Goal: Communication & Community: Answer question/provide support

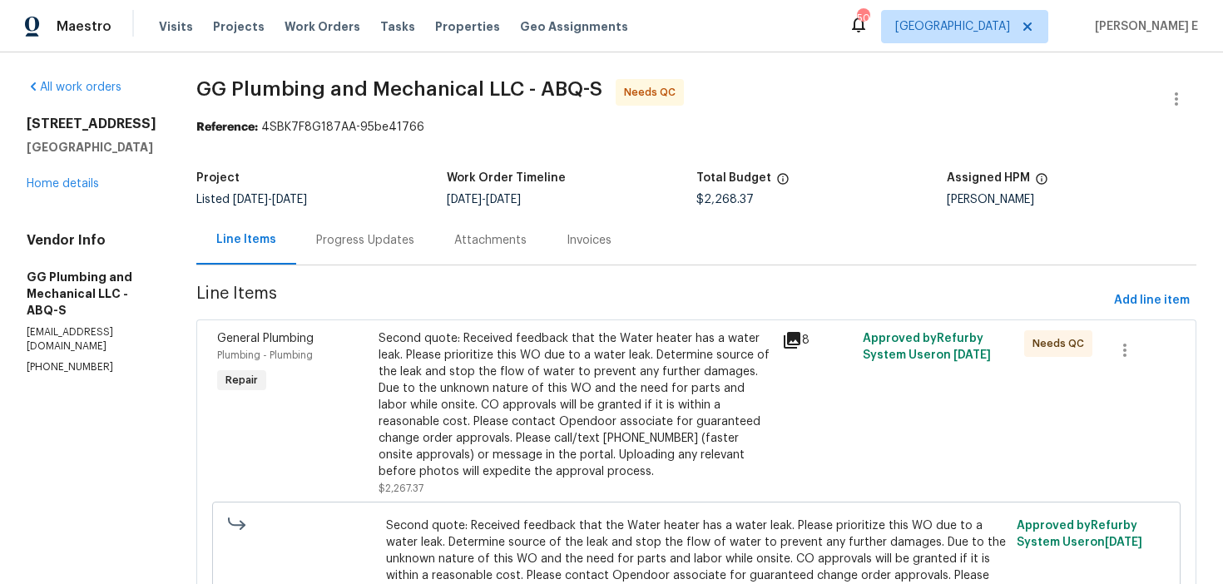
click at [676, 360] on div "Second quote: Received feedback that the Water heater has a water leak. Please …" at bounding box center [576, 405] width 394 height 150
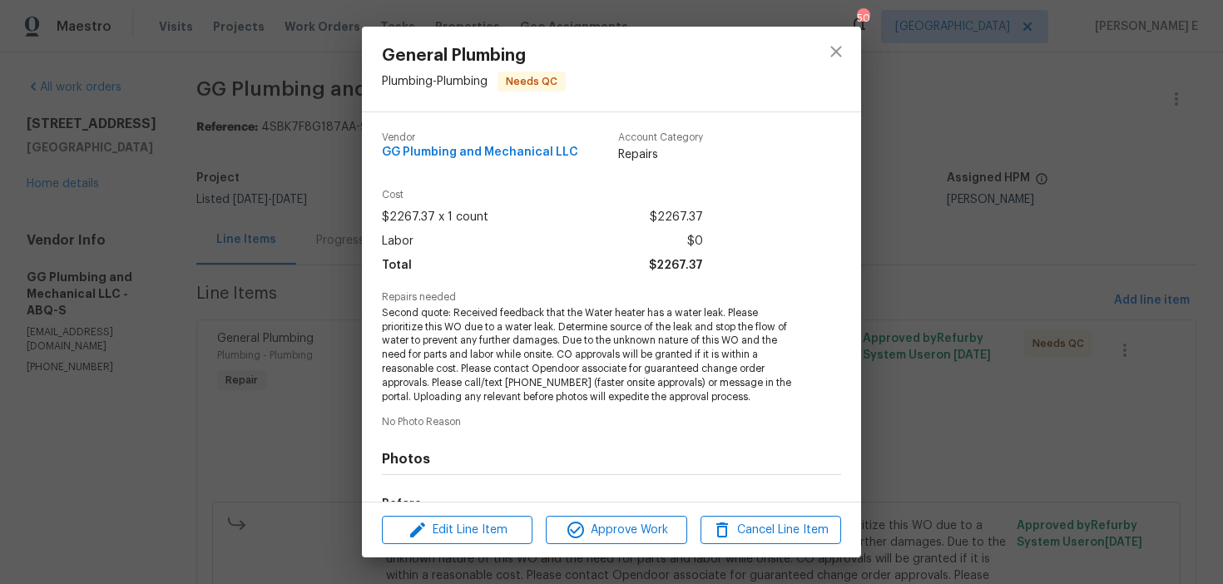
scroll to position [210, 0]
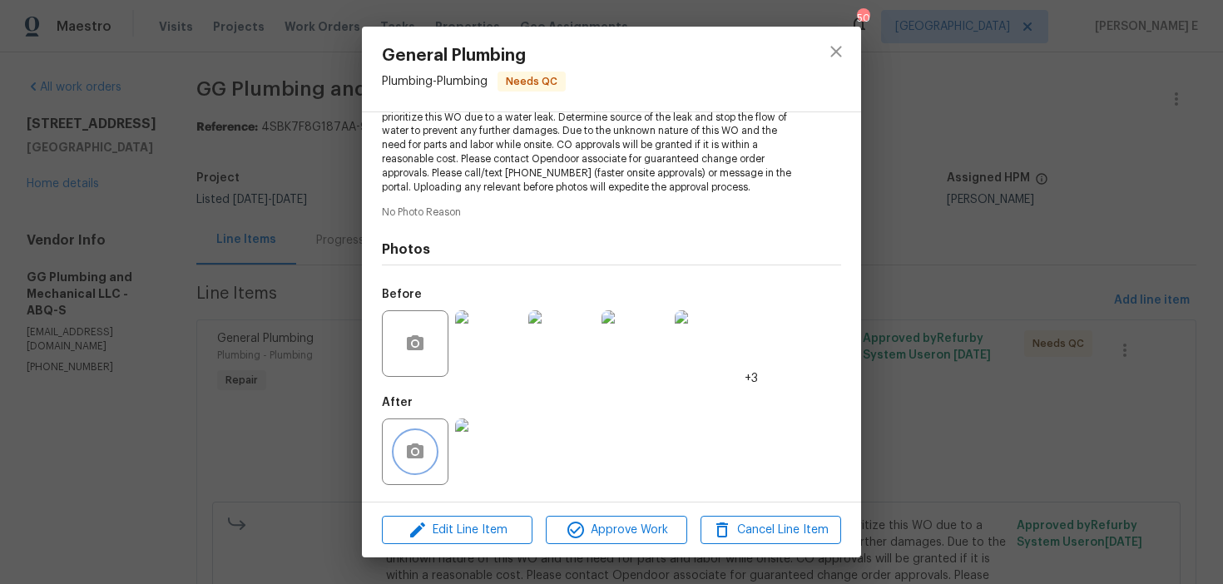
click at [421, 454] on icon "button" at bounding box center [415, 451] width 17 height 15
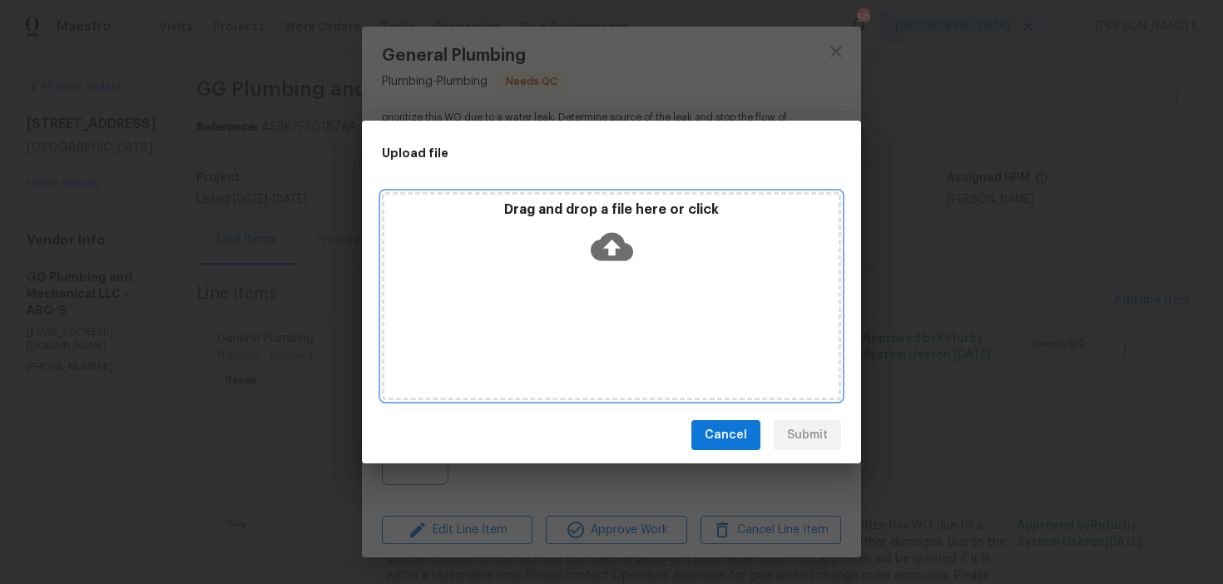
click at [618, 239] on icon at bounding box center [612, 247] width 42 height 28
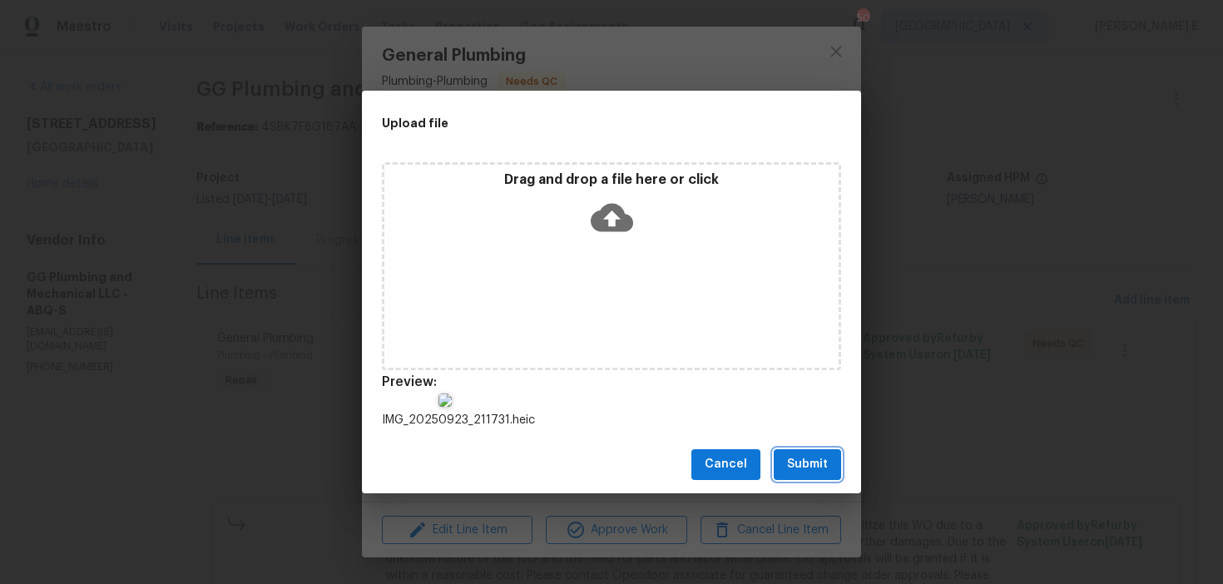
click at [810, 455] on span "Submit" at bounding box center [807, 464] width 41 height 21
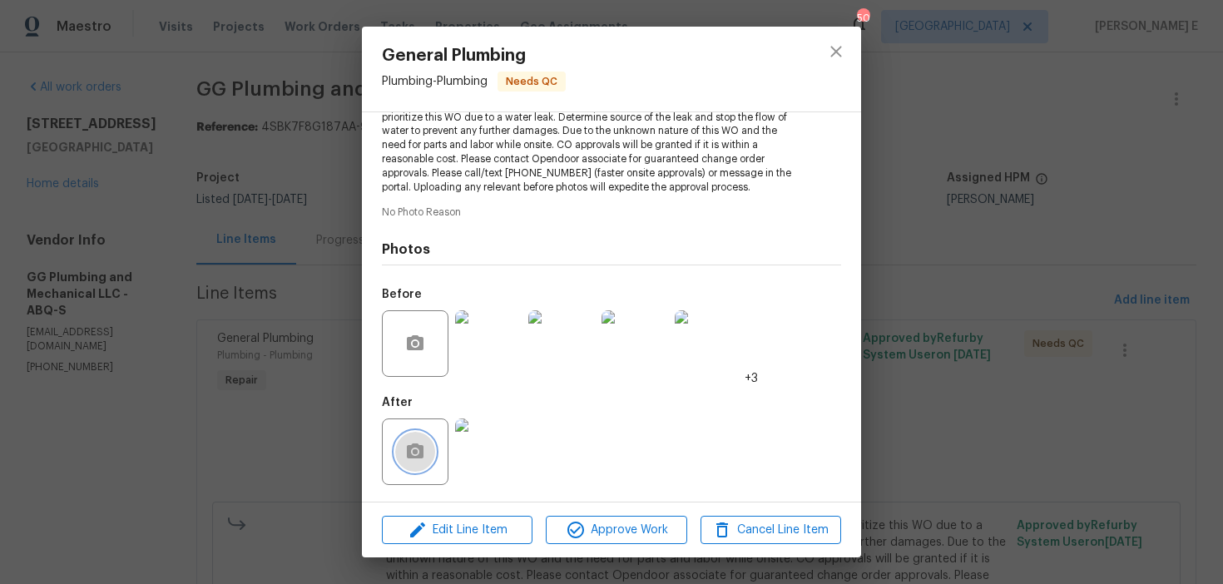
click at [397, 454] on button "button" at bounding box center [415, 452] width 40 height 40
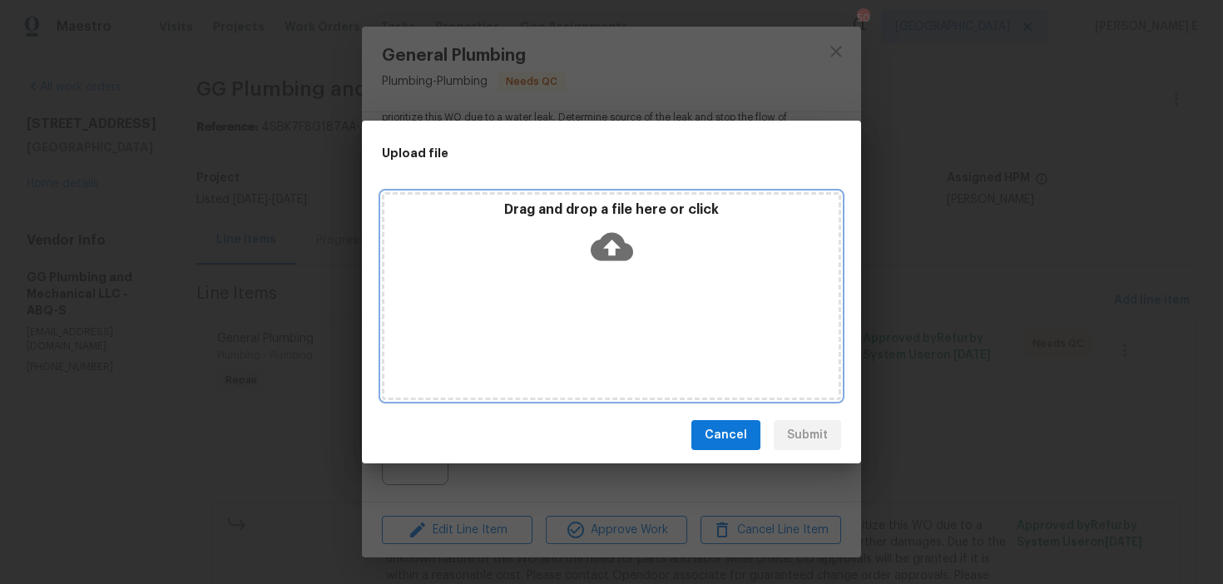
click at [618, 250] on icon at bounding box center [612, 247] width 42 height 28
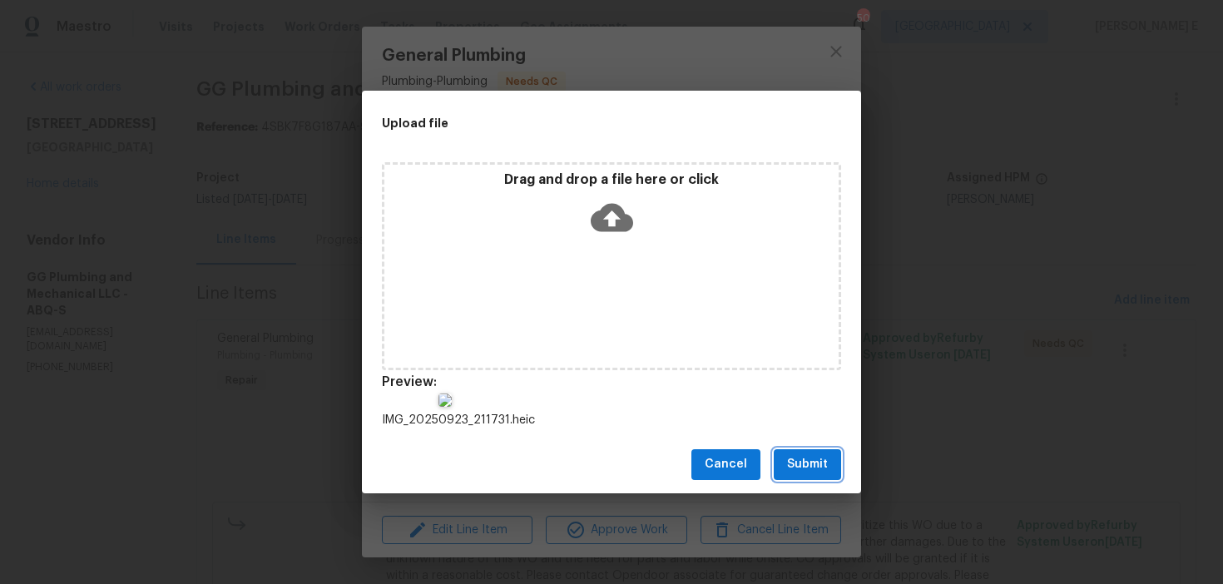
click at [801, 479] on button "Submit" at bounding box center [807, 464] width 67 height 31
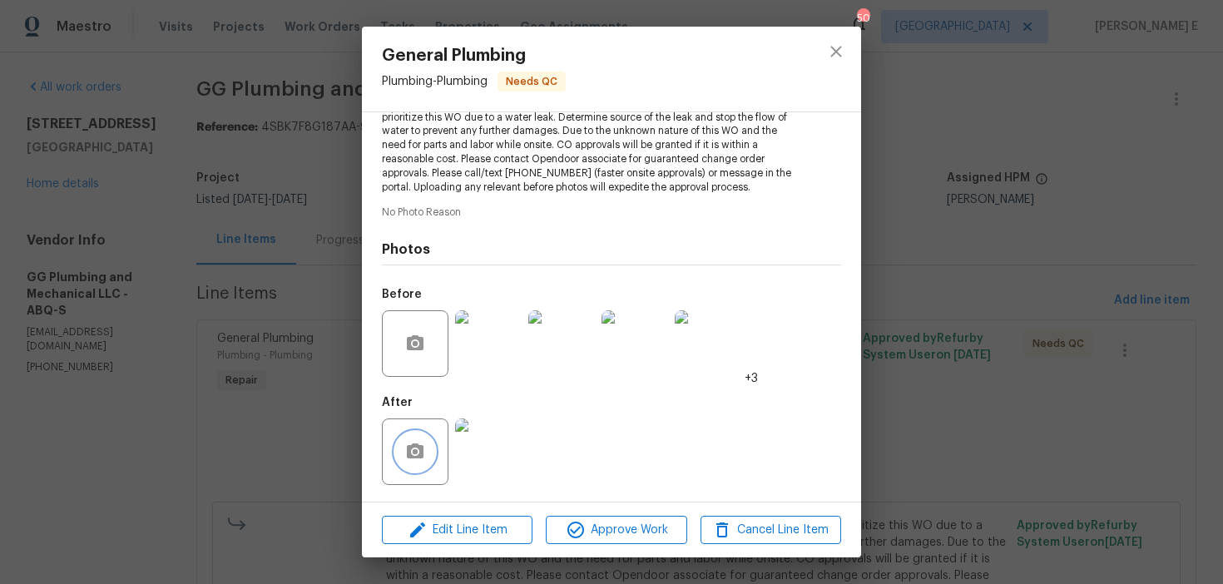
click at [426, 446] on button "button" at bounding box center [415, 452] width 40 height 40
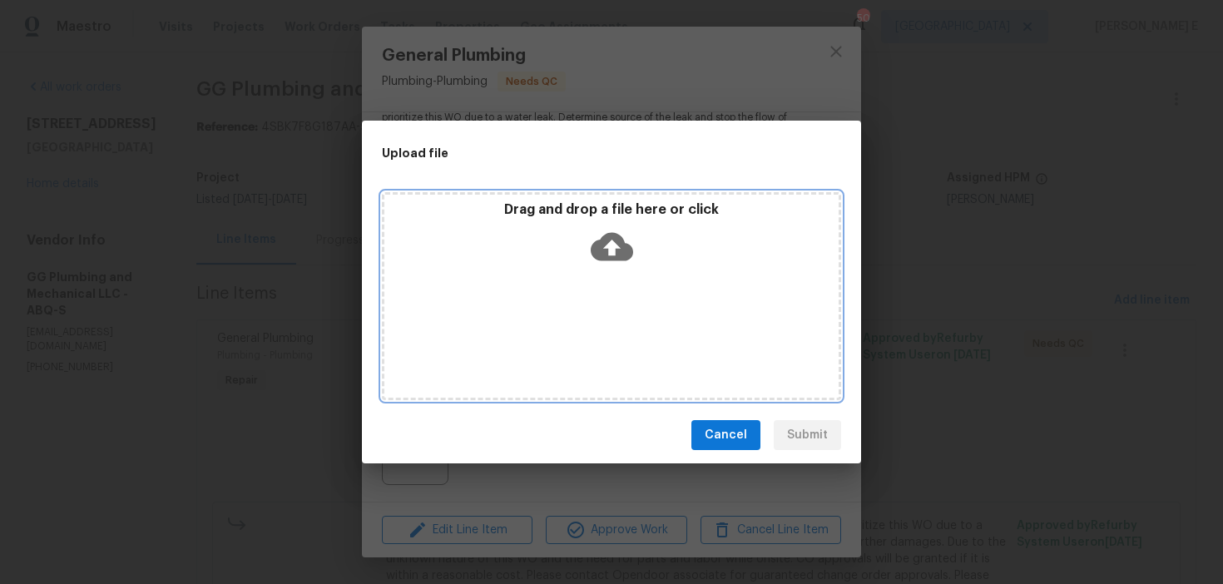
click at [607, 246] on icon at bounding box center [612, 247] width 42 height 42
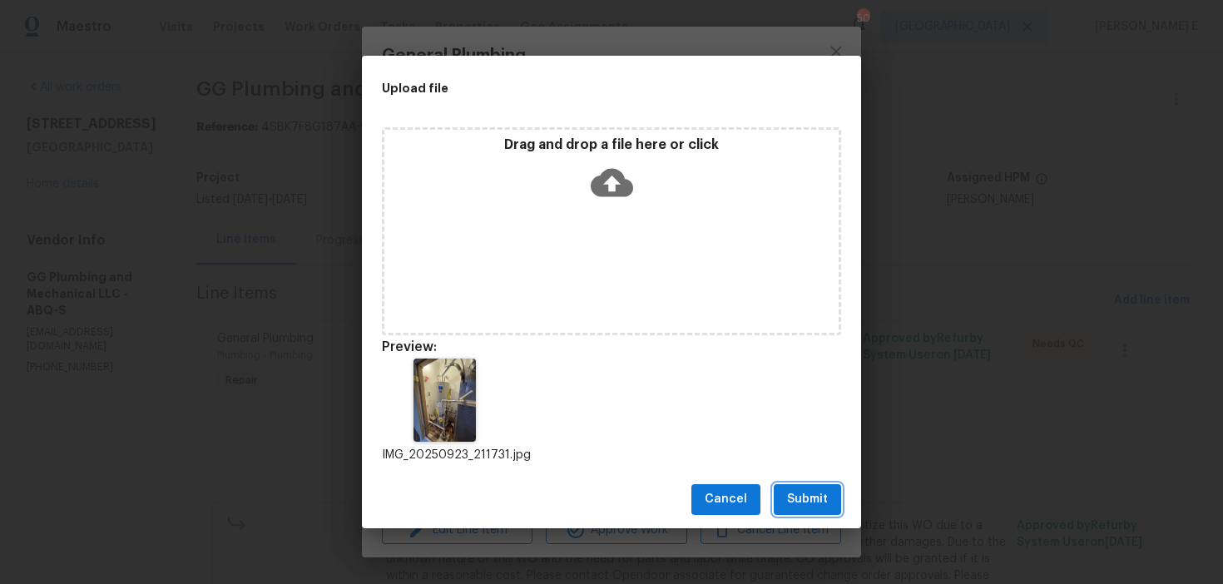
click at [801, 494] on span "Submit" at bounding box center [807, 499] width 41 height 21
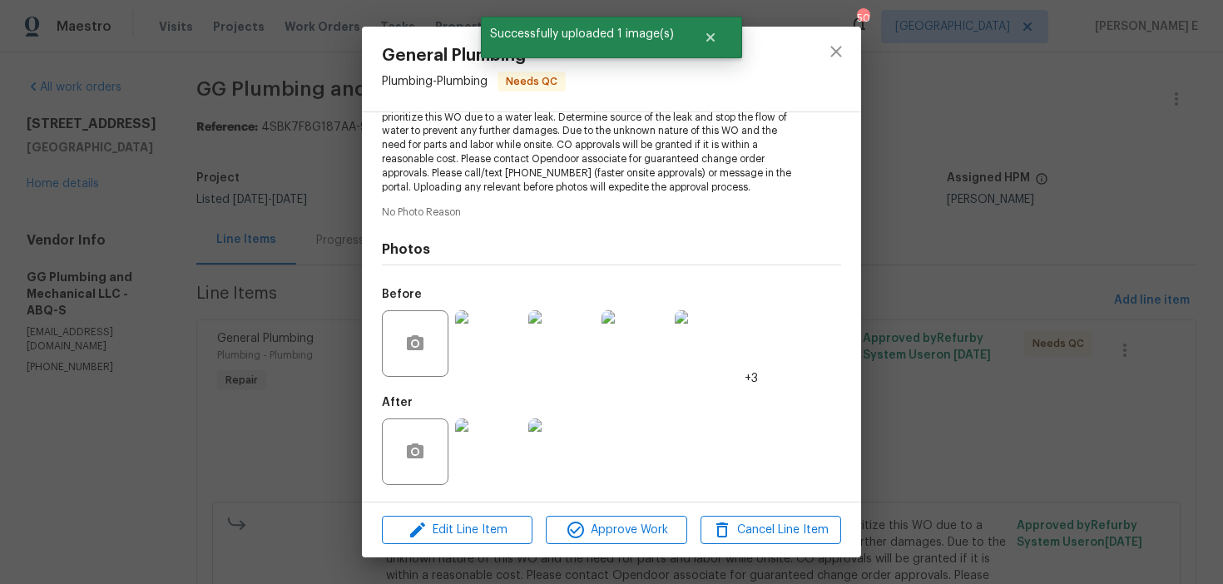
click at [886, 270] on div "General Plumbing Plumbing - Plumbing Needs QC Vendor GG Plumbing and Mechanical…" at bounding box center [611, 292] width 1223 height 584
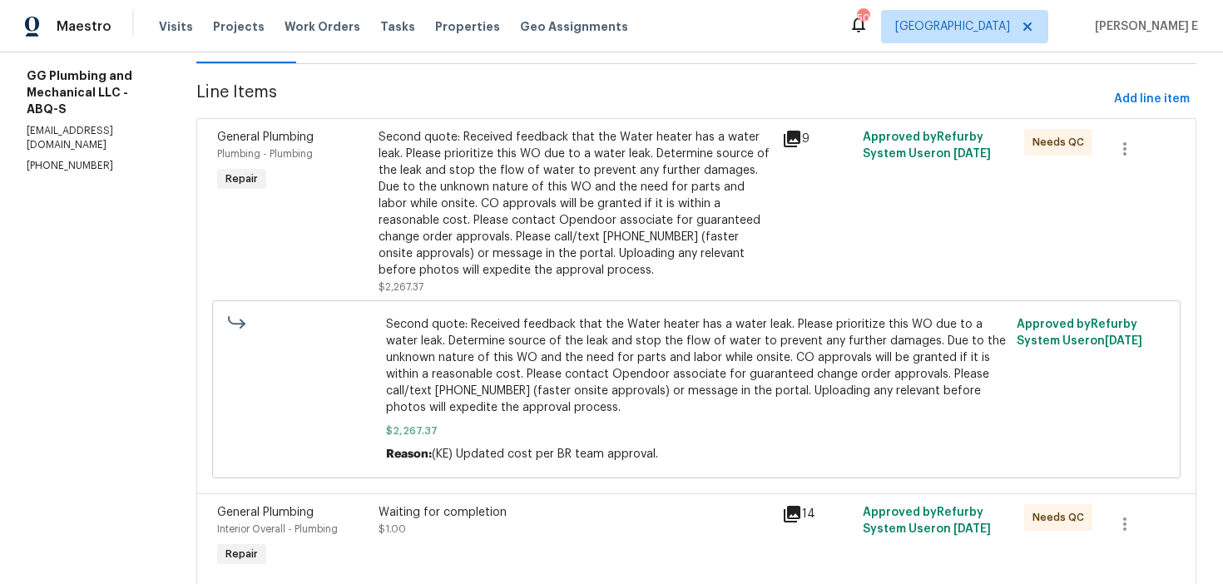
scroll to position [266, 0]
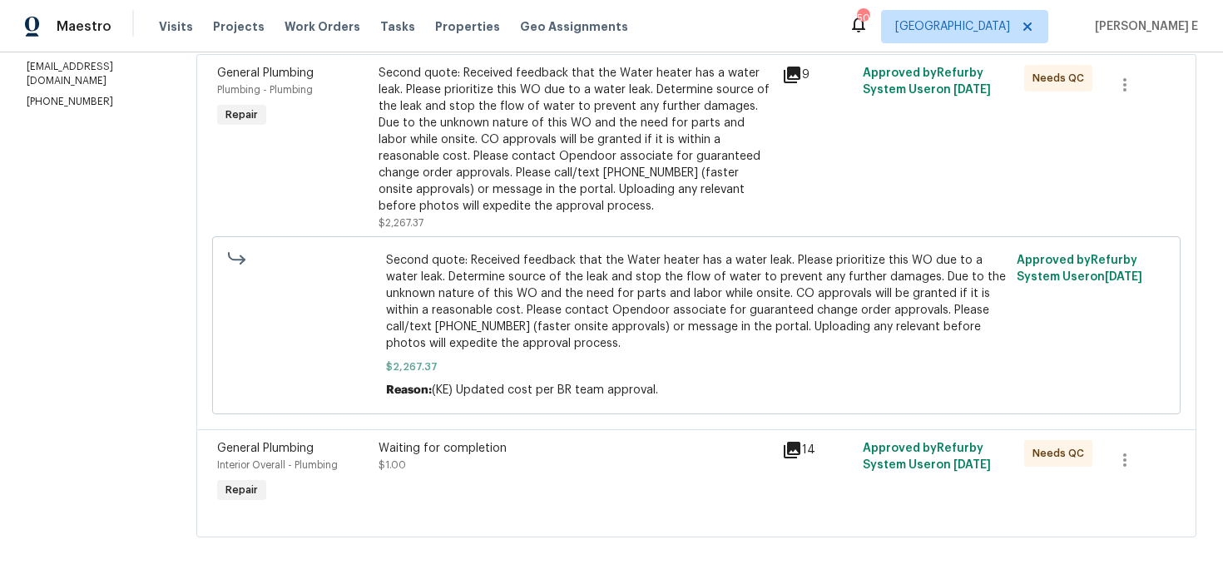
click at [513, 452] on div "Waiting for completion" at bounding box center [576, 448] width 394 height 17
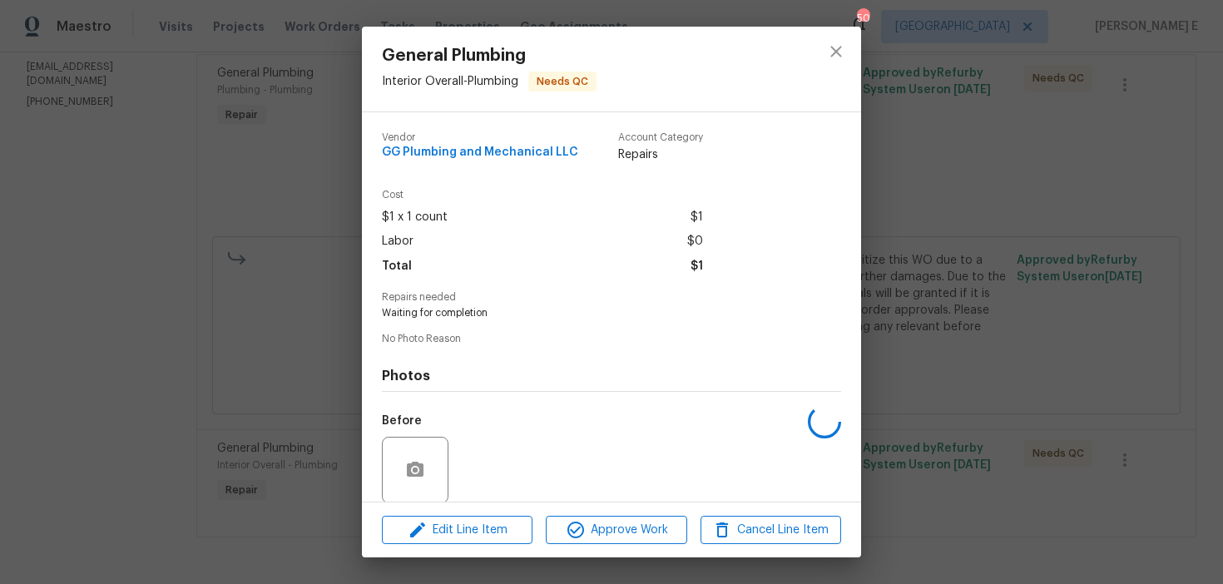
scroll to position [126, 0]
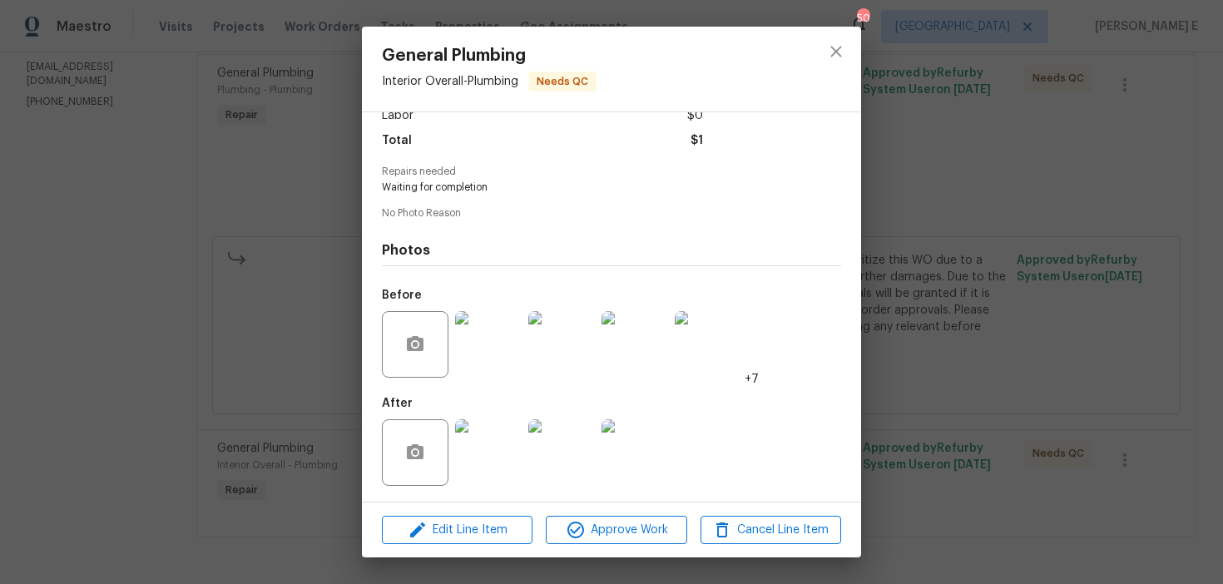
click at [474, 450] on img at bounding box center [488, 452] width 67 height 67
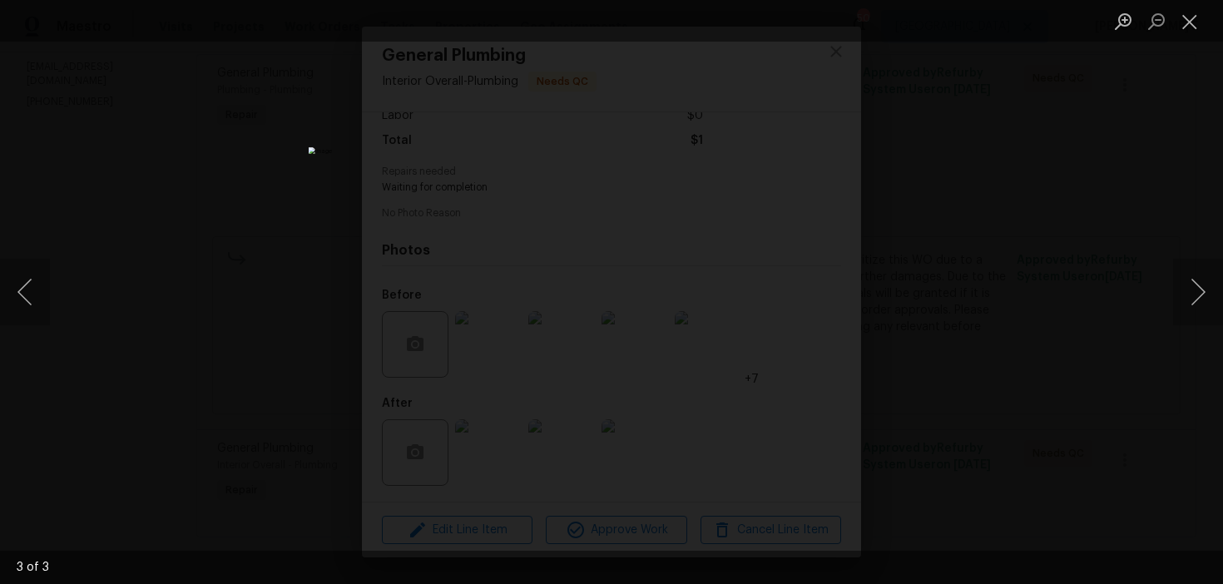
click at [980, 230] on div "Lightbox" at bounding box center [611, 292] width 1223 height 584
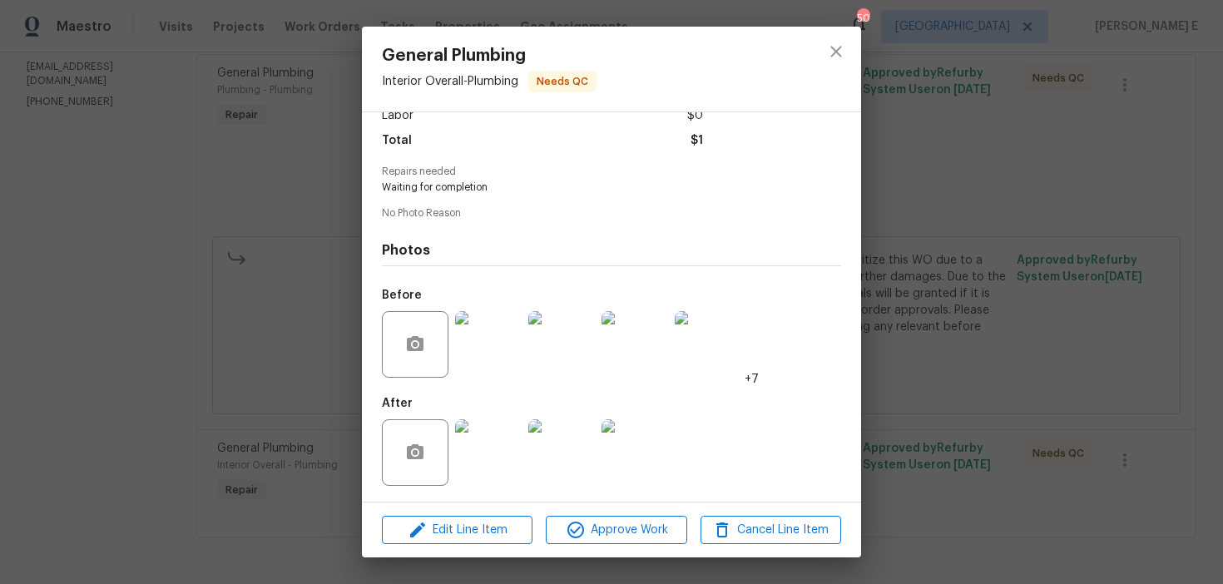
click at [980, 230] on div "General Plumbing Interior Overall - Plumbing Needs QC Vendor GG Plumbing and Me…" at bounding box center [611, 292] width 1223 height 584
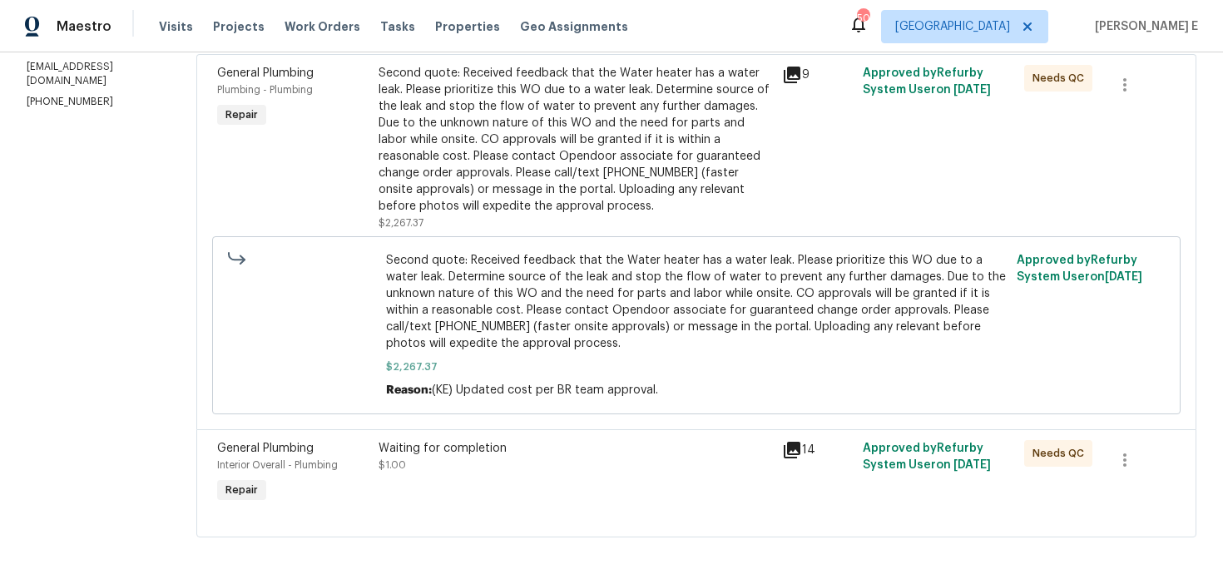
click at [614, 186] on div "Second quote: Received feedback that the Water heater has a water leak. Please …" at bounding box center [576, 140] width 394 height 150
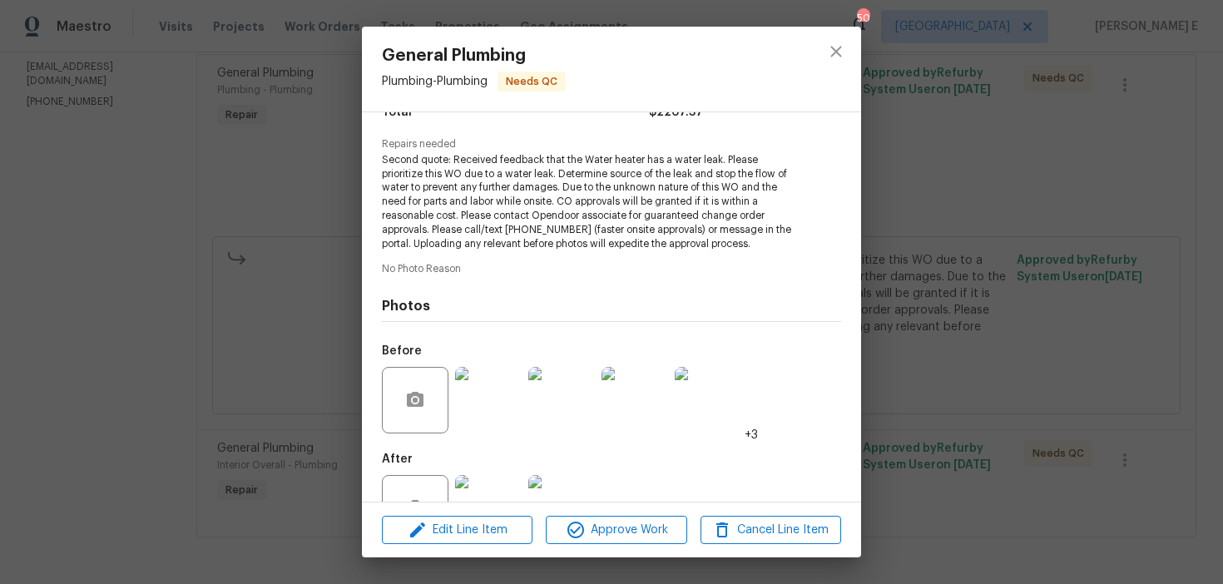
scroll to position [210, 0]
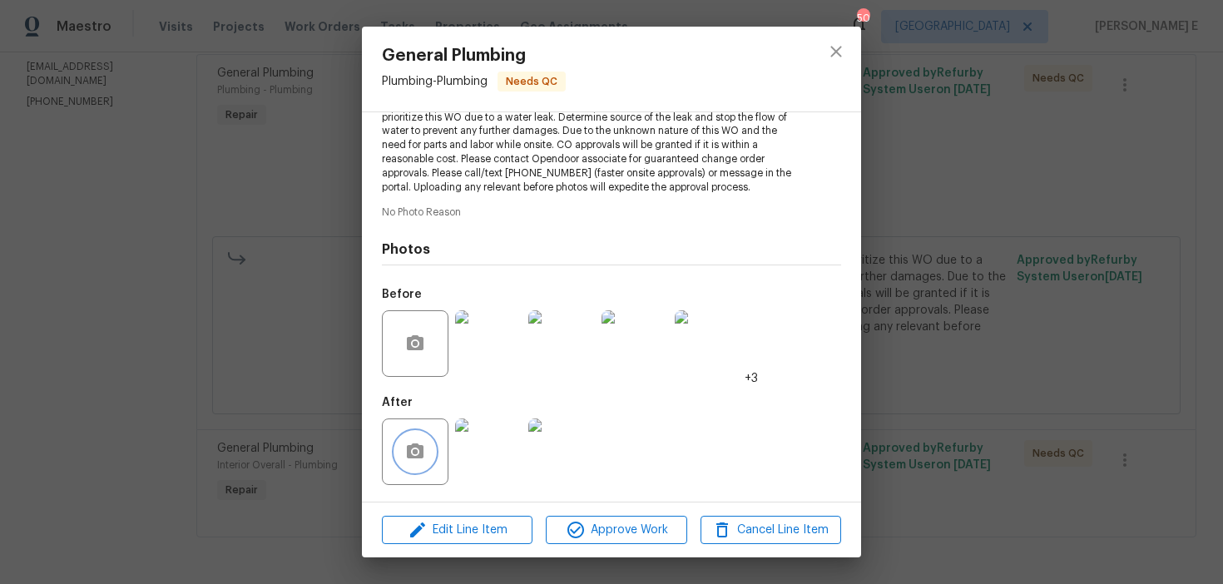
click at [420, 449] on icon "button" at bounding box center [415, 451] width 17 height 15
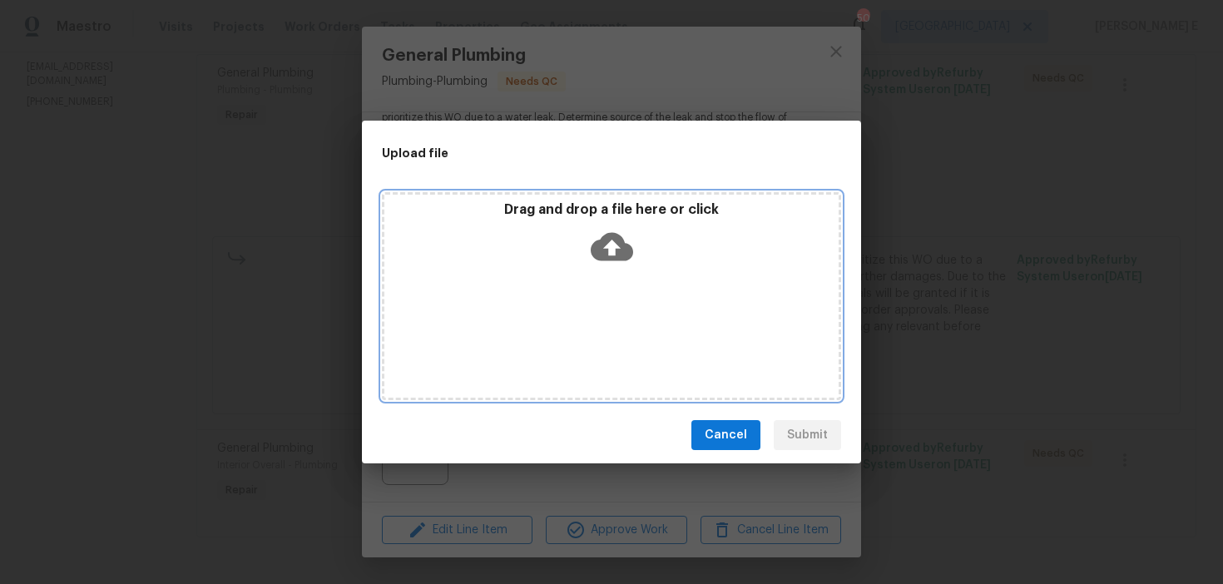
click at [615, 242] on icon at bounding box center [612, 247] width 42 height 42
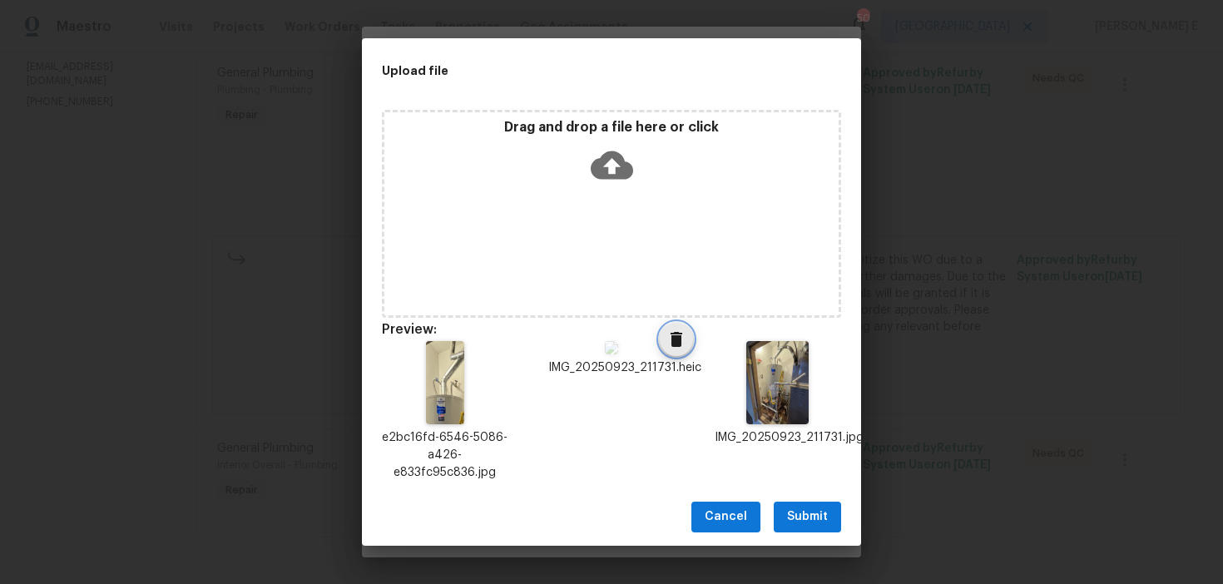
click at [667, 343] on icon "Delete" at bounding box center [677, 340] width 20 height 20
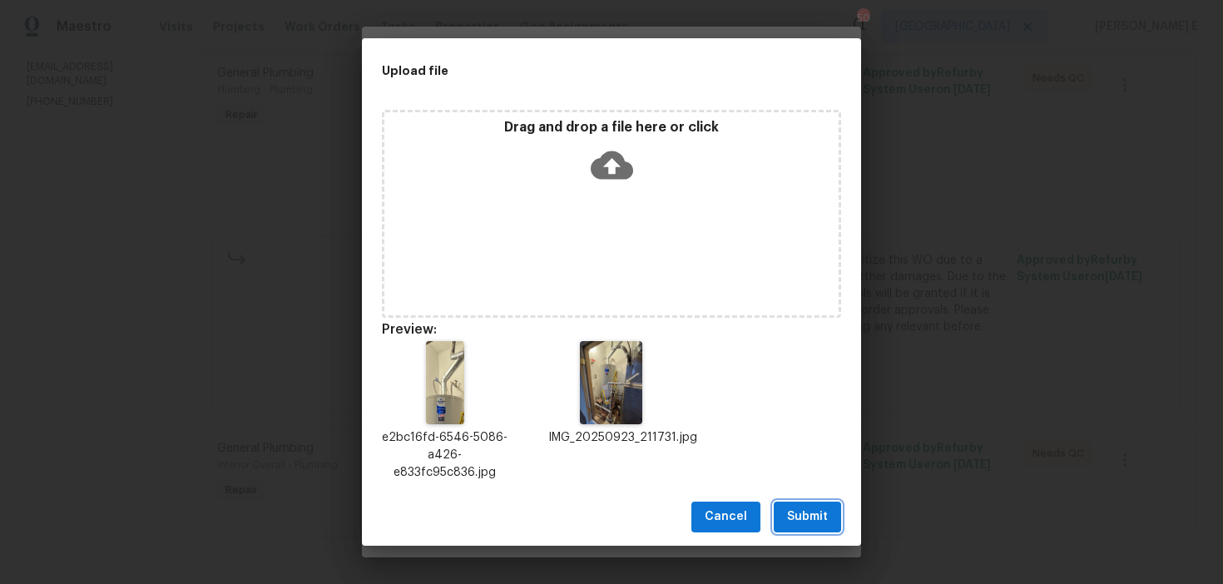
click at [797, 516] on span "Submit" at bounding box center [807, 517] width 41 height 21
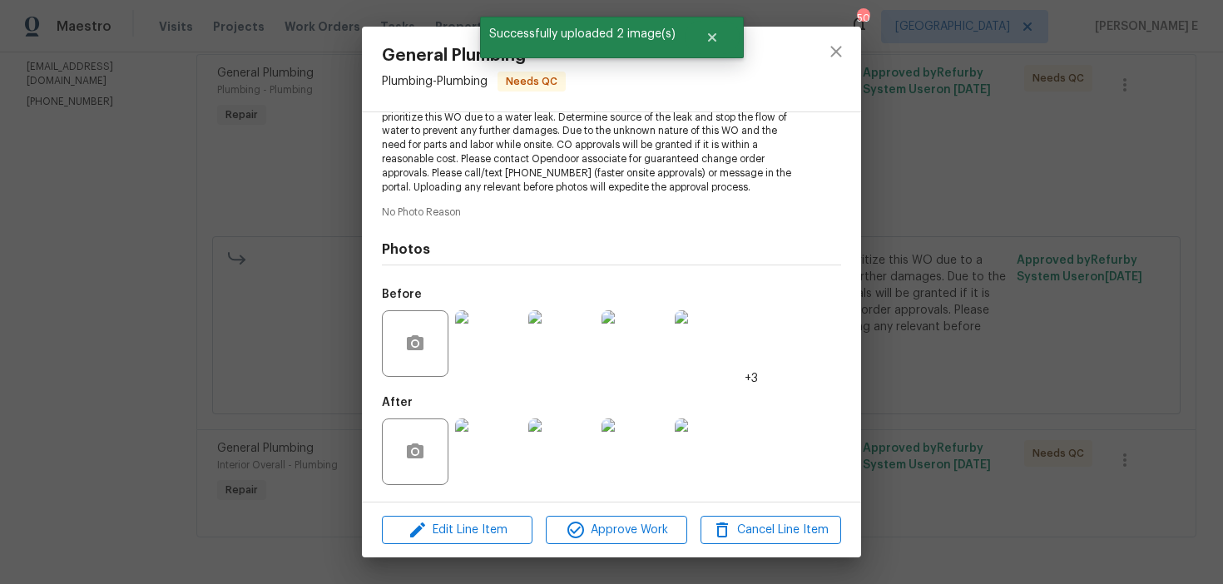
click at [982, 316] on div "General Plumbing Plumbing - Plumbing Needs QC Vendor GG Plumbing and Mechanical…" at bounding box center [611, 292] width 1223 height 584
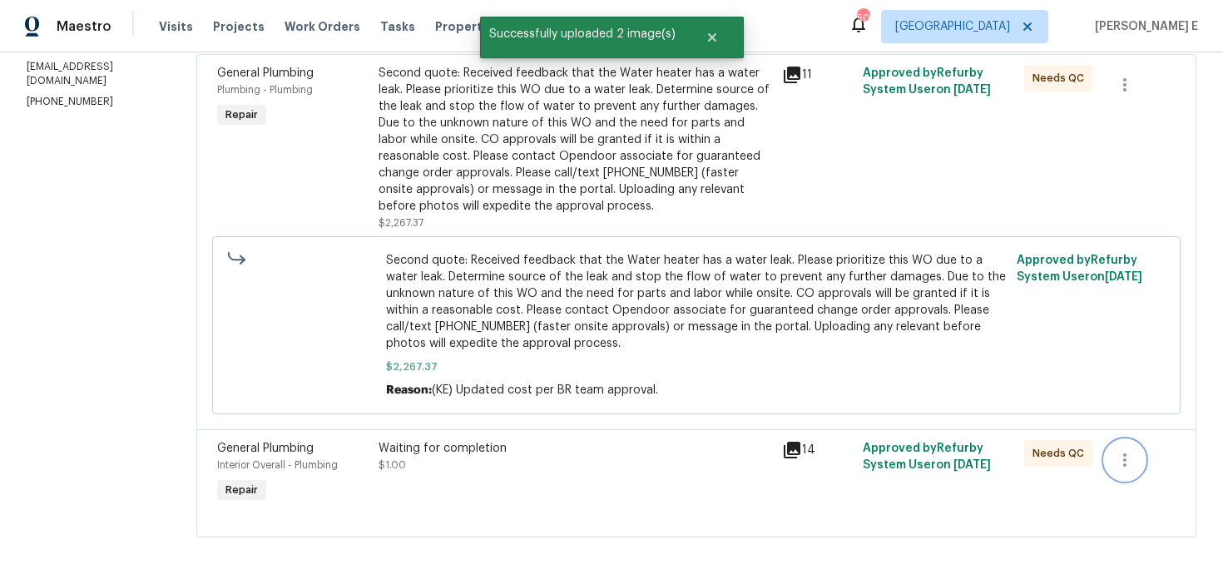
click at [1132, 457] on icon "button" at bounding box center [1125, 460] width 20 height 20
click at [1132, 457] on li "Cancel" at bounding box center [1142, 459] width 64 height 27
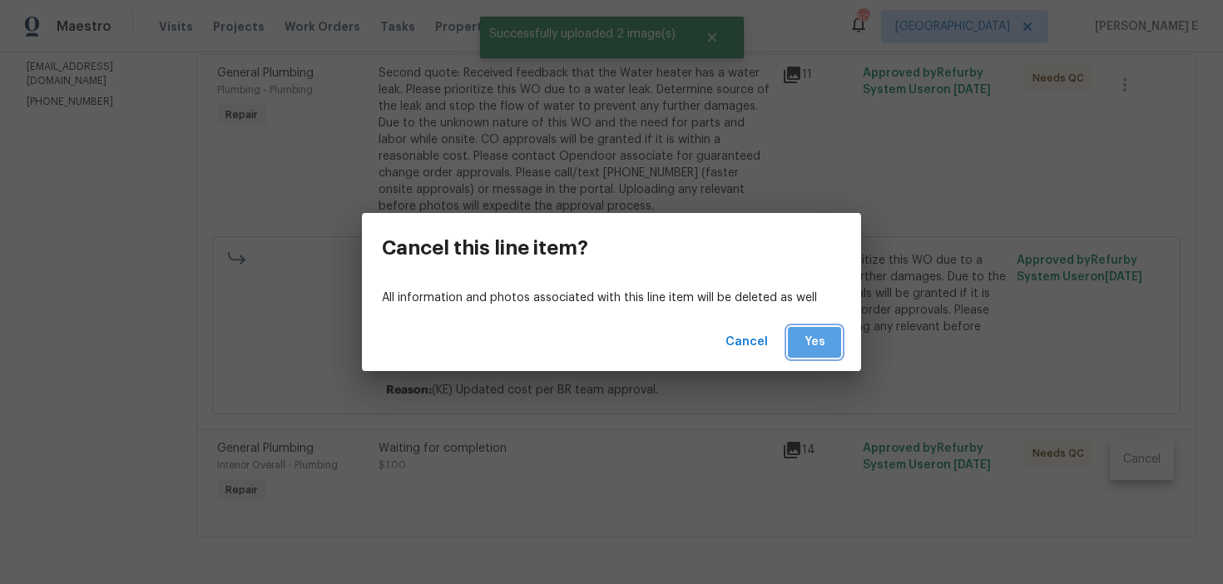
click at [813, 342] on span "Yes" at bounding box center [814, 342] width 27 height 21
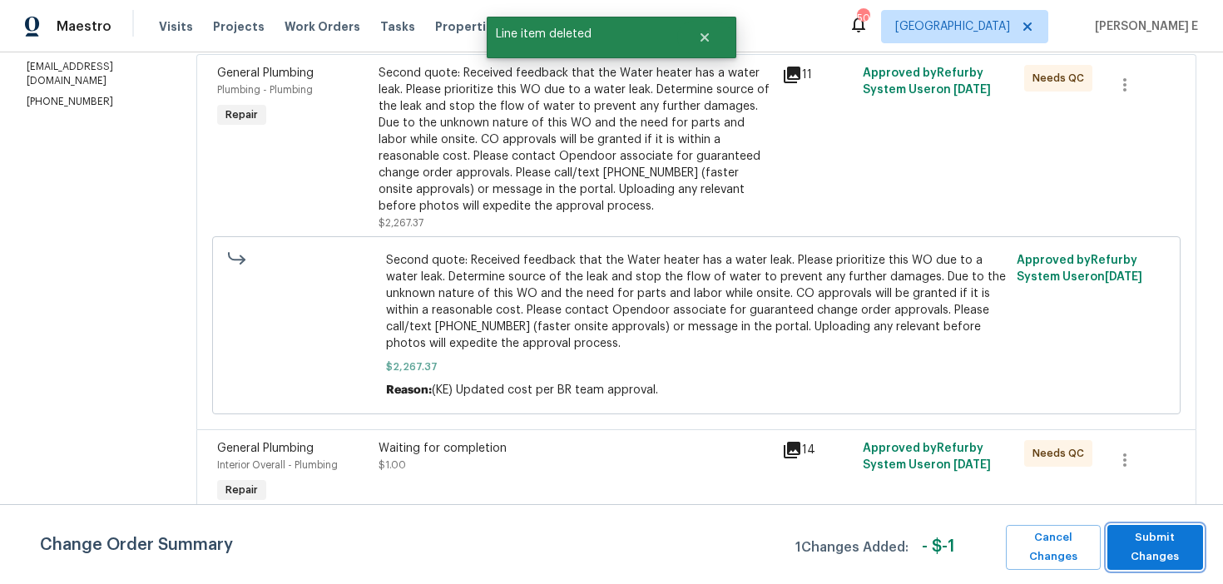
click at [1129, 553] on span "Submit Changes" at bounding box center [1155, 548] width 79 height 38
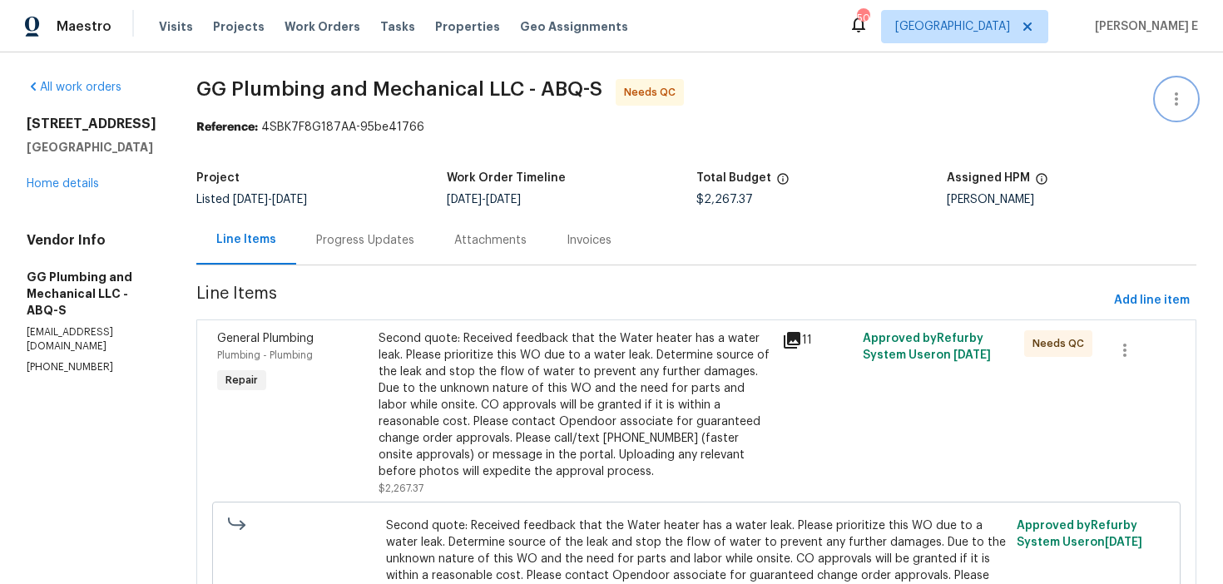
click at [1188, 107] on button "button" at bounding box center [1177, 99] width 40 height 40
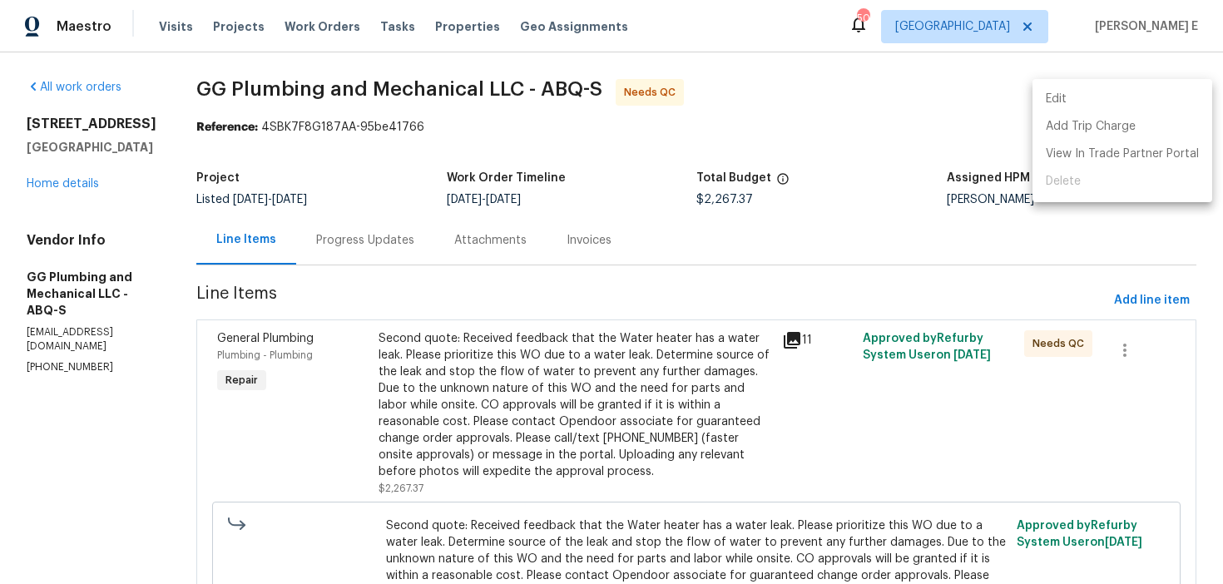
click at [1104, 104] on li "Edit" at bounding box center [1123, 99] width 180 height 27
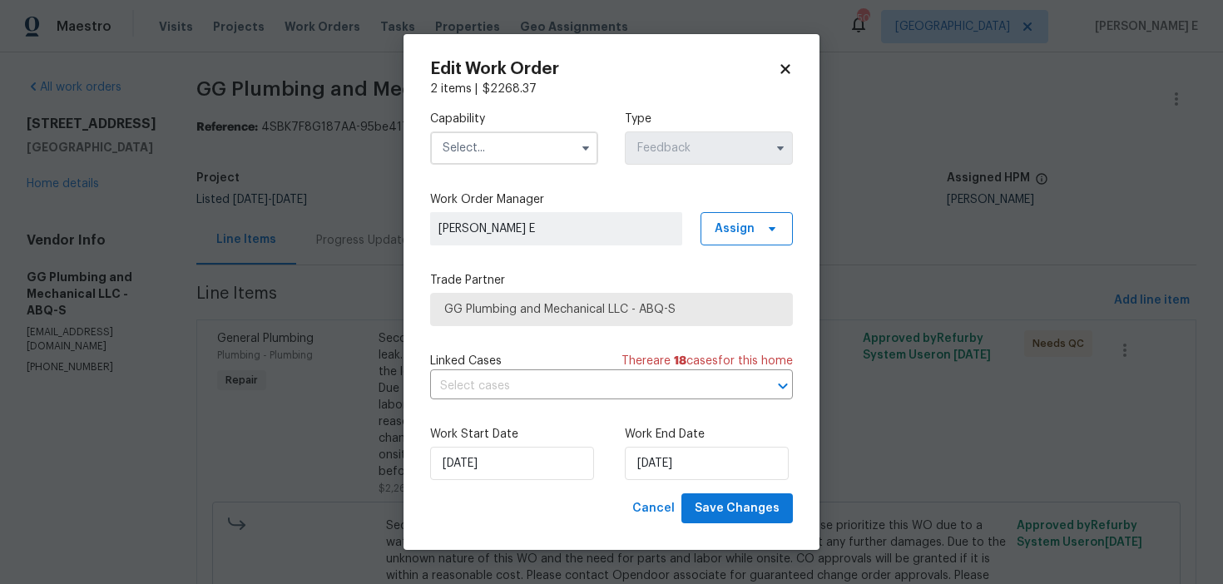
click at [595, 154] on span at bounding box center [585, 148] width 25 height 25
click at [583, 151] on icon "button" at bounding box center [585, 147] width 13 height 13
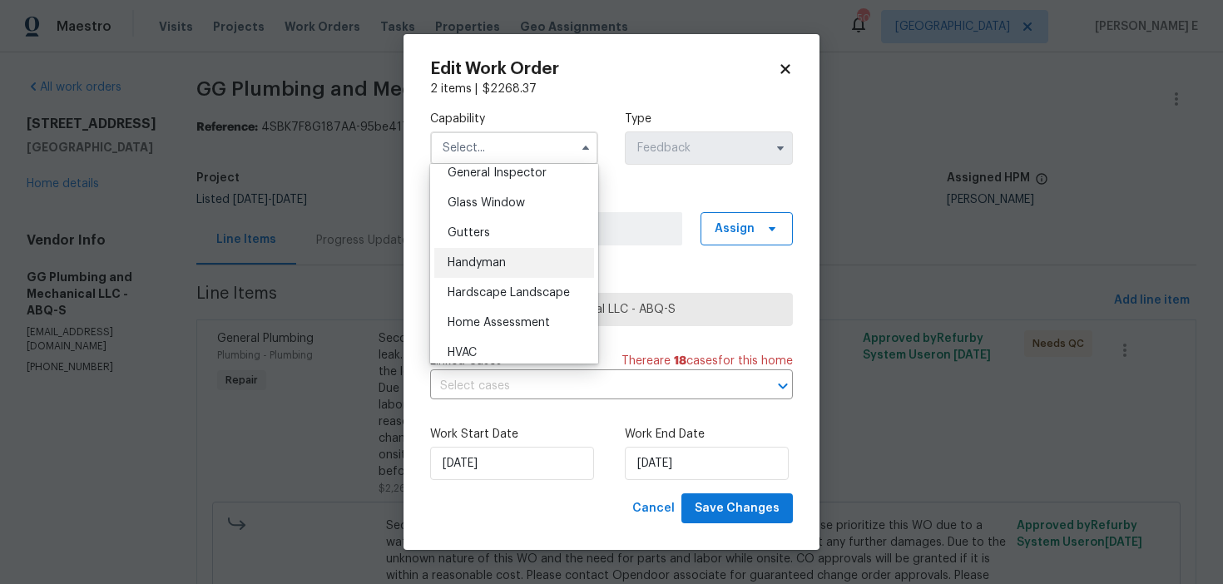
scroll to position [837, 0]
click at [524, 261] on div "Handyman" at bounding box center [514, 261] width 160 height 30
type input "Handyman"
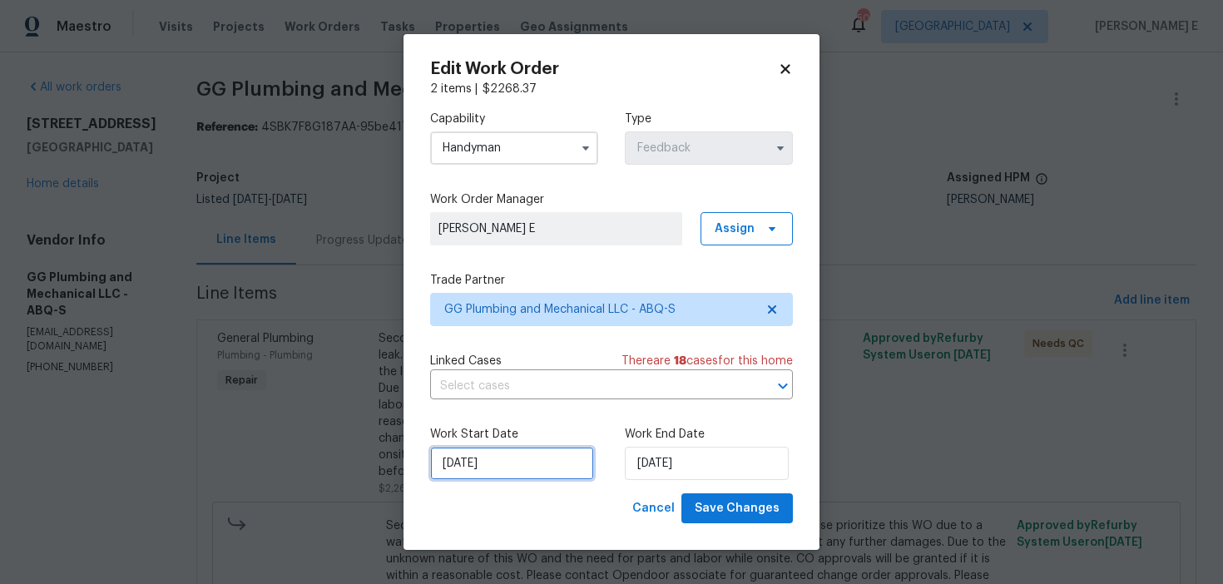
click at [482, 458] on input "10/09/2025" at bounding box center [512, 463] width 164 height 33
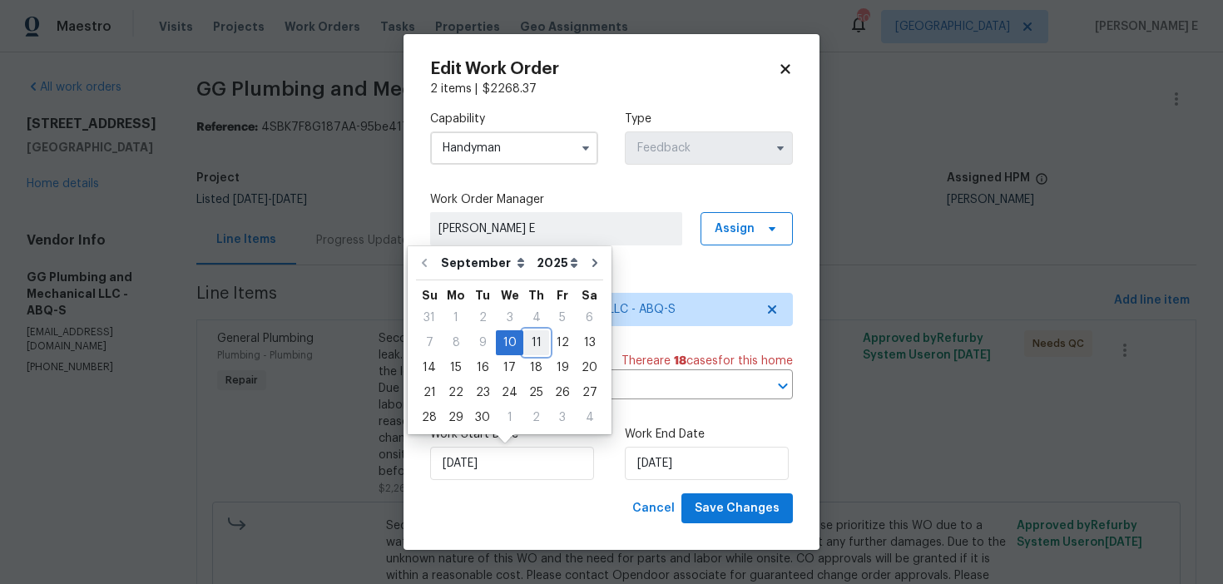
click at [531, 348] on div "11" at bounding box center [537, 342] width 26 height 23
type input "11/09/2025"
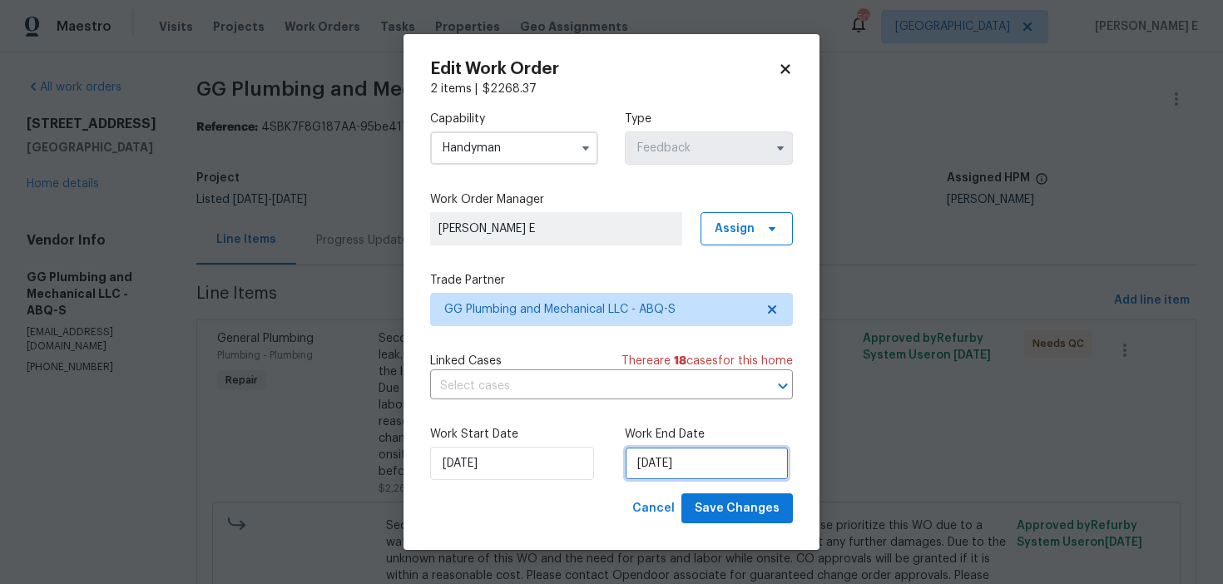
click at [658, 473] on input "12/09/2025" at bounding box center [707, 463] width 164 height 33
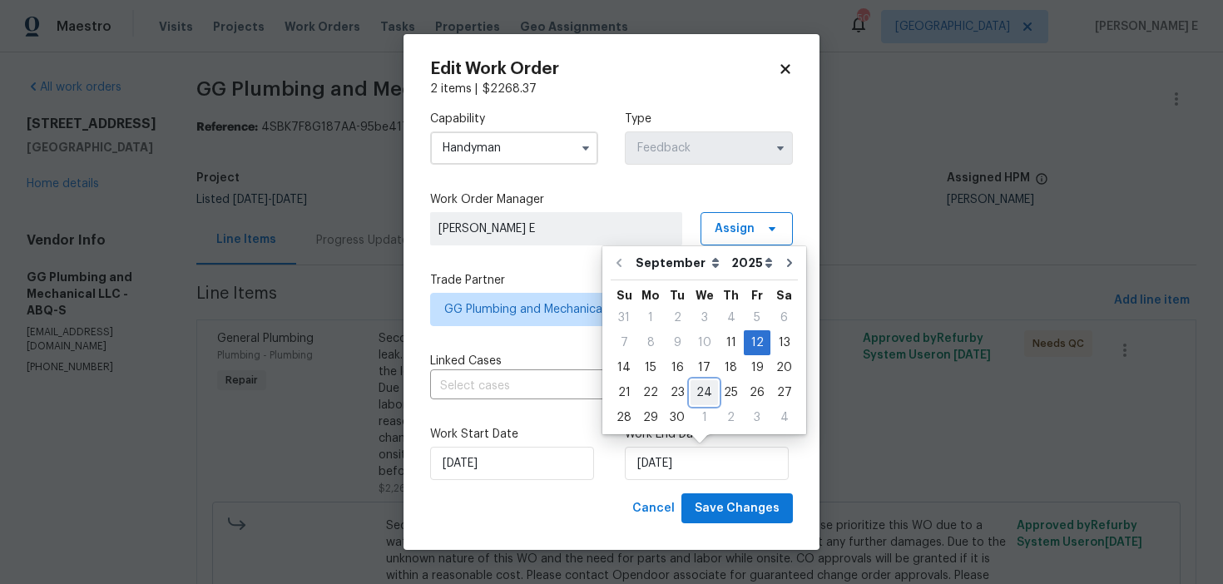
click at [702, 398] on div "24" at bounding box center [704, 392] width 27 height 23
type input "24/09/2025"
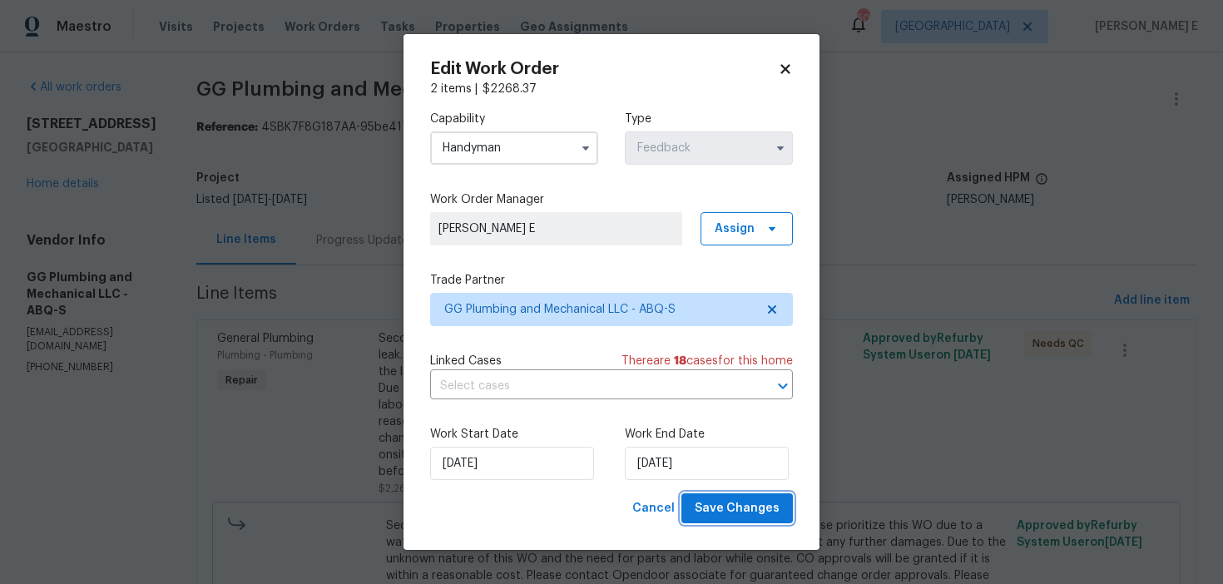
click at [728, 501] on span "Save Changes" at bounding box center [737, 509] width 85 height 21
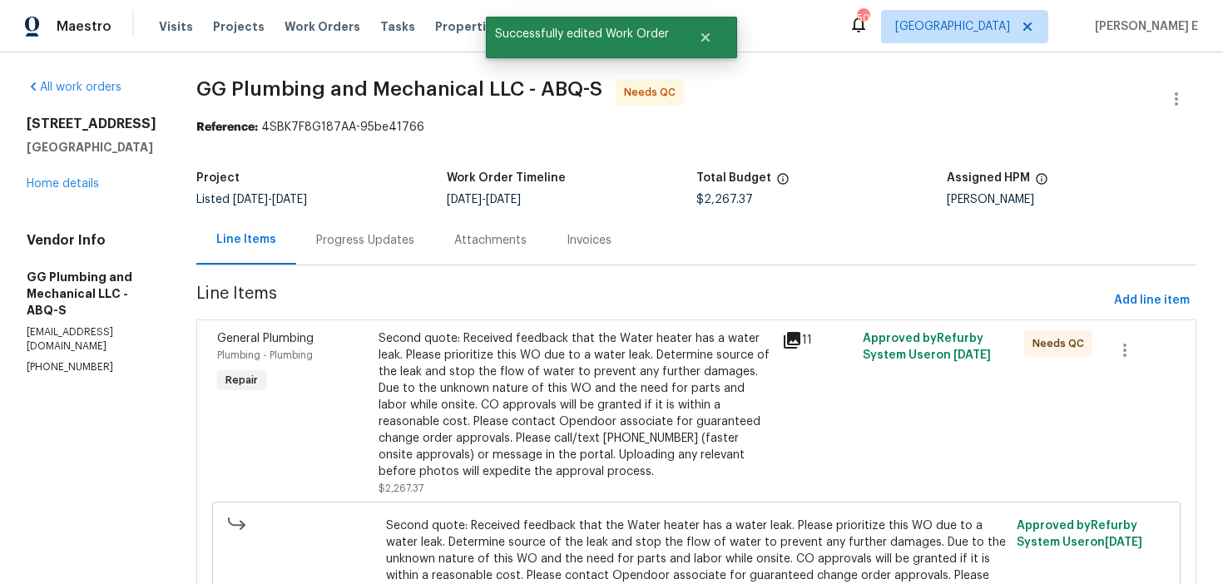
click at [463, 427] on div "Second quote: Received feedback that the Water heater has a water leak. Please …" at bounding box center [576, 405] width 394 height 150
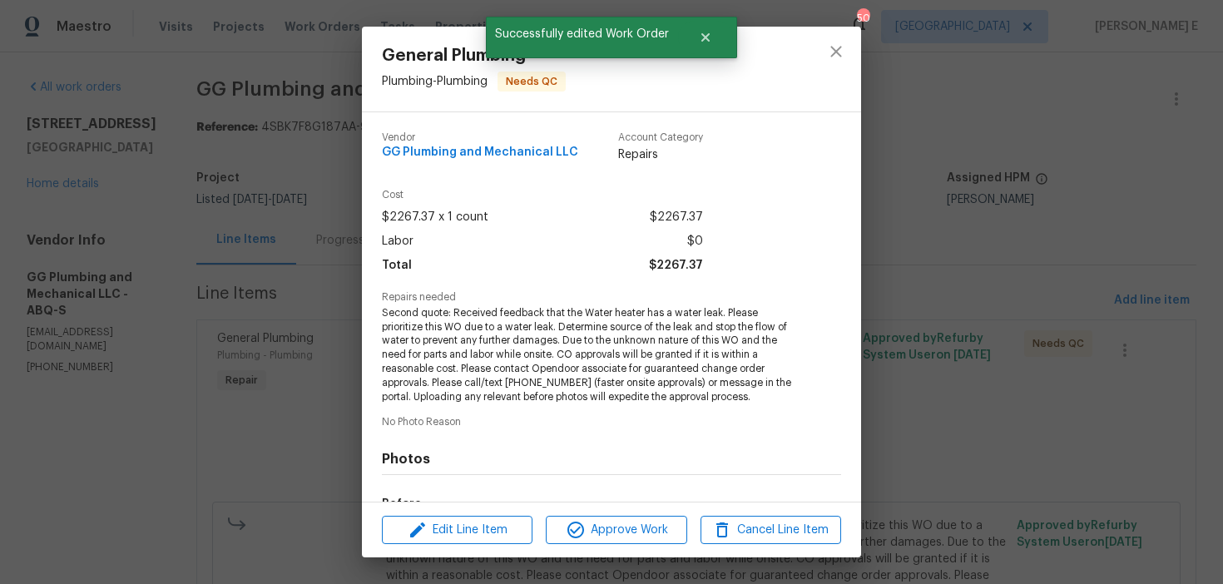
scroll to position [210, 0]
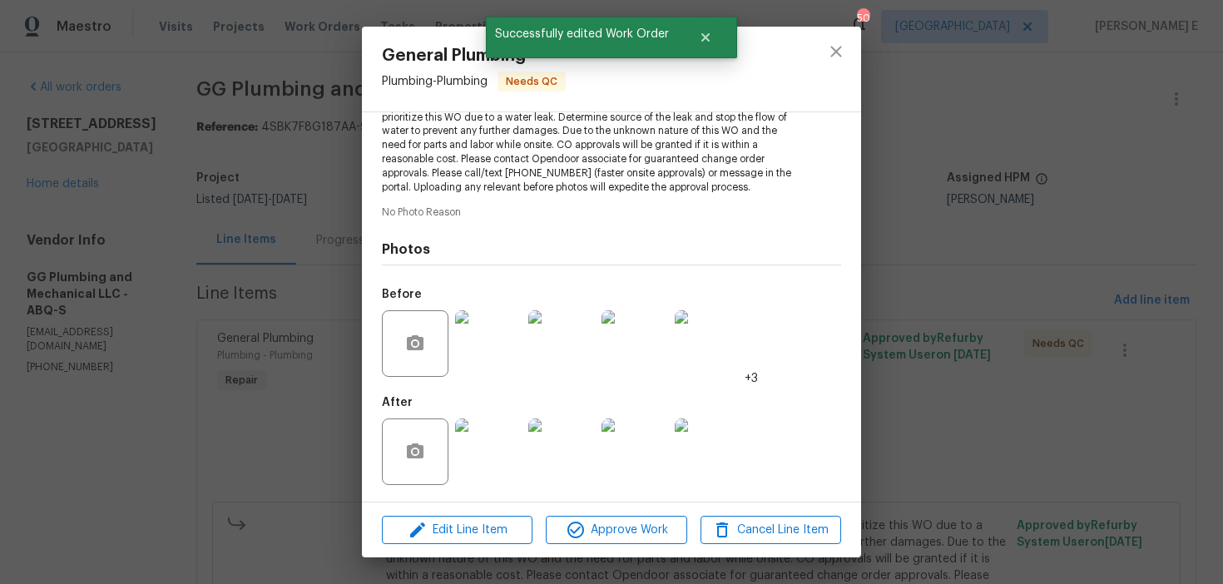
click at [585, 514] on div "Edit Line Item Approve Work Cancel Line Item" at bounding box center [611, 531] width 499 height 56
click at [588, 534] on span "Approve Work" at bounding box center [616, 530] width 131 height 21
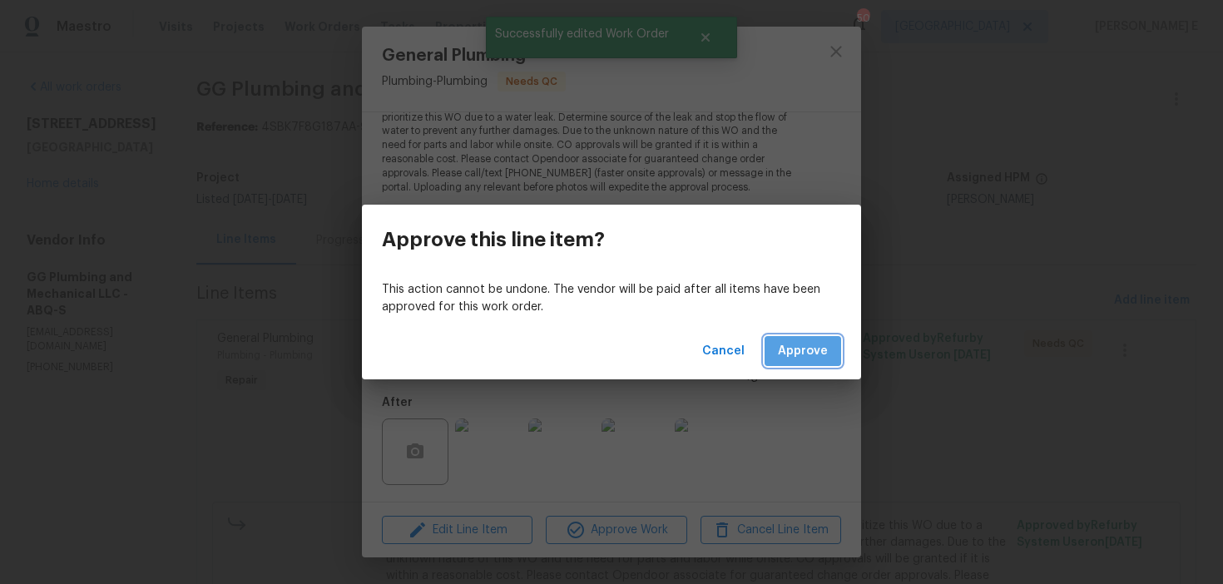
click at [813, 361] on button "Approve" at bounding box center [803, 351] width 77 height 31
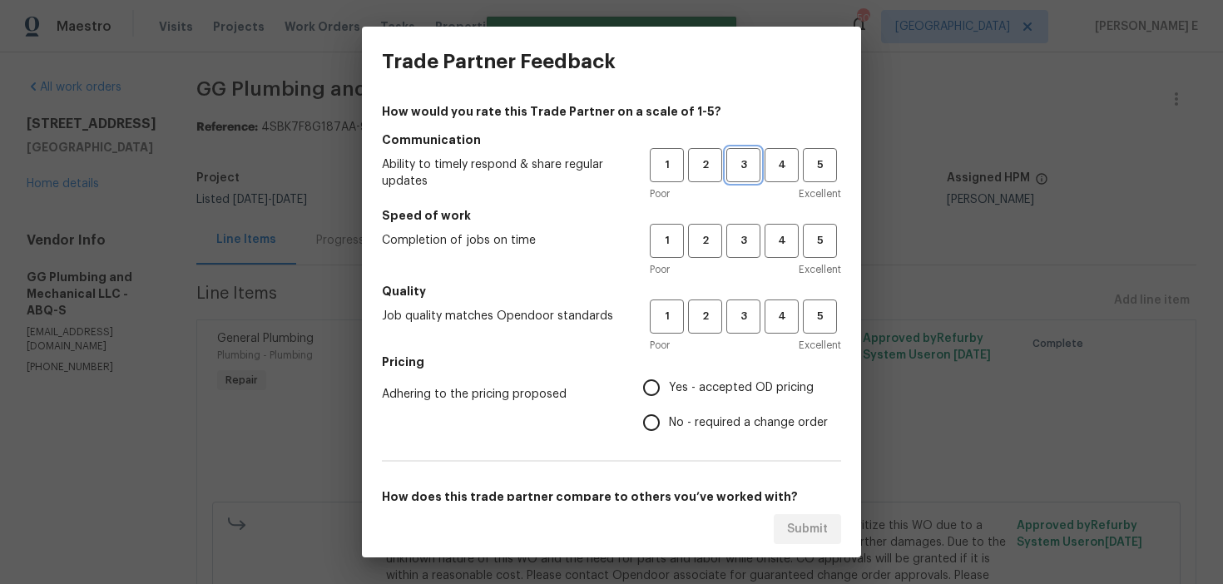
click at [744, 169] on span "3" at bounding box center [743, 165] width 31 height 19
click at [741, 249] on span "3" at bounding box center [743, 240] width 31 height 19
click at [744, 301] on button "3" at bounding box center [744, 317] width 34 height 34
click at [663, 411] on input "No - required a change order" at bounding box center [651, 422] width 35 height 35
radio input "true"
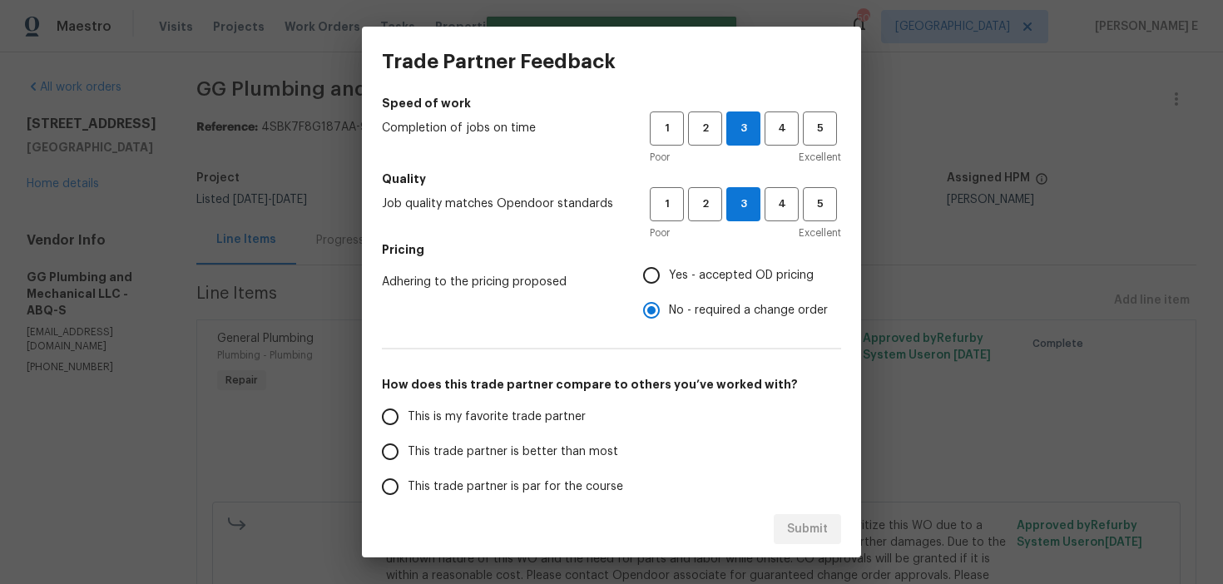
scroll to position [261, 0]
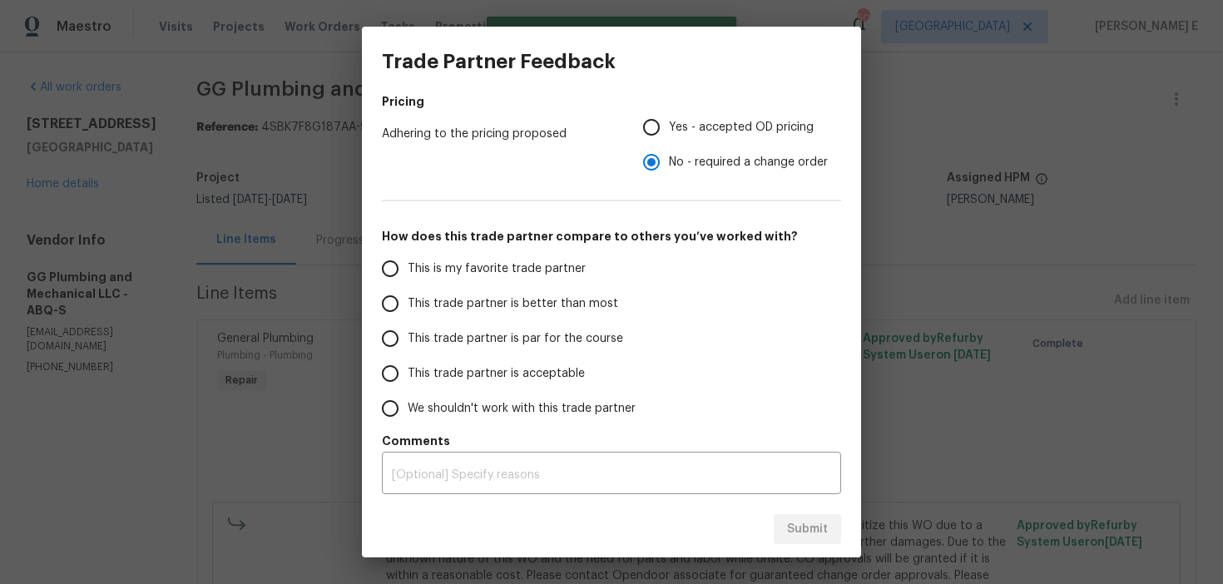
click at [525, 335] on span "This trade partner is par for the course" at bounding box center [516, 338] width 216 height 17
click at [408, 335] on input "This trade partner is par for the course" at bounding box center [390, 338] width 35 height 35
click at [836, 533] on button "Submit" at bounding box center [807, 529] width 67 height 31
radio input "true"
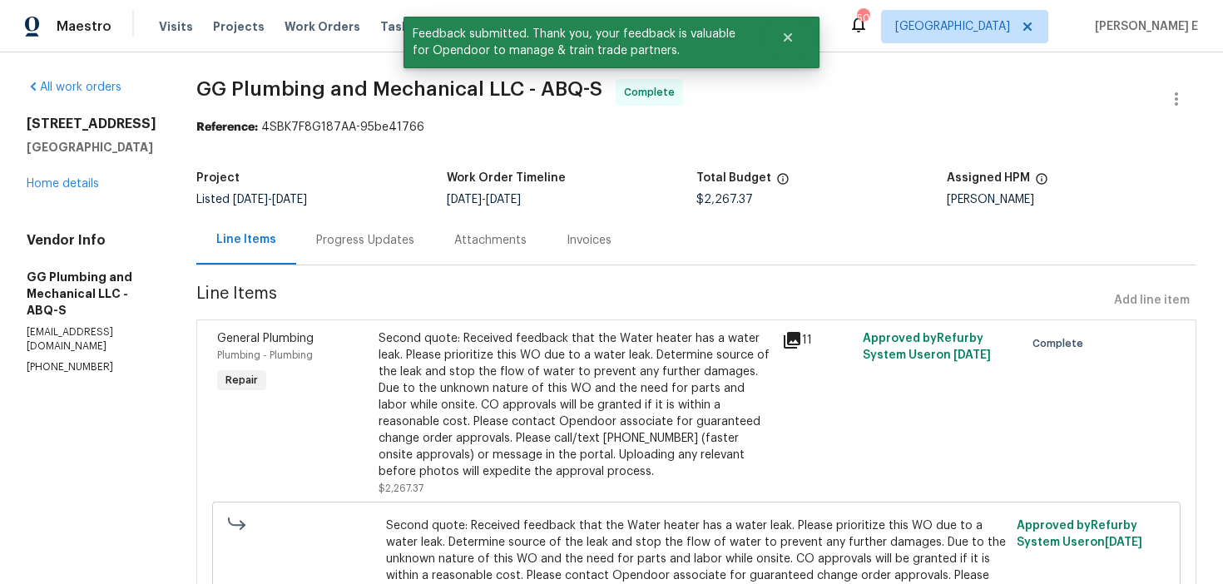
click at [414, 243] on div "Progress Updates" at bounding box center [365, 240] width 98 height 17
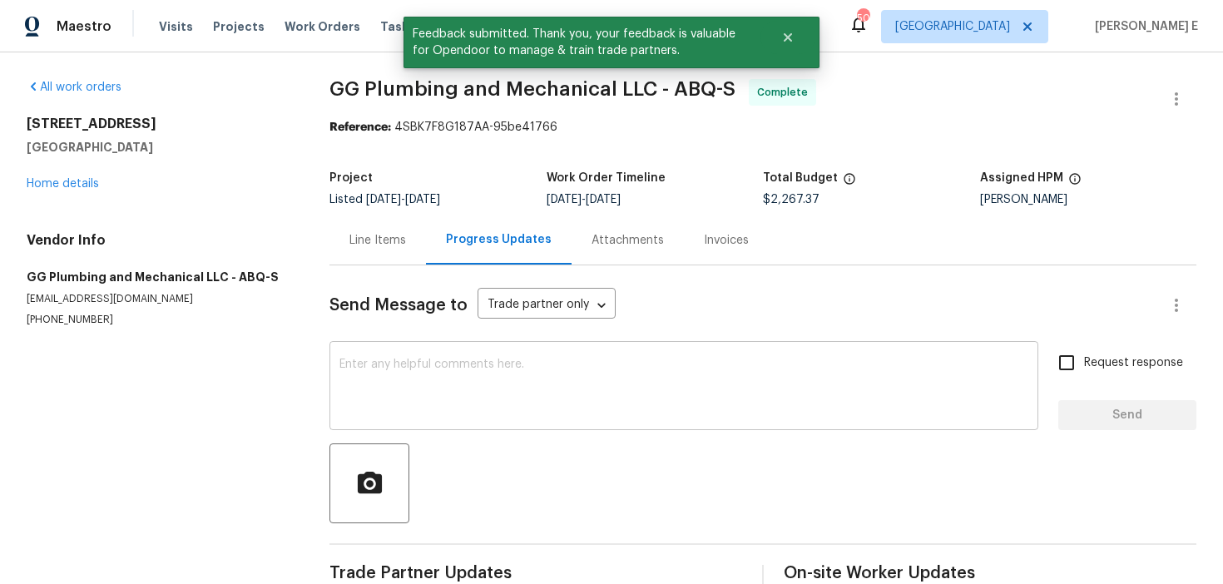
click at [404, 371] on textarea at bounding box center [684, 388] width 689 height 58
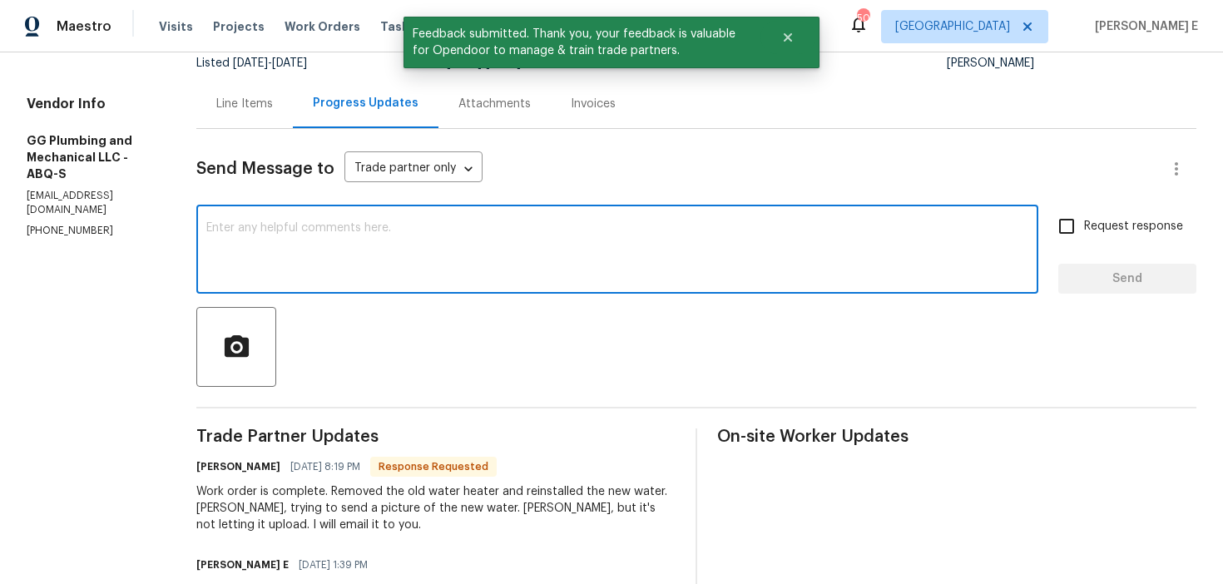
scroll to position [137, 0]
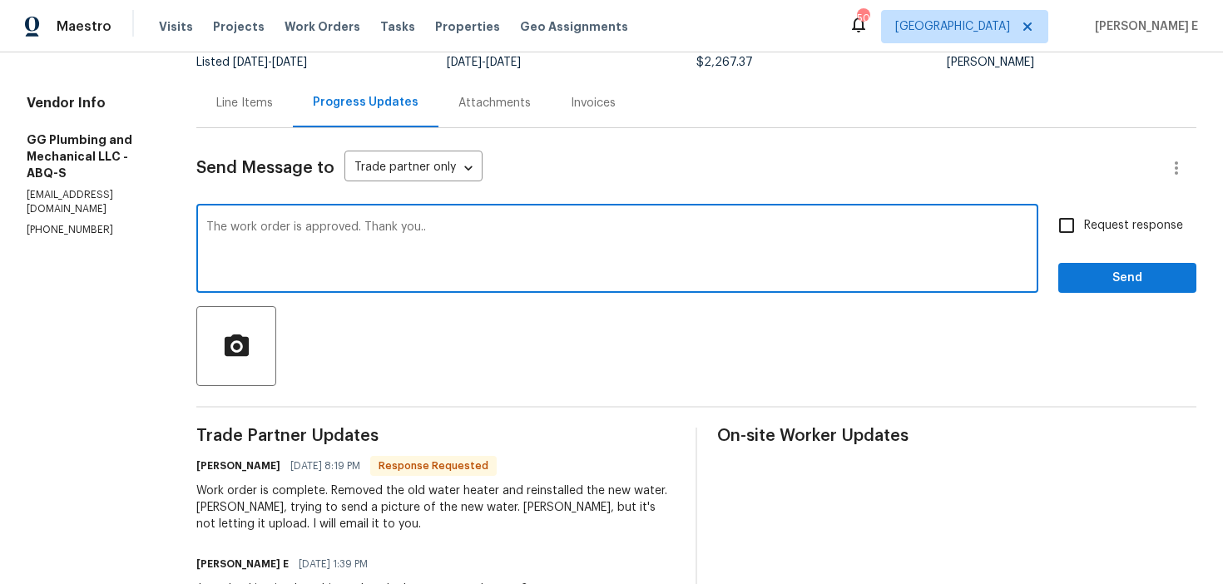
type textarea "The work order is approved. Thank you.."
click at [1062, 227] on input "Request response" at bounding box center [1067, 225] width 35 height 35
checkbox input "true"
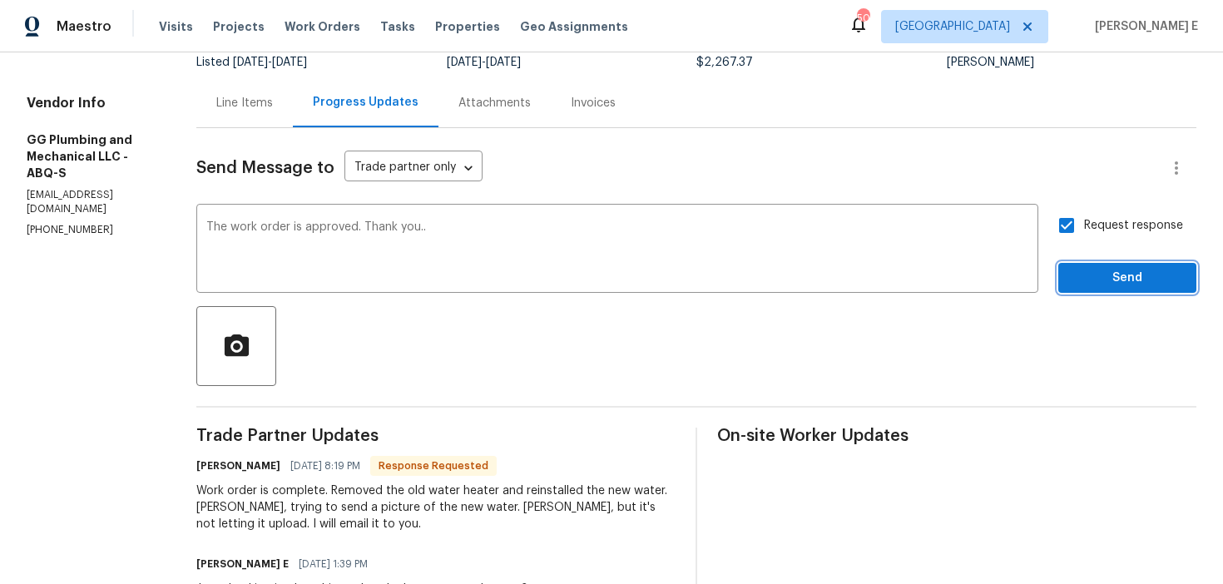
click at [1133, 288] on button "Send" at bounding box center [1128, 278] width 138 height 31
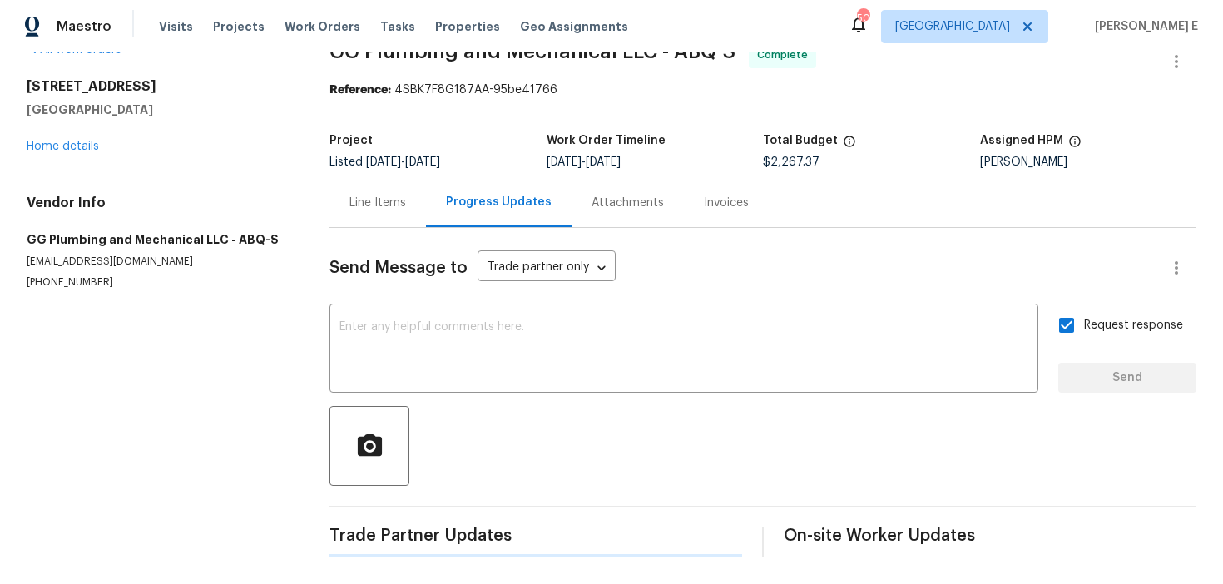
scroll to position [0, 0]
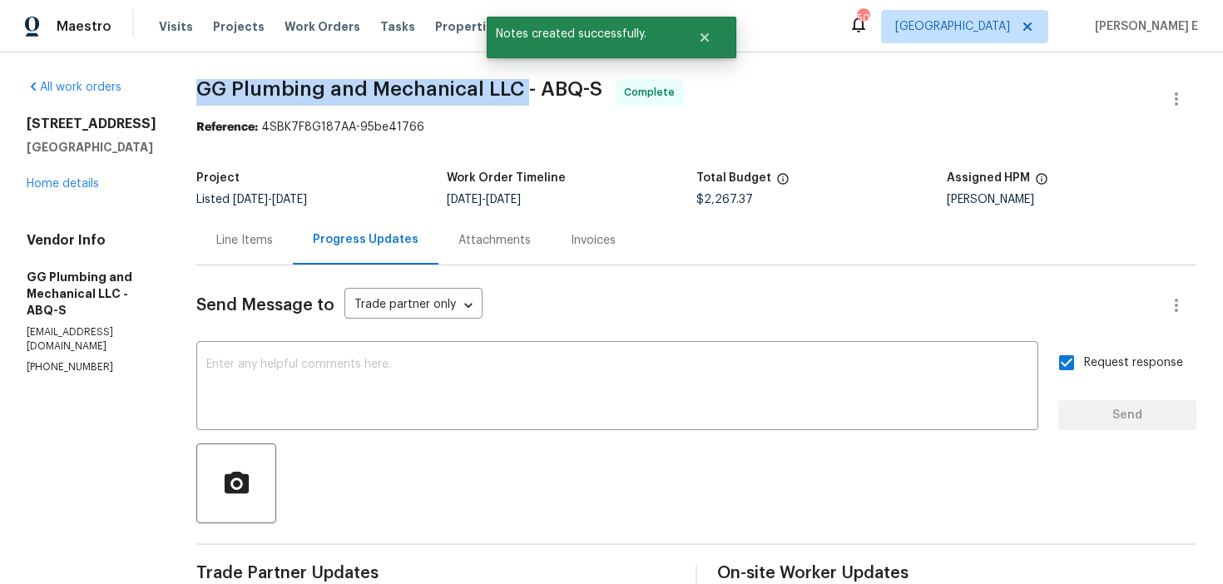
drag, startPoint x: 256, startPoint y: 92, endPoint x: 579, endPoint y: 92, distance: 323.8
click at [579, 92] on span "GG Plumbing and Mechanical LLC - ABQ-S" at bounding box center [399, 89] width 406 height 20
copy span "GG Plumbing and Mechanical LLC"
click at [68, 189] on link "Home details" at bounding box center [63, 184] width 72 height 12
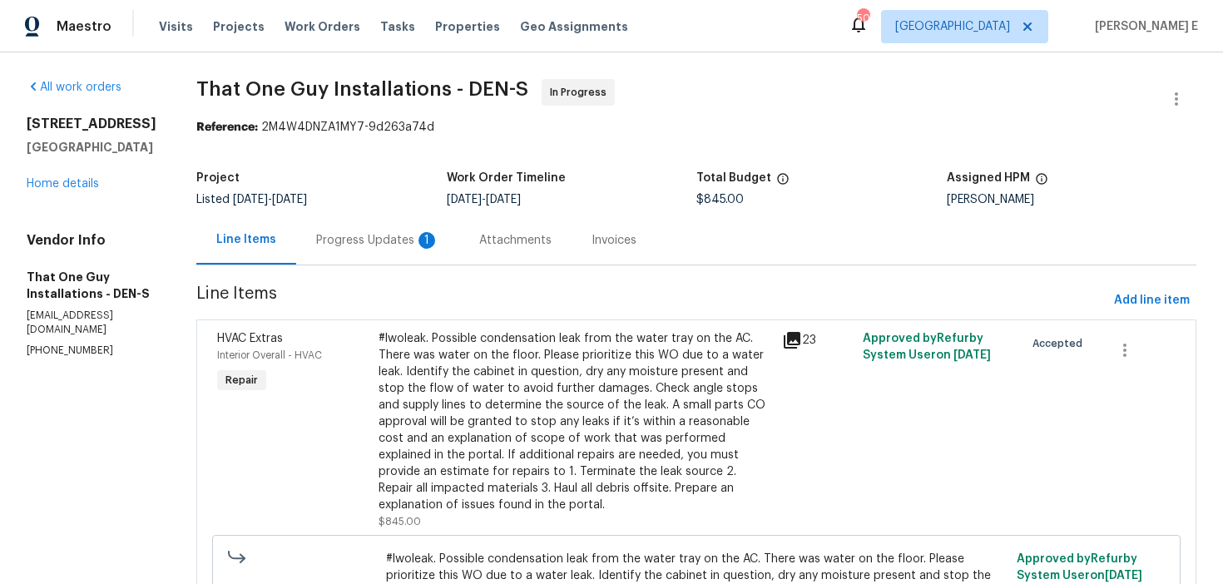
click at [339, 258] on div "Progress Updates 1" at bounding box center [377, 240] width 163 height 49
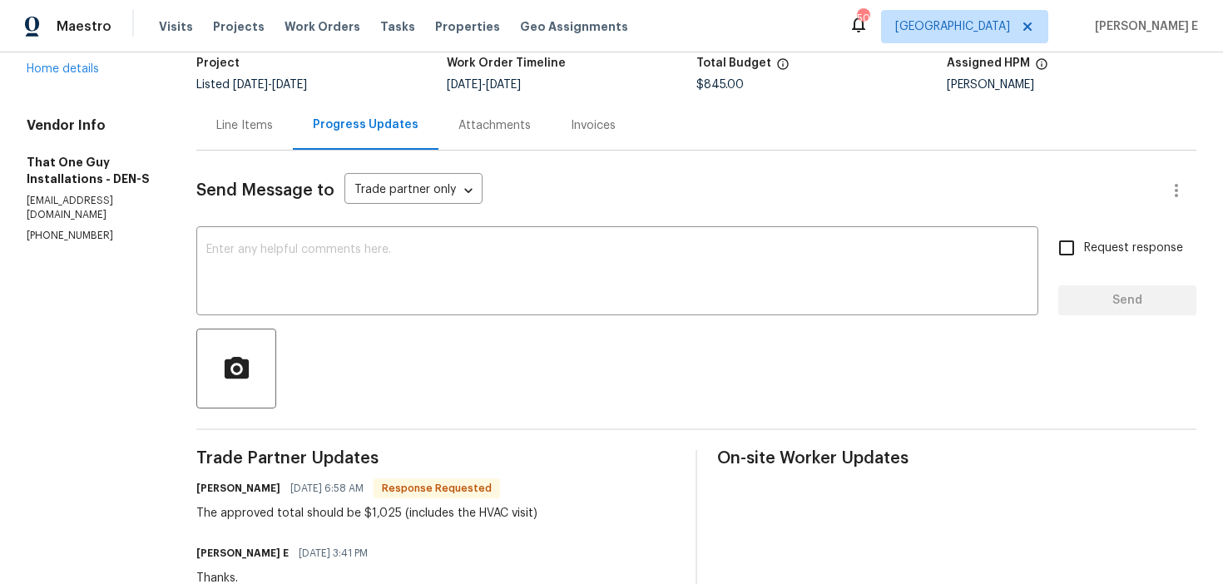
scroll to position [114, 0]
click at [234, 130] on div "Line Items" at bounding box center [244, 126] width 57 height 17
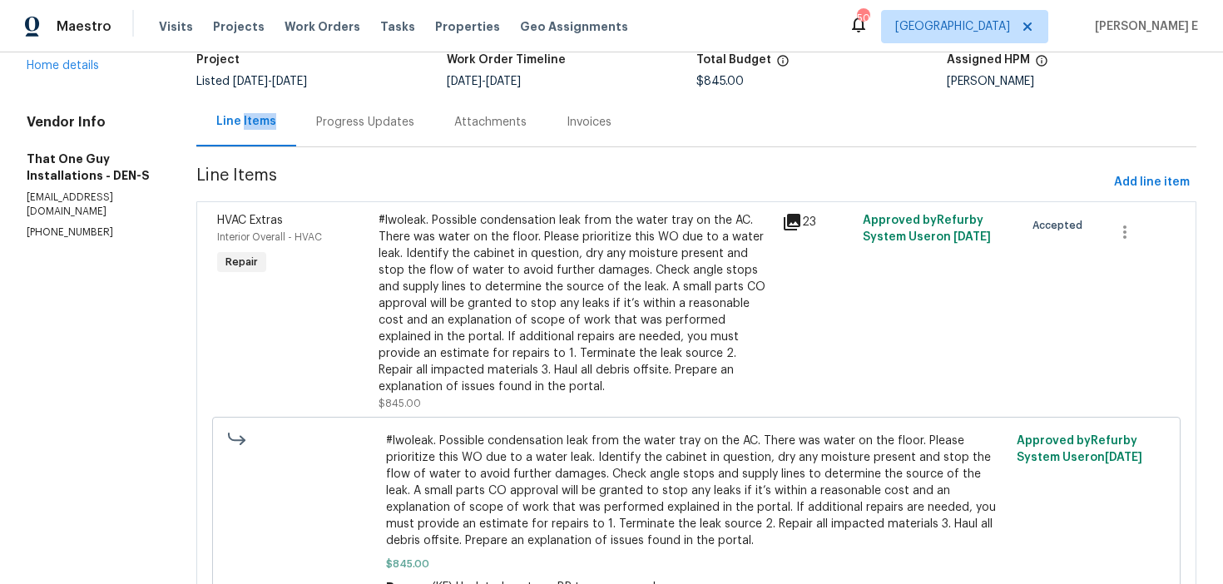
scroll to position [97, 0]
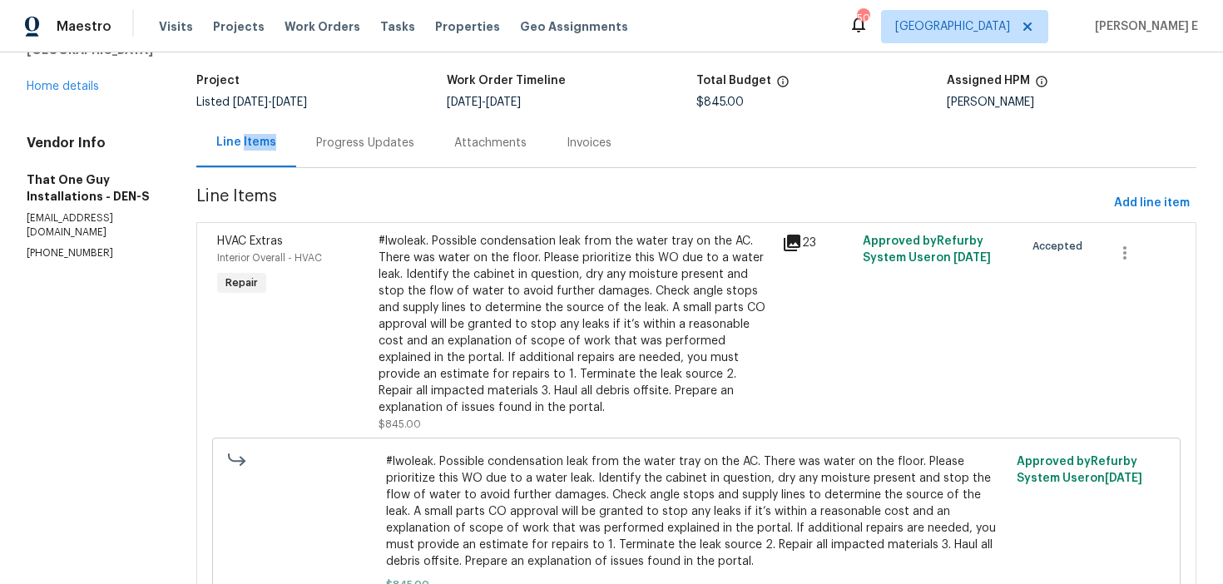
click at [434, 342] on div "#lwoleak. Possible condensation leak from the water tray on the AC. There was w…" at bounding box center [576, 324] width 394 height 183
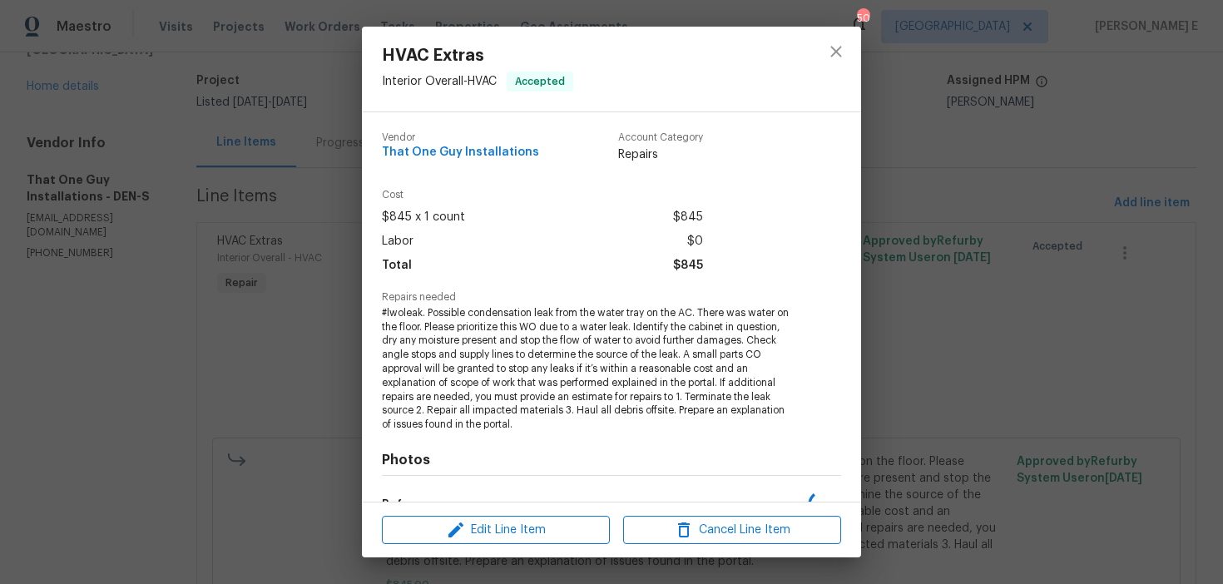
scroll to position [211, 0]
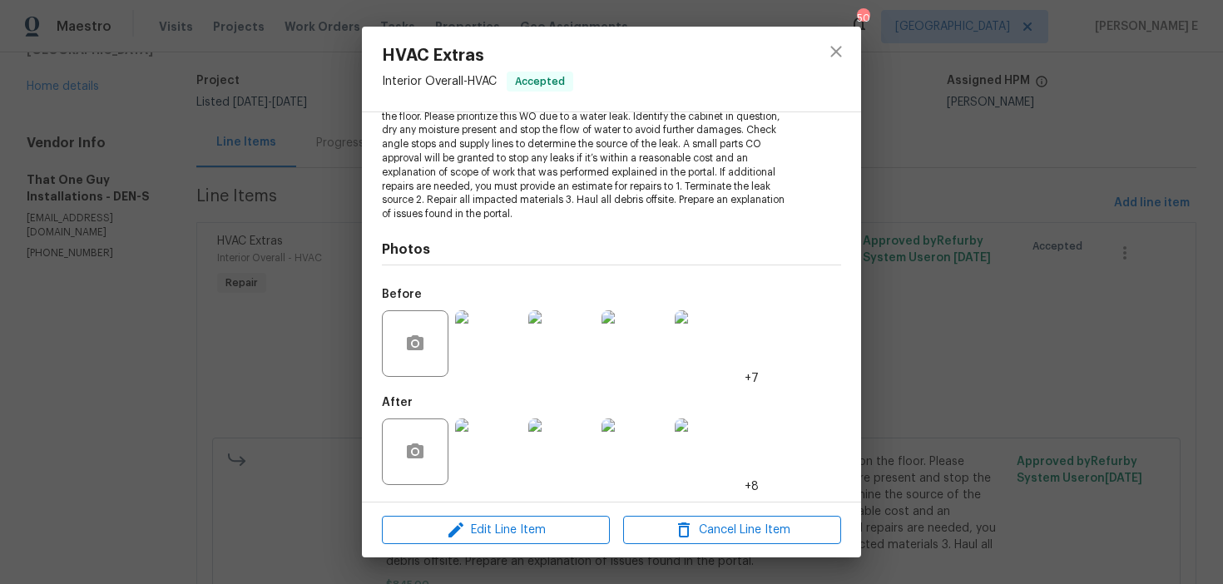
click at [489, 461] on img at bounding box center [488, 452] width 67 height 67
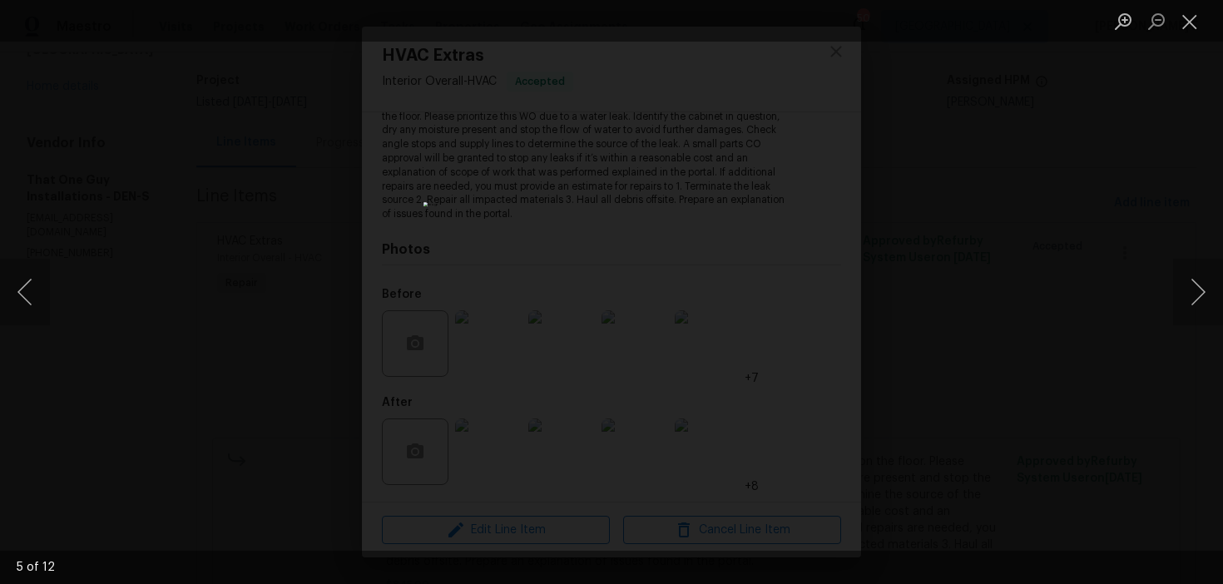
click at [1111, 280] on div "Lightbox" at bounding box center [611, 292] width 1223 height 584
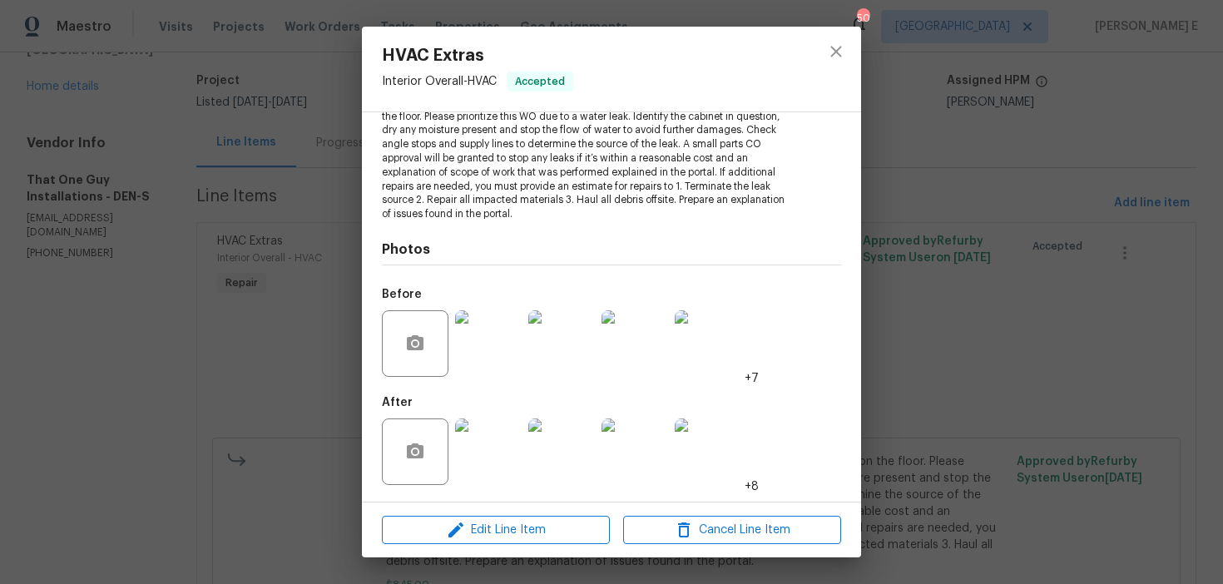
click at [1111, 280] on div "HVAC Extras Interior Overall - HVAC Accepted Vendor That One Guy Installations …" at bounding box center [611, 292] width 1223 height 584
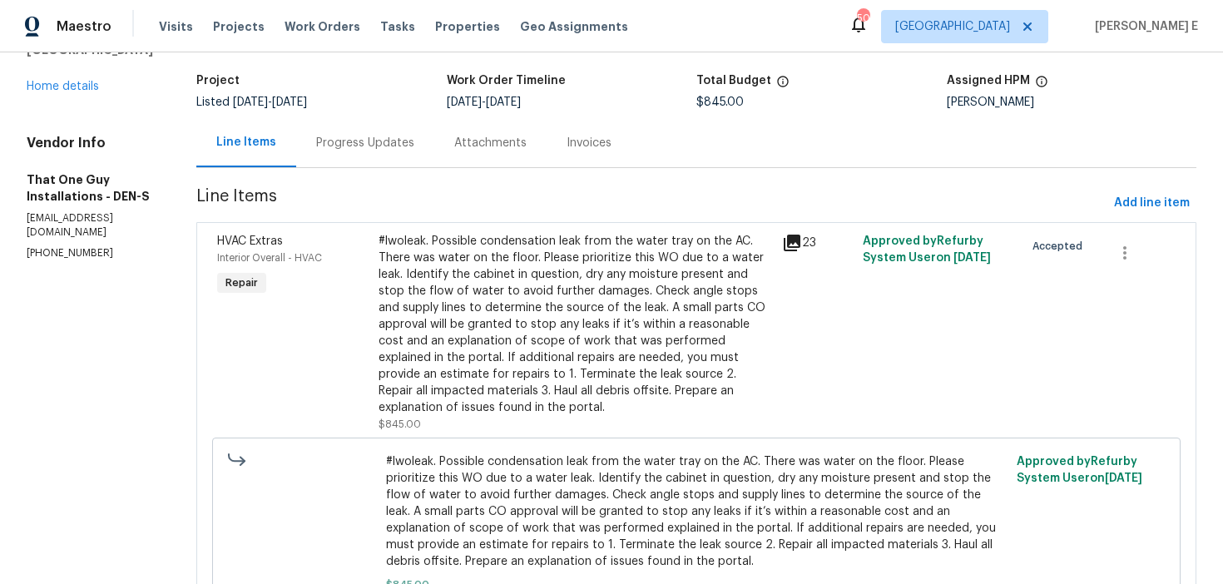
scroll to position [0, 0]
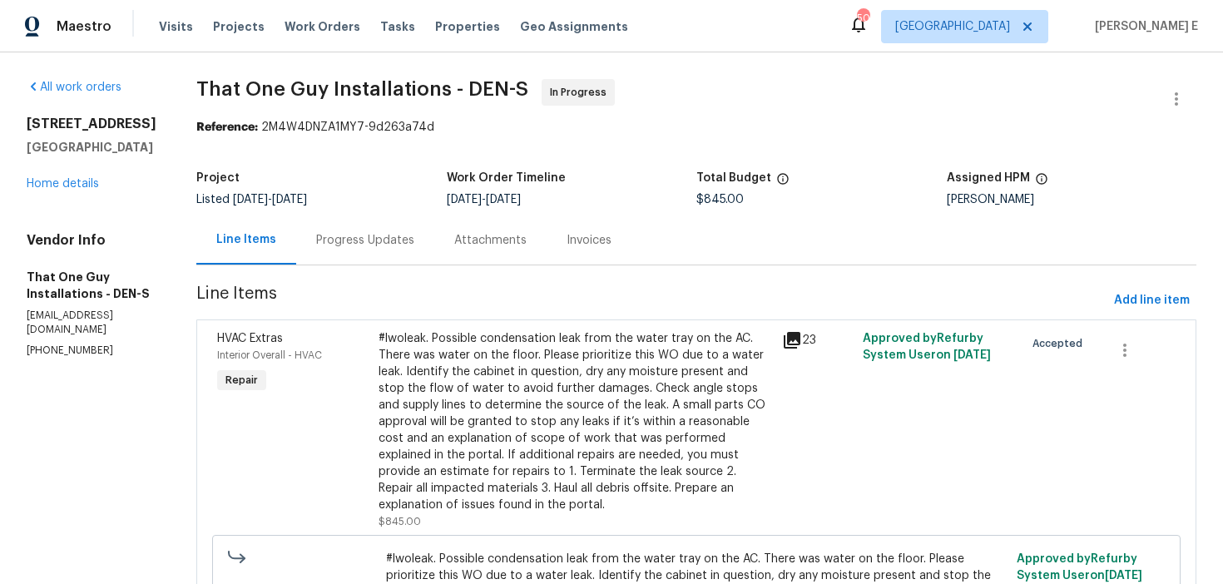
click at [300, 258] on div "Progress Updates" at bounding box center [365, 240] width 138 height 49
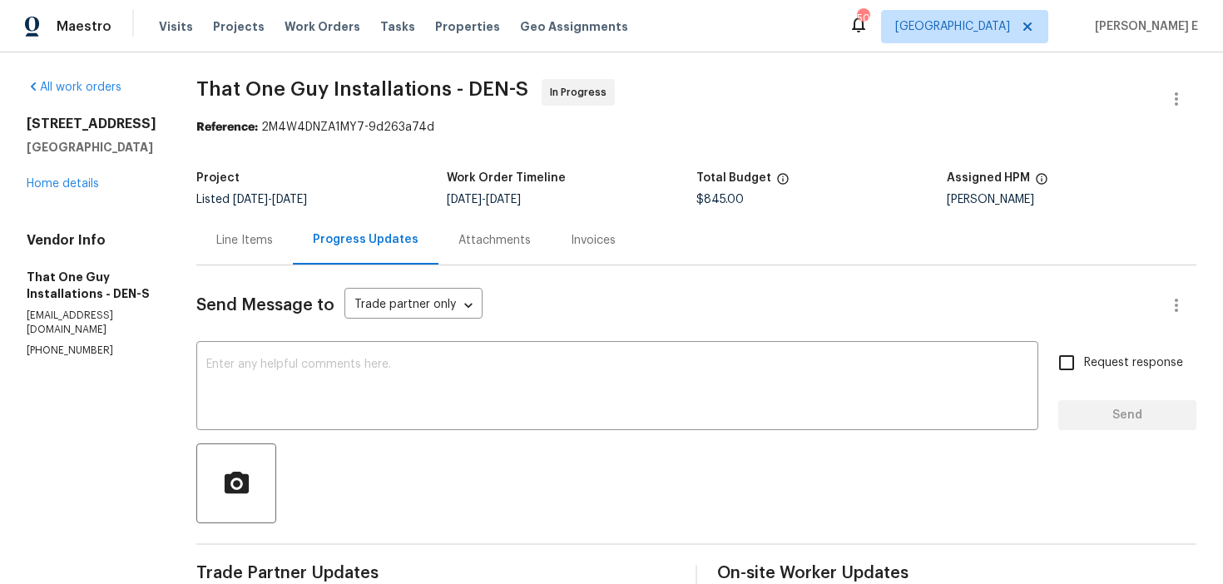
click at [234, 226] on div "Line Items" at bounding box center [244, 240] width 97 height 49
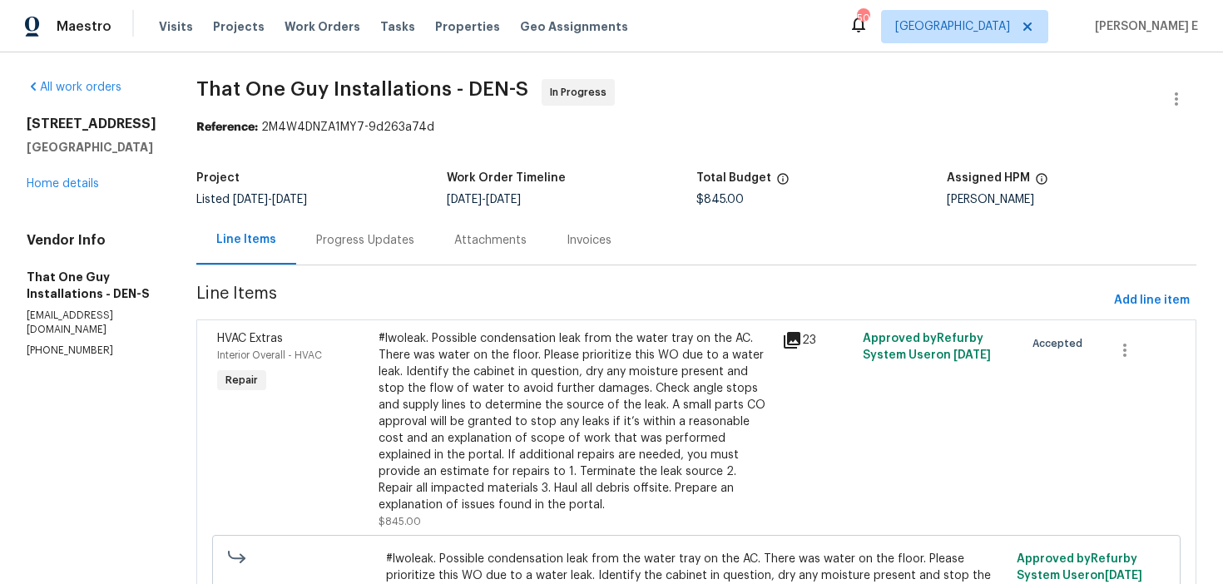
click at [422, 373] on div "#lwoleak. Possible condensation leak from the water tray on the AC. There was w…" at bounding box center [576, 421] width 394 height 183
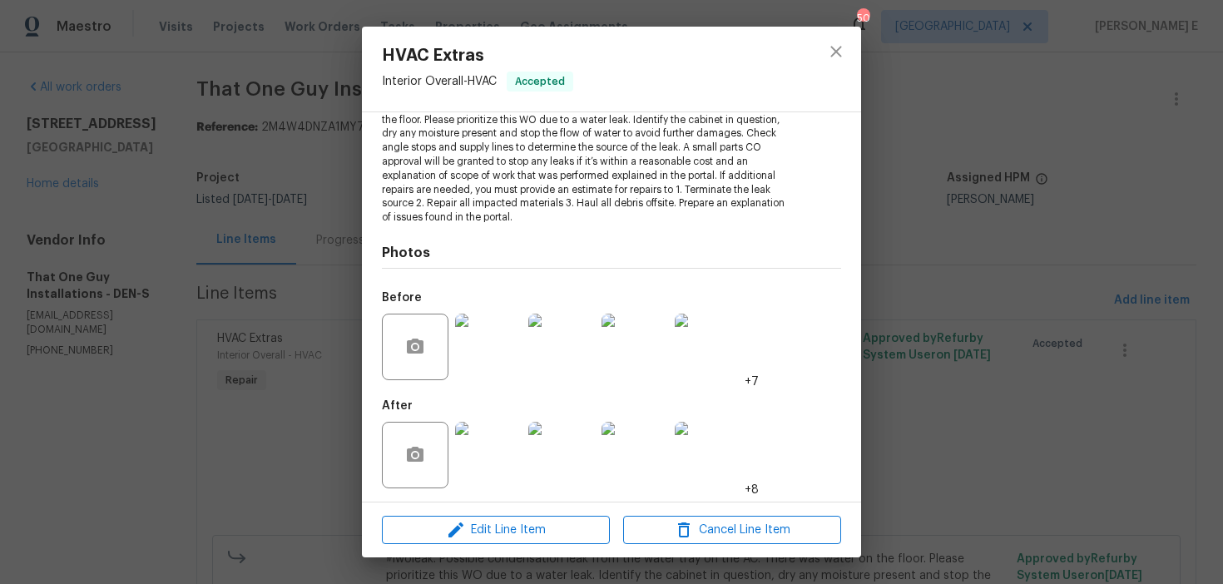
scroll to position [211, 0]
click at [439, 548] on div "Edit Line Item Cancel Line Item" at bounding box center [611, 531] width 499 height 56
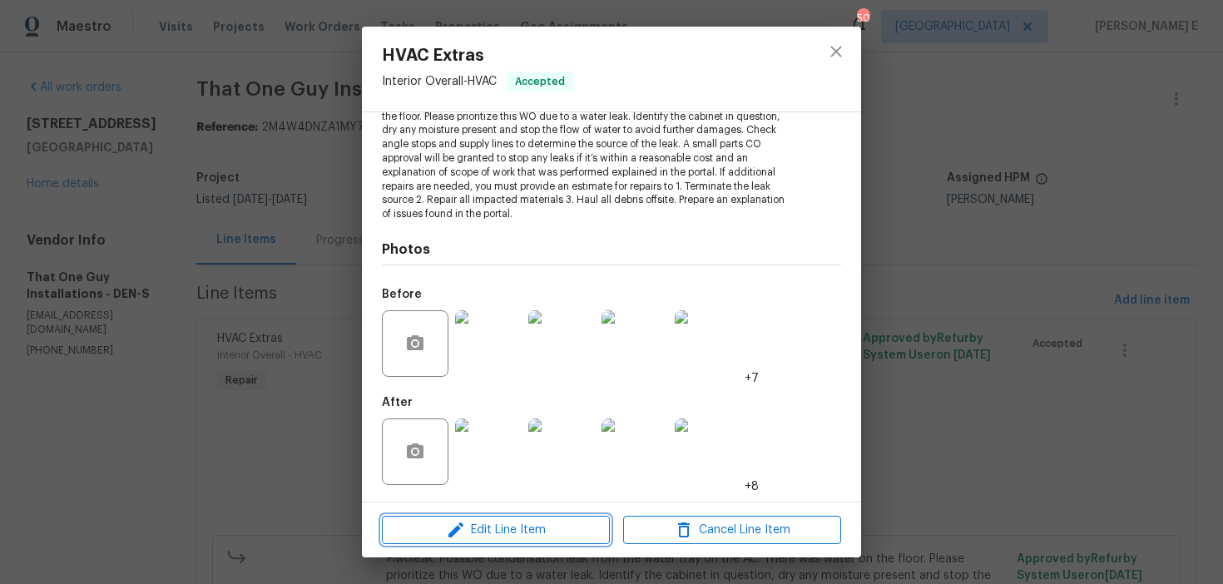
click at [459, 536] on icon "button" at bounding box center [456, 530] width 20 height 20
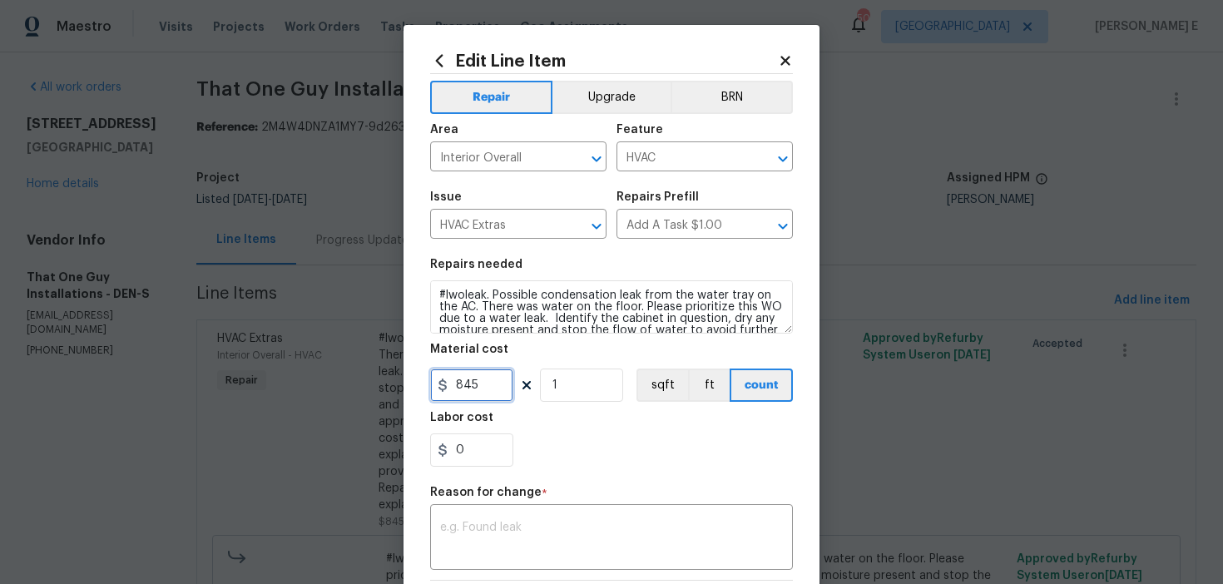
click at [469, 390] on input "845" at bounding box center [471, 385] width 83 height 33
type input "1"
click at [168, 464] on body "Maestro Visits Projects Work Orders Tasks Properties Geo Assignments 50 Dallas …" at bounding box center [611, 292] width 1223 height 584
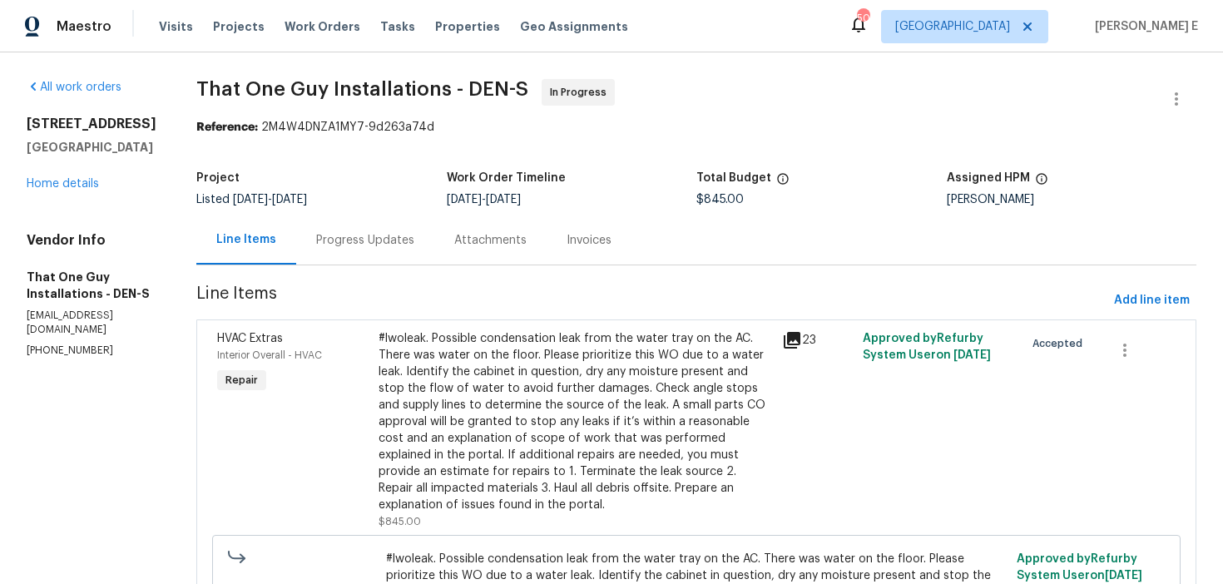
click at [330, 231] on div "Progress Updates" at bounding box center [365, 240] width 138 height 49
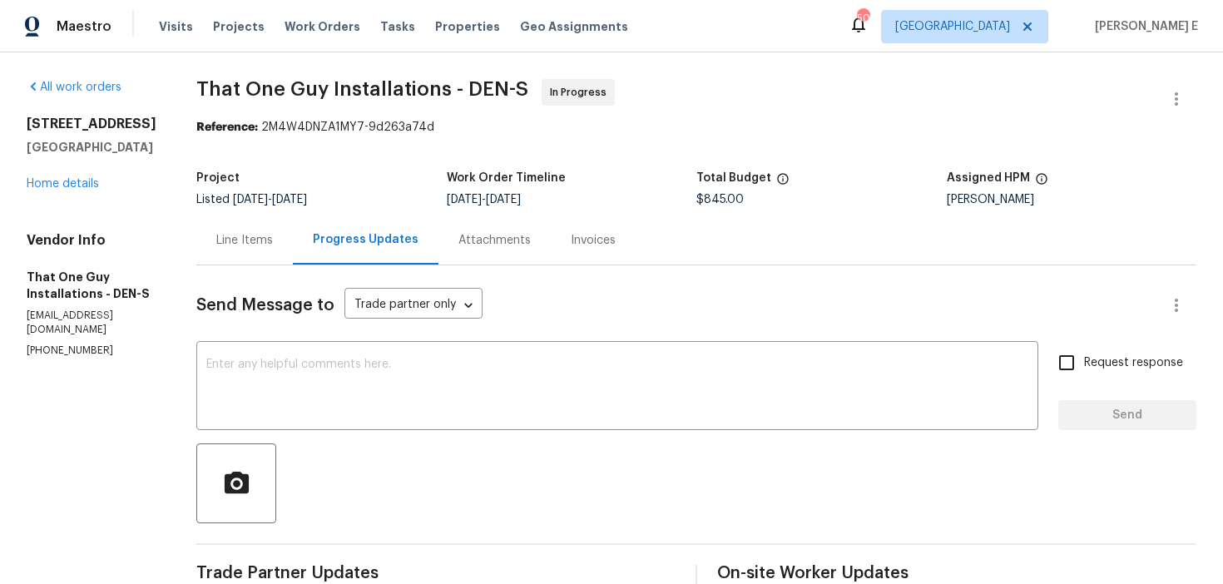
click at [233, 239] on div "Line Items" at bounding box center [244, 240] width 57 height 17
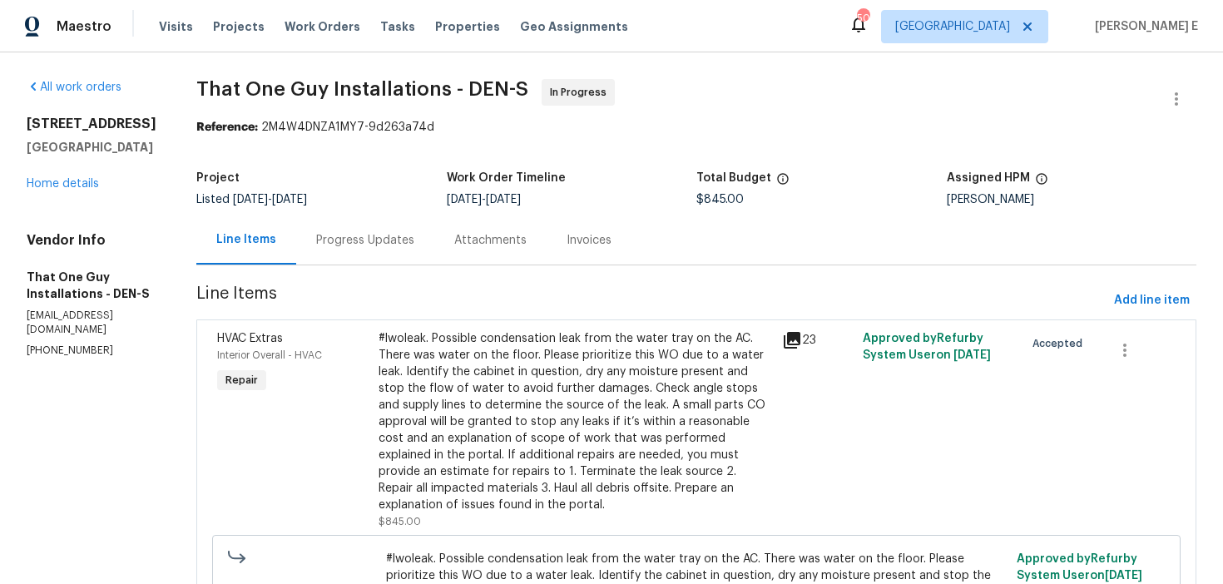
click at [518, 365] on div "#lwoleak. Possible condensation leak from the water tray on the AC. There was w…" at bounding box center [576, 421] width 394 height 183
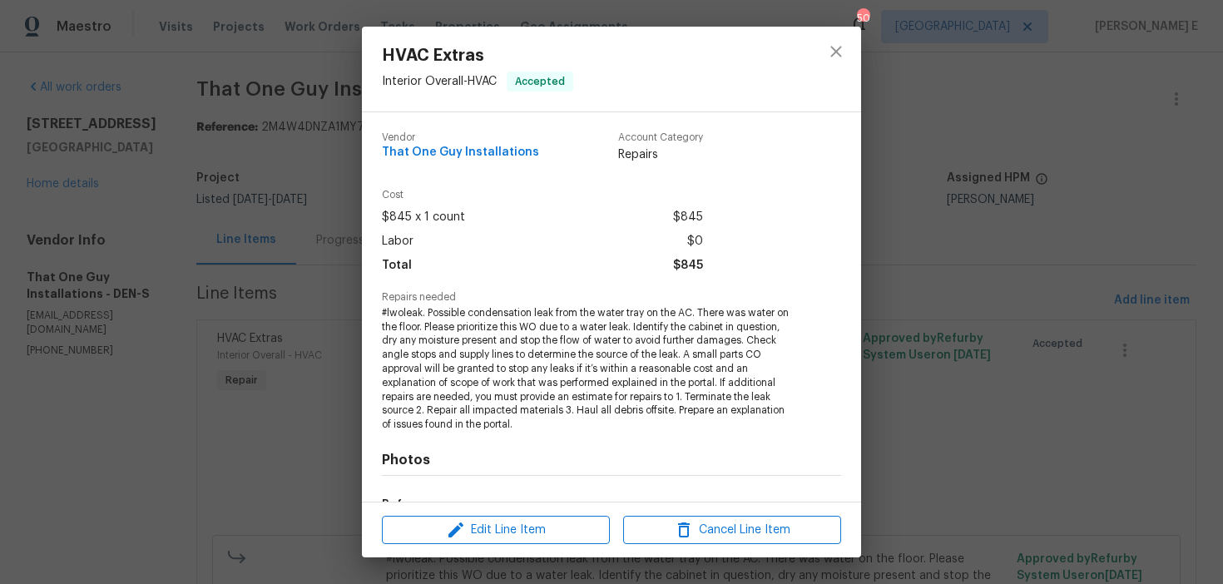
scroll to position [211, 0]
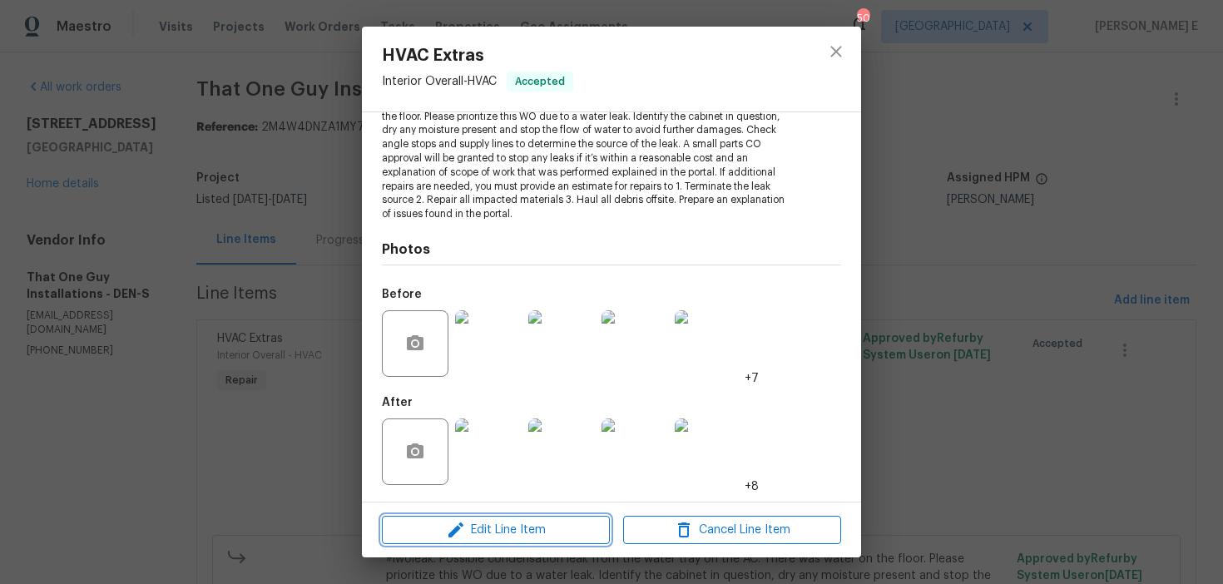
click at [486, 529] on span "Edit Line Item" at bounding box center [496, 530] width 218 height 21
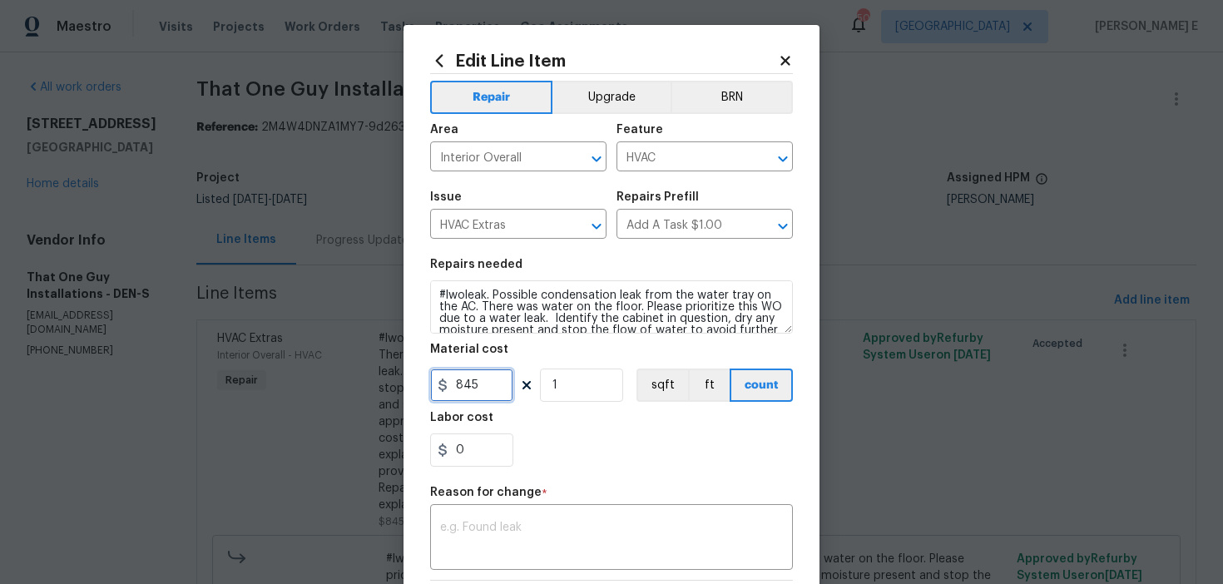
click at [460, 375] on input "845" at bounding box center [471, 385] width 83 height 33
type input "1025"
click at [490, 536] on textarea at bounding box center [611, 539] width 343 height 35
paste textarea "(KE) Updated per vendor's final cost."
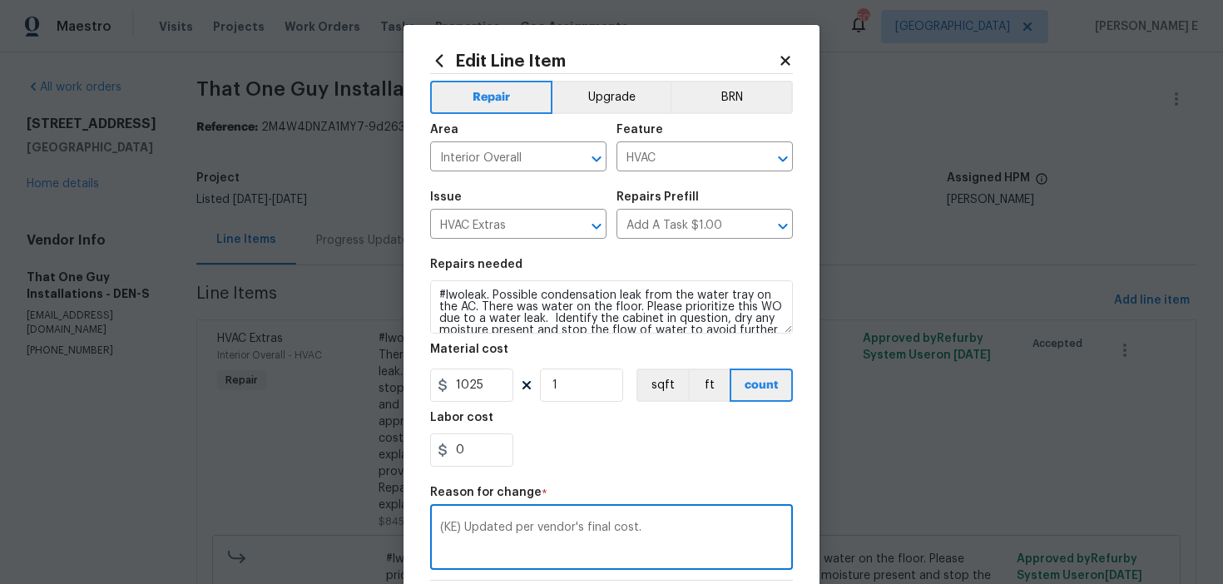
scroll to position [253, 0]
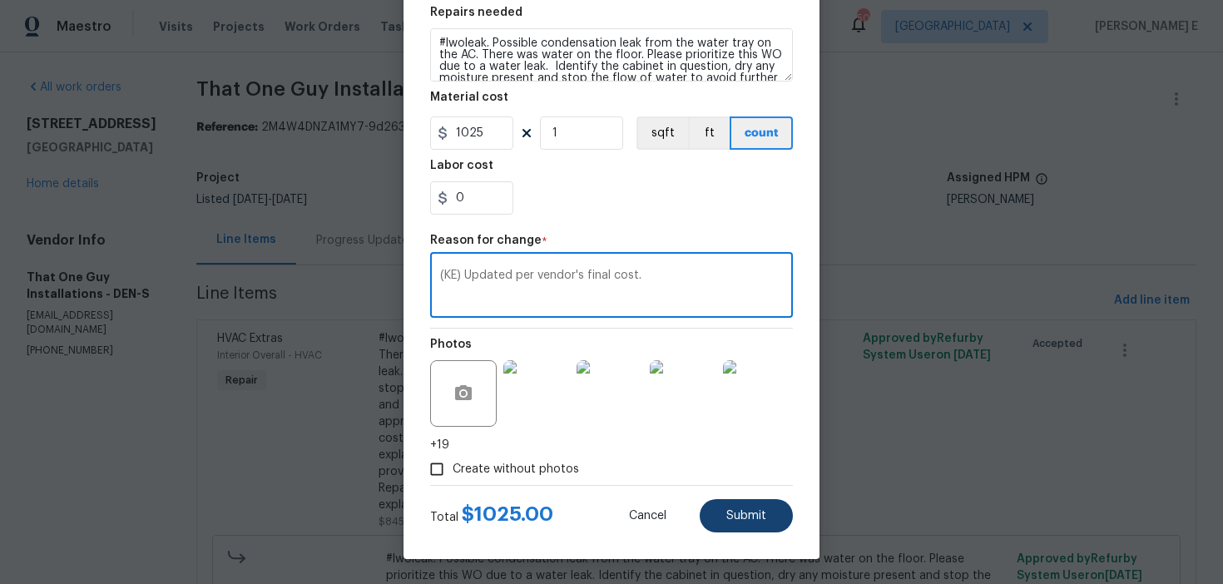
type textarea "(KE) Updated per vendor's final cost."
click at [782, 519] on button "Submit" at bounding box center [746, 515] width 93 height 33
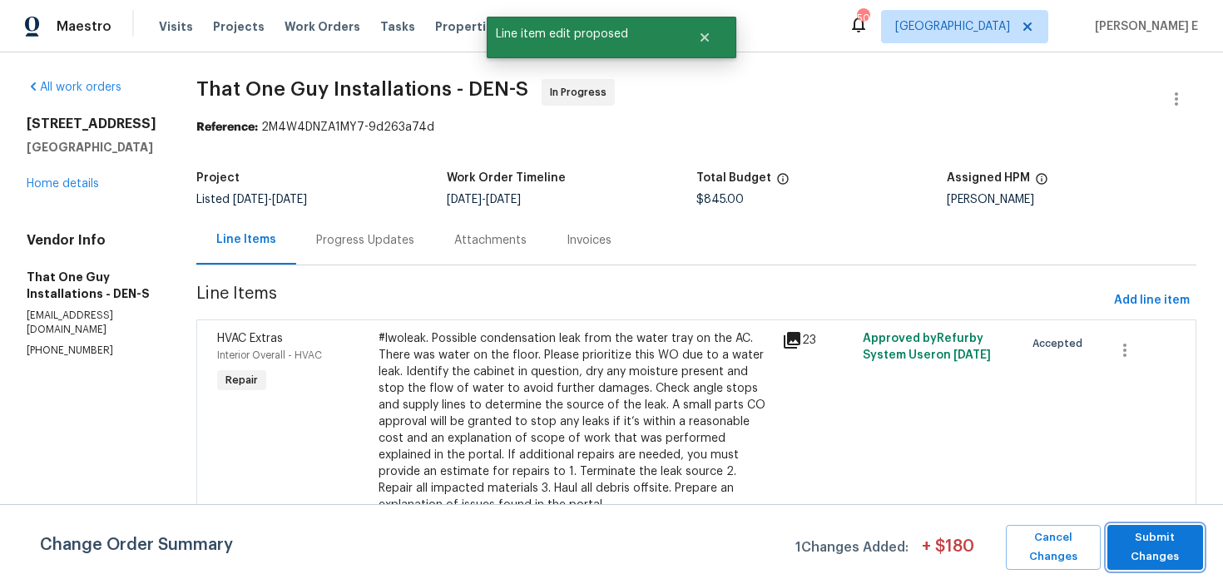
click at [1136, 540] on span "Submit Changes" at bounding box center [1155, 548] width 79 height 38
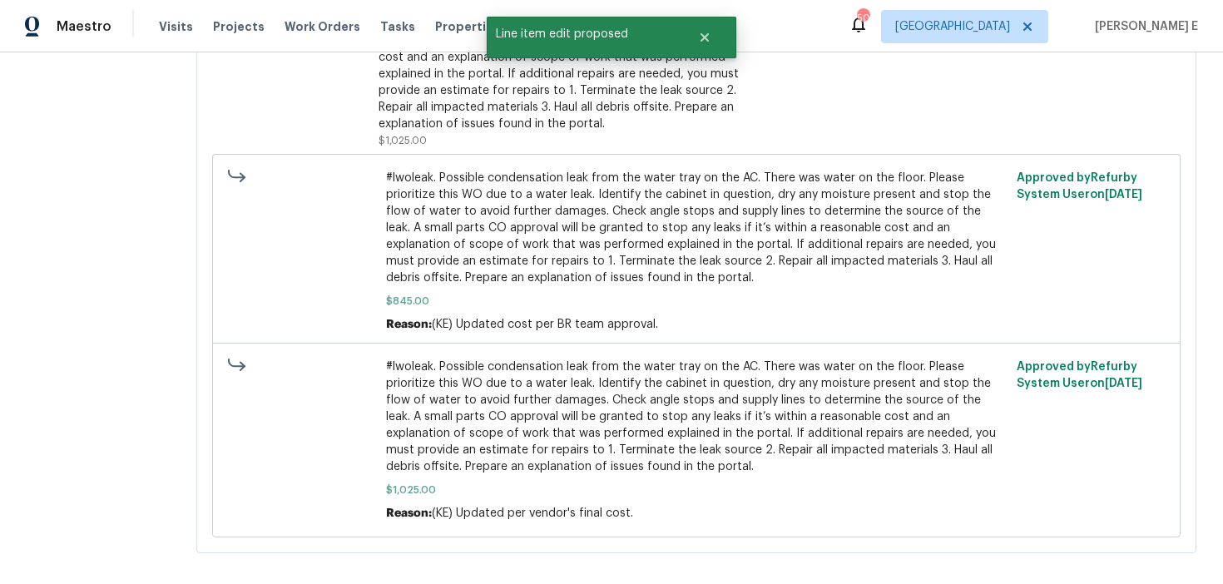
scroll to position [0, 0]
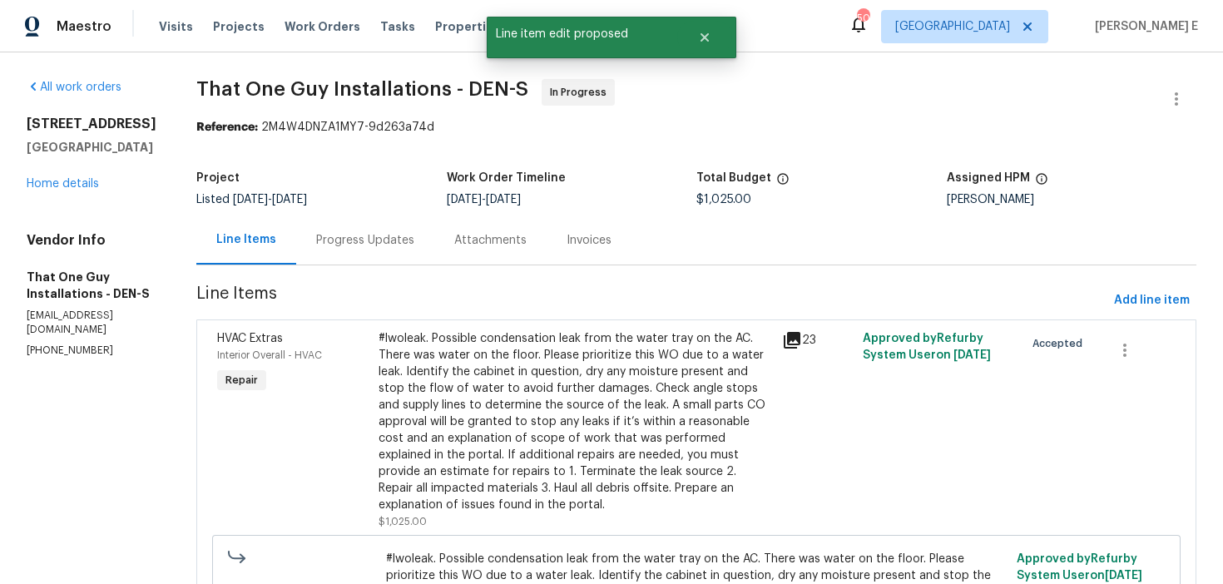
click at [323, 236] on div "Progress Updates" at bounding box center [365, 240] width 98 height 17
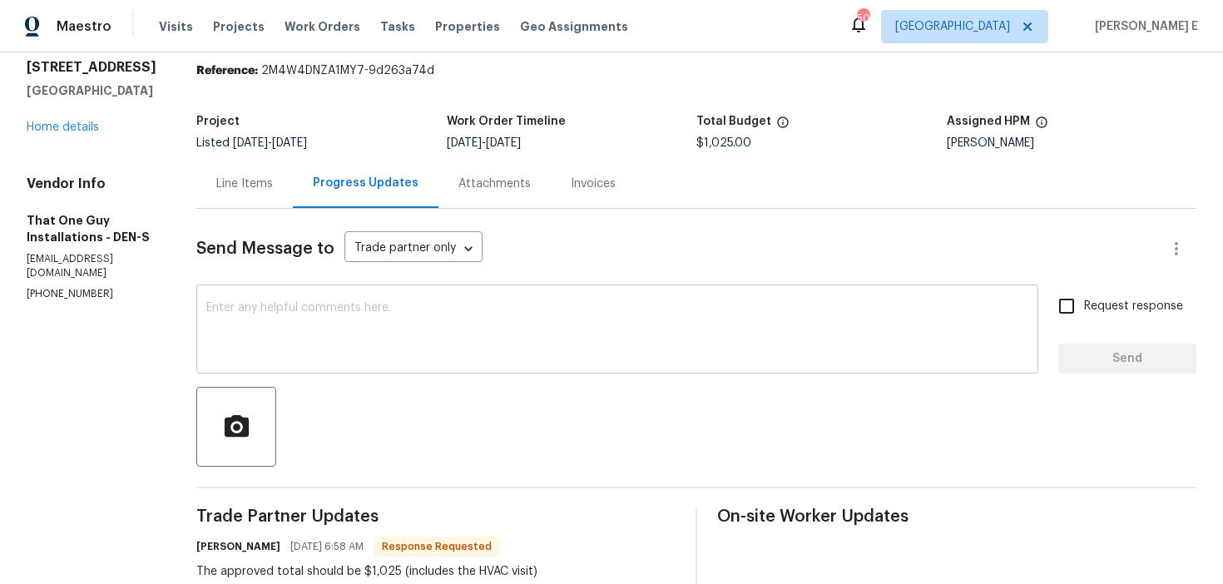
click at [486, 334] on textarea at bounding box center [617, 331] width 822 height 58
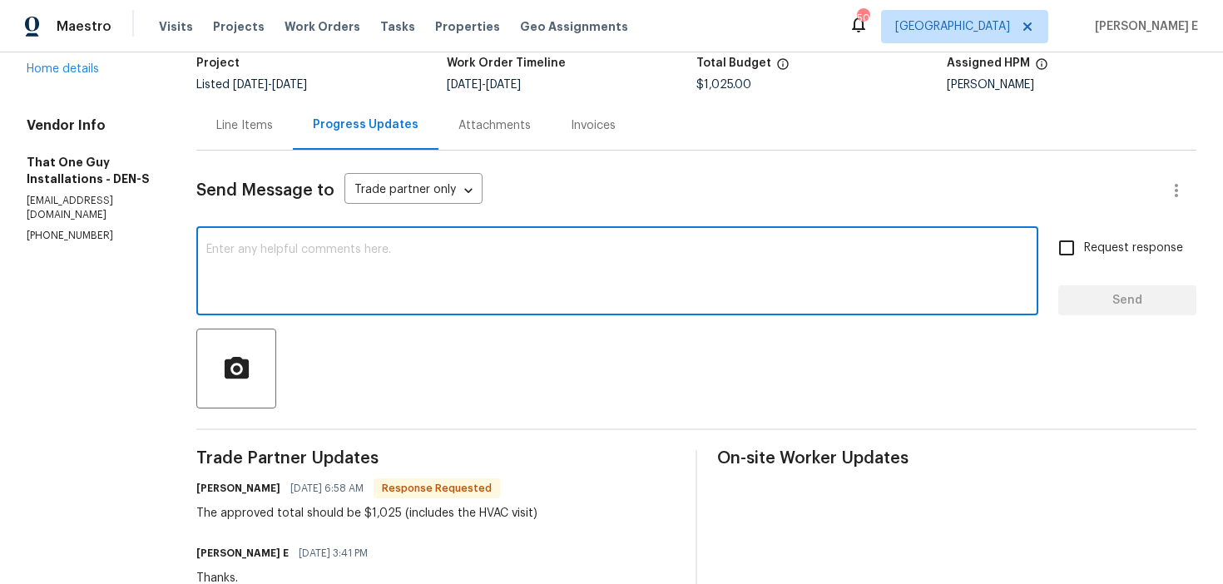
scroll to position [112, 0]
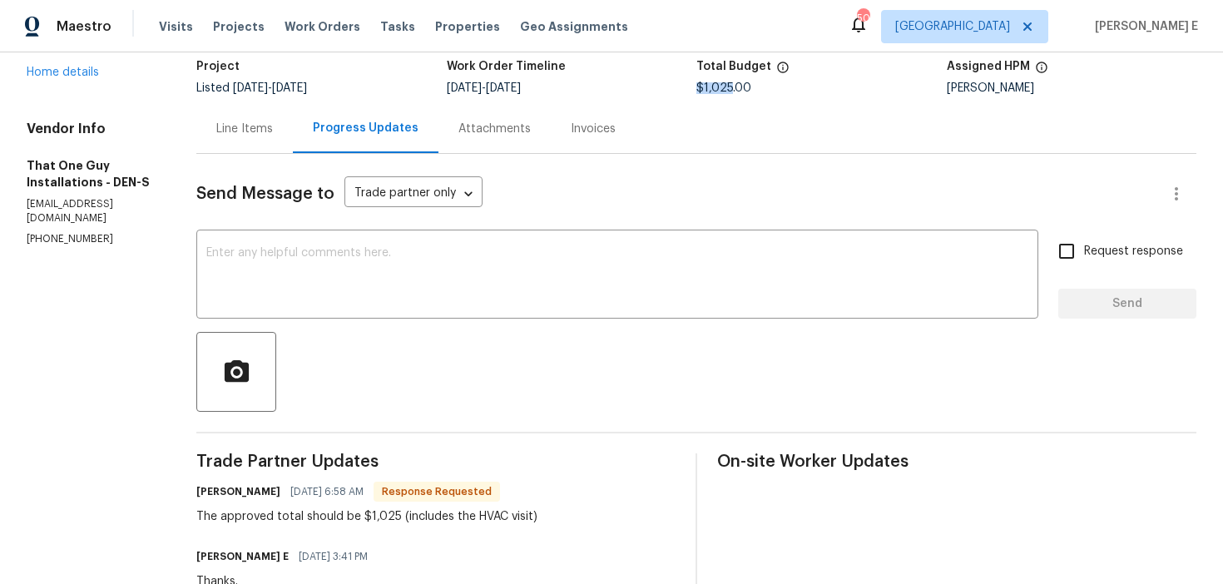
drag, startPoint x: 680, startPoint y: 83, endPoint x: 714, endPoint y: 87, distance: 34.3
click at [714, 87] on span "$1,025.00" at bounding box center [724, 88] width 55 height 12
copy span "$1,025"
click at [473, 303] on textarea at bounding box center [617, 276] width 822 height 58
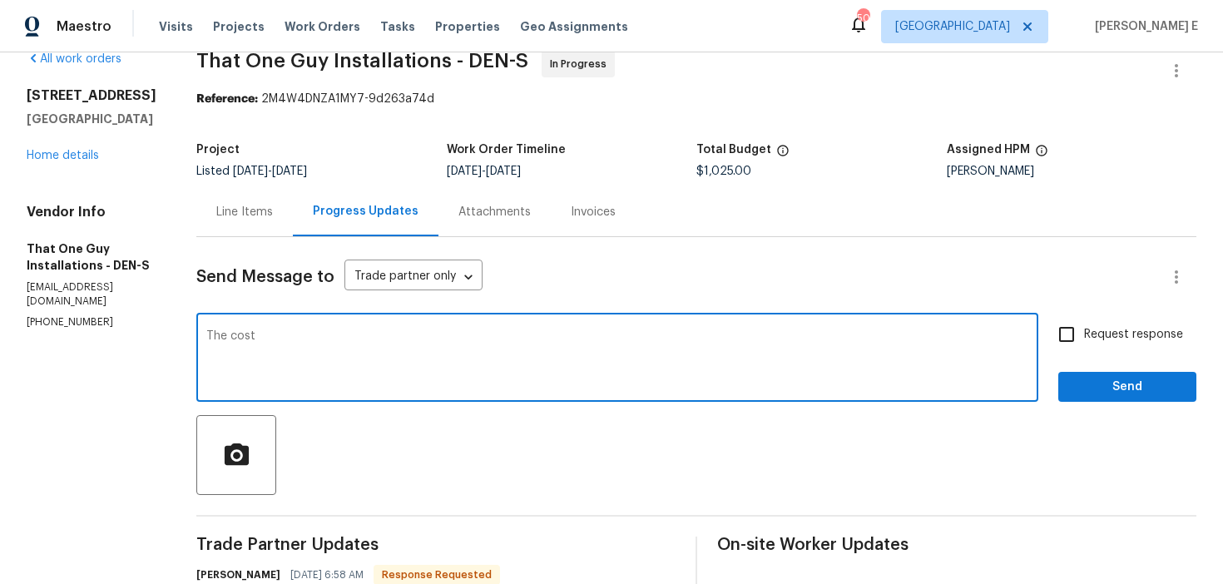
scroll to position [25, 0]
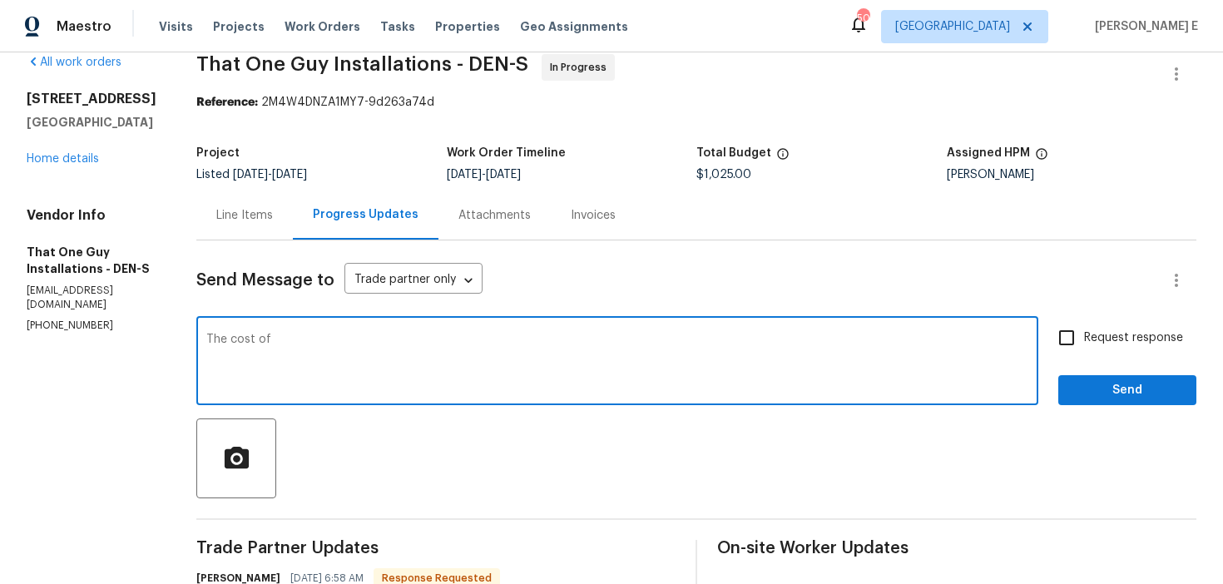
paste textarea "$1,025"
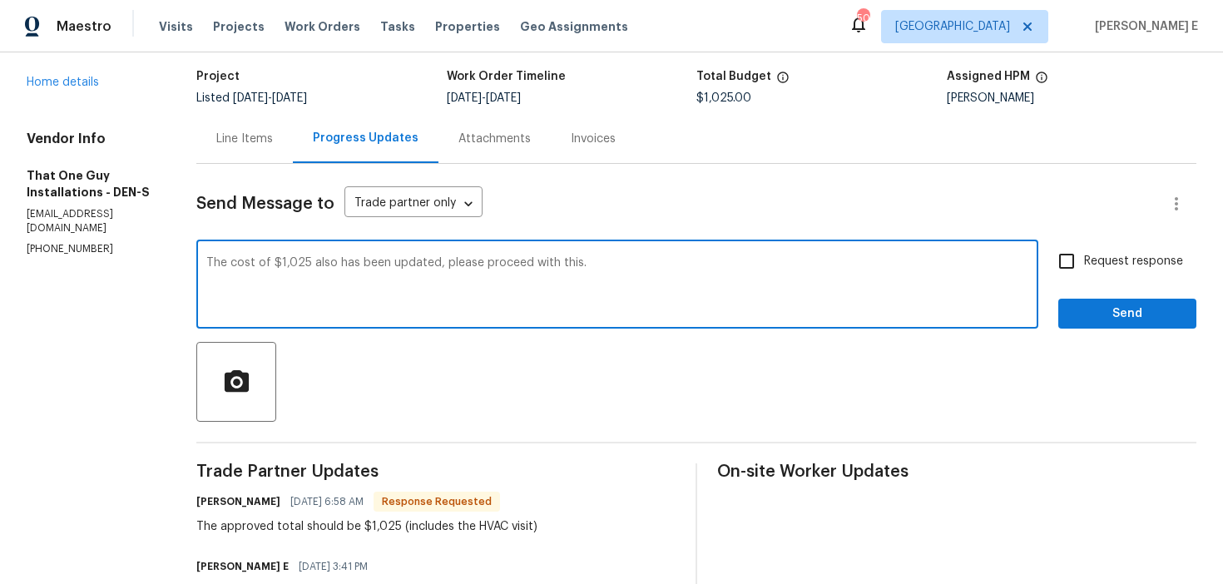
click at [419, 270] on textarea "The cost of $1,025 also has been updated, please proceed with this." at bounding box center [617, 286] width 822 height 58
click at [421, 263] on textarea "The cost of $1,025 also has been updated, please proceed with this." at bounding box center [617, 286] width 822 height 58
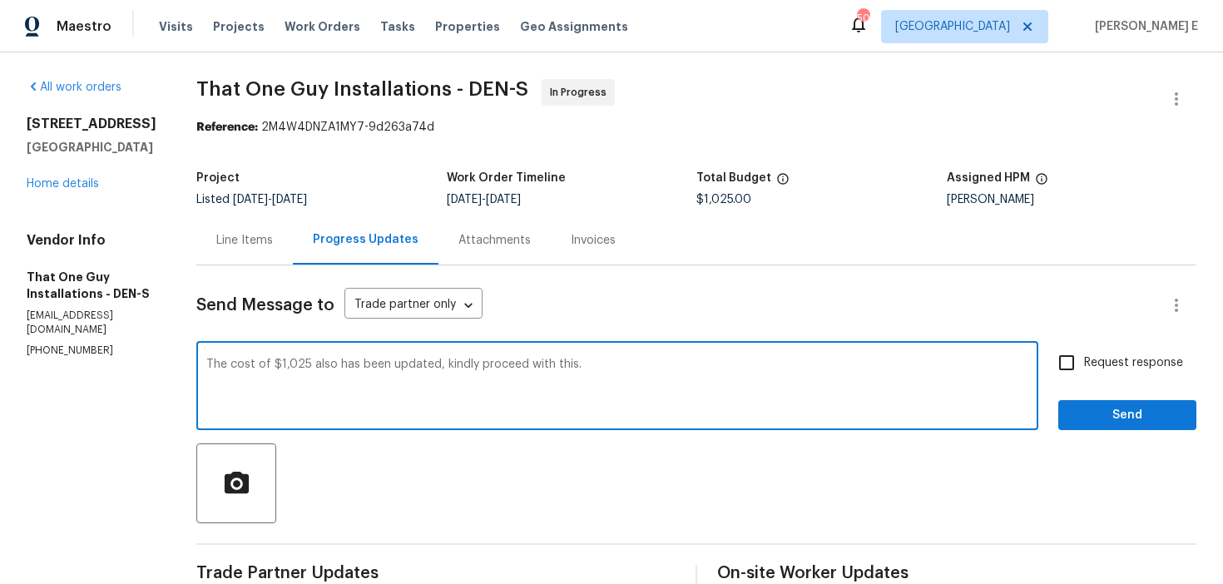
scroll to position [37, 0]
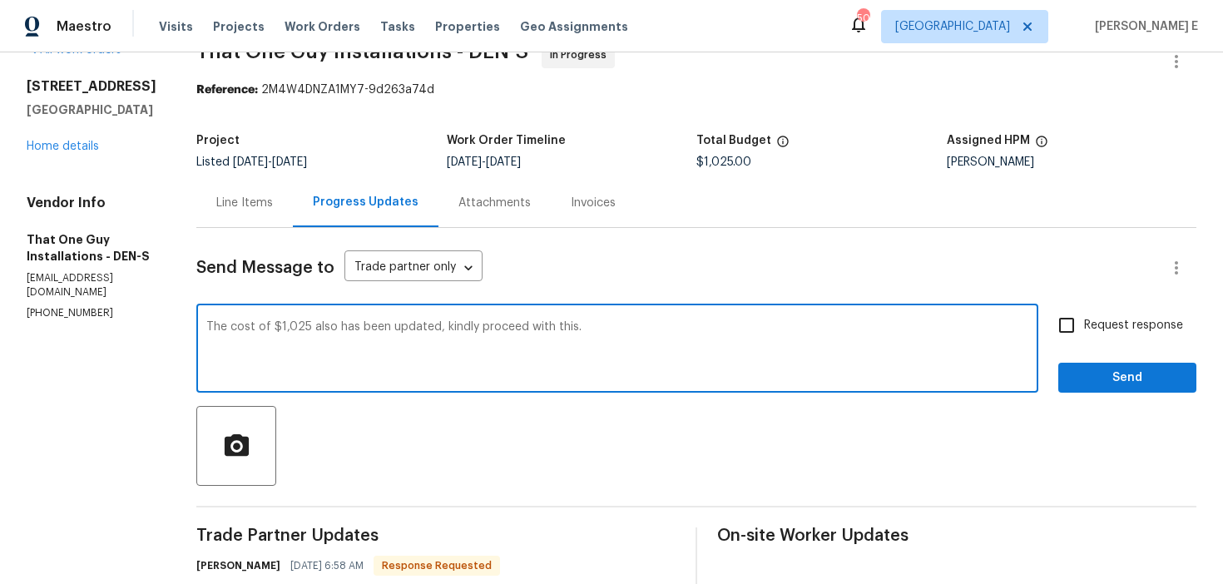
type textarea "The cost of $1,025 also has been updated, kindly proceed with this."
click at [1113, 346] on div "Request response Send" at bounding box center [1128, 350] width 138 height 85
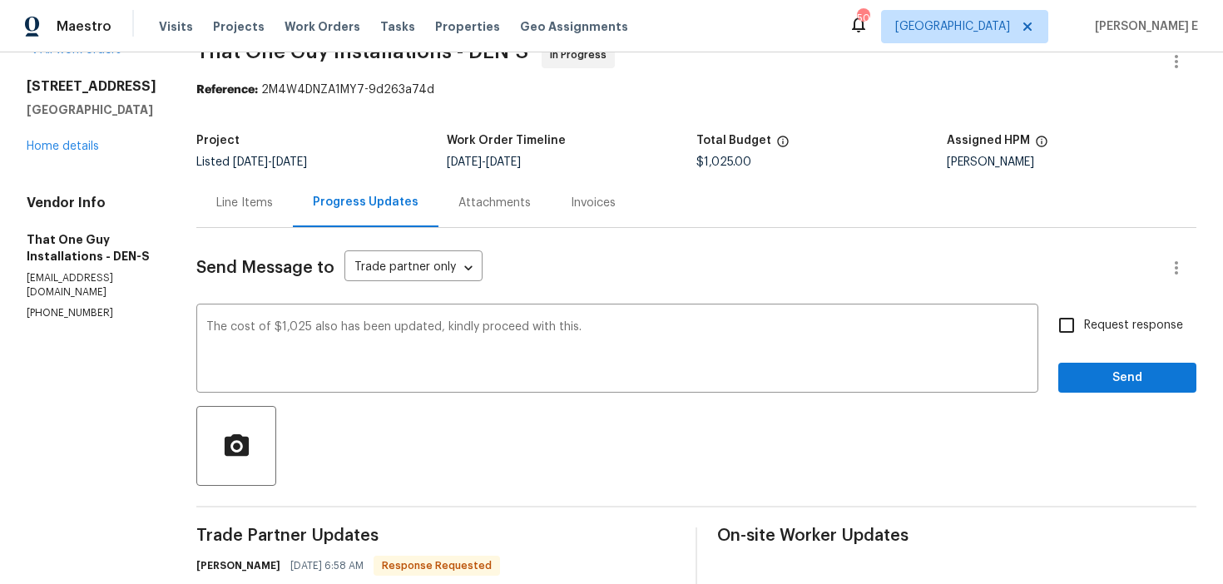
click at [1078, 331] on input "Request response" at bounding box center [1067, 325] width 35 height 35
checkbox input "true"
click at [1093, 375] on span "Send" at bounding box center [1128, 378] width 112 height 21
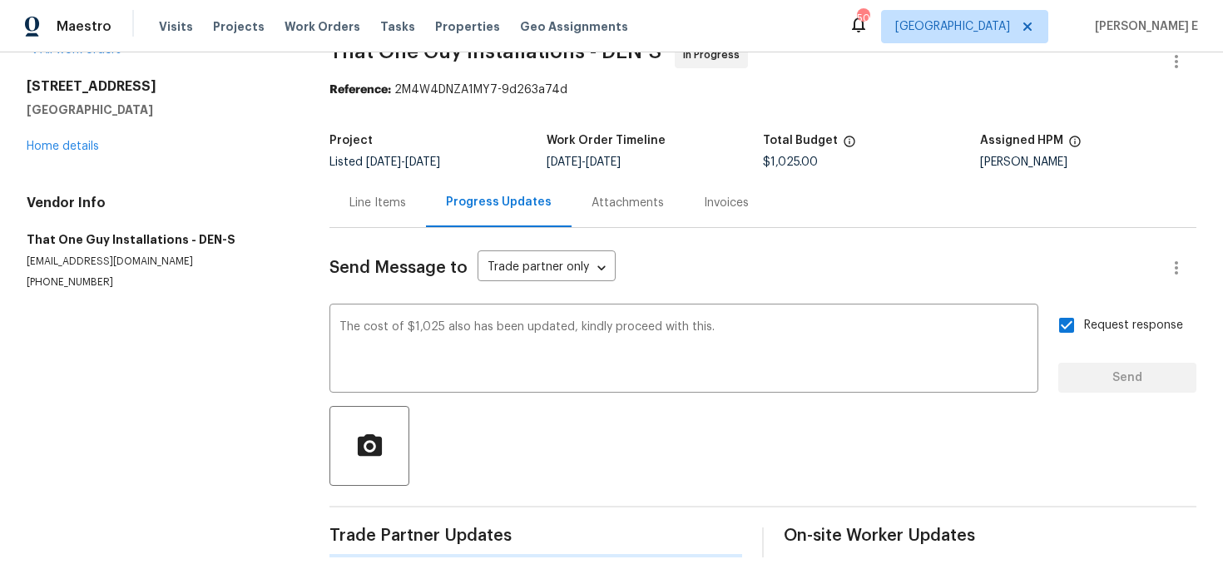
scroll to position [0, 0]
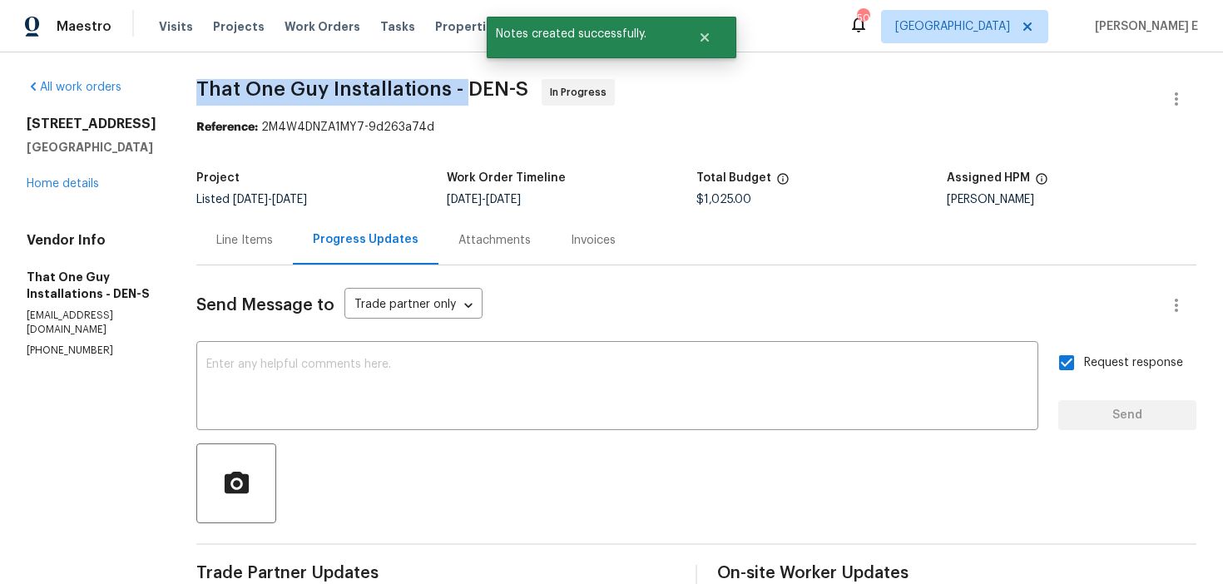
drag, startPoint x: 163, startPoint y: 94, endPoint x: 430, endPoint y: 91, distance: 267.2
click at [430, 91] on span "That One Guy Installations - DEN-S" at bounding box center [362, 89] width 332 height 20
copy span "That One Guy Installations -"
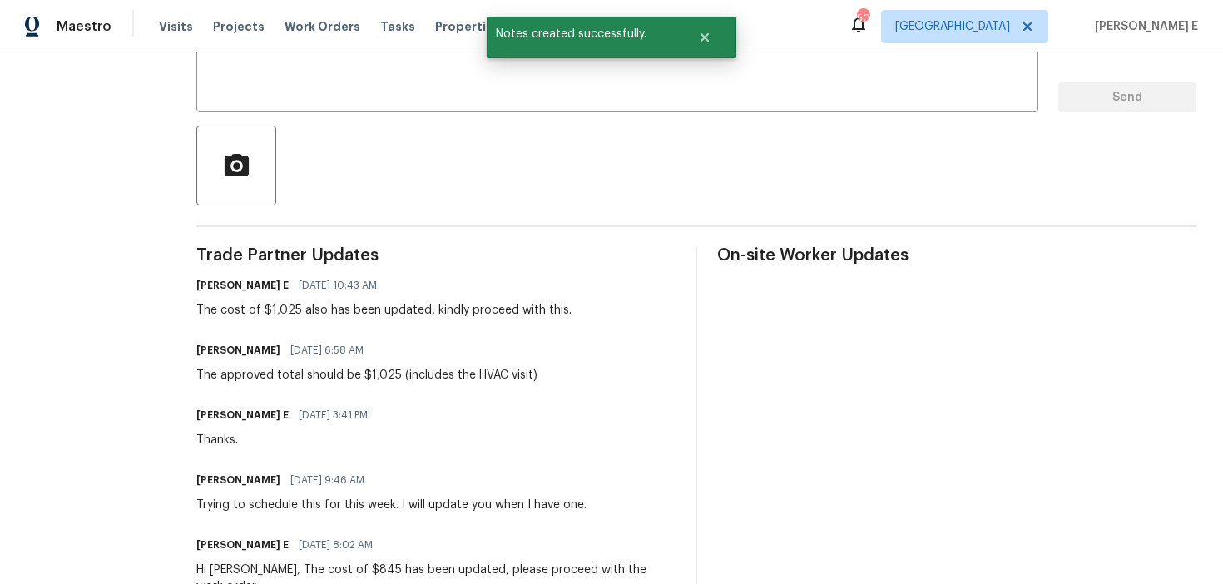
scroll to position [336, 0]
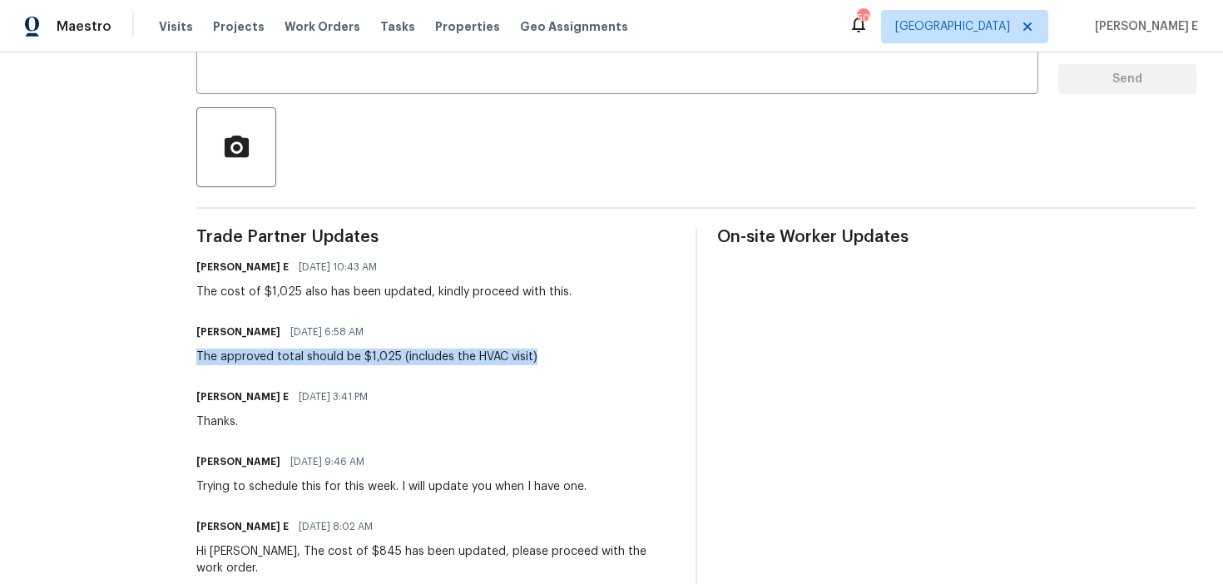
drag, startPoint x: 160, startPoint y: 357, endPoint x: 504, endPoint y: 357, distance: 343.7
copy div "The approved total should be $1,025 (includes the HVAC visit)"
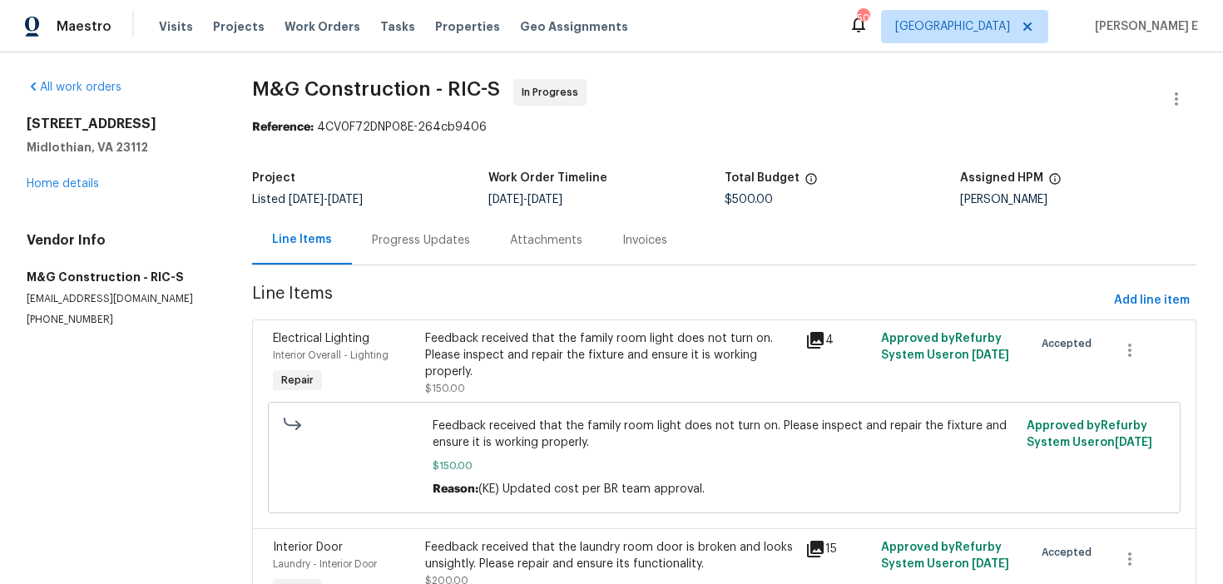
click at [402, 235] on div "Progress Updates" at bounding box center [421, 240] width 98 height 17
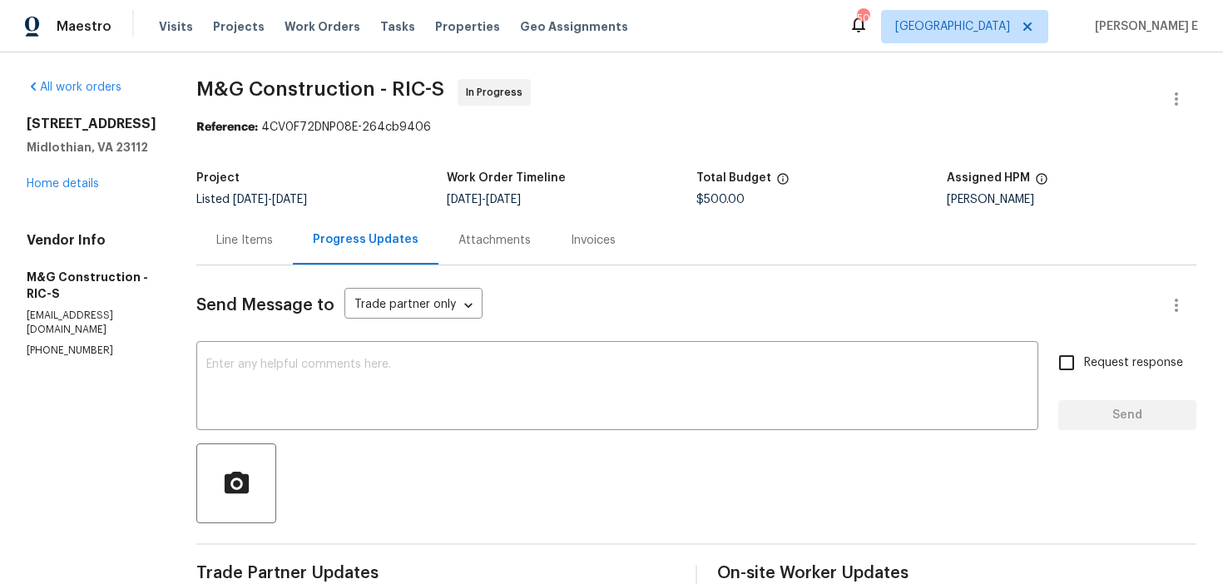
click at [69, 190] on div "[STREET_ADDRESS] Home details" at bounding box center [92, 154] width 130 height 77
click at [76, 186] on link "Home details" at bounding box center [63, 184] width 72 height 12
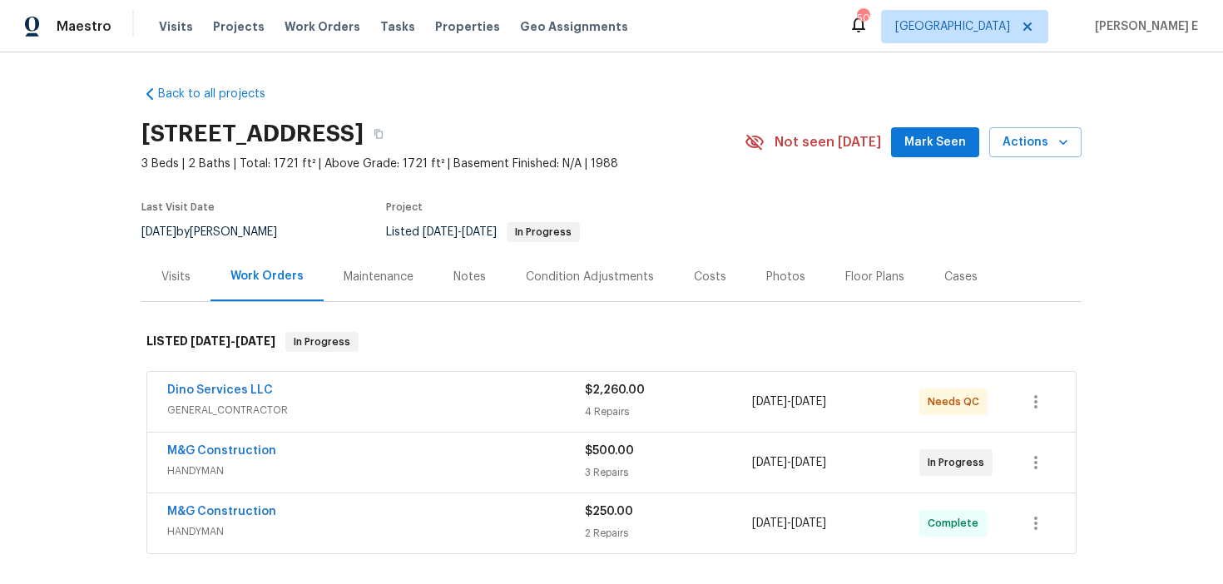
click at [280, 419] on div "Dino Services LLC GENERAL_CONTRACTOR" at bounding box center [376, 402] width 418 height 40
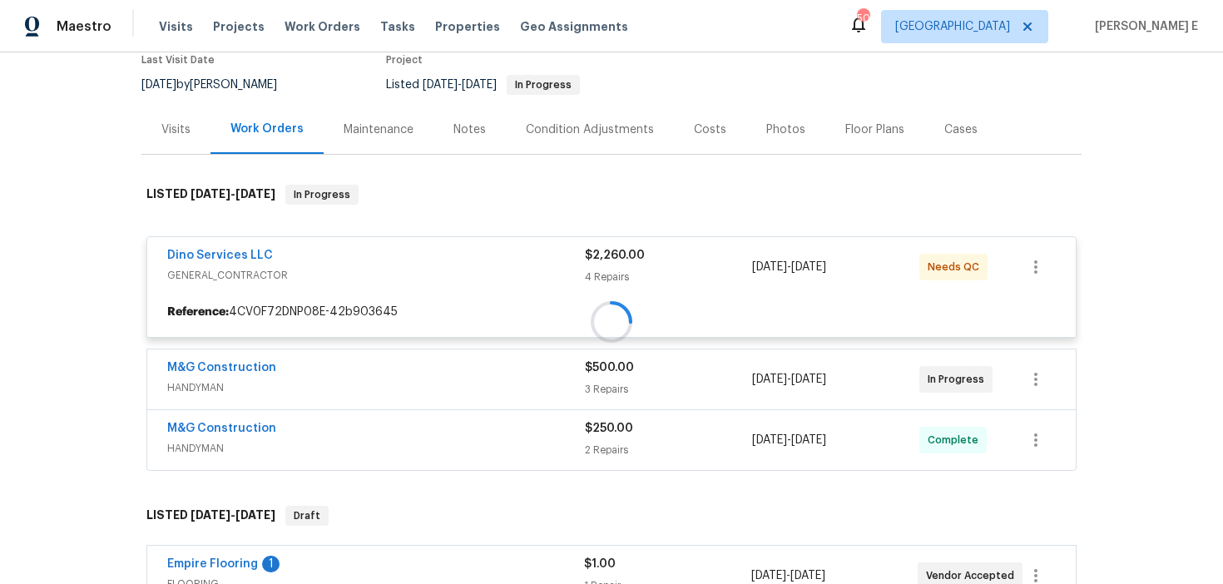
scroll to position [151, 0]
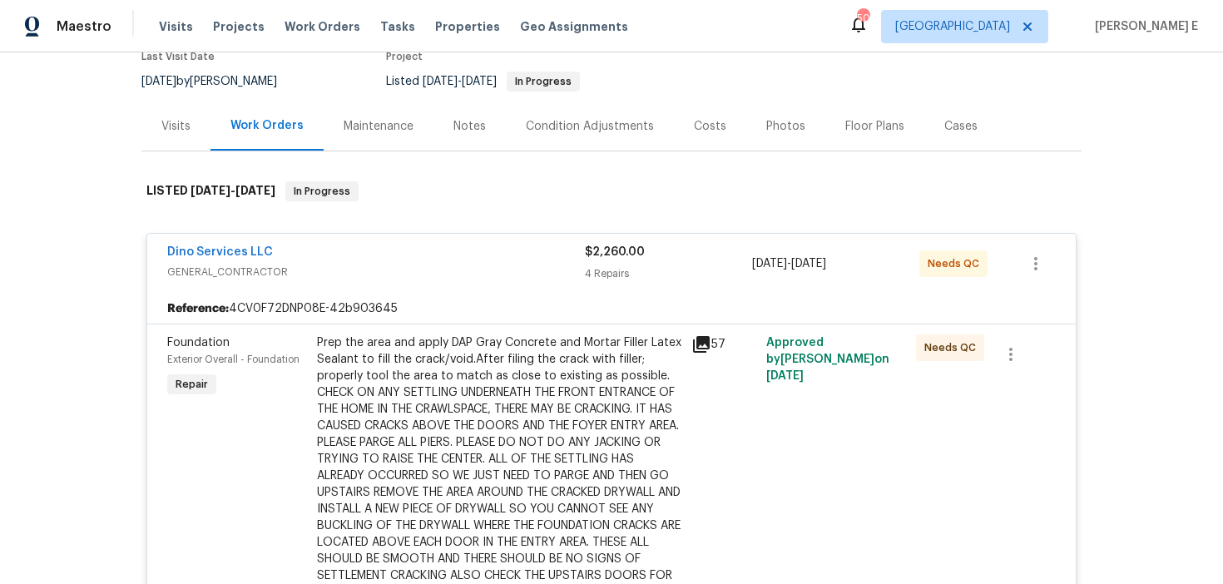
click at [361, 264] on span "GENERAL_CONTRACTOR" at bounding box center [376, 272] width 418 height 17
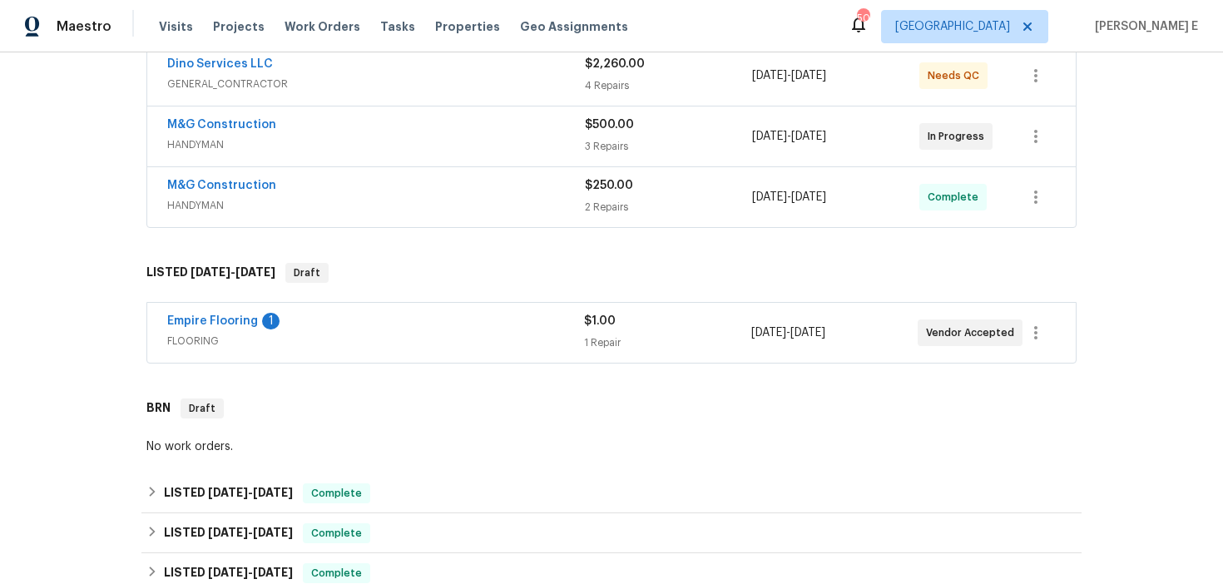
click at [341, 318] on div "Empire Flooring 1" at bounding box center [375, 323] width 417 height 20
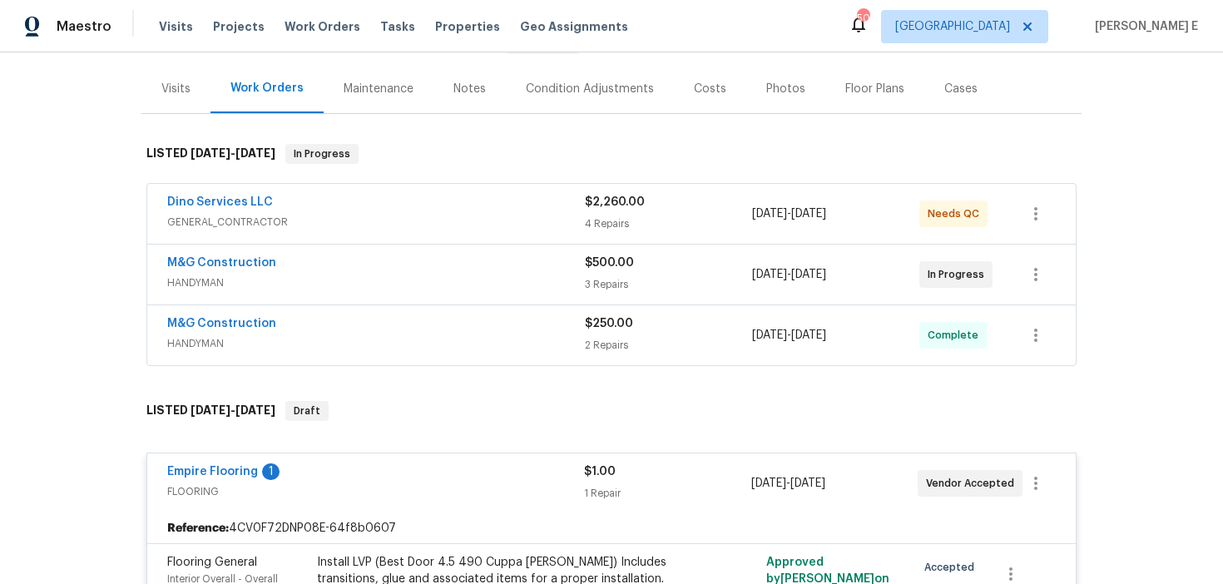
scroll to position [148, 0]
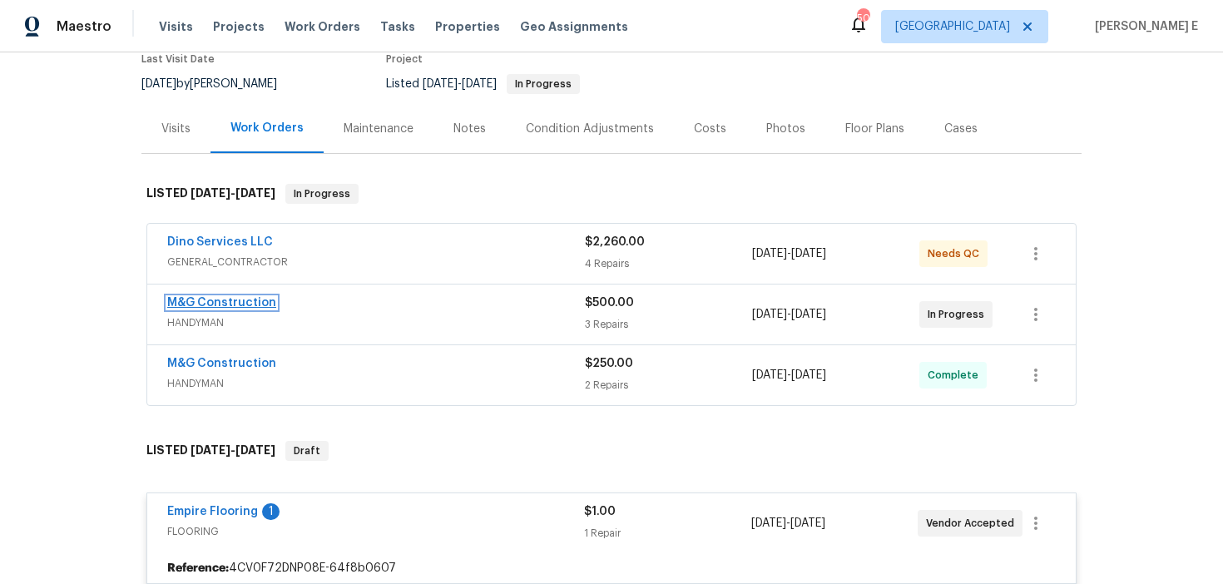
click at [265, 305] on link "M&G Construction" at bounding box center [221, 303] width 109 height 12
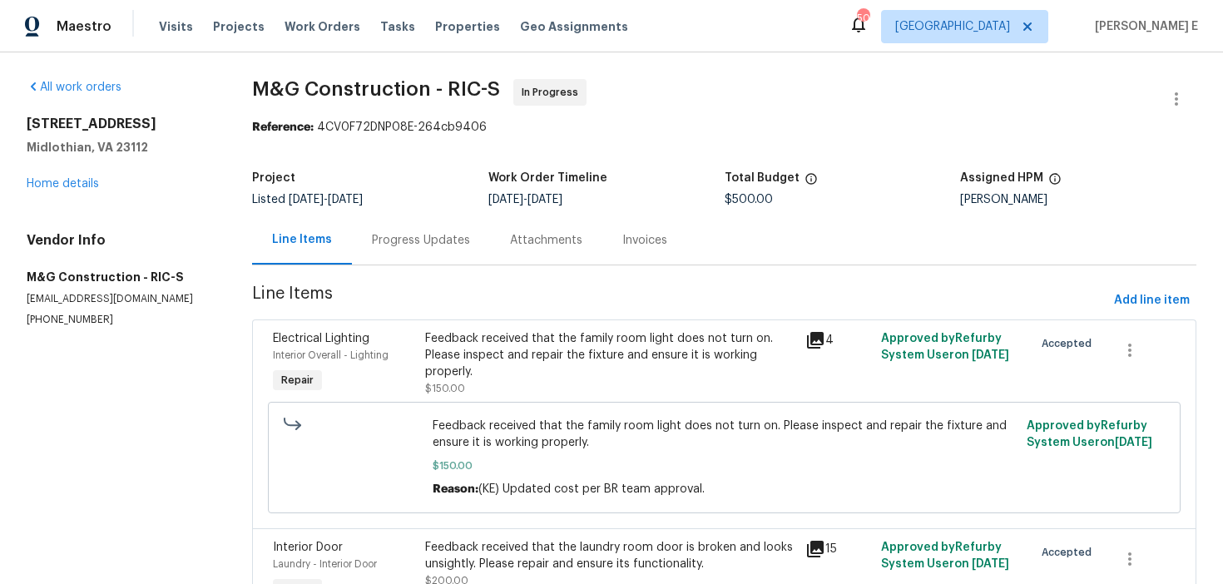
click at [413, 259] on div "Progress Updates" at bounding box center [421, 240] width 138 height 49
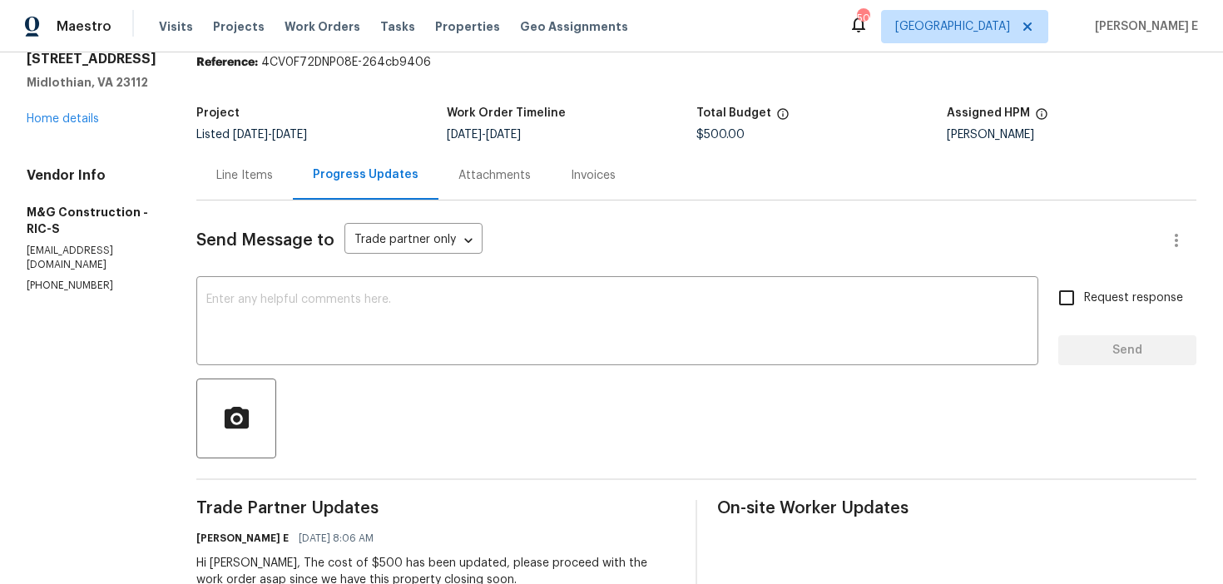
scroll to position [36, 0]
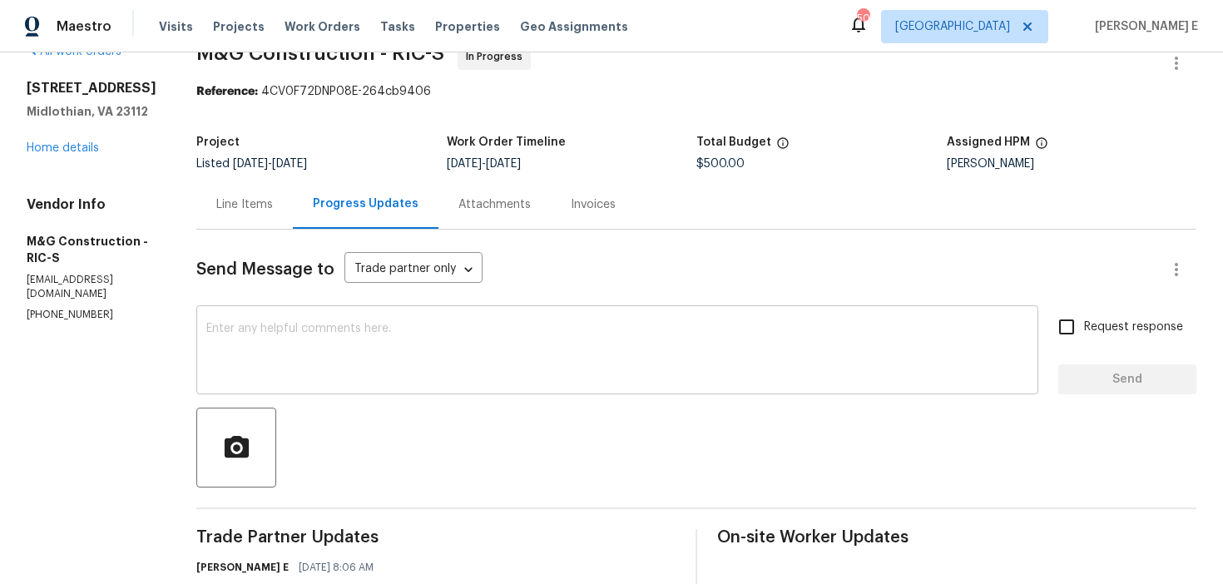
click at [483, 354] on textarea at bounding box center [617, 352] width 822 height 58
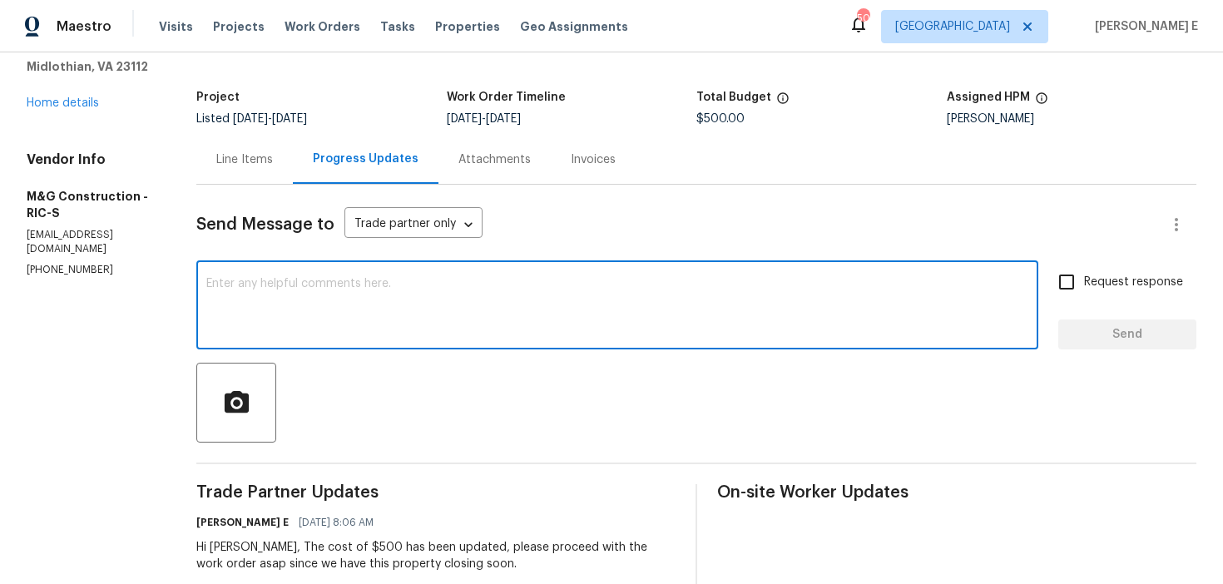
scroll to position [0, 0]
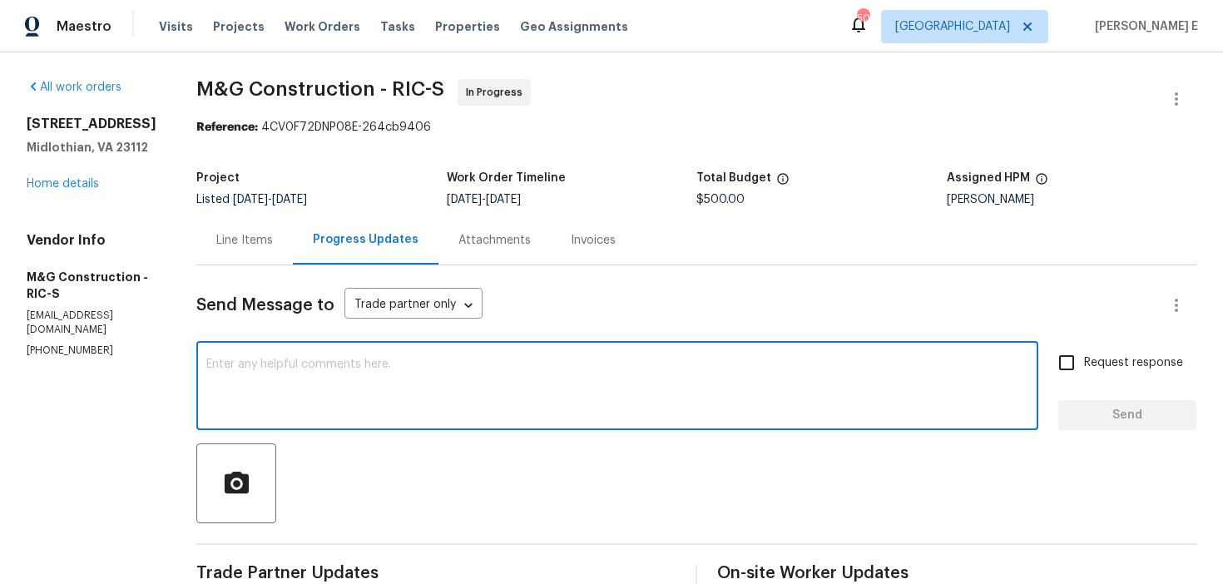
paste textarea "Wanted to see if we have a date locked in for this."
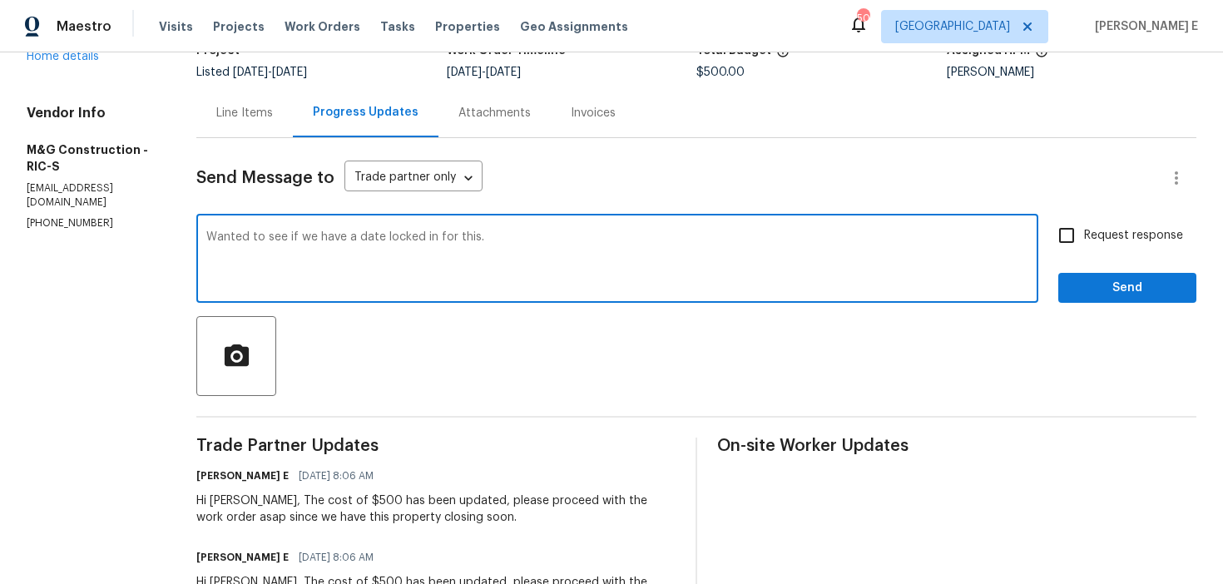
scroll to position [117, 0]
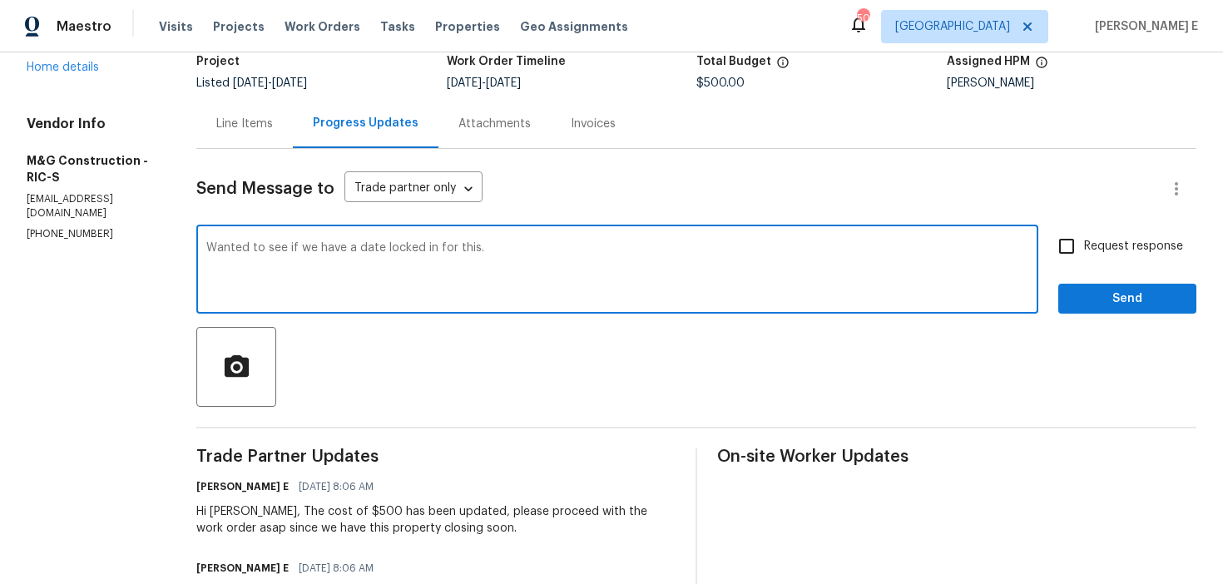
type textarea "Wanted to see if we have a date locked in for this."
click at [1094, 254] on span "Request response" at bounding box center [1133, 246] width 99 height 17
click at [1084, 254] on input "Request response" at bounding box center [1067, 246] width 35 height 35
checkbox input "true"
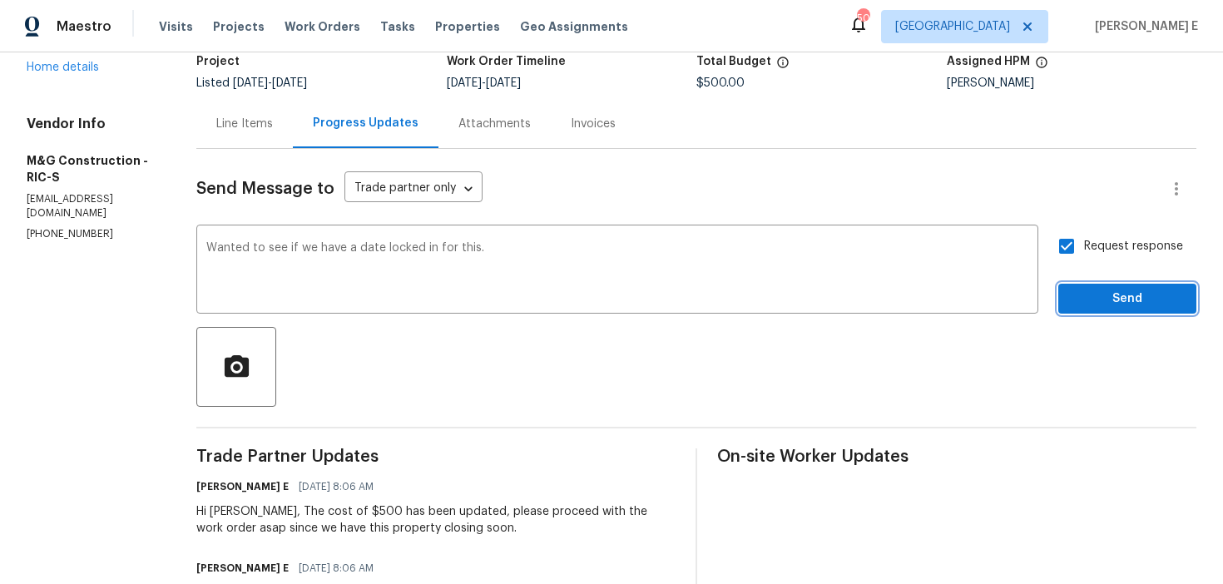
click at [1087, 287] on button "Send" at bounding box center [1128, 299] width 138 height 31
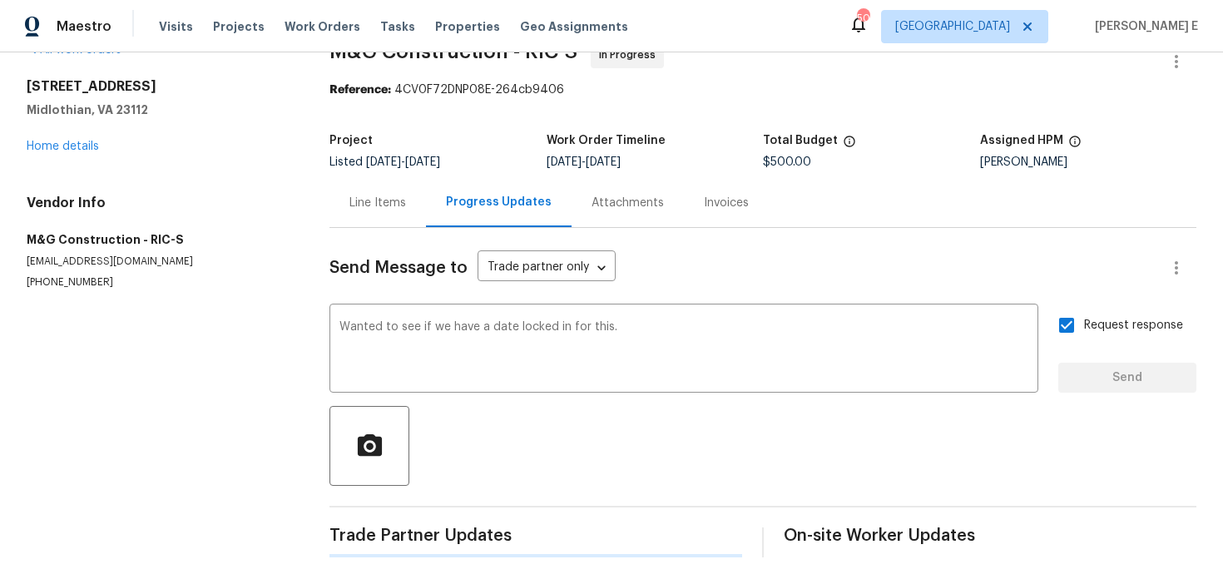
scroll to position [0, 0]
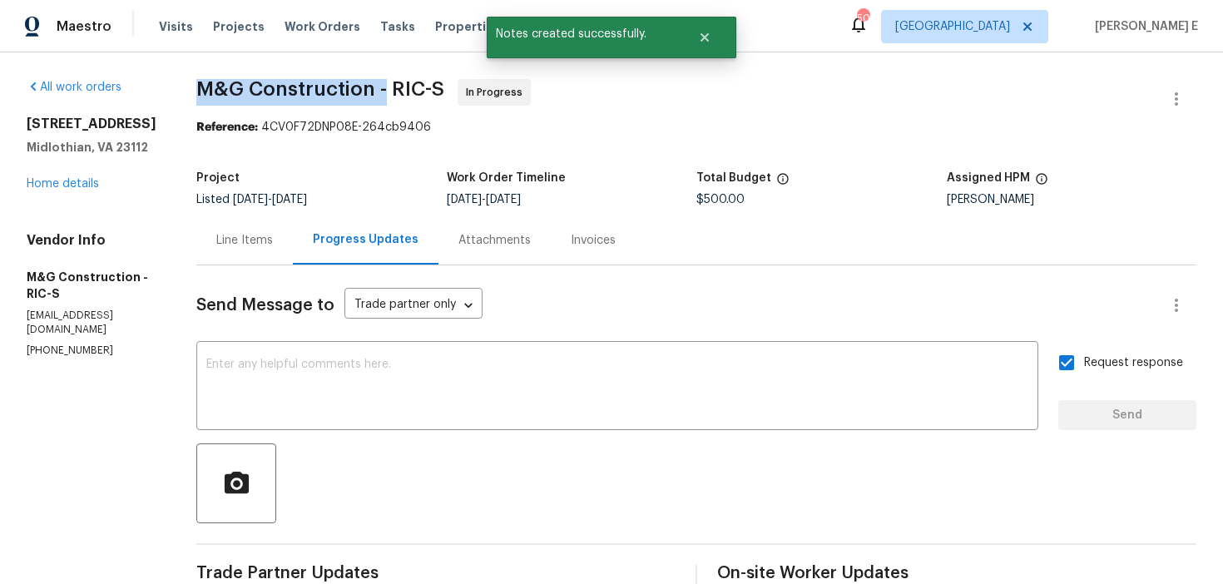
drag, startPoint x: 197, startPoint y: 92, endPoint x: 387, endPoint y: 89, distance: 189.8
click at [387, 89] on span "M&G Construction - RIC-S" at bounding box center [320, 89] width 248 height 20
copy span "M&G Construction -"
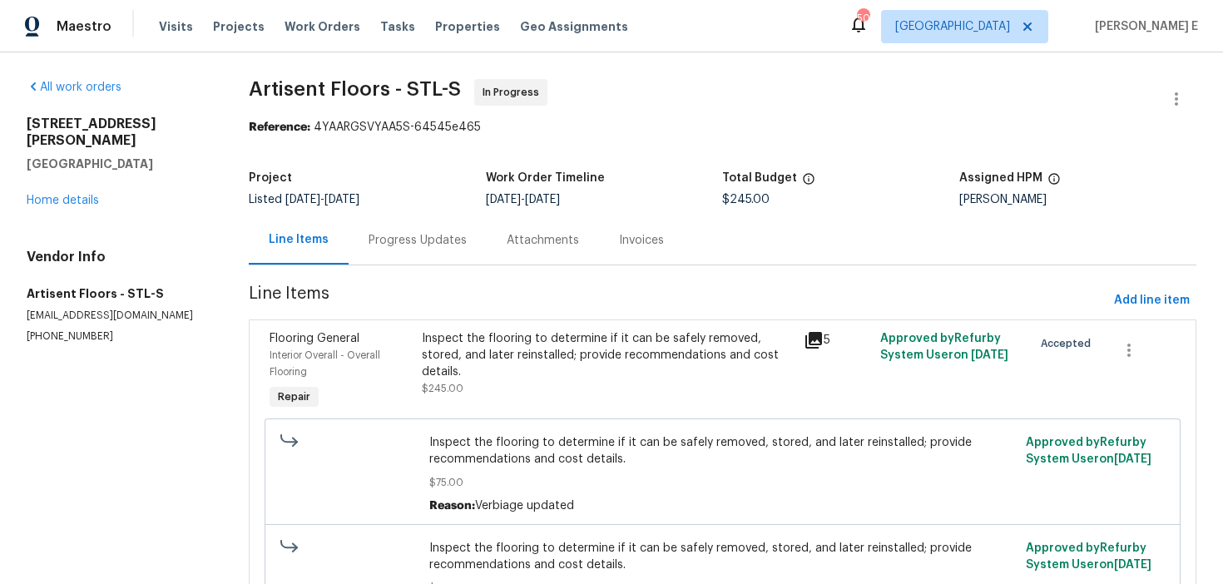
click at [398, 256] on div "Progress Updates" at bounding box center [418, 240] width 138 height 49
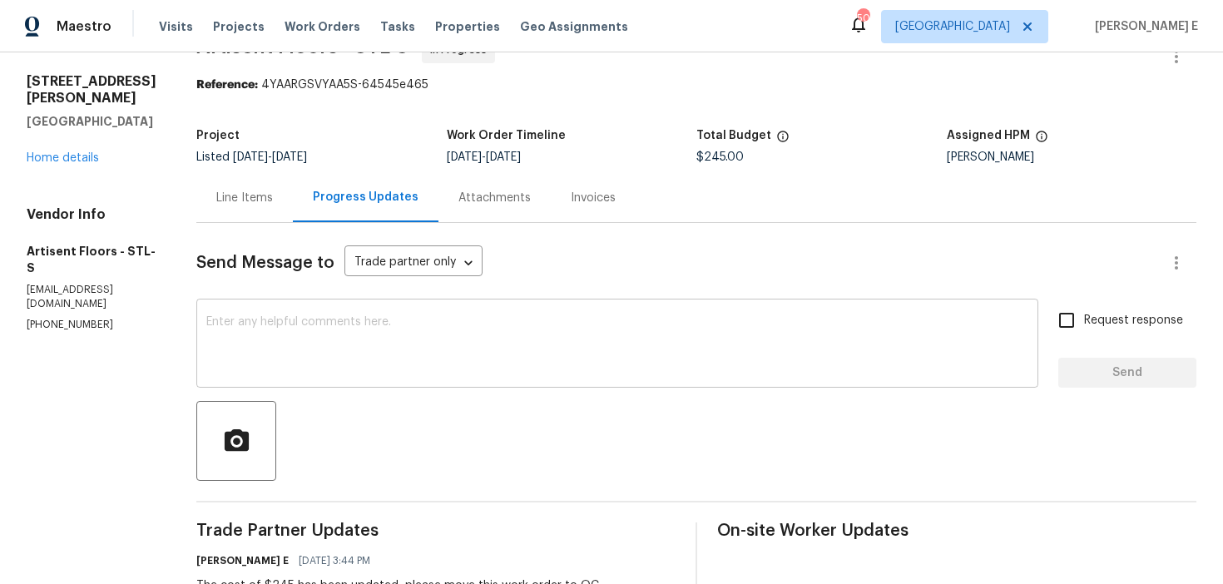
click at [657, 332] on textarea at bounding box center [617, 345] width 822 height 58
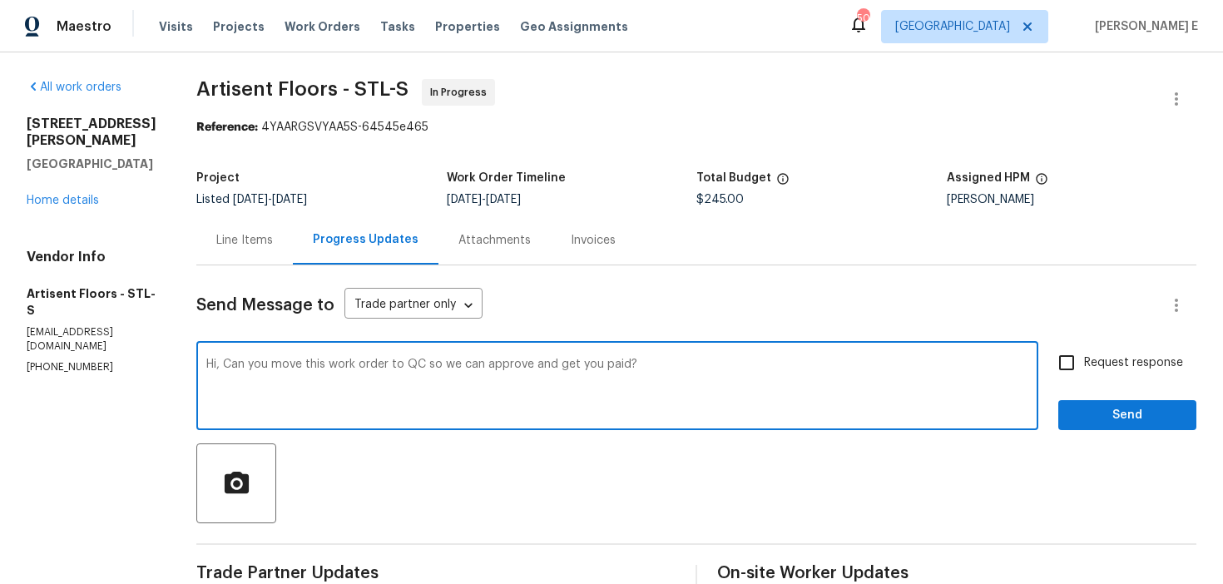
type textarea "Hi, Can you move this work order to QC so we can approve and get you paid?"
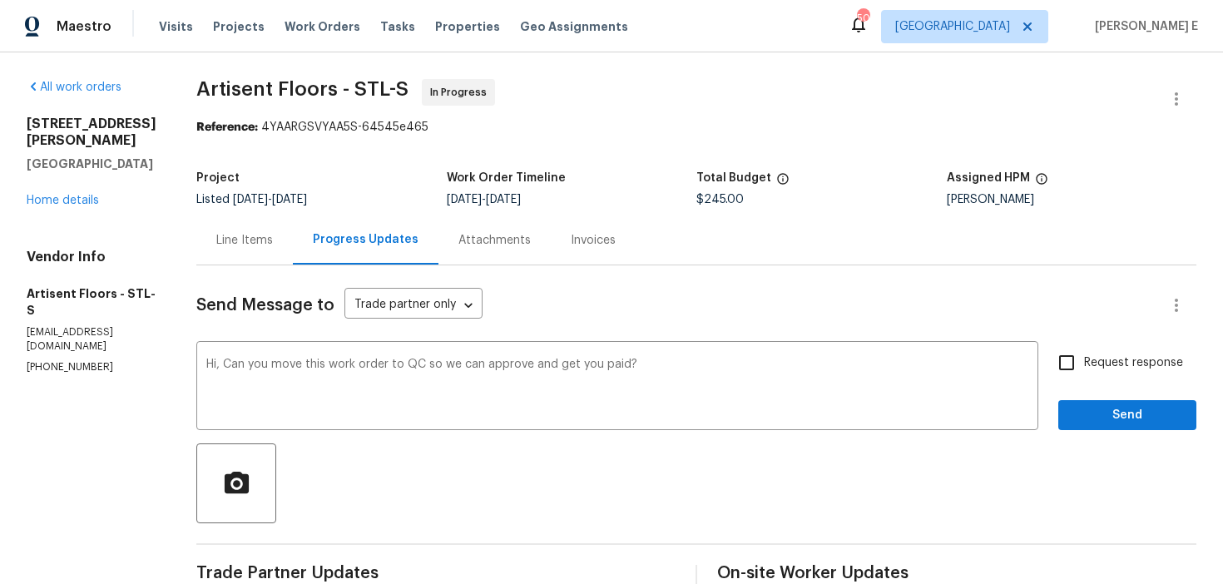
click at [1065, 375] on input "Request response" at bounding box center [1067, 362] width 35 height 35
checkbox input "true"
click at [1093, 400] on button "Send" at bounding box center [1128, 415] width 138 height 31
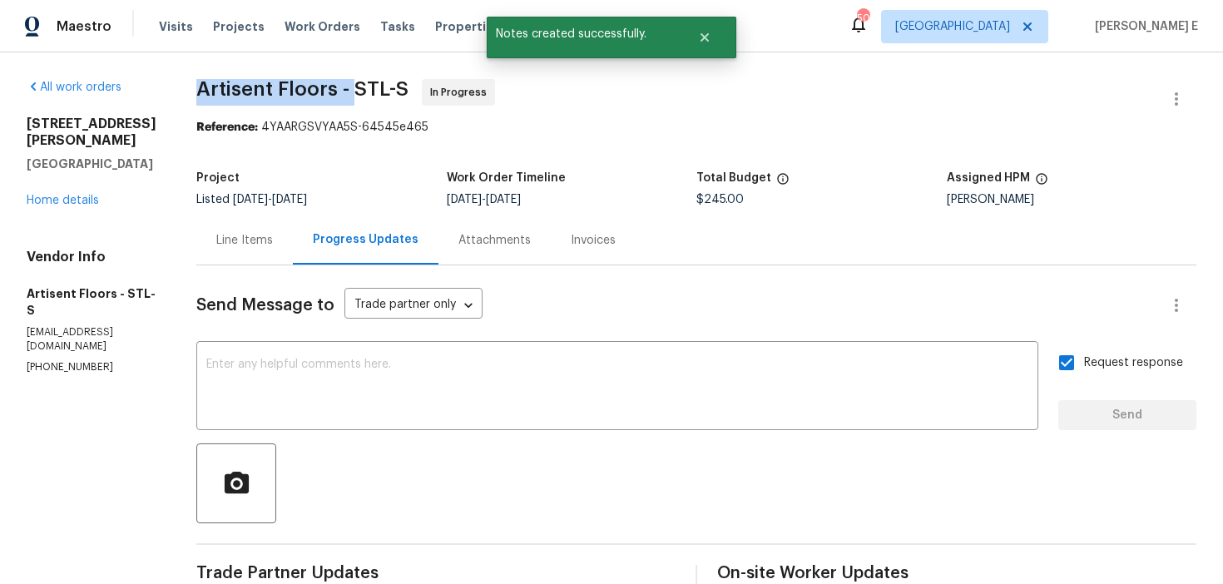
drag, startPoint x: 208, startPoint y: 92, endPoint x: 368, endPoint y: 86, distance: 159.9
click at [368, 86] on span "Artisent Floors - STL-S" at bounding box center [302, 89] width 212 height 20
copy span "Artisent Floors -"
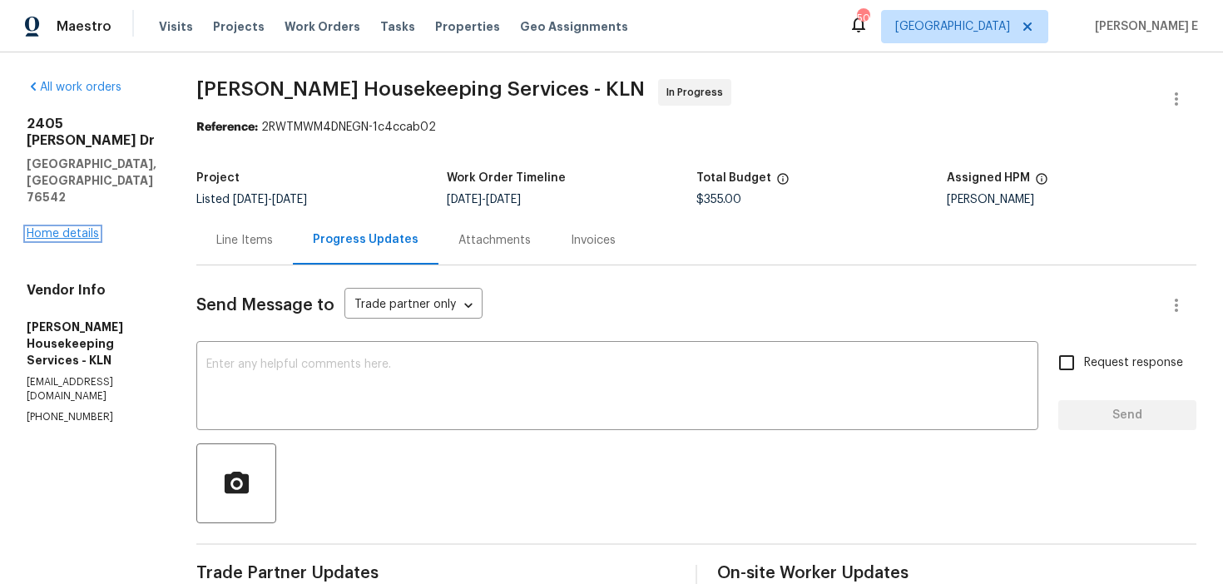
click at [67, 228] on link "Home details" at bounding box center [63, 234] width 72 height 12
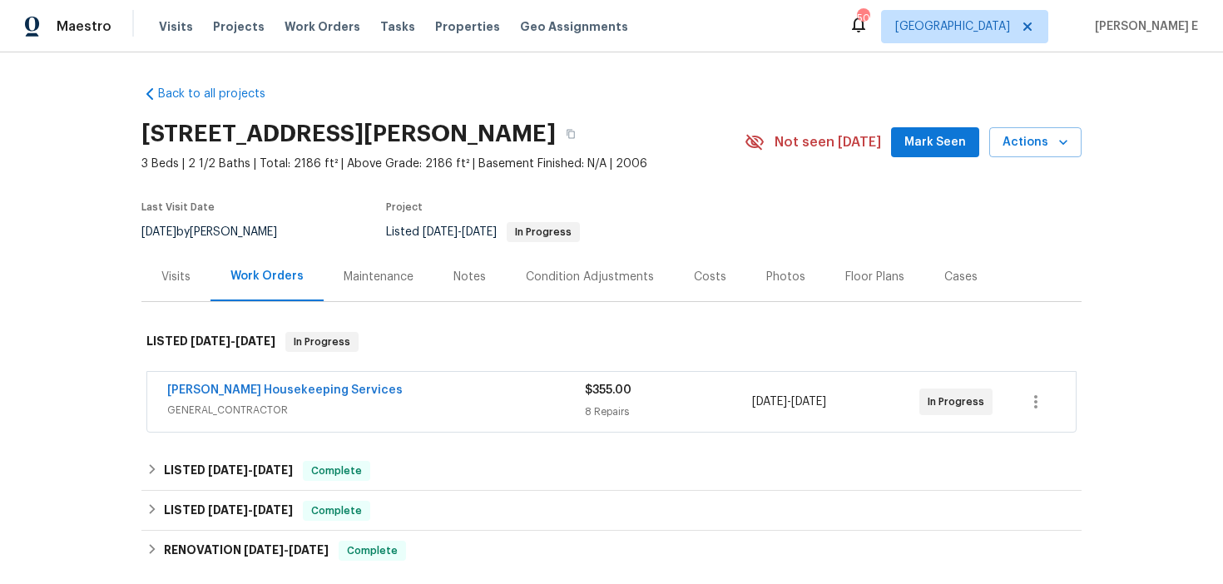
scroll to position [23, 0]
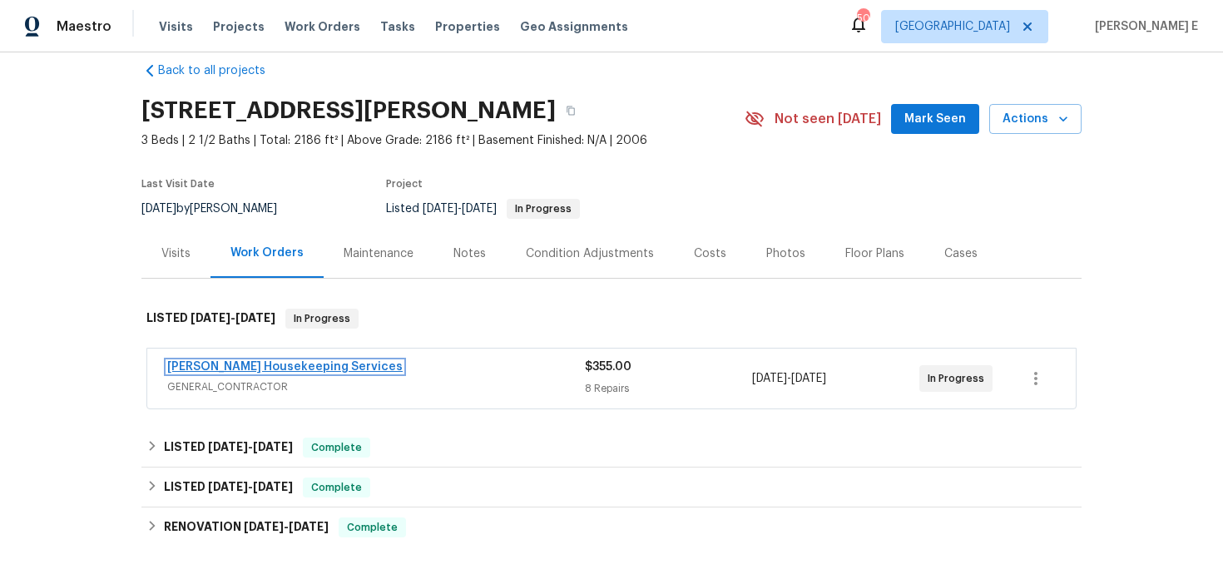
click at [187, 370] on link "[PERSON_NAME] Housekeeping Services" at bounding box center [285, 367] width 236 height 12
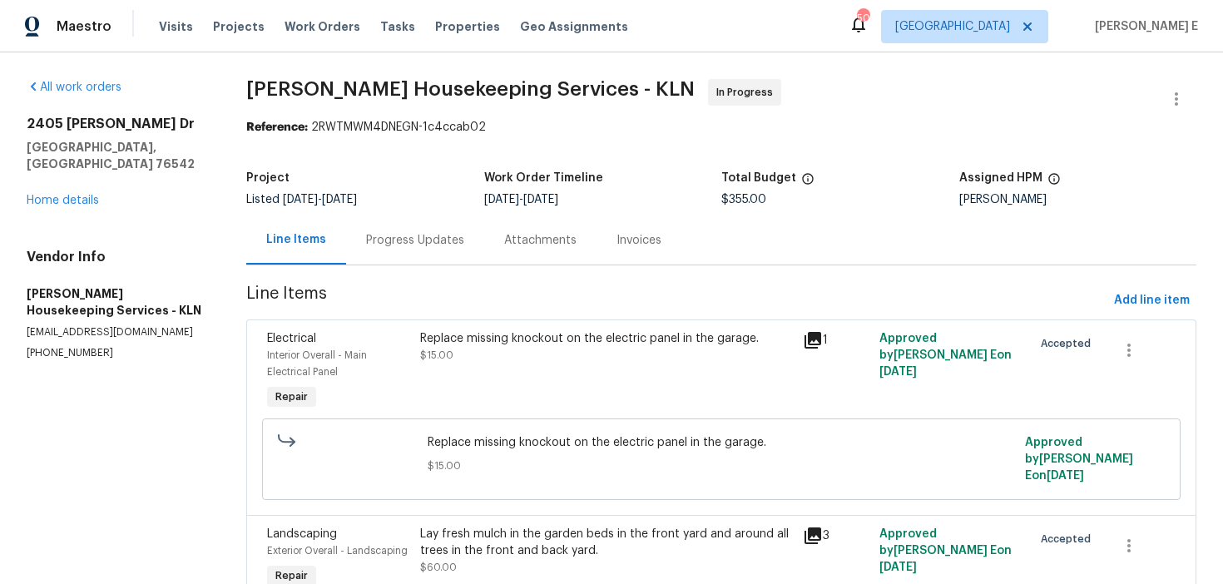
click at [414, 247] on div "Progress Updates" at bounding box center [415, 240] width 98 height 17
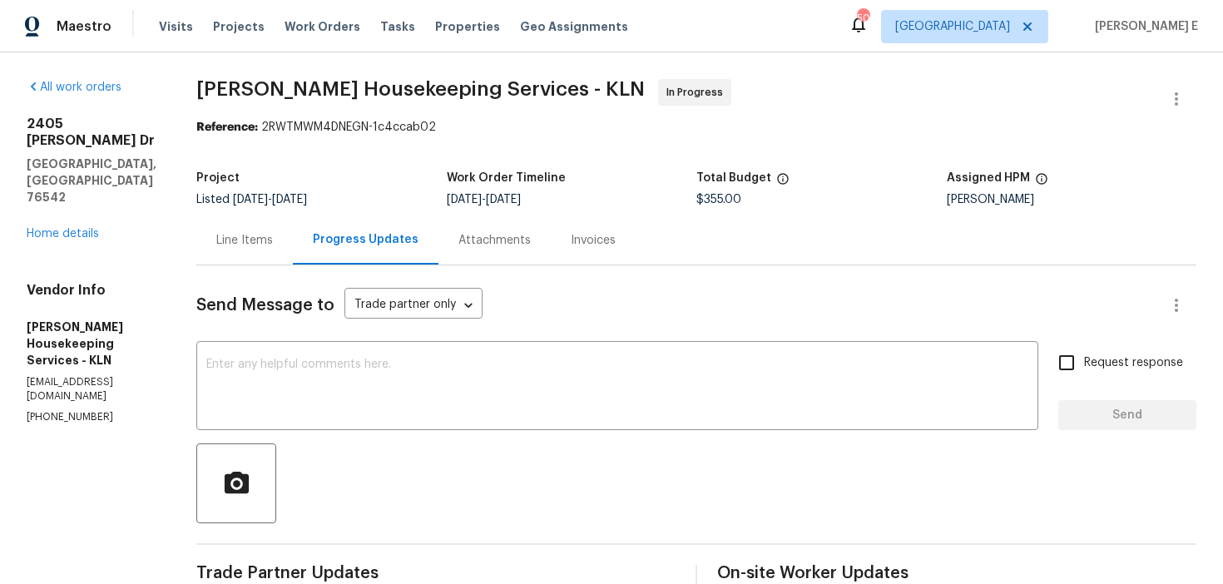
click at [273, 239] on div "Line Items" at bounding box center [244, 240] width 57 height 17
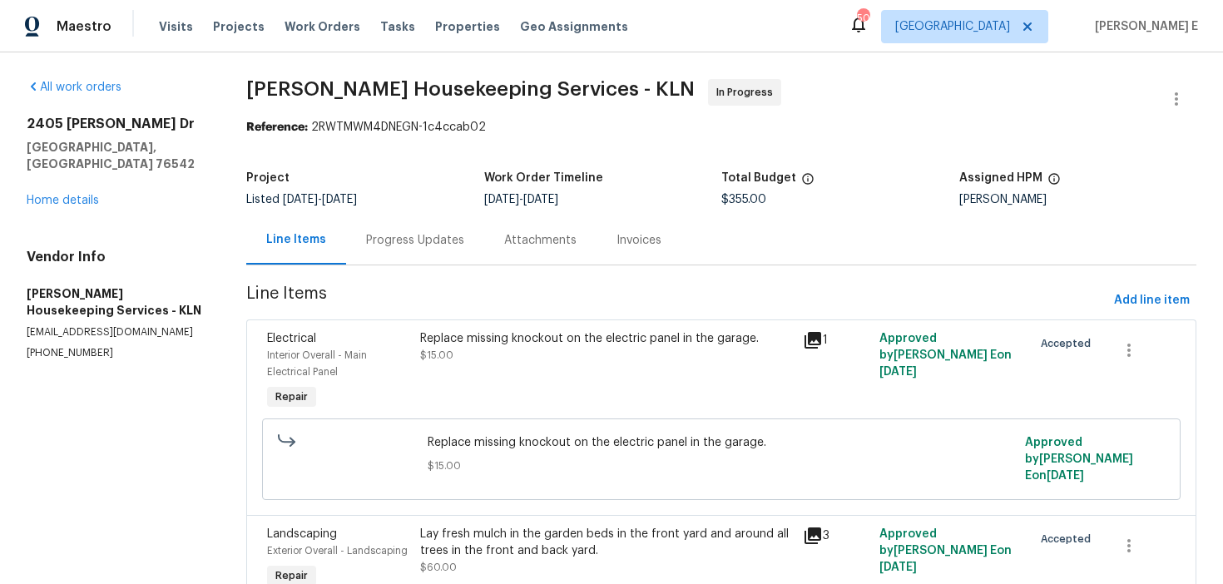
click at [385, 263] on div "Progress Updates" at bounding box center [415, 240] width 138 height 49
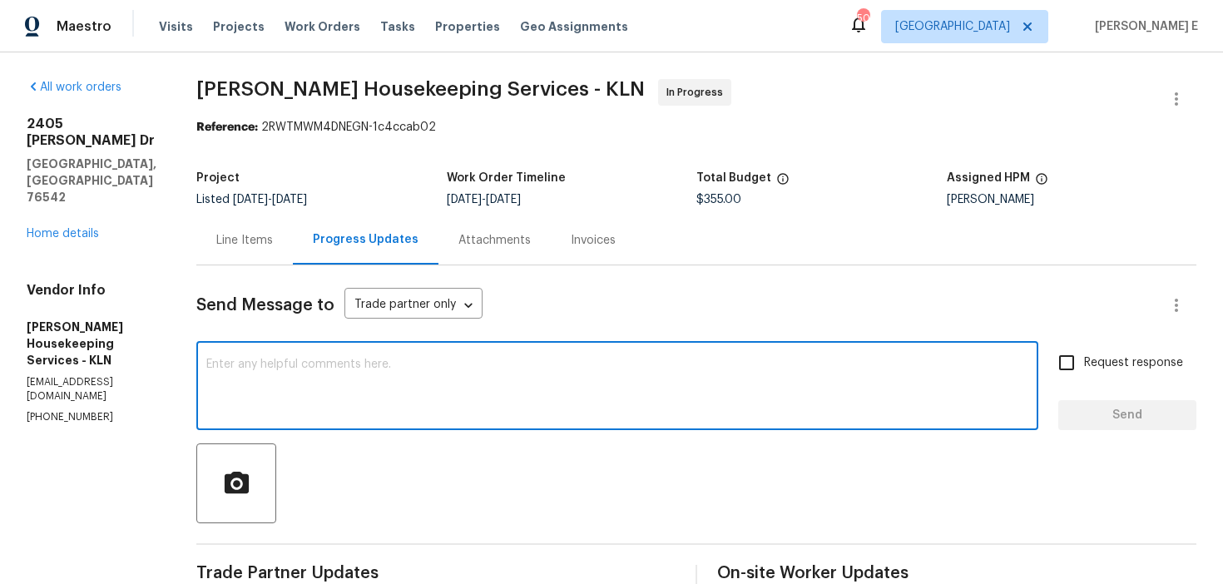
click at [474, 409] on textarea at bounding box center [617, 388] width 822 height 58
paste textarea "Just checking—do you have a scheduled date for this yet?"
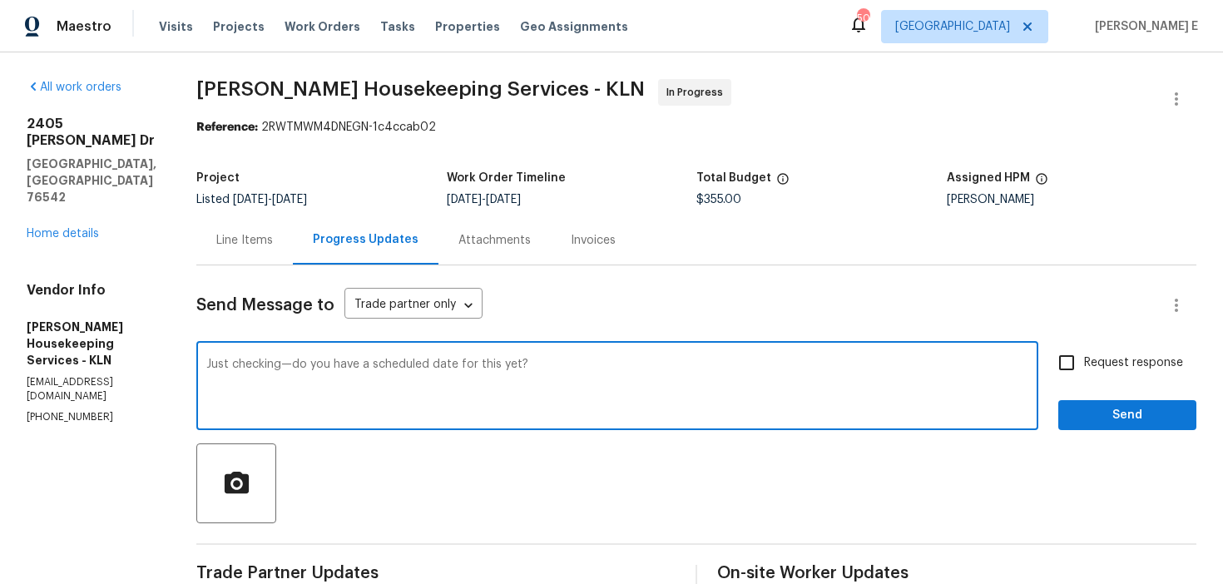
type textarea "Just checking—do you have a scheduled date for this yet?"
click at [1088, 371] on span "Request response" at bounding box center [1133, 363] width 99 height 17
click at [1084, 371] on input "Request response" at bounding box center [1067, 362] width 35 height 35
checkbox input "true"
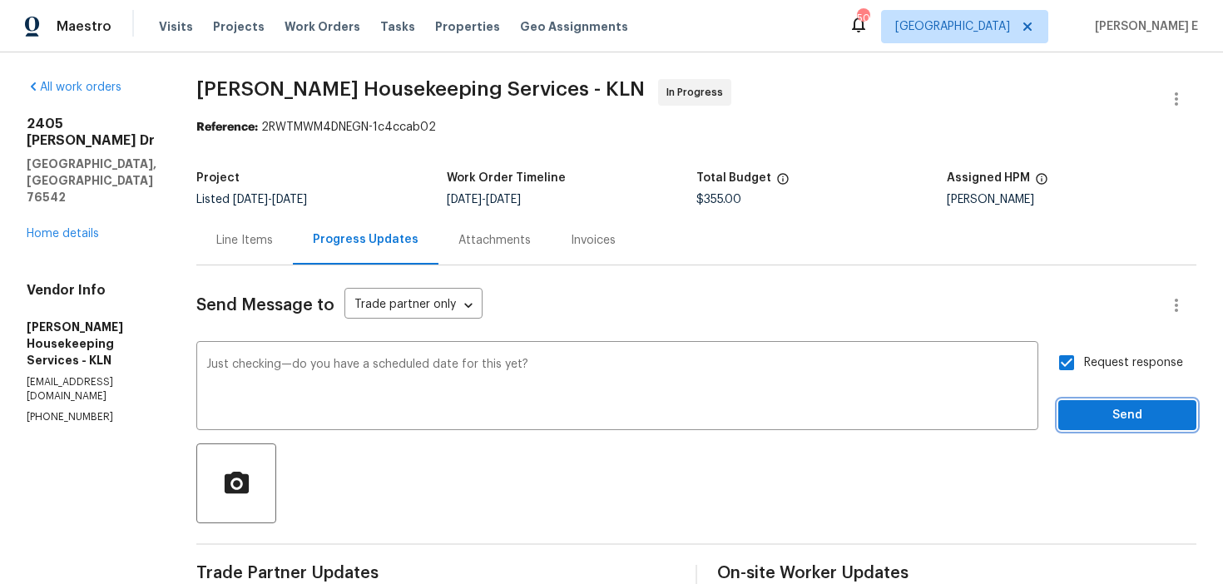
click at [1089, 409] on span "Send" at bounding box center [1128, 415] width 112 height 21
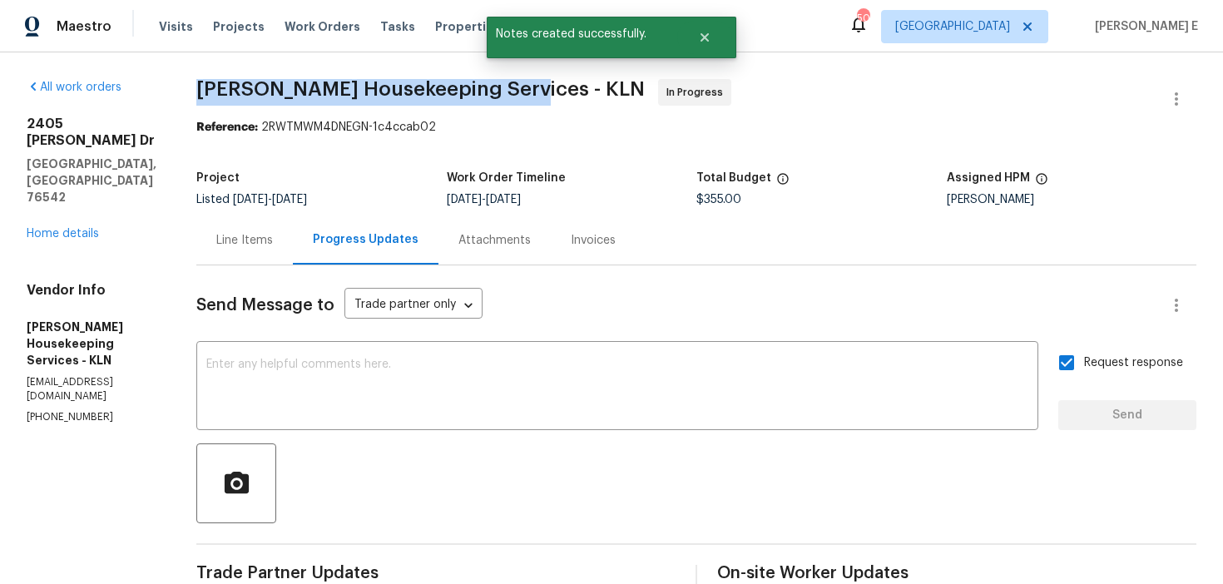
drag, startPoint x: 214, startPoint y: 88, endPoint x: 514, endPoint y: 89, distance: 299.6
click at [513, 89] on div "All work orders [STREET_ADDRESS][PERSON_NAME][PERSON_NAME] Home details Vendor …" at bounding box center [611, 564] width 1223 height 1024
copy span "[PERSON_NAME] Housekeeping Services -"
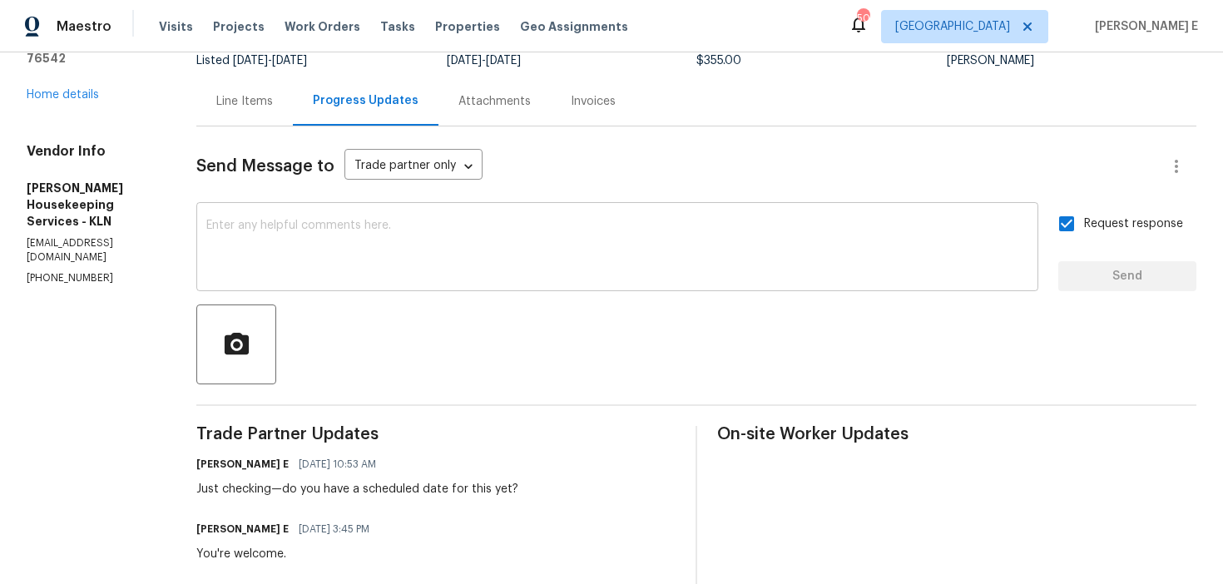
click at [444, 270] on textarea at bounding box center [617, 249] width 822 height 58
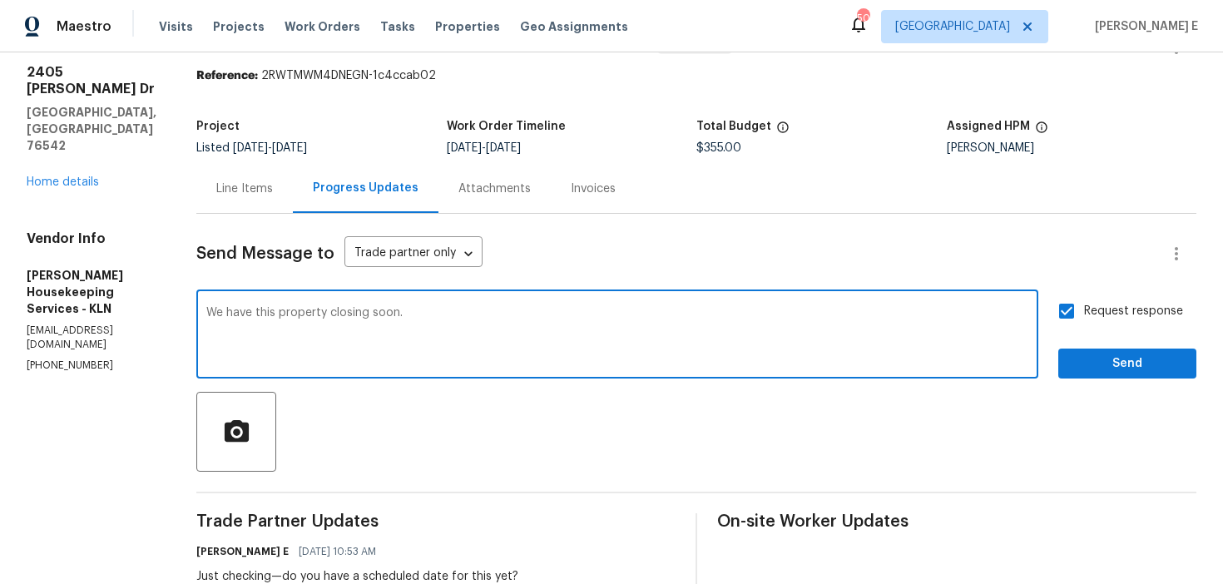
scroll to position [52, 0]
type textarea "We have this property closing soon. Thank you.."
click at [1156, 362] on span "Send" at bounding box center [1128, 363] width 112 height 21
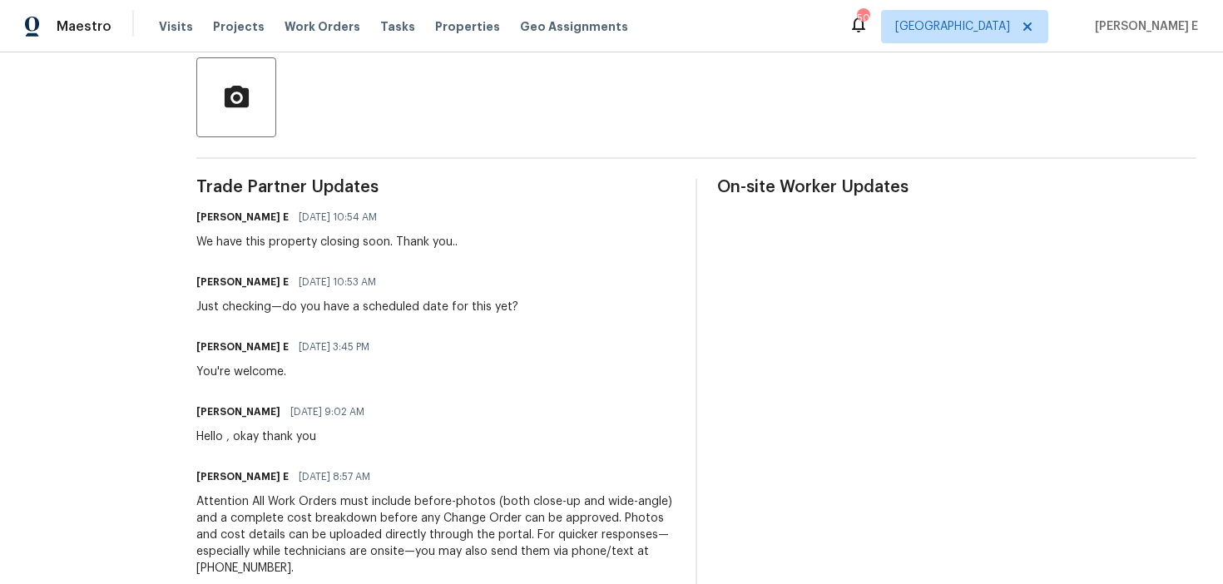
scroll to position [0, 0]
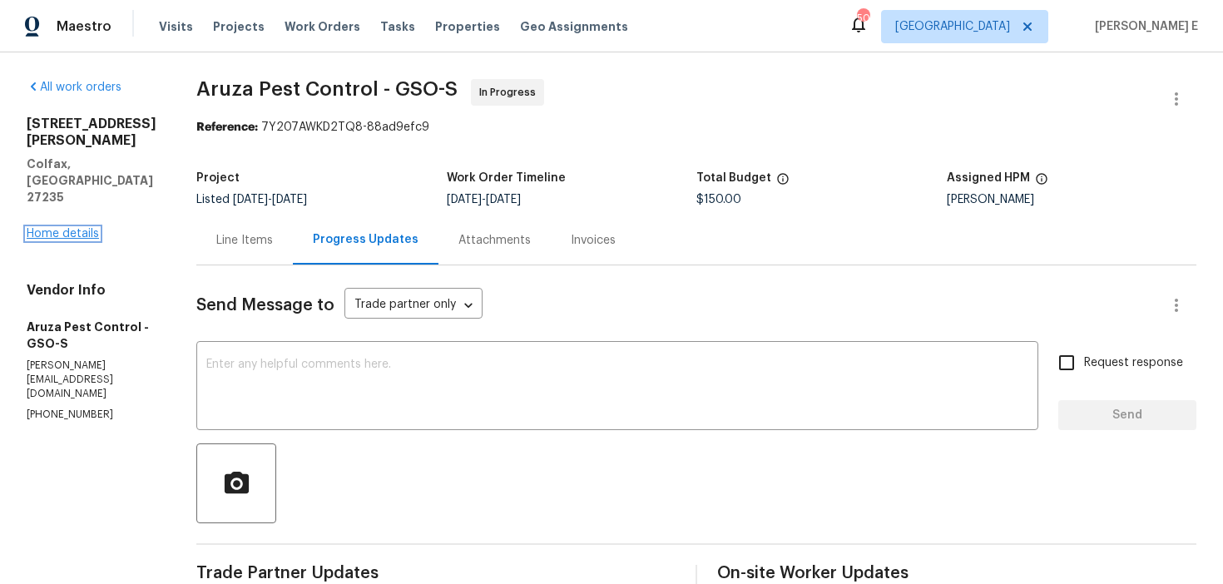
click at [82, 228] on link "Home details" at bounding box center [63, 234] width 72 height 12
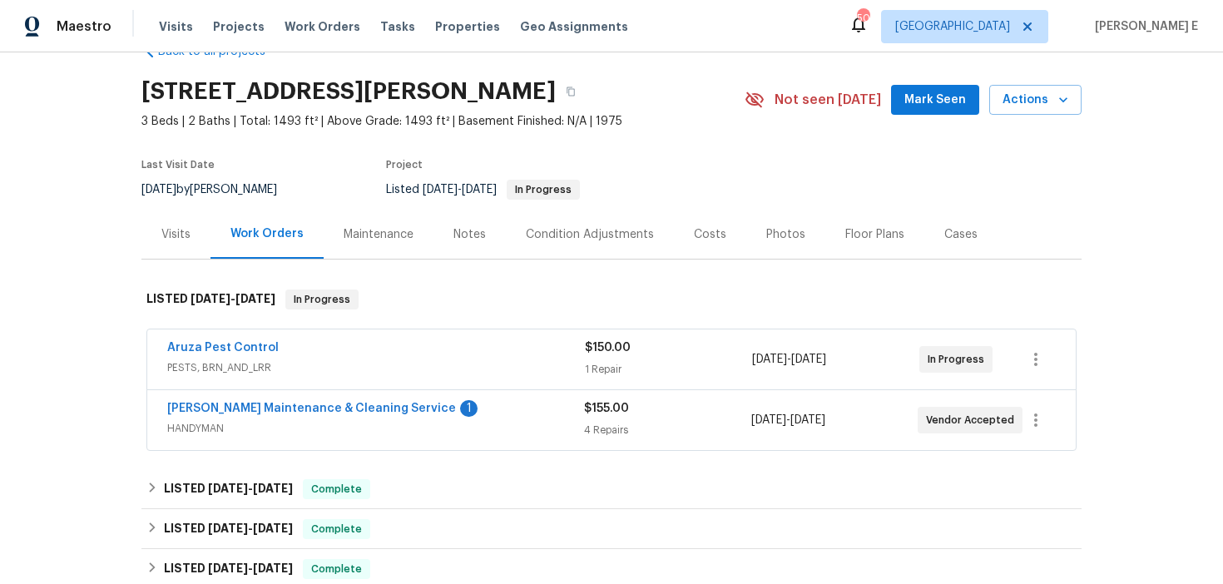
click at [489, 405] on div "[PERSON_NAME] Maintenance & Cleaning Service 1" at bounding box center [375, 410] width 417 height 20
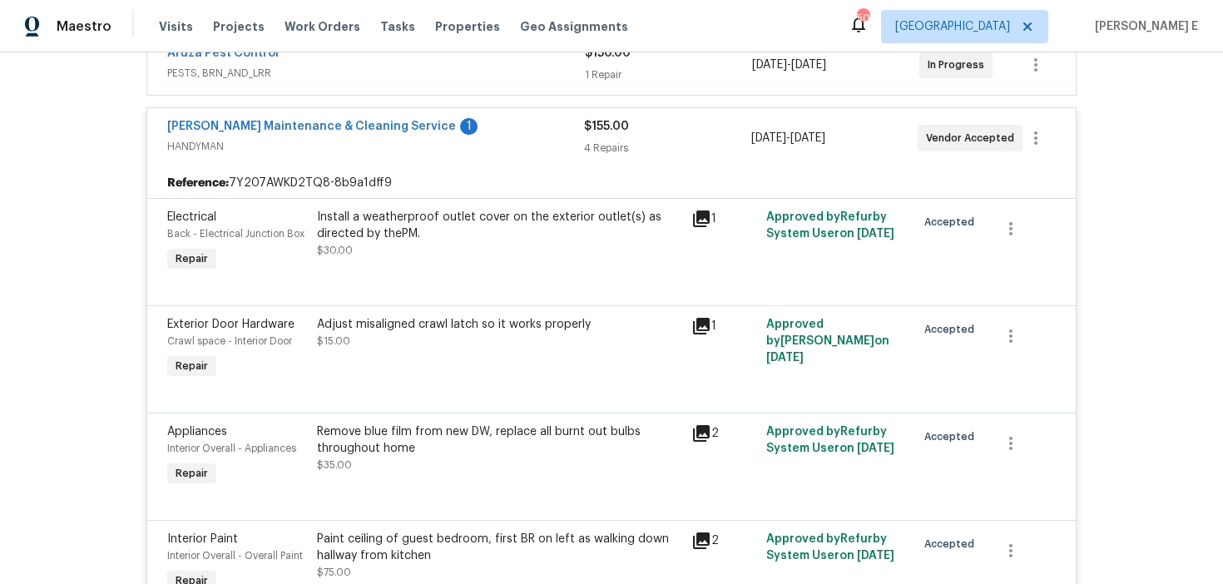
scroll to position [339, 0]
click at [702, 321] on icon at bounding box center [701, 324] width 17 height 17
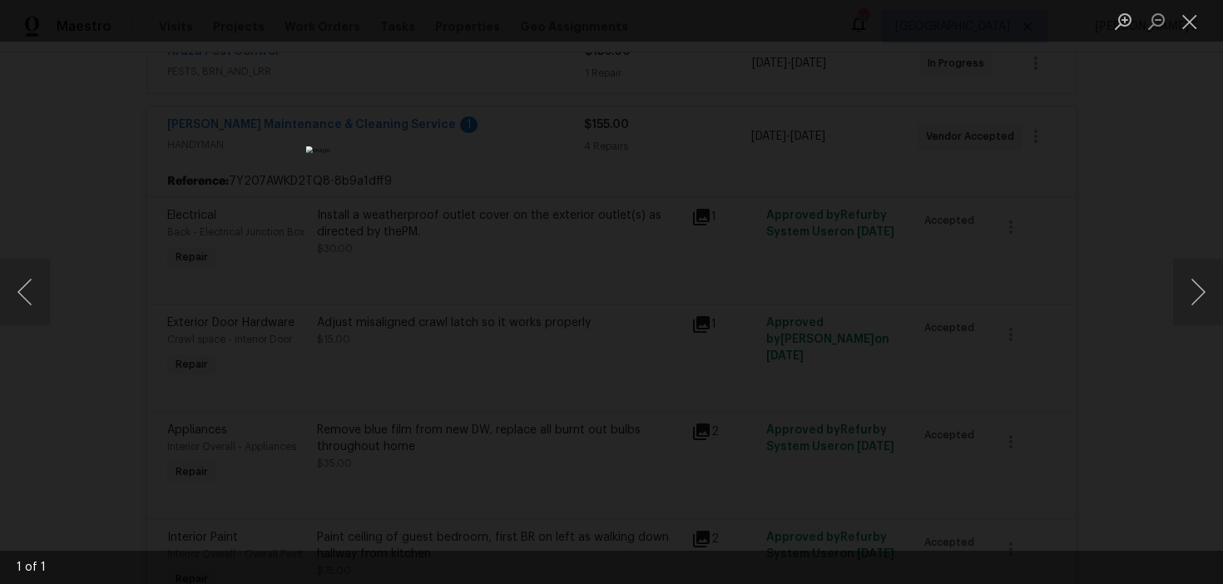
click at [1066, 110] on div "Lightbox" at bounding box center [611, 292] width 1223 height 584
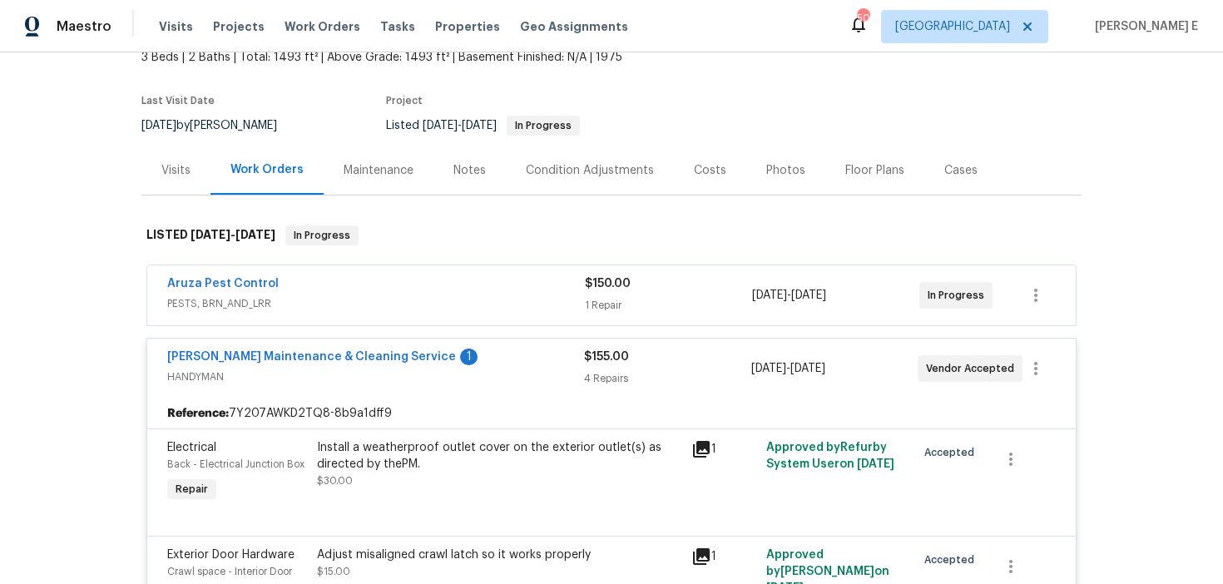
scroll to position [82, 0]
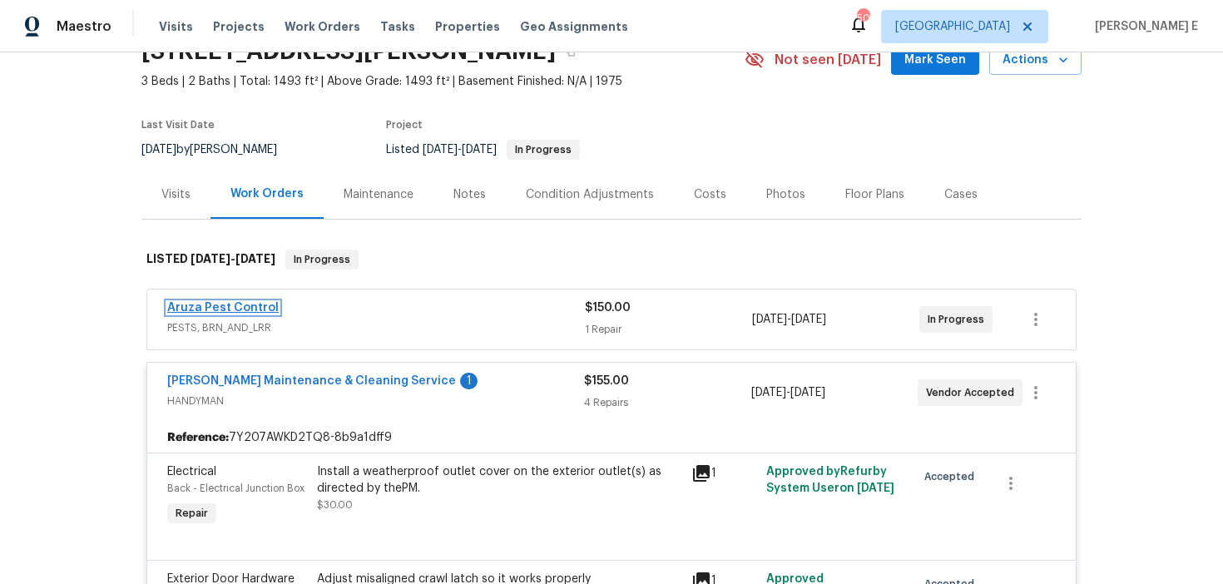
click at [259, 303] on link "Aruza Pest Control" at bounding box center [223, 308] width 112 height 12
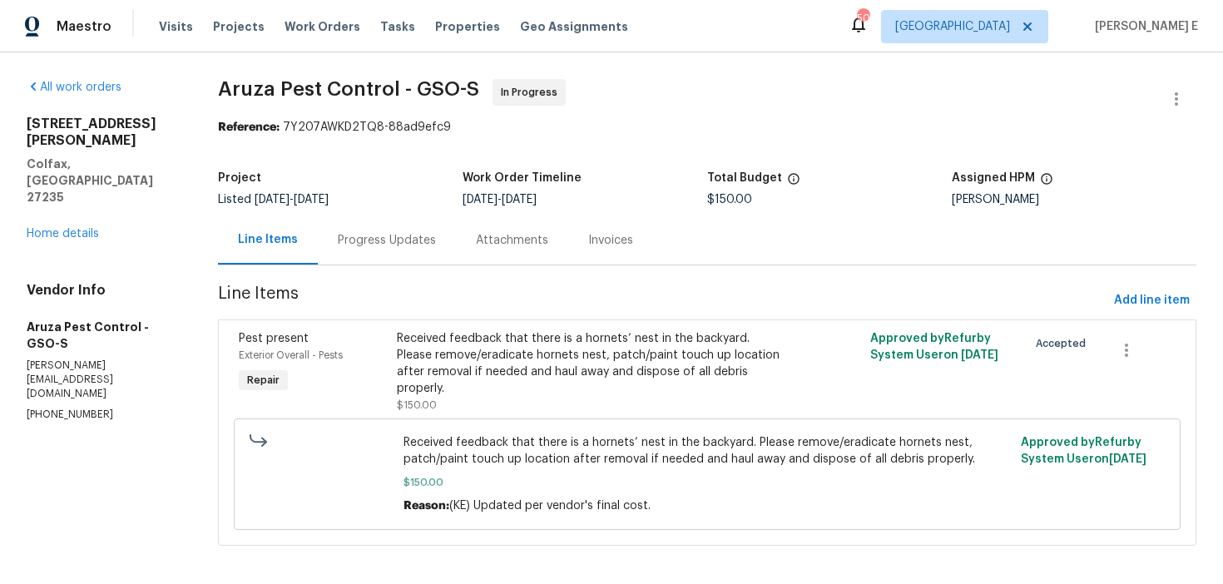
click at [382, 253] on div "Progress Updates" at bounding box center [387, 240] width 138 height 49
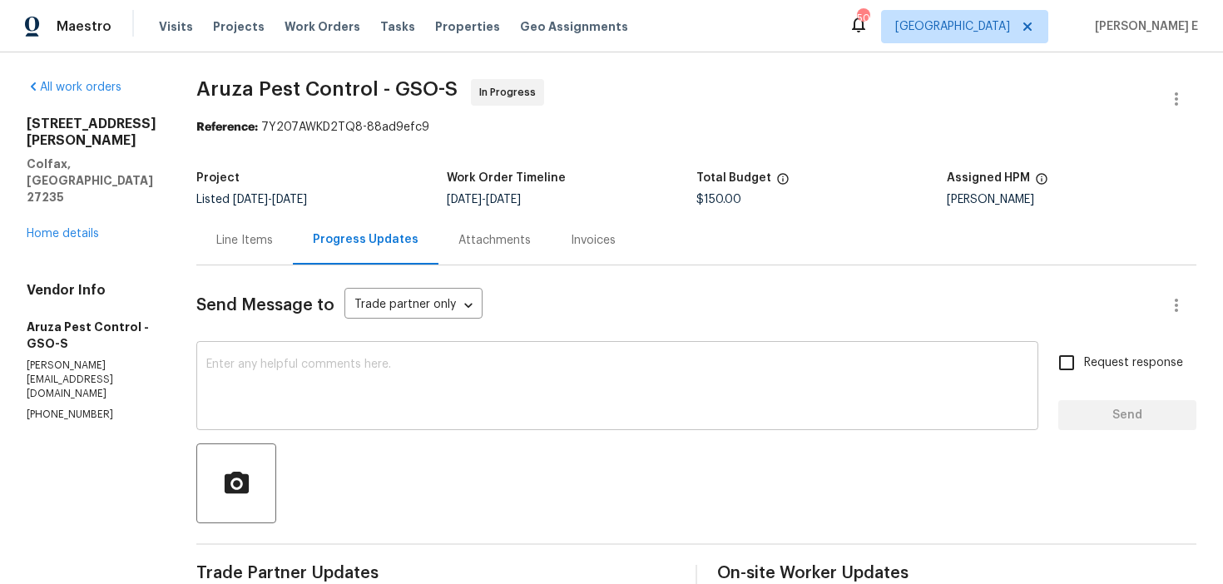
click at [376, 391] on textarea at bounding box center [617, 388] width 822 height 58
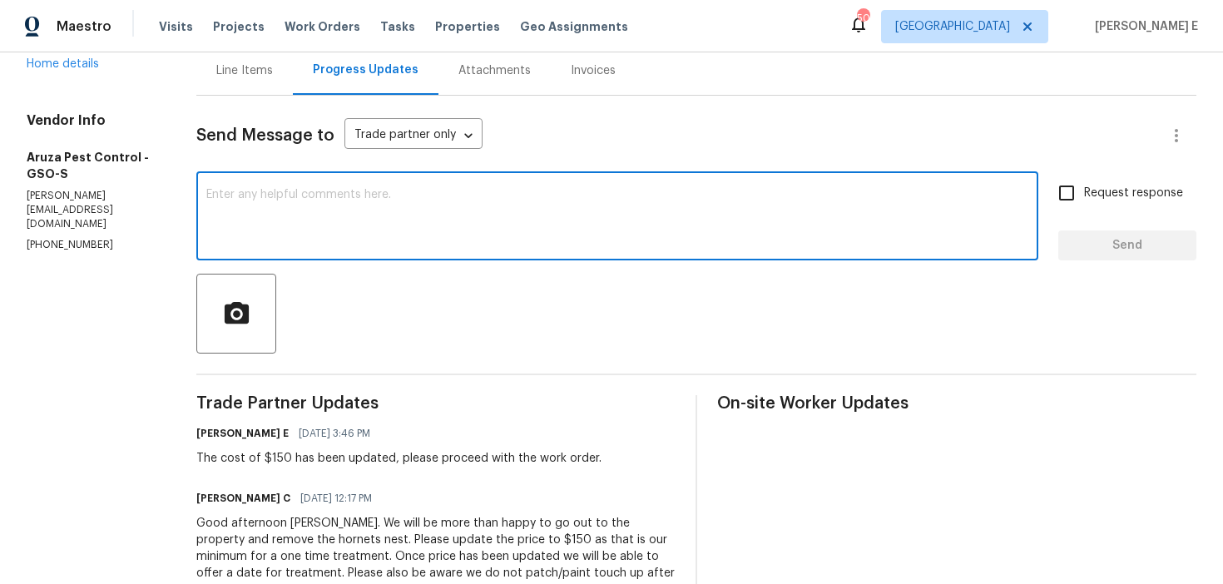
scroll to position [97, 0]
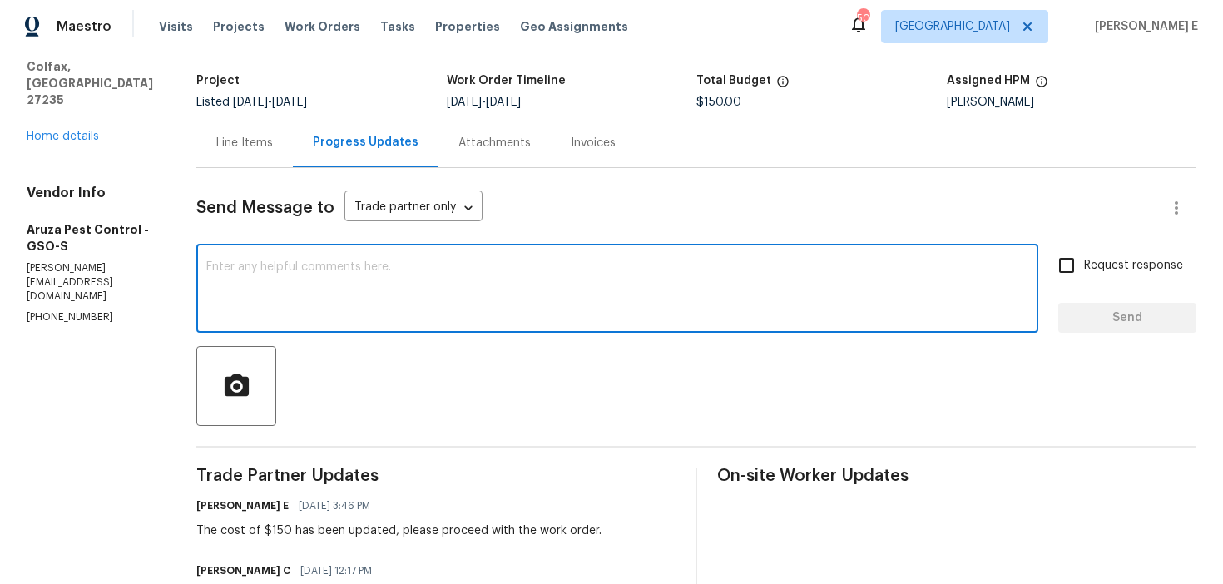
paste textarea "Just checking—do you have a scheduled date for this yet?"
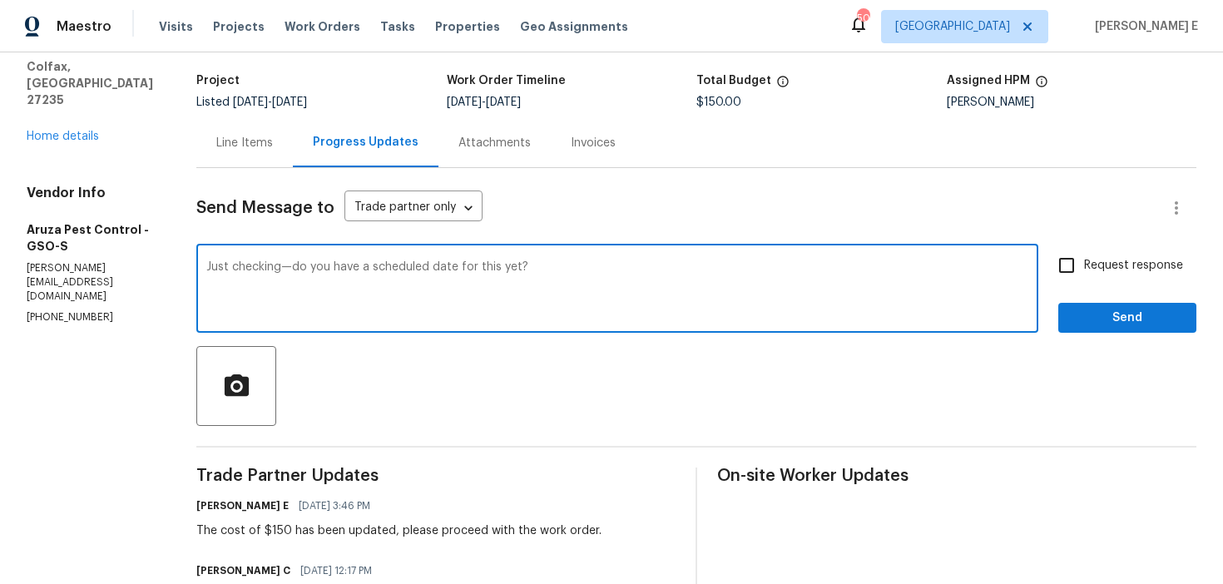
type textarea "Just checking—do you have a scheduled date for this yet?"
click at [1084, 261] on input "Request response" at bounding box center [1067, 265] width 35 height 35
checkbox input "true"
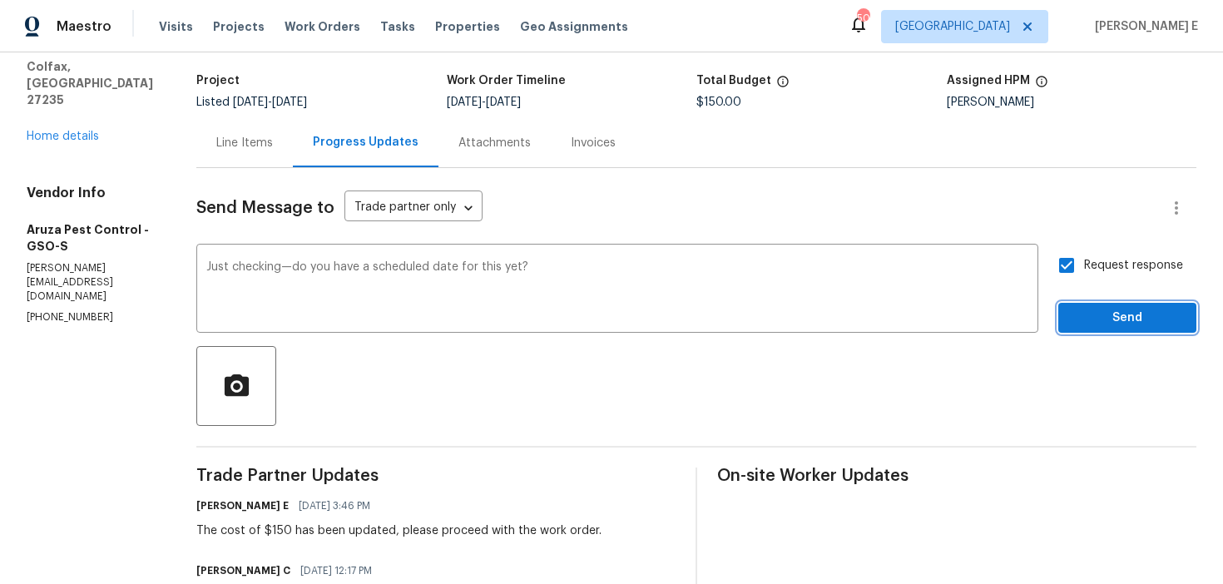
click at [1083, 325] on span "Send" at bounding box center [1128, 318] width 112 height 21
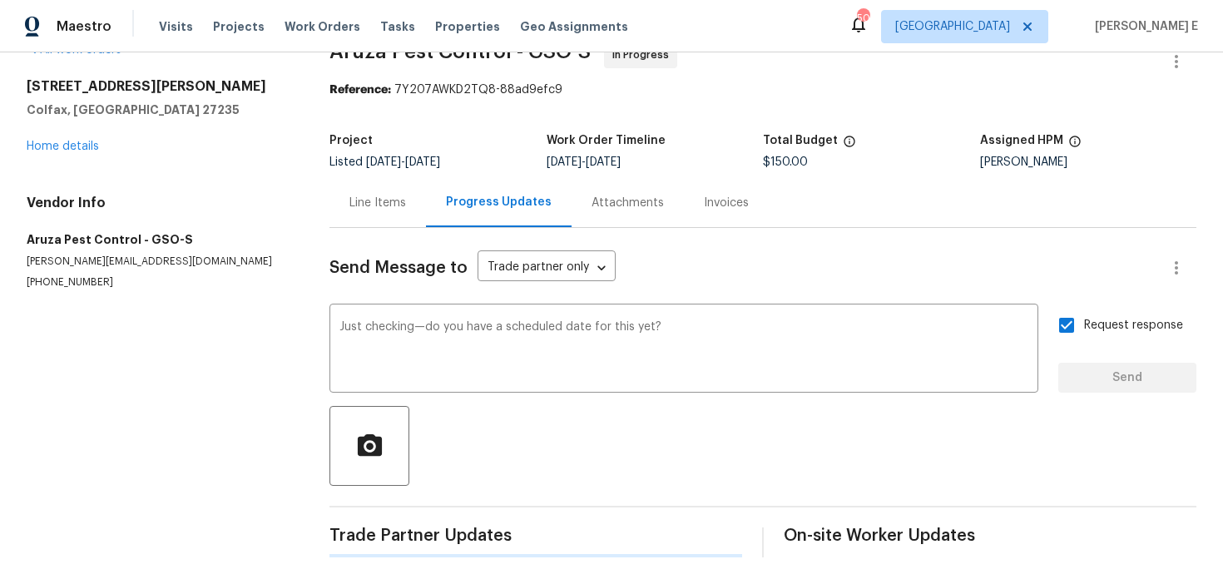
scroll to position [0, 0]
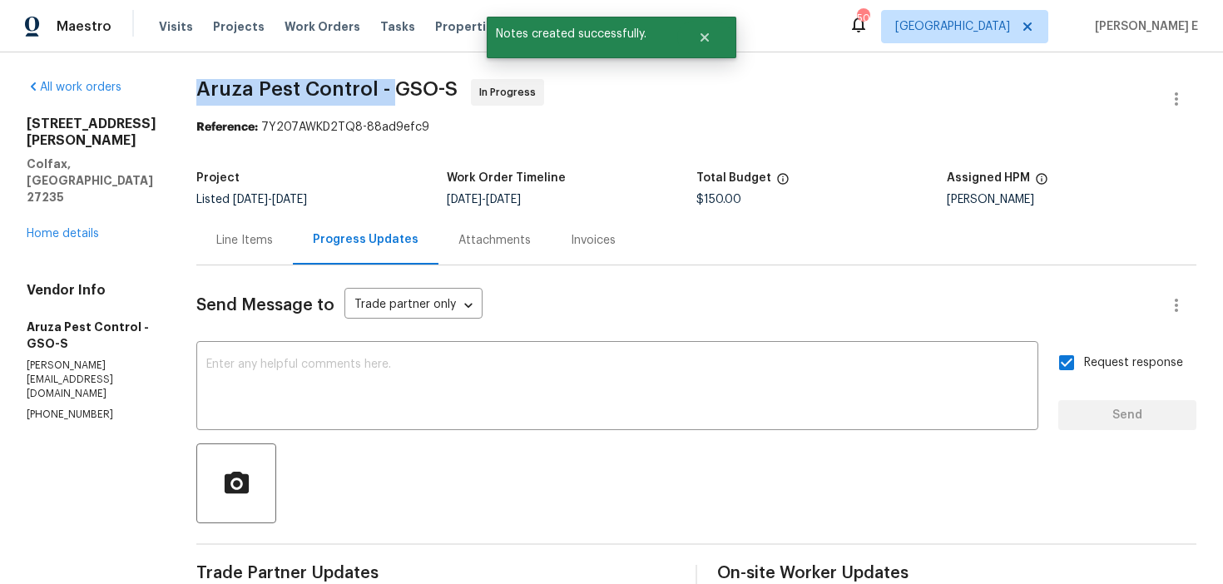
drag, startPoint x: 196, startPoint y: 92, endPoint x: 396, endPoint y: 97, distance: 200.6
copy span "Aruza Pest Control -"
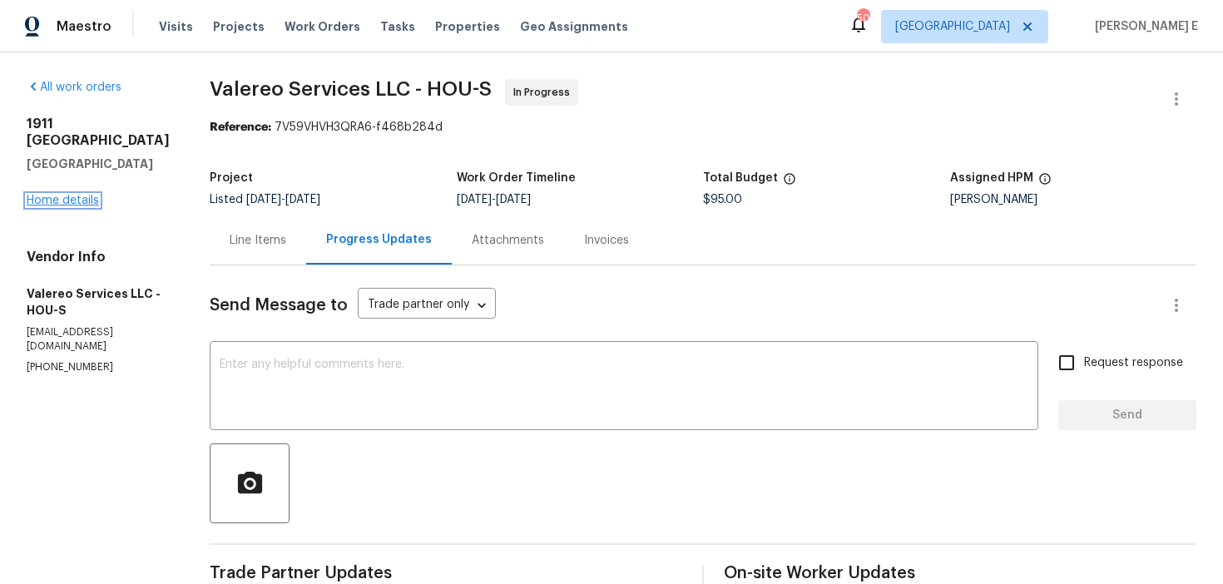
click at [93, 200] on link "Home details" at bounding box center [63, 201] width 72 height 12
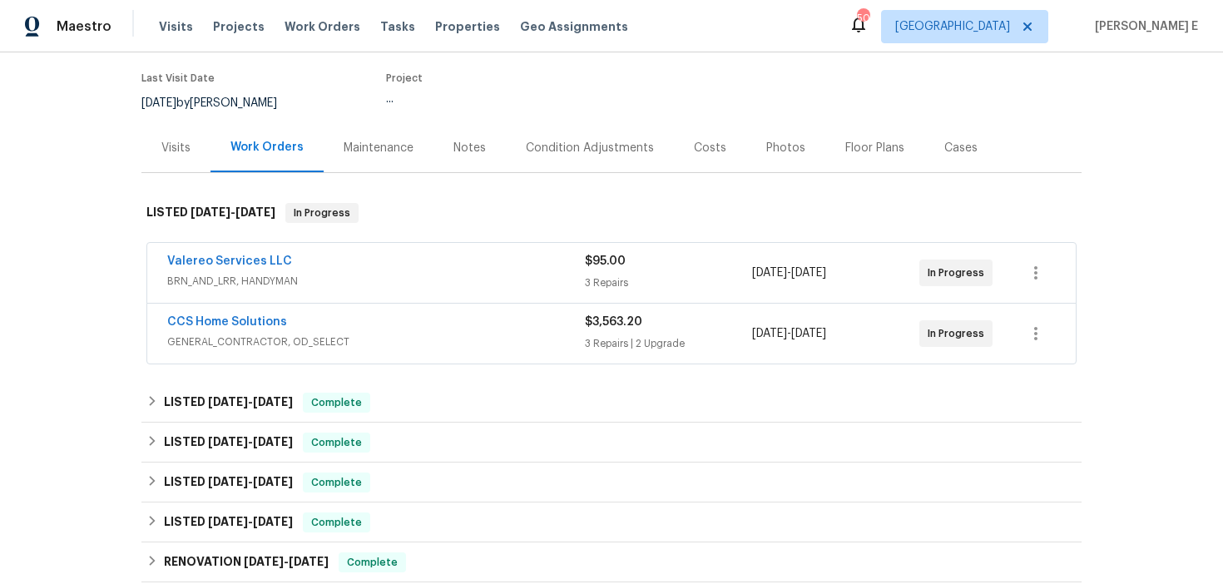
scroll to position [132, 0]
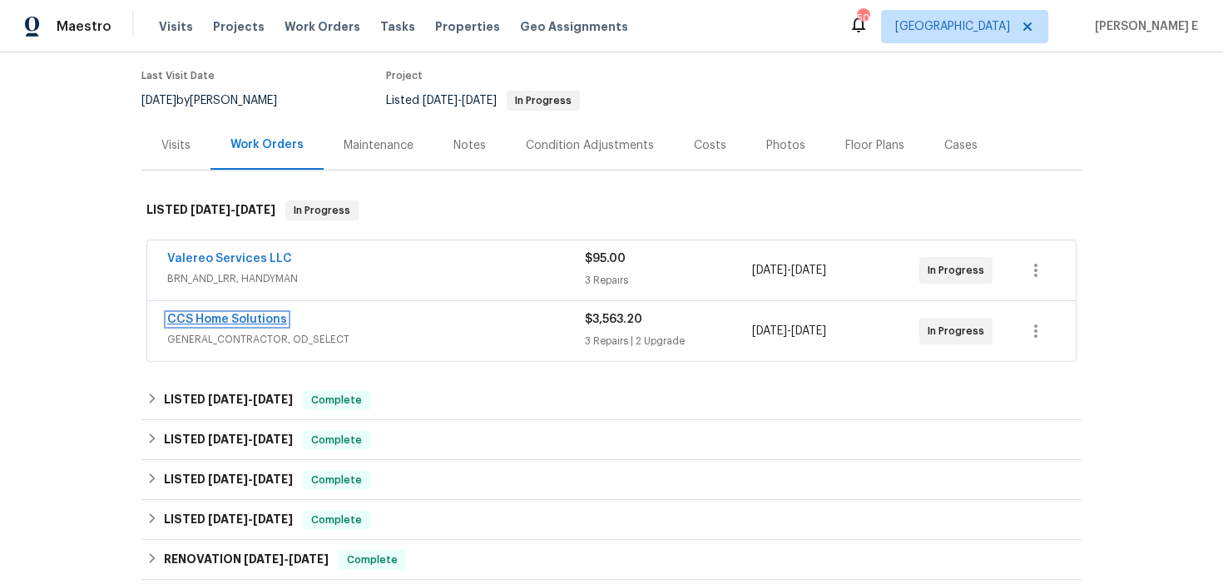
click at [261, 318] on link "CCS Home Solutions" at bounding box center [227, 320] width 120 height 12
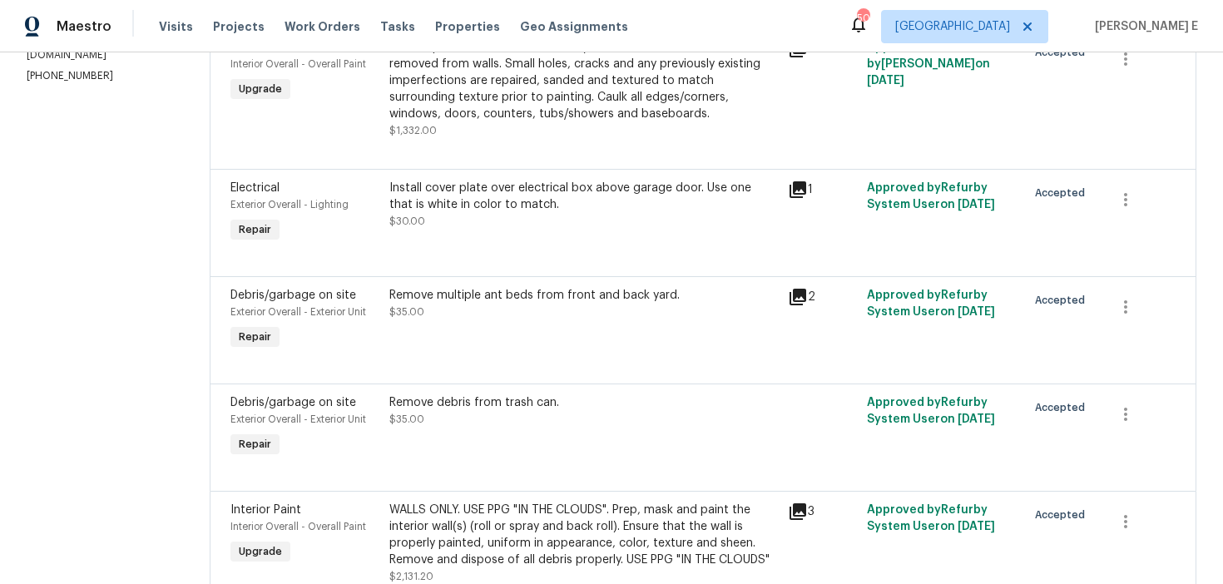
scroll to position [295, 0]
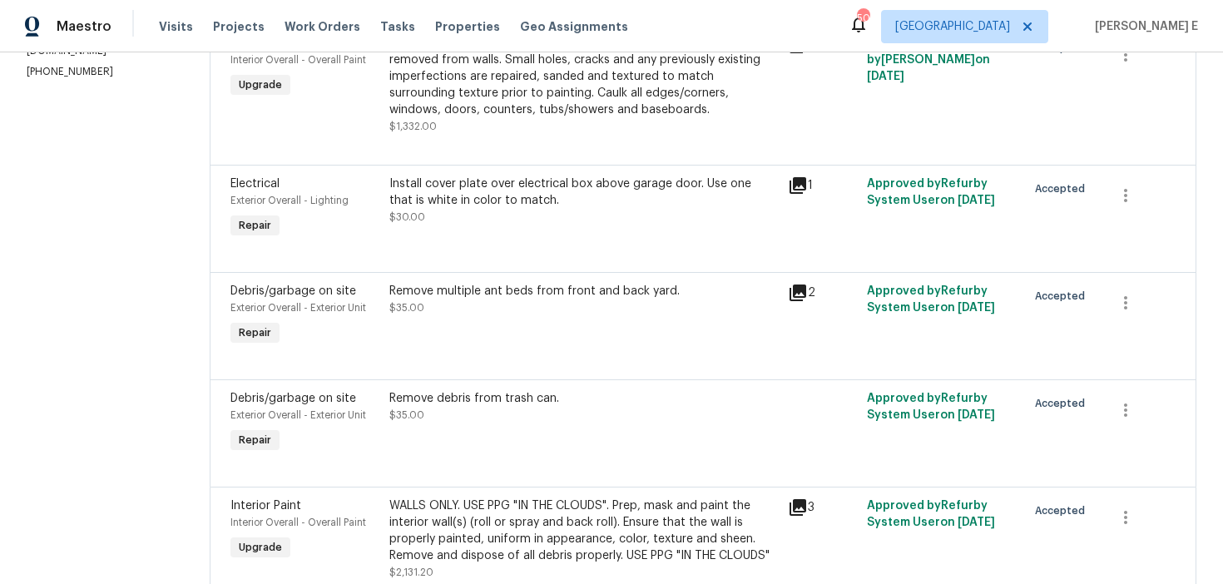
click at [504, 231] on div "Install cover plate over electrical box above garage door. Use one that is whit…" at bounding box center [584, 209] width 398 height 77
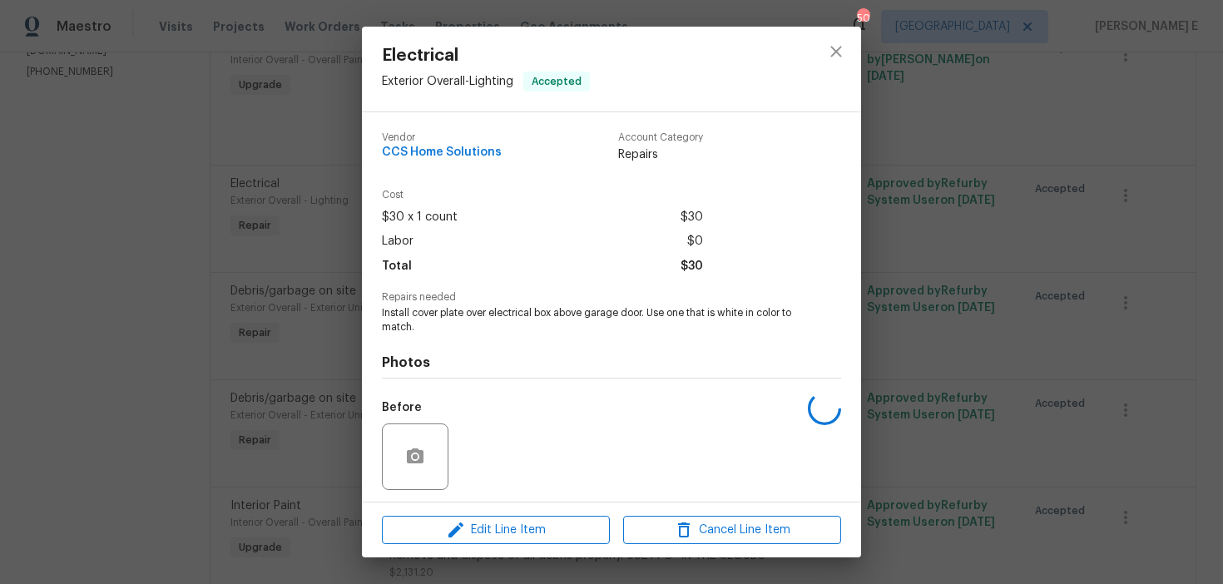
scroll to position [113, 0]
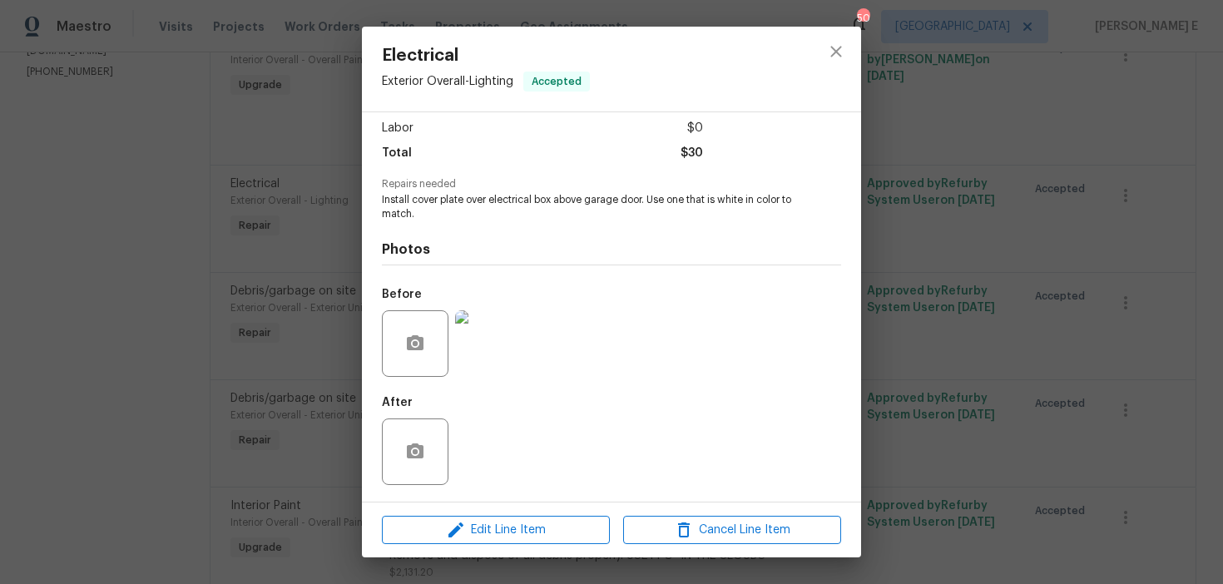
click at [233, 380] on div "Electrical Exterior Overall - Lighting Accepted Vendor CCS Home Solutions Accou…" at bounding box center [611, 292] width 1223 height 584
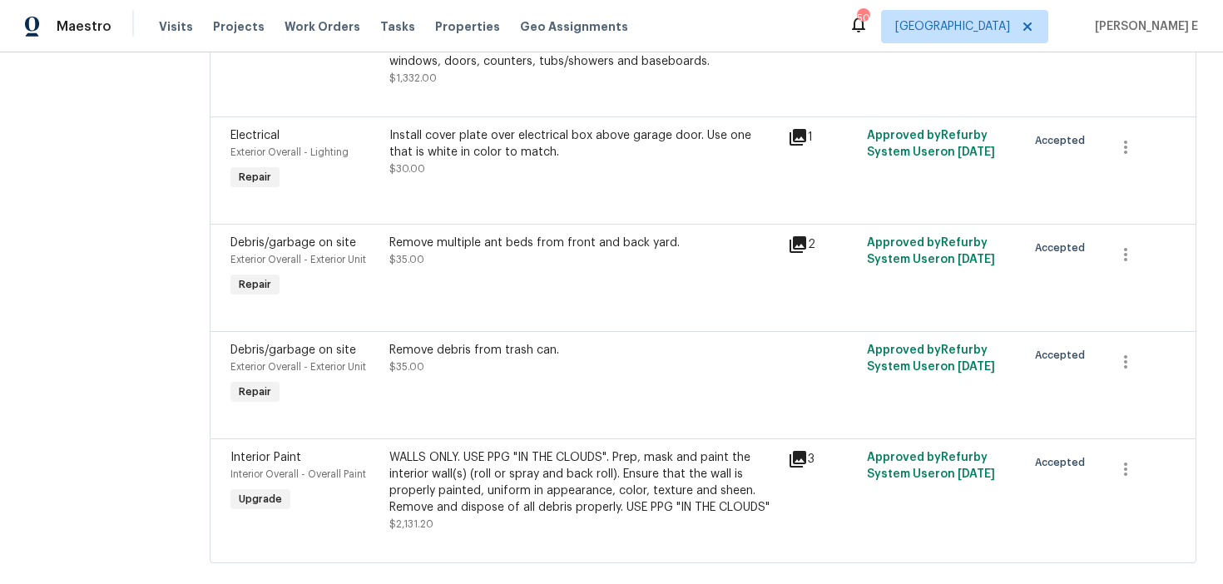
scroll to position [350, 0]
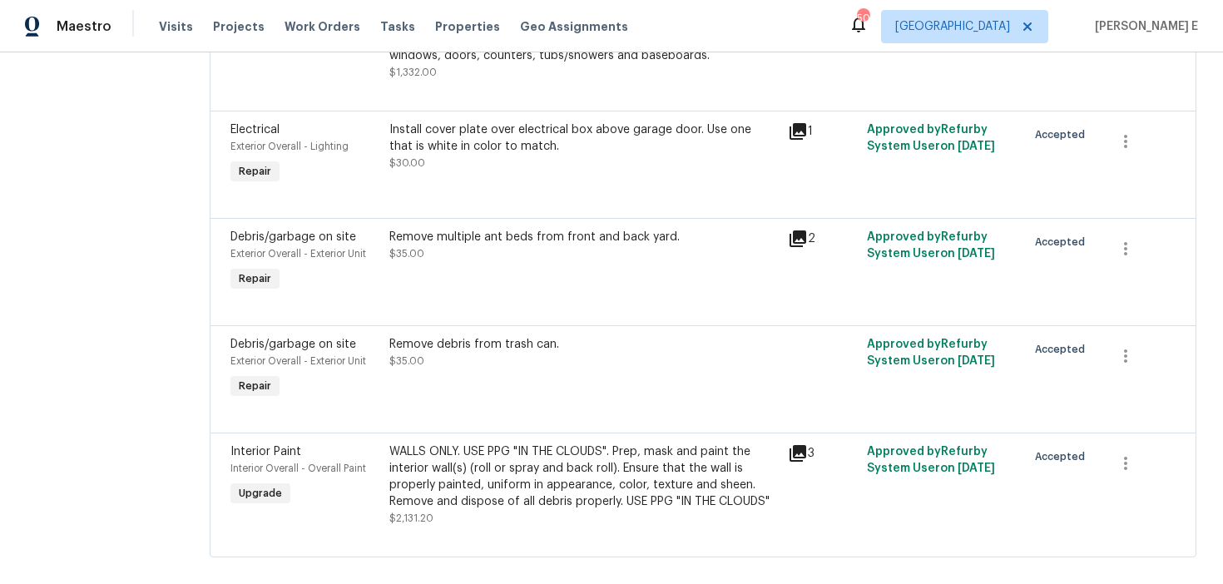
click at [550, 272] on div "Remove multiple ant beds from front and back yard. $35.00" at bounding box center [584, 262] width 398 height 77
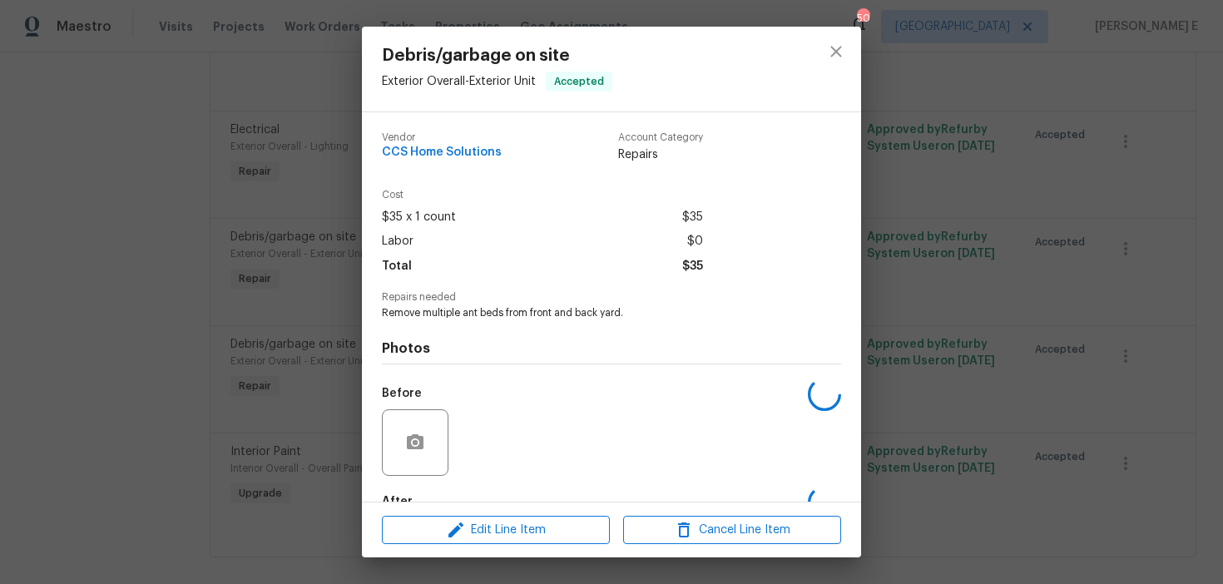
scroll to position [99, 0]
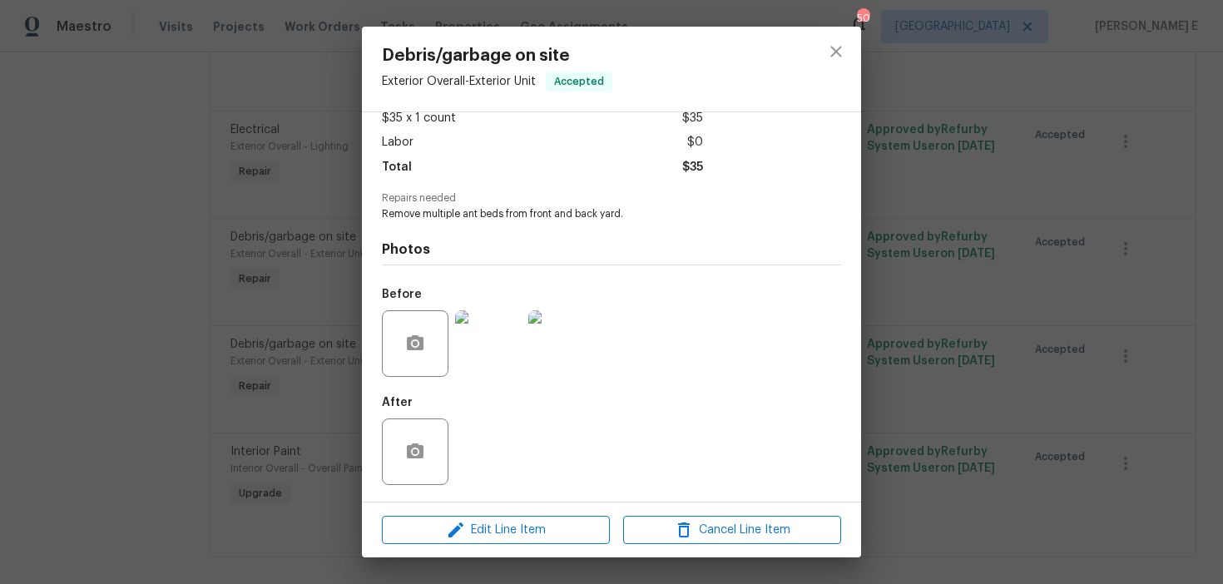
click at [266, 389] on div "Debris/garbage on site Exterior Overall - Exterior Unit Accepted Vendor CCS Hom…" at bounding box center [611, 292] width 1223 height 584
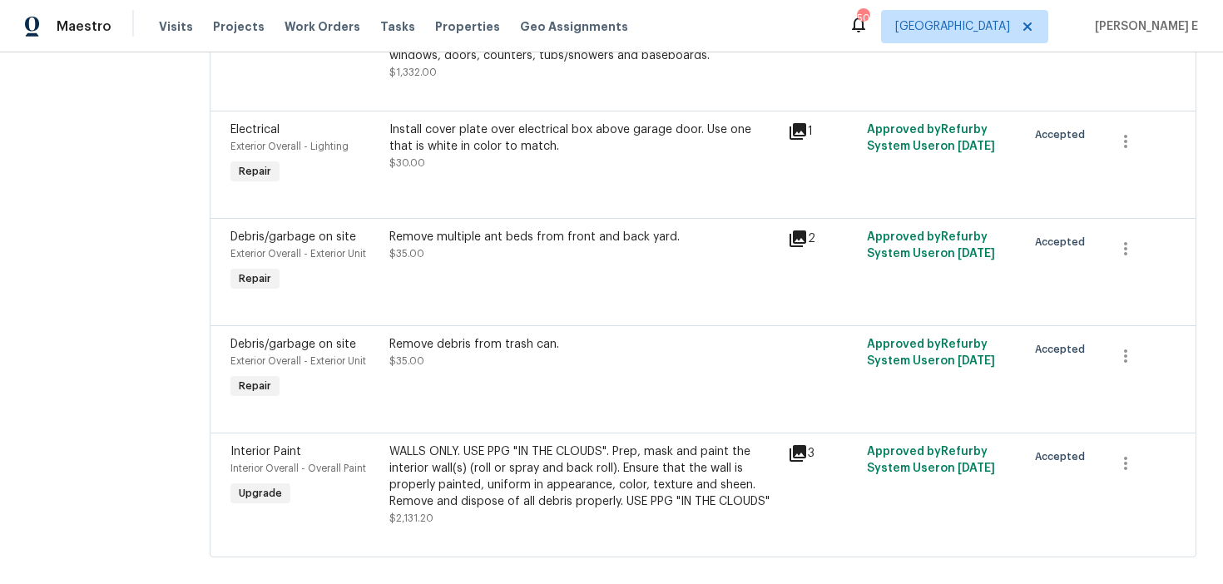
click at [533, 375] on div "Remove debris from trash can. $35.00" at bounding box center [584, 369] width 398 height 77
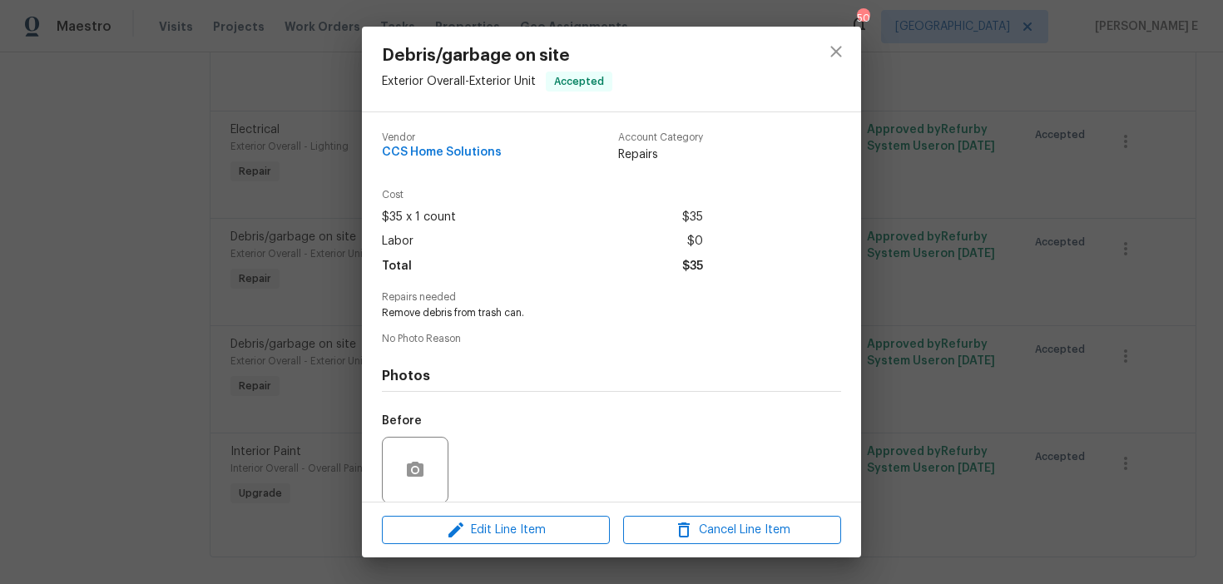
scroll to position [126, 0]
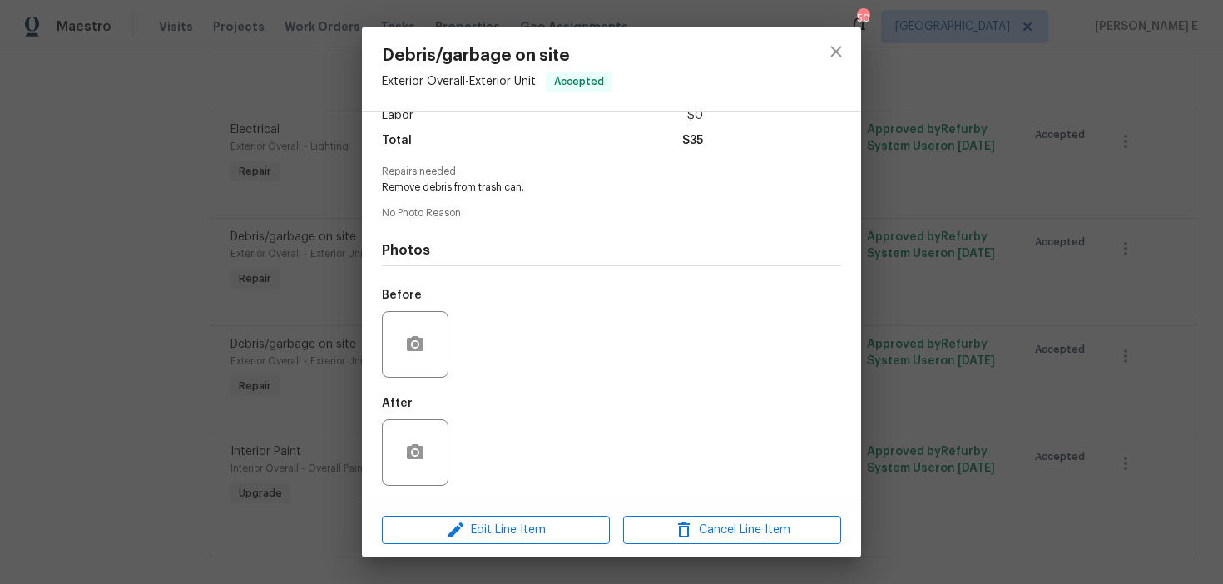
click at [256, 422] on div "Debris/garbage on site Exterior Overall - Exterior Unit Accepted Vendor CCS Hom…" at bounding box center [611, 292] width 1223 height 584
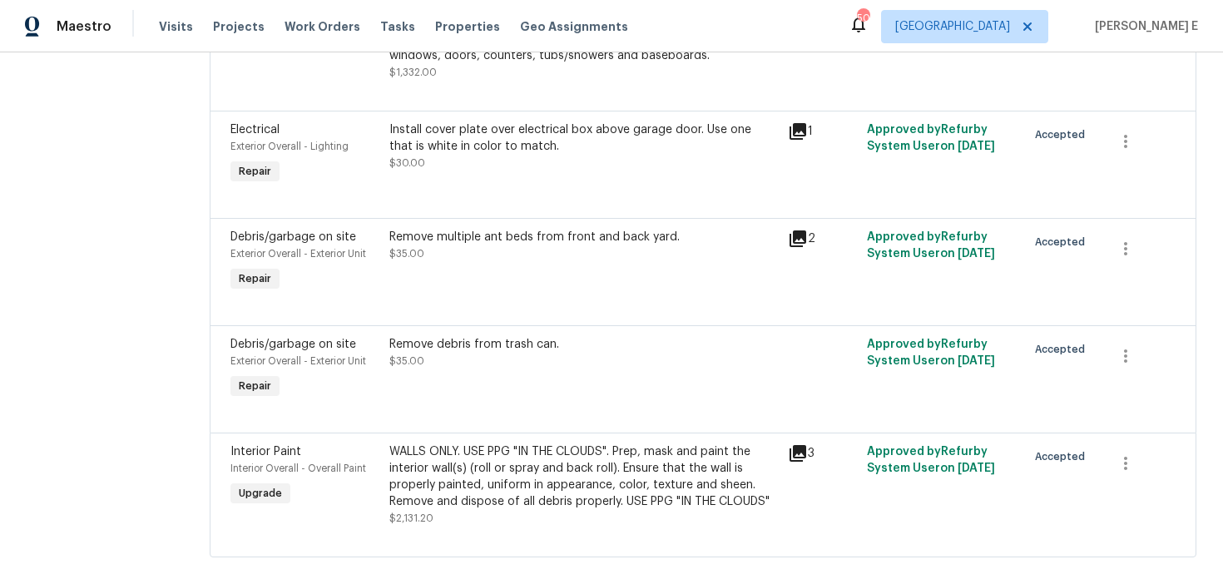
scroll to position [0, 0]
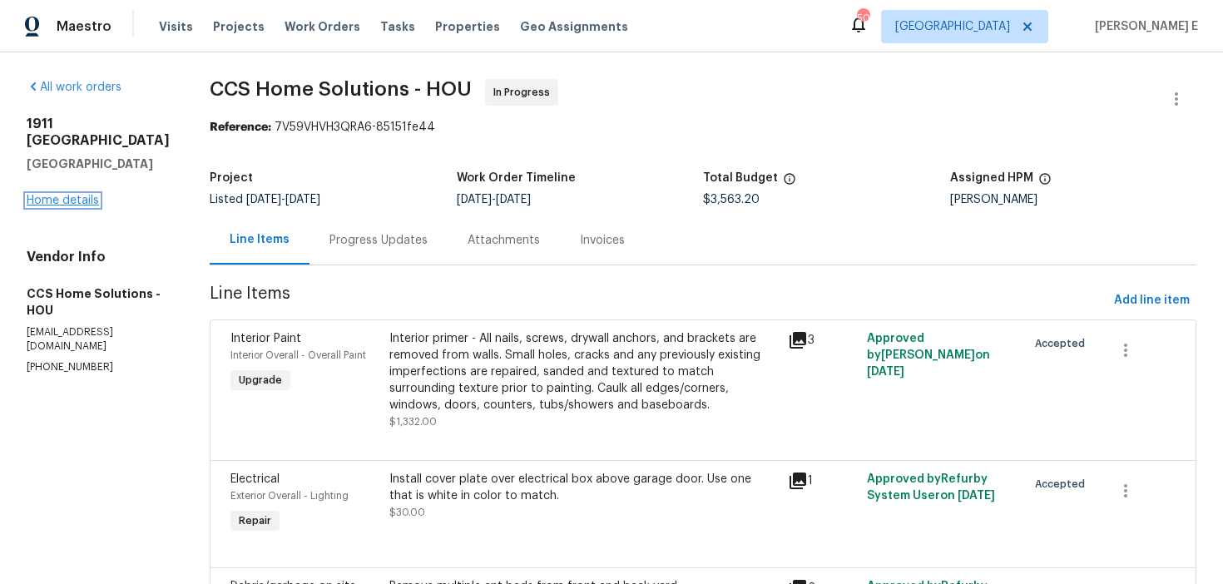
click at [57, 201] on link "Home details" at bounding box center [63, 201] width 72 height 12
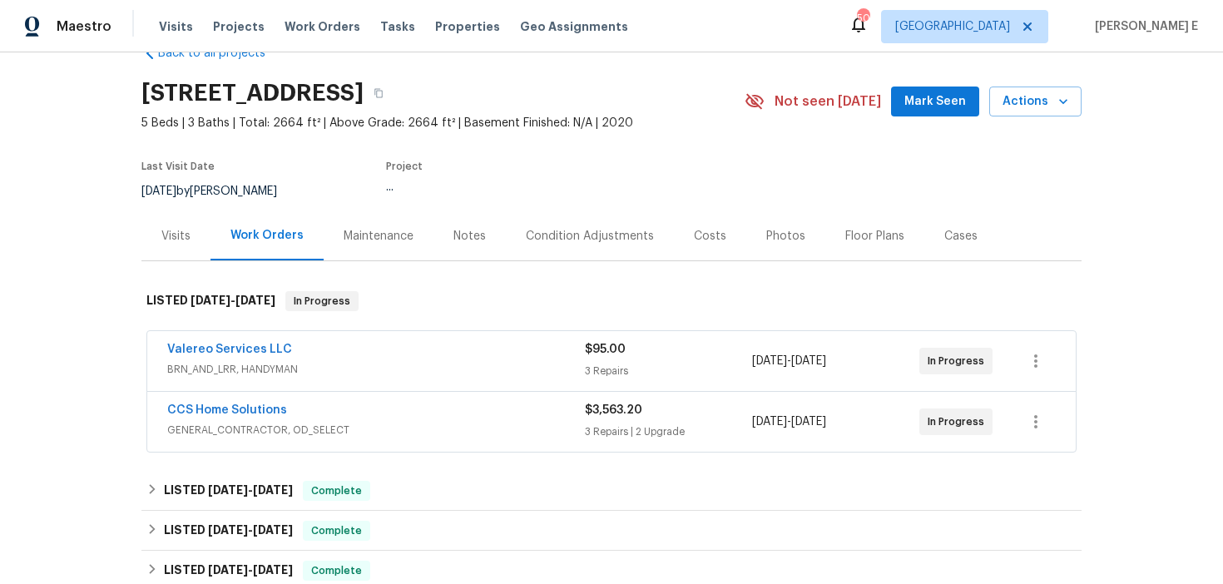
scroll to position [42, 0]
click at [228, 345] on link "Valereo Services LLC" at bounding box center [229, 349] width 125 height 12
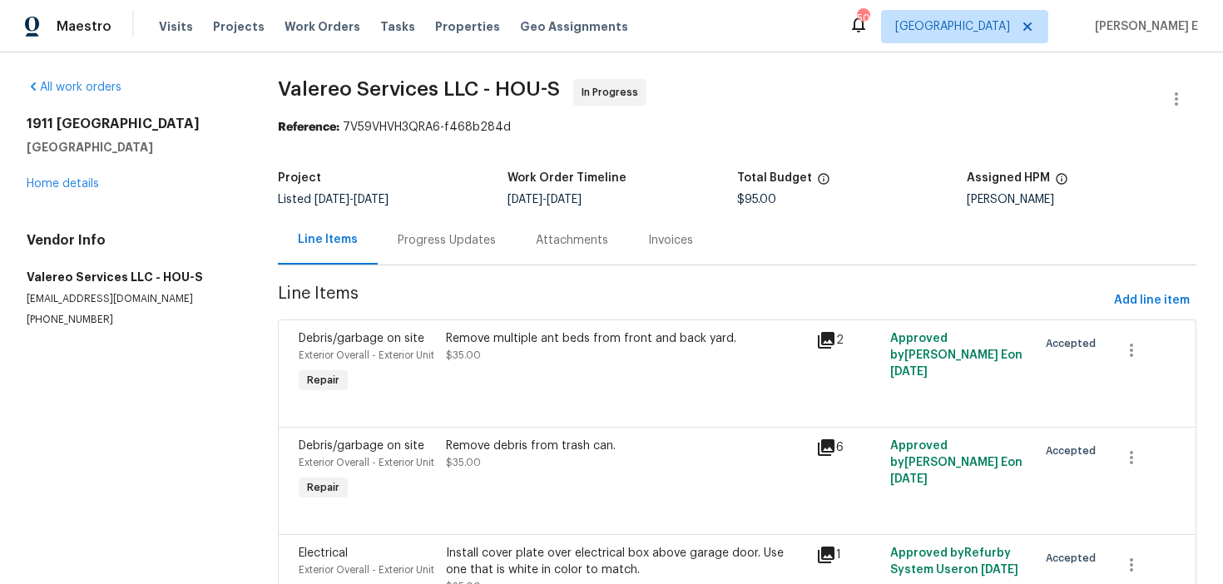
click at [432, 259] on div "Progress Updates" at bounding box center [447, 240] width 138 height 49
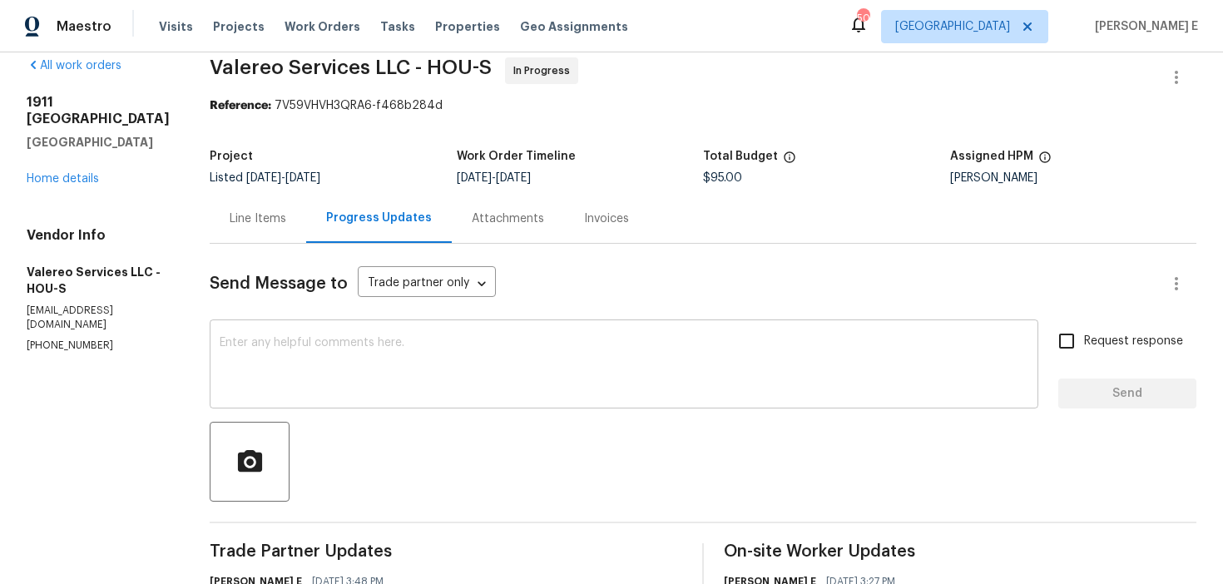
click at [424, 374] on textarea at bounding box center [624, 366] width 809 height 58
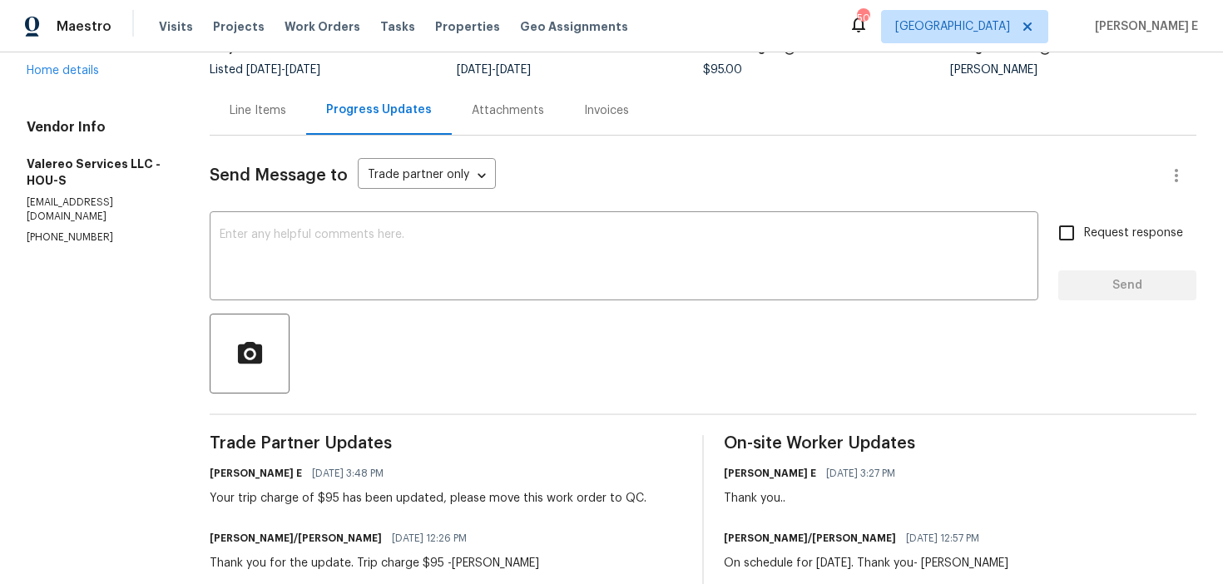
scroll to position [134, 0]
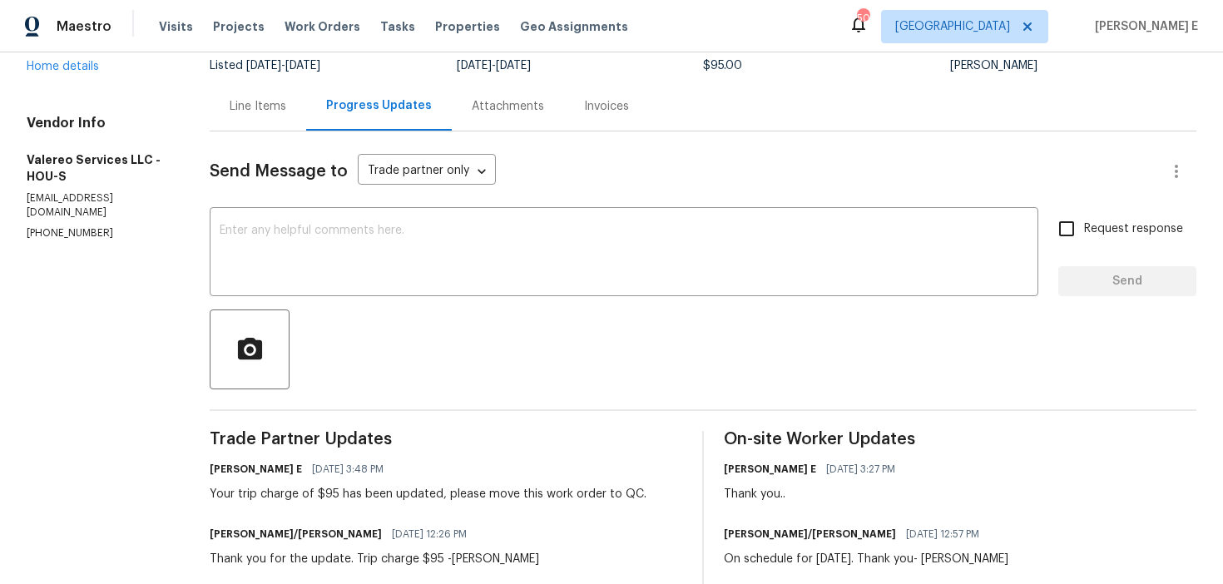
click at [498, 258] on textarea at bounding box center [624, 254] width 809 height 58
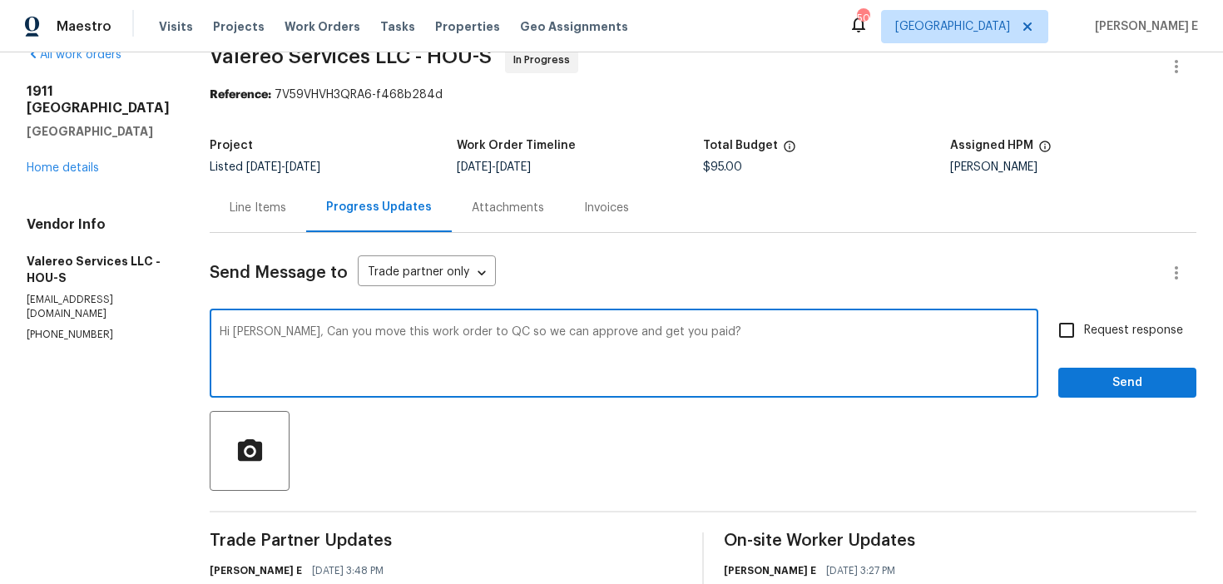
scroll to position [33, 0]
type textarea "Hi [PERSON_NAME], Can you move this work order to QC so we can approve and get …"
click at [1079, 326] on input "Request response" at bounding box center [1067, 329] width 35 height 35
checkbox input "true"
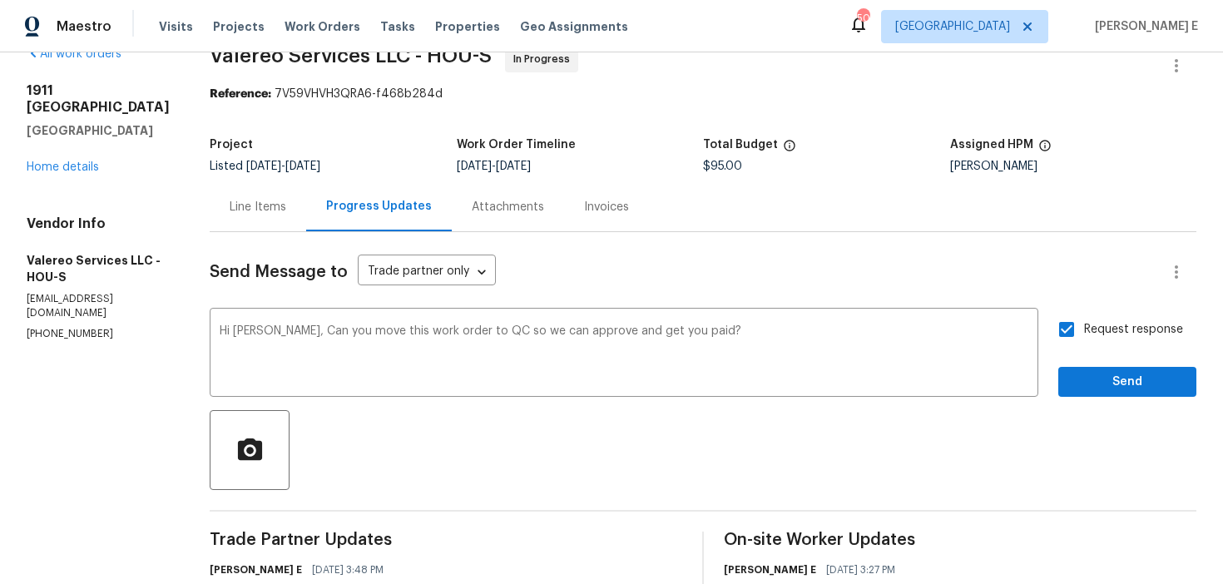
click at [1074, 365] on div "Request response Send" at bounding box center [1128, 354] width 138 height 85
click at [1074, 378] on span "Send" at bounding box center [1128, 382] width 112 height 21
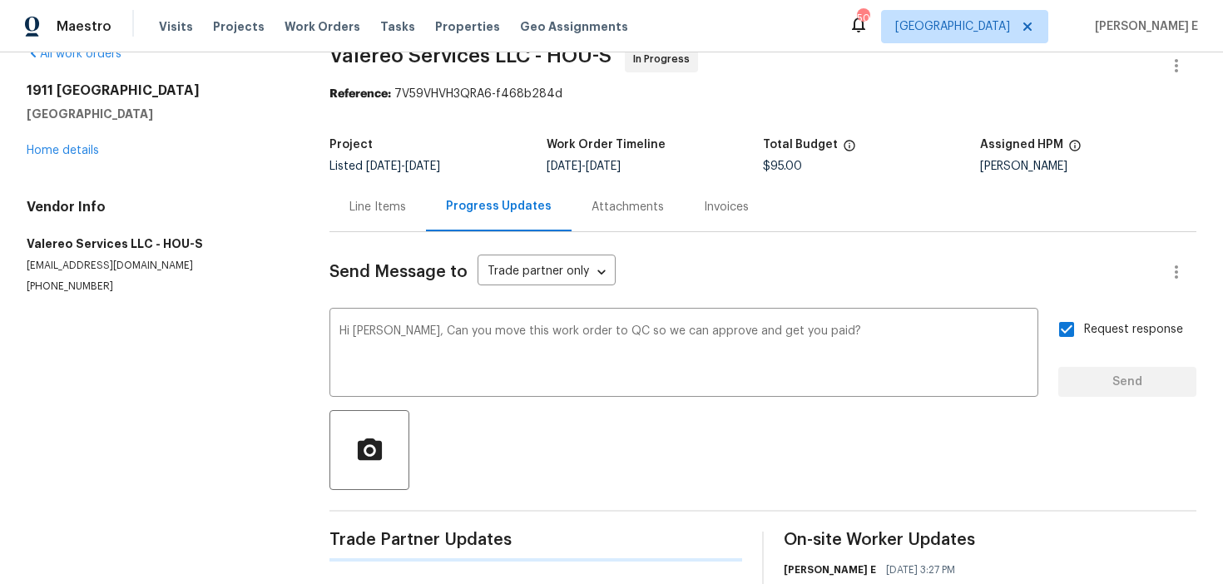
scroll to position [0, 0]
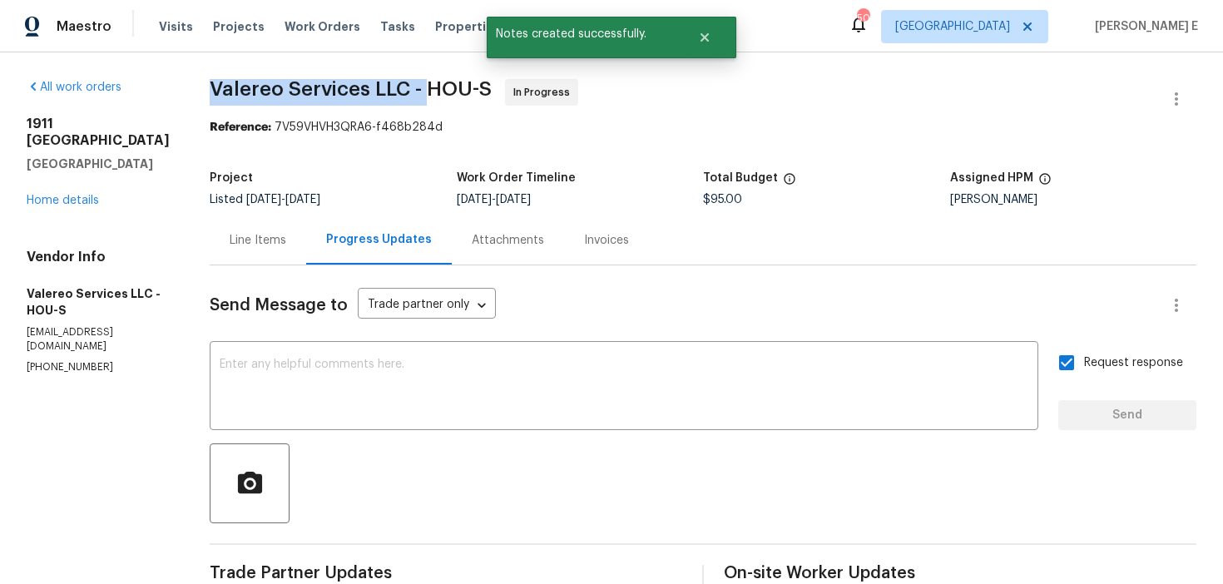
drag, startPoint x: 185, startPoint y: 93, endPoint x: 409, endPoint y: 92, distance: 223.9
copy span "Valereo Services LLC -"
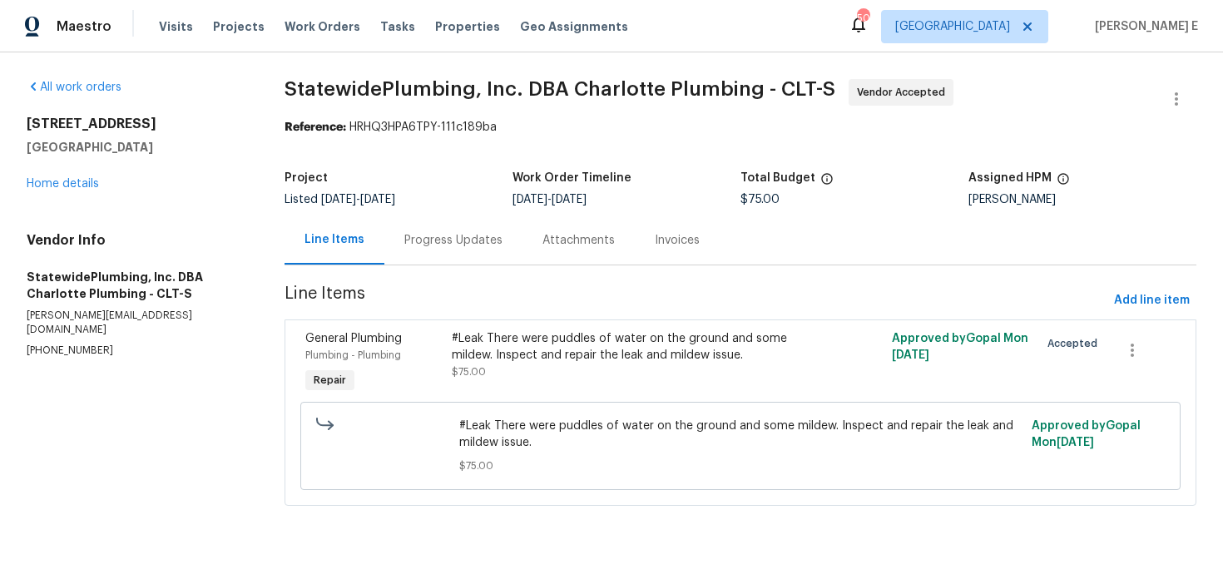
click at [472, 250] on div "Progress Updates" at bounding box center [454, 240] width 138 height 49
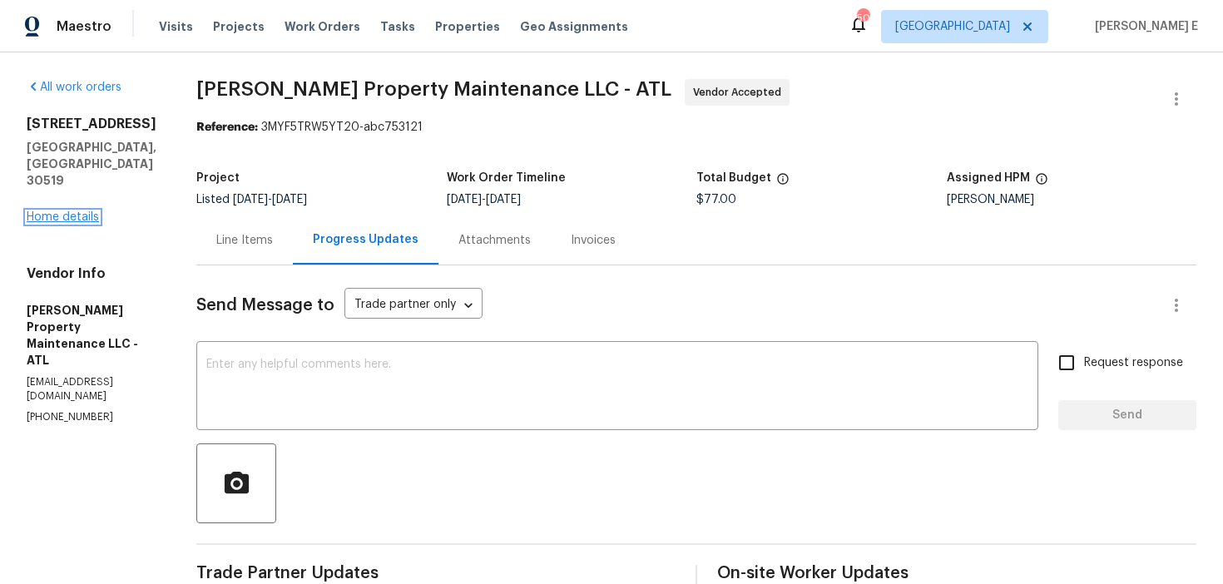
click at [71, 211] on link "Home details" at bounding box center [63, 217] width 72 height 12
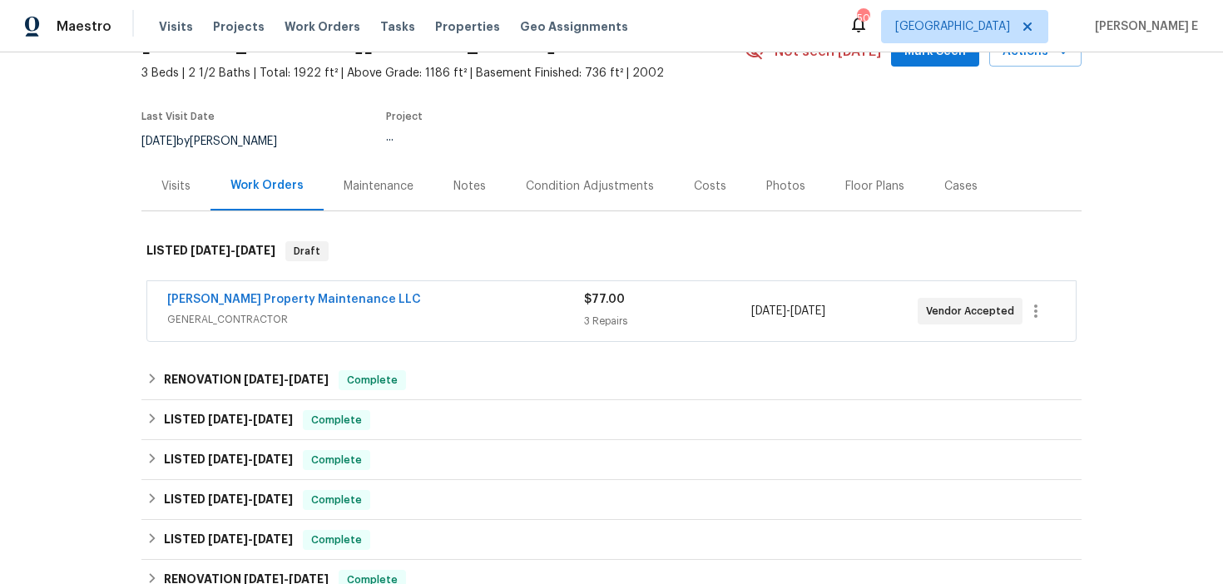
scroll to position [92, 0]
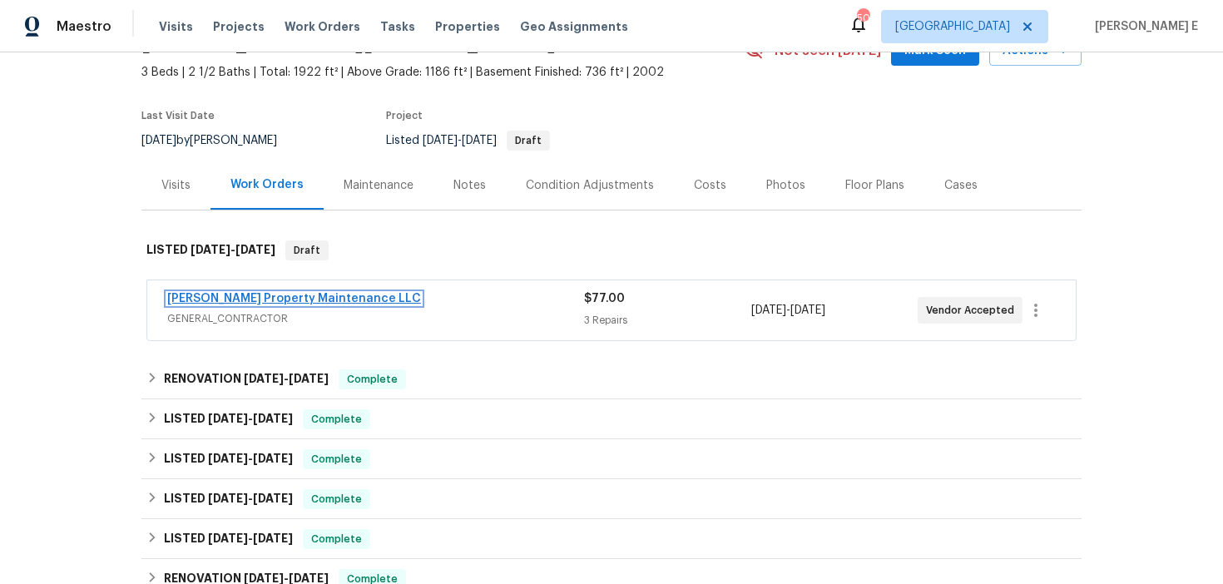
click at [294, 296] on link "[PERSON_NAME] Property Maintenance LLC" at bounding box center [294, 299] width 254 height 12
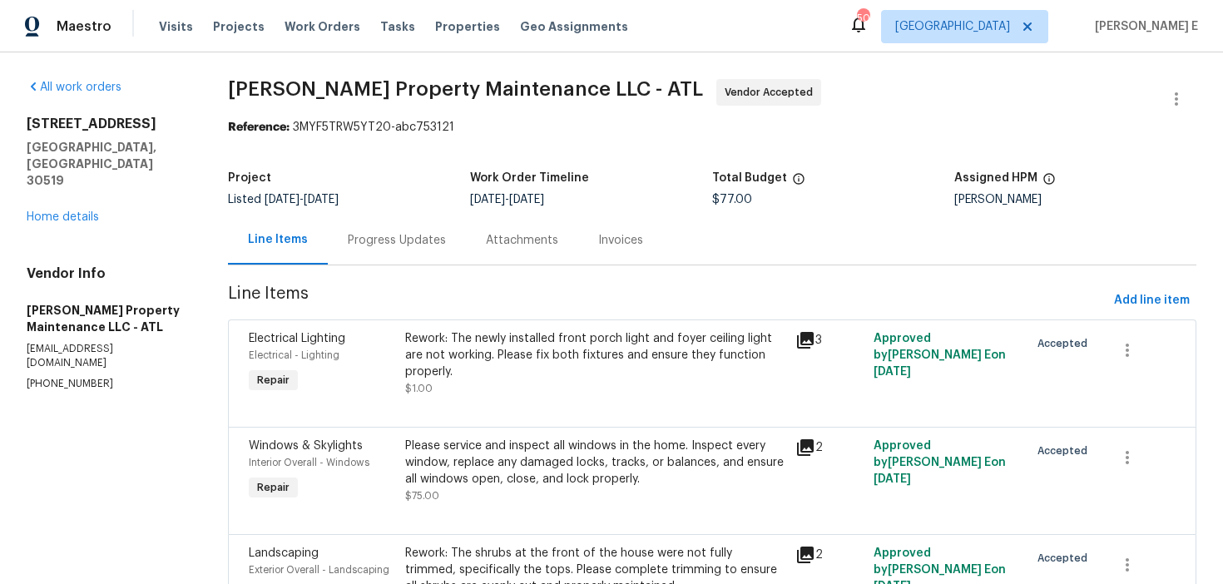
click at [402, 256] on div "Progress Updates" at bounding box center [397, 240] width 138 height 49
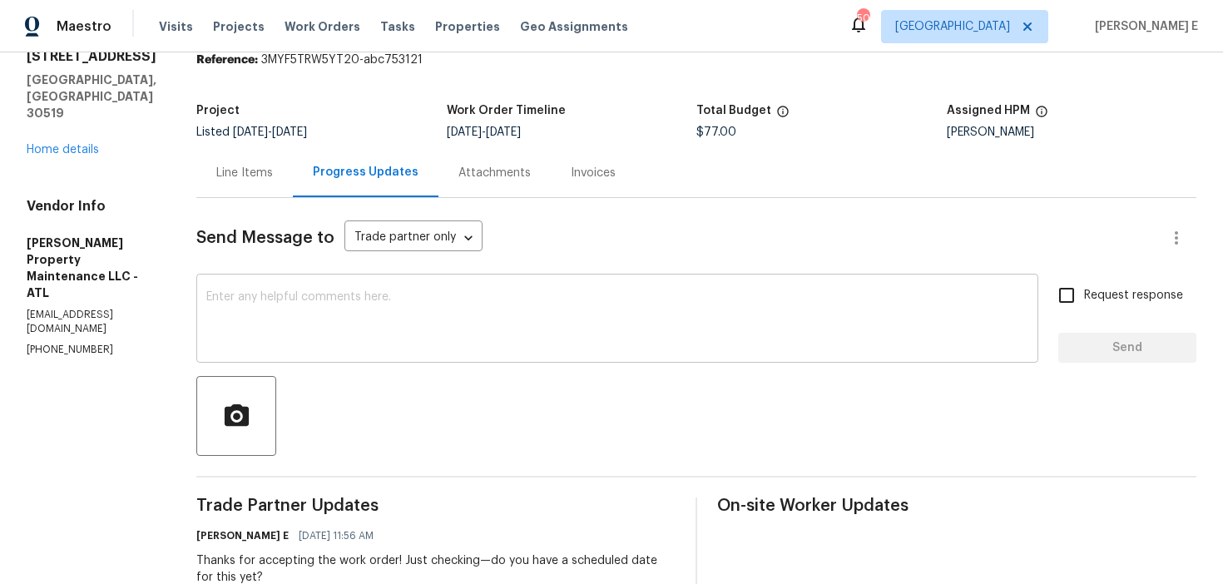
scroll to position [92, 0]
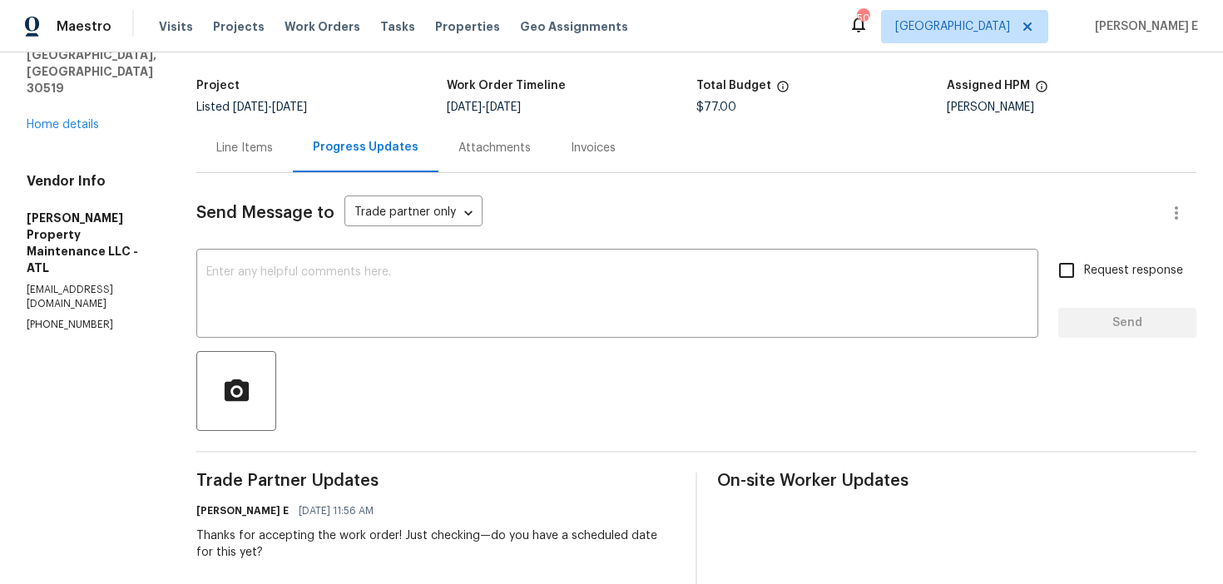
click at [244, 171] on div "Line Items" at bounding box center [244, 147] width 97 height 49
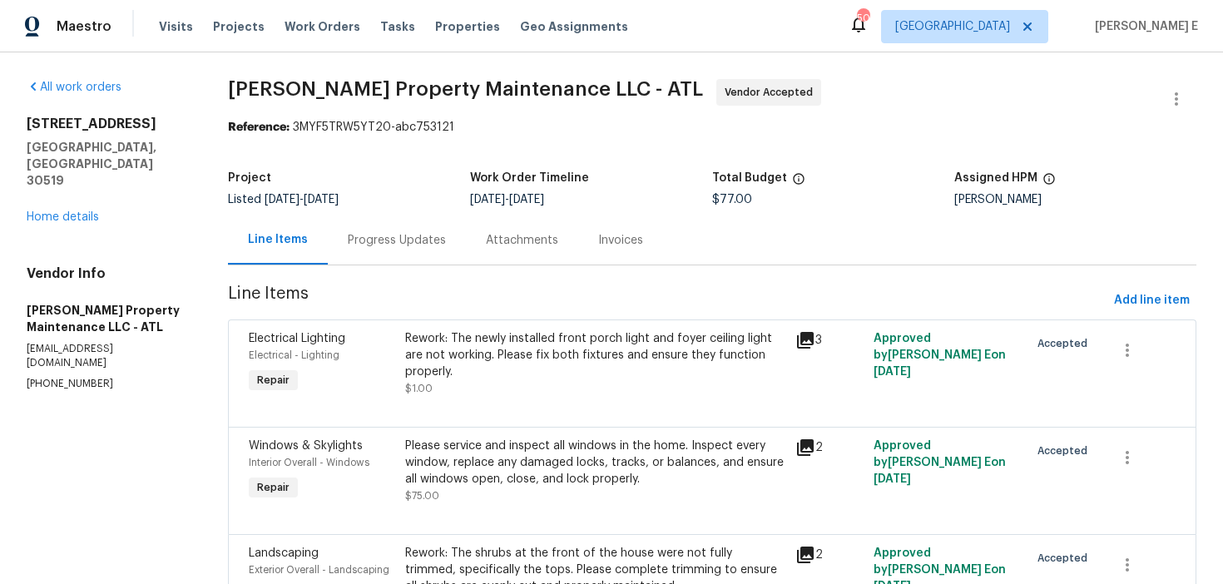
click at [421, 236] on div "Progress Updates" at bounding box center [397, 240] width 98 height 17
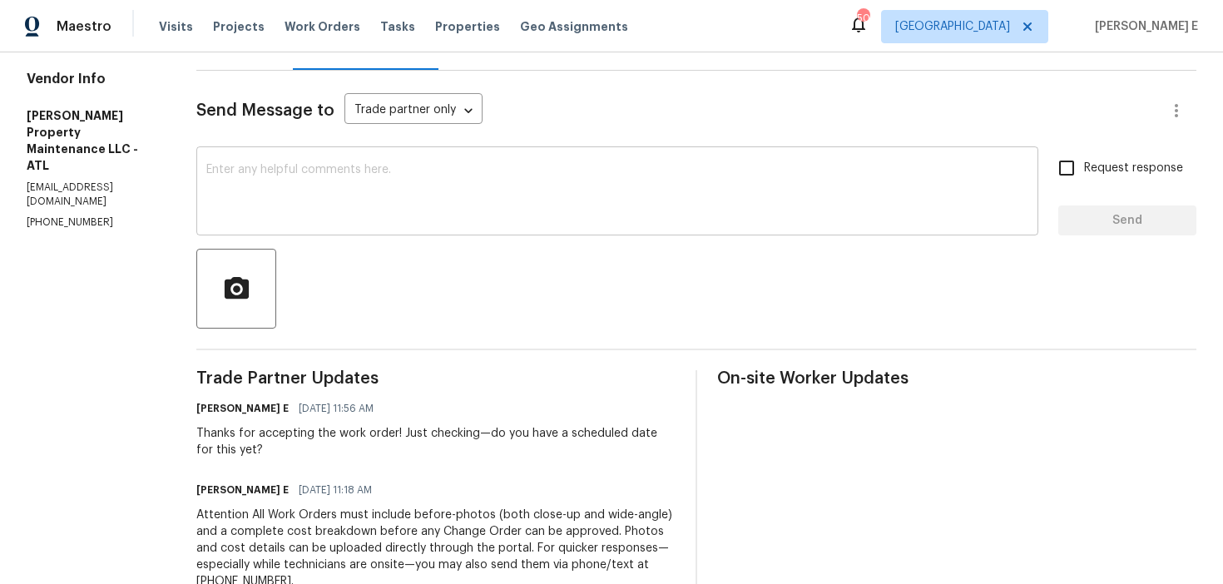
click at [442, 232] on div "x ​" at bounding box center [617, 193] width 842 height 85
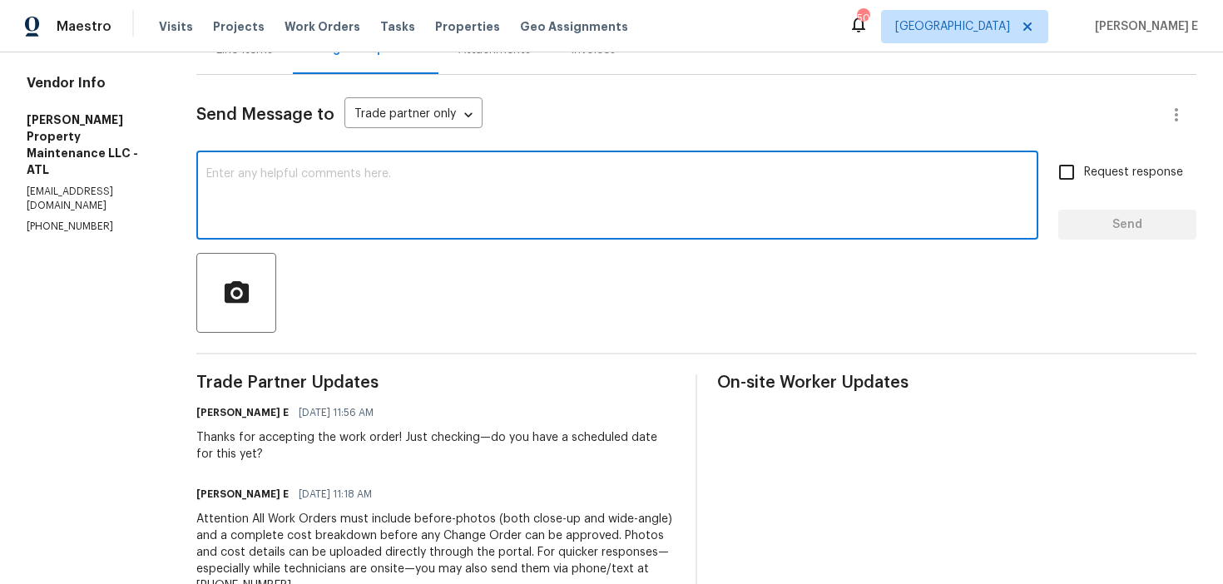
scroll to position [196, 0]
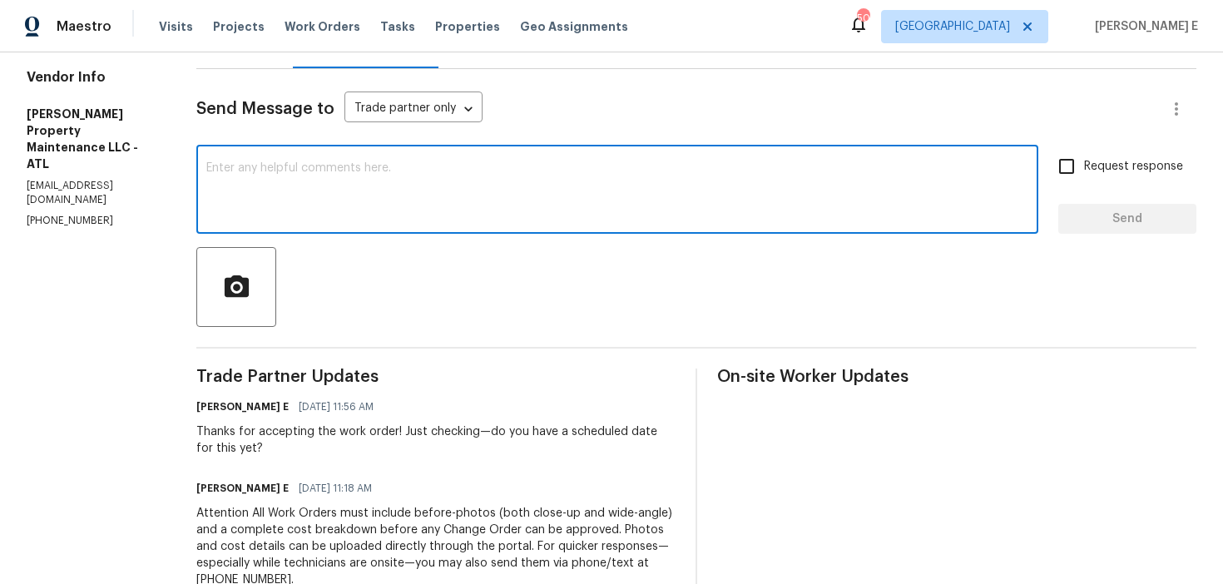
paste textarea "Wanted to see if we have a date locked in for this."
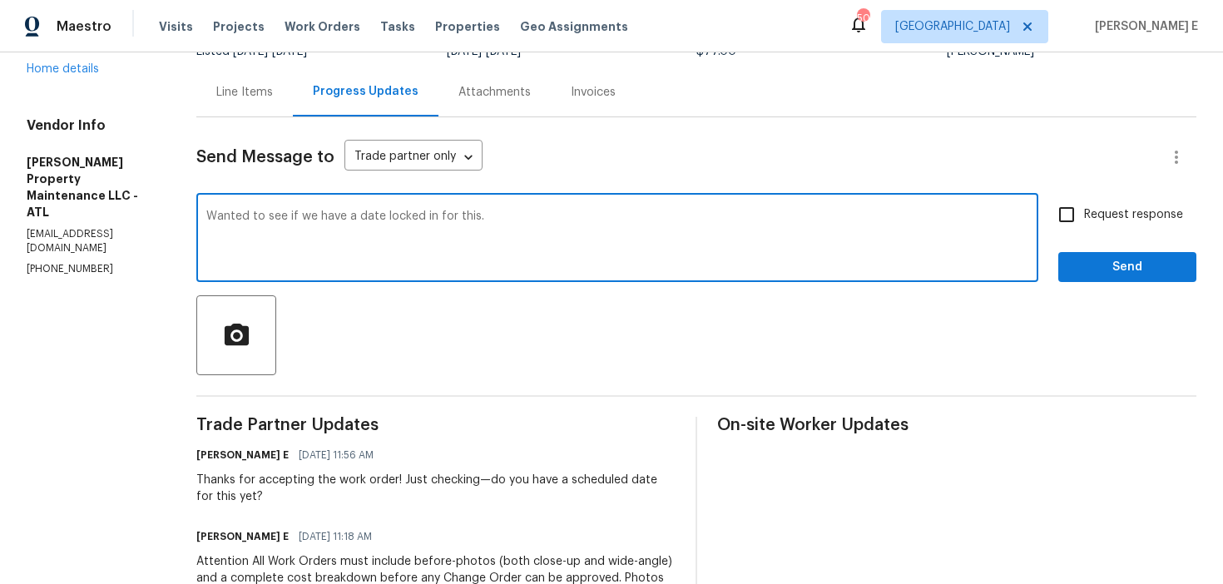
scroll to position [146, 0]
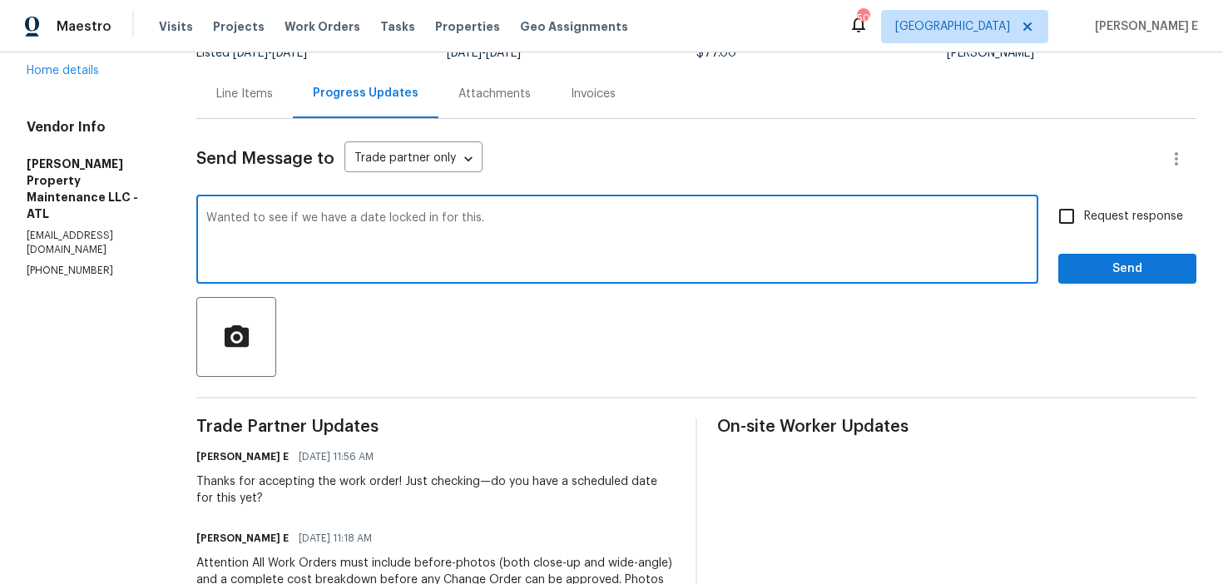
type textarea "Wanted to see if we have a date locked in for this."
click at [1097, 224] on span "Request response" at bounding box center [1133, 216] width 99 height 17
click at [1084, 224] on input "Request response" at bounding box center [1067, 216] width 35 height 35
checkbox input "true"
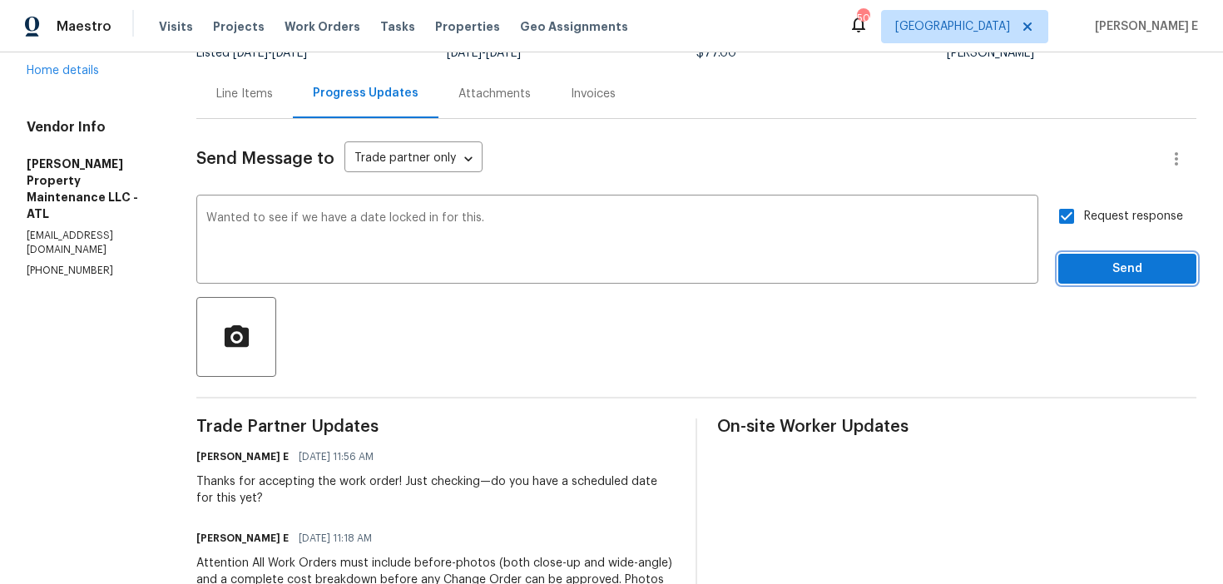
click at [1094, 266] on span "Send" at bounding box center [1128, 269] width 112 height 21
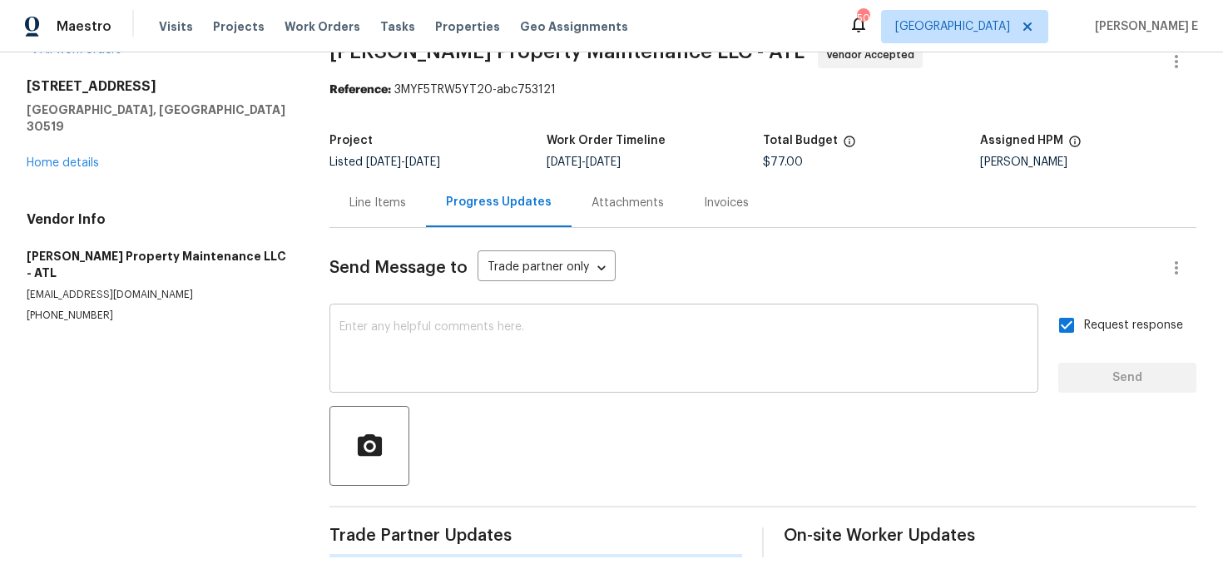
scroll to position [0, 0]
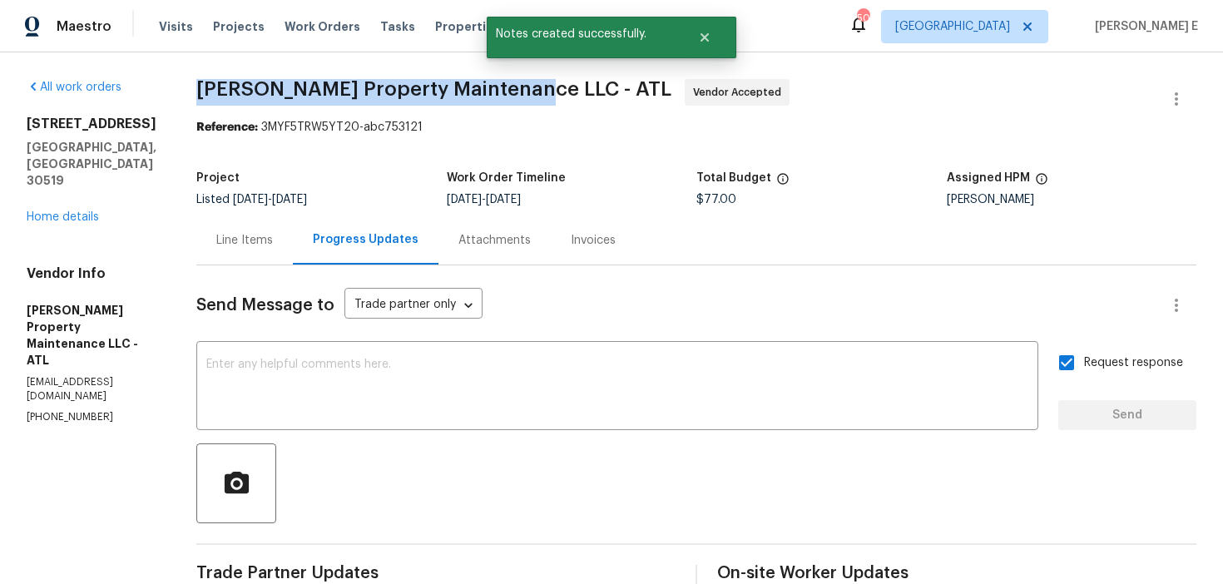
drag, startPoint x: 203, startPoint y: 92, endPoint x: 521, endPoint y: 91, distance: 317.9
click at [521, 91] on span "[PERSON_NAME] Property Maintenance LLC - ATL" at bounding box center [433, 89] width 475 height 20
copy span "[PERSON_NAME] Property Maintenance LLC -"
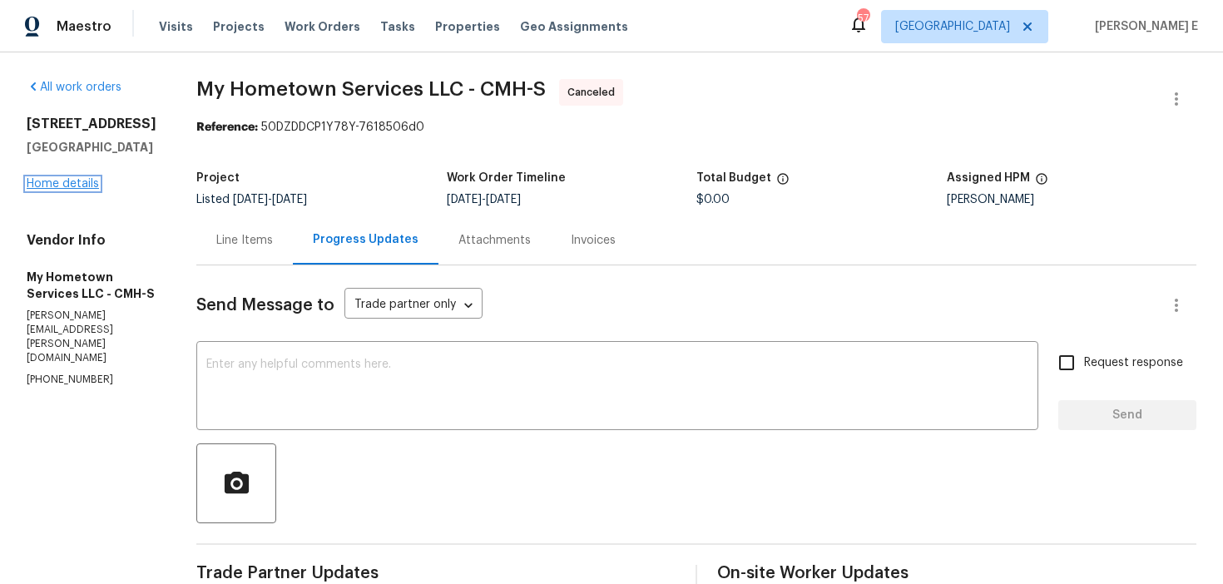
click at [36, 190] on link "Home details" at bounding box center [63, 184] width 72 height 12
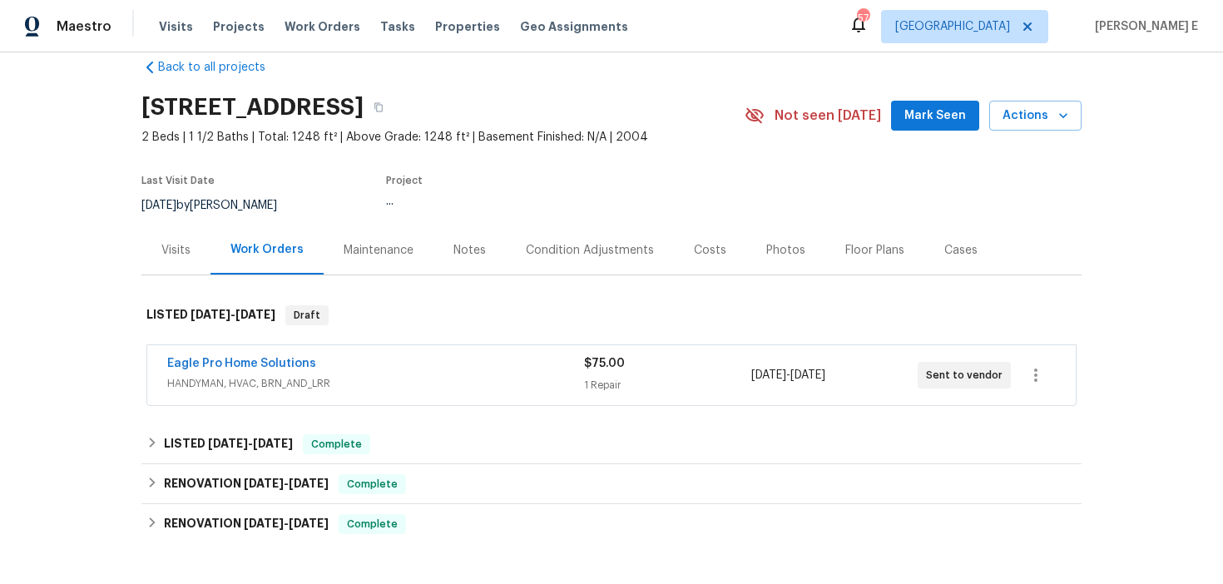
scroll to position [30, 0]
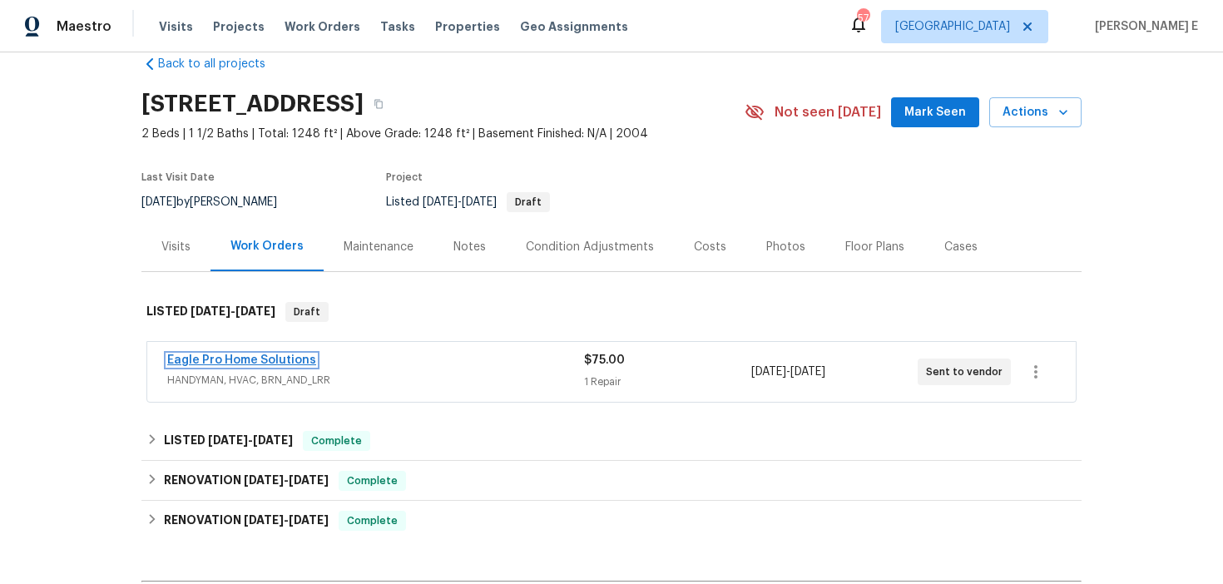
click at [253, 366] on link "Eagle Pro Home Solutions" at bounding box center [241, 361] width 149 height 12
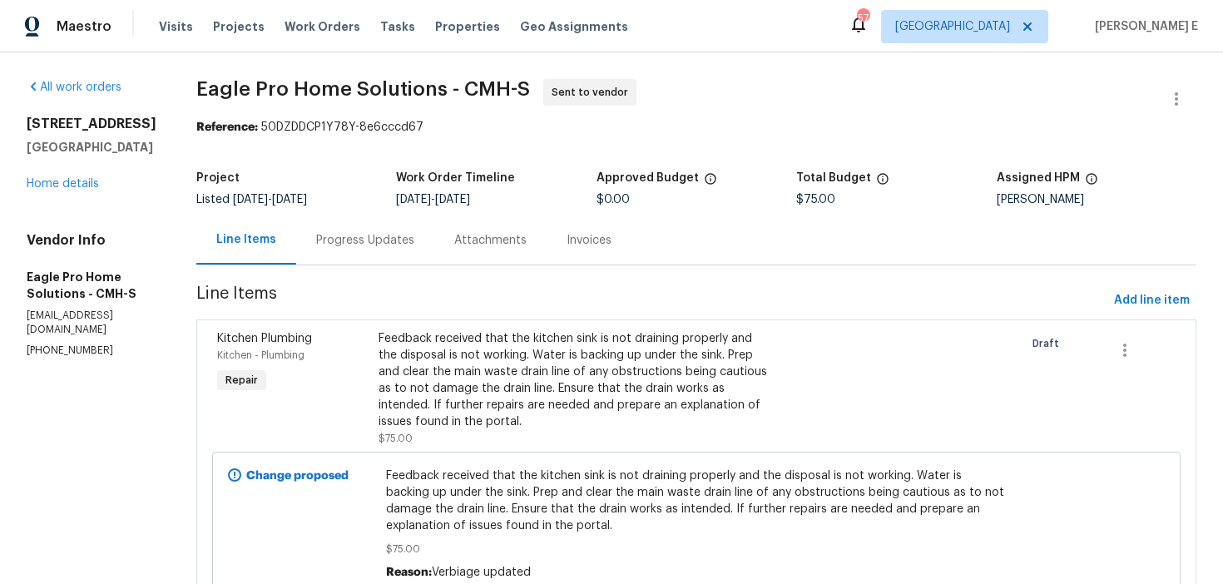
click at [414, 238] on div "Progress Updates" at bounding box center [365, 240] width 98 height 17
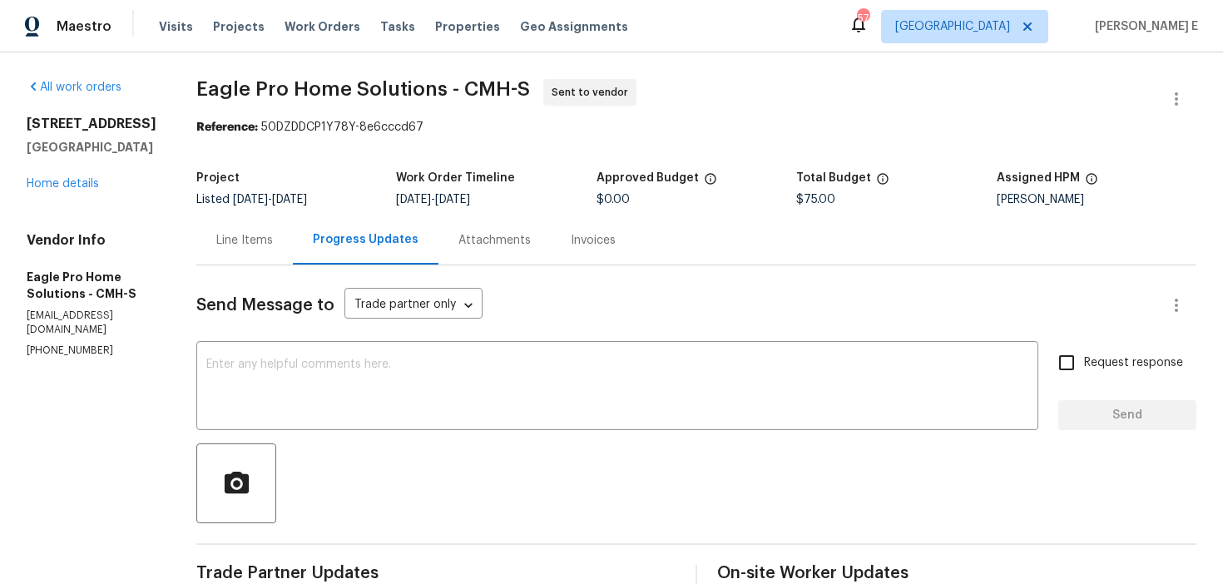
click at [762, 79] on span "Eagle Pro Home Solutions - CMH-S Sent to vendor" at bounding box center [676, 99] width 960 height 40
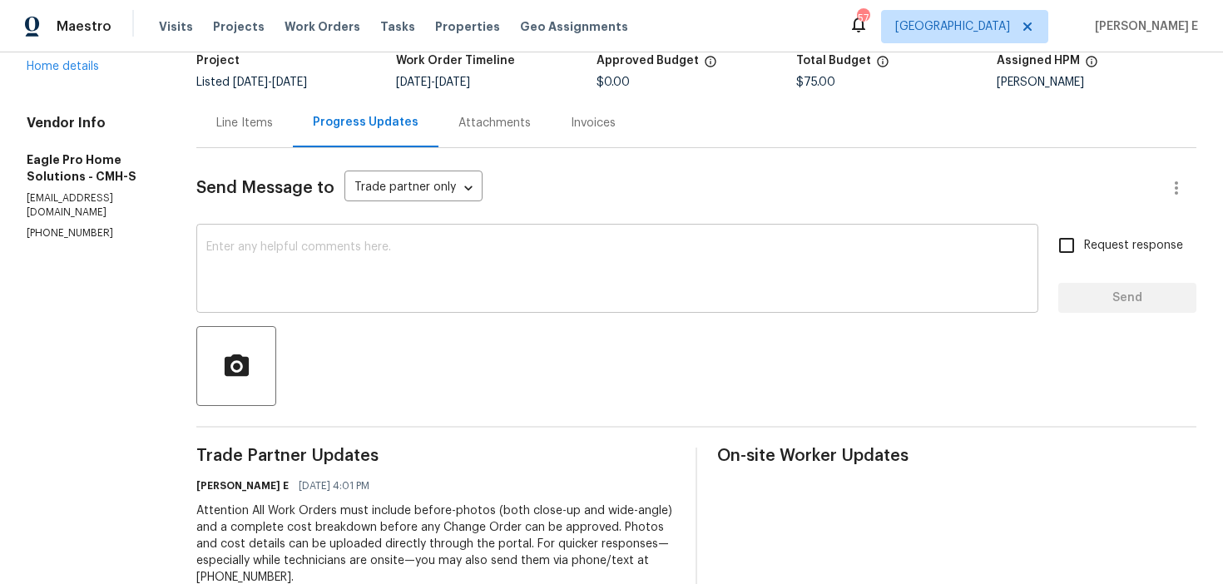
scroll to position [119, 0]
click at [685, 287] on textarea at bounding box center [617, 269] width 822 height 58
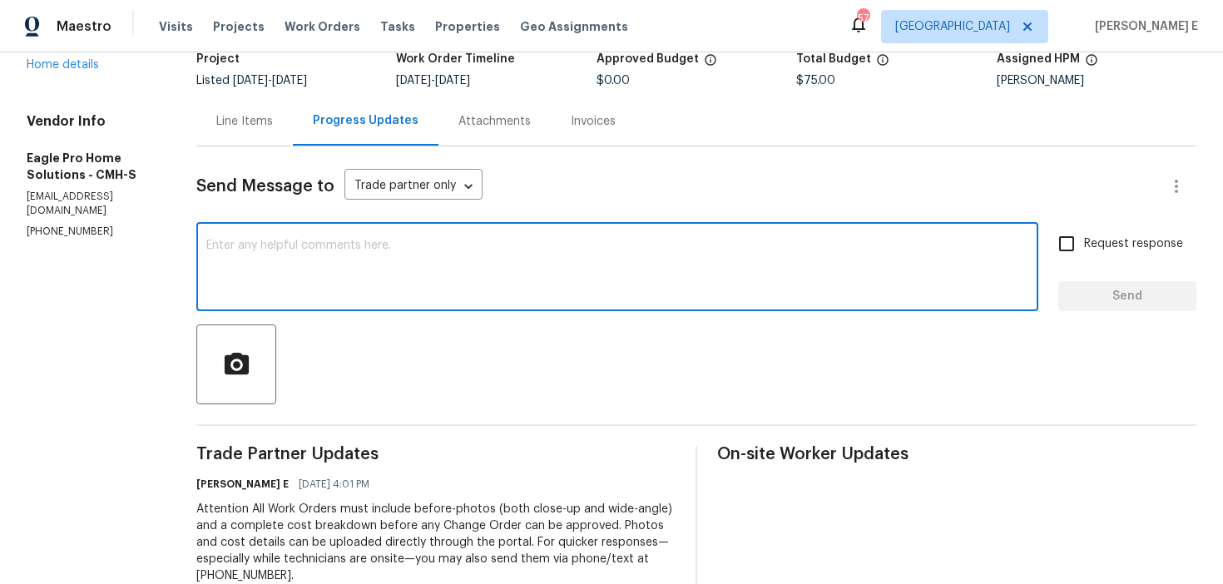
paste textarea "Please accept the work order and share the schedule to meet the deadline, or it…"
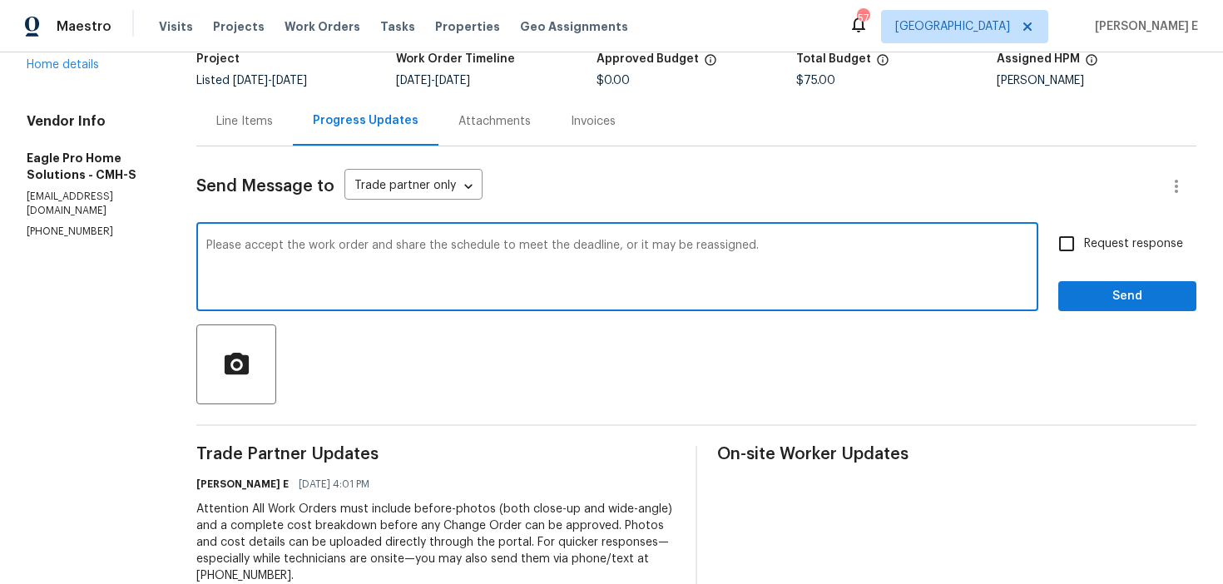
type textarea "Please accept the work order and share the schedule to meet the deadline, or it…"
click at [1069, 253] on input "Request response" at bounding box center [1067, 243] width 35 height 35
checkbox input "true"
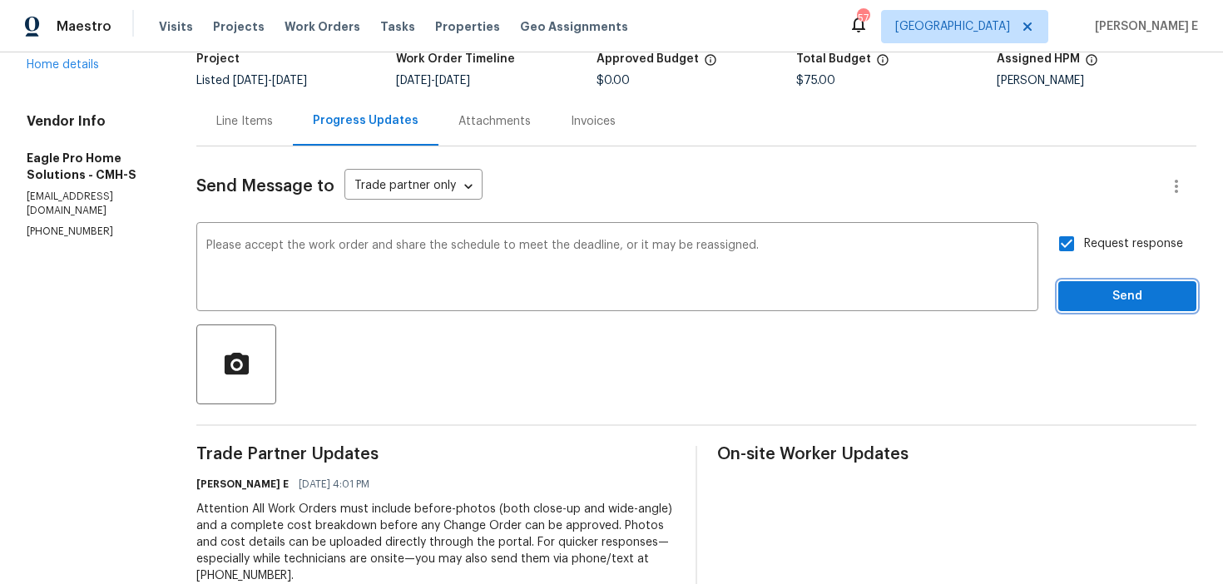
click at [1144, 283] on button "Send" at bounding box center [1128, 296] width 138 height 31
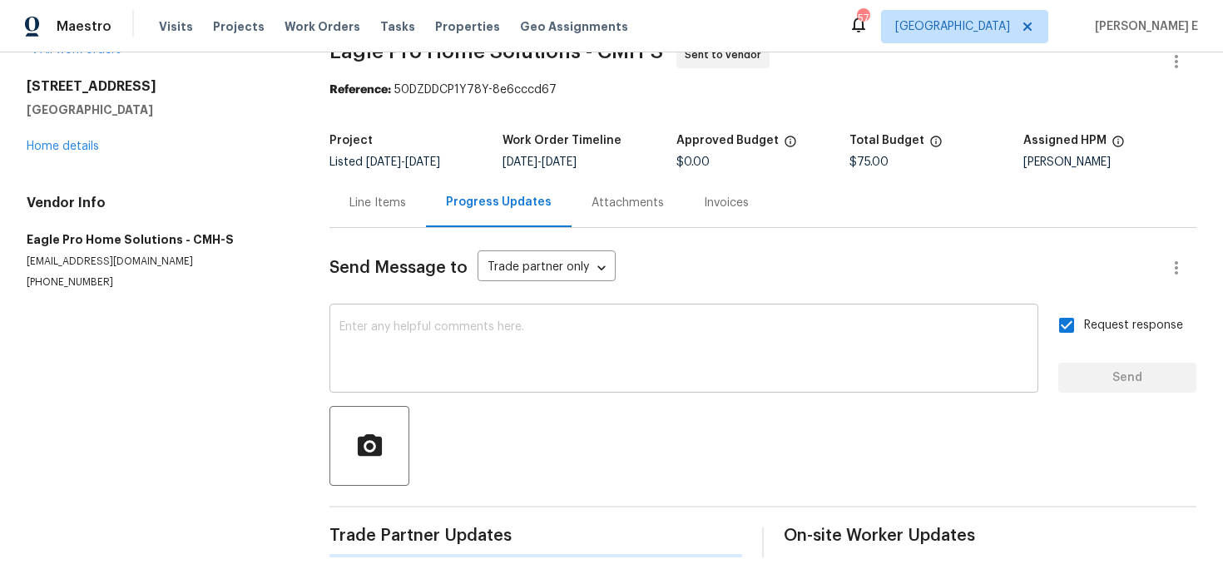
scroll to position [0, 0]
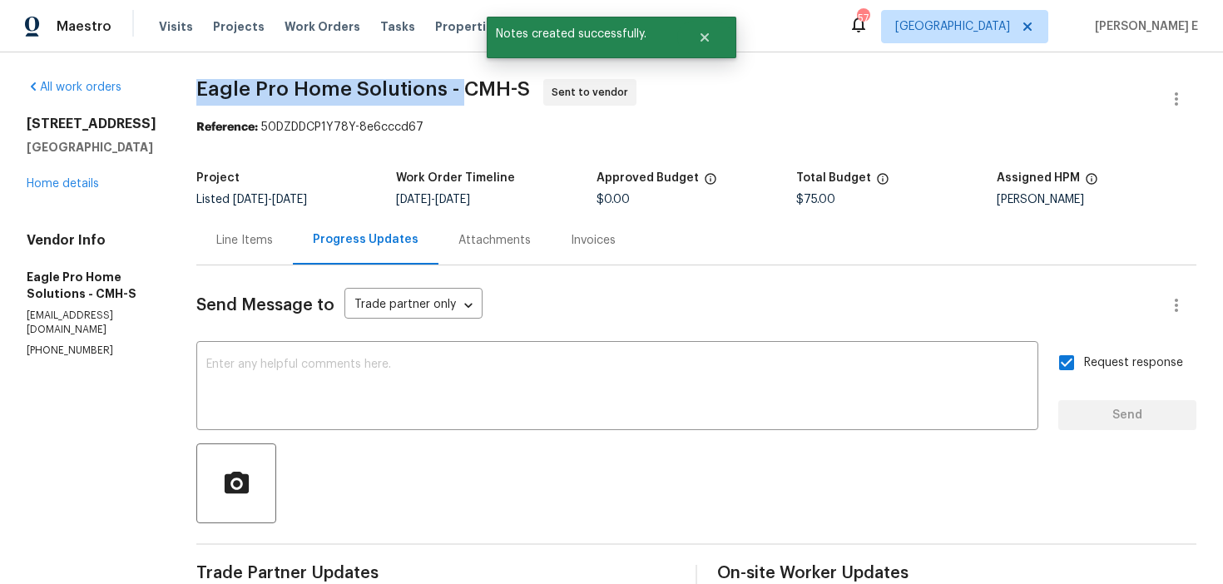
drag, startPoint x: 236, startPoint y: 88, endPoint x: 503, endPoint y: 87, distance: 267.2
click at [503, 87] on span "Eagle Pro Home Solutions - CMH-S" at bounding box center [363, 89] width 334 height 20
copy span "Eagle Pro Home Solutions -"
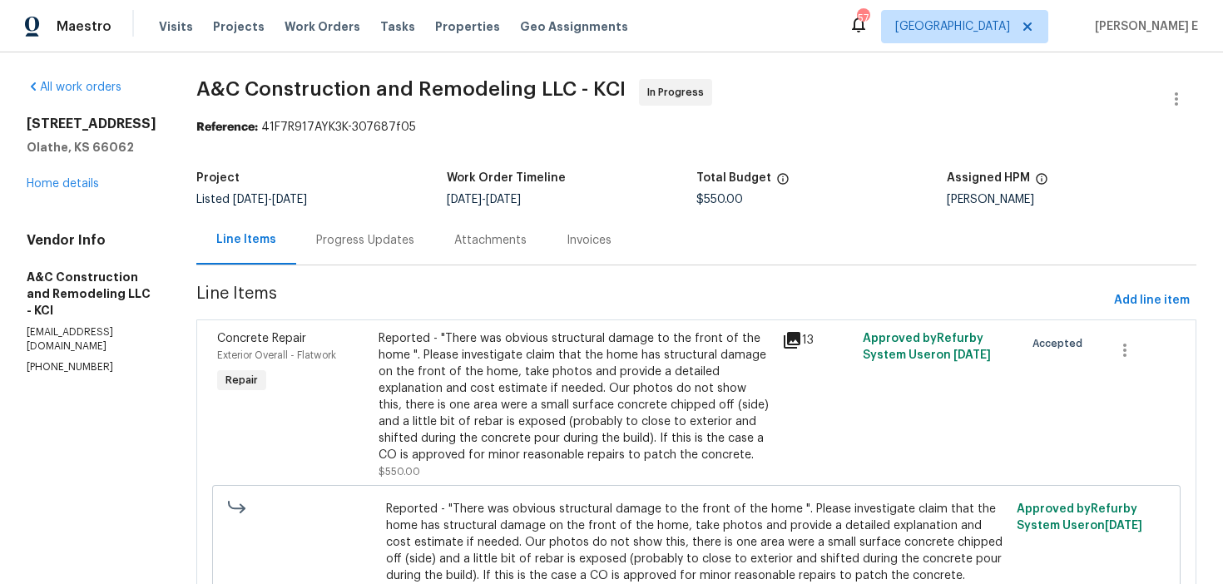
click at [365, 260] on div "Progress Updates" at bounding box center [365, 240] width 138 height 49
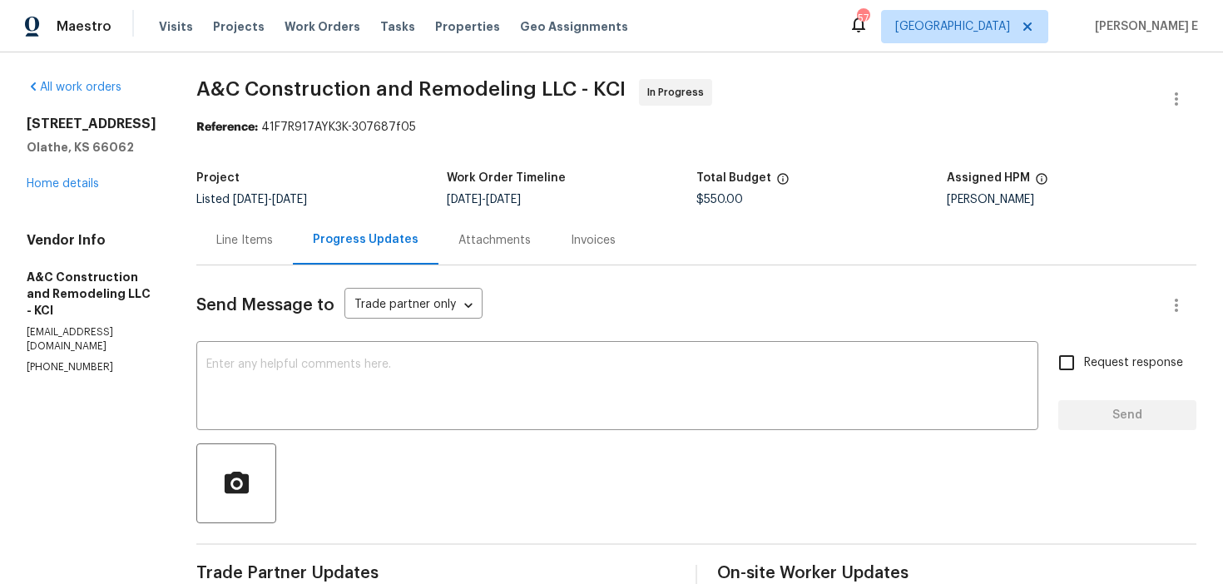
click at [273, 245] on div "Line Items" at bounding box center [244, 240] width 57 height 17
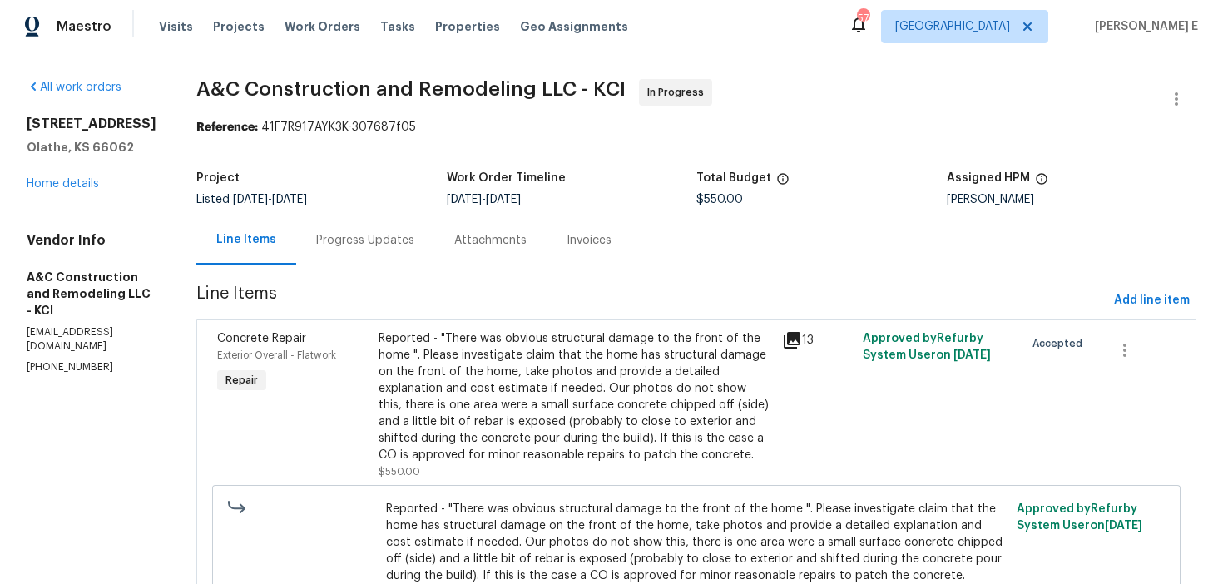
click at [411, 256] on div "Progress Updates" at bounding box center [365, 240] width 138 height 49
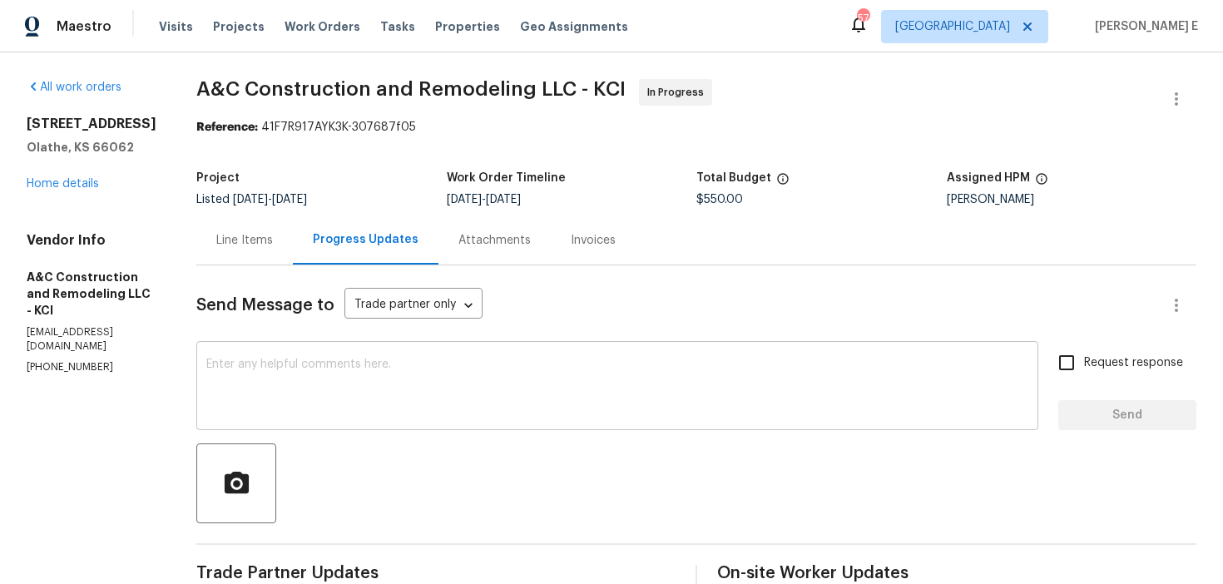
click at [580, 362] on textarea at bounding box center [617, 388] width 822 height 58
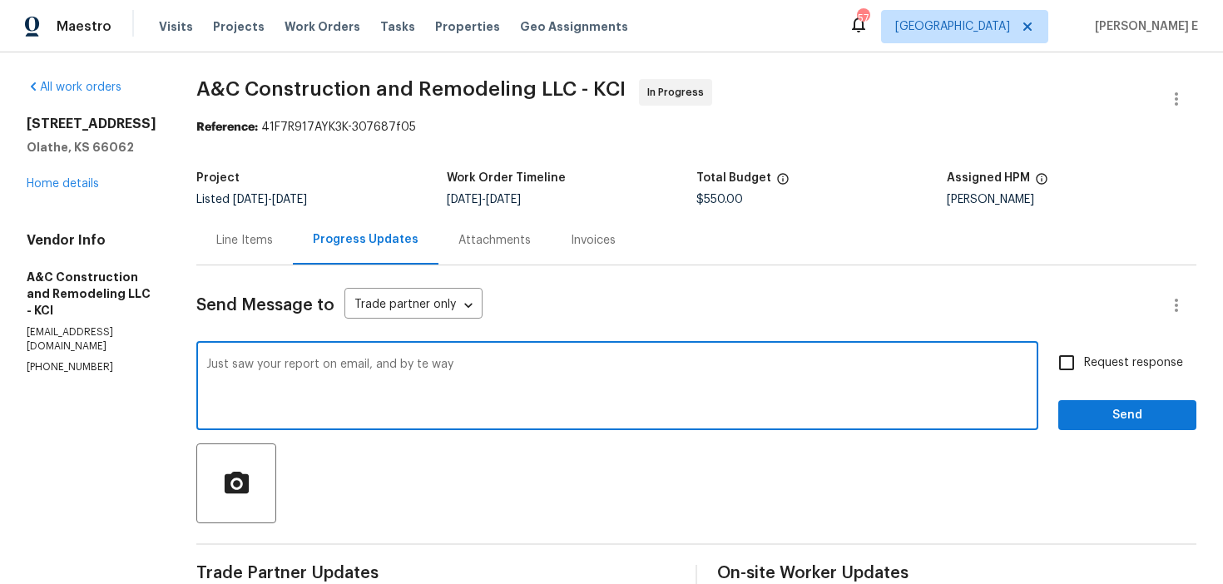
click at [447, 365] on textarea "Just saw your report on email, and by te way" at bounding box center [617, 388] width 822 height 58
click at [500, 366] on textarea "Just saw your report on email, and by the way" at bounding box center [617, 388] width 822 height 58
paste textarea "I just reviewed your report from the email. Could you also provide us with the …"
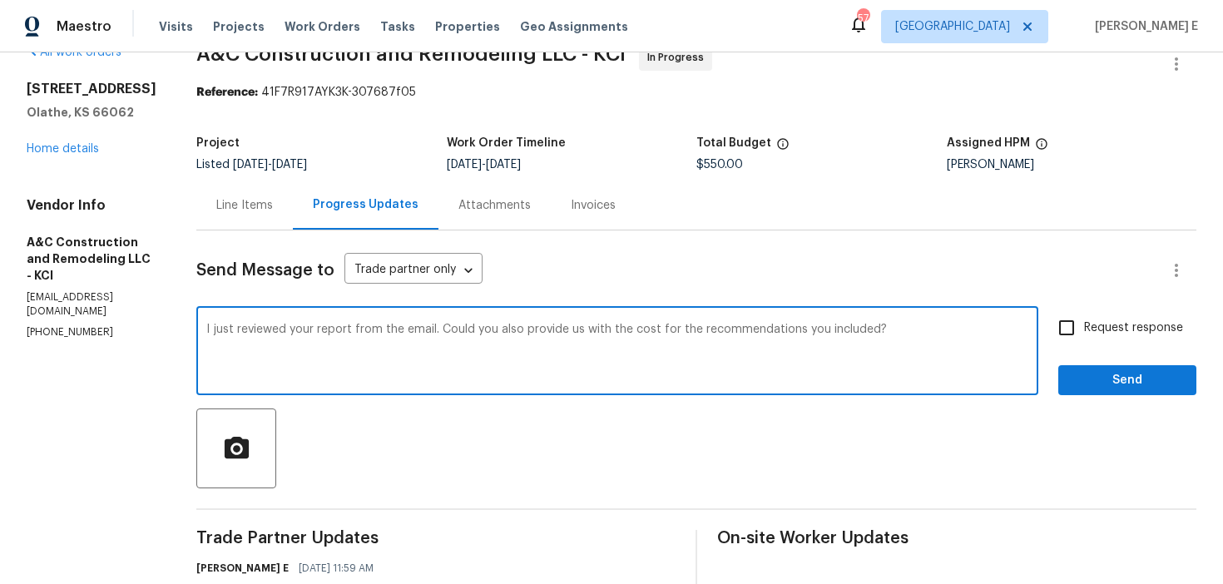
type textarea "I just reviewed your report from the email. Could you also provide us with the …"
click at [1110, 329] on span "Request response" at bounding box center [1133, 328] width 99 height 17
click at [1084, 329] on input "Request response" at bounding box center [1067, 327] width 35 height 35
checkbox input "true"
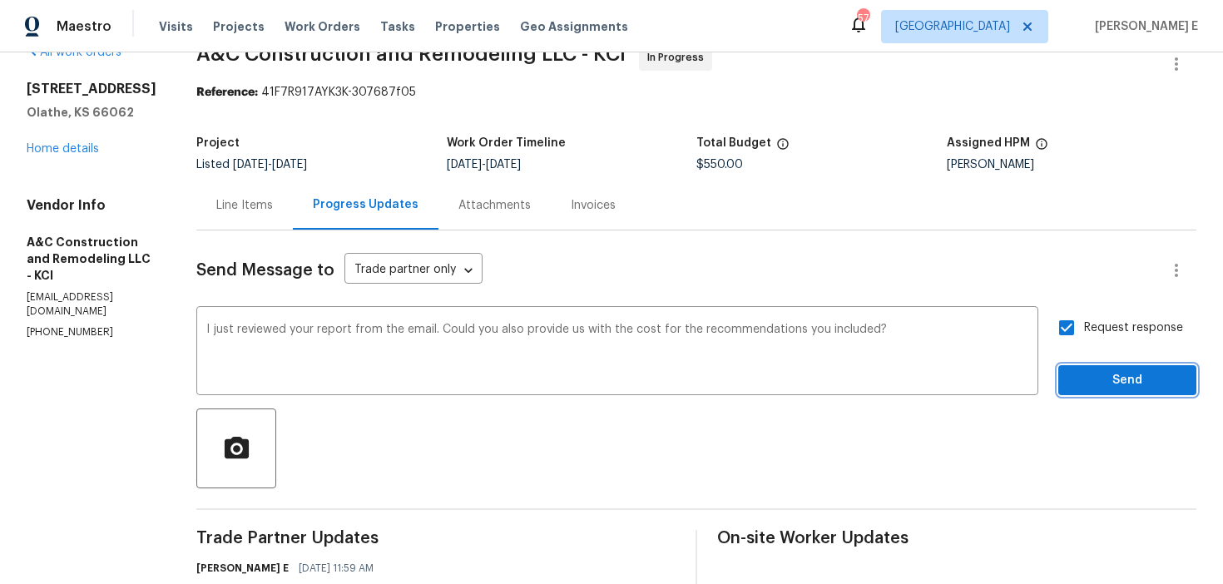
click at [1077, 375] on span "Send" at bounding box center [1128, 380] width 112 height 21
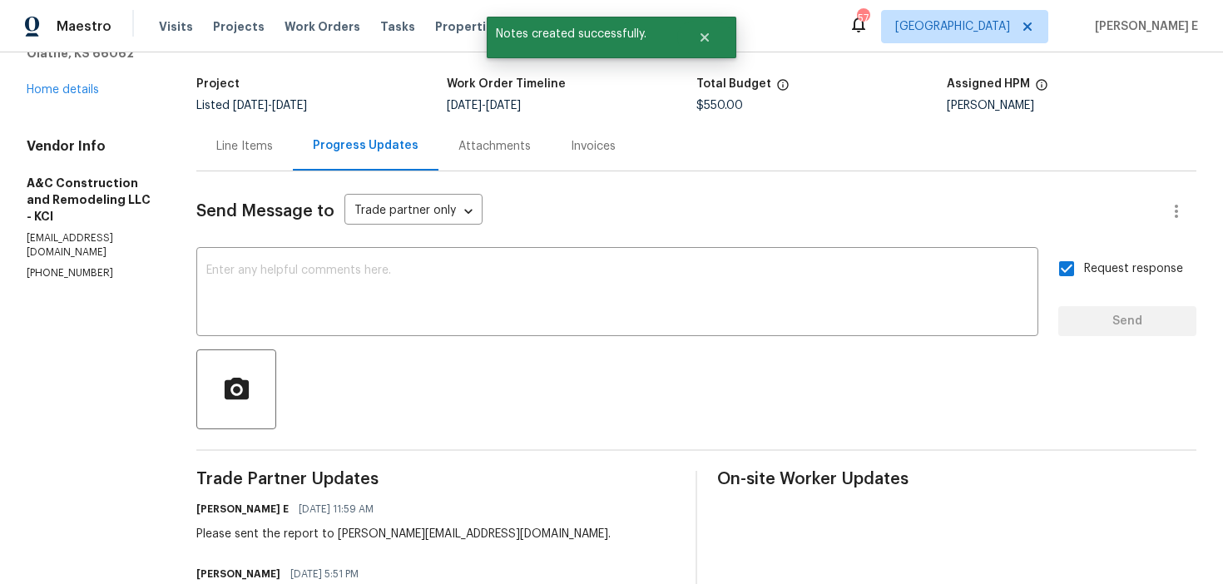
scroll to position [97, 0]
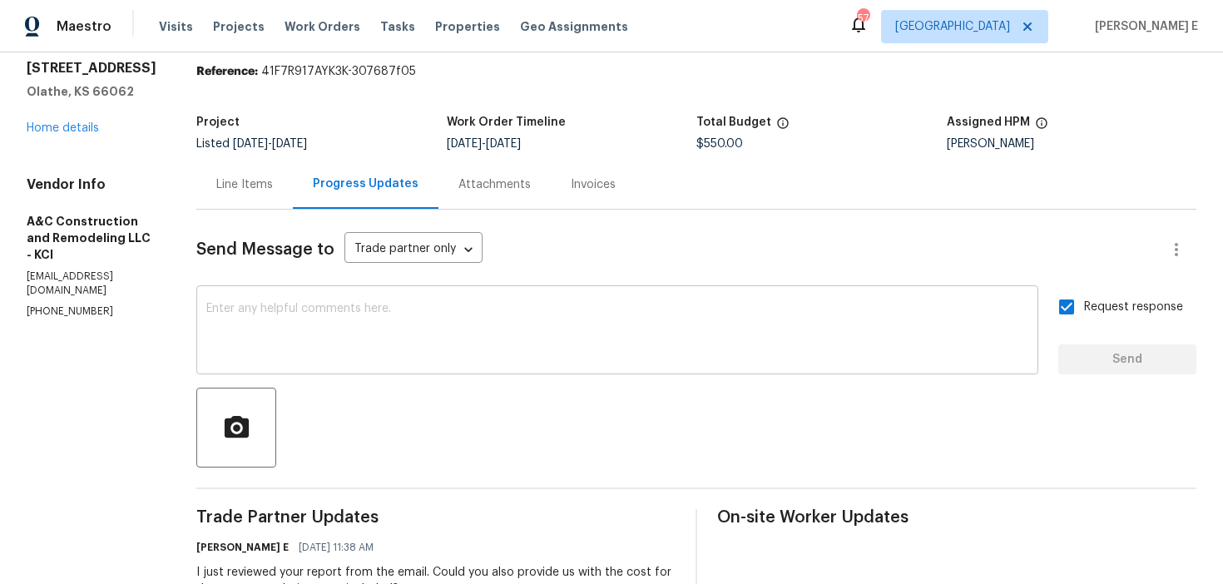
click at [514, 296] on div "x ​" at bounding box center [617, 332] width 842 height 85
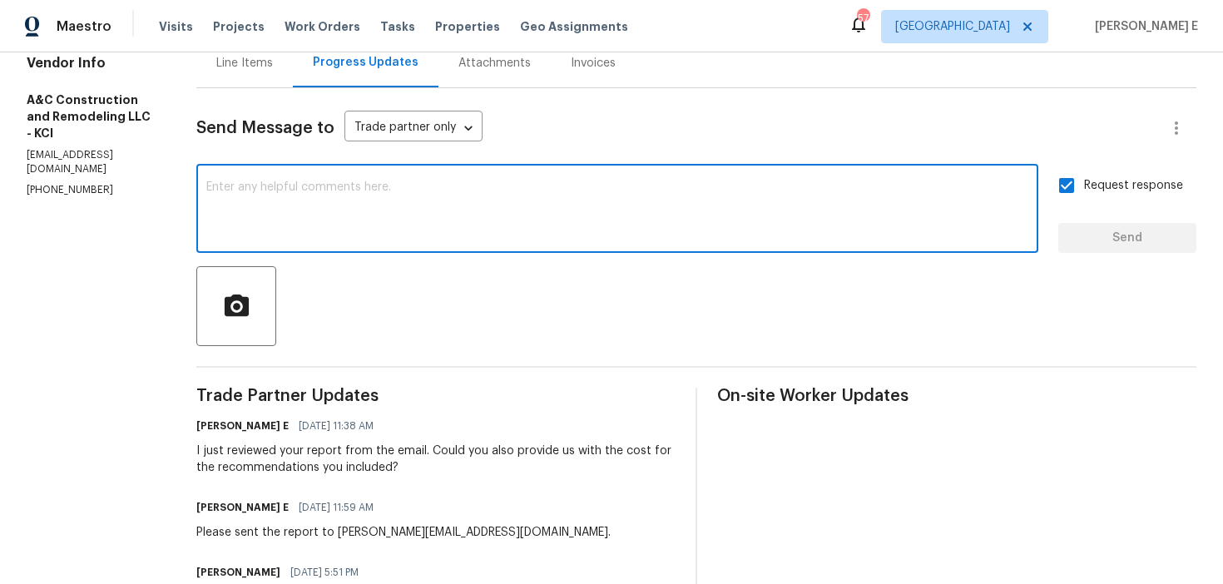
scroll to position [0, 0]
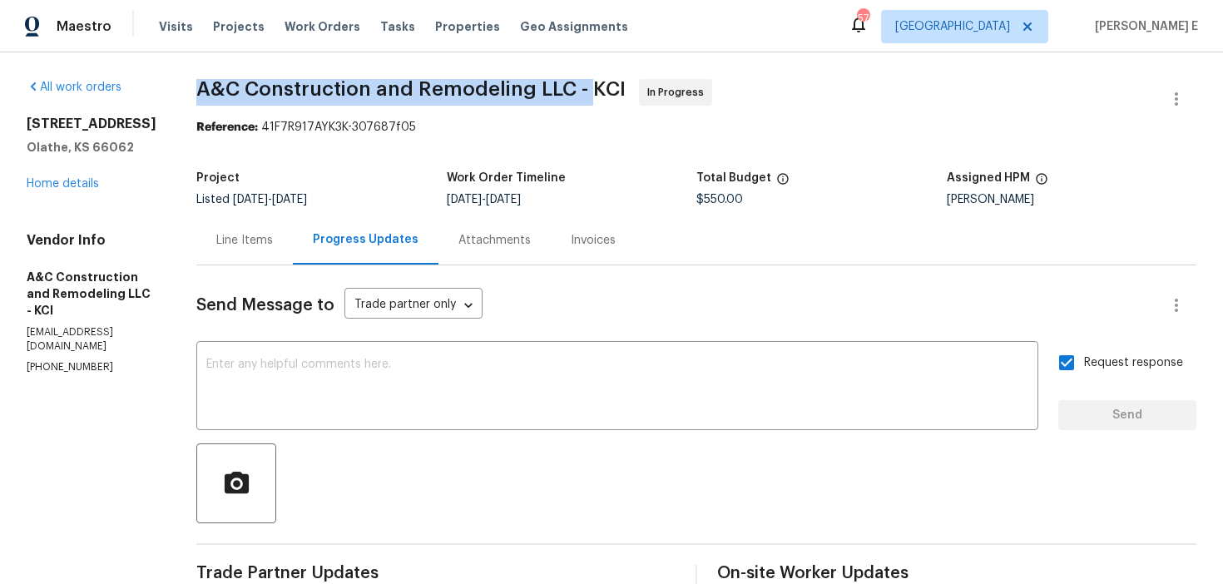
drag, startPoint x: 221, startPoint y: 84, endPoint x: 615, endPoint y: 80, distance: 393.7
copy span "A&C Construction and Remodeling LLC -"
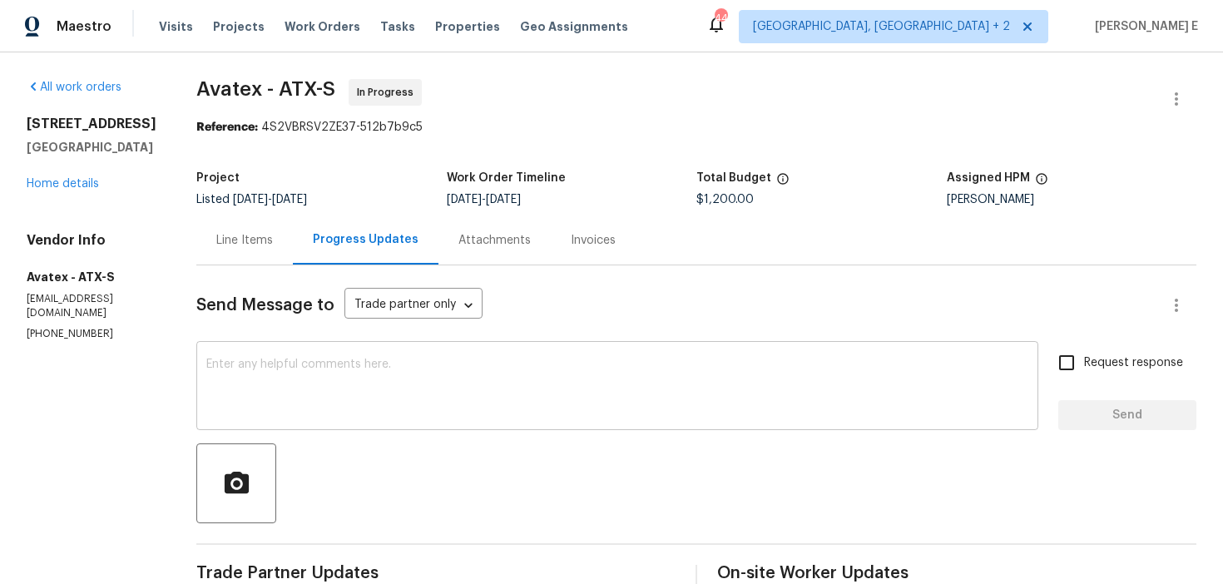
click at [520, 385] on textarea at bounding box center [617, 388] width 822 height 58
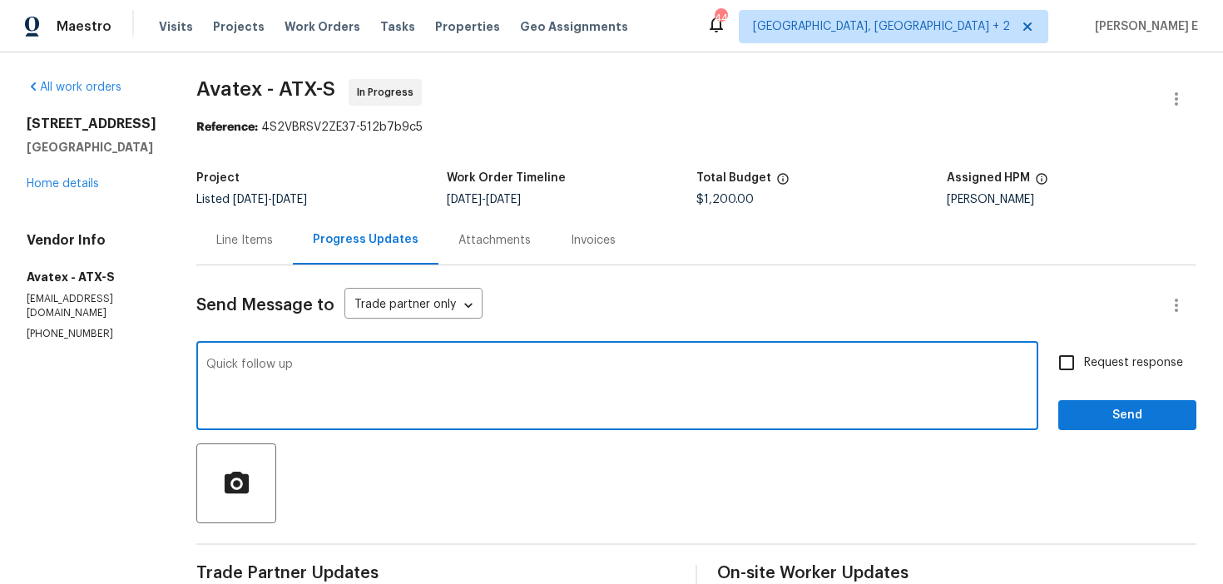
paste textarea "—has this work order been wrapped up yet?"
type textarea "Quick follow up —has this work order been wrapped up yet?"
click at [1071, 383] on div "Request response Send" at bounding box center [1128, 387] width 138 height 85
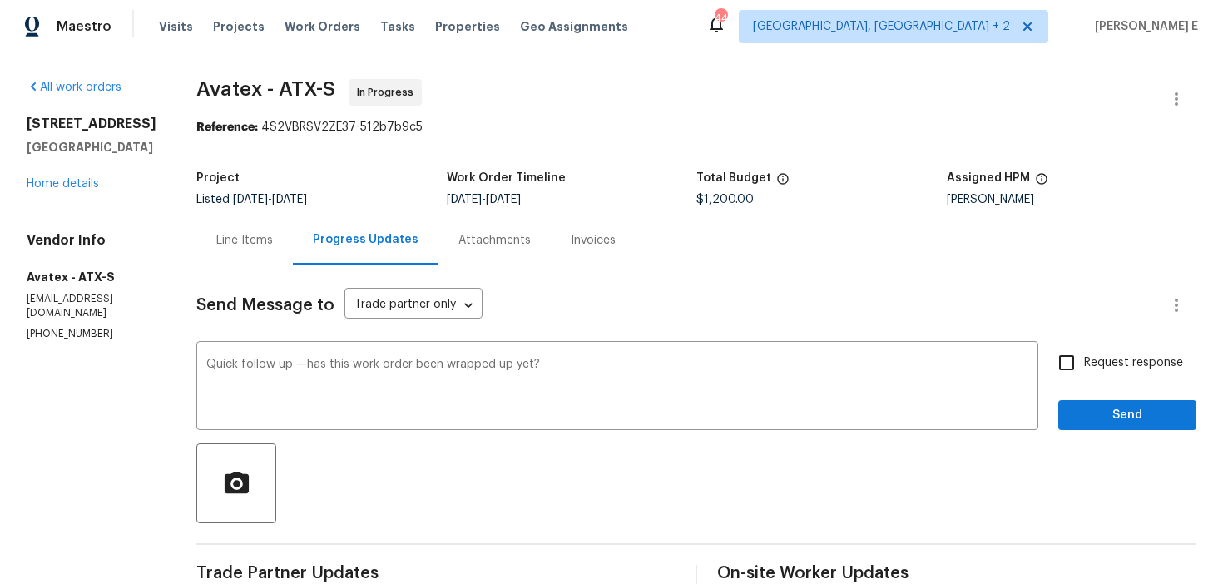
click at [1073, 370] on input "Request response" at bounding box center [1067, 362] width 35 height 35
checkbox input "true"
click at [1084, 413] on span "Send" at bounding box center [1128, 415] width 112 height 21
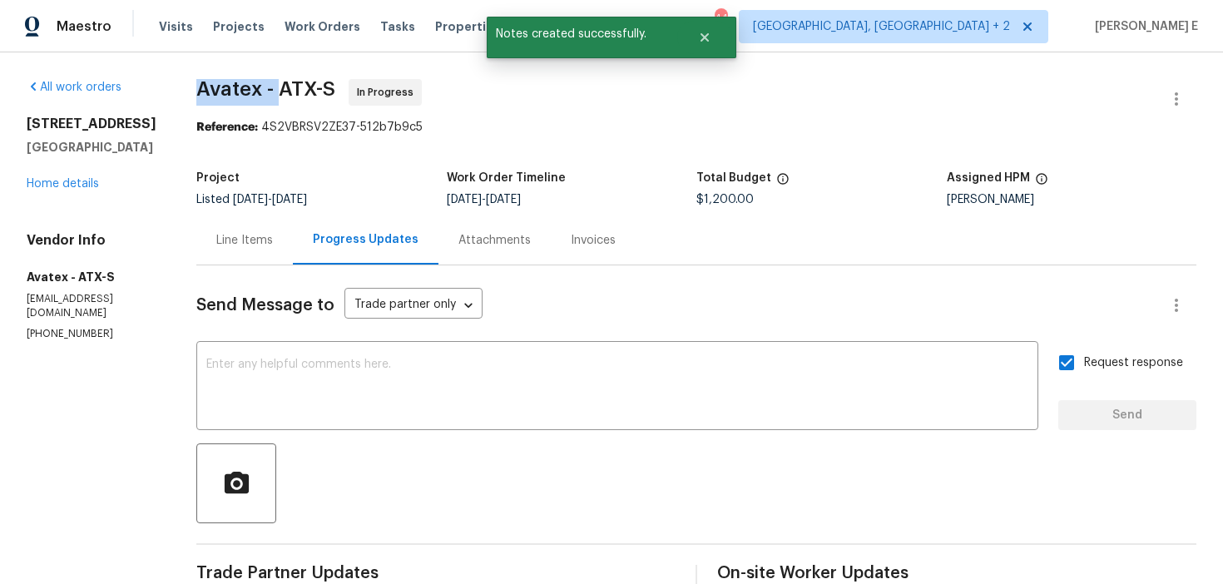
drag, startPoint x: 209, startPoint y: 85, endPoint x: 290, endPoint y: 89, distance: 81.7
click at [290, 89] on span "Avatex - ATX-S" at bounding box center [265, 89] width 139 height 20
copy span "Avatex -"
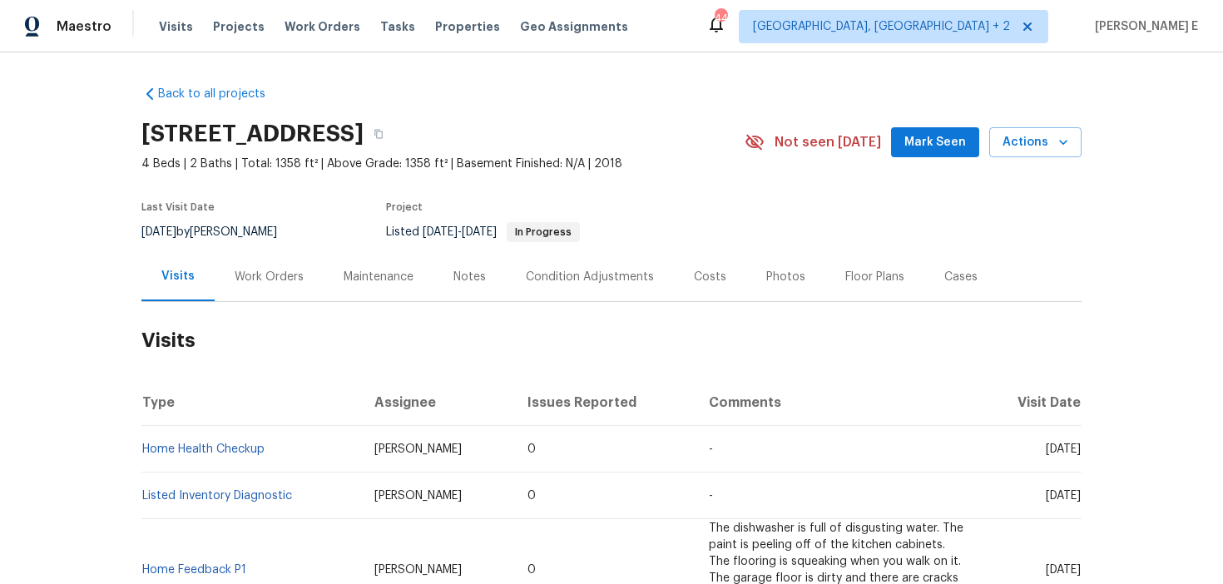
click at [279, 267] on div "Work Orders" at bounding box center [269, 276] width 109 height 49
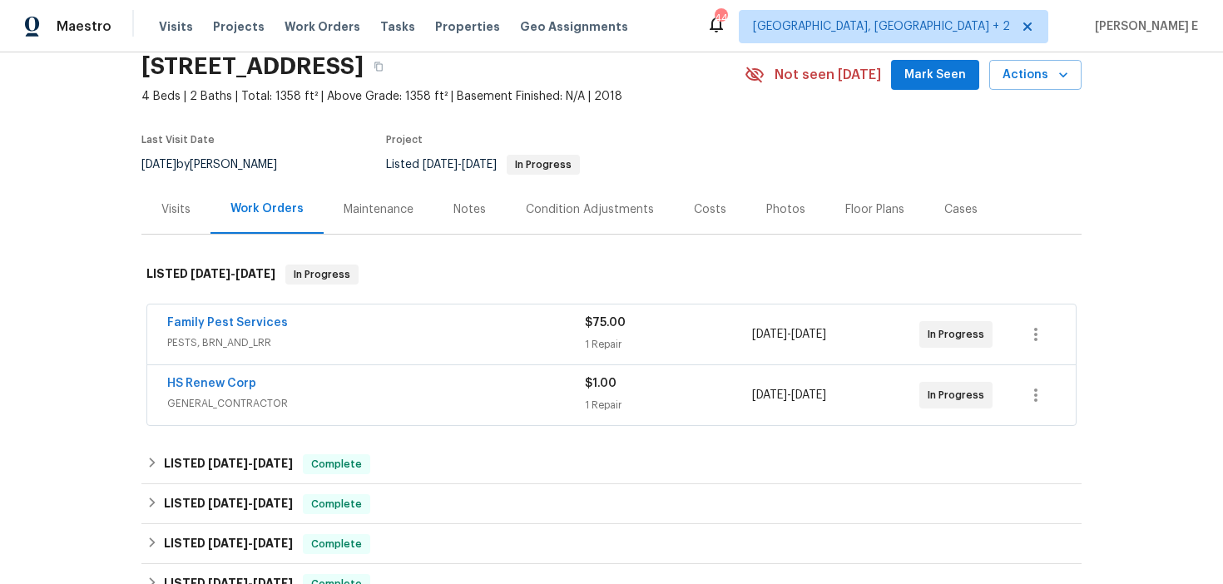
scroll to position [101, 0]
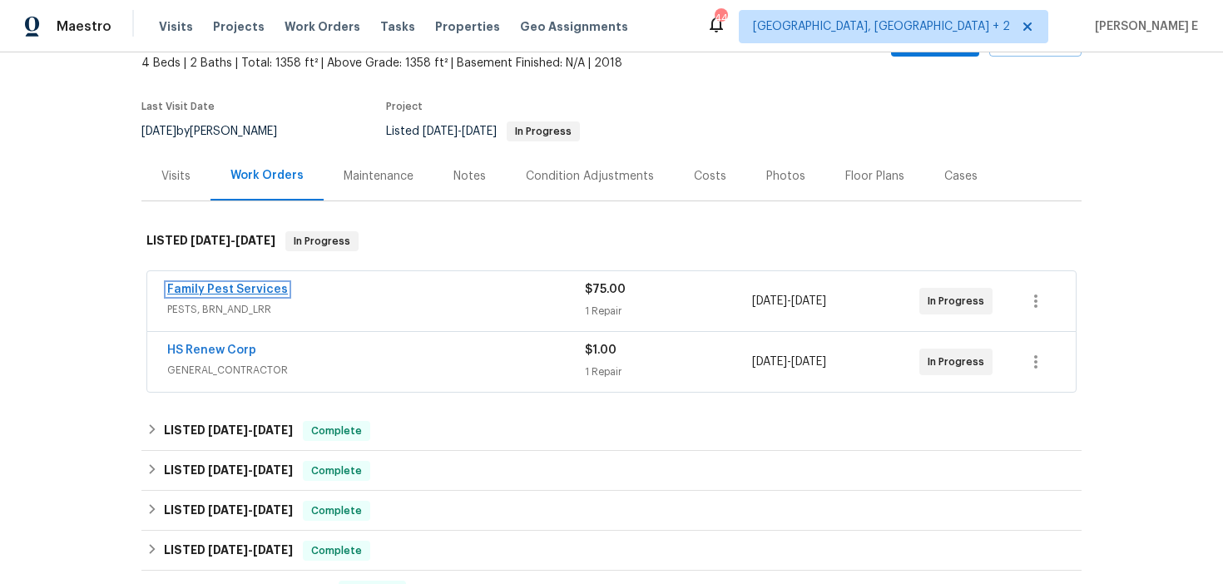
click at [240, 288] on link "Family Pest Services" at bounding box center [227, 290] width 121 height 12
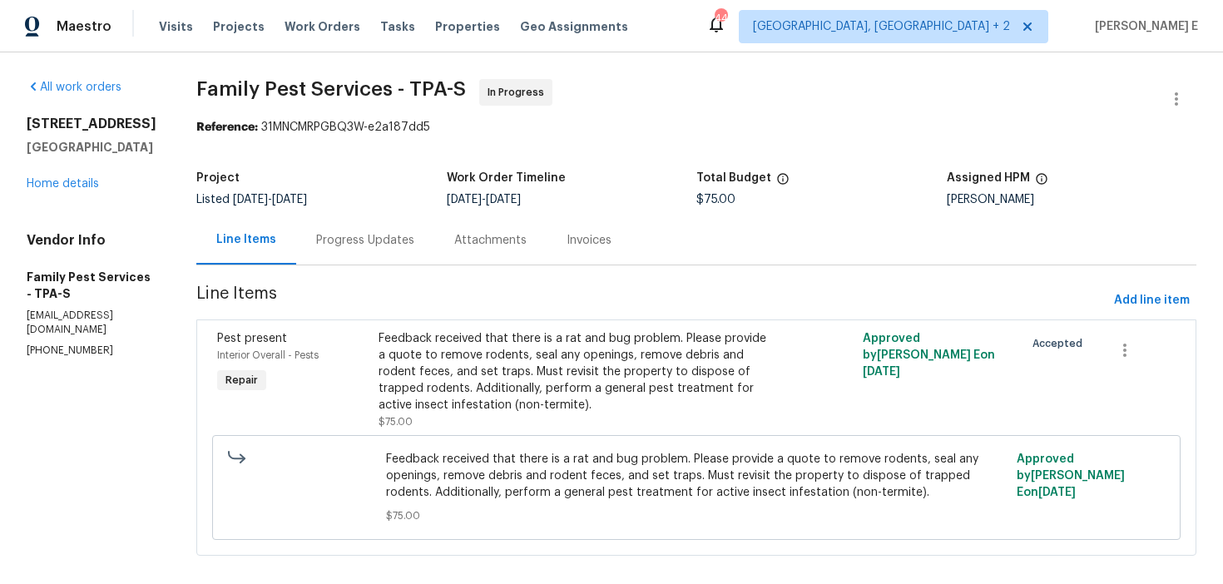
click at [375, 233] on div "Progress Updates" at bounding box center [365, 240] width 98 height 17
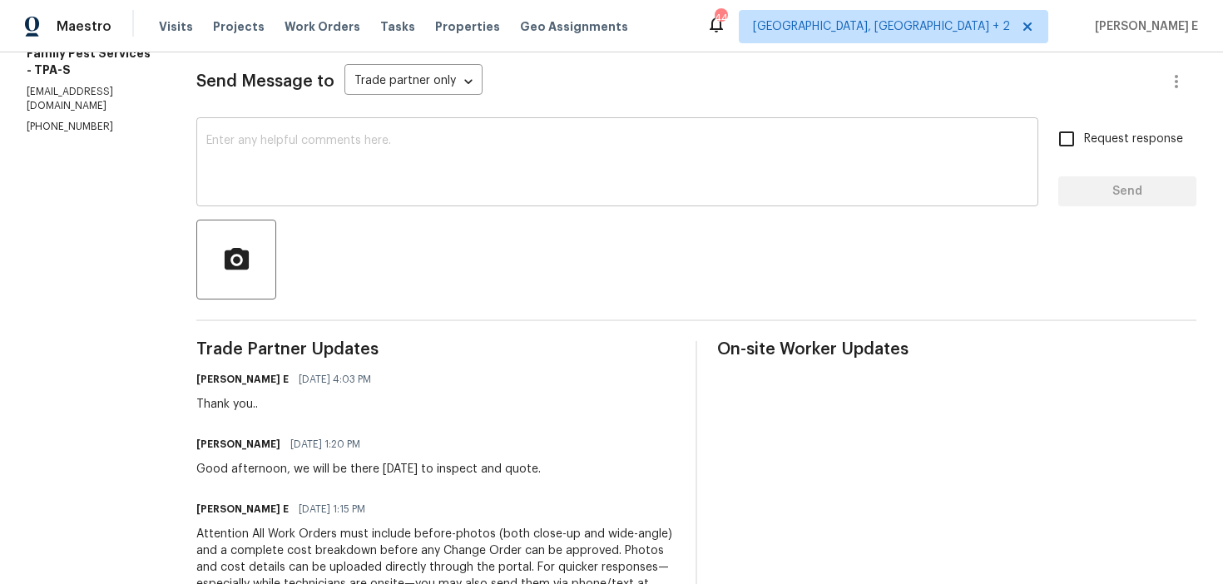
scroll to position [219, 0]
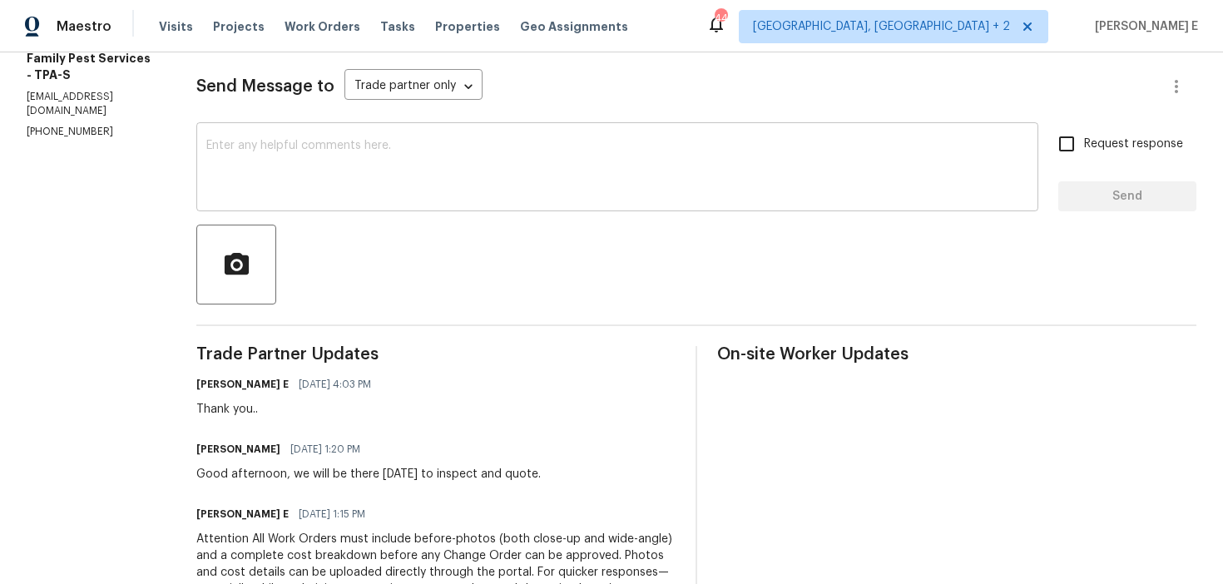
click at [548, 176] on textarea at bounding box center [617, 169] width 822 height 58
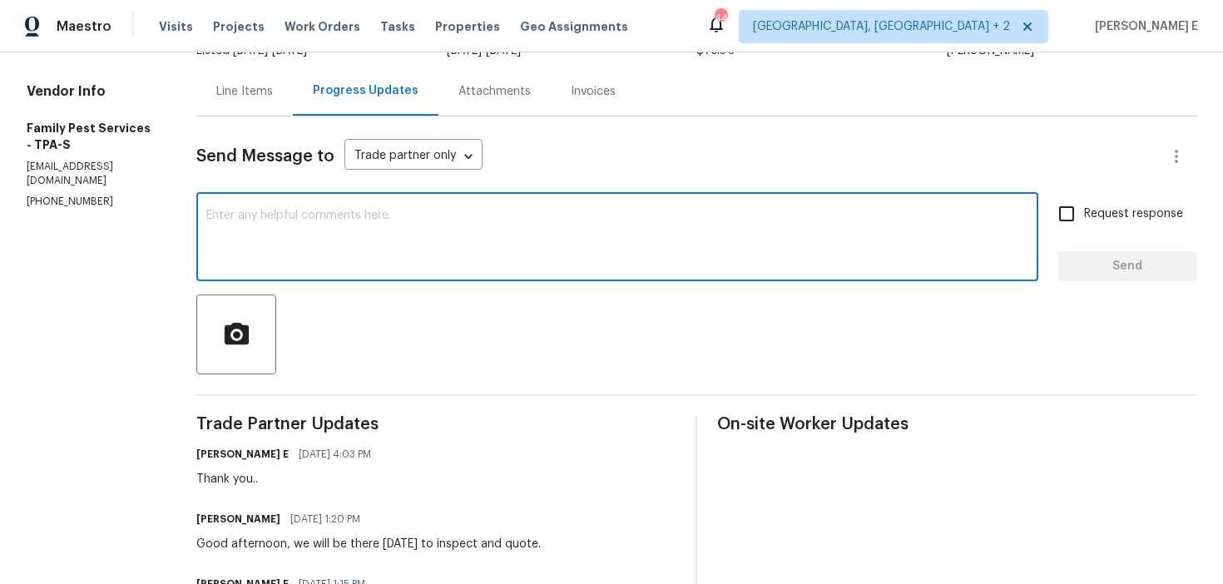
scroll to position [124, 0]
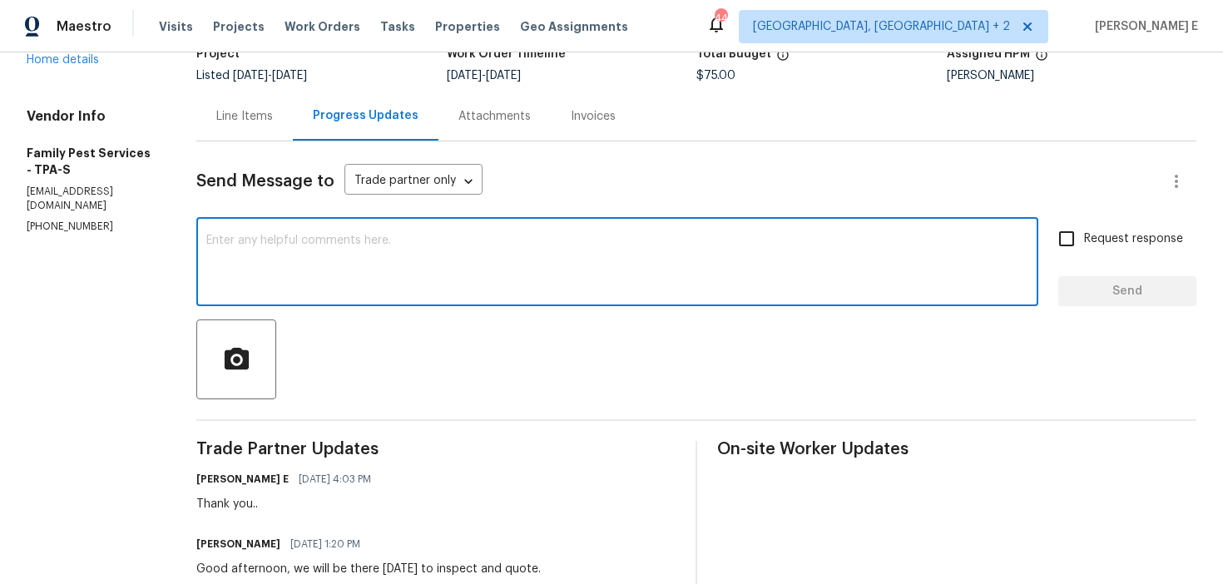
click at [624, 256] on textarea at bounding box center [617, 264] width 822 height 58
paste textarea "Quick check—are we still on track with this work order [DATE]?"
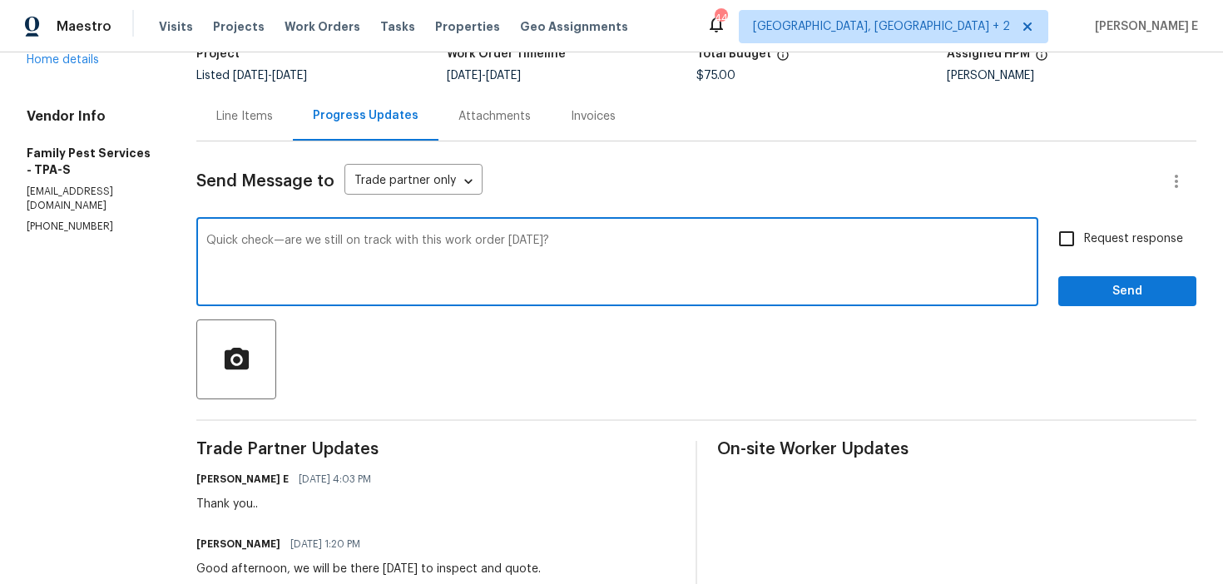
type textarea "Quick check—are we still on track with this work order [DATE]?"
click at [1071, 244] on input "Request response" at bounding box center [1067, 238] width 35 height 35
checkbox input "true"
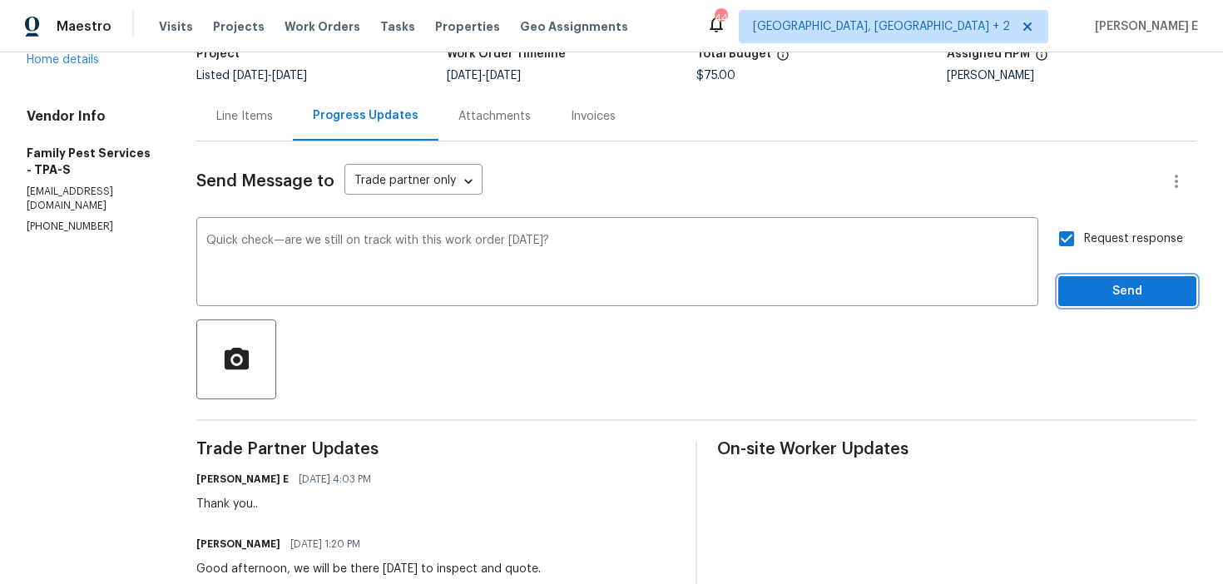
click at [1127, 293] on span "Send" at bounding box center [1128, 291] width 112 height 21
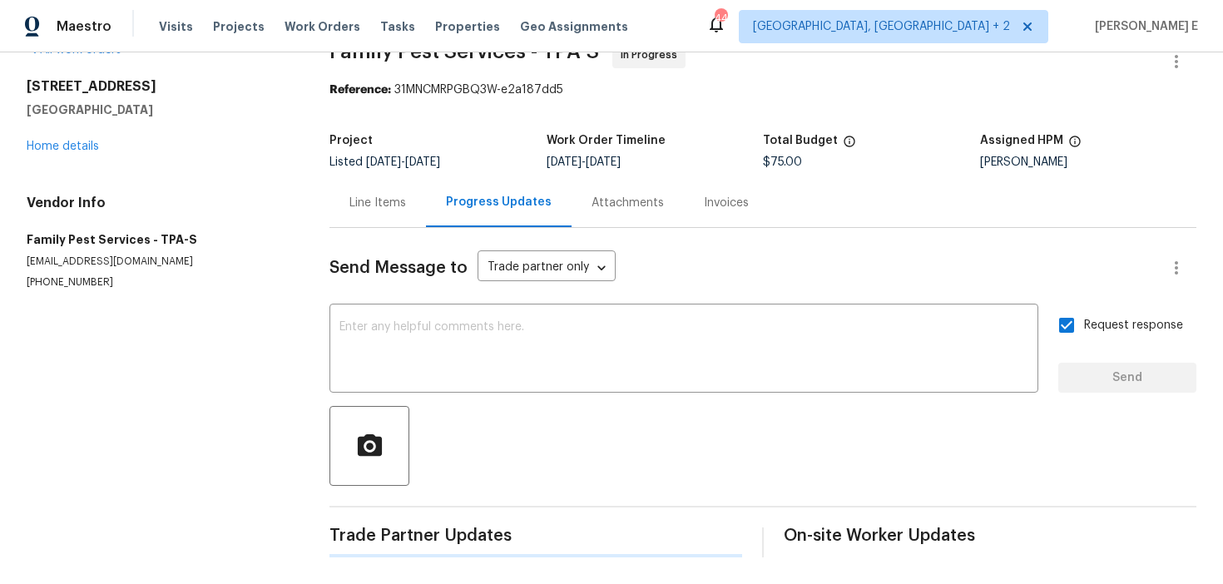
scroll to position [0, 0]
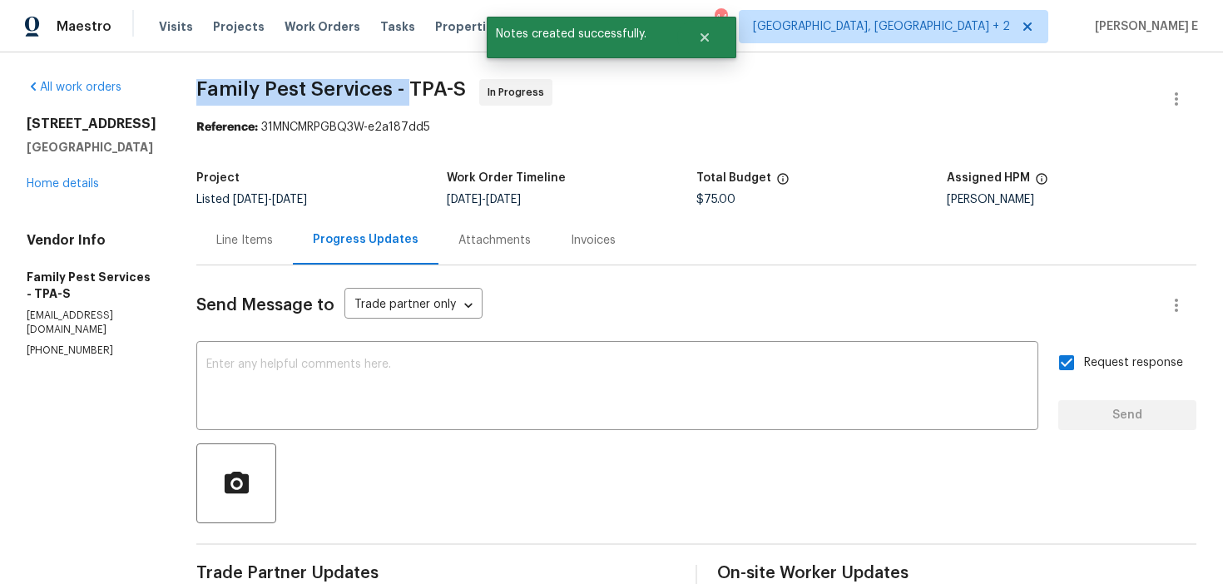
drag, startPoint x: 206, startPoint y: 87, endPoint x: 419, endPoint y: 87, distance: 213.1
click at [419, 87] on span "Family Pest Services - TPA-S" at bounding box center [331, 89] width 270 height 20
copy span "Family Pest Services -"
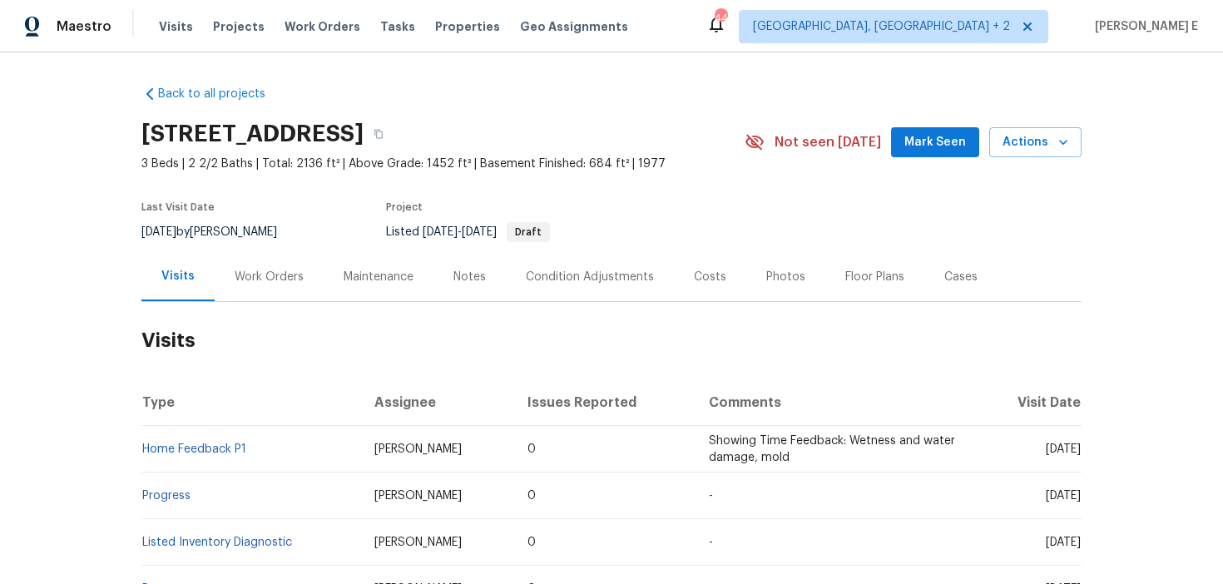
click at [265, 283] on div "Work Orders" at bounding box center [269, 277] width 69 height 17
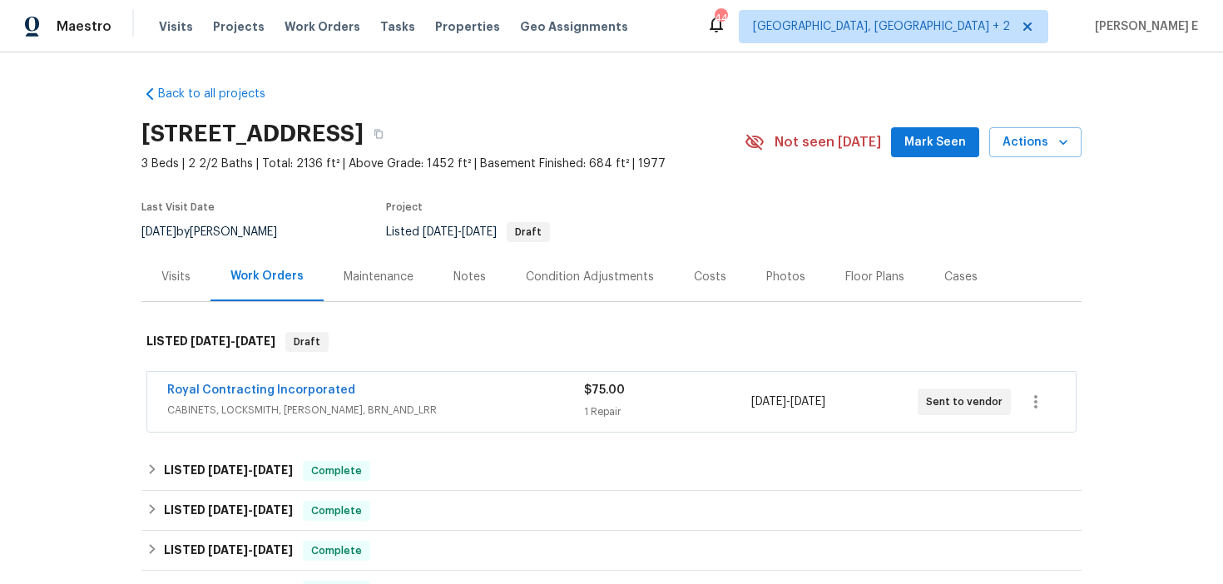
scroll to position [80, 0]
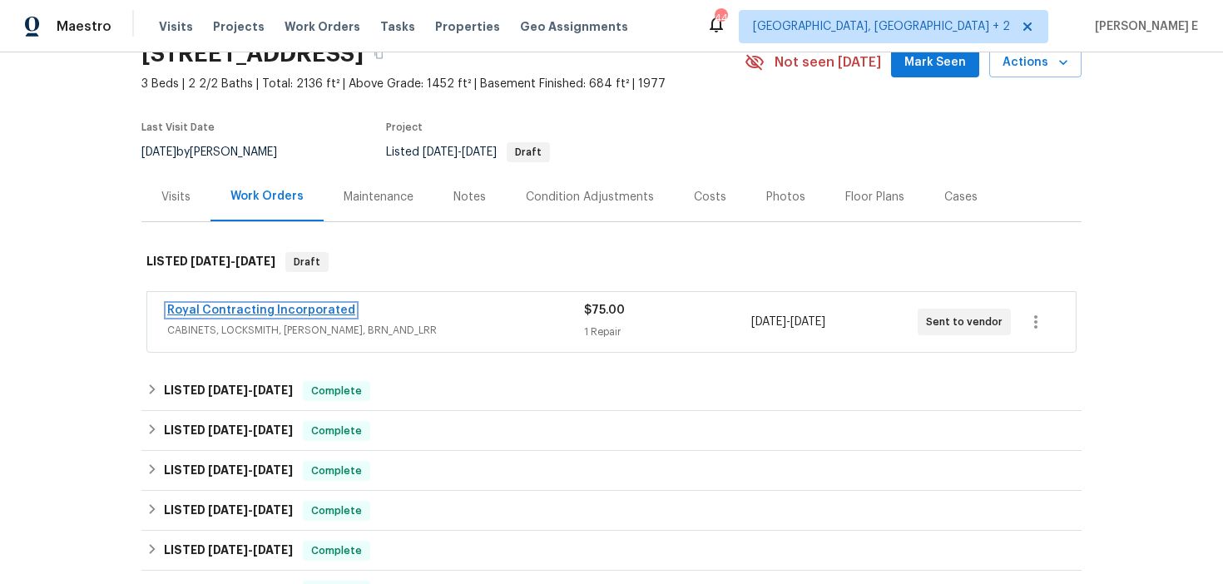
click at [304, 310] on link "Royal Contracting Incorporated" at bounding box center [261, 311] width 188 height 12
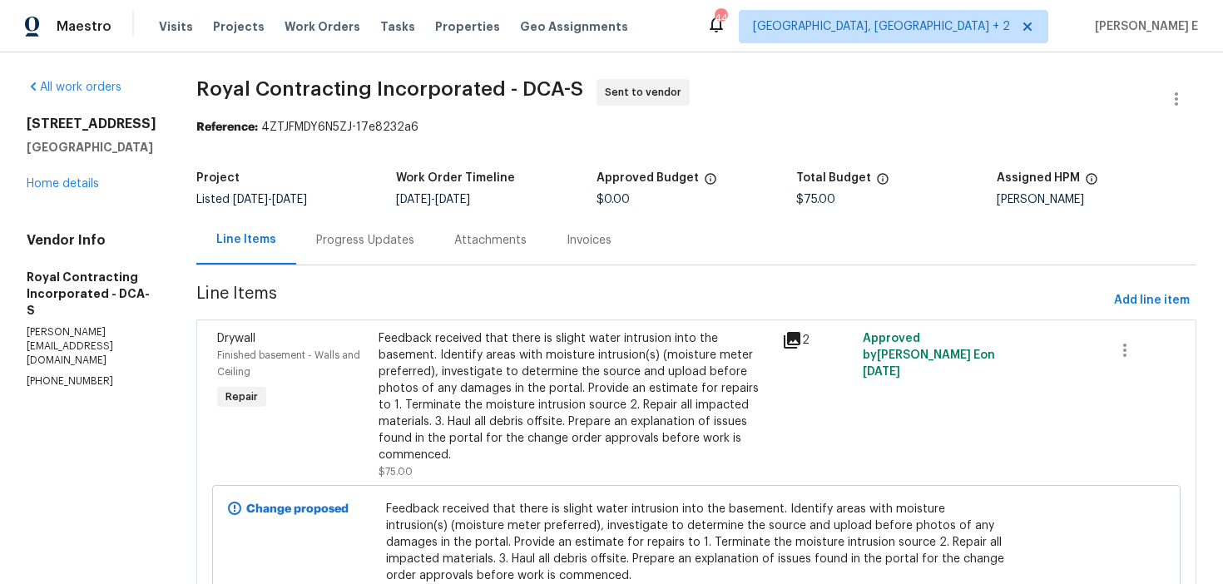
click at [394, 248] on div "Progress Updates" at bounding box center [365, 240] width 98 height 17
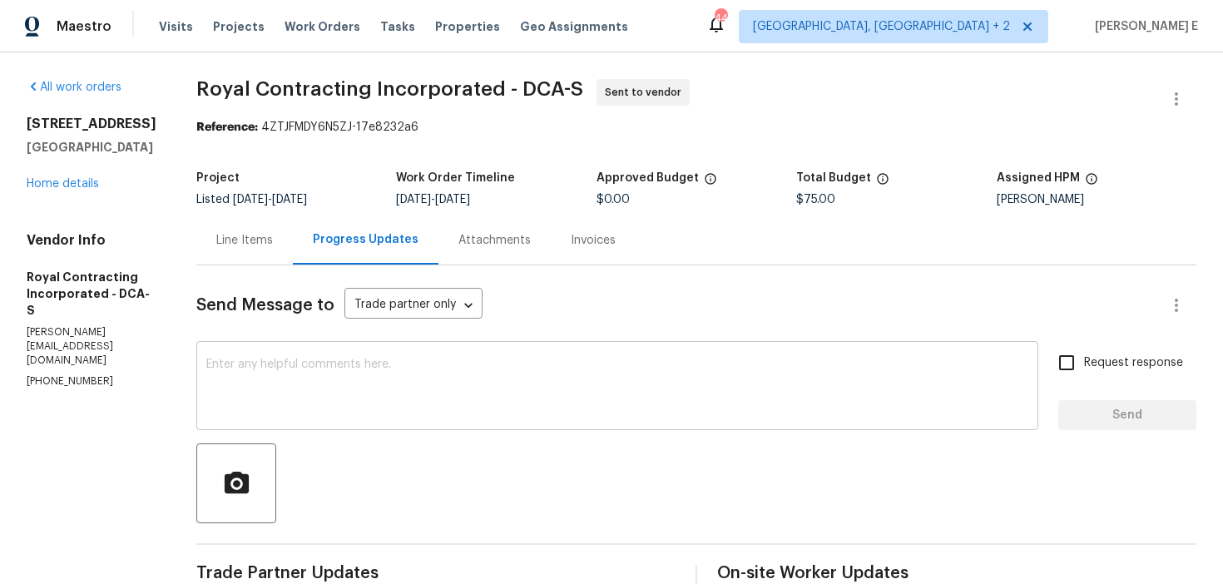
click at [314, 377] on textarea at bounding box center [617, 388] width 822 height 58
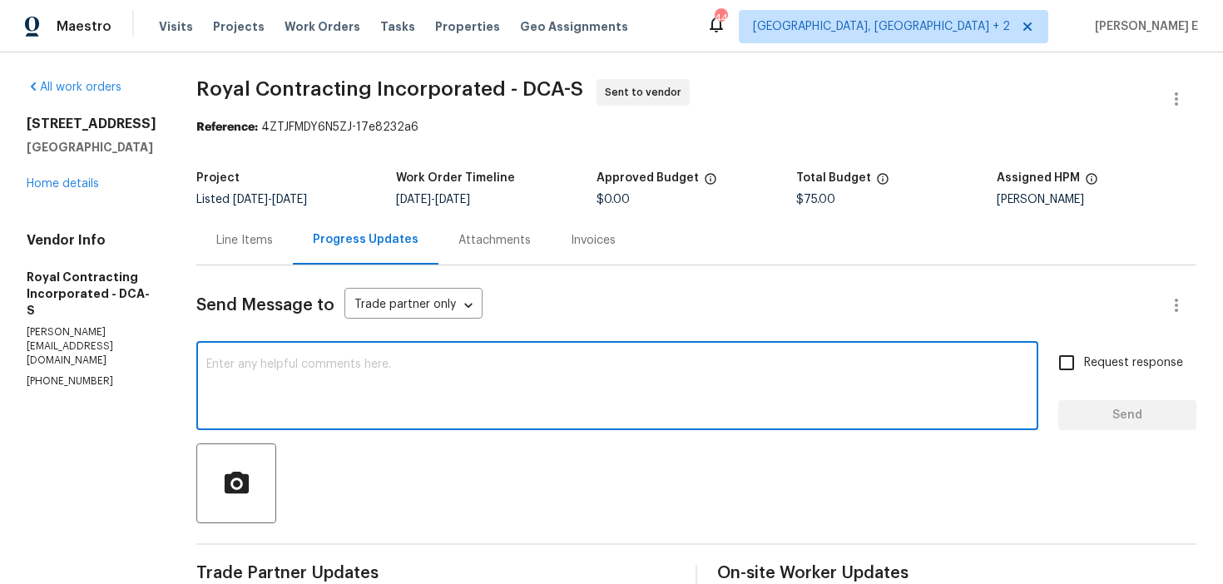
click at [567, 405] on textarea at bounding box center [617, 388] width 822 height 58
paste textarea "Please accept the work order and share the schedule to meet the deadline, or it…"
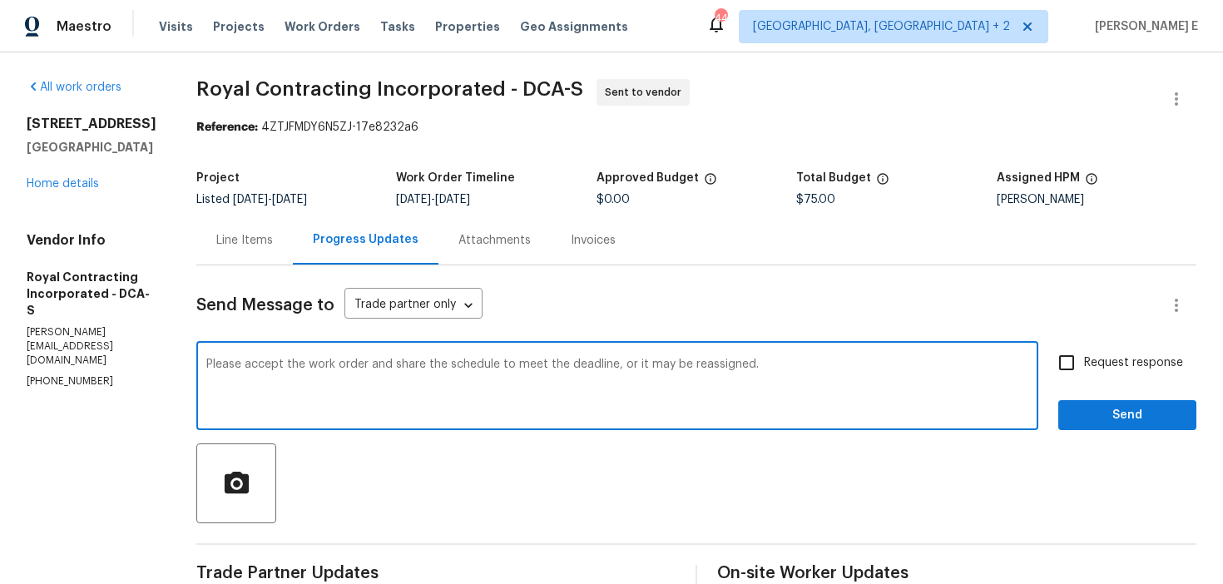
scroll to position [22, 0]
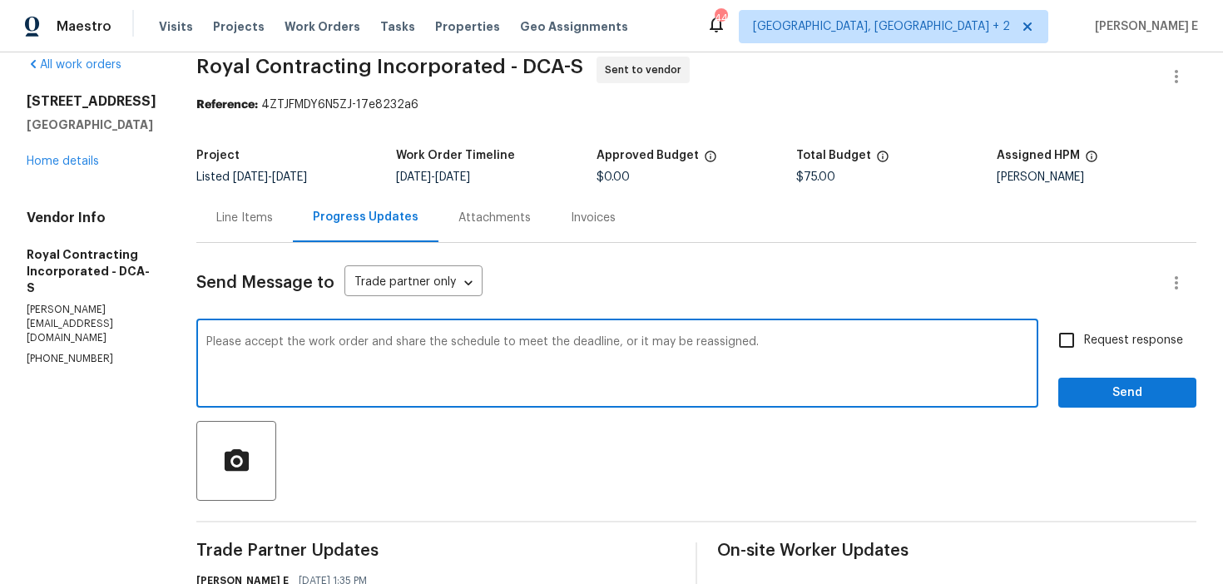
type textarea "Please accept the work order and share the schedule to meet the deadline, or it…"
click at [1084, 337] on input "Request response" at bounding box center [1067, 340] width 35 height 35
checkbox input "true"
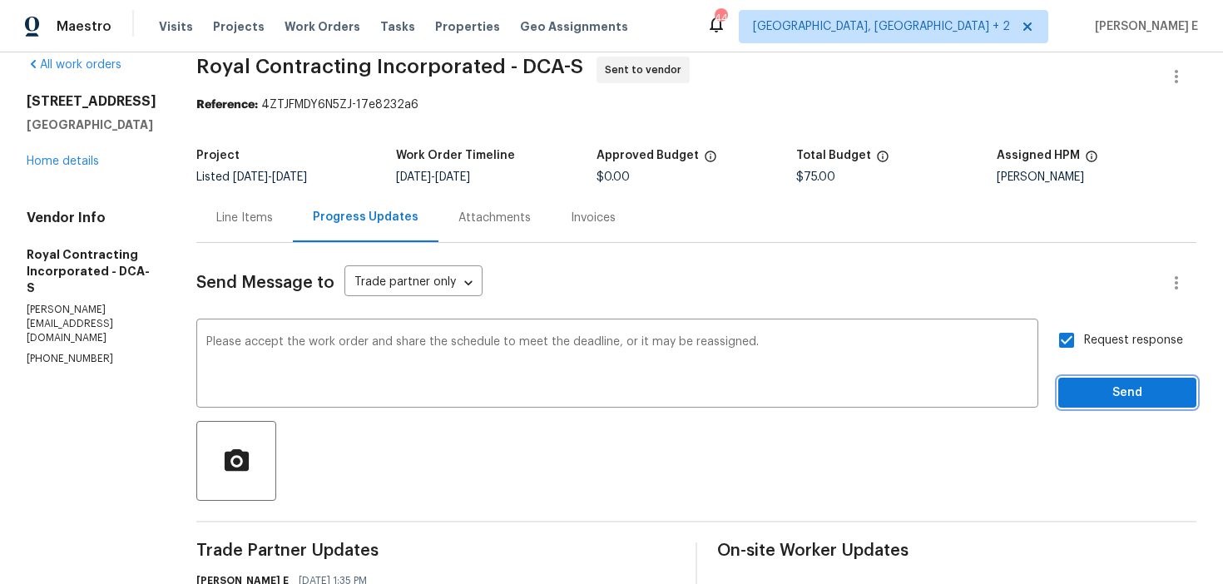
click at [1079, 399] on span "Send" at bounding box center [1128, 393] width 112 height 21
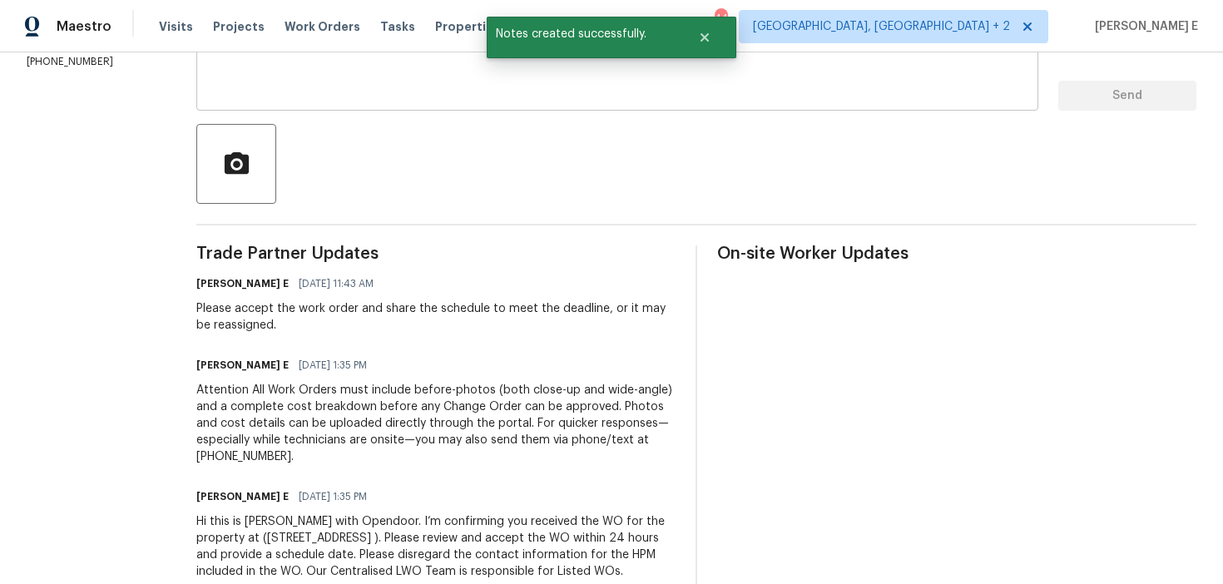
scroll to position [0, 0]
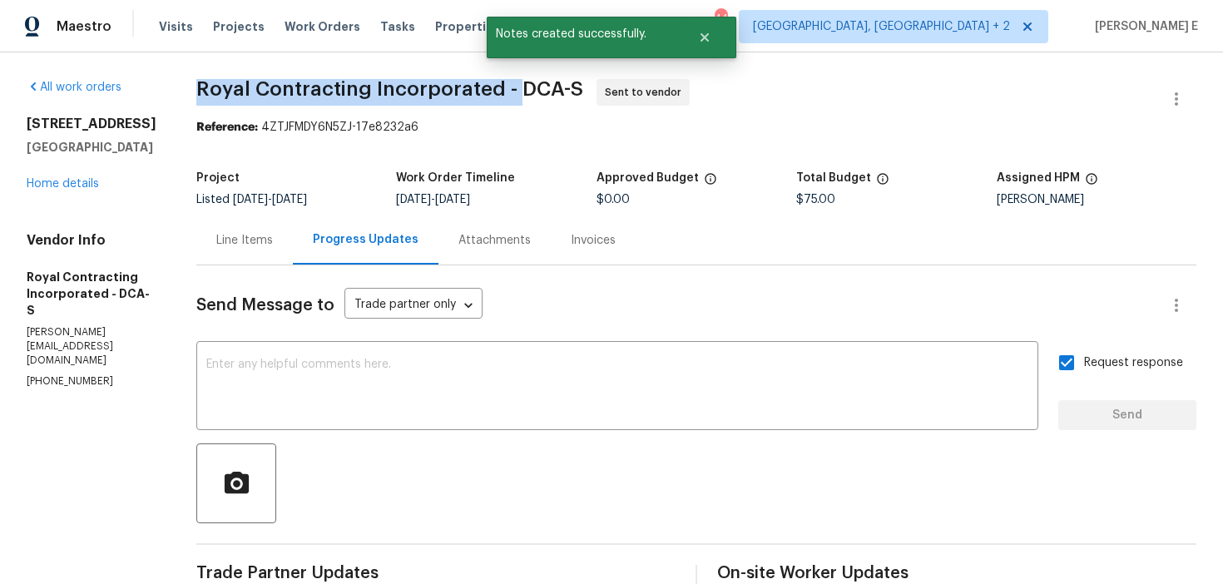
drag, startPoint x: 212, startPoint y: 98, endPoint x: 530, endPoint y: 89, distance: 318.1
click at [530, 89] on div "All work orders [STREET_ADDRESS] Home details Vendor Info Royal Contracting Inc…" at bounding box center [611, 499] width 1223 height 894
copy span "Royal Contracting Incorporated -"
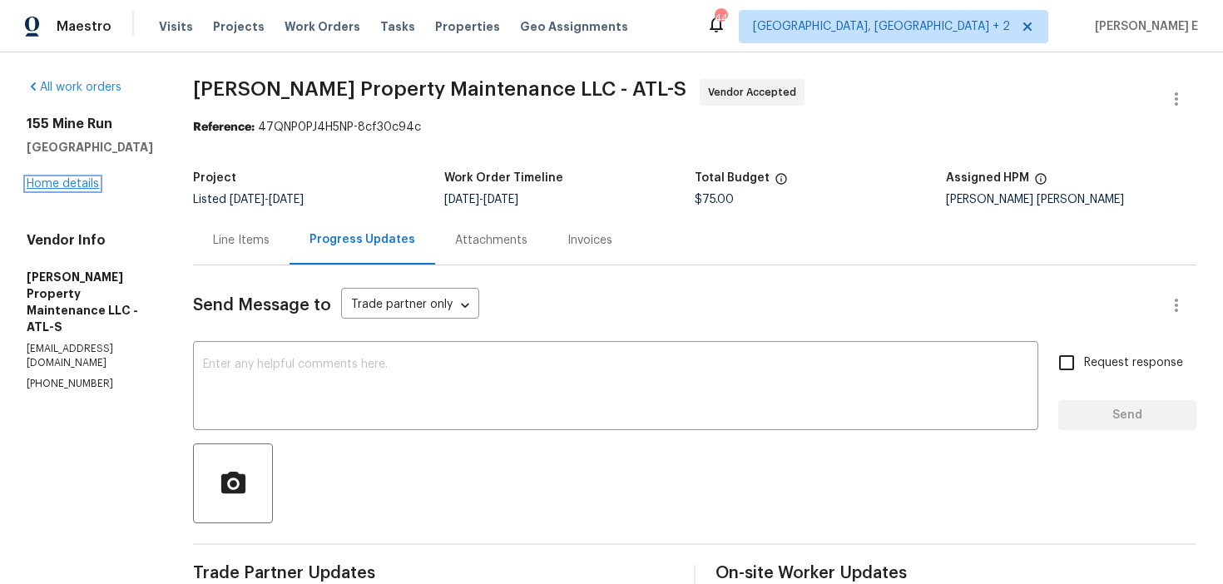
click at [54, 183] on link "Home details" at bounding box center [63, 184] width 72 height 12
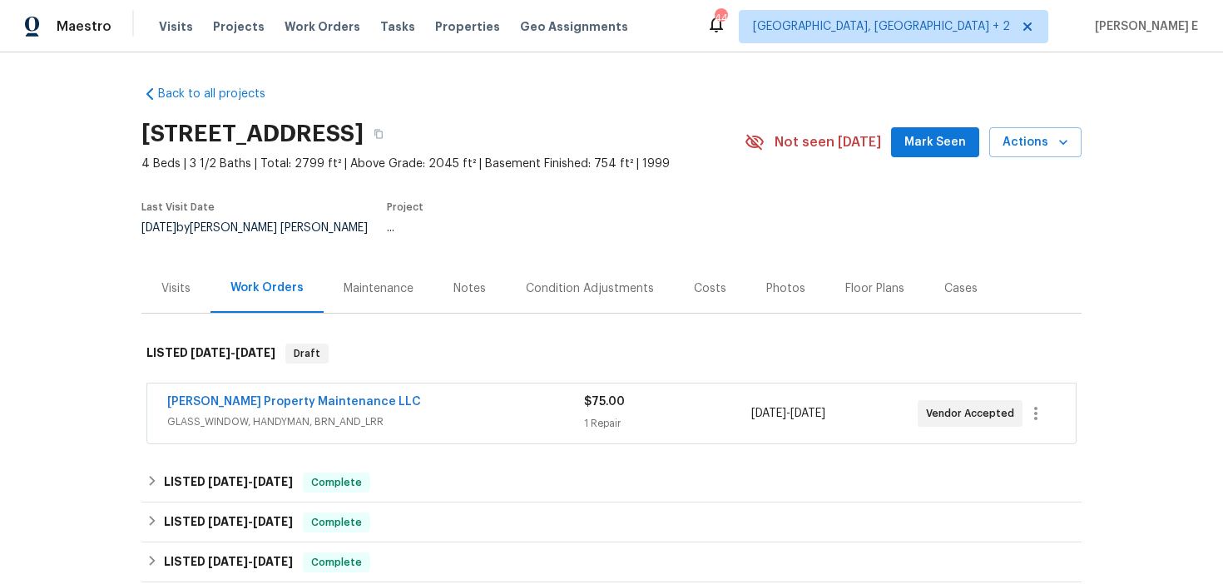
scroll to position [43, 0]
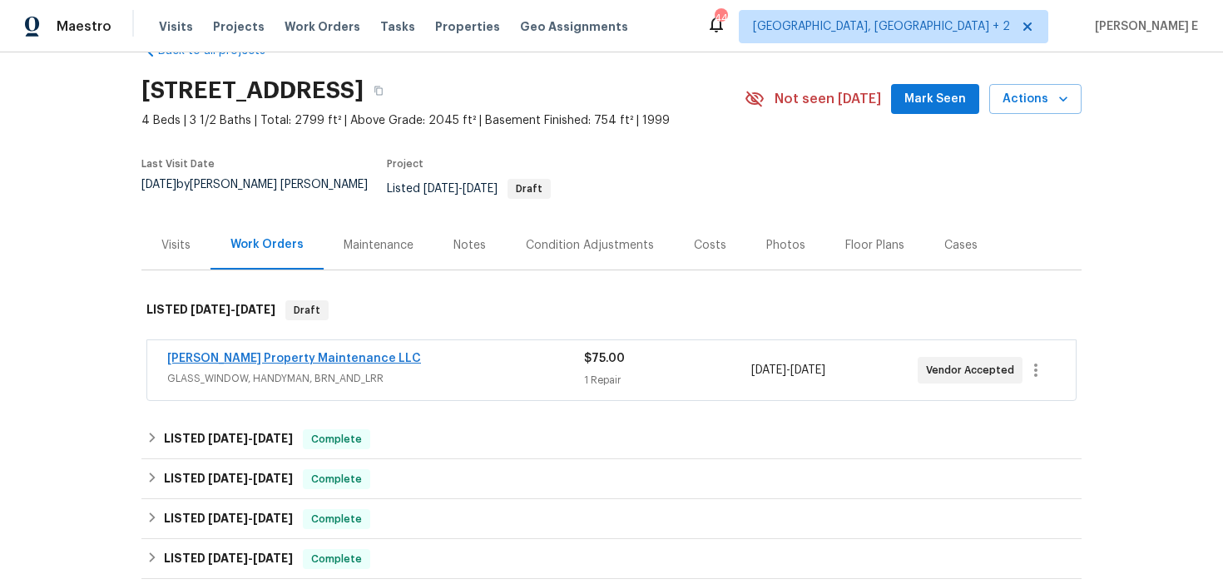
click at [280, 353] on link "[PERSON_NAME] Property Maintenance LLC" at bounding box center [294, 359] width 254 height 12
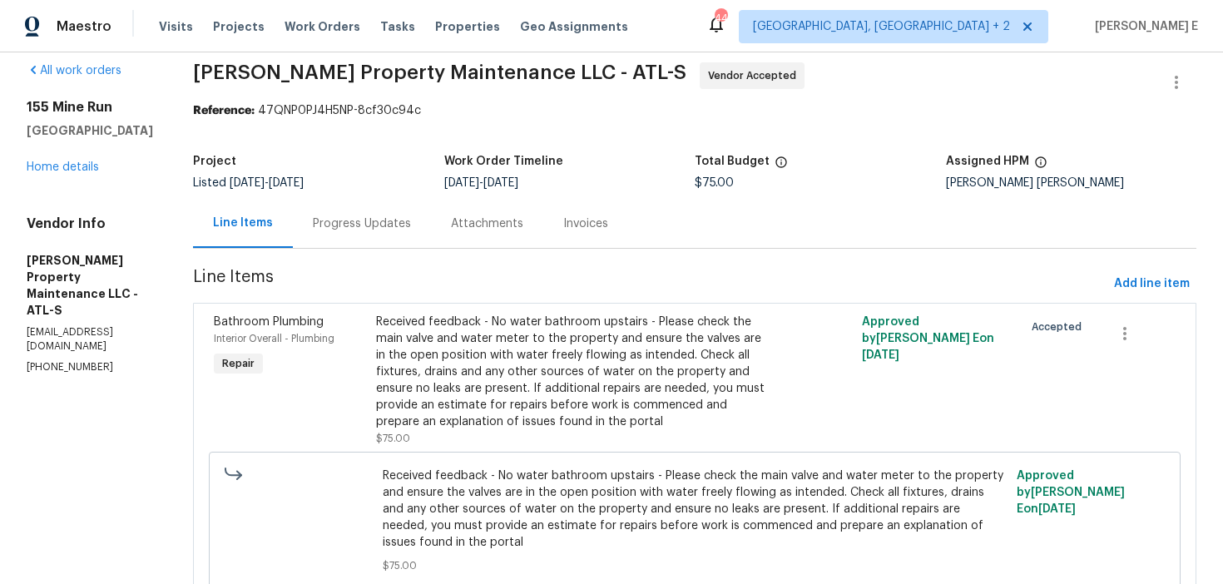
scroll to position [17, 0]
click at [389, 236] on div "Progress Updates" at bounding box center [362, 222] width 138 height 49
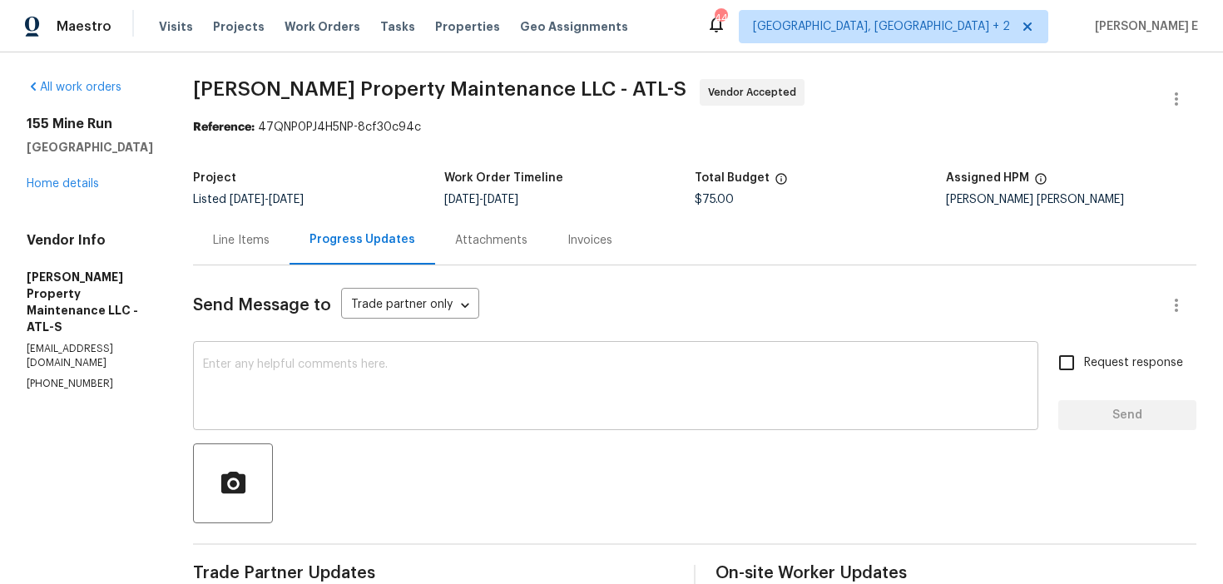
click at [504, 418] on div "x ​" at bounding box center [616, 387] width 846 height 85
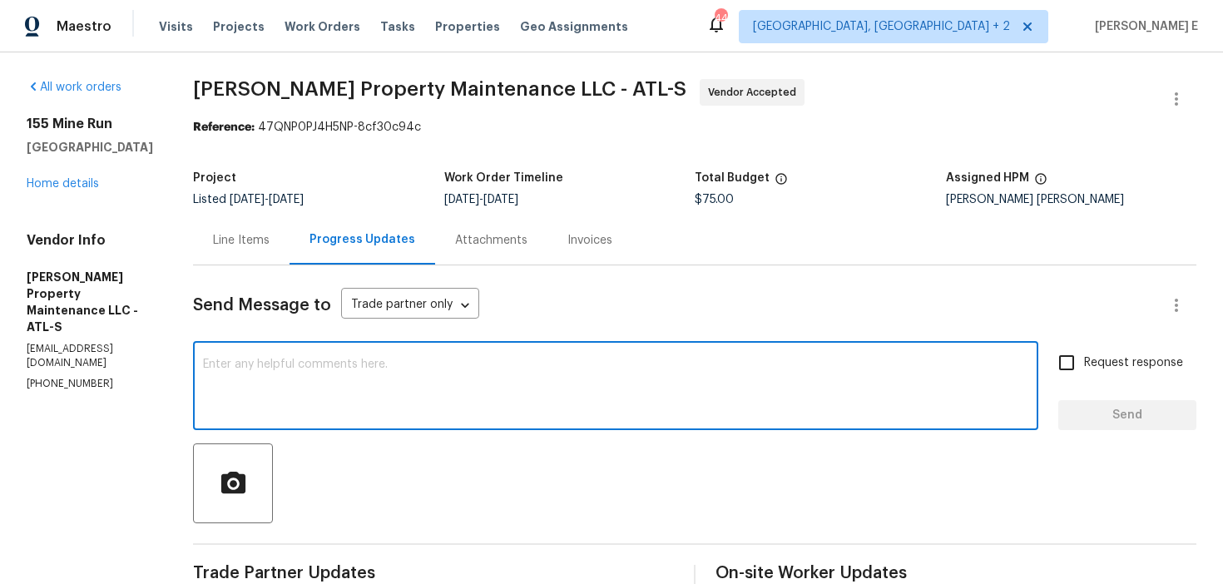
paste textarea "Thanks for accepting the work order! Just checking—do you have a scheduled date…"
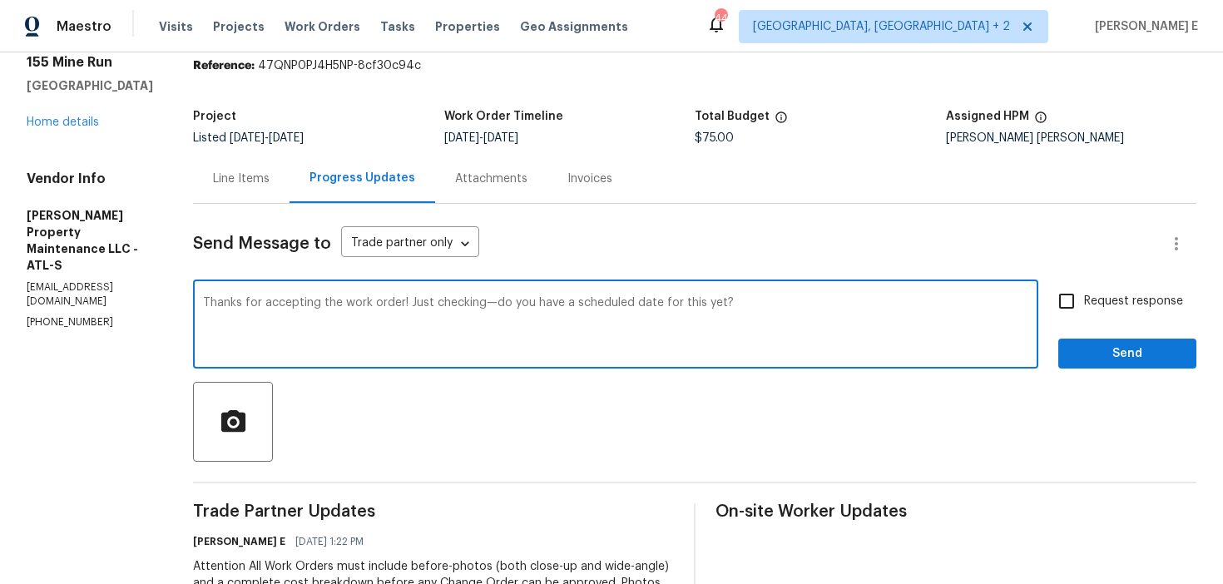
scroll to position [23, 0]
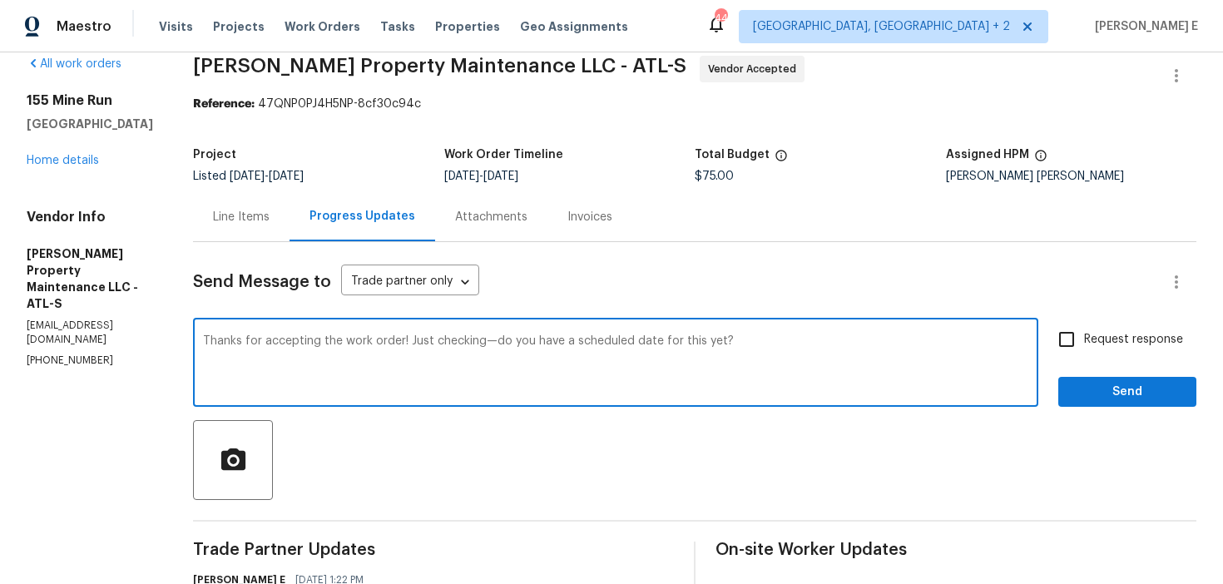
type textarea "Thanks for accepting the work order! Just checking—do you have a scheduled date…"
click at [1075, 350] on input "Request response" at bounding box center [1067, 339] width 35 height 35
checkbox input "true"
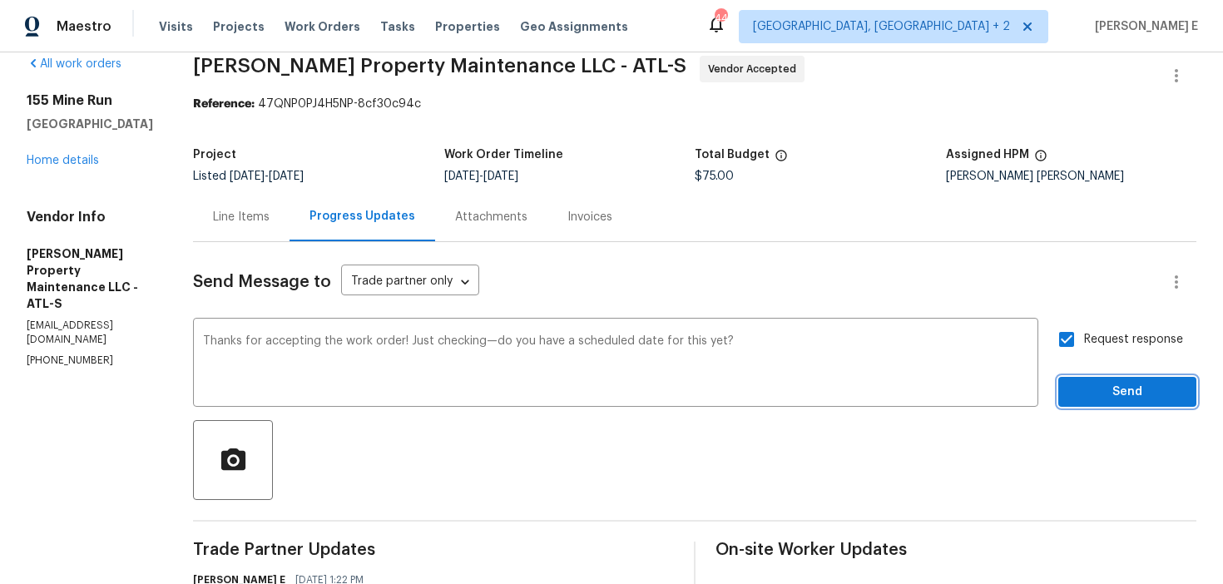
click at [1085, 397] on span "Send" at bounding box center [1128, 392] width 112 height 21
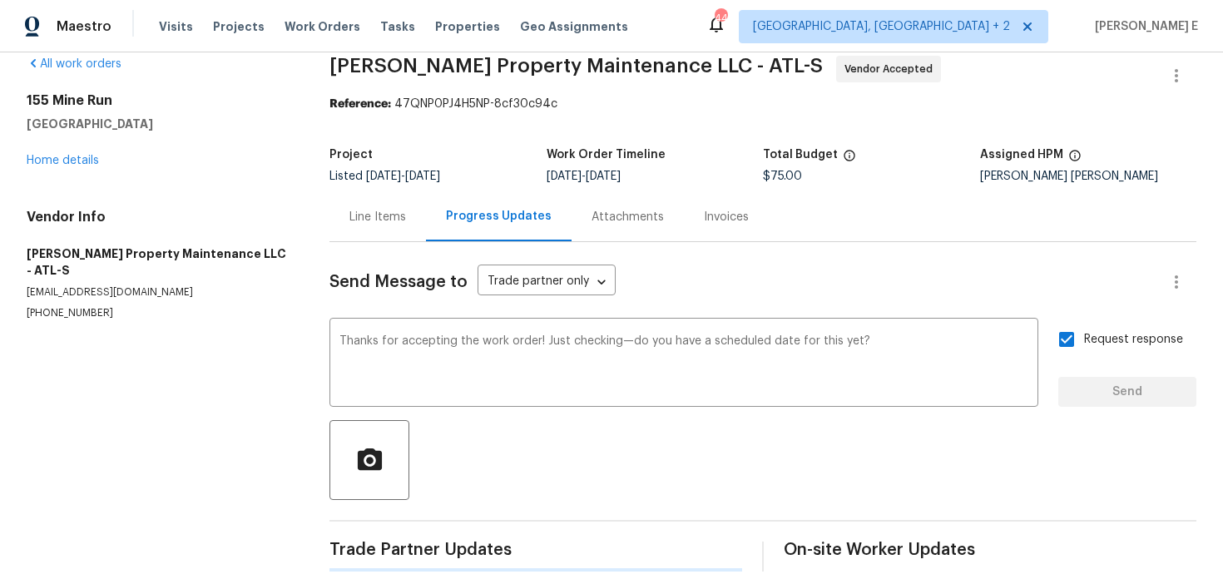
scroll to position [0, 0]
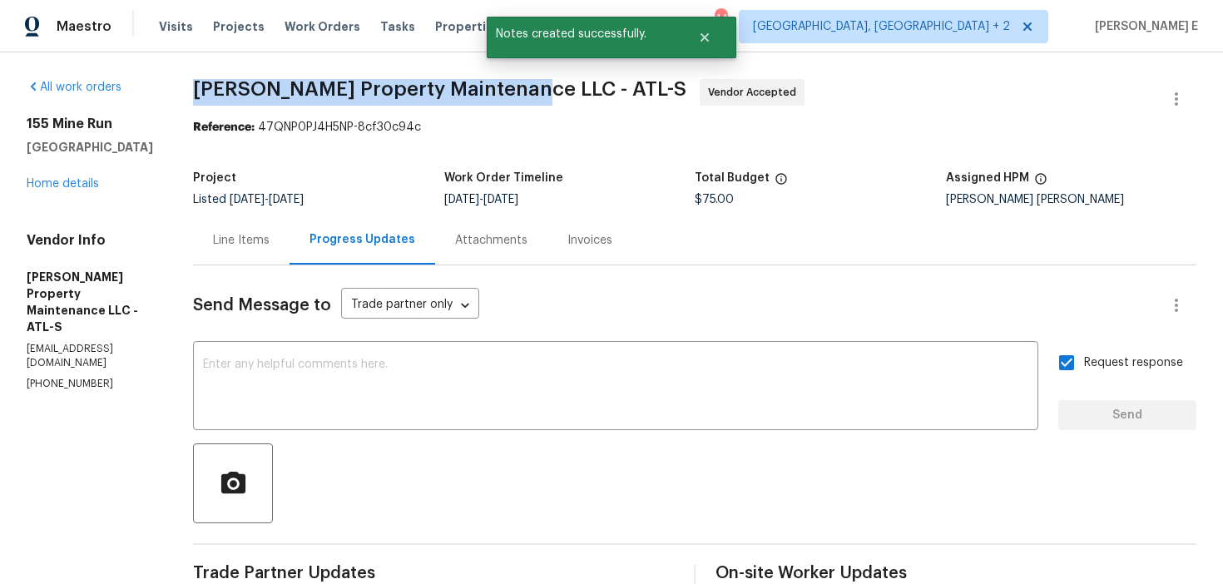
drag, startPoint x: 196, startPoint y: 87, endPoint x: 517, endPoint y: 87, distance: 320.4
click at [517, 87] on div "All work orders 155 Mine Run Fayetteville, GA 30215 Home details Vendor Info Gl…" at bounding box center [611, 499] width 1223 height 894
copy span "Glen Property Maintenance LLC -"
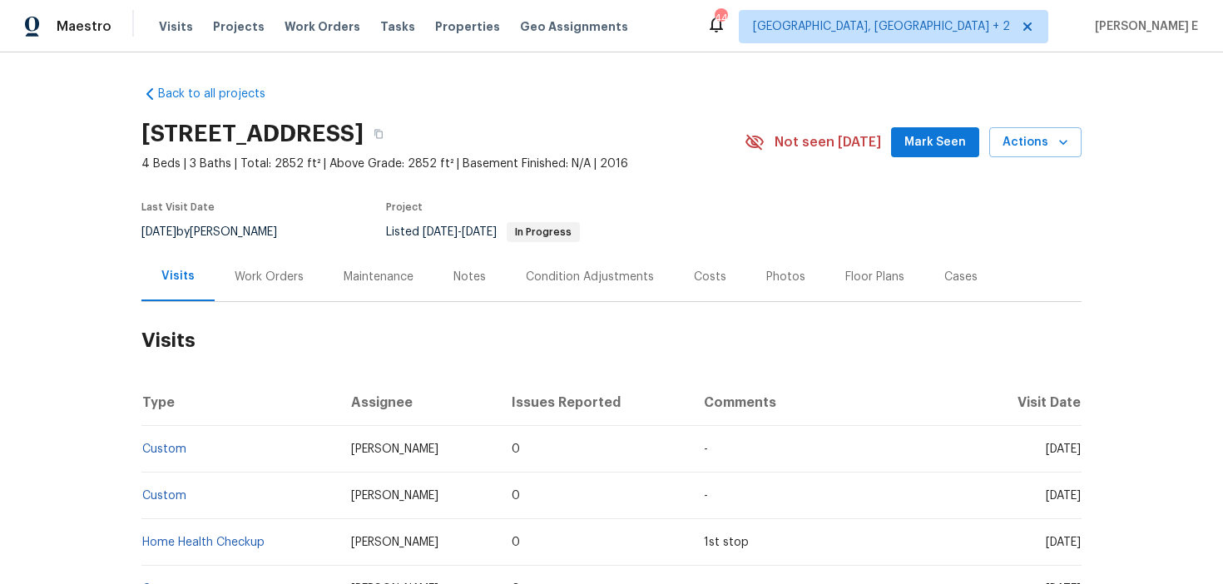
click at [294, 300] on div "Work Orders" at bounding box center [269, 276] width 109 height 49
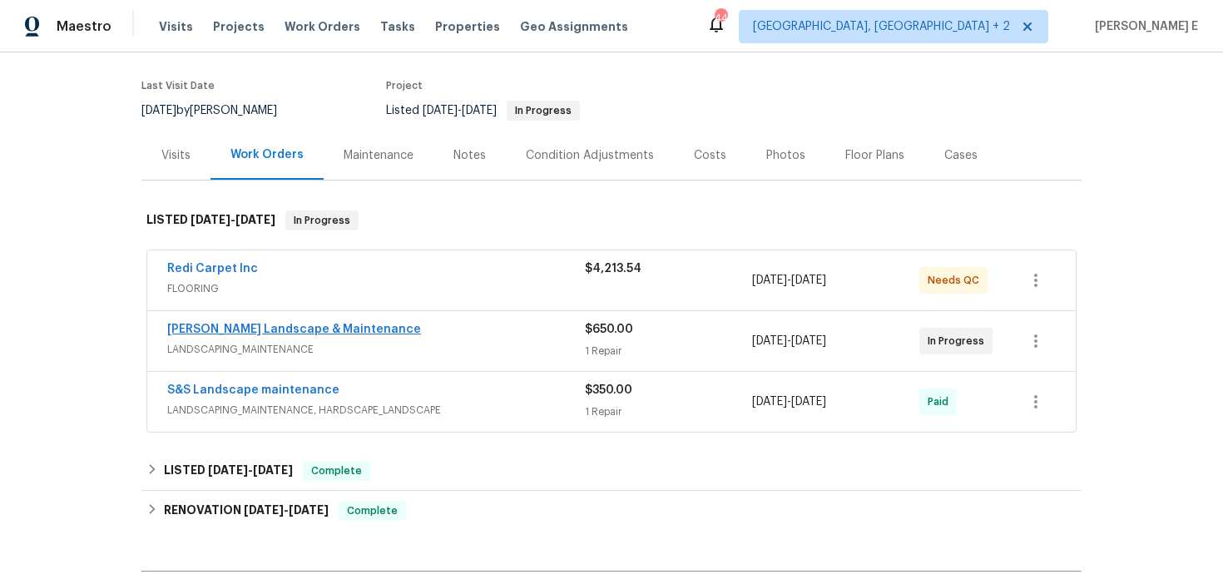
scroll to position [122, 0]
click at [345, 335] on link "[PERSON_NAME] Landscape & Maintenance" at bounding box center [294, 329] width 254 height 12
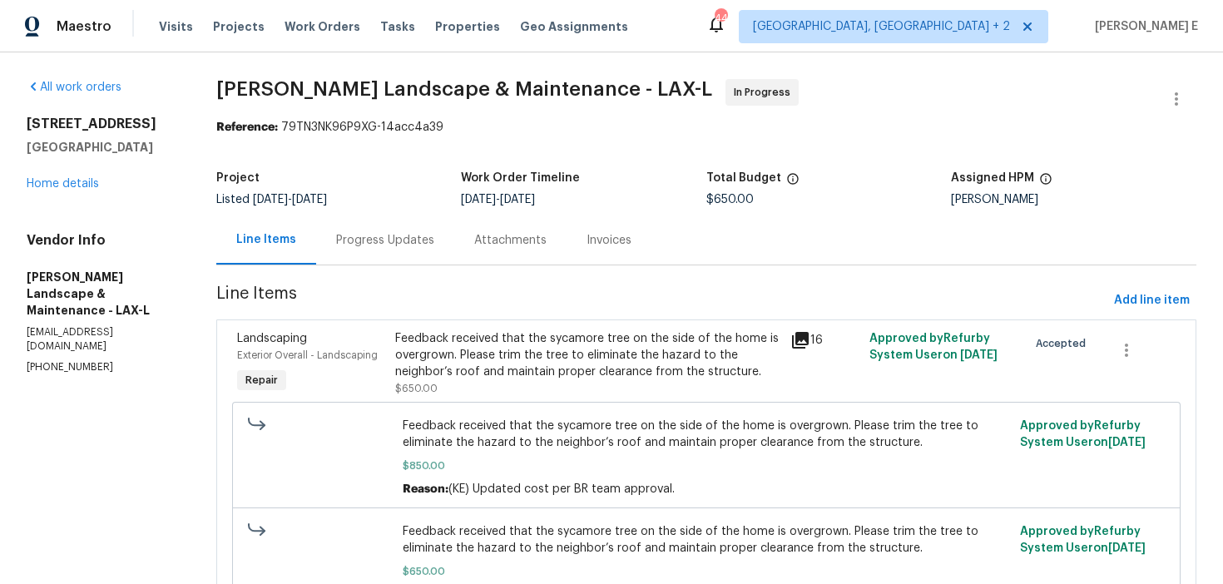
click at [434, 256] on div "Progress Updates" at bounding box center [385, 240] width 138 height 49
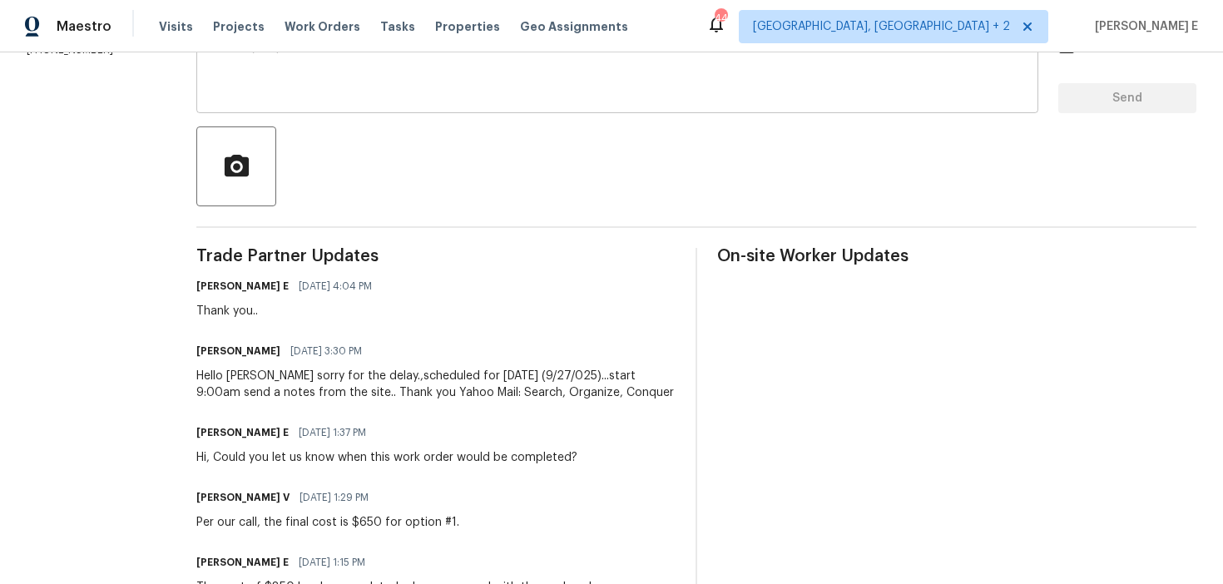
scroll to position [345, 0]
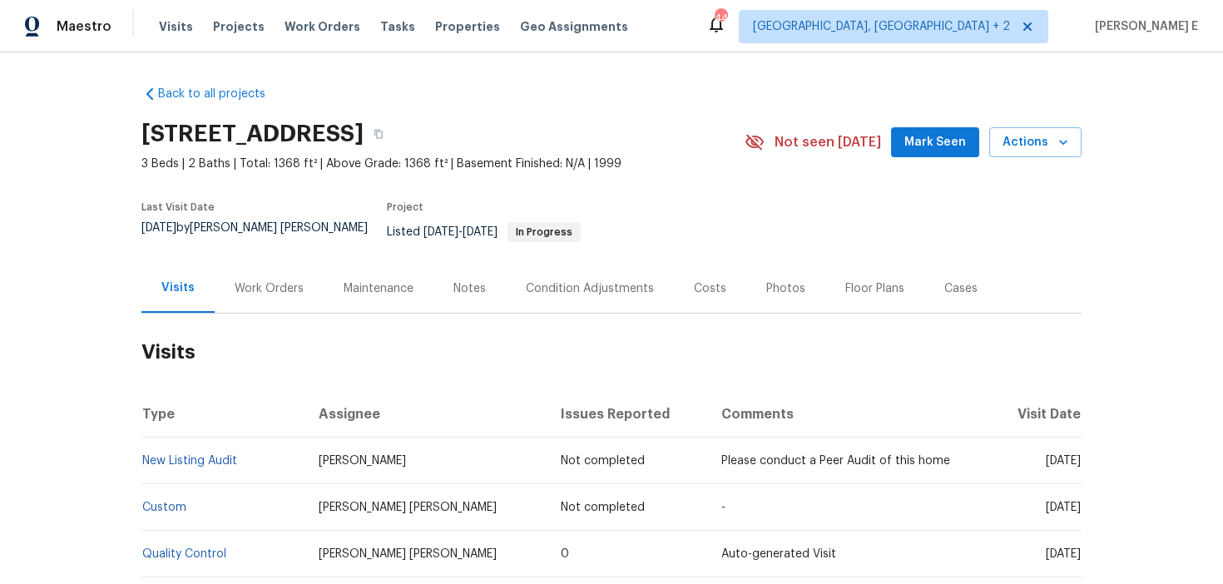
click at [265, 293] on div "Work Orders" at bounding box center [269, 288] width 109 height 49
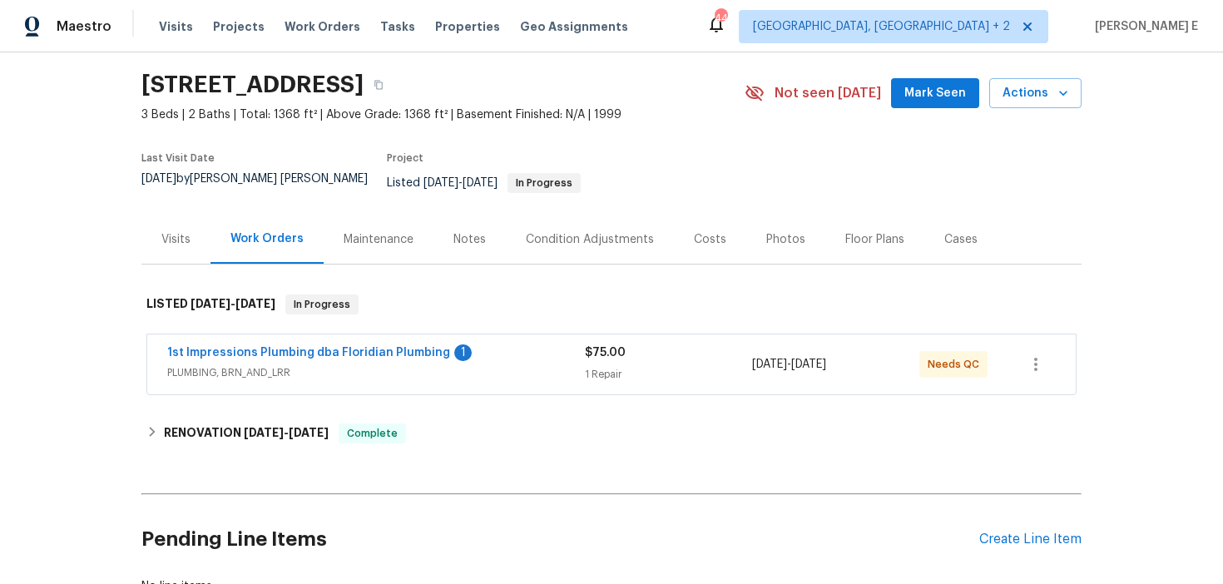
scroll to position [57, 0]
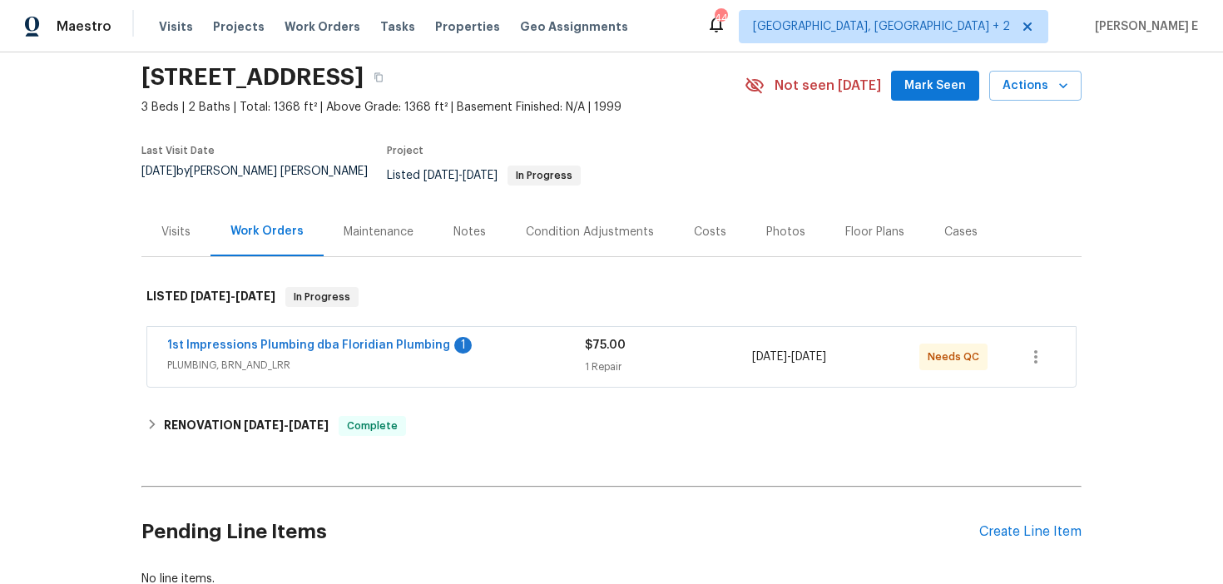
click at [351, 337] on span "1st Impressions Plumbing dba Floridian Plumbing" at bounding box center [308, 345] width 283 height 17
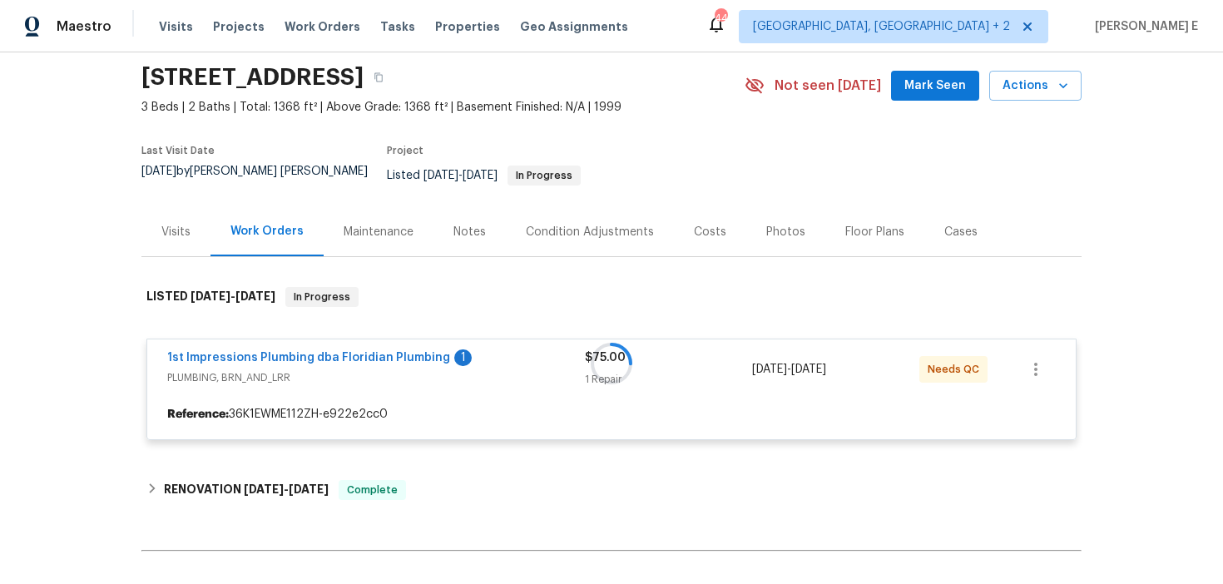
click at [330, 352] on span "1st Impressions Plumbing dba Floridian Plumbing" at bounding box center [308, 358] width 283 height 17
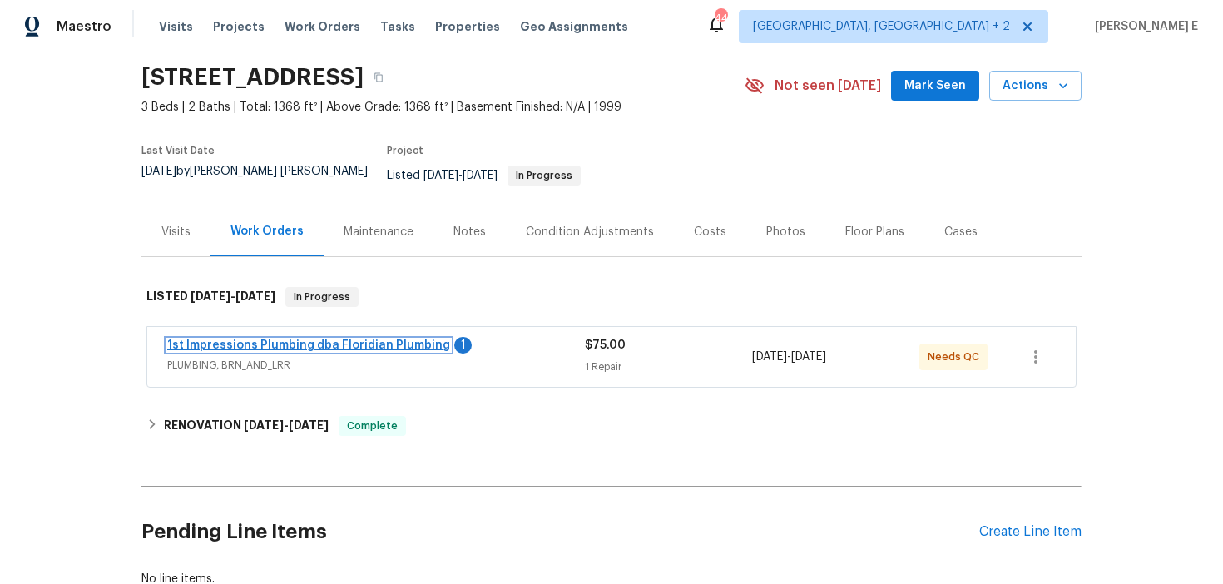
click at [370, 340] on link "1st Impressions Plumbing dba Floridian Plumbing" at bounding box center [308, 346] width 283 height 12
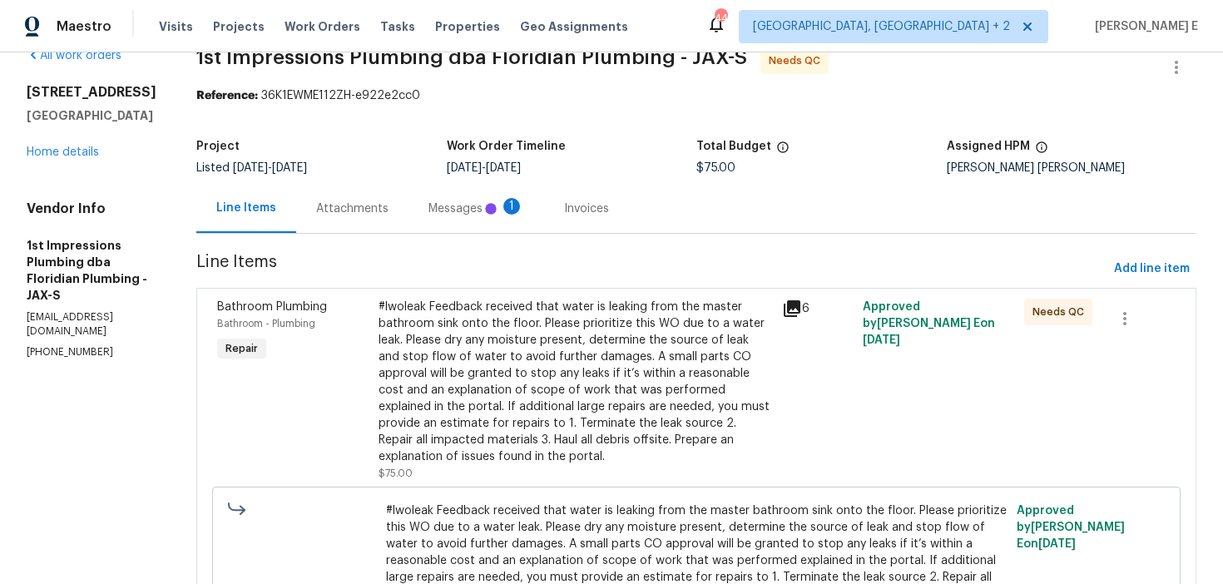
scroll to position [37, 0]
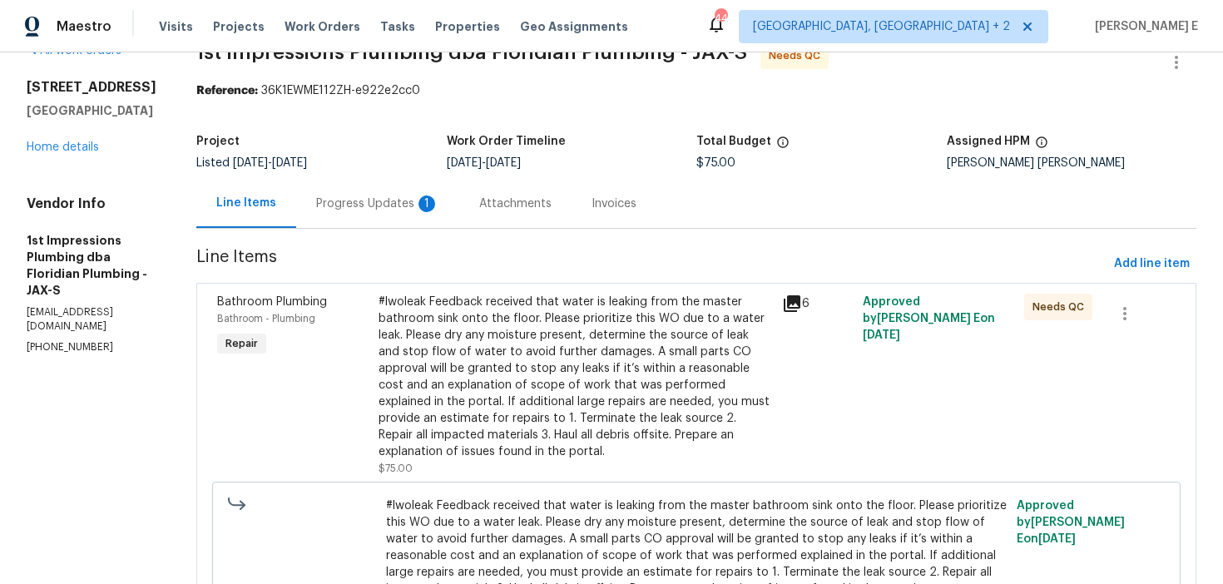
click at [361, 214] on div "Progress Updates 1" at bounding box center [377, 203] width 163 height 49
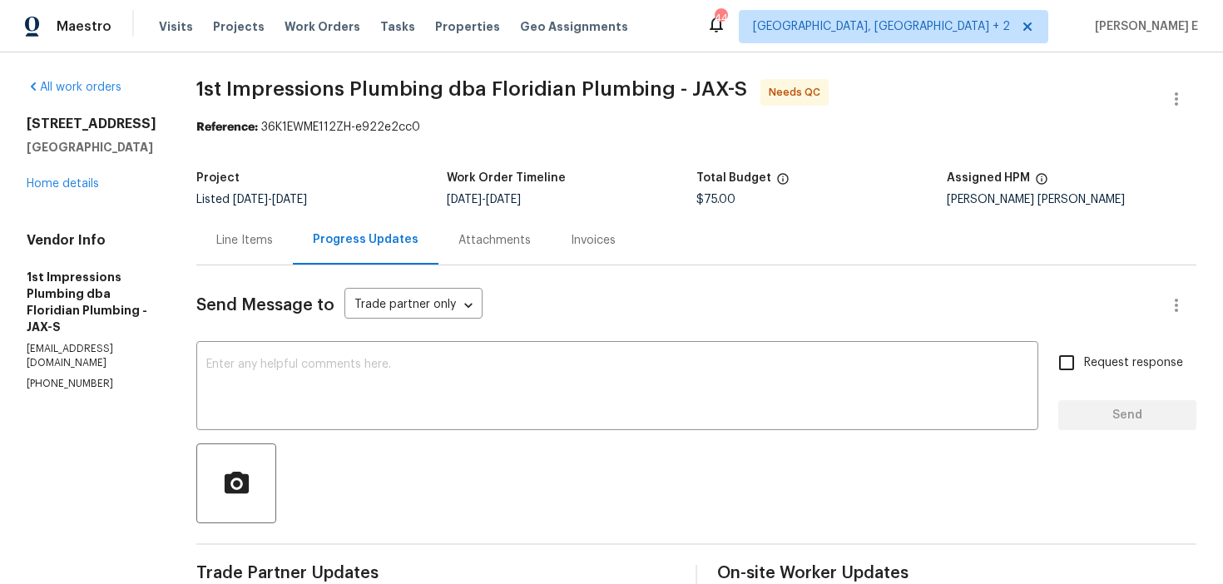
click at [253, 243] on div "Line Items" at bounding box center [244, 240] width 57 height 17
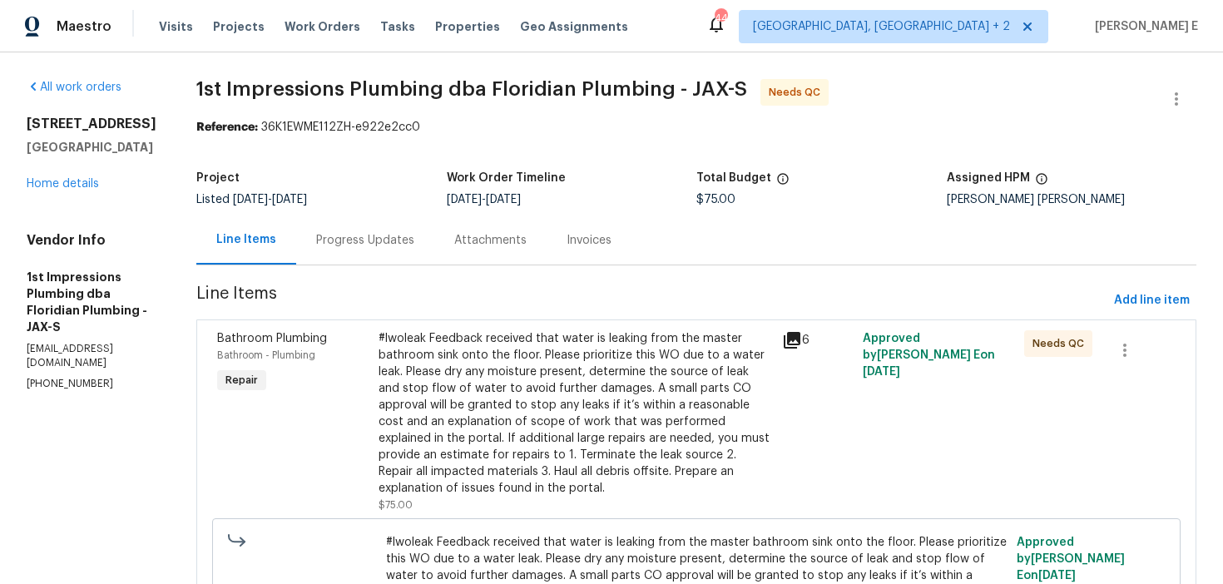
click at [355, 267] on section "1st Impressions Plumbing dba Floridian Plumbing - JAX-S Needs QC Reference: 36K…" at bounding box center [696, 394] width 1000 height 630
click at [365, 253] on div "Progress Updates" at bounding box center [365, 240] width 138 height 49
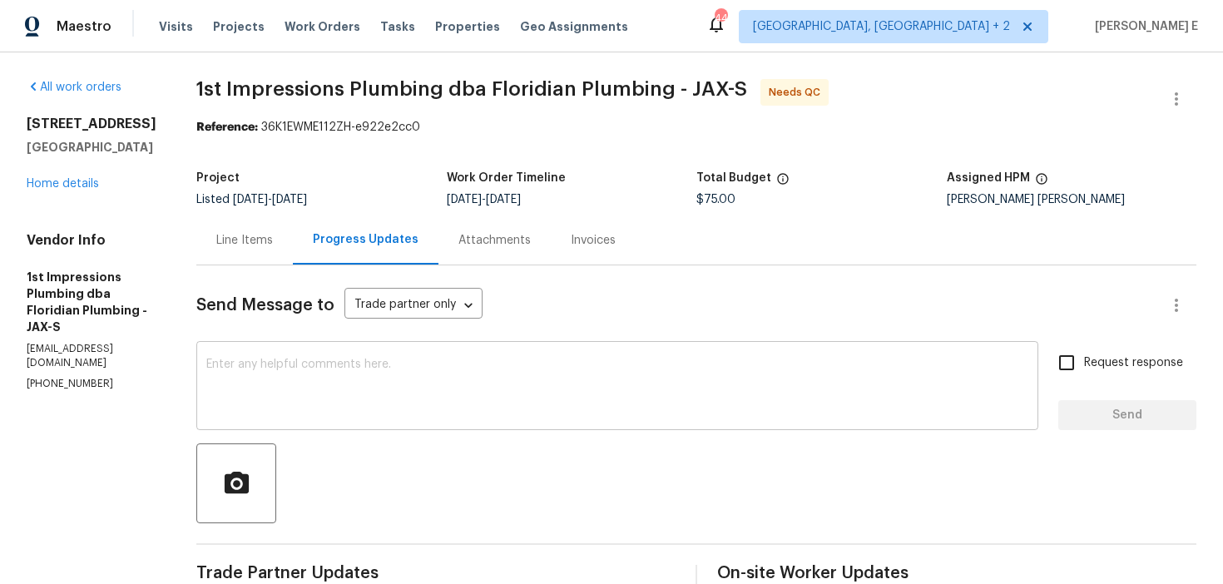
scroll to position [15, 0]
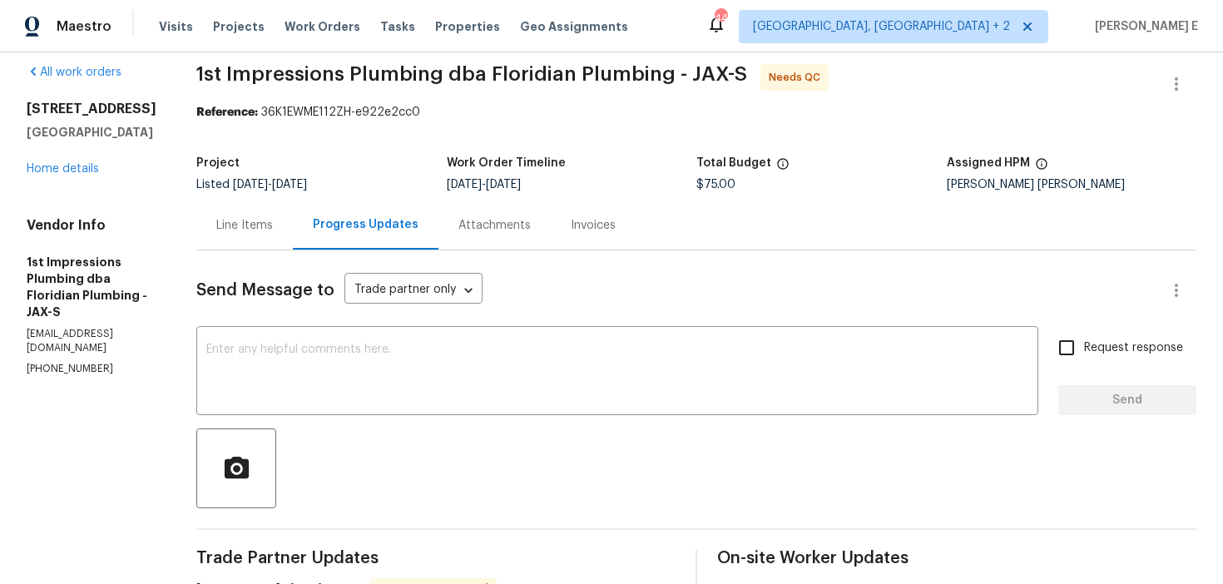
click at [265, 246] on div "Line Items" at bounding box center [244, 225] width 97 height 49
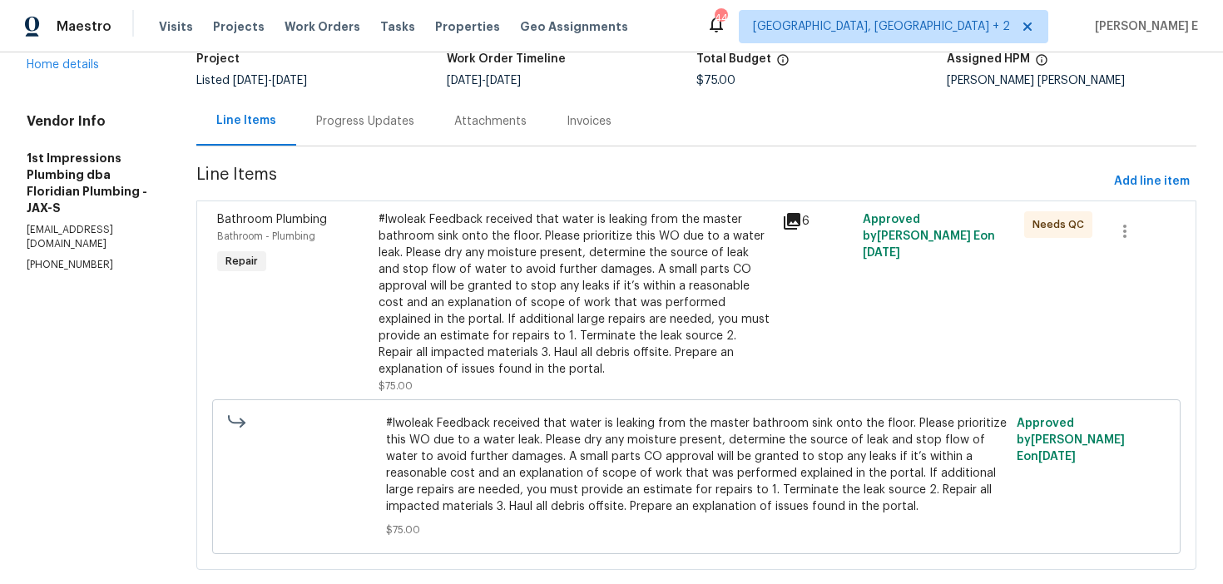
scroll to position [135, 0]
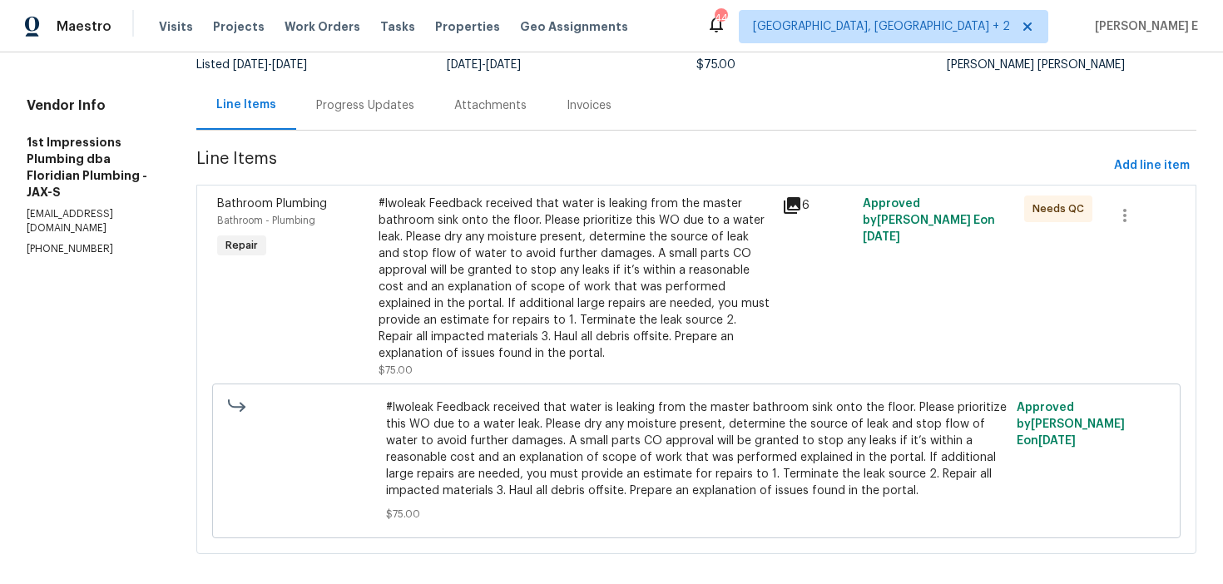
click at [447, 341] on div "#lwoleak Feedback received that water is leaking from the master bathroom sink …" at bounding box center [576, 279] width 394 height 166
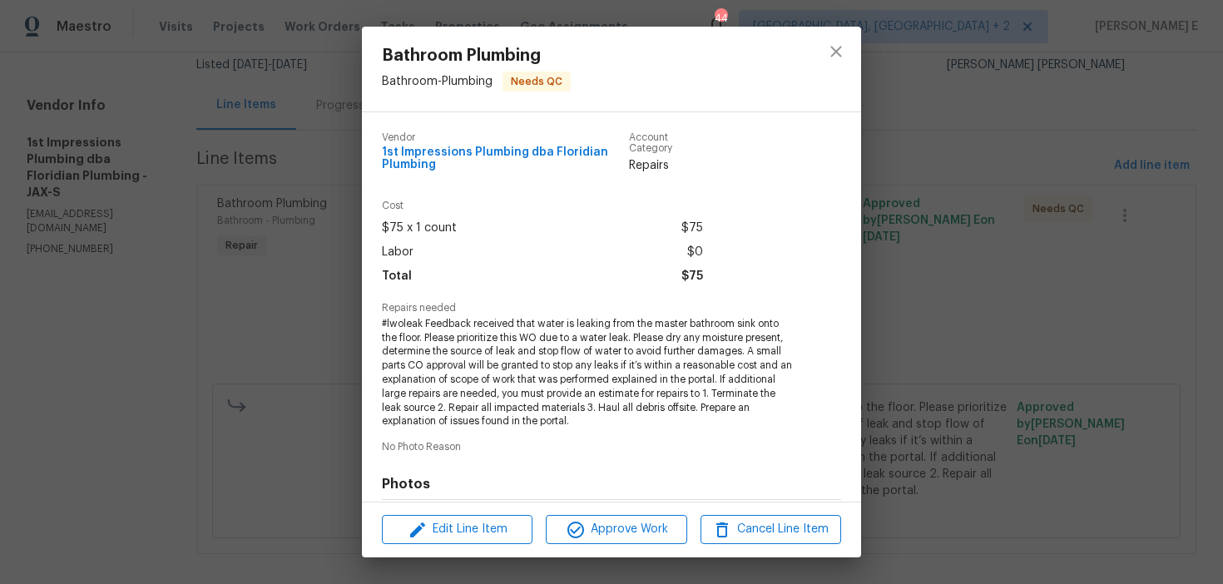
scroll to position [235, 0]
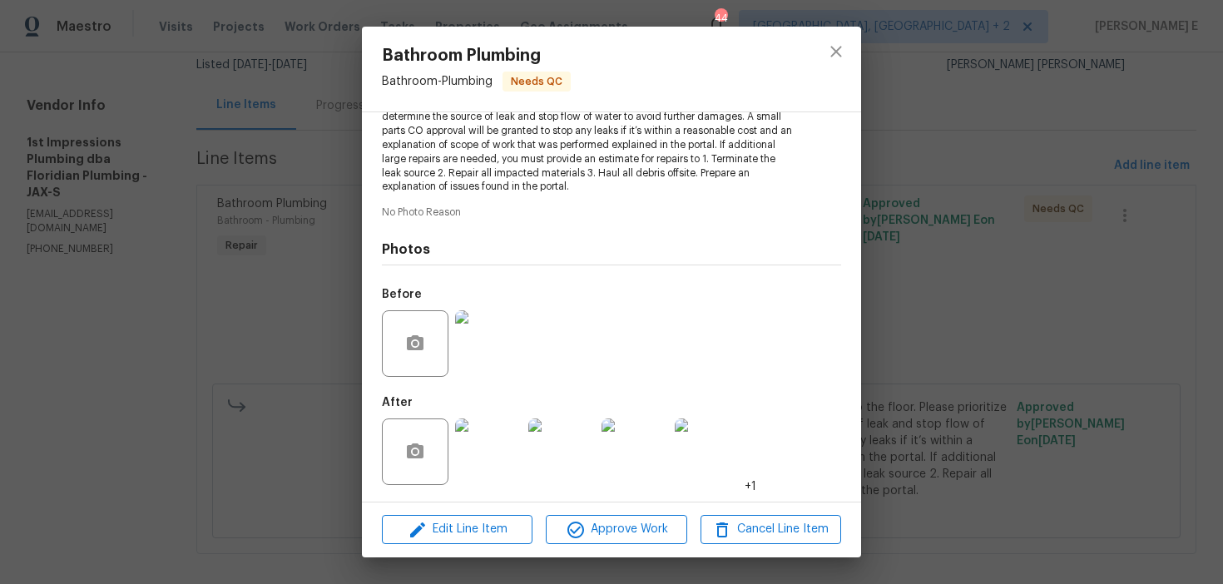
click at [480, 476] on img at bounding box center [488, 452] width 67 height 67
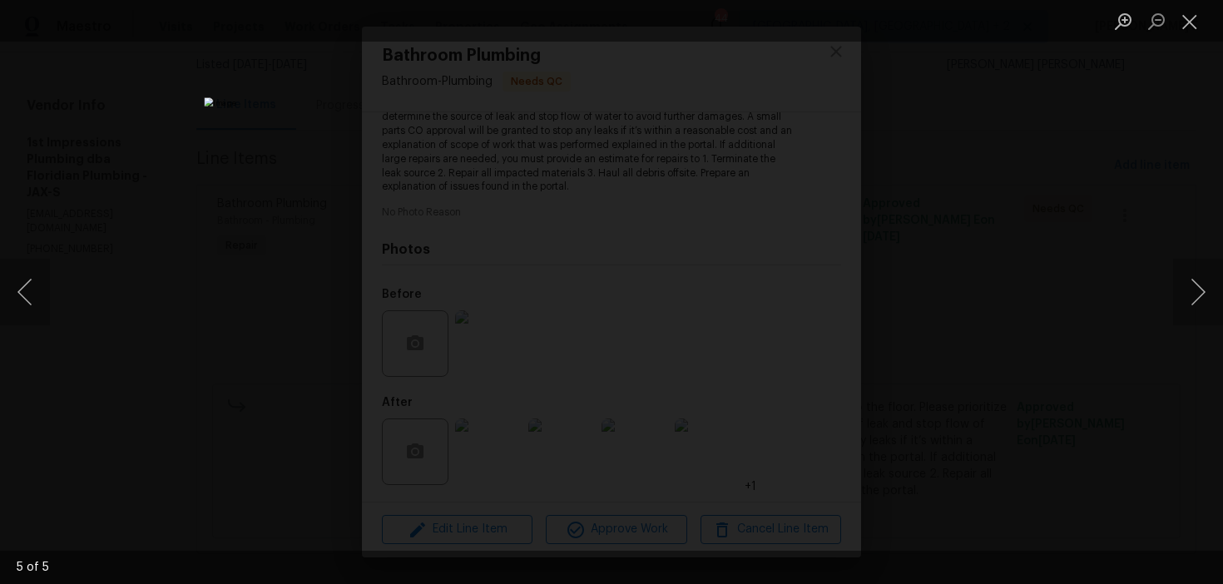
click at [941, 269] on div "Lightbox" at bounding box center [611, 292] width 1223 height 584
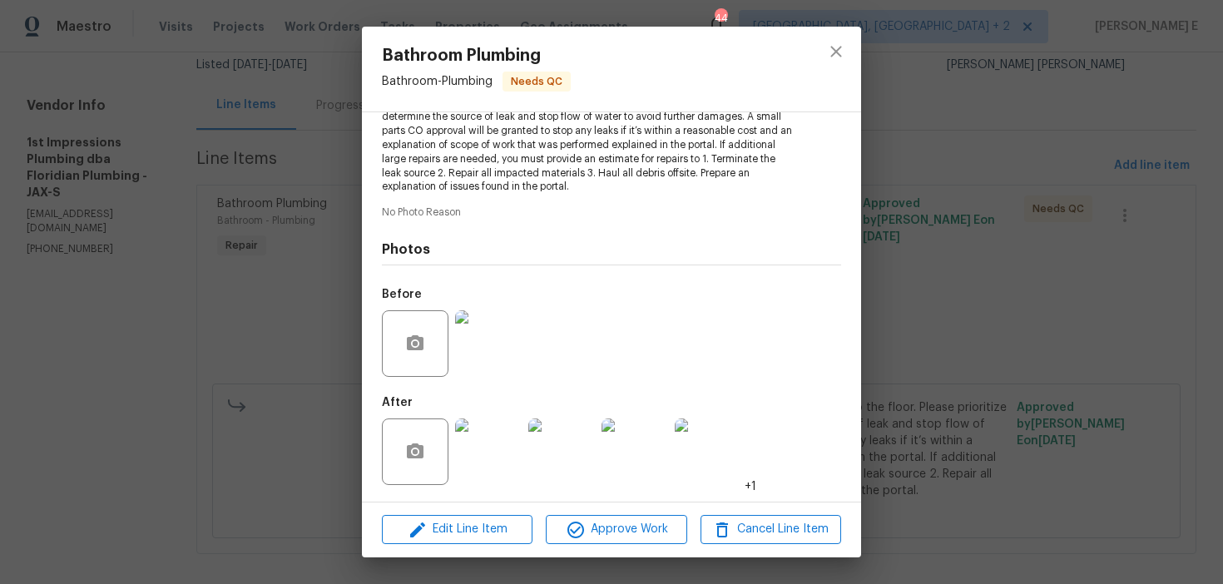
click at [941, 269] on div "Bathroom Plumbing Bathroom - Plumbing Needs QC Vendor 1st Impressions Plumbing …" at bounding box center [611, 292] width 1223 height 584
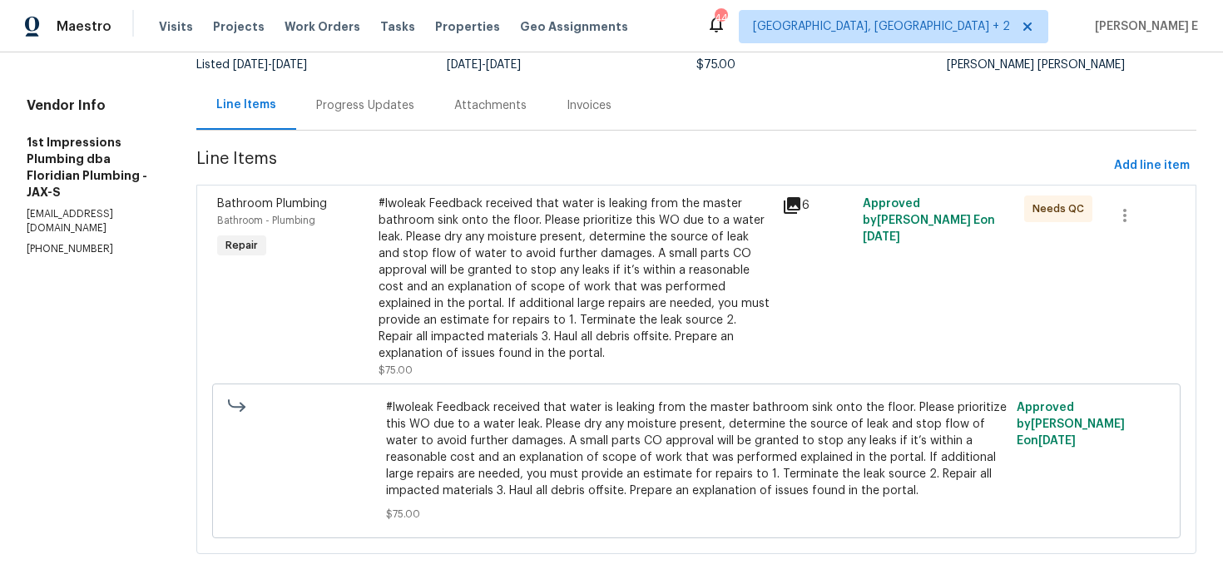
scroll to position [0, 0]
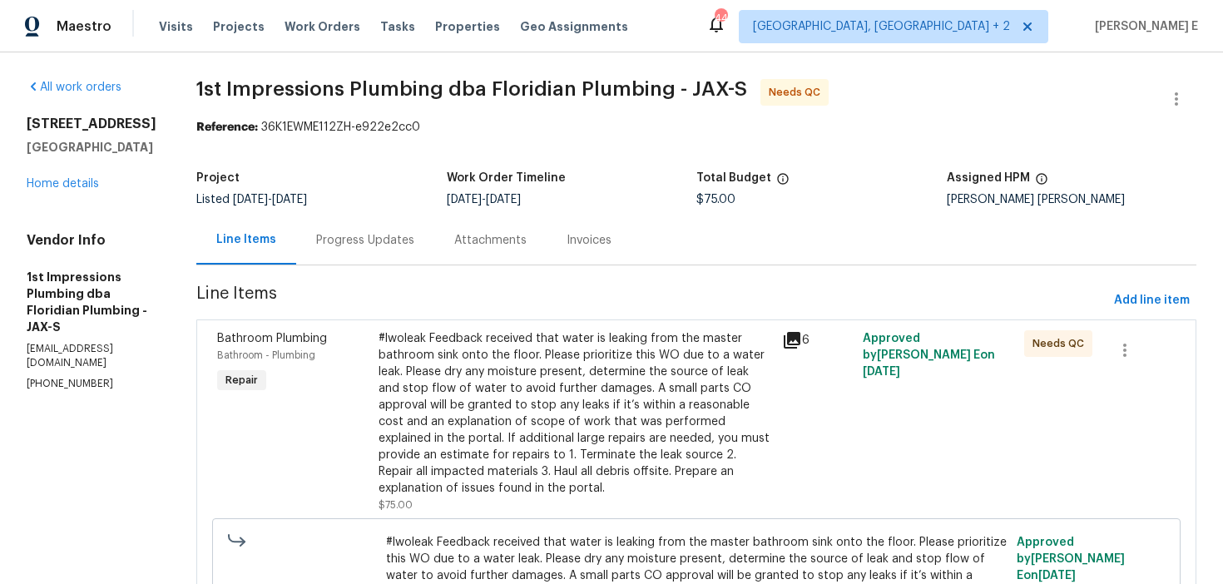
click at [348, 236] on div "Progress Updates" at bounding box center [365, 240] width 98 height 17
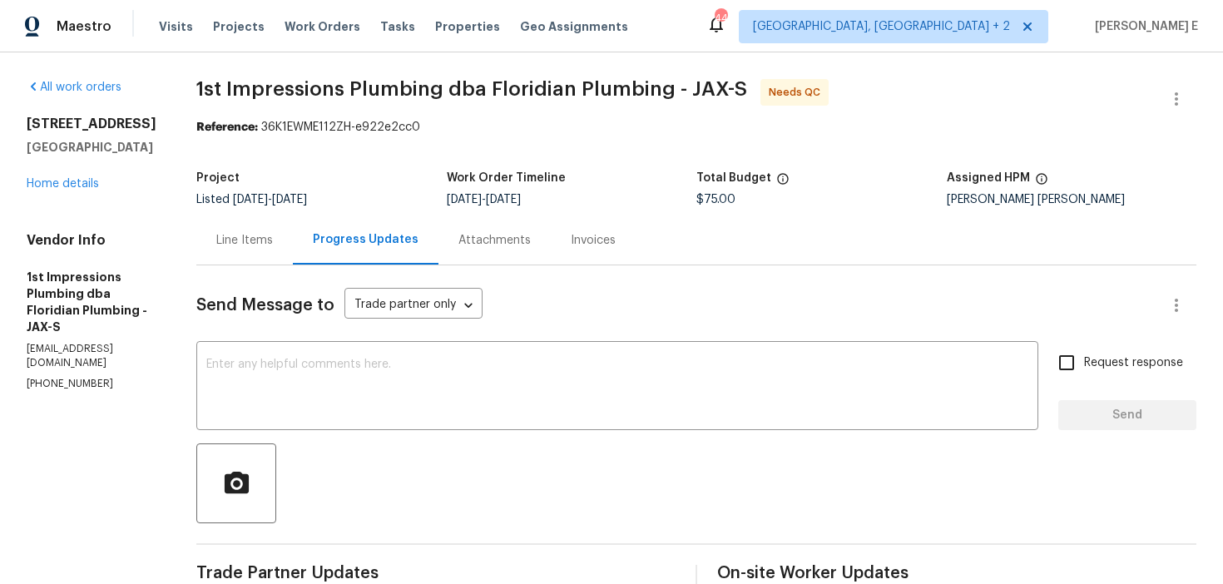
click at [204, 251] on div "Line Items" at bounding box center [244, 240] width 97 height 49
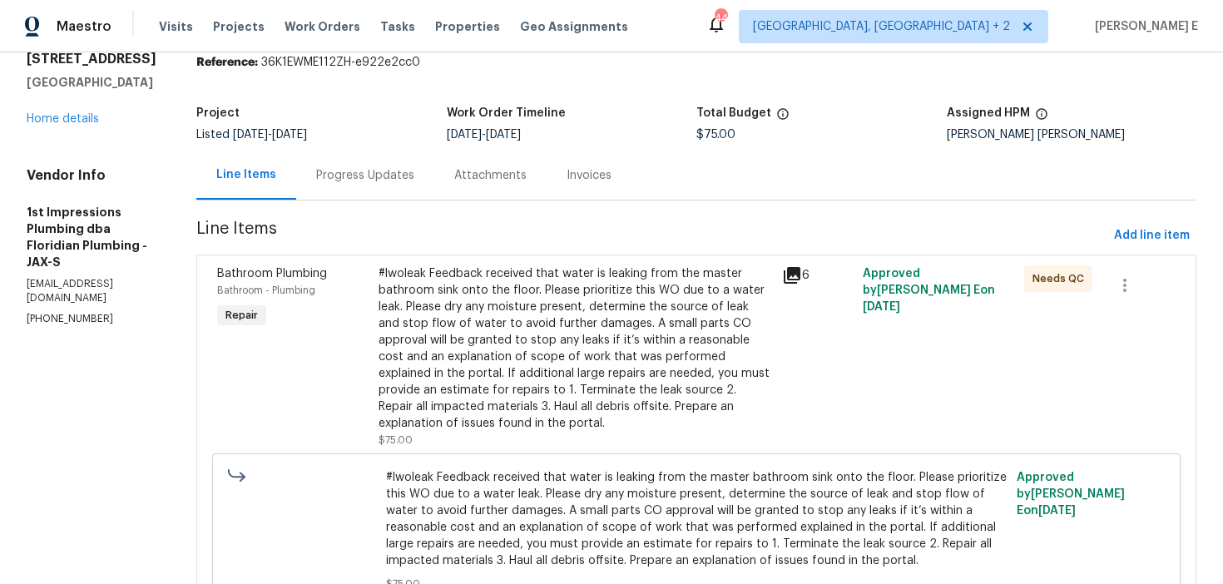
scroll to position [66, 0]
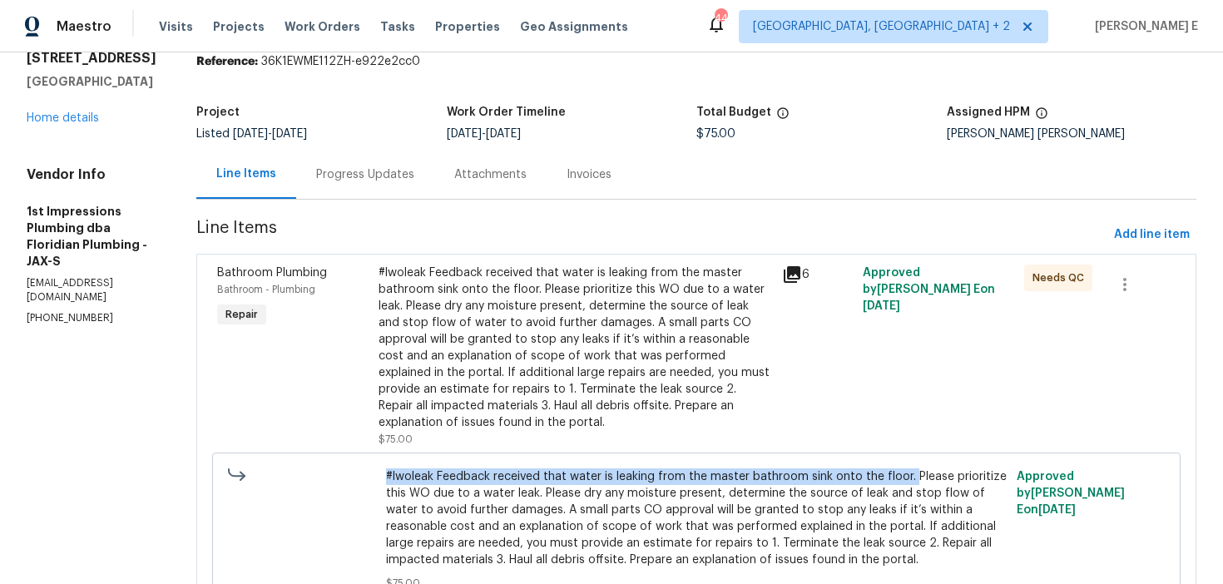
drag, startPoint x: 356, startPoint y: 459, endPoint x: 881, endPoint y: 459, distance: 525.2
click at [881, 464] on div "#lwoleak Feedback received that water is leaking from the master bathroom sink …" at bounding box center [697, 530] width 632 height 133
copy span "#lwoleak Feedback received that water is leaking from the master bathroom sink …"
click at [322, 165] on div "Progress Updates" at bounding box center [365, 174] width 138 height 49
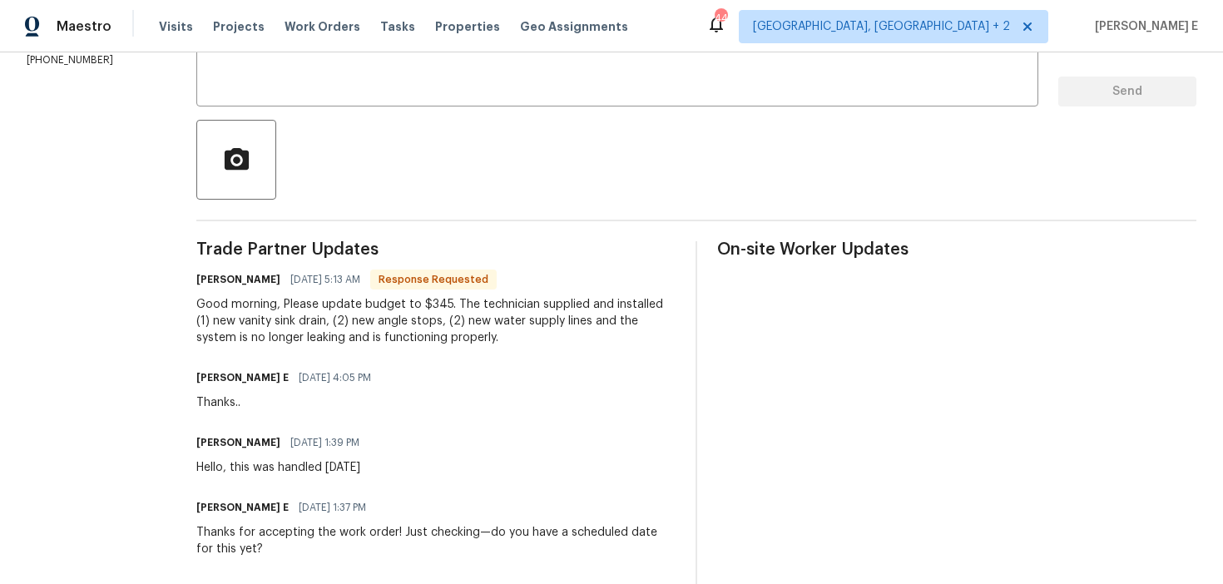
scroll to position [328, 0]
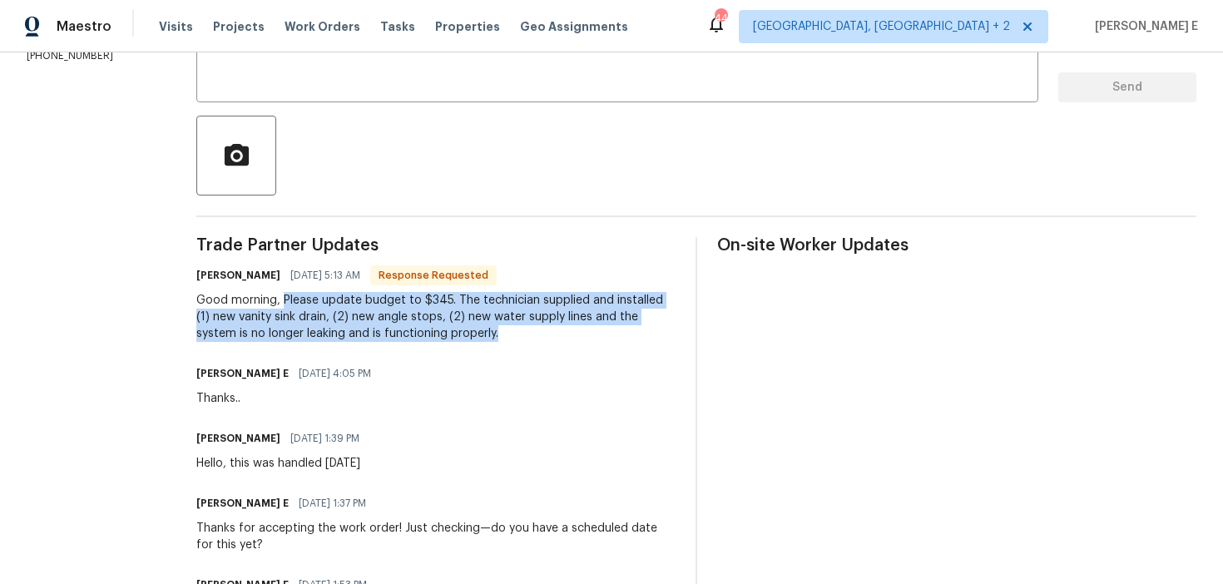
drag, startPoint x: 275, startPoint y: 300, endPoint x: 442, endPoint y: 337, distance: 171.4
click at [442, 337] on div "Good morning, Please update budget to $345. The technician supplied and install…" at bounding box center [435, 317] width 479 height 50
copy div "Please update budget to $345. The technician supplied and installed (1) new van…"
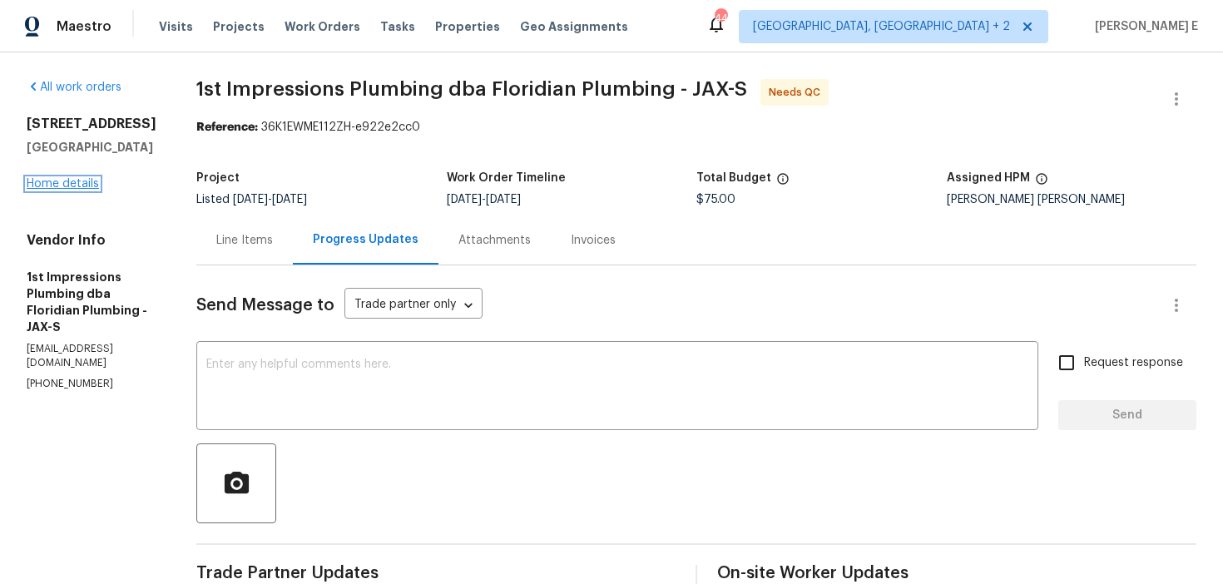
click at [73, 190] on link "Home details" at bounding box center [63, 184] width 72 height 12
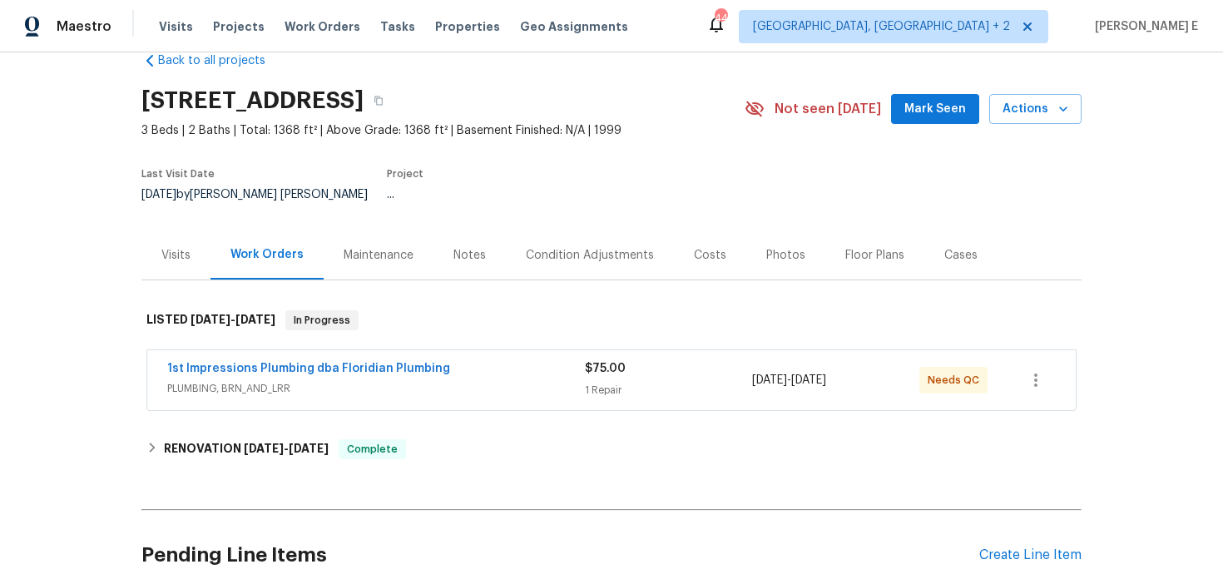
scroll to position [34, 0]
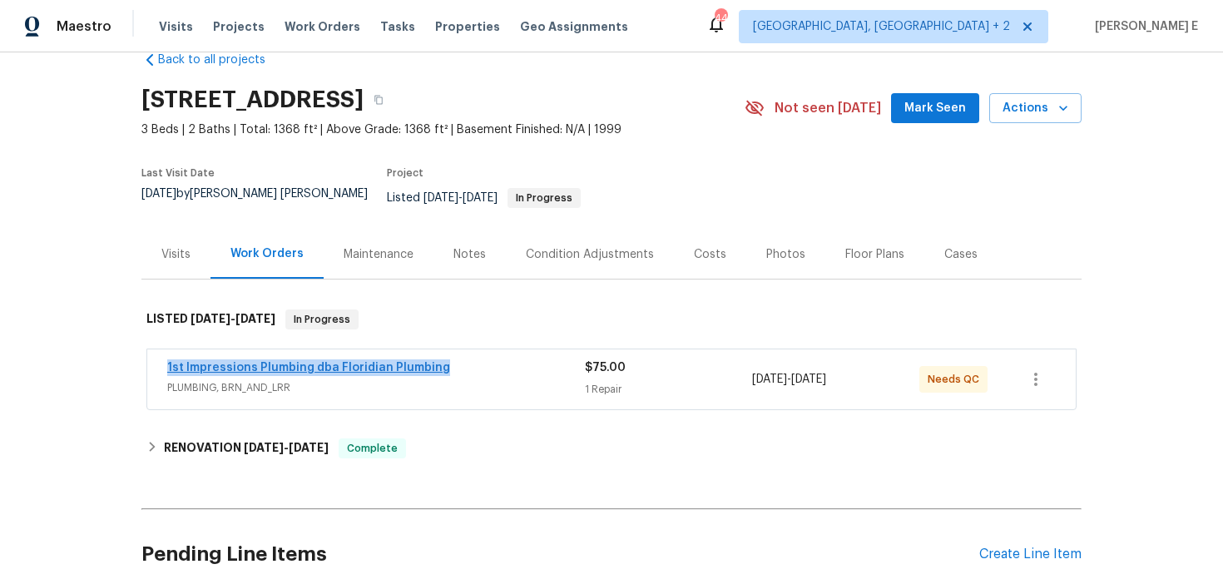
drag, startPoint x: 160, startPoint y: 357, endPoint x: 439, endPoint y: 359, distance: 278.8
click at [439, 359] on div "1st Impressions Plumbing dba Floridian Plumbing PLUMBING, BRN_AND_LRR $75.00 1 …" at bounding box center [611, 380] width 929 height 60
copy link "1st Impressions Plumbing dba Floridian Plumbing"
click at [385, 362] on link "1st Impressions Plumbing dba Floridian Plumbing" at bounding box center [308, 368] width 283 height 12
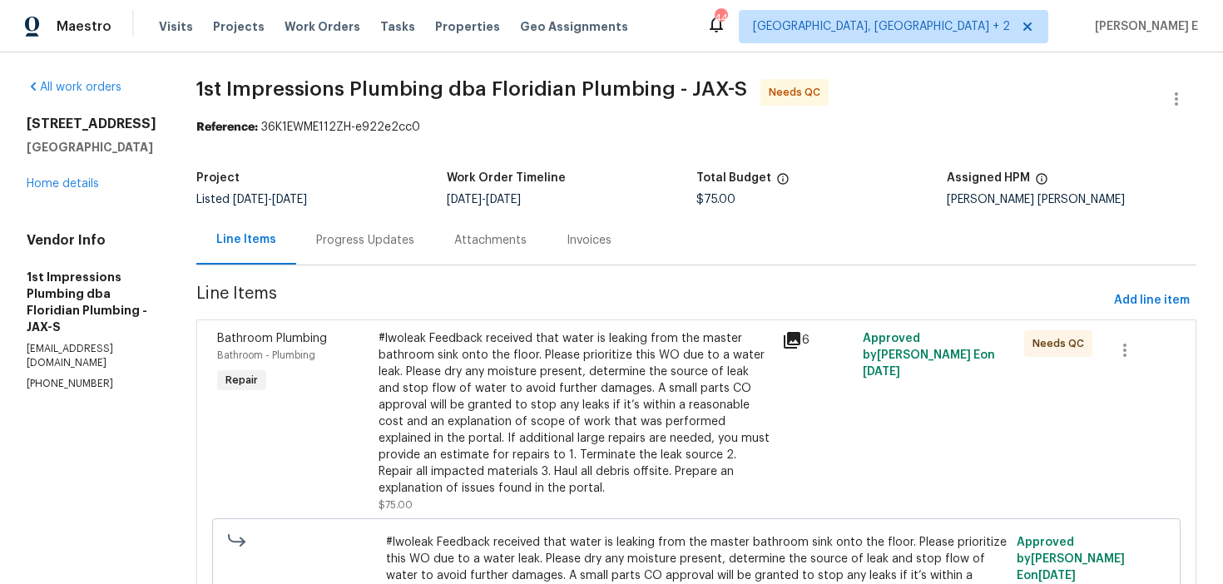
click at [422, 373] on div "#lwoleak Feedback received that water is leaking from the master bathroom sink …" at bounding box center [576, 413] width 394 height 166
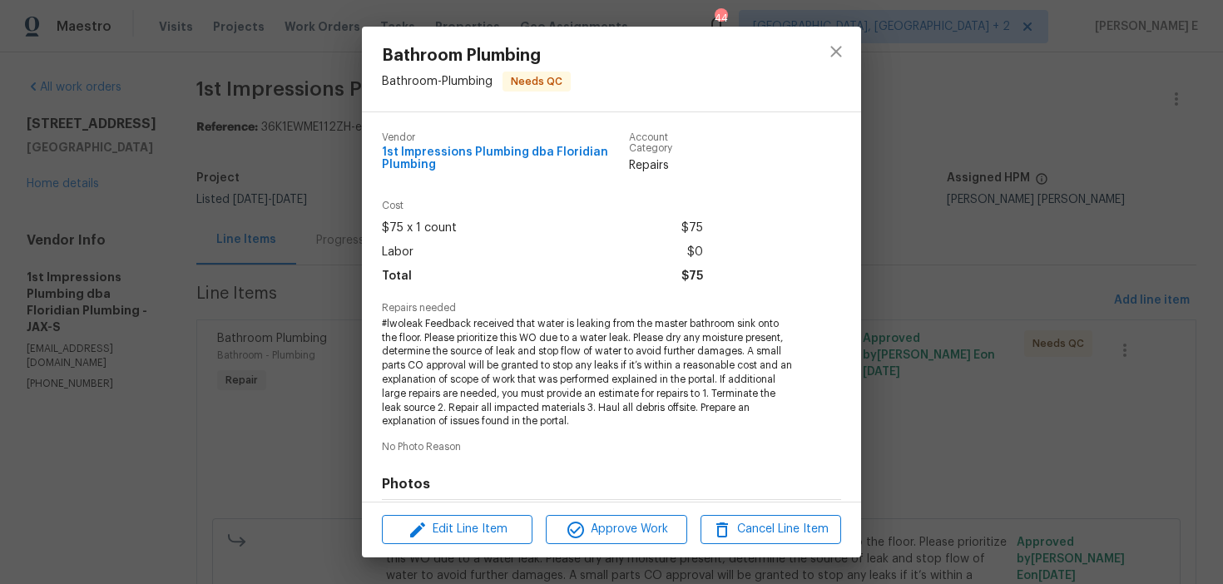
scroll to position [235, 0]
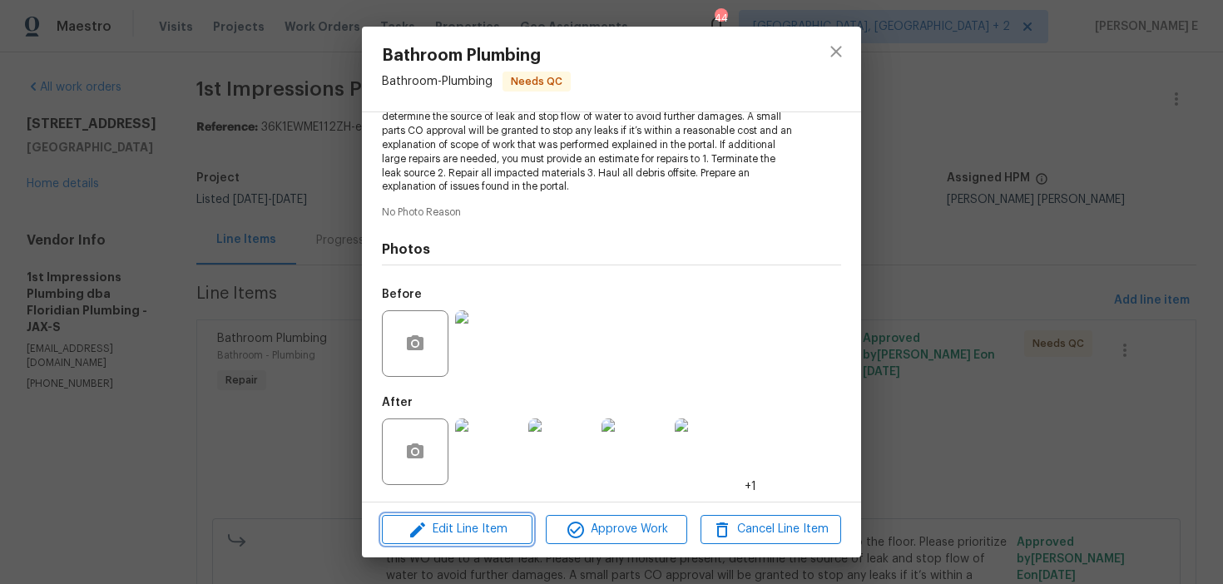
click at [432, 522] on span "Edit Line Item" at bounding box center [457, 529] width 141 height 21
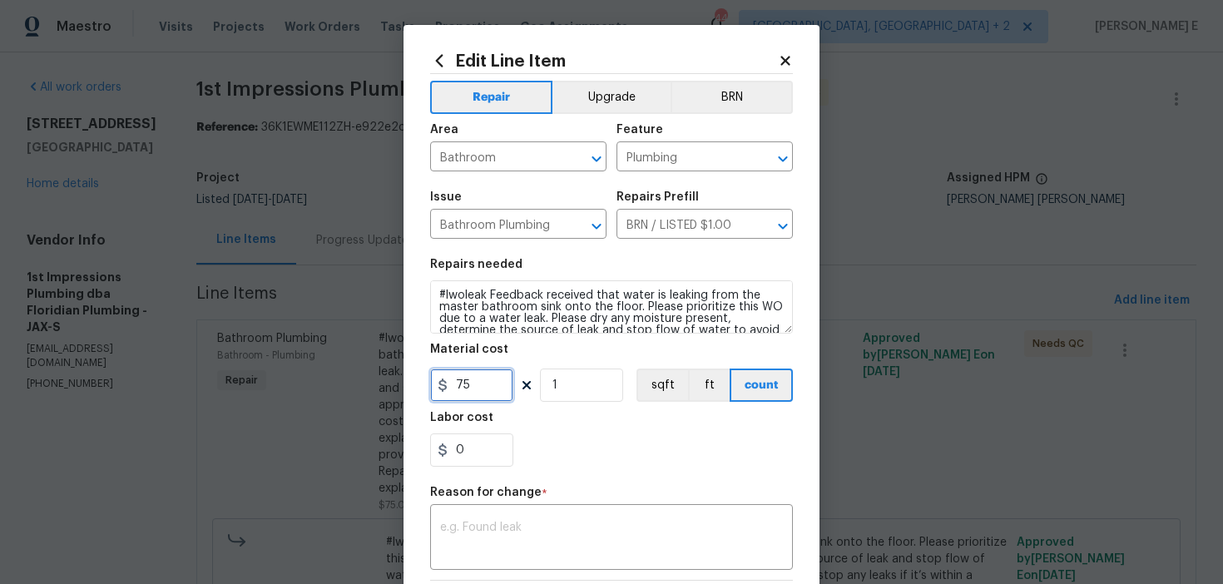
click at [465, 383] on input "75" at bounding box center [471, 385] width 83 height 33
type input "345"
click at [508, 552] on textarea at bounding box center [611, 539] width 343 height 35
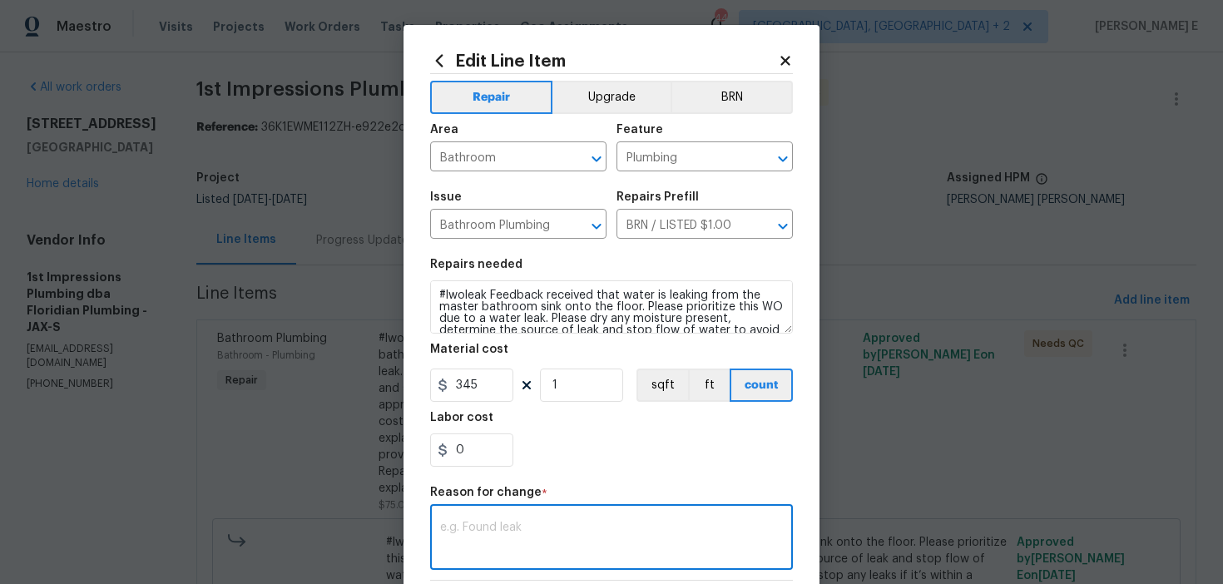
paste textarea "(KE) Updated per vendor's final cost."
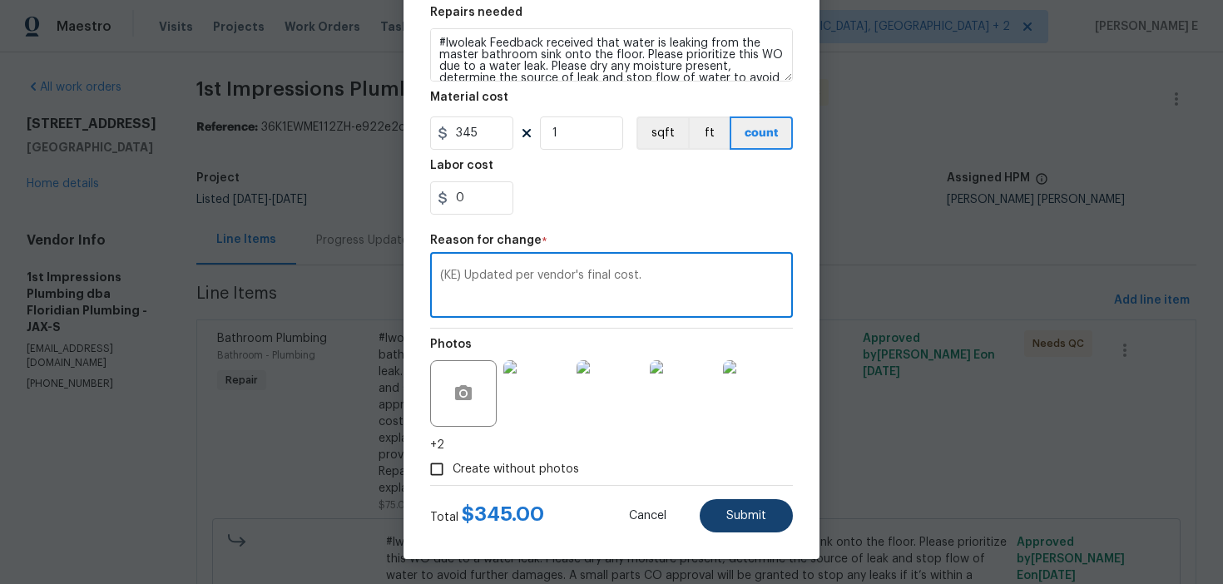
type textarea "(KE) Updated per vendor's final cost."
click at [746, 512] on span "Submit" at bounding box center [747, 516] width 40 height 12
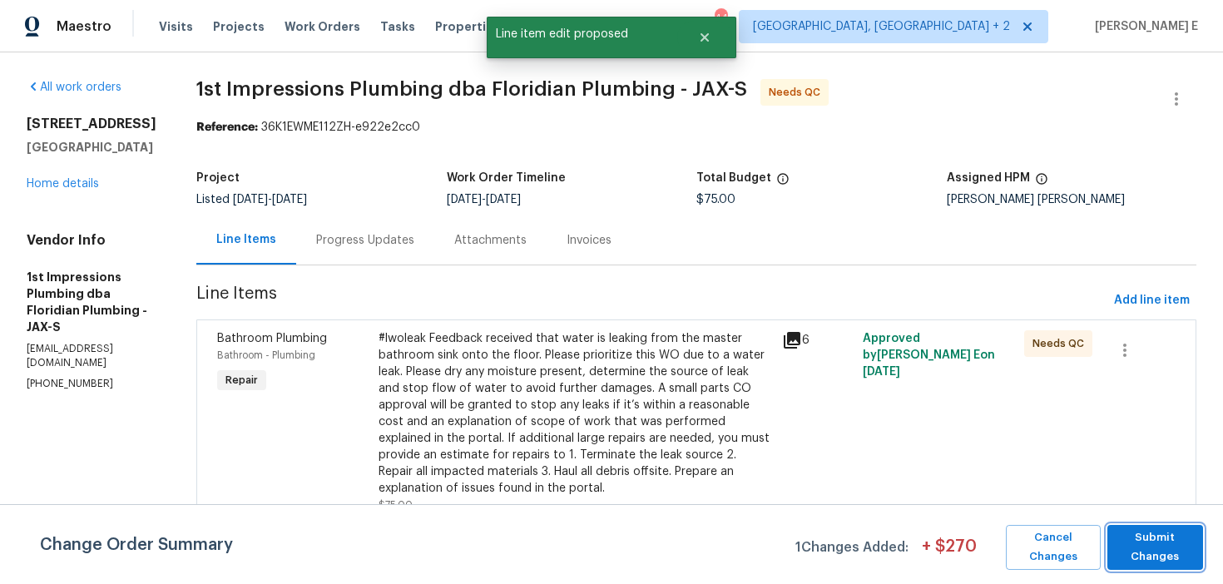
click at [1139, 553] on span "Submit Changes" at bounding box center [1155, 548] width 79 height 38
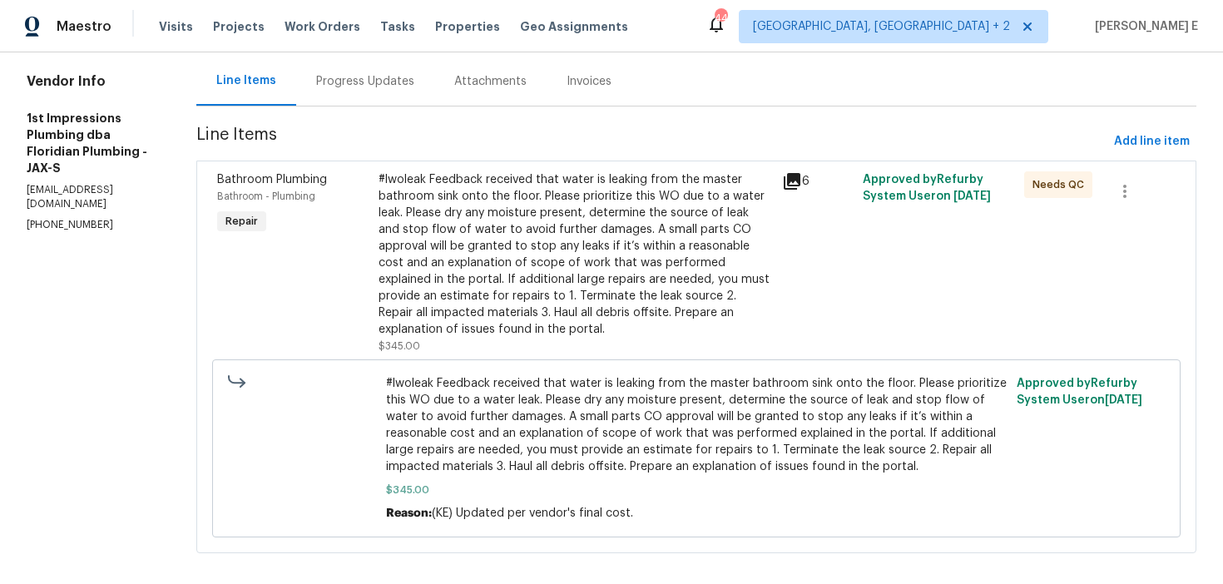
scroll to position [141, 0]
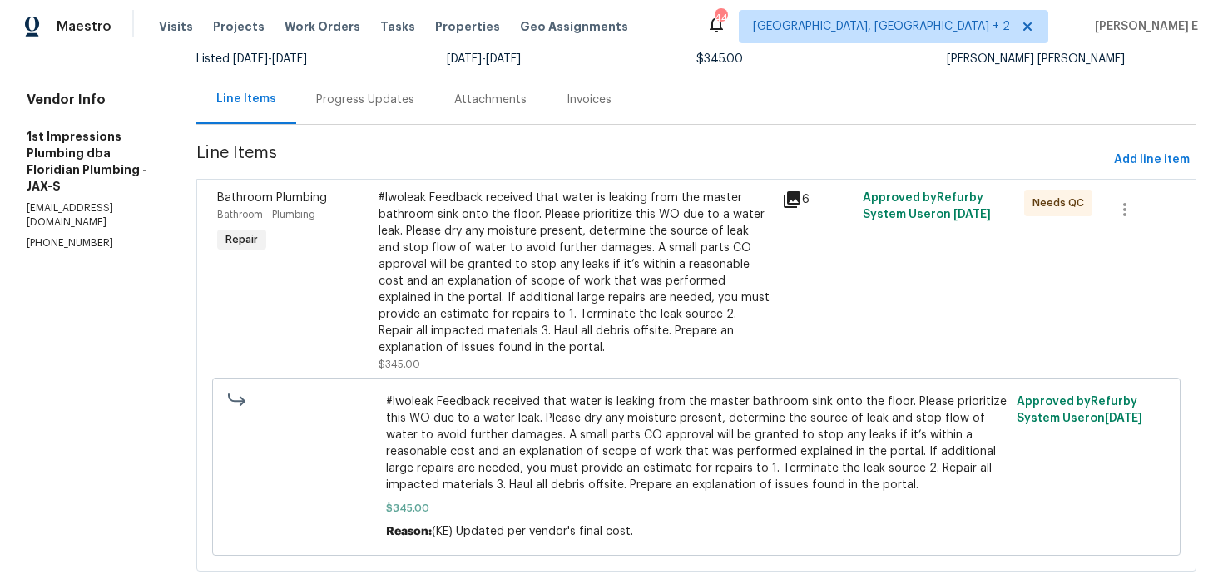
click at [469, 256] on div "#lwoleak Feedback received that water is leaking from the master bathroom sink …" at bounding box center [576, 273] width 394 height 166
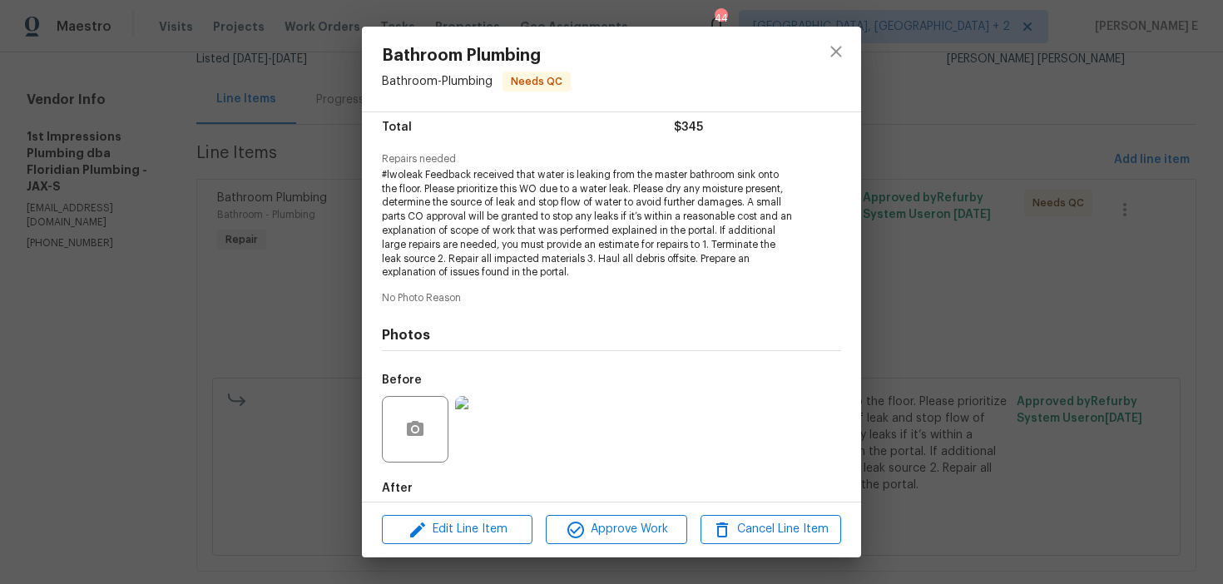
scroll to position [235, 0]
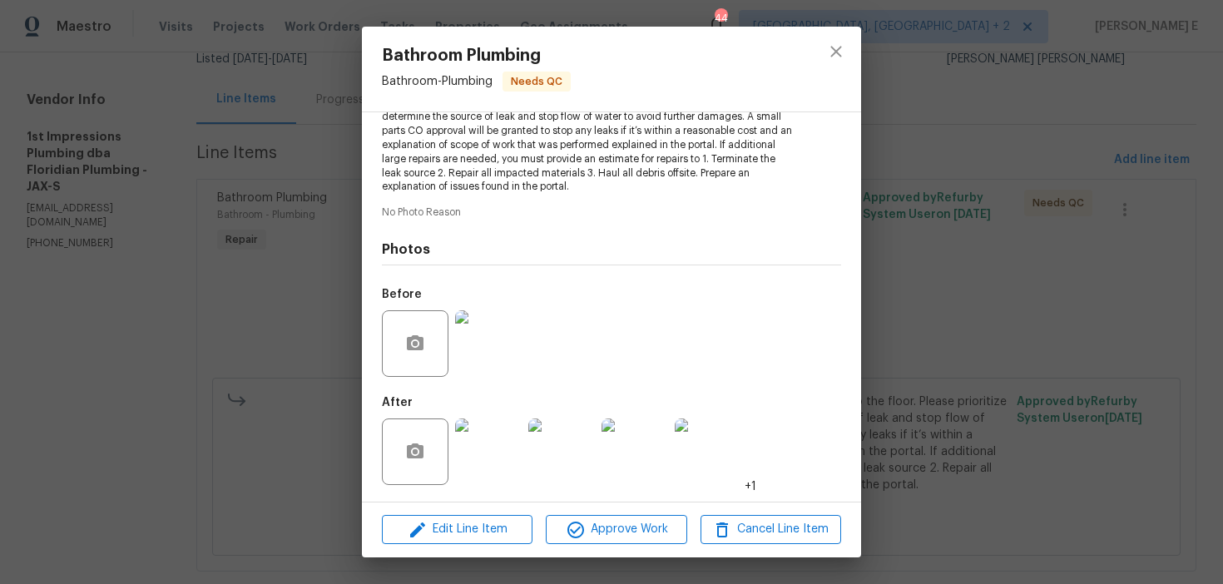
click at [488, 350] on img at bounding box center [488, 343] width 67 height 67
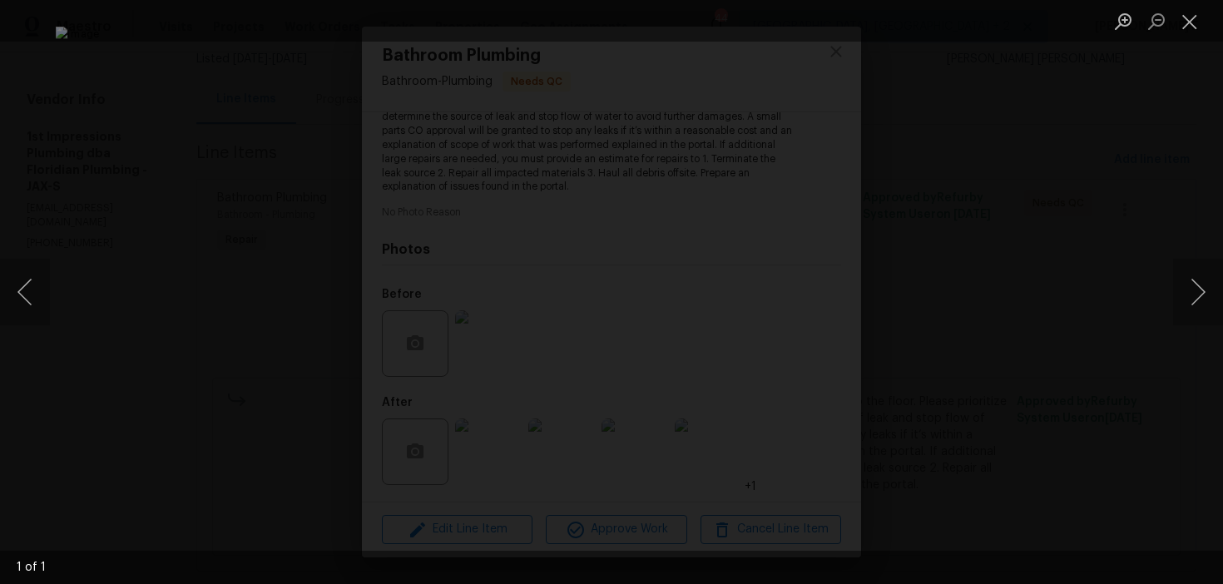
click at [1029, 255] on div "Lightbox" at bounding box center [611, 292] width 1223 height 584
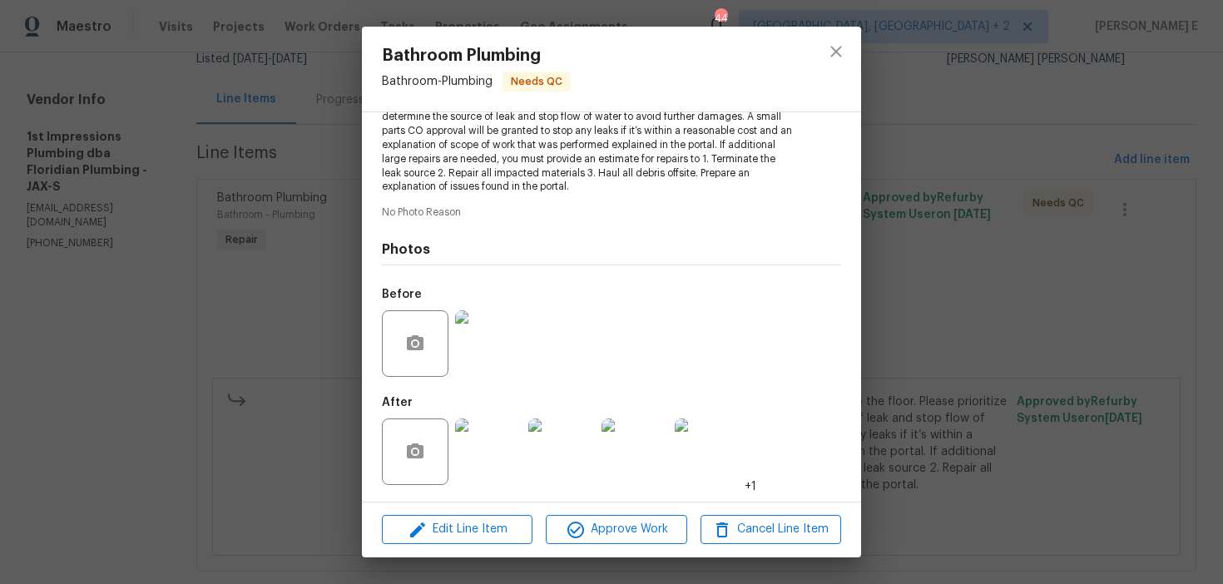
click at [484, 447] on img at bounding box center [488, 452] width 67 height 67
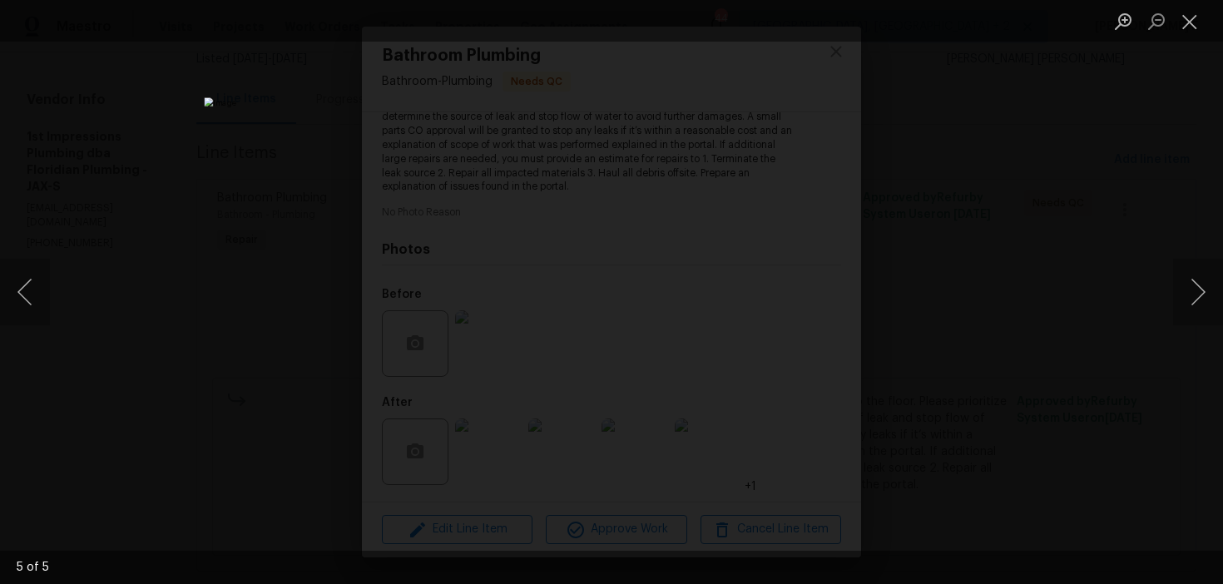
click at [1018, 277] on div "Lightbox" at bounding box center [611, 292] width 1223 height 584
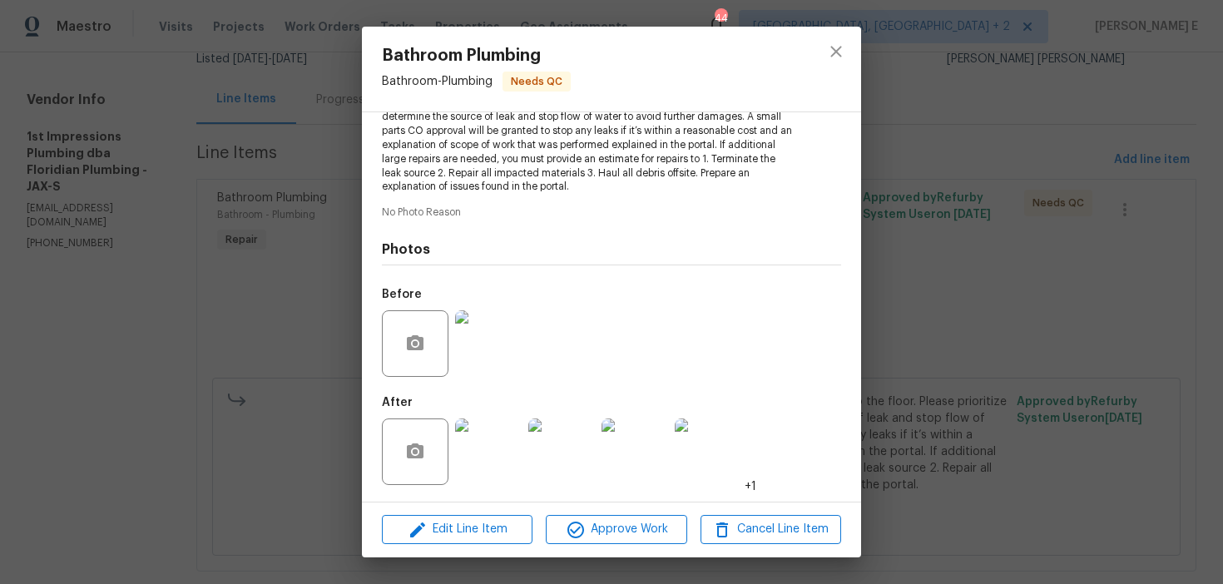
click at [1018, 277] on div "Bathroom Plumbing Bathroom - Plumbing Needs QC Vendor 1st Impressions Plumbing …" at bounding box center [611, 292] width 1223 height 584
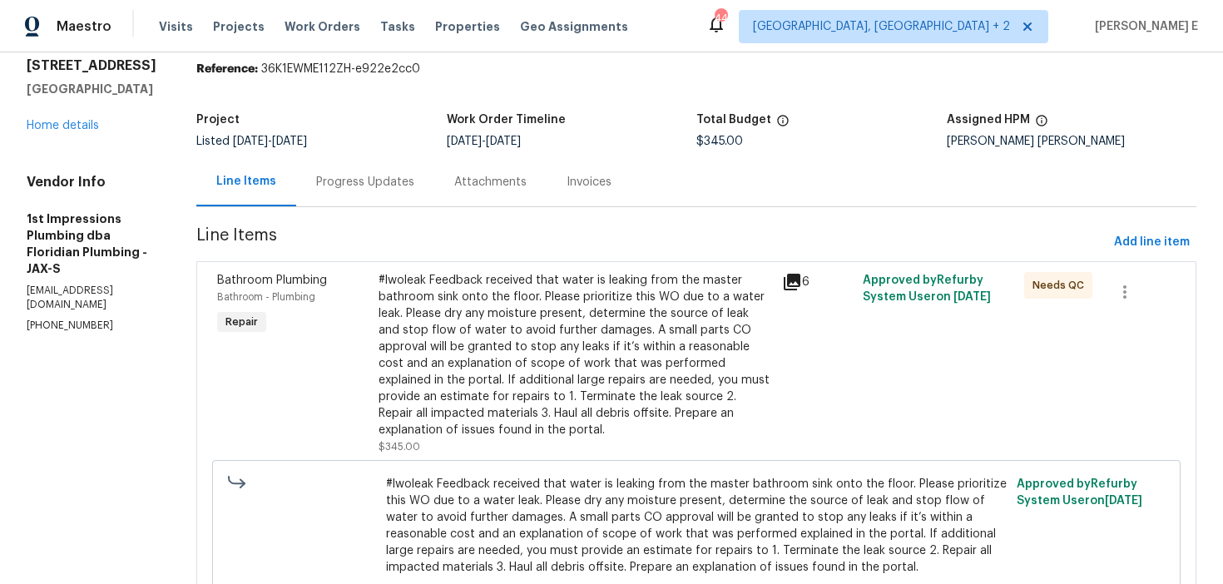
scroll to position [0, 0]
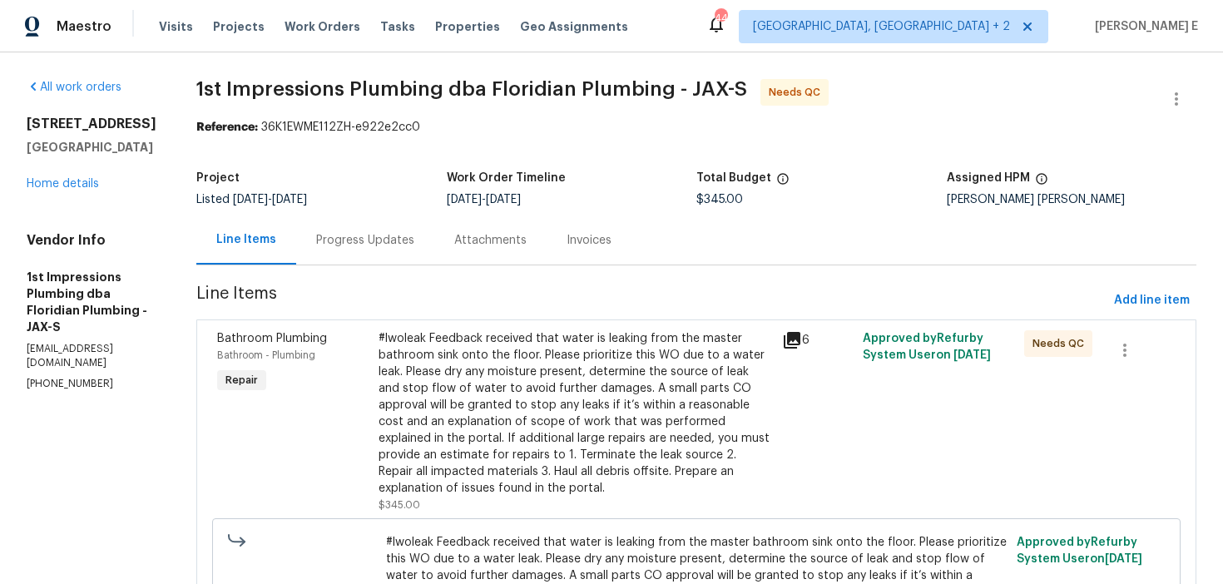
click at [1182, 118] on div at bounding box center [1177, 99] width 40 height 40
click at [1177, 97] on icon "button" at bounding box center [1177, 99] width 20 height 20
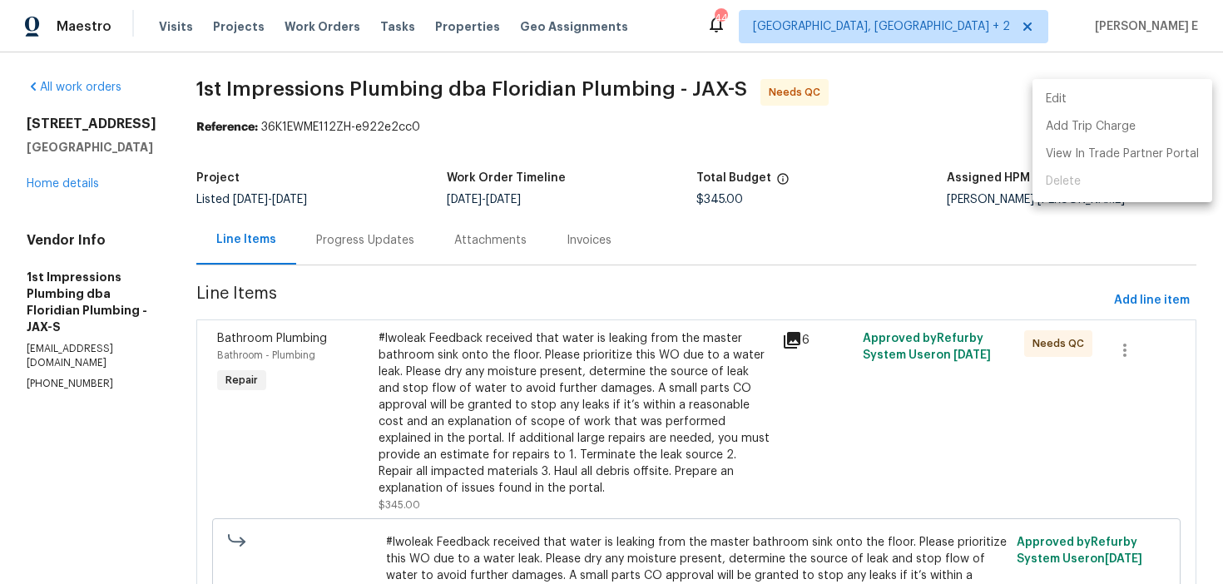
click at [1058, 99] on li "Edit" at bounding box center [1123, 99] width 180 height 27
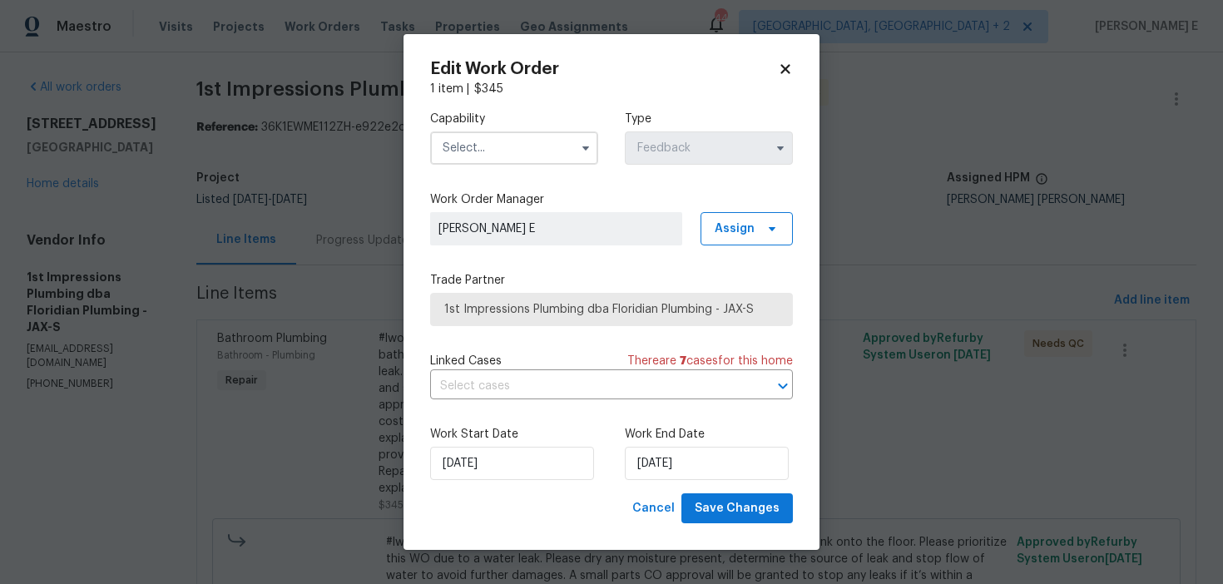
click at [574, 156] on span at bounding box center [585, 148] width 25 height 25
click at [584, 151] on icon "button" at bounding box center [585, 147] width 13 height 13
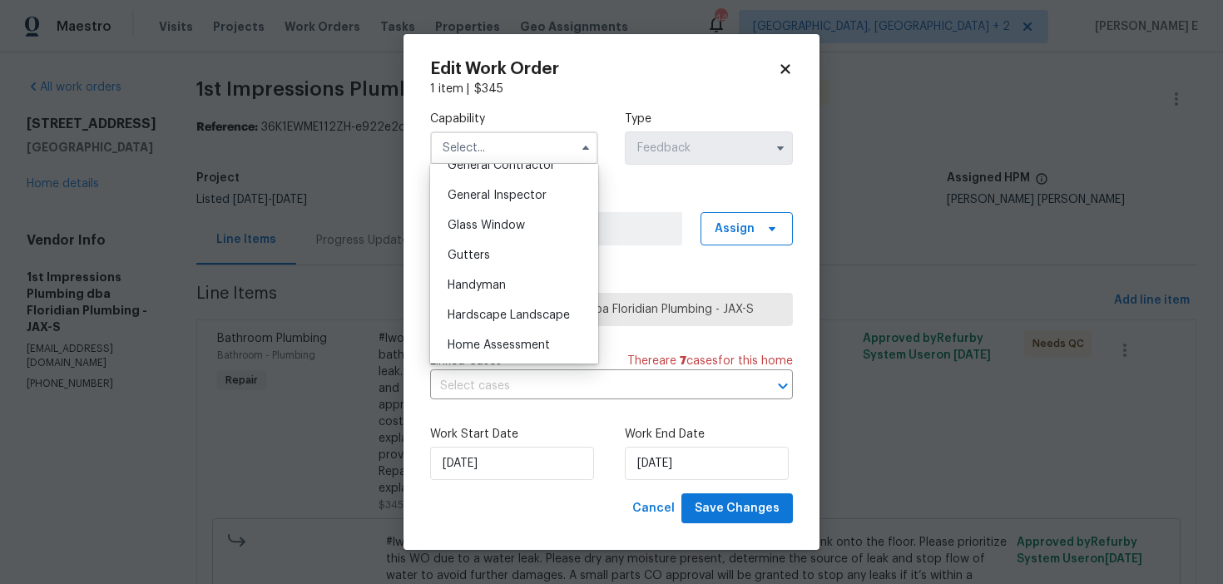
scroll to position [814, 0]
click at [515, 277] on div "Handyman" at bounding box center [514, 285] width 160 height 30
type input "Handyman"
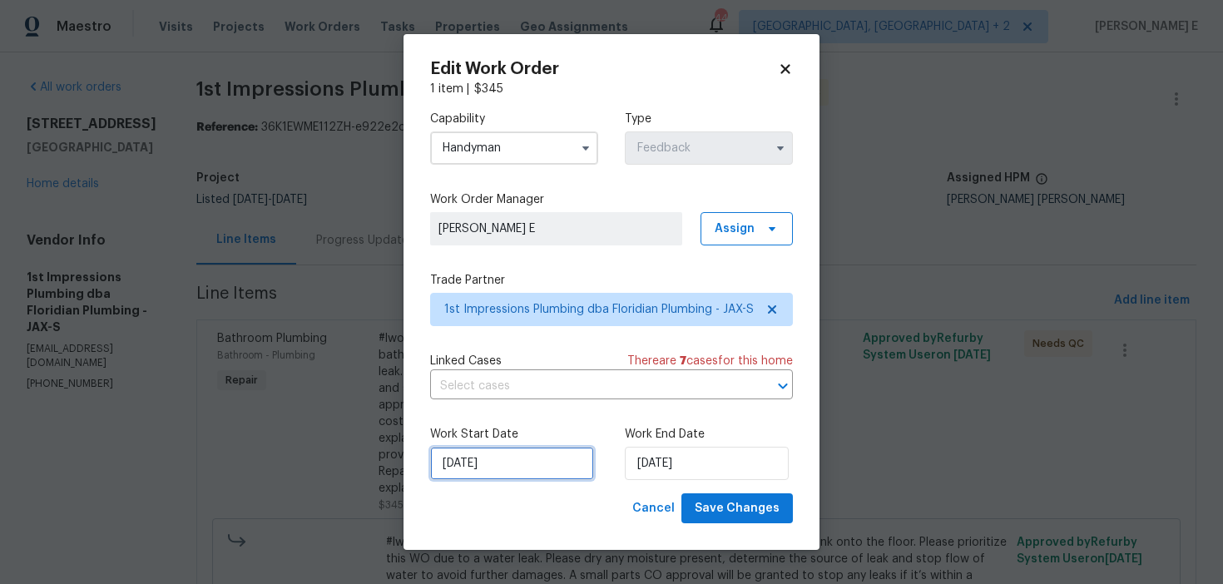
click at [499, 454] on input "22/09/2025" at bounding box center [512, 463] width 164 height 33
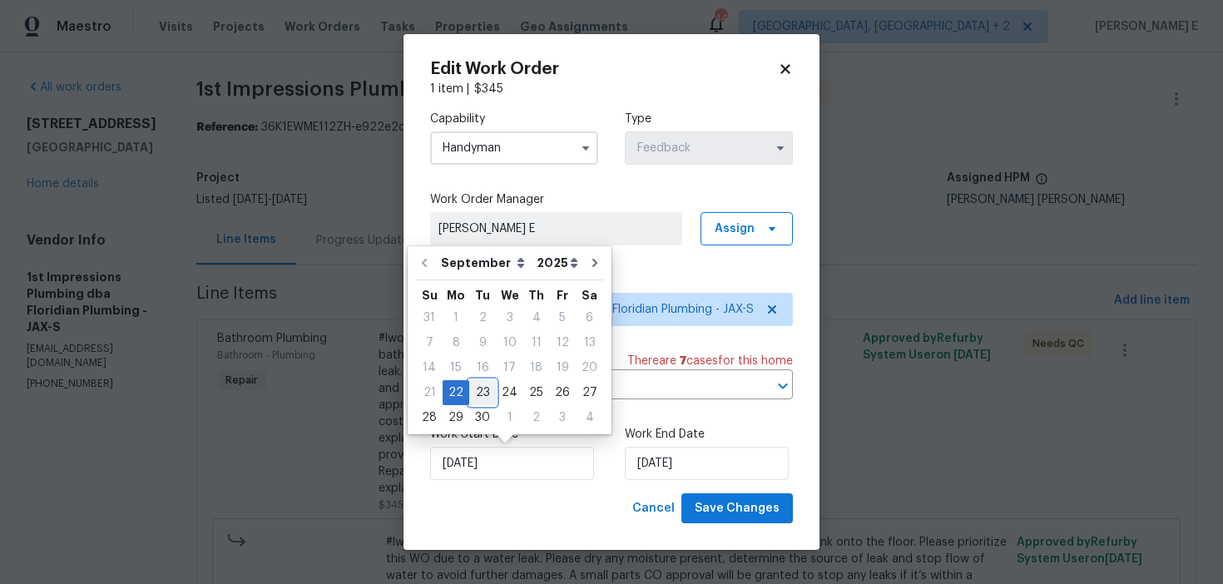
click at [484, 387] on div "23" at bounding box center [482, 392] width 27 height 23
type input "23/09/2025"
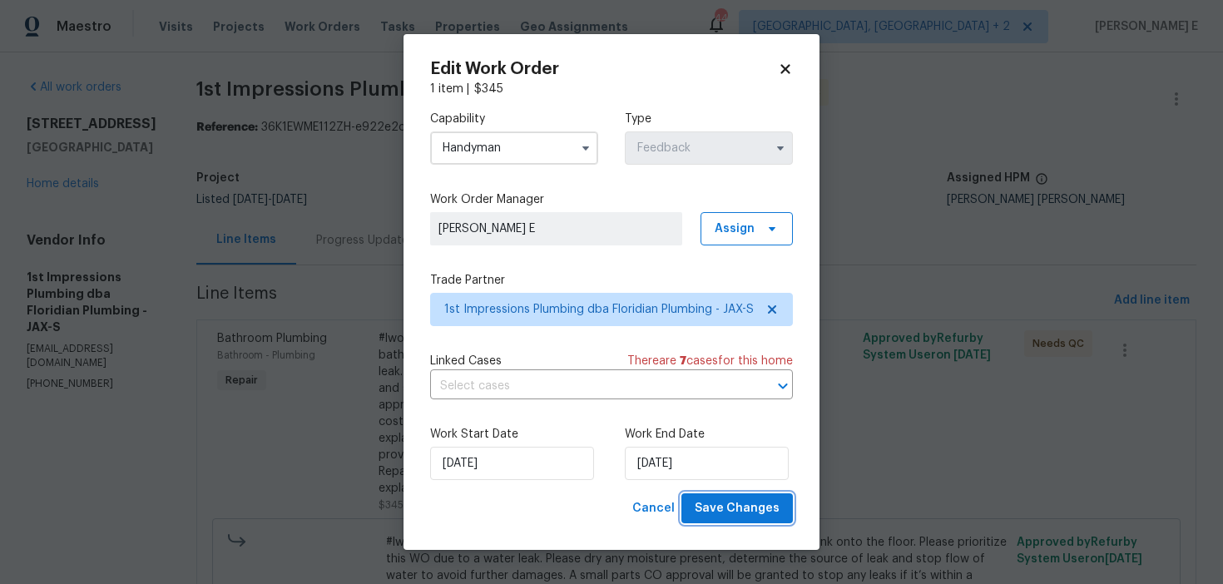
click at [719, 519] on span "Save Changes" at bounding box center [737, 509] width 85 height 21
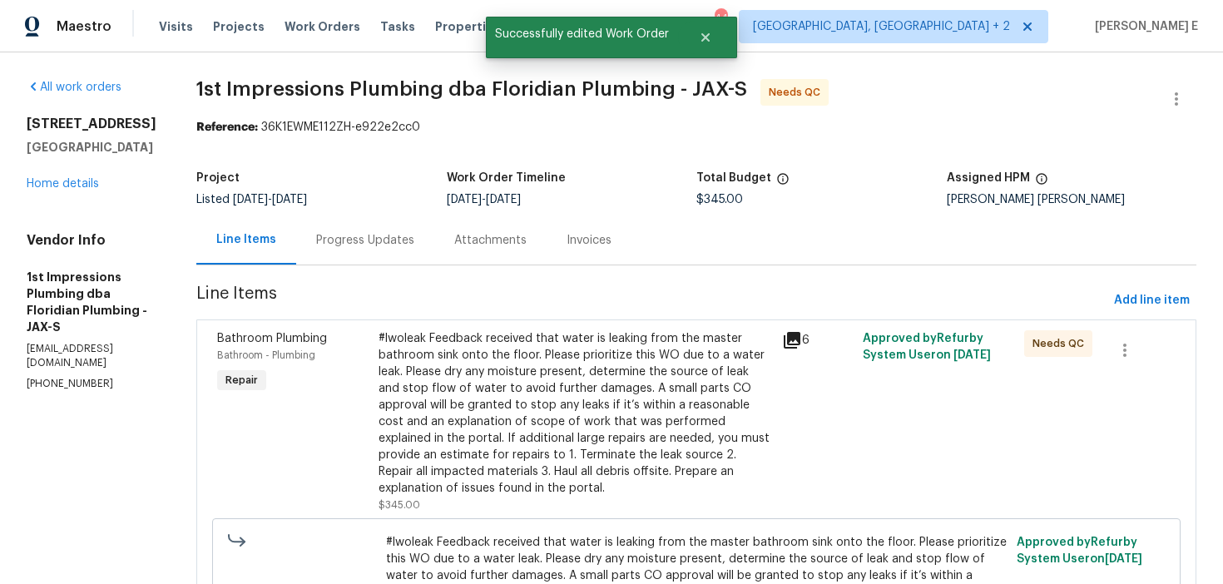
click at [390, 406] on div "#lwoleak Feedback received that water is leaking from the master bathroom sink …" at bounding box center [576, 413] width 394 height 166
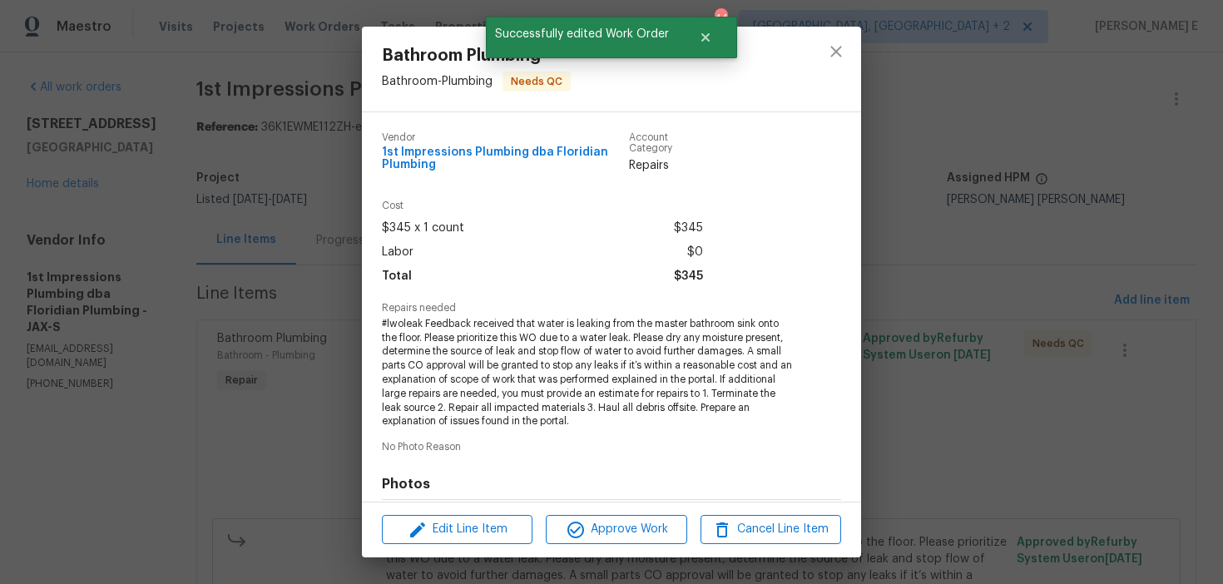
scroll to position [235, 0]
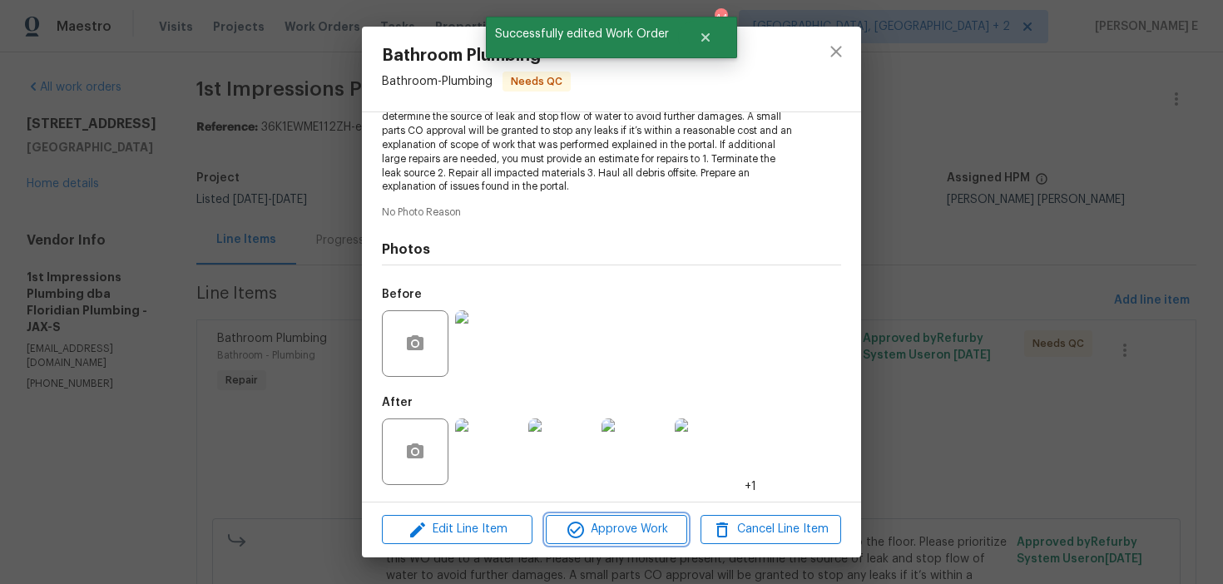
click at [608, 529] on span "Approve Work" at bounding box center [616, 529] width 131 height 21
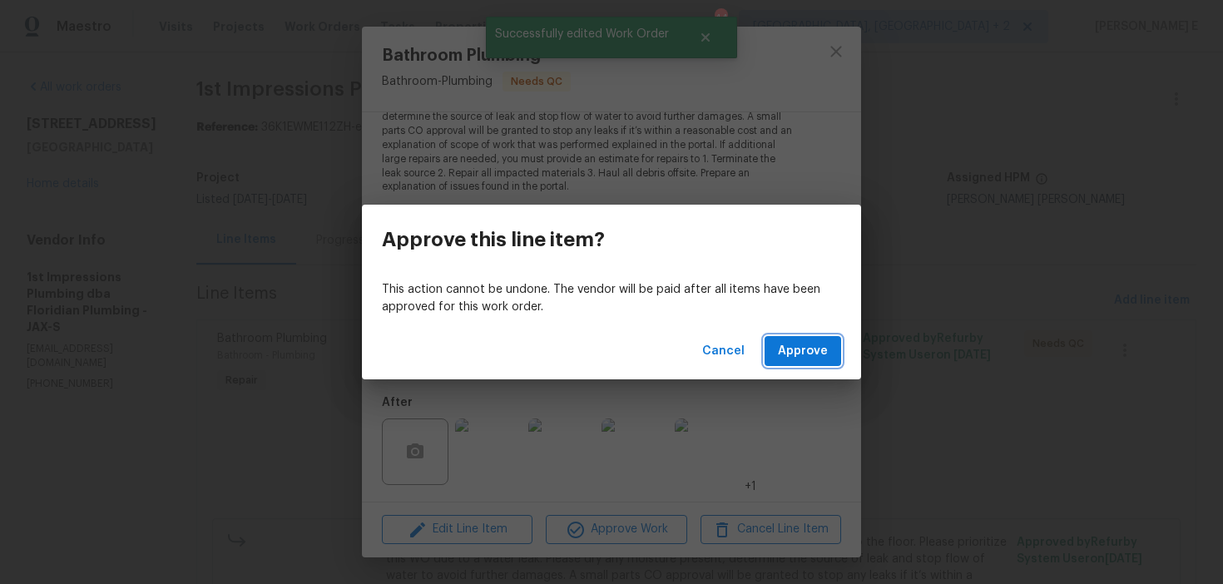
click at [820, 353] on span "Approve" at bounding box center [803, 351] width 50 height 21
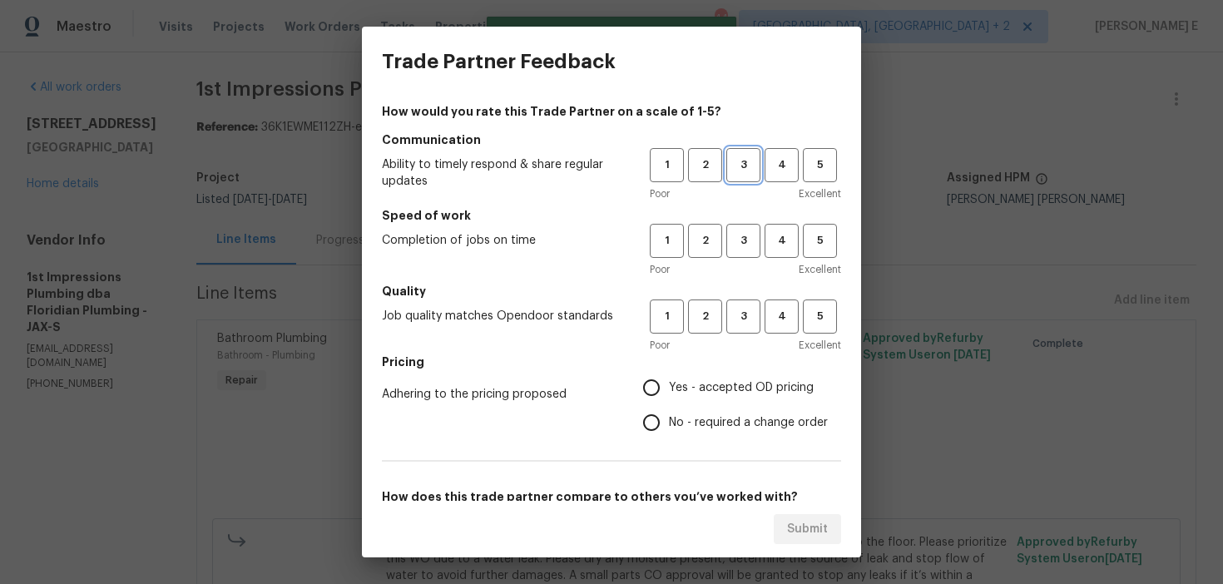
click at [752, 167] on span "3" at bounding box center [743, 165] width 31 height 19
click at [750, 222] on h5 "Speed of work" at bounding box center [611, 215] width 459 height 17
click at [744, 249] on span "3" at bounding box center [743, 240] width 31 height 19
click at [745, 308] on span "3" at bounding box center [743, 316] width 31 height 19
click at [674, 408] on label "No - required a change order" at bounding box center [731, 422] width 194 height 35
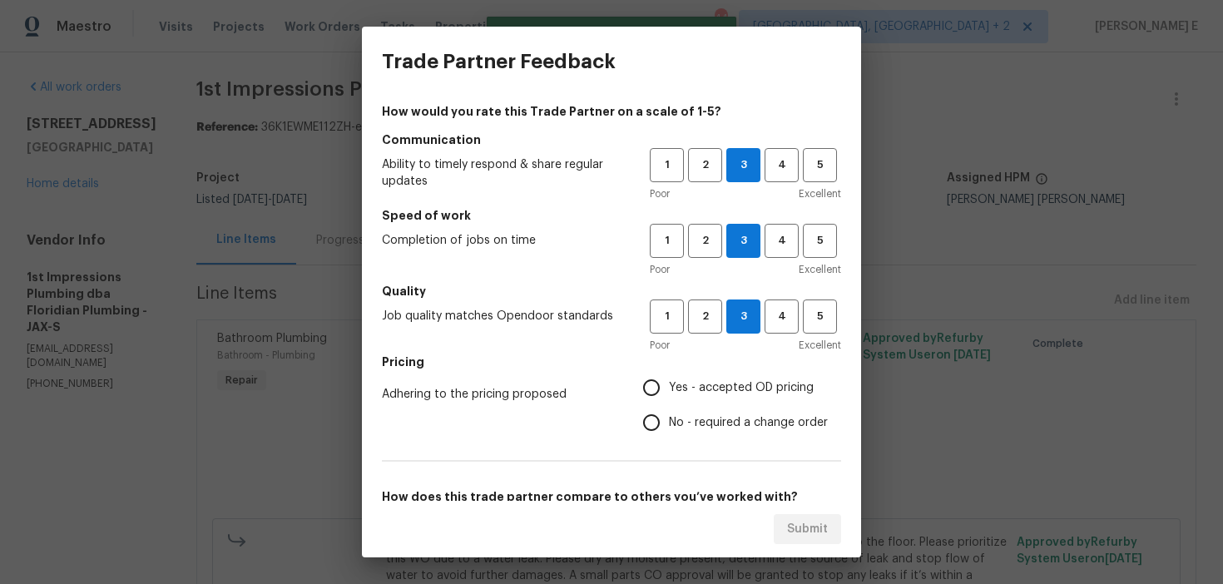
click at [669, 408] on input "No - required a change order" at bounding box center [651, 422] width 35 height 35
radio input "true"
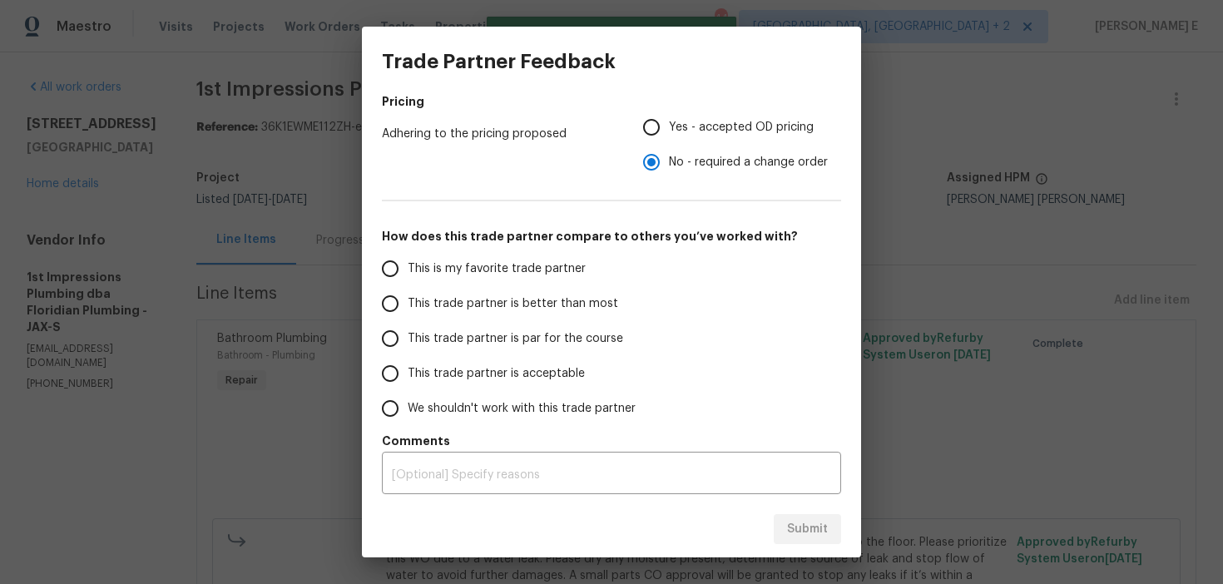
click at [525, 323] on label "This trade partner is par for the course" at bounding box center [504, 338] width 263 height 35
click at [408, 323] on input "This trade partner is par for the course" at bounding box center [390, 338] width 35 height 35
click at [834, 534] on button "Submit" at bounding box center [807, 529] width 67 height 31
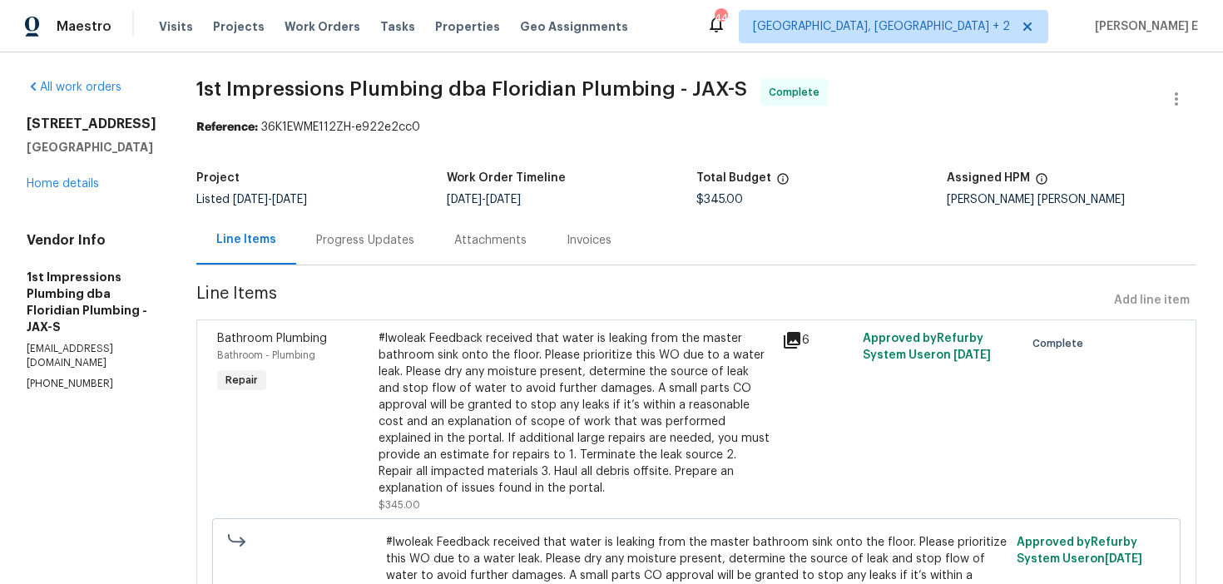
radio input "true"
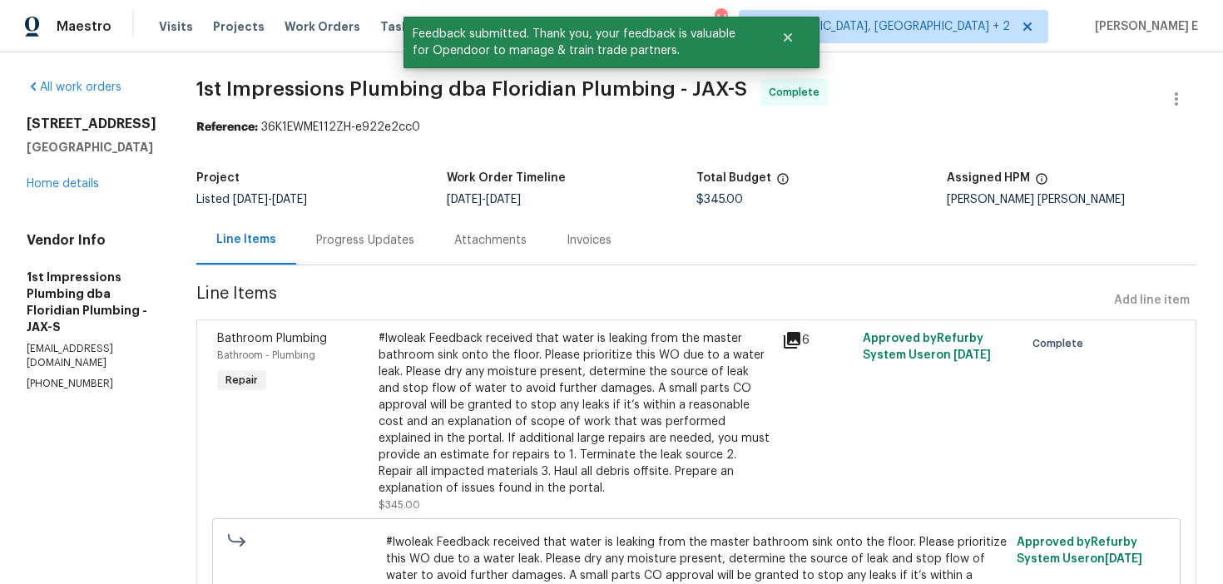
click at [347, 226] on div "Progress Updates" at bounding box center [365, 240] width 138 height 49
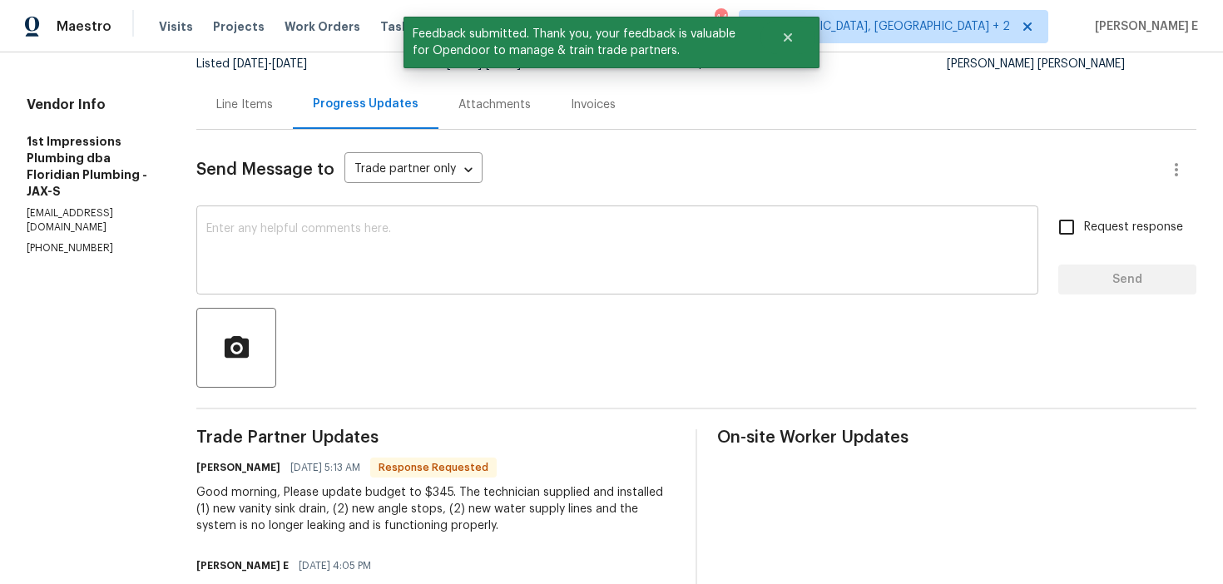
scroll to position [135, 0]
click at [371, 261] on textarea at bounding box center [617, 253] width 822 height 58
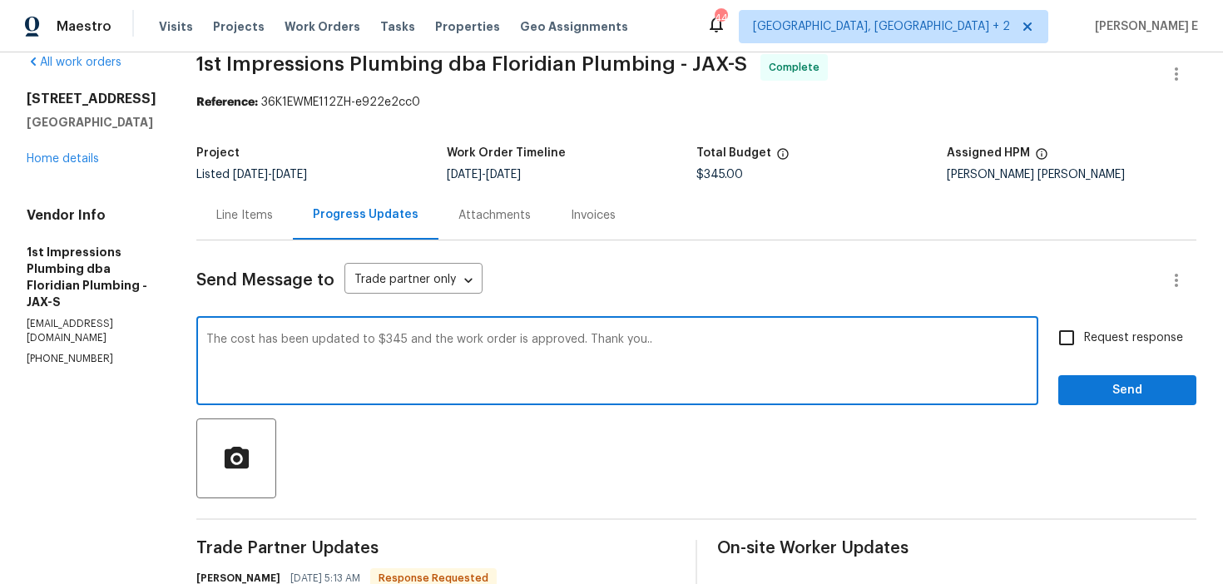
scroll to position [0, 0]
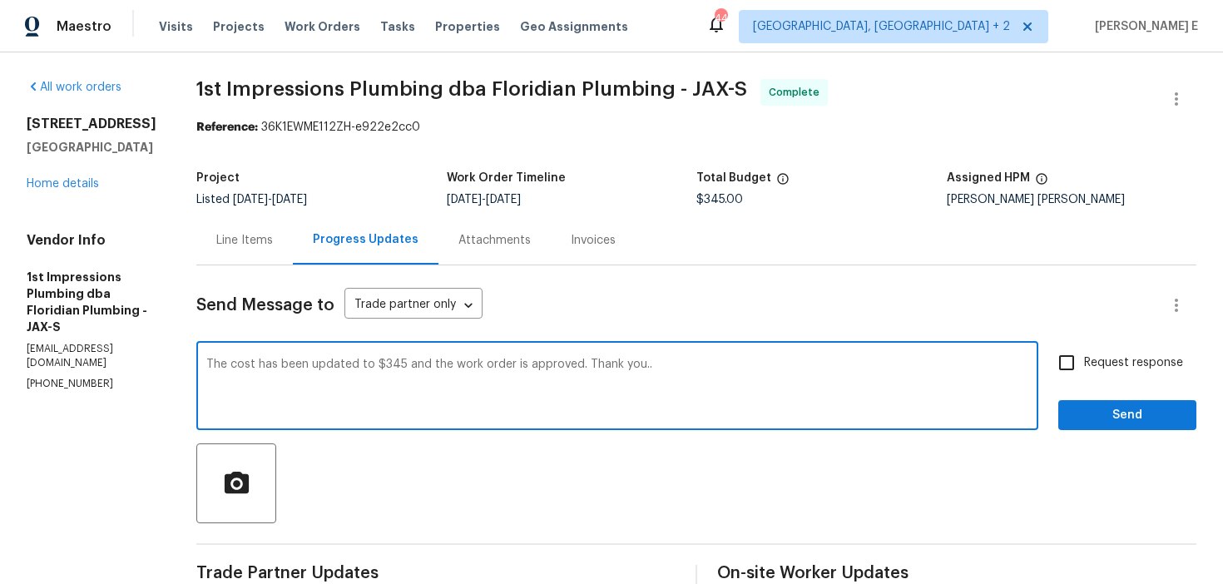
type textarea "The cost has been updated to $345 and the work order is approved. Thank you.."
click at [1059, 372] on input "Request response" at bounding box center [1067, 362] width 35 height 35
checkbox input "true"
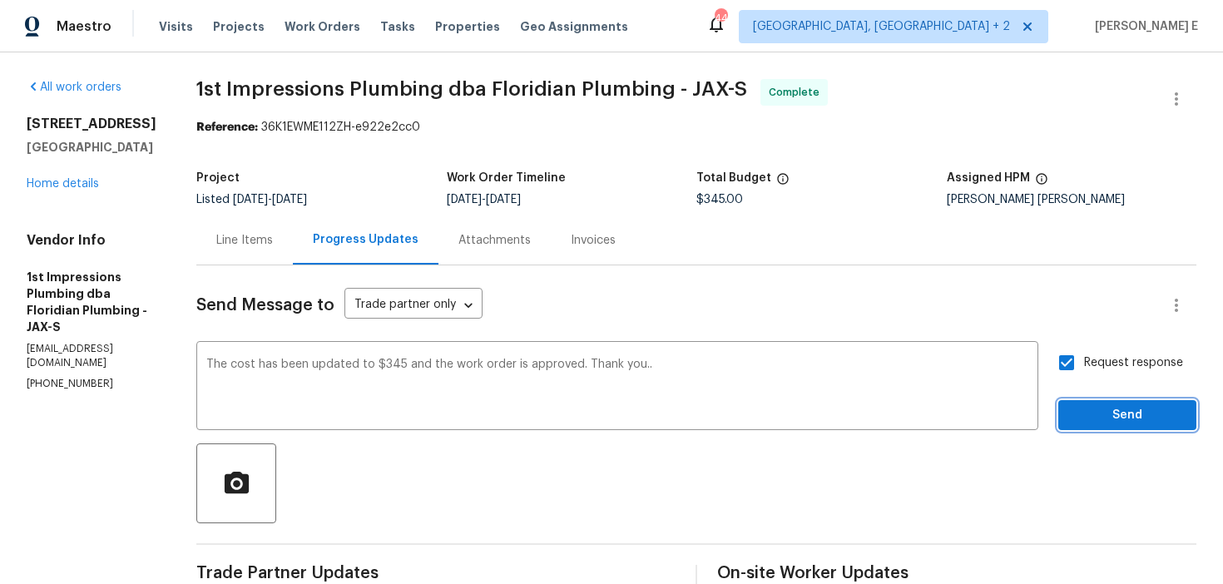
click at [1095, 405] on span "Send" at bounding box center [1128, 415] width 112 height 21
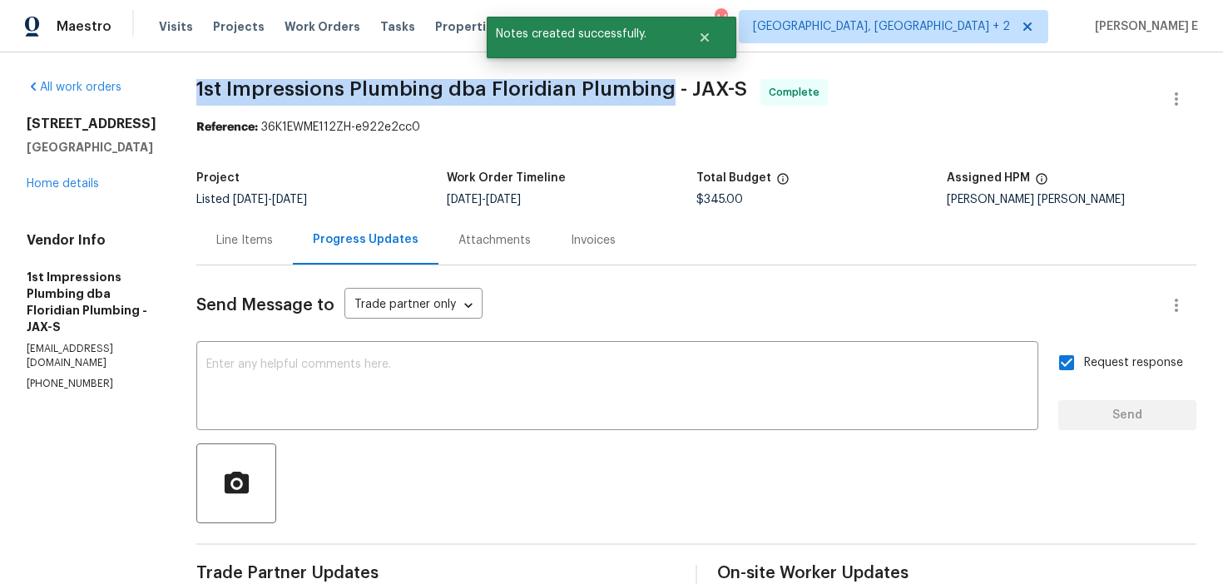
drag, startPoint x: 189, startPoint y: 88, endPoint x: 657, endPoint y: 90, distance: 467.8
click at [656, 89] on span "1st Impressions Plumbing dba Floridian Plumbing - JAX-S" at bounding box center [471, 89] width 551 height 20
copy span "1st Impressions Plumbing dba Floridian Plumbing"
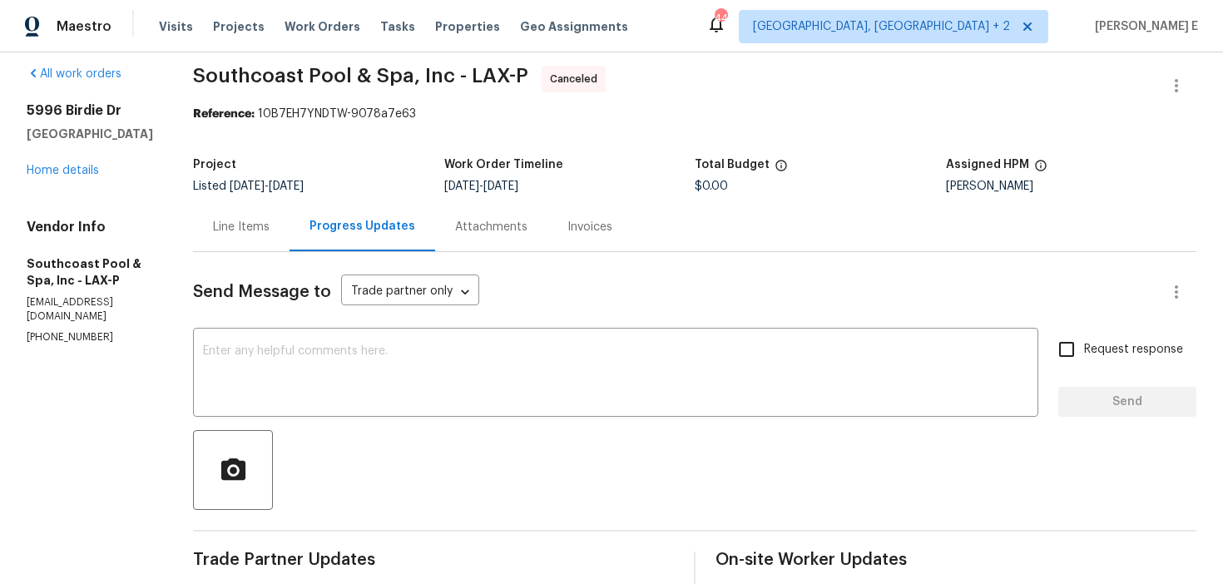
scroll to position [19, 0]
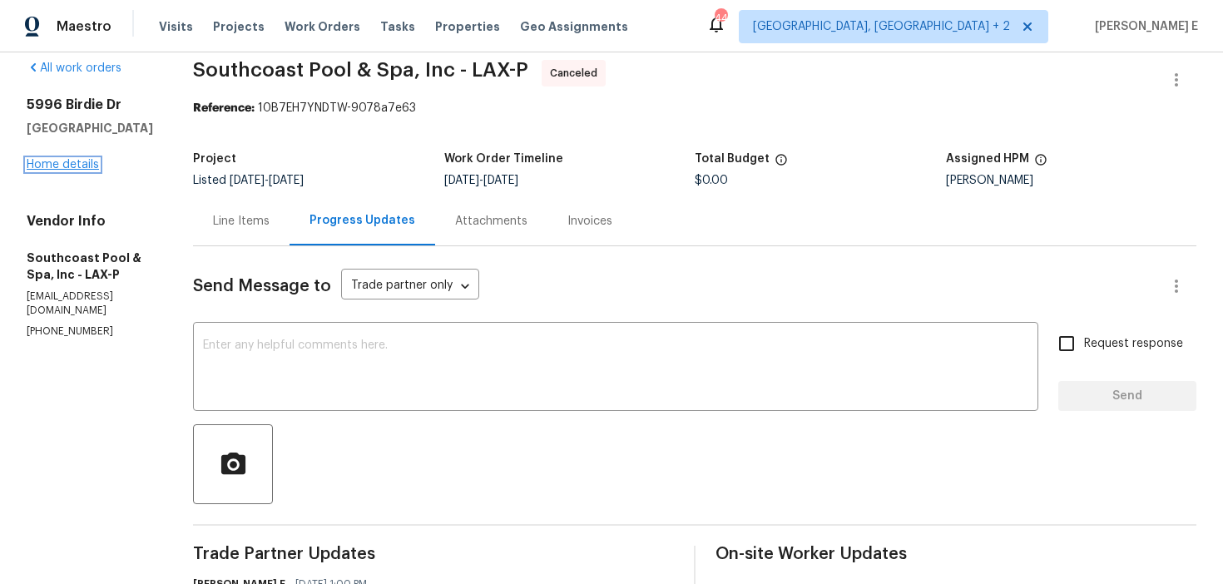
click at [82, 167] on link "Home details" at bounding box center [63, 165] width 72 height 12
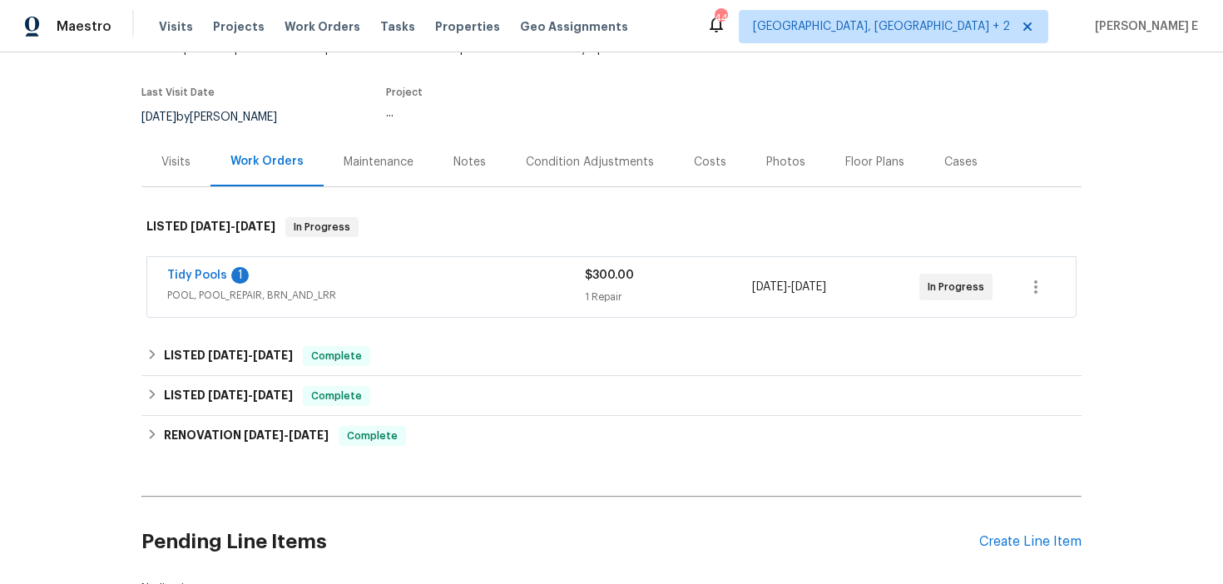
scroll to position [125, 0]
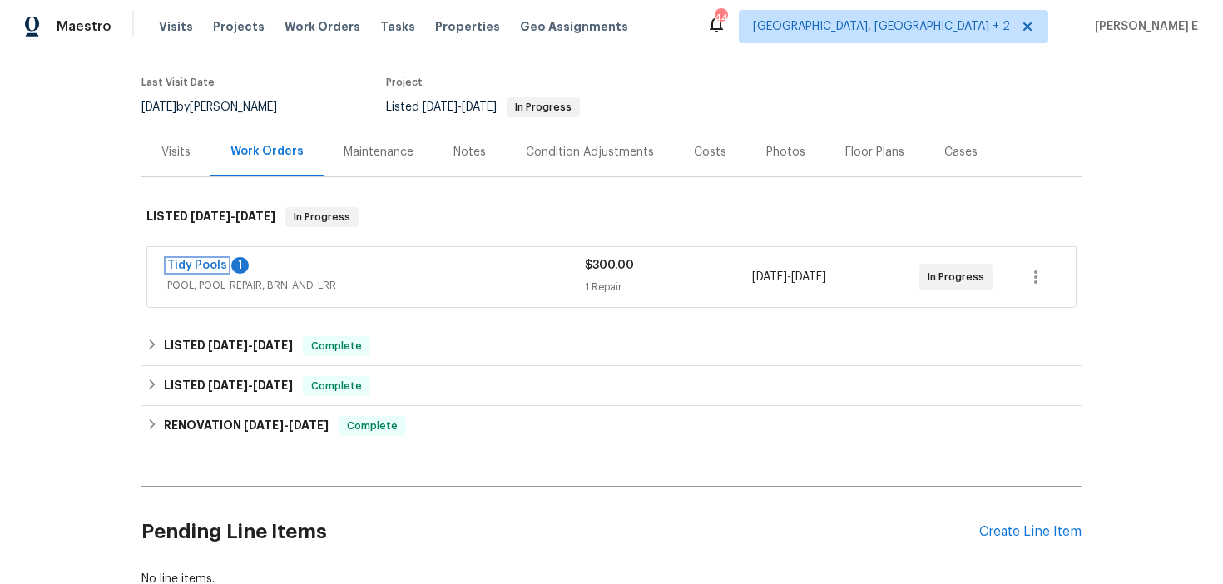
click at [205, 268] on link "Tidy Pools" at bounding box center [197, 266] width 60 height 12
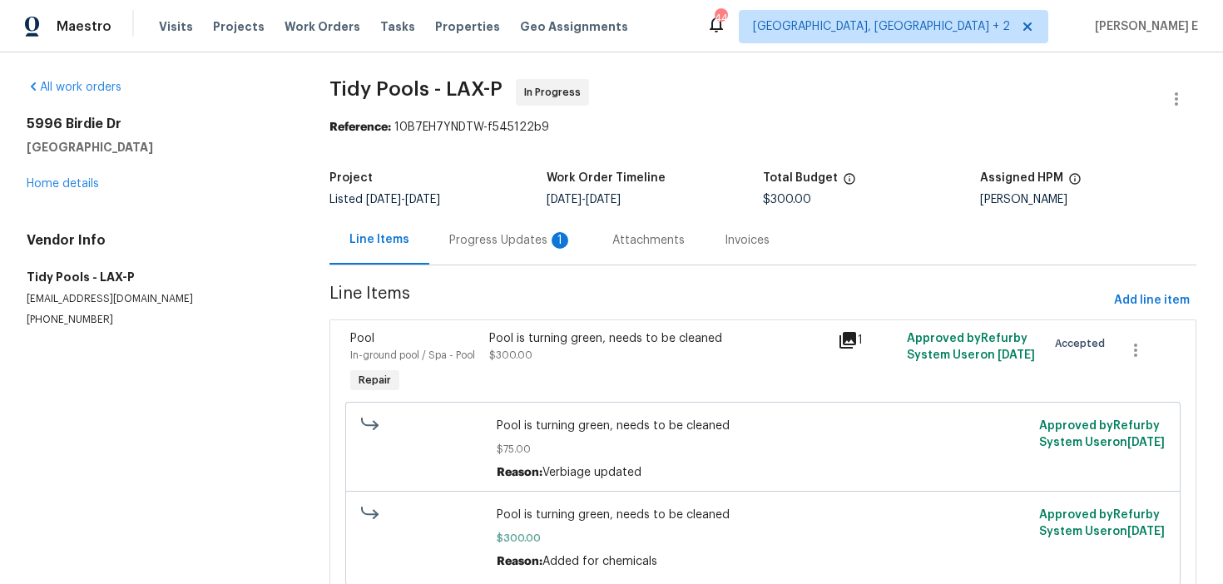
click at [482, 239] on div "Progress Updates 1" at bounding box center [510, 240] width 123 height 17
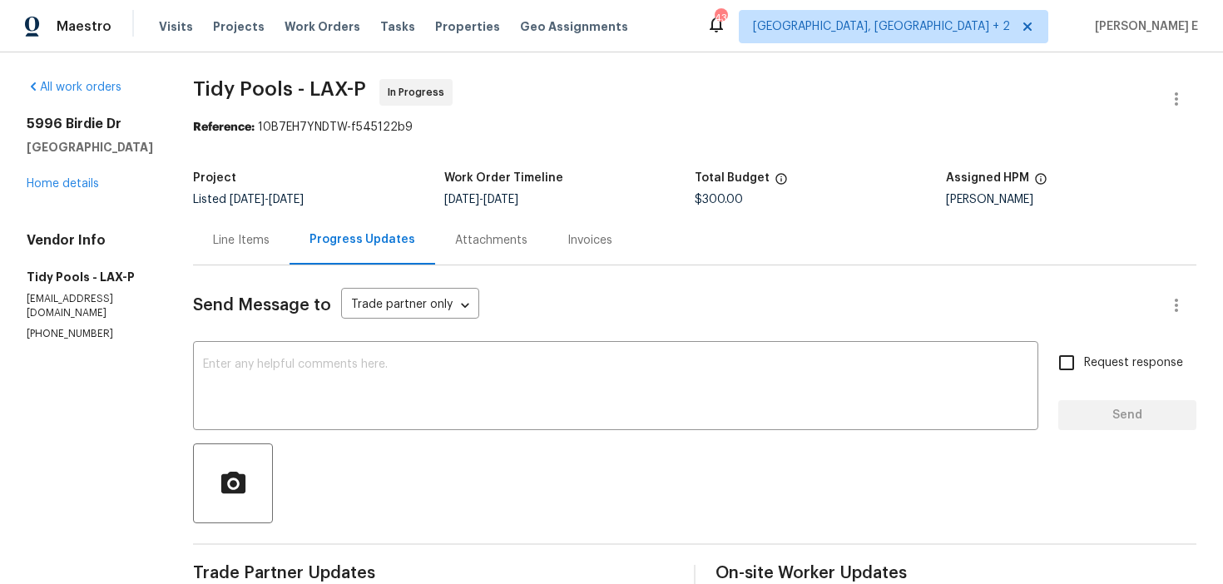
click at [226, 234] on div "Line Items" at bounding box center [241, 240] width 57 height 17
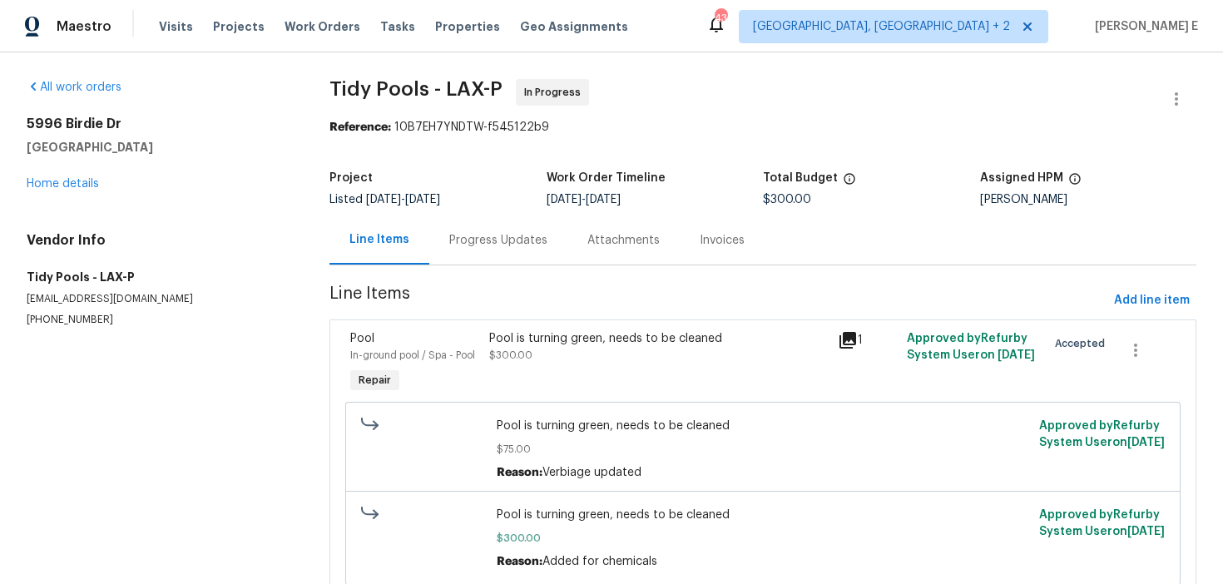
click at [562, 375] on div "Pool is turning green, needs to be cleaned $300.00" at bounding box center [658, 363] width 348 height 77
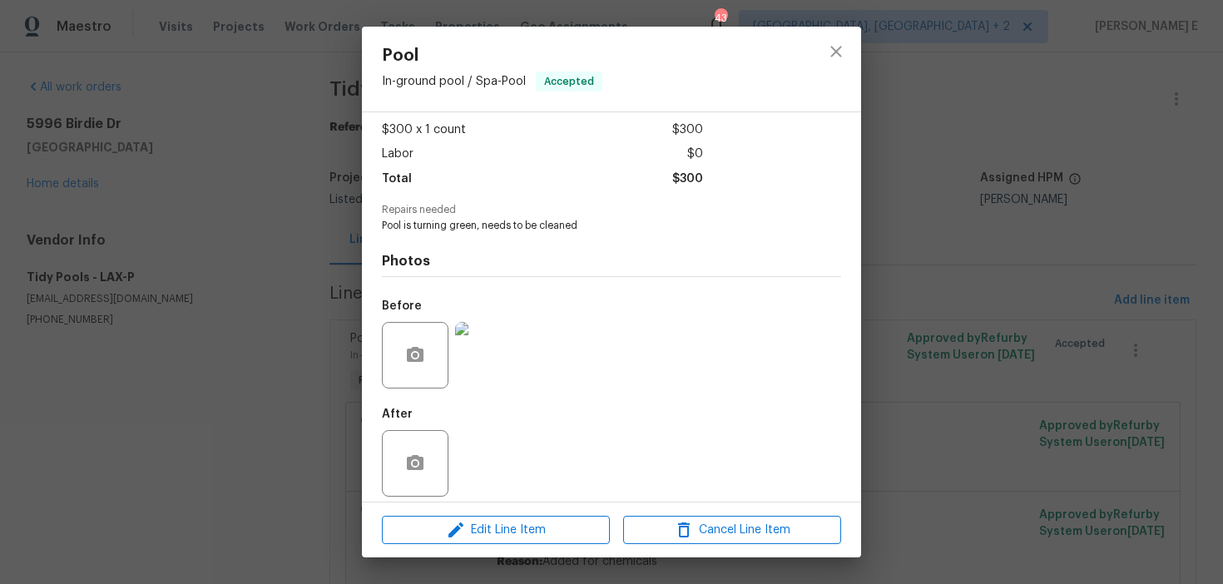
scroll to position [99, 0]
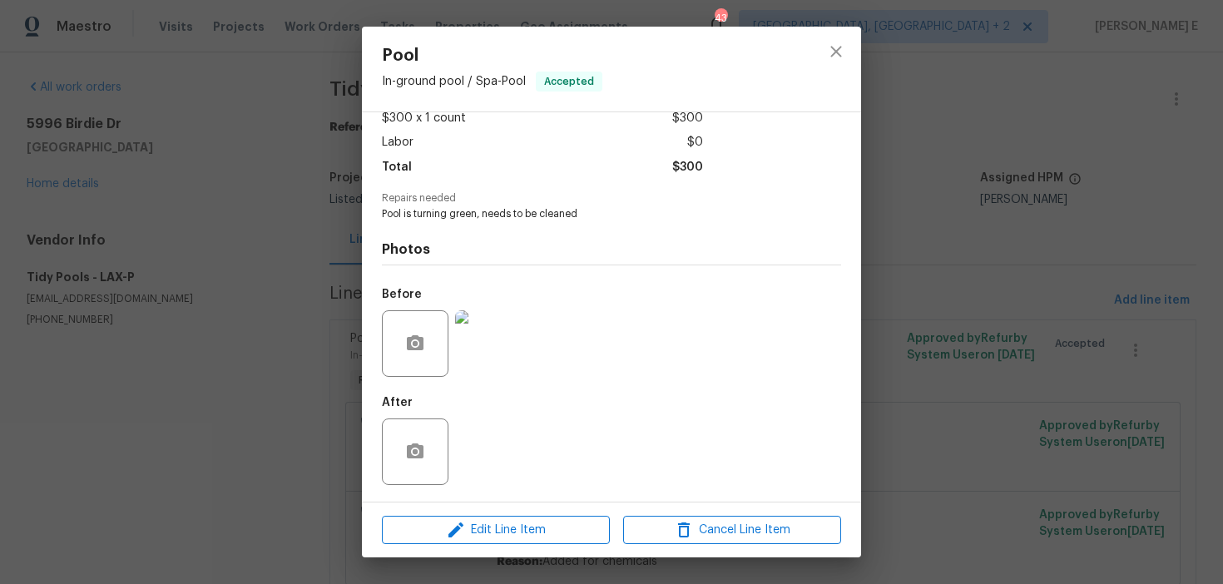
click at [489, 375] on img at bounding box center [488, 343] width 67 height 67
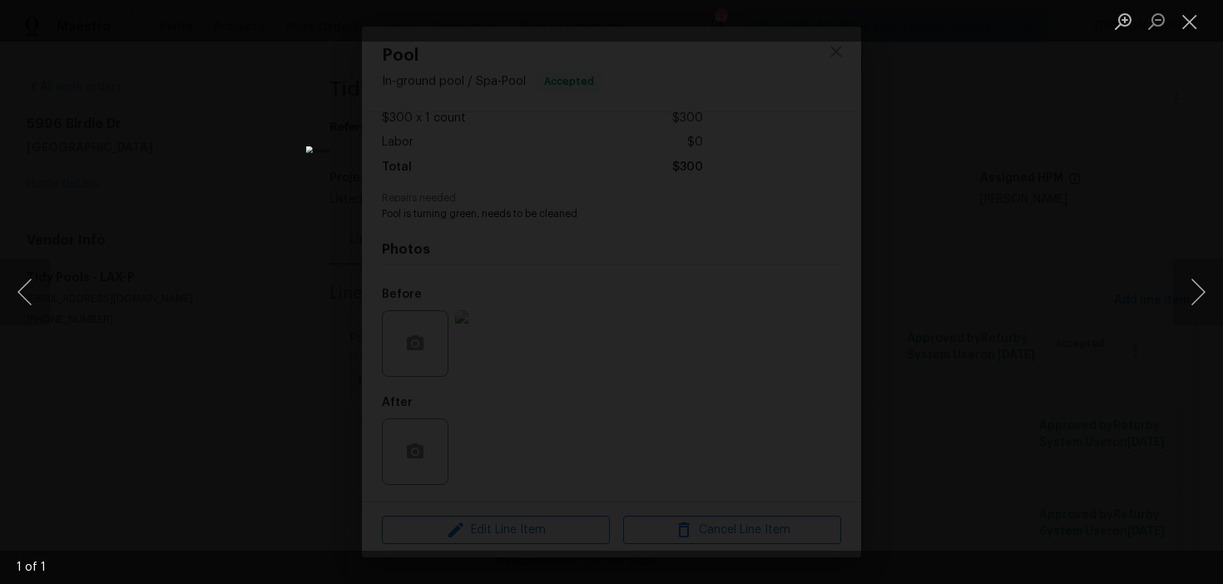
click at [976, 154] on div "Lightbox" at bounding box center [611, 292] width 1223 height 584
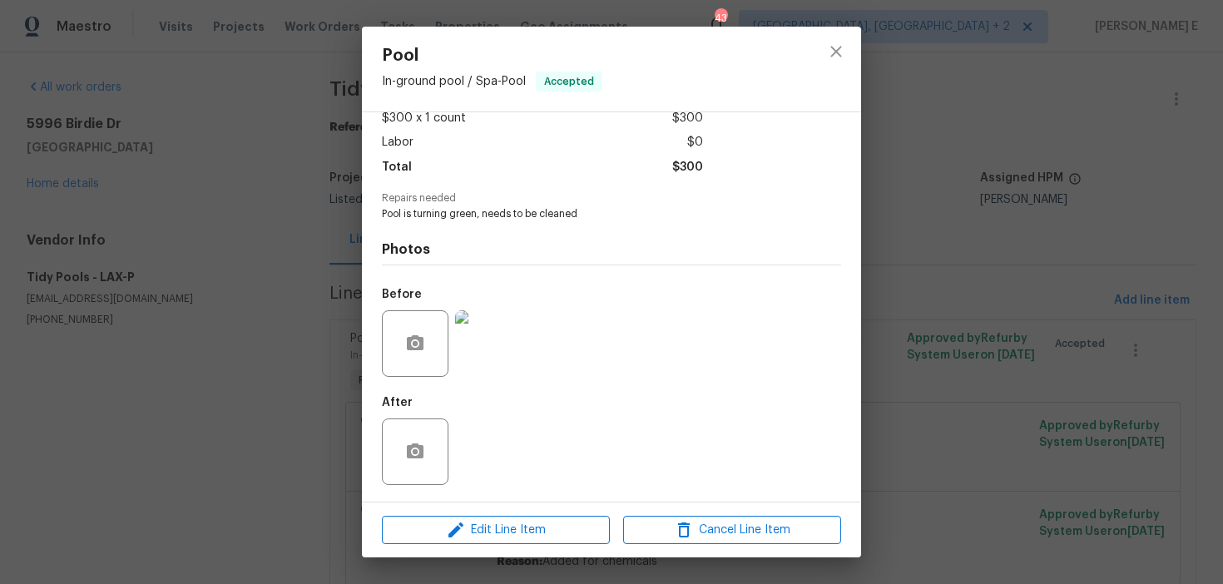
click at [978, 209] on div "Pool In-ground pool / Spa - Pool Accepted Vendor Tidy Pools Account Category Re…" at bounding box center [611, 292] width 1223 height 584
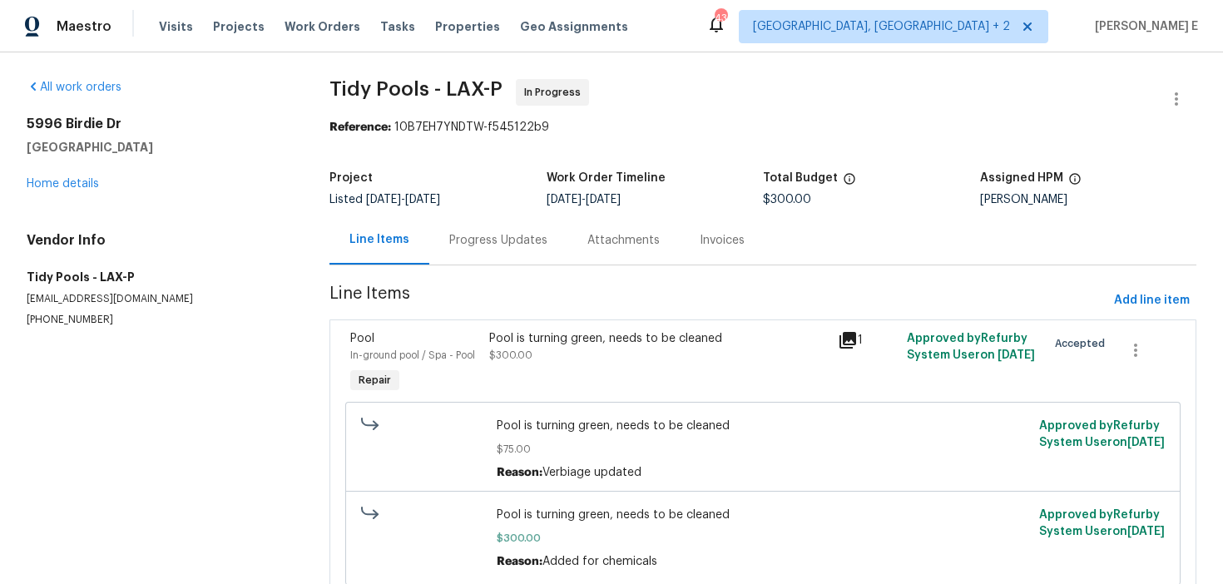
scroll to position [65, 0]
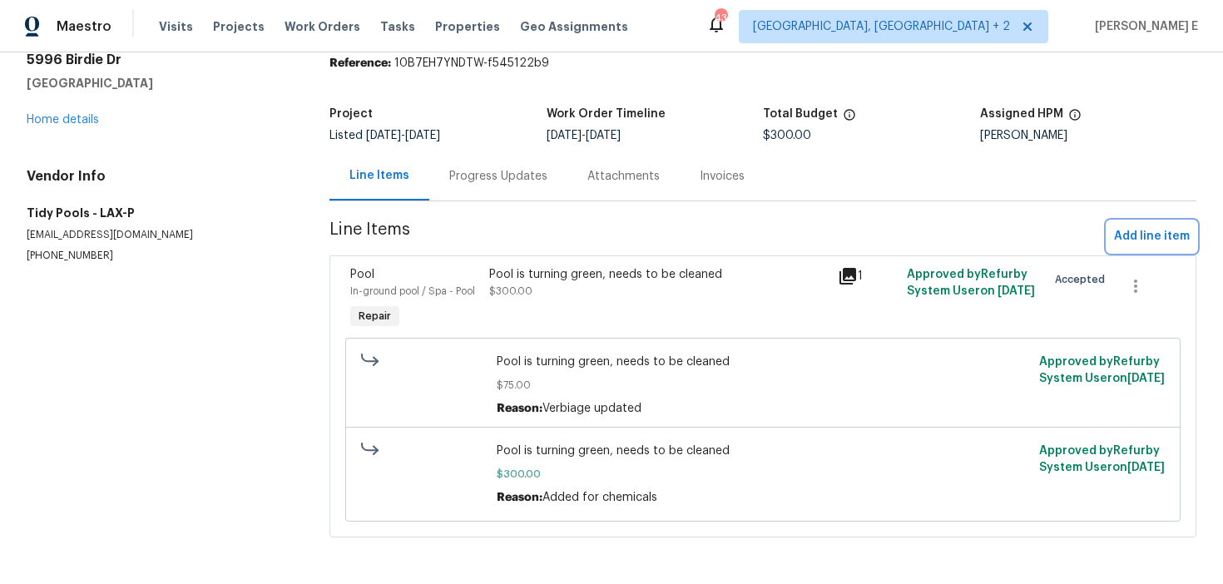
click at [1151, 235] on span "Add line item" at bounding box center [1152, 236] width 76 height 21
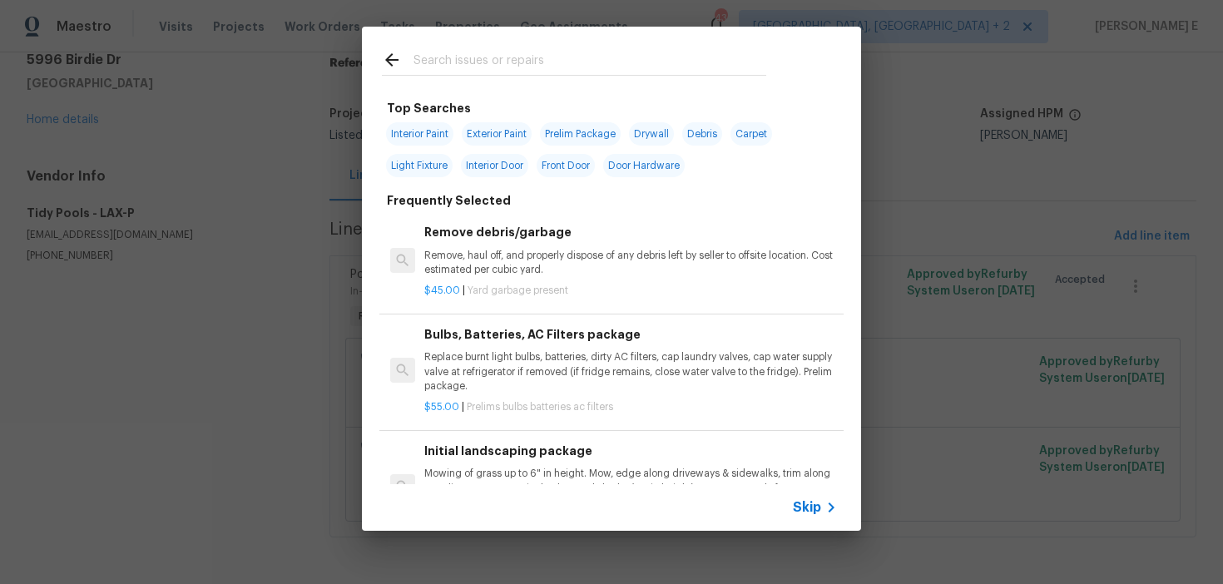
click at [821, 511] on span "Skip" at bounding box center [807, 507] width 28 height 17
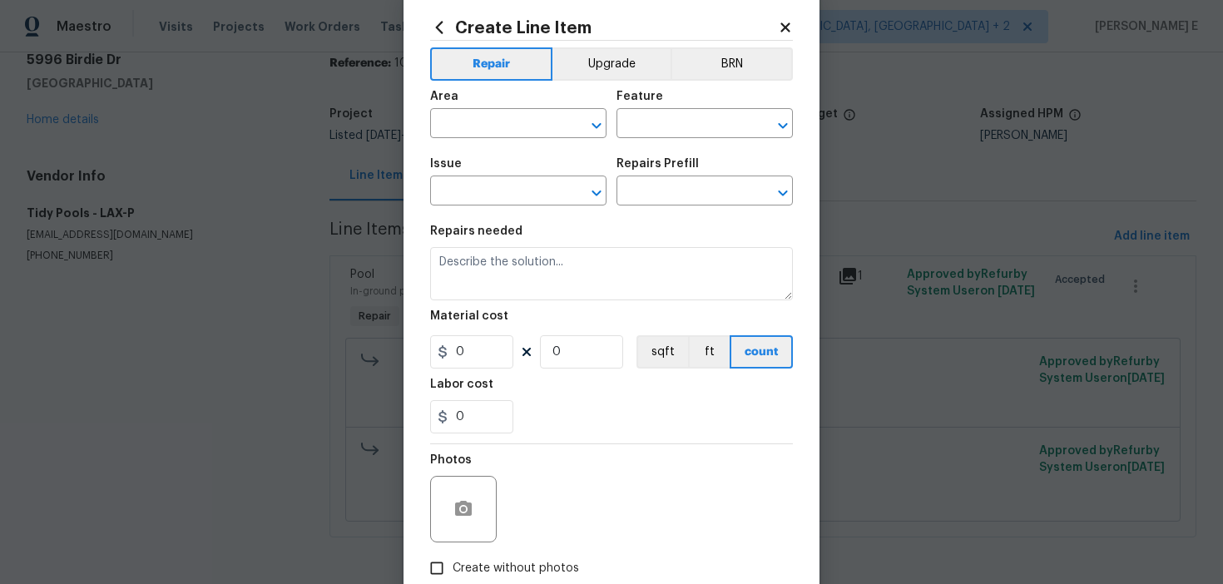
scroll to position [0, 0]
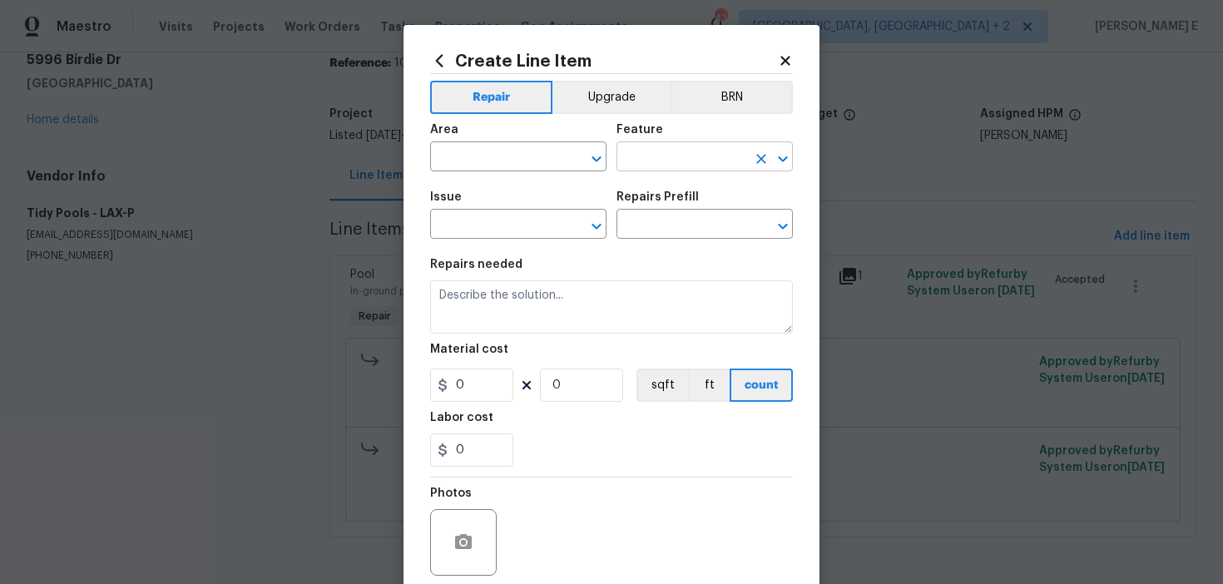
click at [640, 169] on input "text" at bounding box center [682, 159] width 130 height 26
type input "Crawl space access"
click at [514, 233] on input "text" at bounding box center [495, 226] width 130 height 26
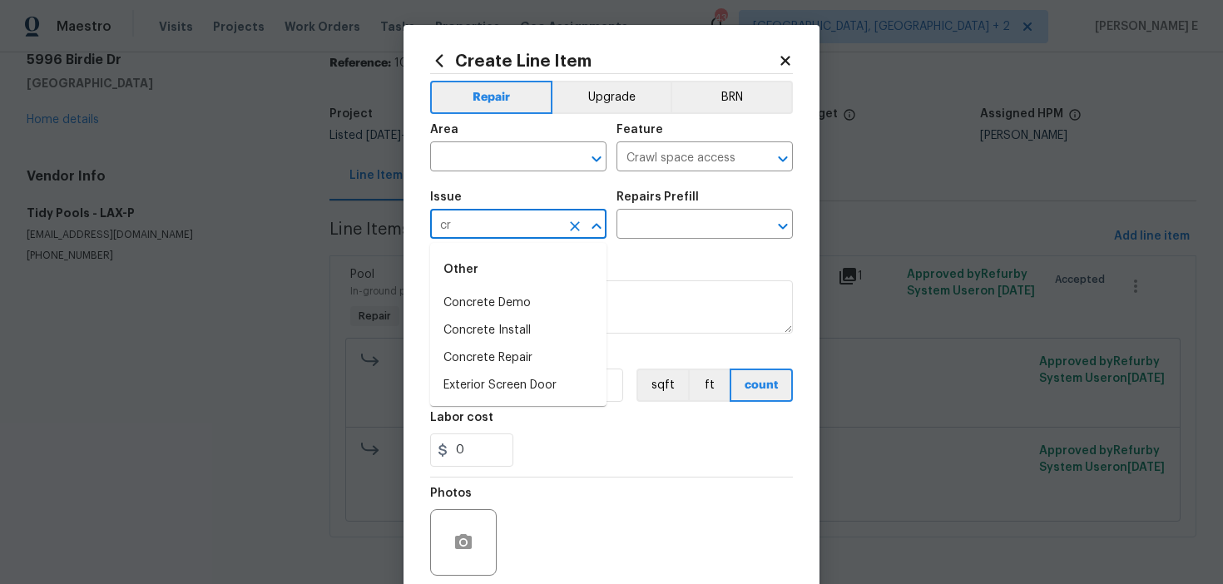
type input "c"
type input "s"
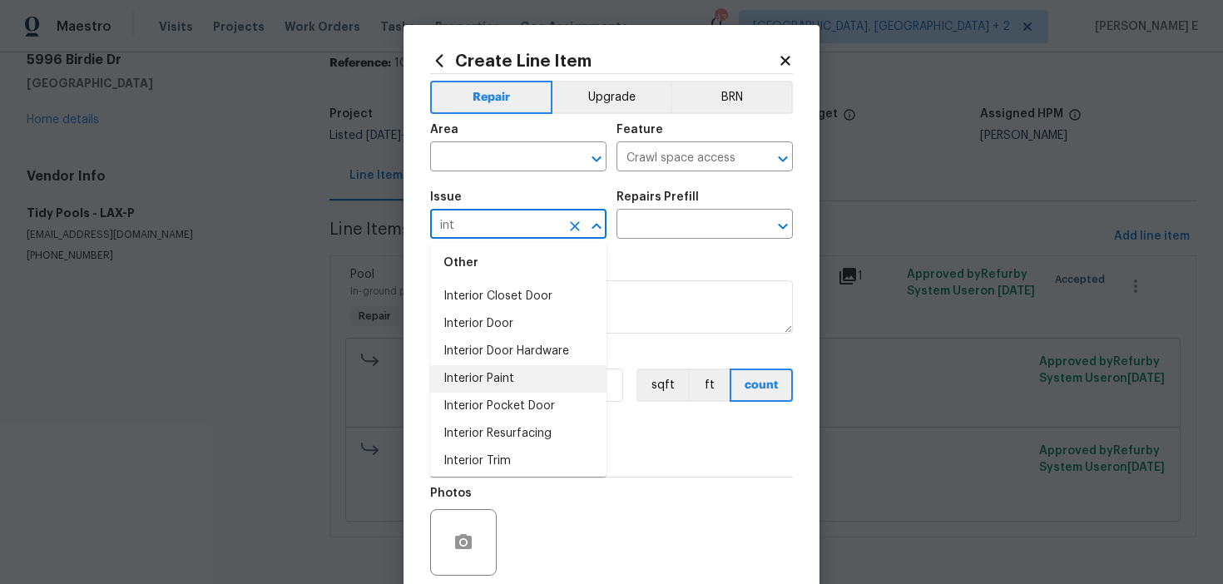
scroll to position [122, 0]
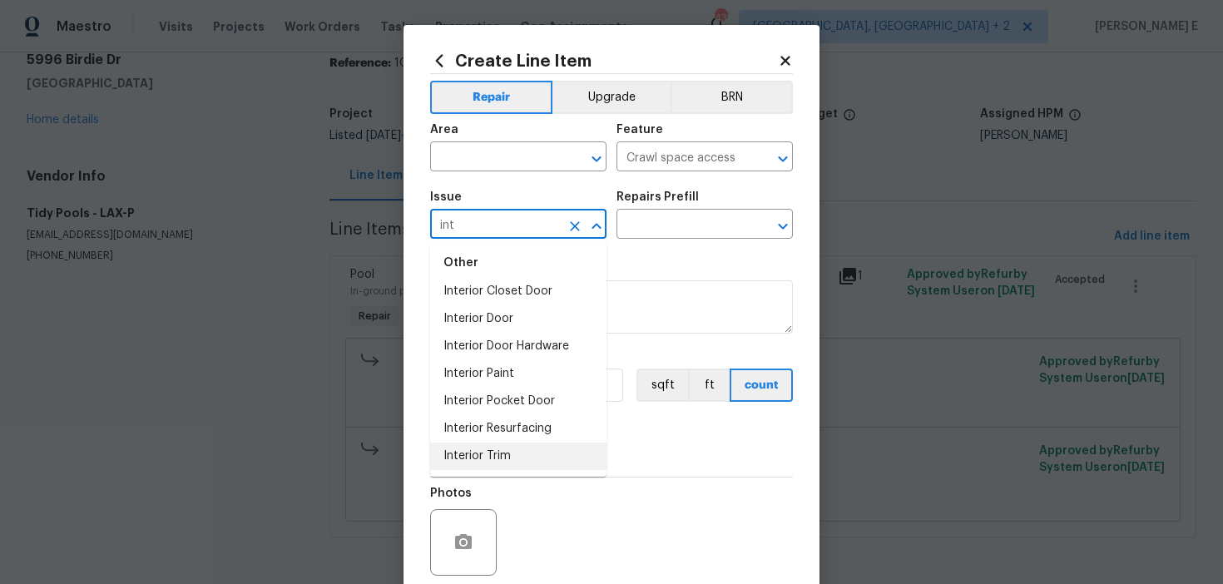
click at [474, 455] on li "Interior Trim" at bounding box center [518, 456] width 176 height 27
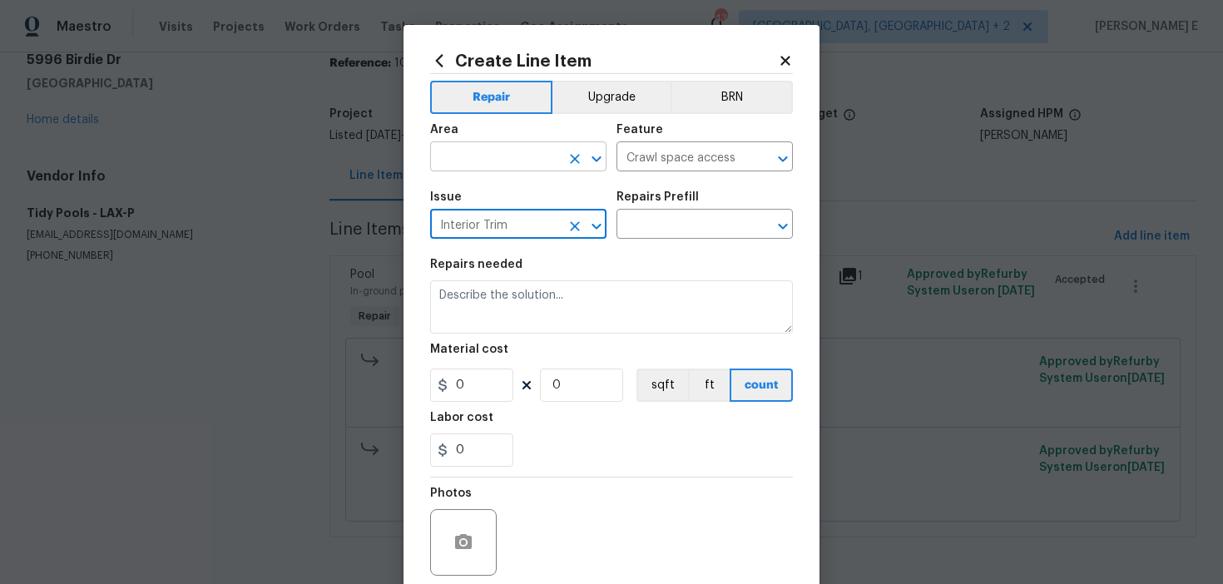
type input "Interior Trim"
click at [518, 166] on input "text" at bounding box center [495, 159] width 130 height 26
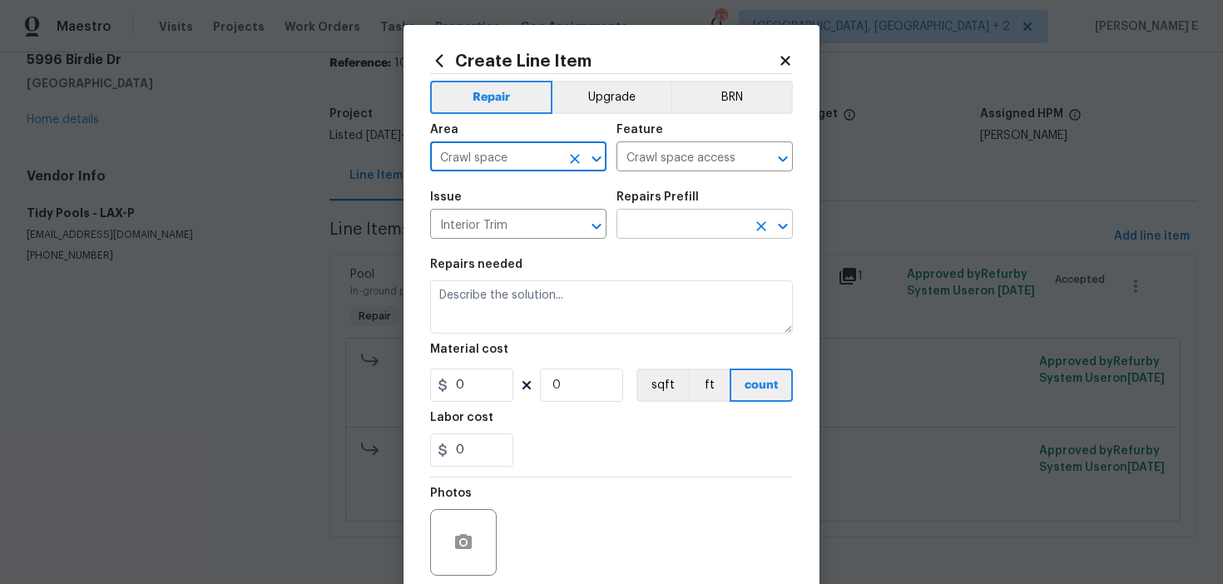
type input "Crawl space"
click at [683, 232] on input "text" at bounding box center [682, 226] width 130 height 26
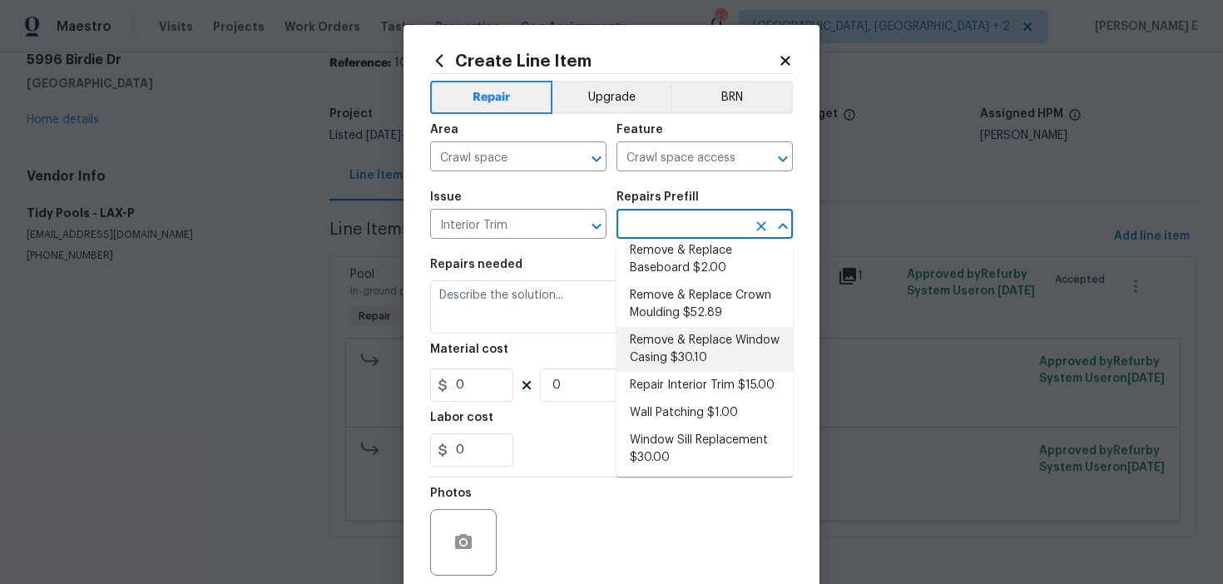
scroll to position [214, 0]
click at [589, 237] on div at bounding box center [584, 226] width 43 height 23
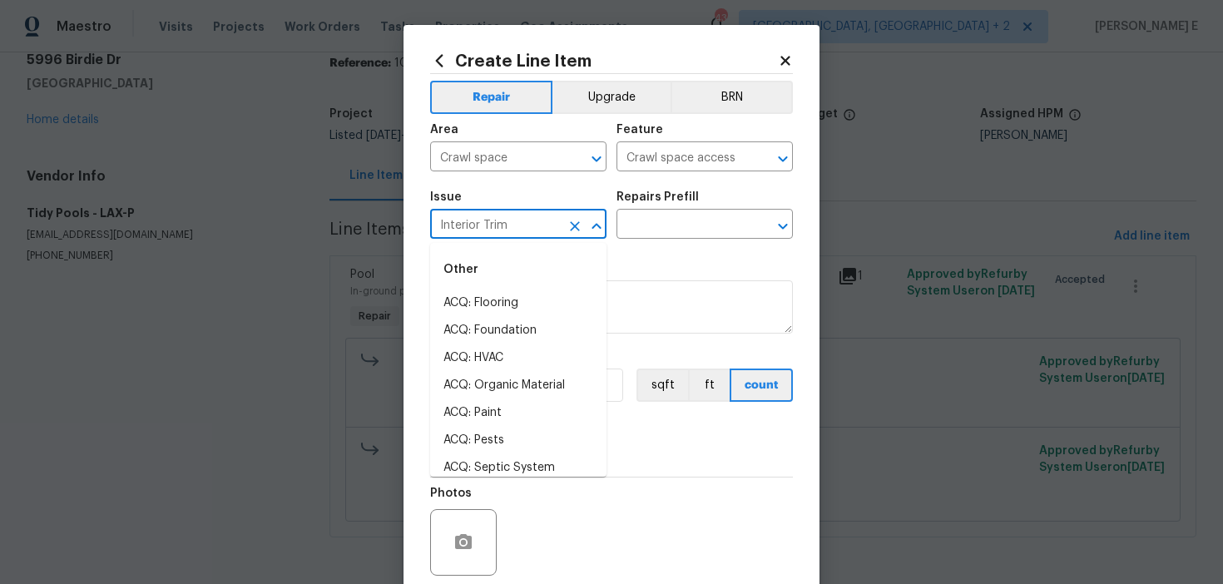
scroll to position [115, 0]
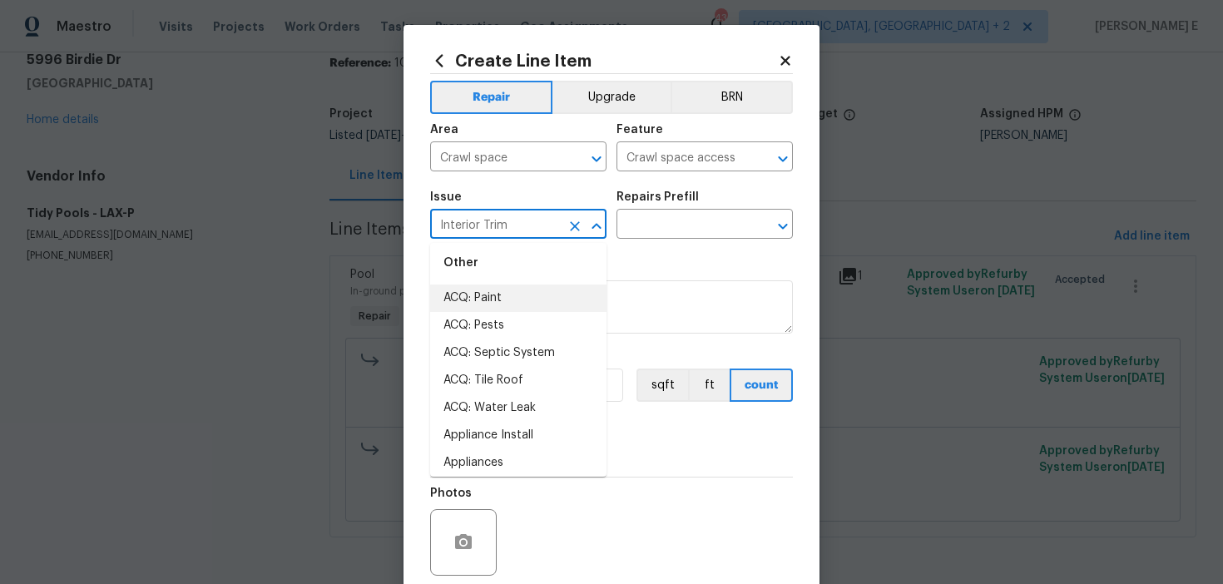
click at [521, 227] on input "Interior Trim" at bounding box center [495, 226] width 130 height 26
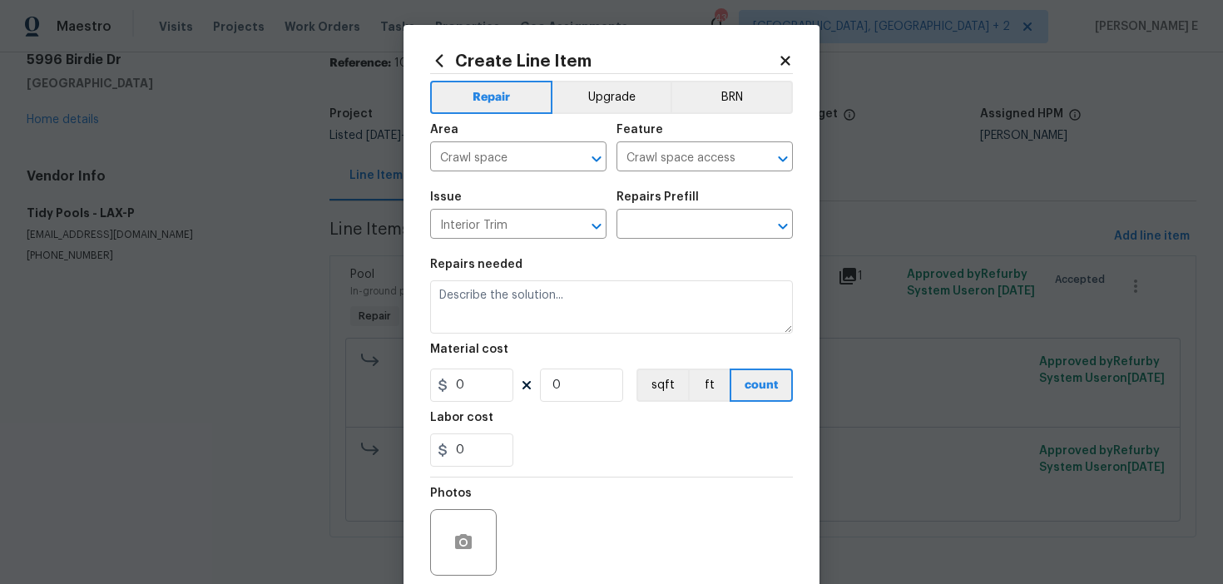
click at [565, 196] on div "Issue" at bounding box center [518, 202] width 176 height 22
click at [669, 253] on section "Repairs needed Material cost 0 0 sqft ft count Labor cost 0" at bounding box center [611, 363] width 363 height 228
click at [669, 220] on input "text" at bounding box center [682, 226] width 130 height 26
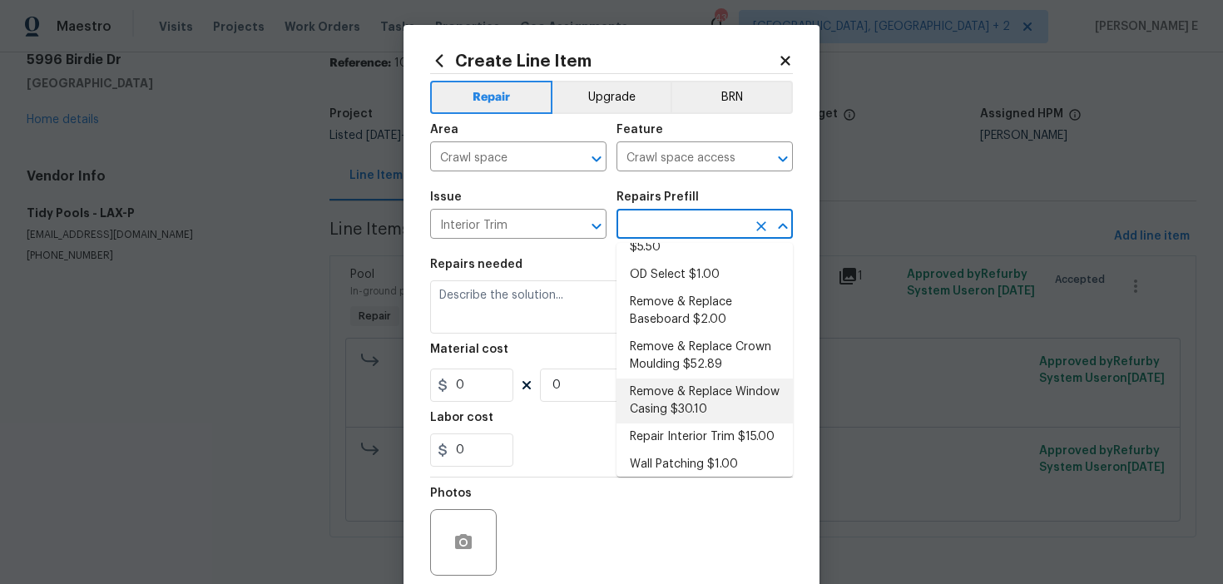
scroll to position [0, 0]
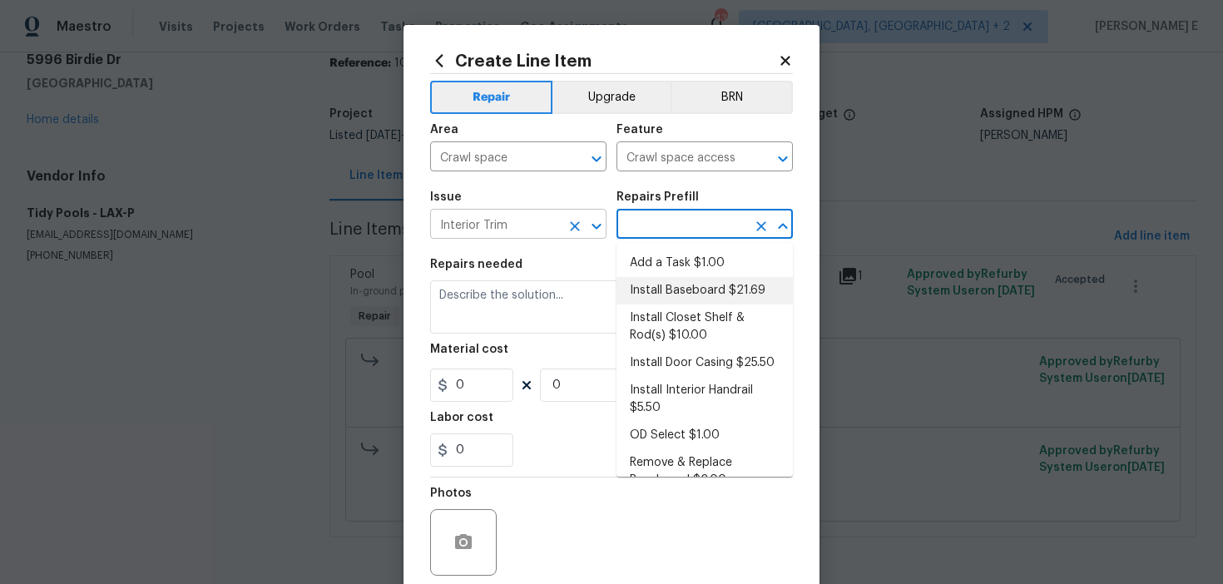
click at [546, 221] on input "Interior Trim" at bounding box center [495, 226] width 130 height 26
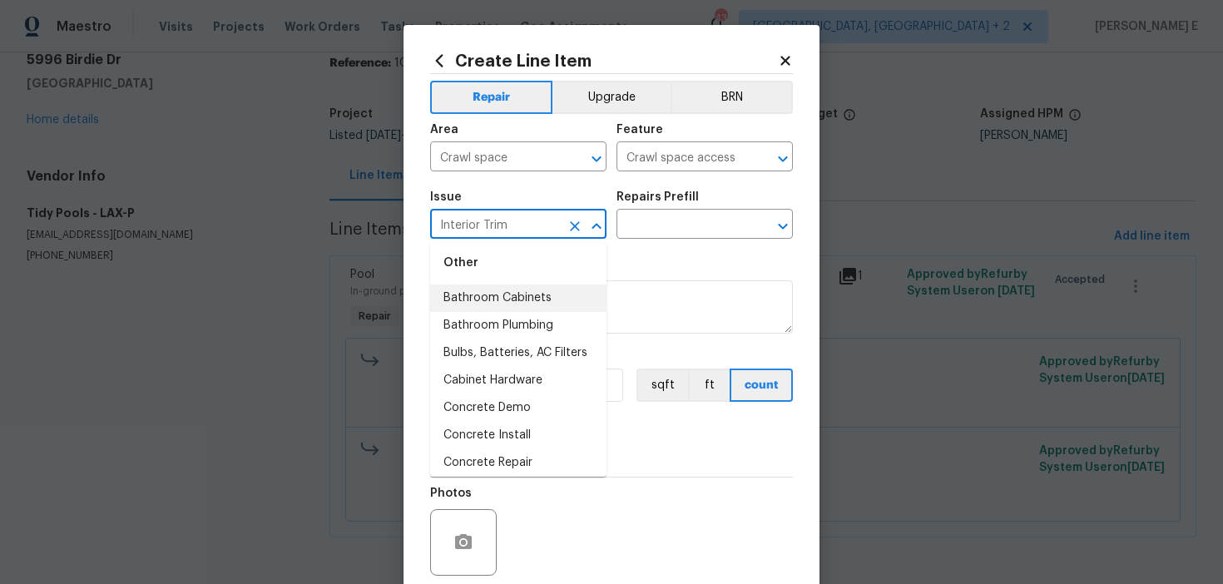
scroll to position [348, 0]
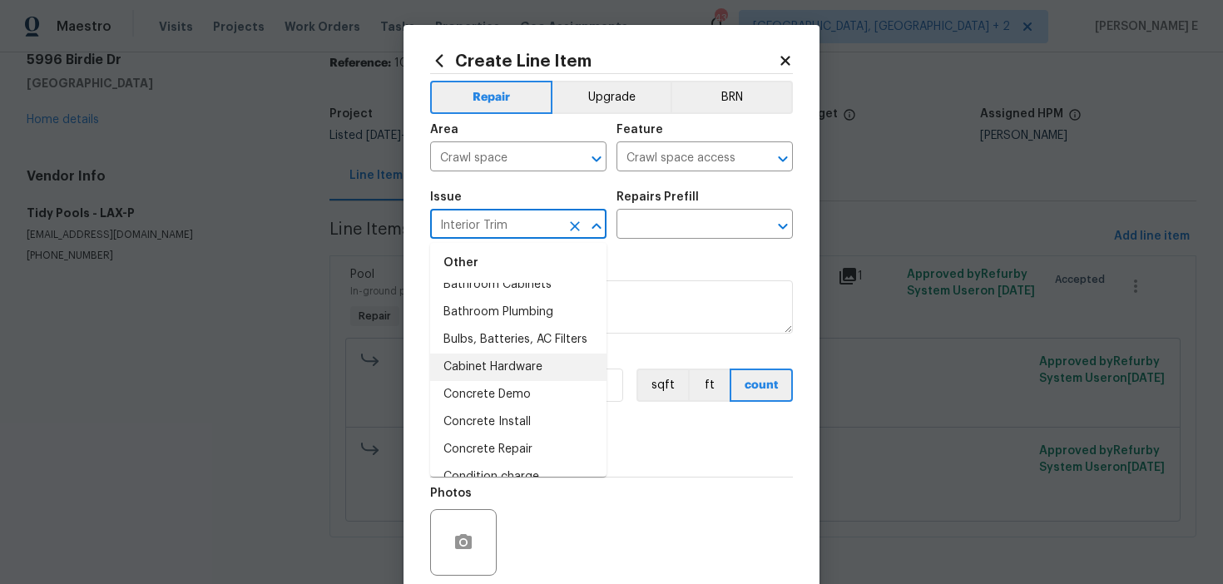
click at [488, 360] on li "Cabinet Hardware" at bounding box center [518, 367] width 176 height 27
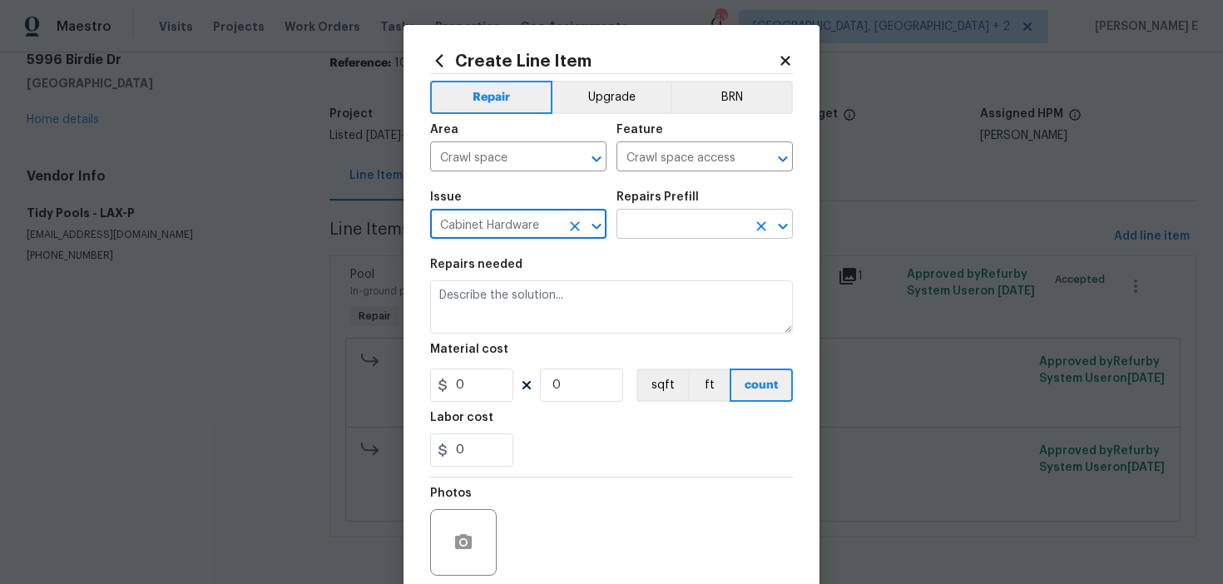
click at [678, 233] on input "text" at bounding box center [682, 226] width 130 height 26
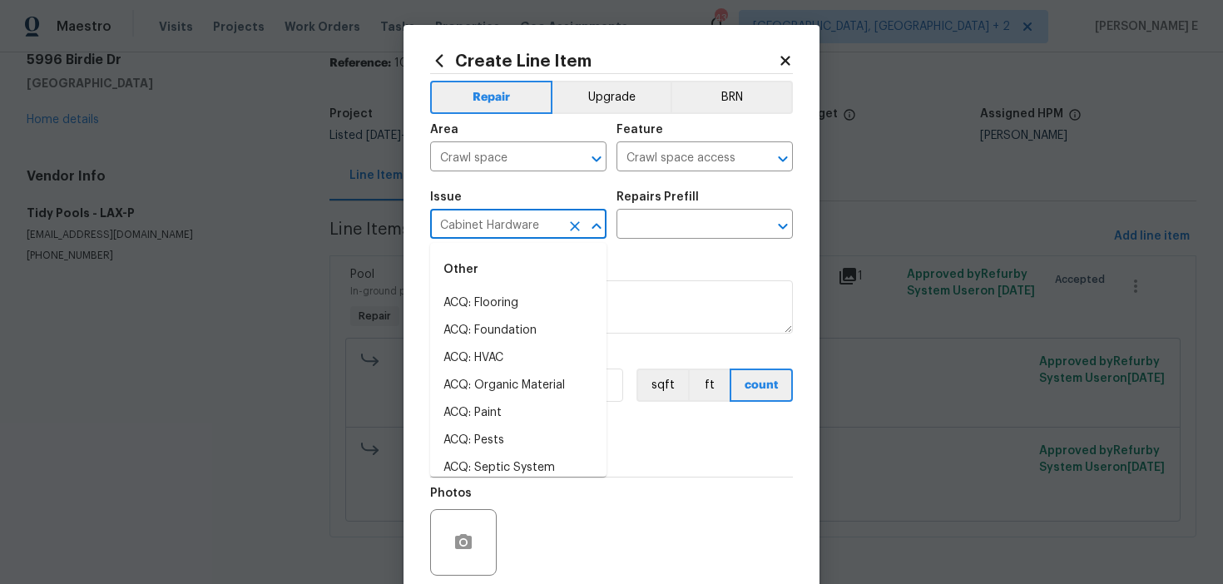
click at [545, 229] on input "Cabinet Hardware" at bounding box center [495, 226] width 130 height 26
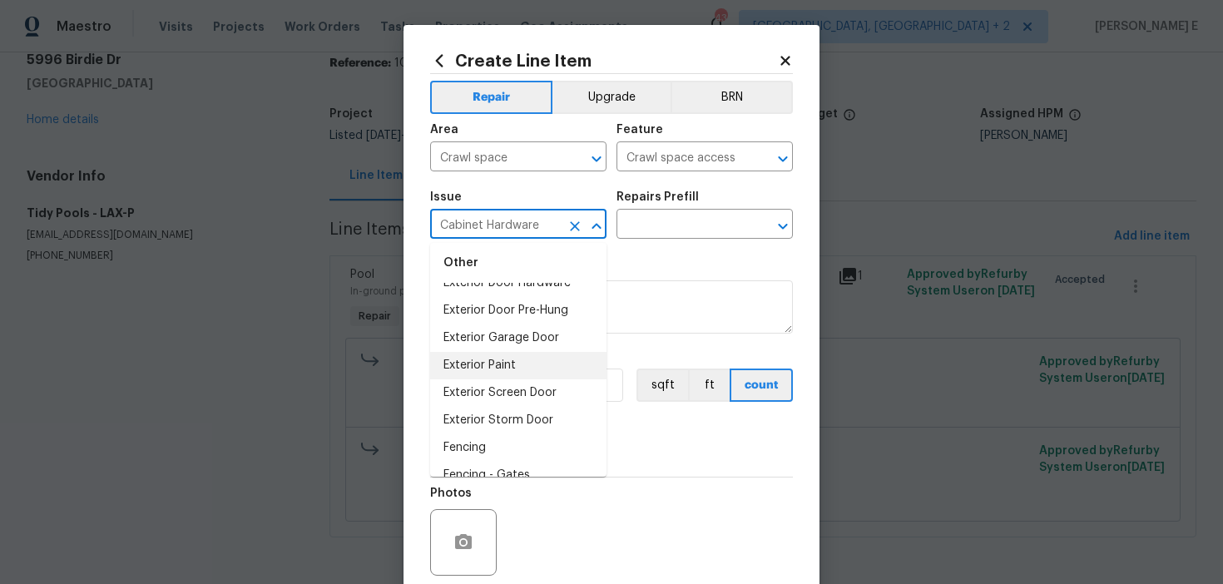
scroll to position [977, 0]
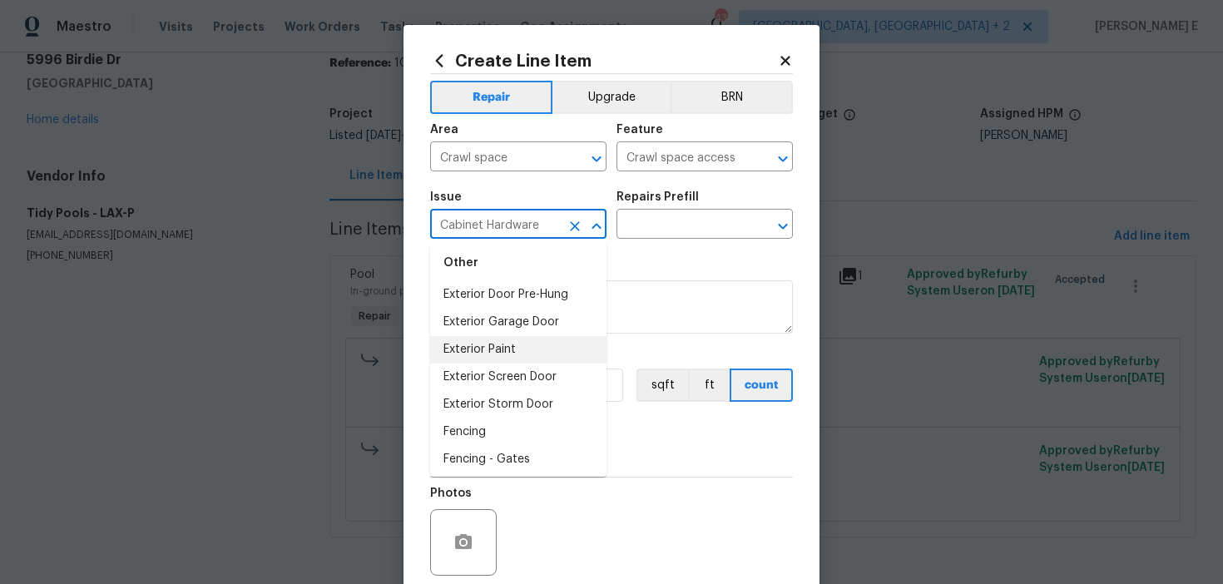
click at [508, 391] on li "Exterior Storm Door" at bounding box center [518, 404] width 176 height 27
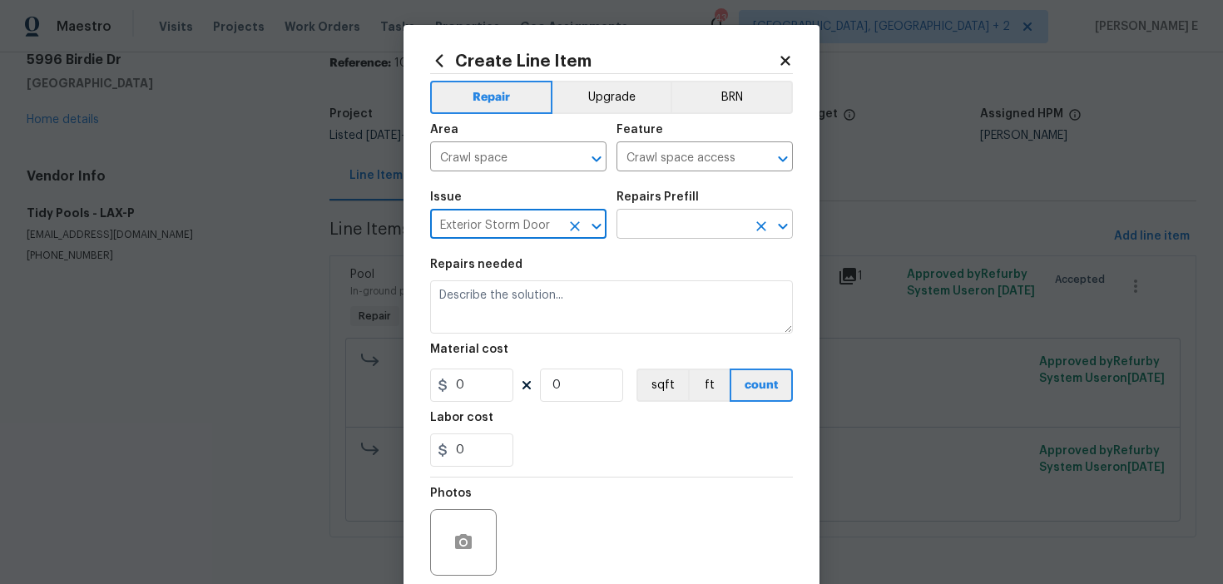
click at [659, 224] on input "text" at bounding box center [682, 226] width 130 height 26
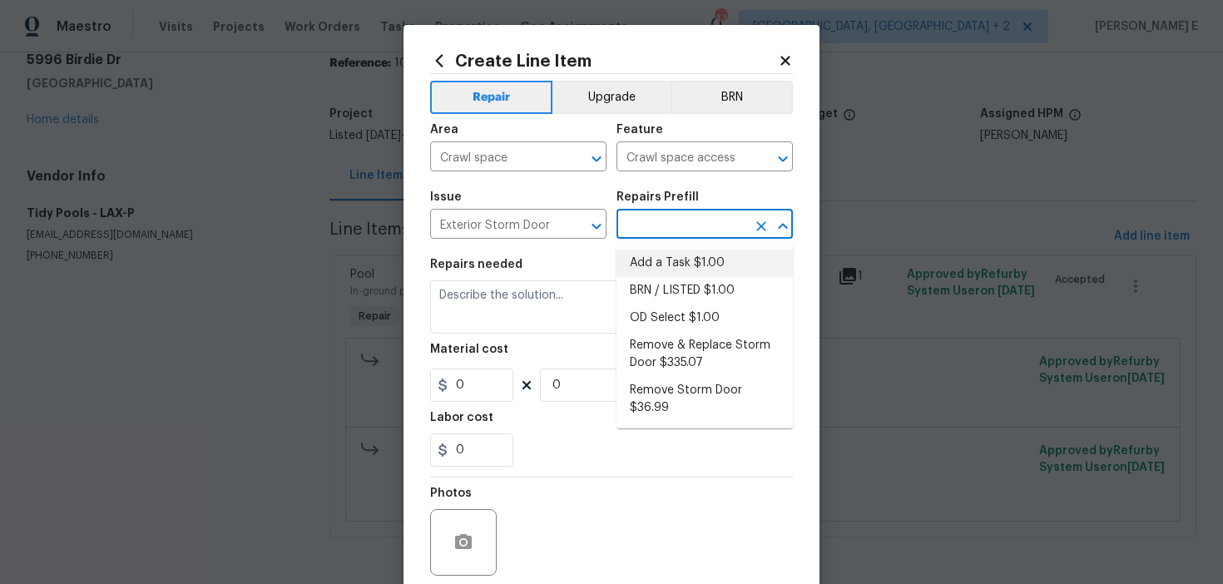
click at [537, 211] on div "Issue" at bounding box center [518, 202] width 176 height 22
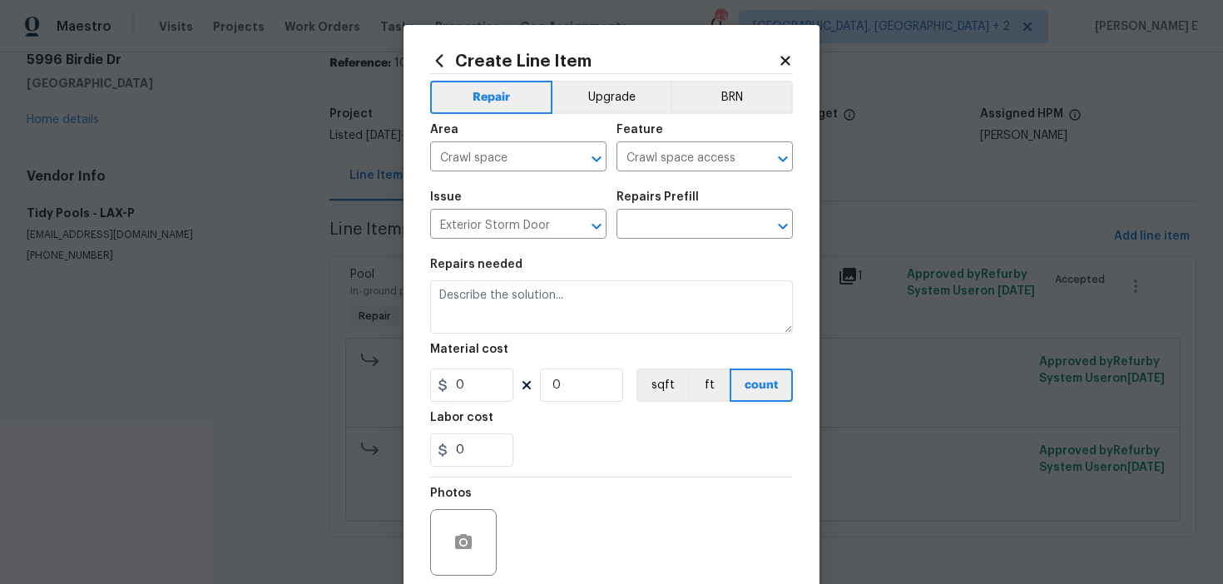
click at [539, 242] on span "Issue Exterior Storm Door ​" at bounding box center [518, 214] width 176 height 67
click at [529, 221] on input "Exterior Storm Door" at bounding box center [495, 226] width 130 height 26
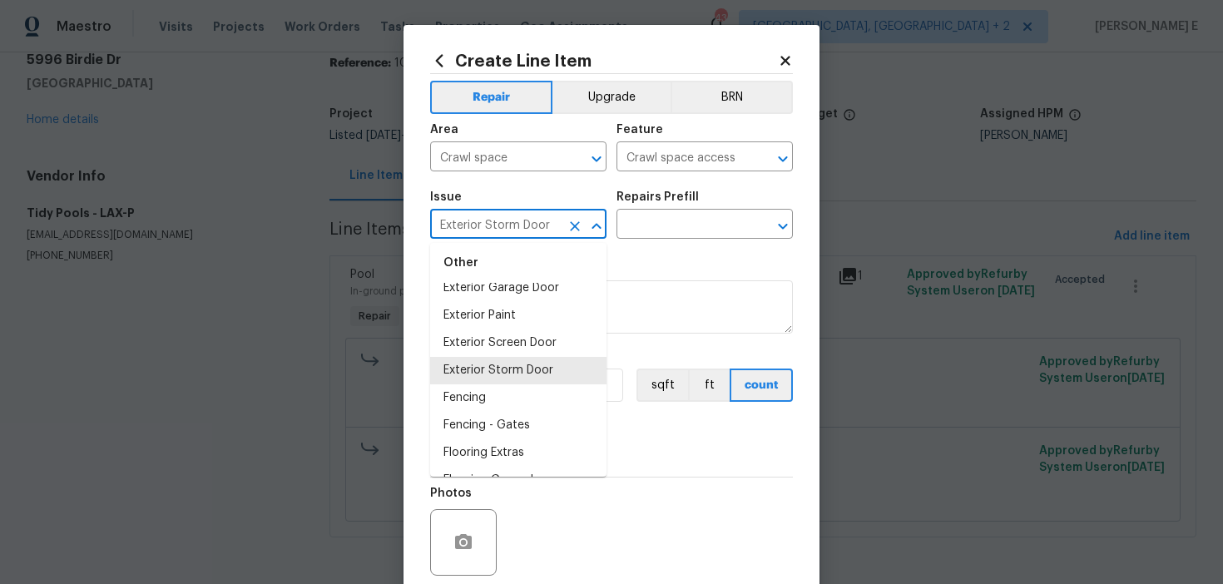
scroll to position [1014, 0]
click at [481, 394] on li "Fencing" at bounding box center [518, 395] width 176 height 27
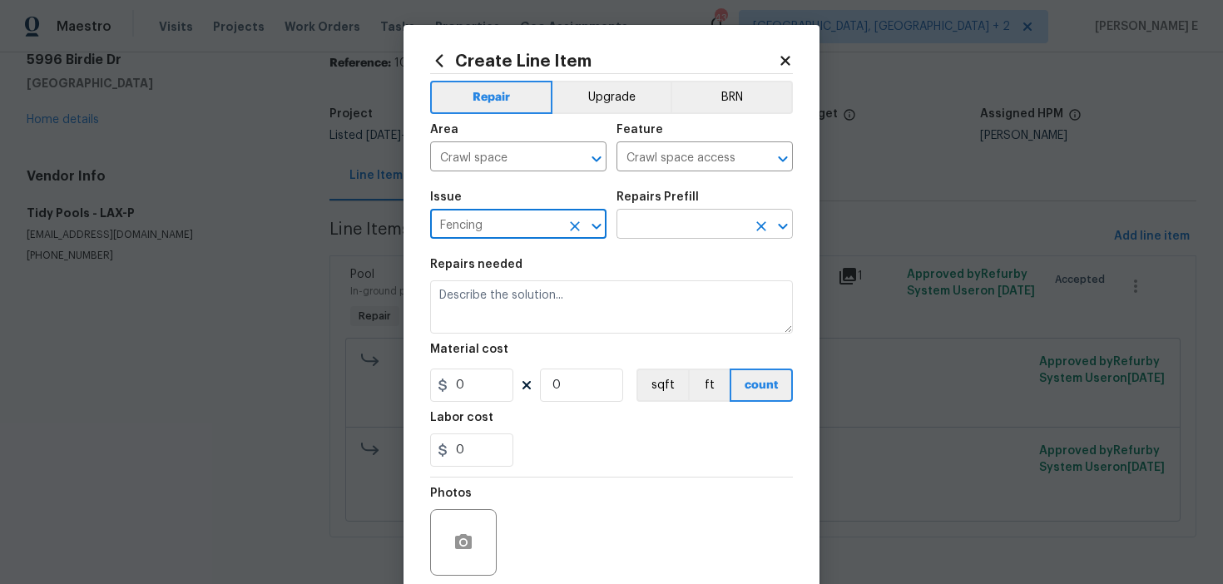
click at [653, 236] on input "text" at bounding box center [682, 226] width 130 height 26
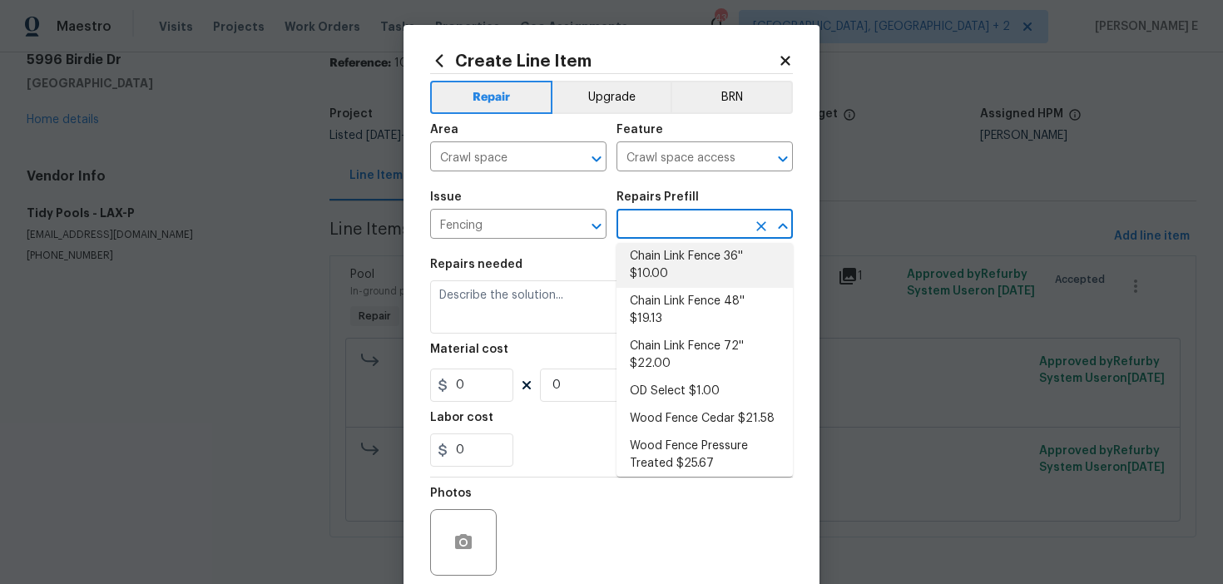
scroll to position [69, 0]
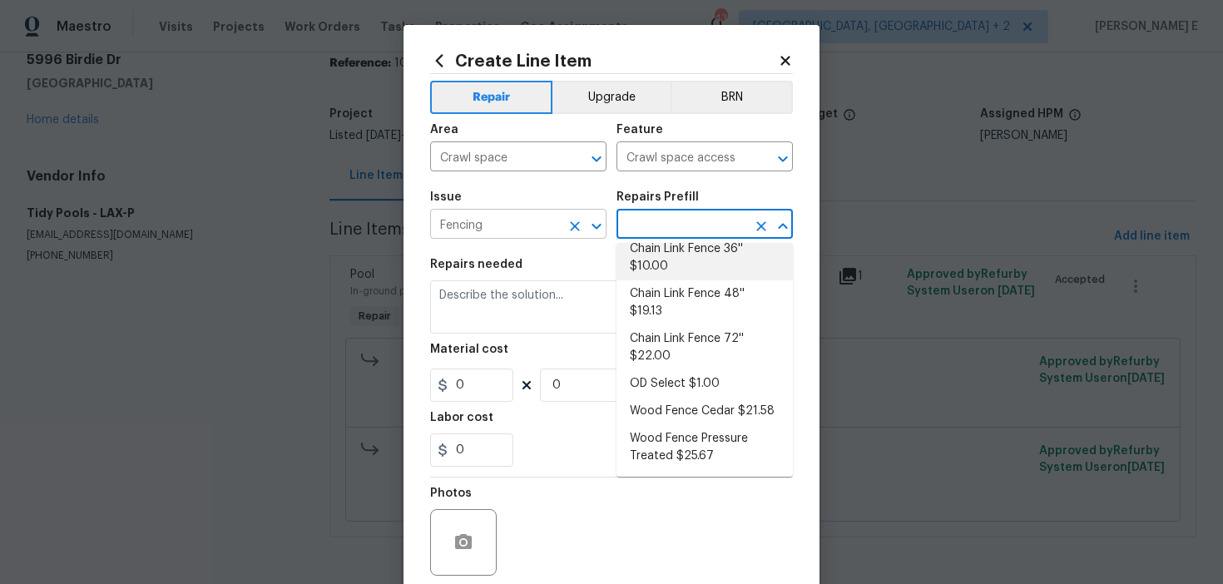
click at [540, 225] on input "Fencing" at bounding box center [495, 226] width 130 height 26
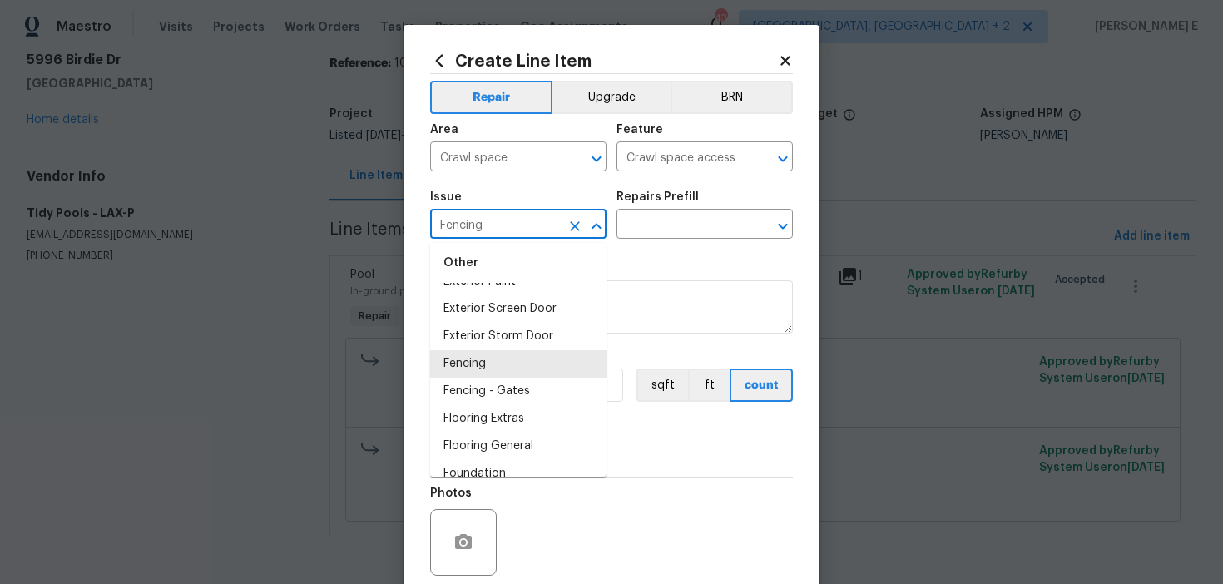
scroll to position [1069, 0]
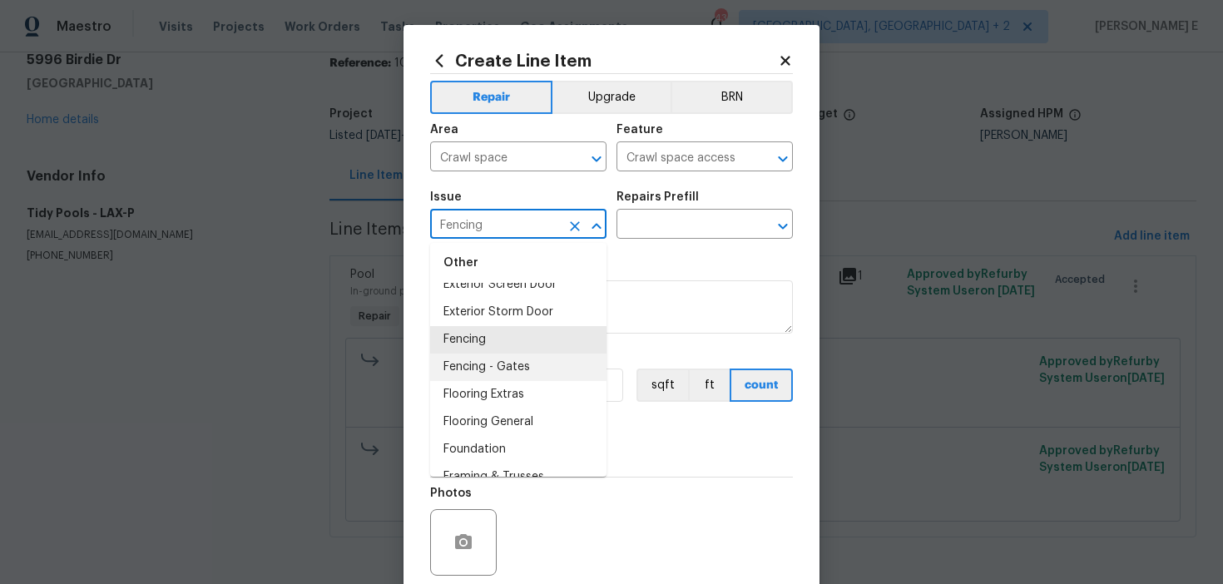
click at [498, 355] on li "Fencing - Gates" at bounding box center [518, 367] width 176 height 27
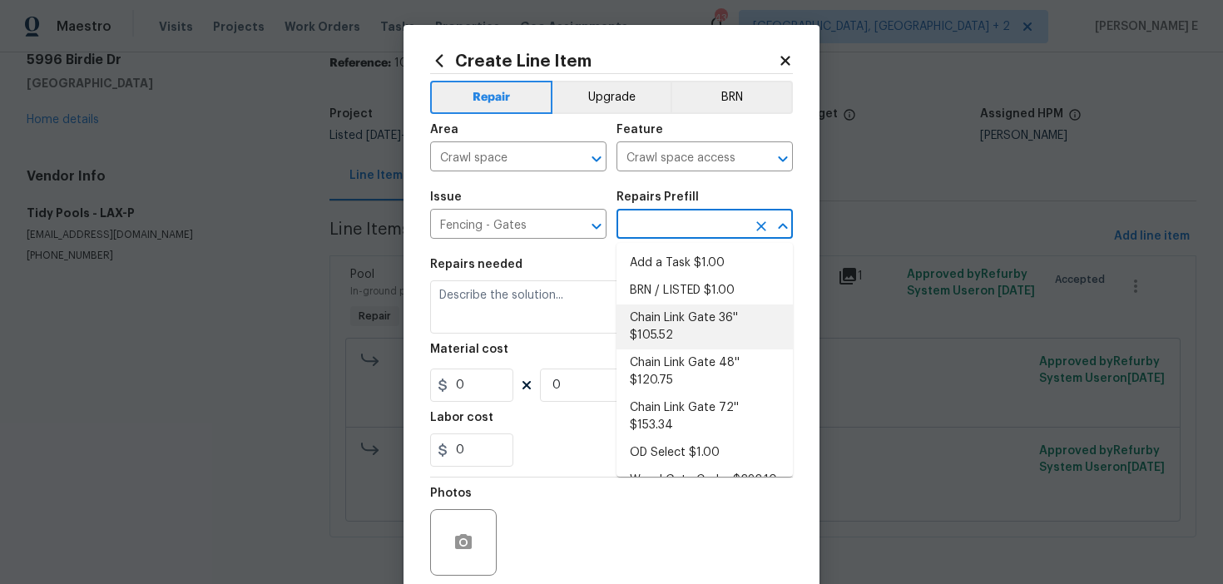
click at [660, 237] on input "text" at bounding box center [682, 226] width 130 height 26
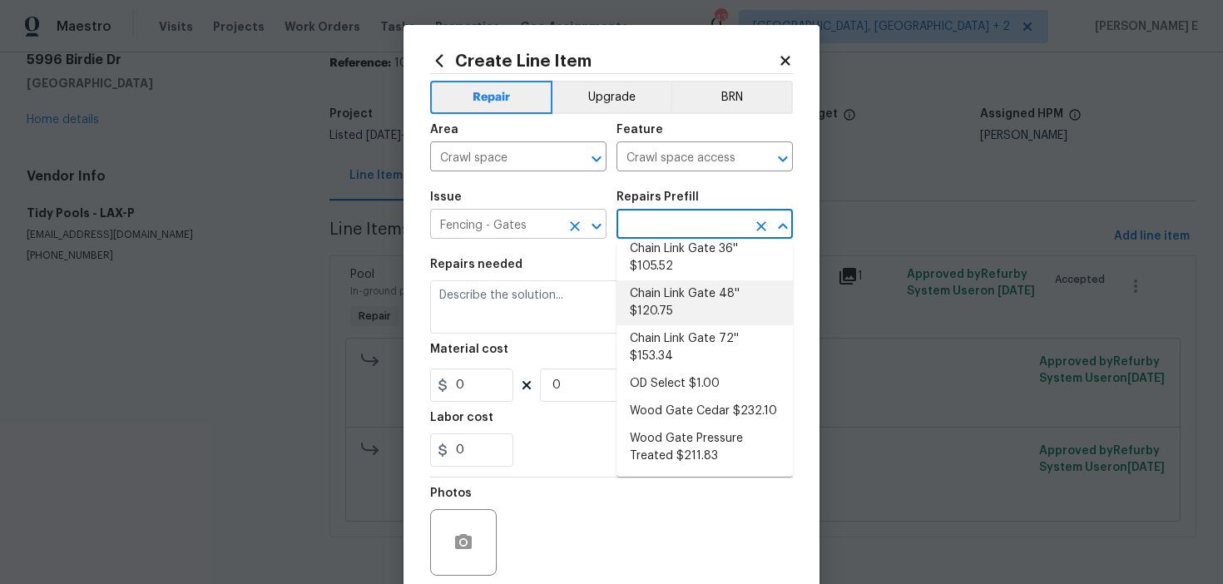
click at [492, 223] on input "Fencing - Gates" at bounding box center [495, 226] width 130 height 26
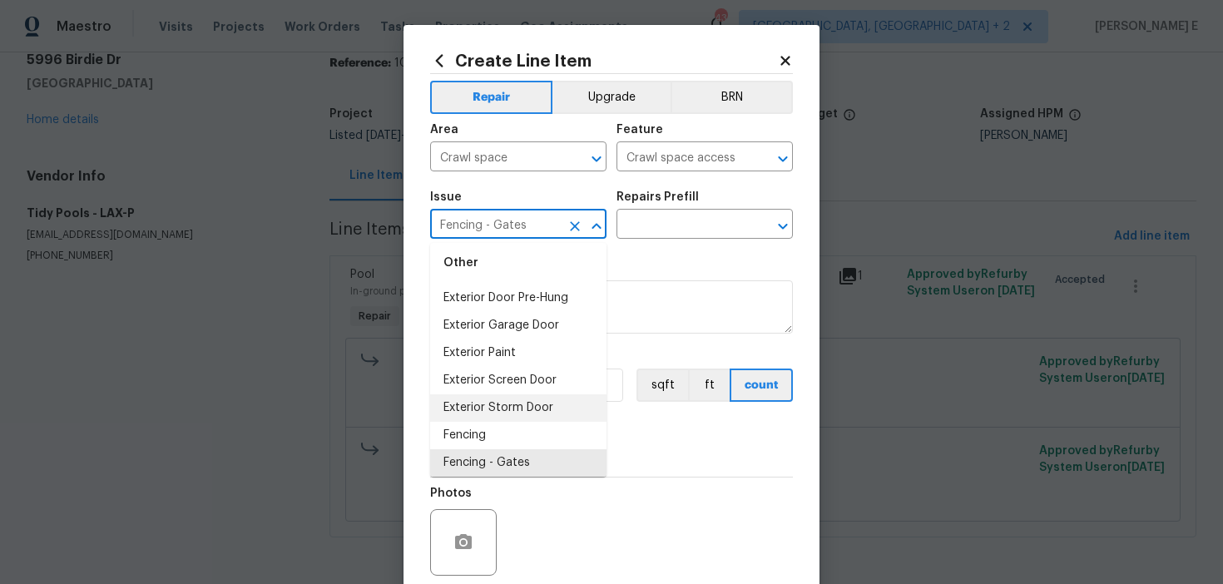
scroll to position [1089, 0]
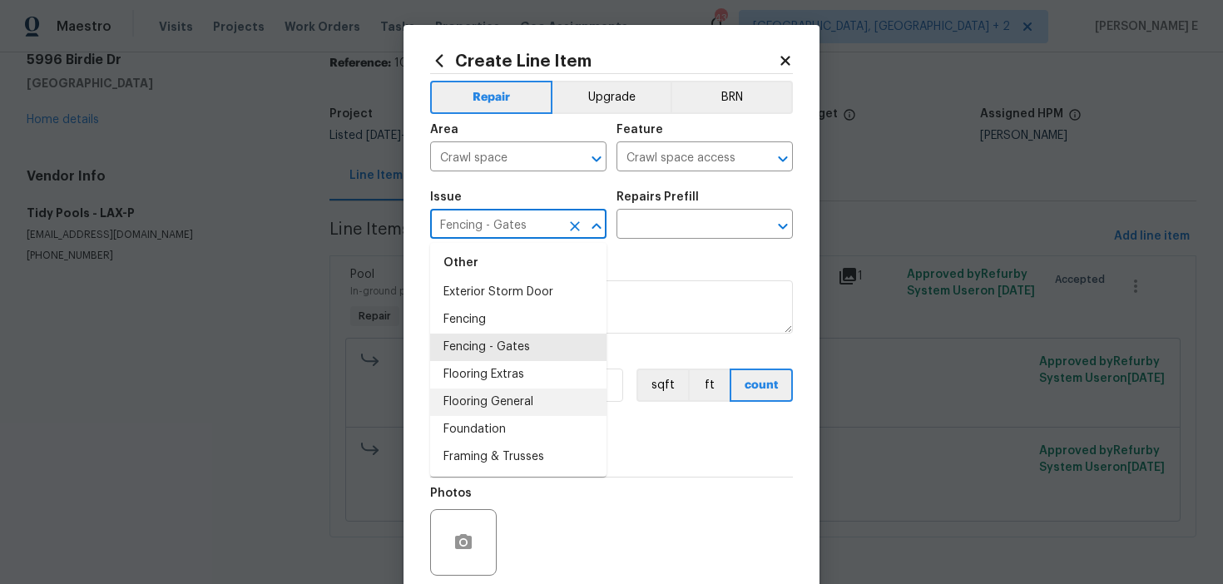
click at [510, 395] on li "Flooring General" at bounding box center [518, 402] width 176 height 27
type input "Flooring General"
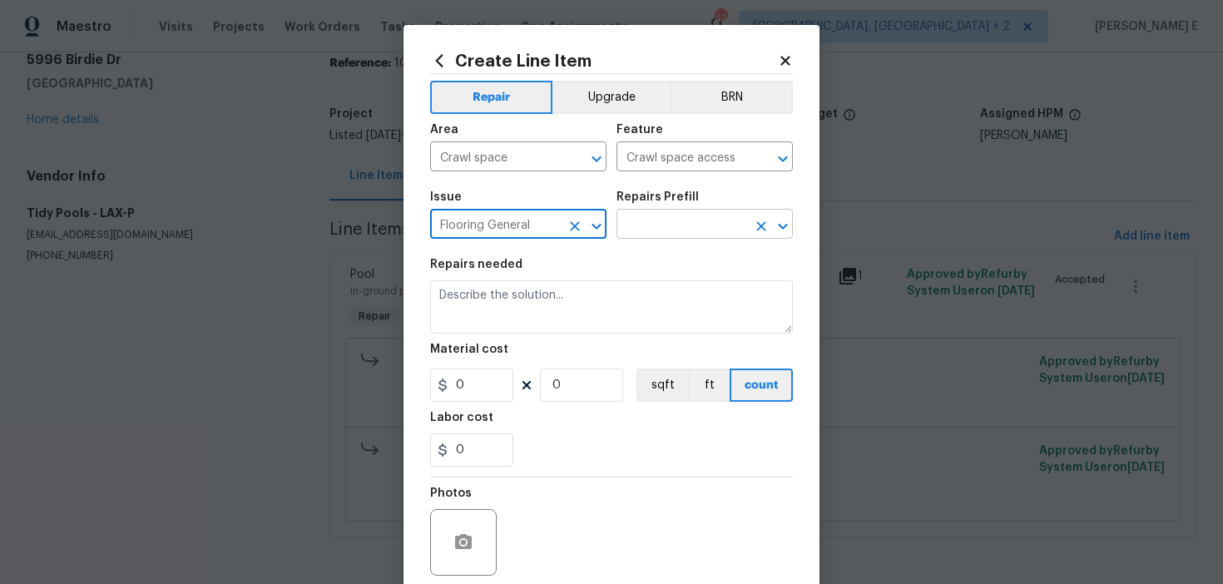
click at [673, 230] on input "text" at bounding box center [682, 226] width 130 height 26
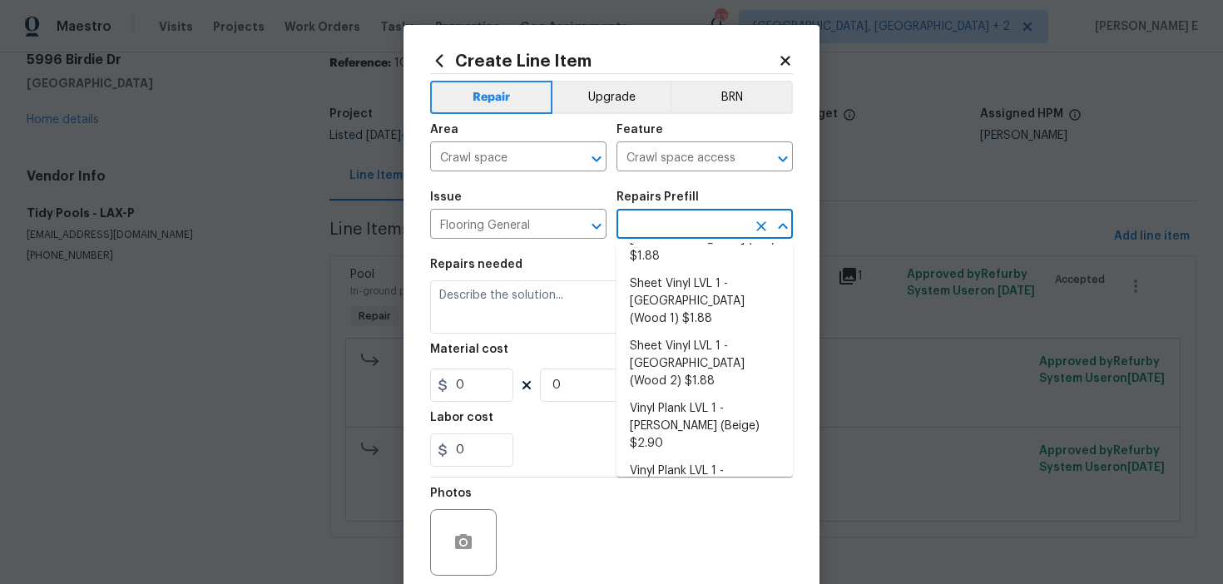
scroll to position [274, 0]
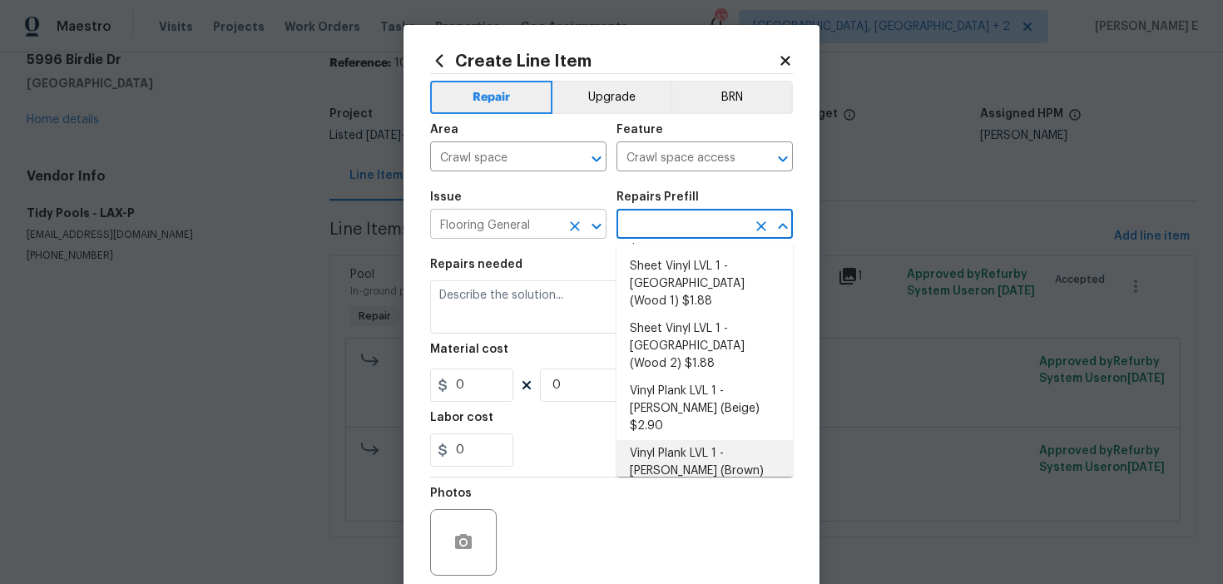
click at [489, 220] on input "Flooring General" at bounding box center [495, 226] width 130 height 26
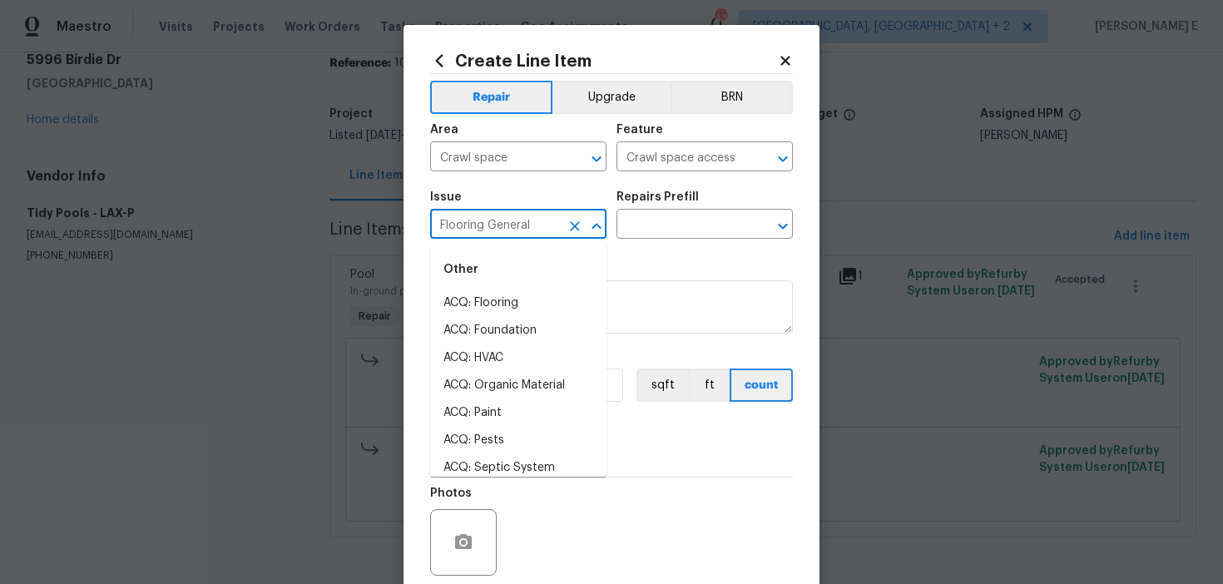
scroll to position [1029, 0]
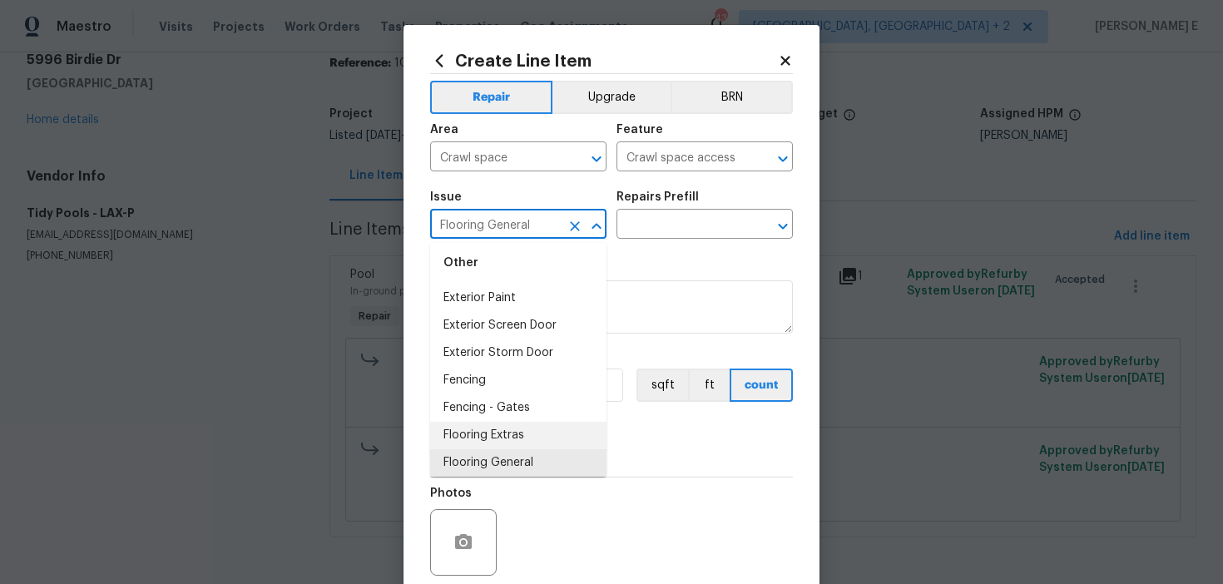
drag, startPoint x: 476, startPoint y: 284, endPoint x: 483, endPoint y: 588, distance: 304.7
click at [483, 583] on html "Maestro Visits Projects Work Orders Tasks Properties Geo Assignments 43 Albuque…" at bounding box center [611, 292] width 1223 height 584
drag, startPoint x: 444, startPoint y: 303, endPoint x: 598, endPoint y: 623, distance: 355.1
click at [598, 583] on html "Maestro Visits Projects Work Orders Tasks Properties Geo Assignments 43 Albuque…" at bounding box center [611, 292] width 1223 height 584
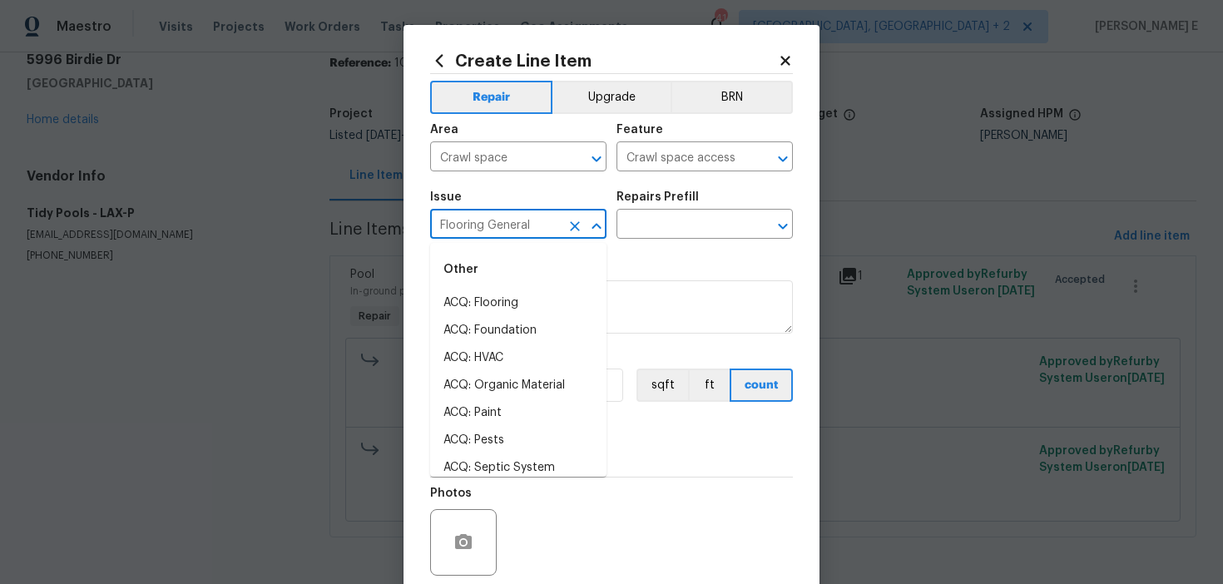
scroll to position [1001, 0]
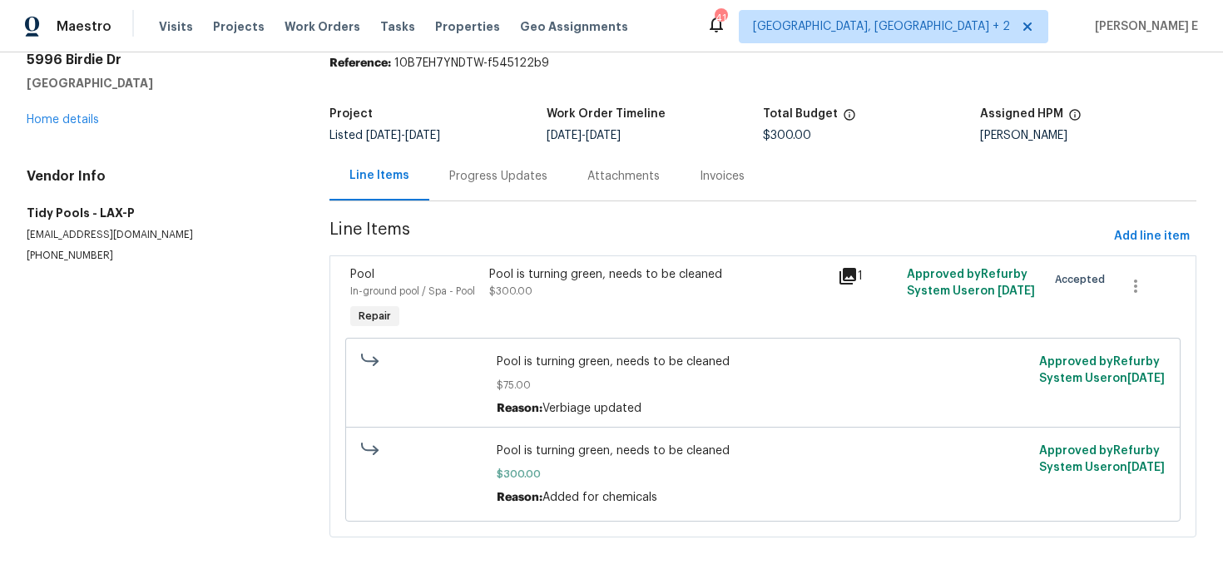
click at [511, 197] on div "Progress Updates" at bounding box center [498, 175] width 138 height 49
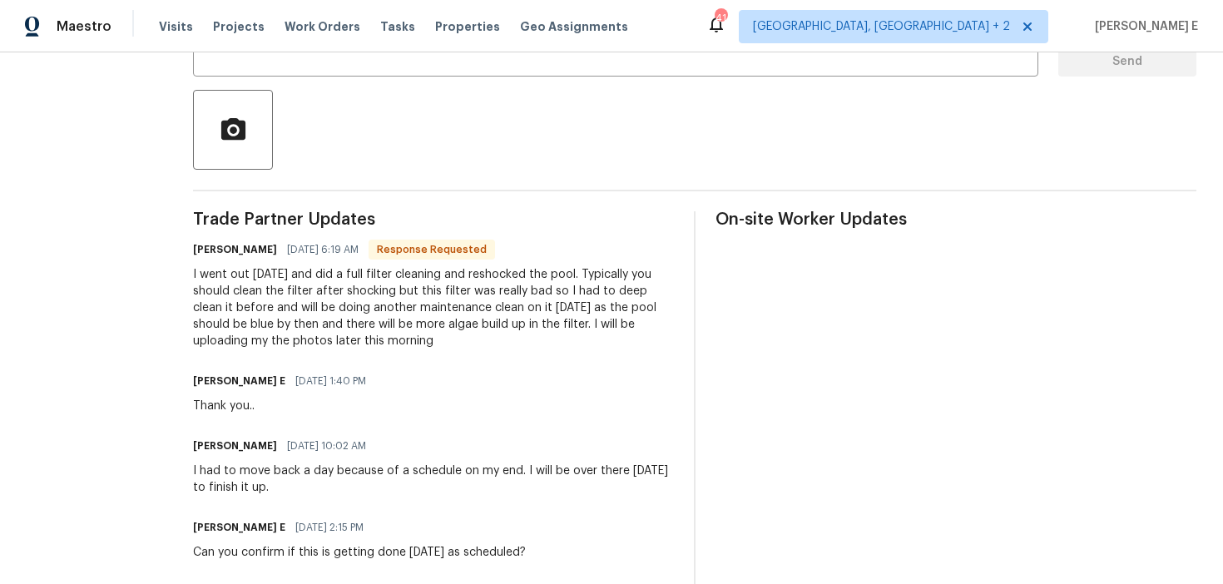
scroll to position [355, 0]
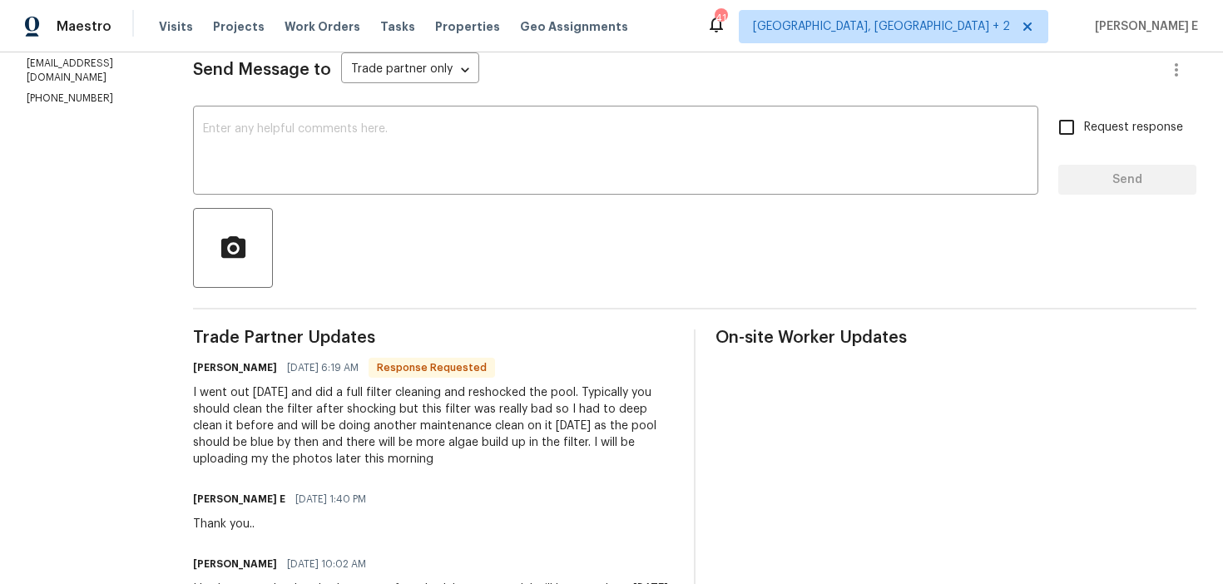
scroll to position [211, 0]
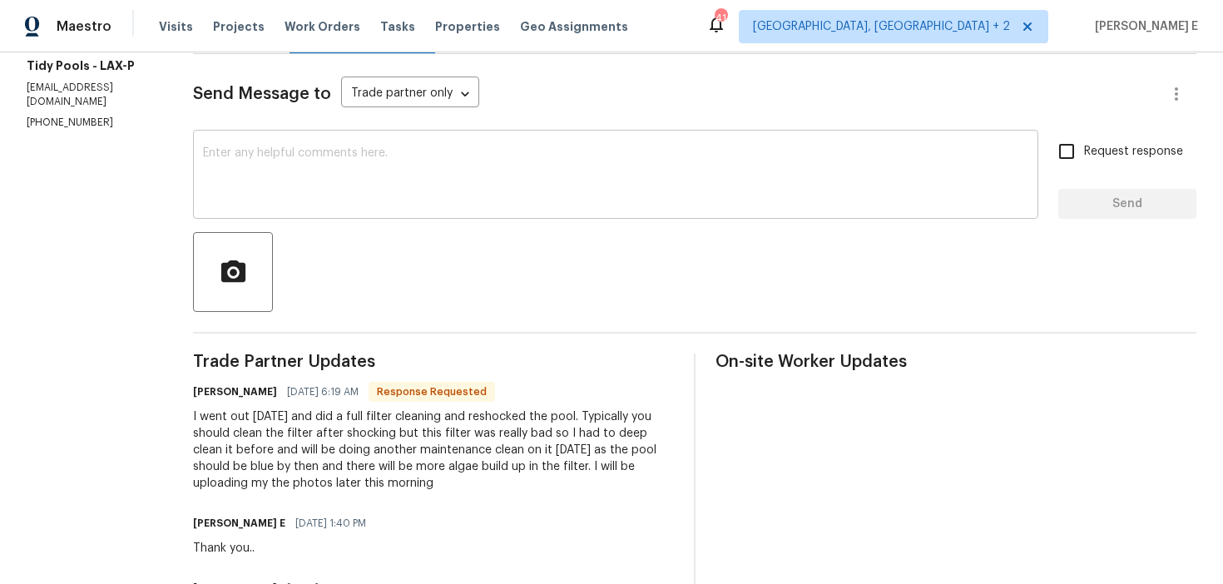
click at [765, 168] on textarea at bounding box center [616, 176] width 826 height 58
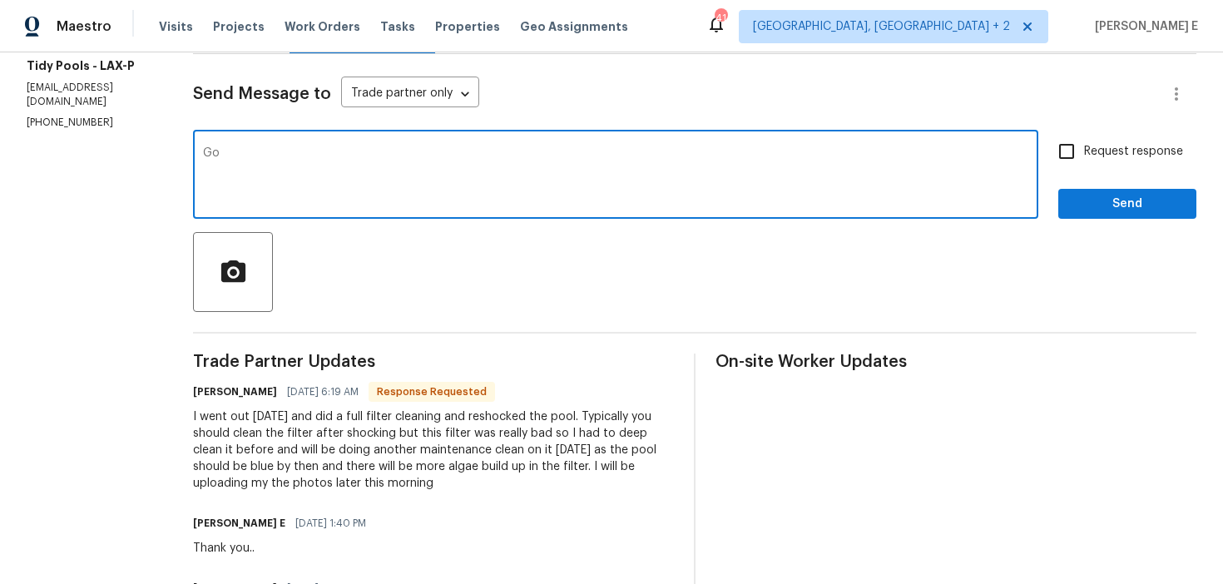
type textarea "G"
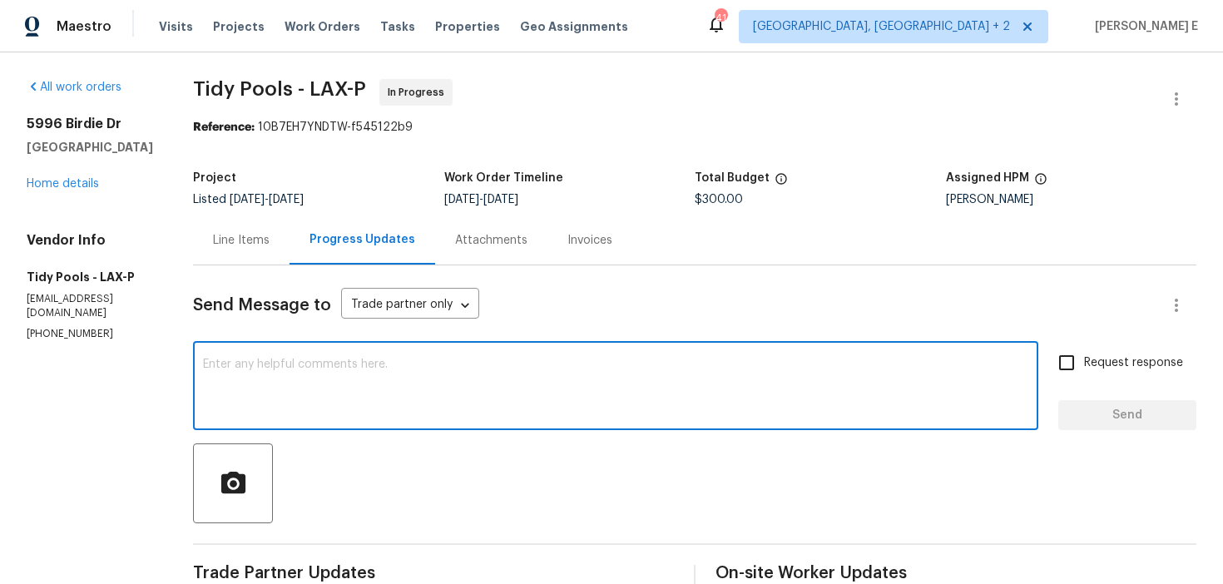
scroll to position [26, 0]
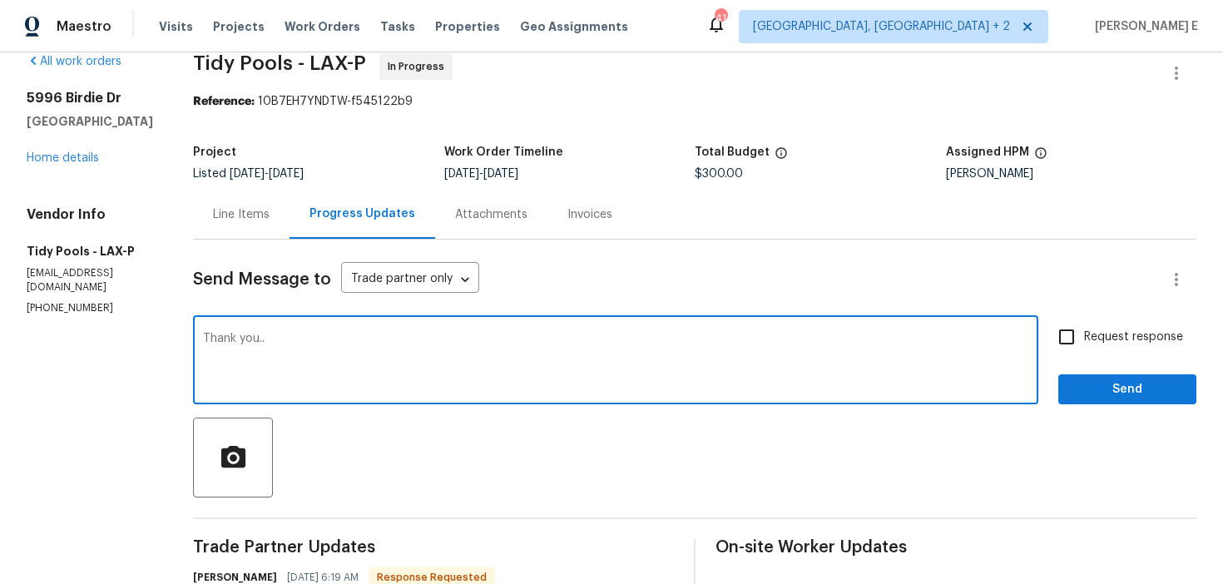
type textarea "Thank you.."
click at [1163, 397] on span "Send" at bounding box center [1128, 390] width 112 height 21
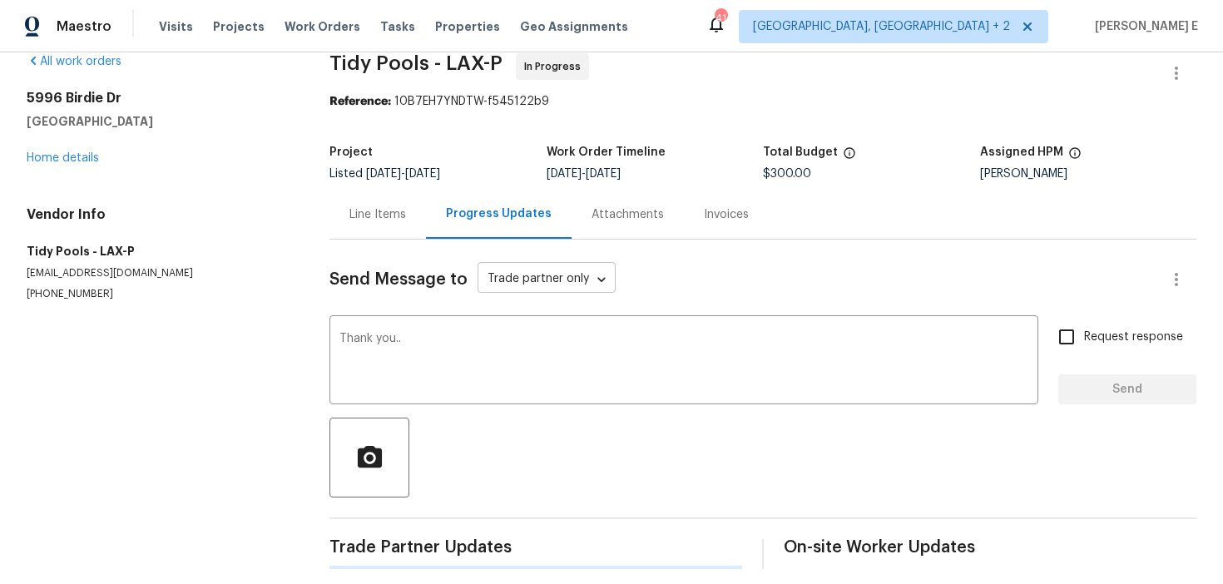
scroll to position [0, 0]
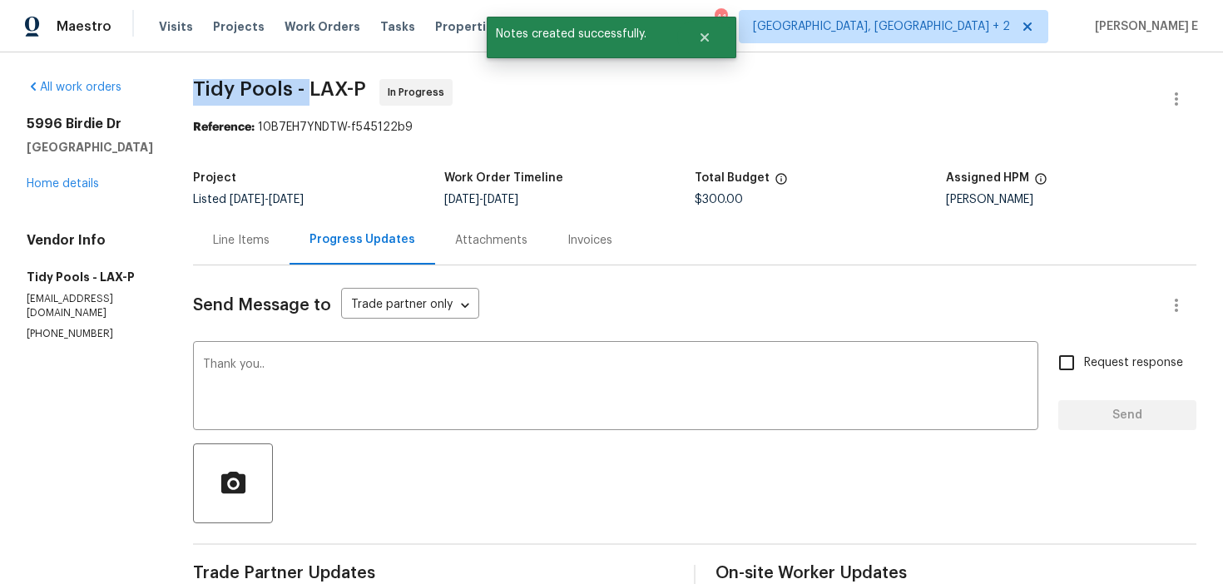
drag, startPoint x: 180, startPoint y: 89, endPoint x: 291, endPoint y: 92, distance: 111.6
click at [291, 92] on span "Tidy Pools - LAX-P" at bounding box center [279, 89] width 173 height 20
copy span "Tidy Pools -"
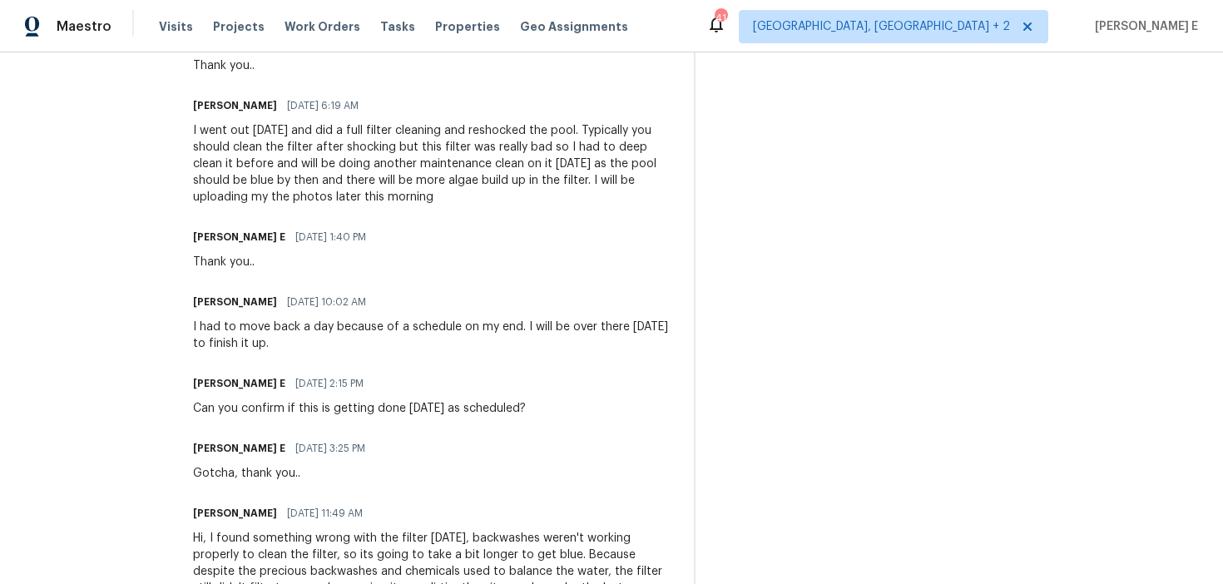
scroll to position [533, 0]
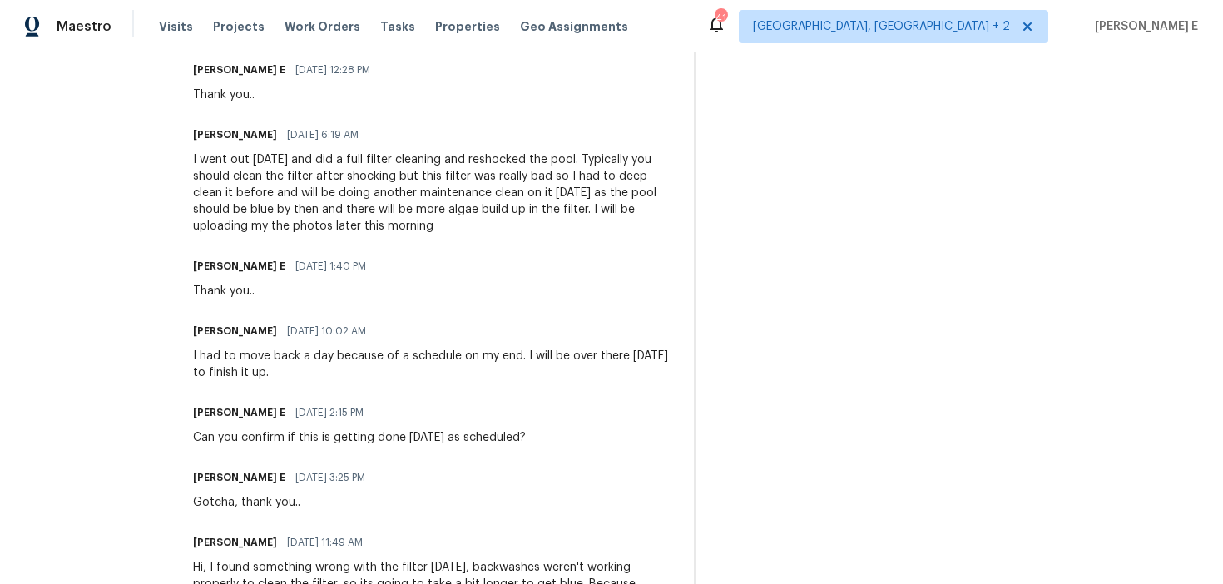
drag, startPoint x: 178, startPoint y: 157, endPoint x: 320, endPoint y: 230, distance: 159.7
copy div "I went out [DATE] and did a full filter cleaning and reshocked the pool. Typica…"
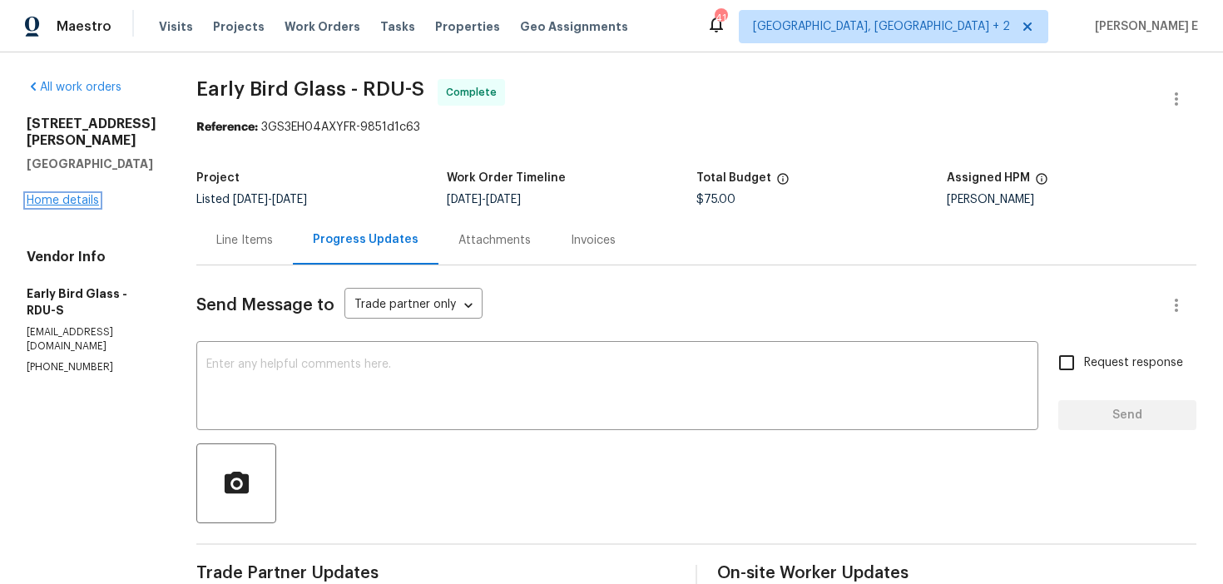
click at [74, 195] on link "Home details" at bounding box center [63, 201] width 72 height 12
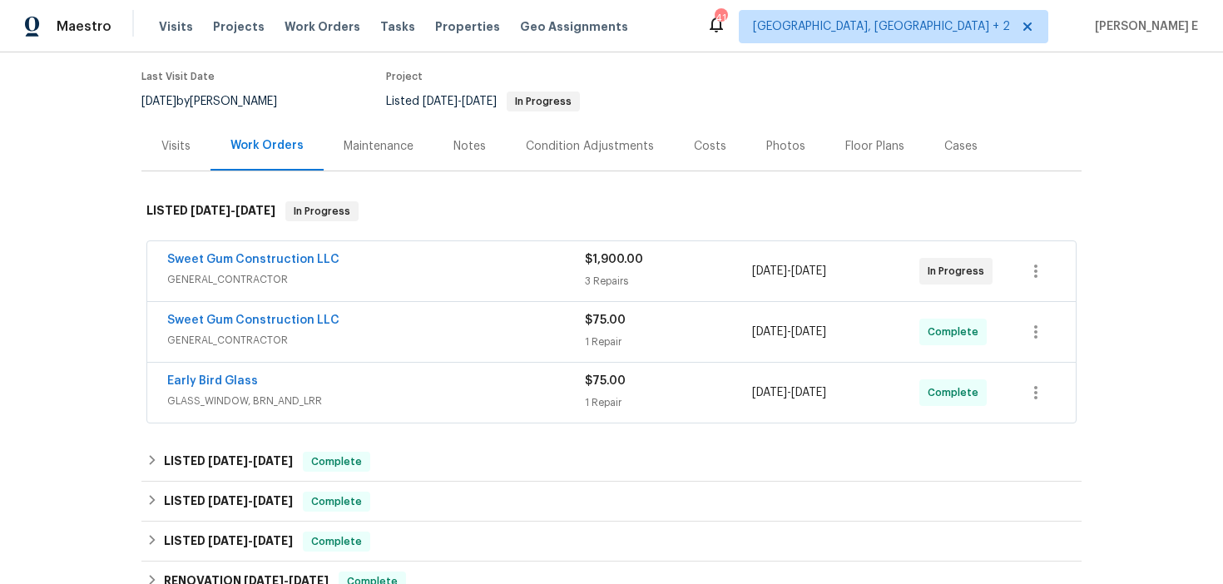
scroll to position [132, 0]
click at [297, 261] on link "Sweet Gum Construction LLC" at bounding box center [253, 259] width 172 height 12
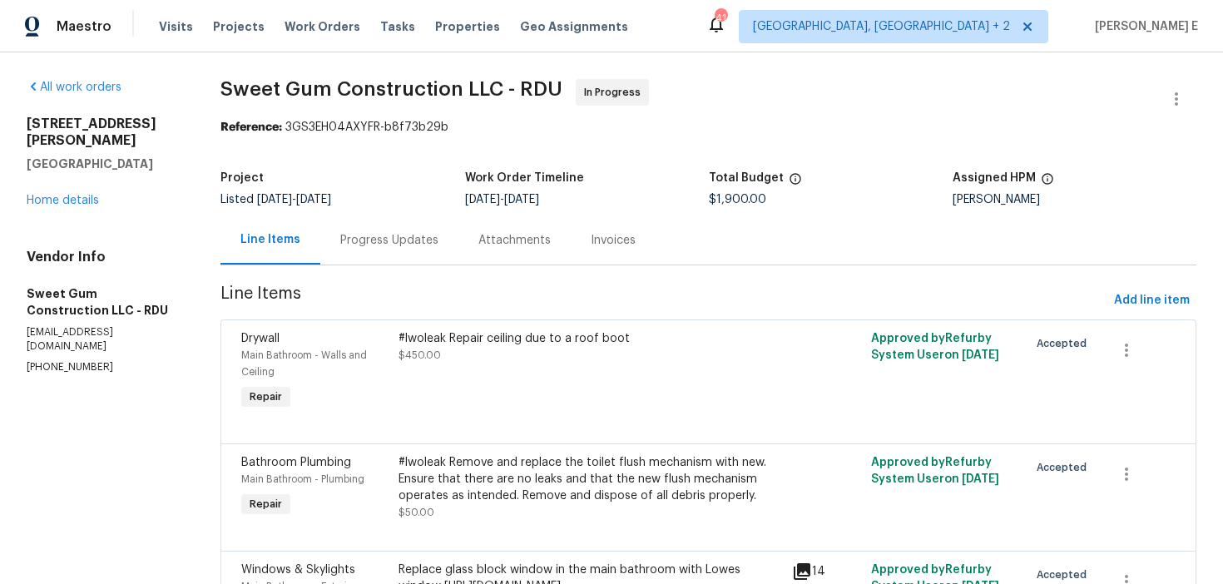
click at [426, 233] on div "Progress Updates" at bounding box center [389, 240] width 98 height 17
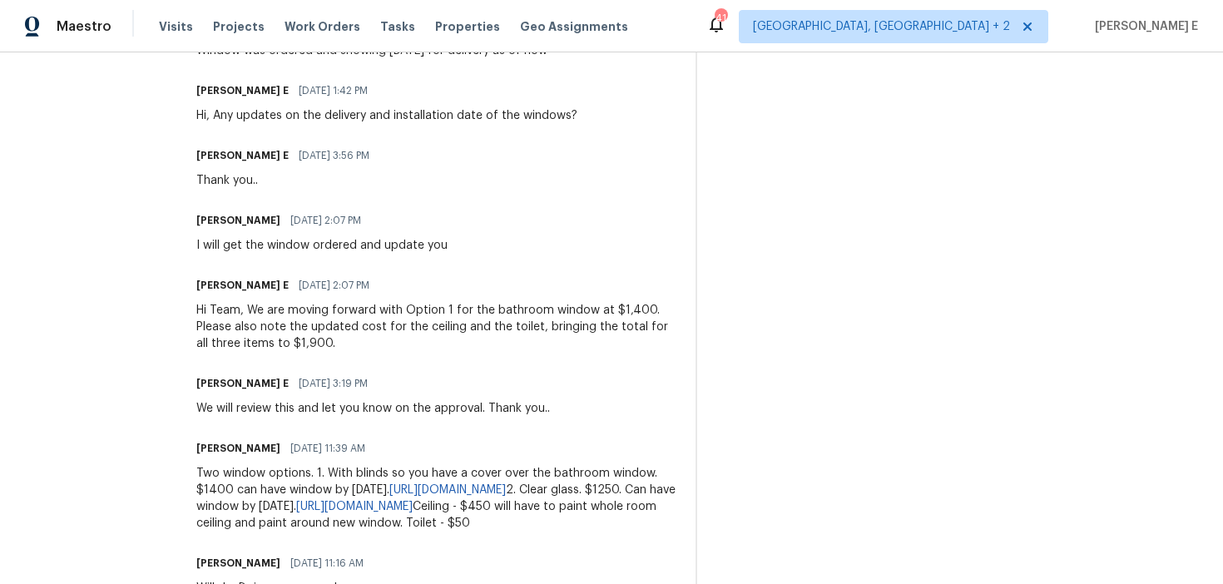
scroll to position [644, 0]
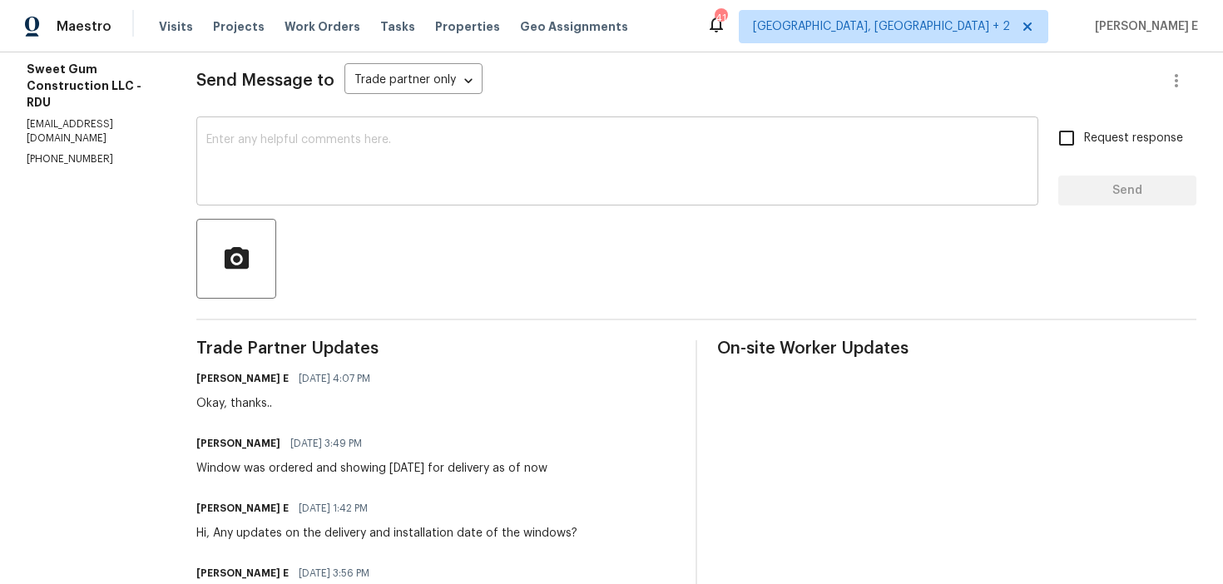
click at [395, 178] on textarea at bounding box center [617, 163] width 822 height 58
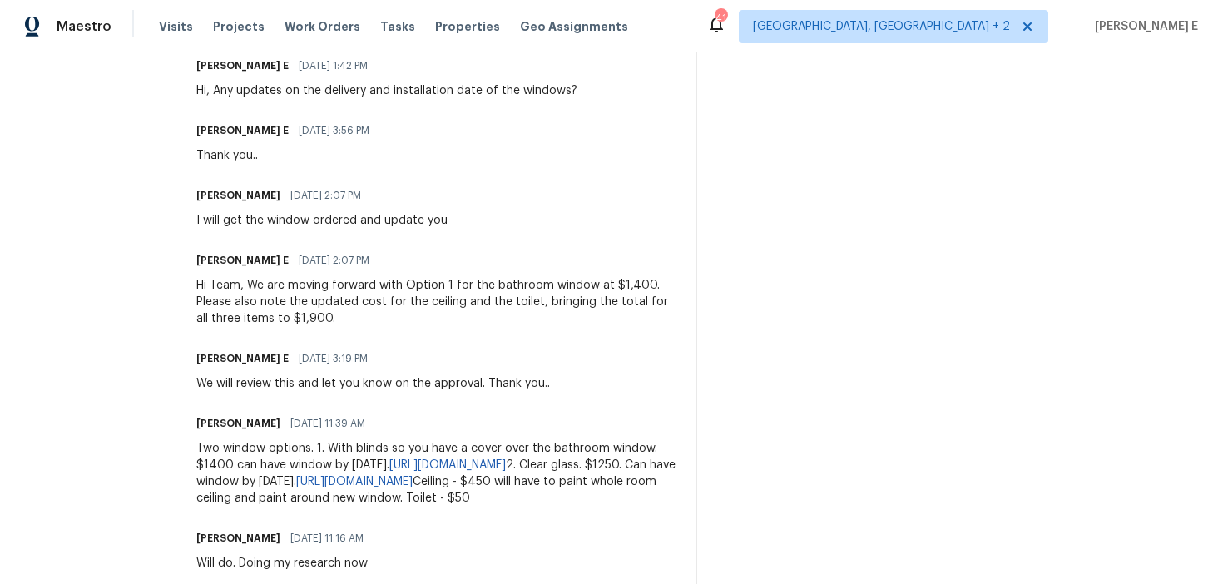
scroll to position [687, 0]
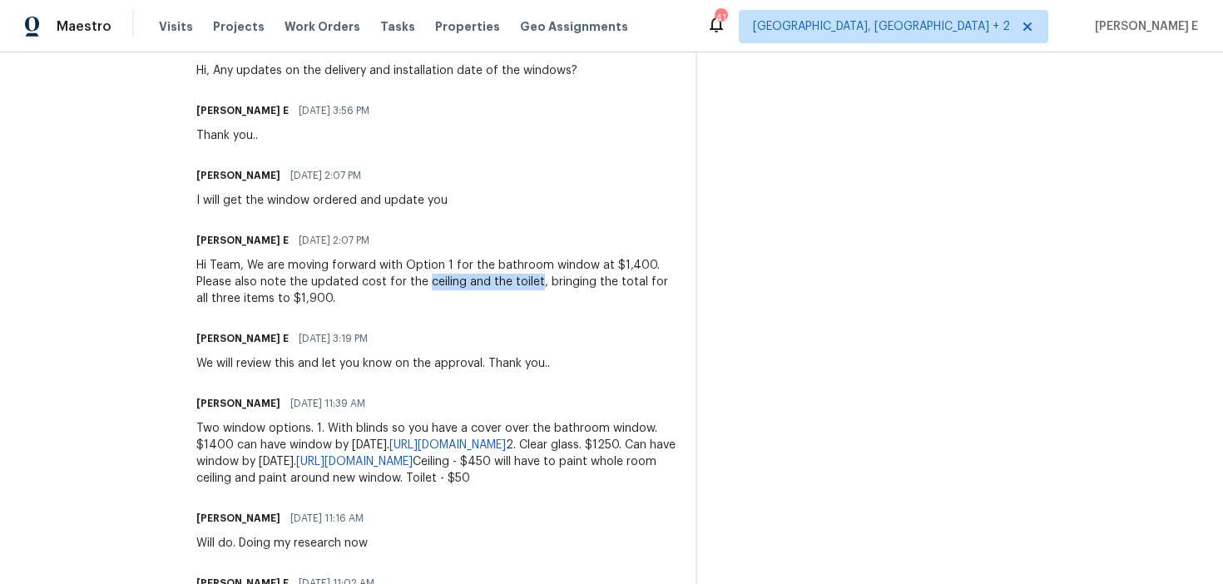
drag, startPoint x: 461, startPoint y: 284, endPoint x: 570, endPoint y: 284, distance: 109.0
click at [570, 284] on div "Hi Team, We are moving forward with Option 1 for the bathroom window at $1,400.…" at bounding box center [435, 282] width 479 height 50
copy div "ceiling and the toilet"
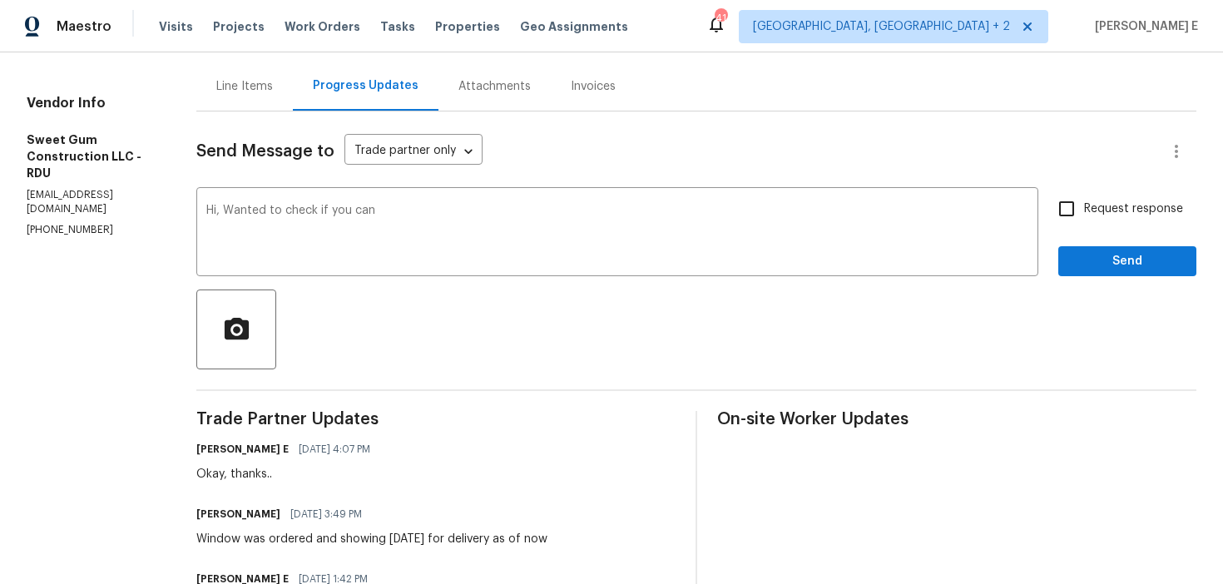
scroll to position [0, 0]
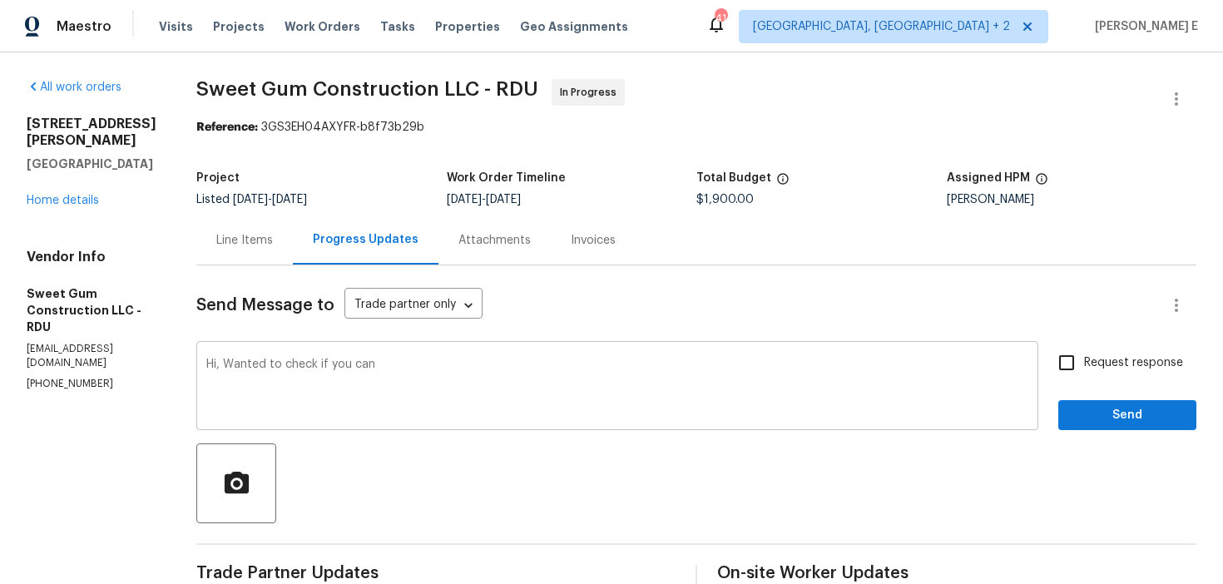
click at [475, 390] on textarea "Hi, Wanted to check if you can" at bounding box center [617, 388] width 822 height 58
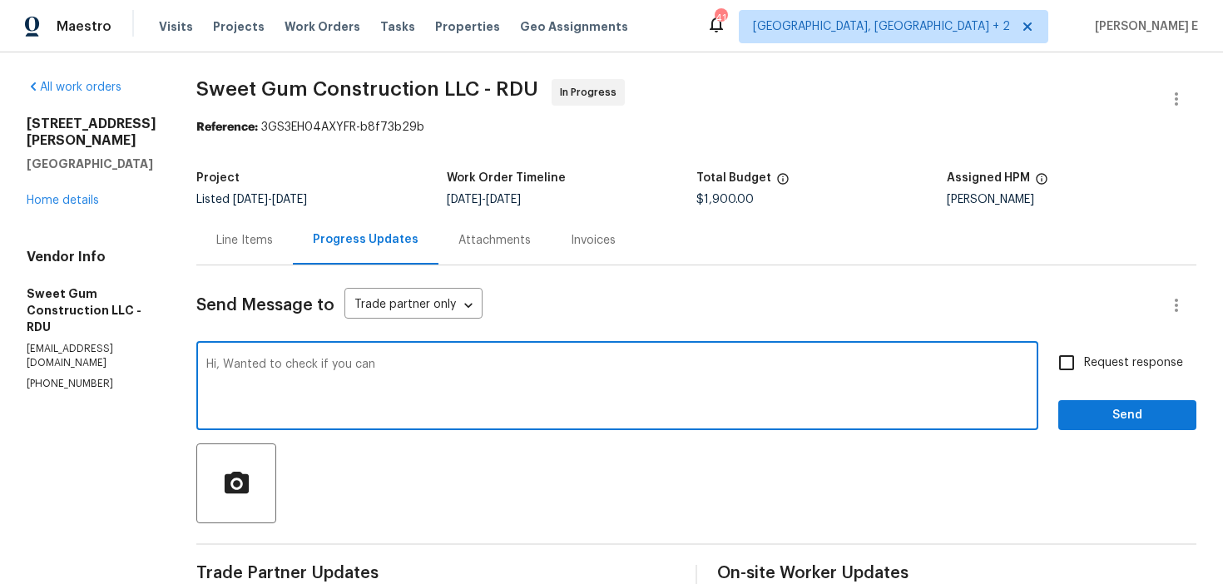
paste textarea "ceiling and the toilet"
click at [413, 367] on textarea "Hi, Wanted to check if you can ceiling and the toilet" at bounding box center [617, 388] width 822 height 58
click at [685, 375] on textarea "Hi, Wanted to check if you can complete the work on ceiling and the toilet" at bounding box center [617, 388] width 822 height 58
drag, startPoint x: 264, startPoint y: 361, endPoint x: 273, endPoint y: 385, distance: 25.8
click at [265, 367] on textarea "Hi, Wanted to check if you can complete the work on ceiling and the toilet by t…" at bounding box center [617, 388] width 822 height 58
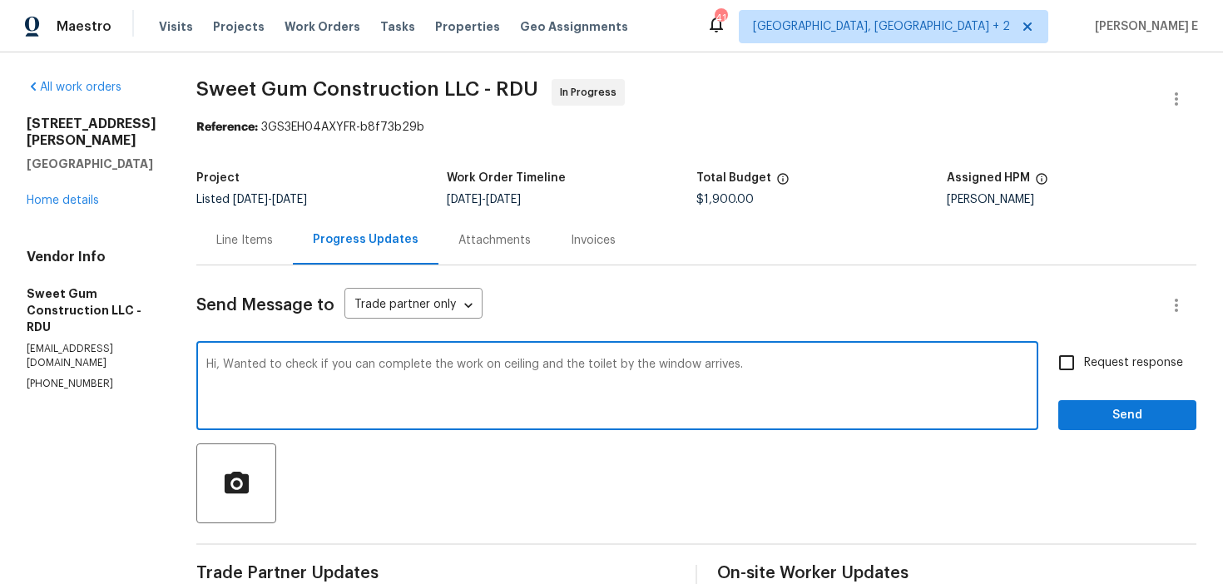
drag, startPoint x: 262, startPoint y: 362, endPoint x: 275, endPoint y: 399, distance: 39.0
click at [275, 399] on textarea "Hi, Wanted to check if you can complete the work on ceiling and the toilet by t…" at bounding box center [617, 388] width 822 height 58
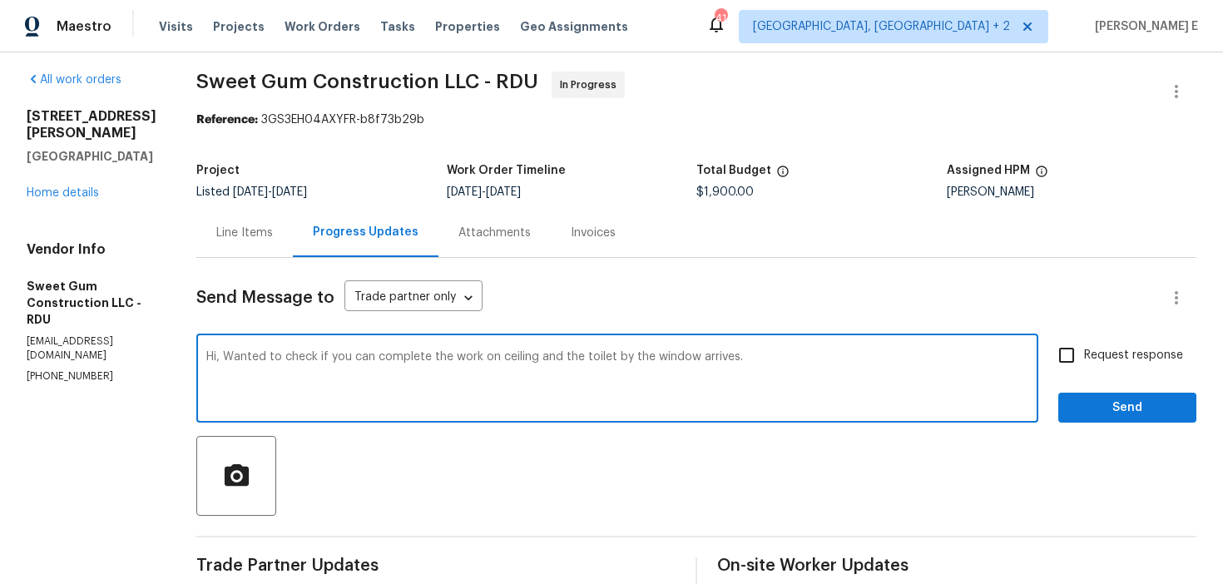
paste textarea "ill you be able to complete the ceiling work and the toilet installation before…"
click at [633, 358] on textarea "Hi, Will you be able to complete the ceiling work and the toilet installation b…" at bounding box center [617, 380] width 822 height 58
click at [496, 361] on textarea "Hi, Will you be able to complete the ceiling work and the toilet work before th…" at bounding box center [617, 380] width 822 height 58
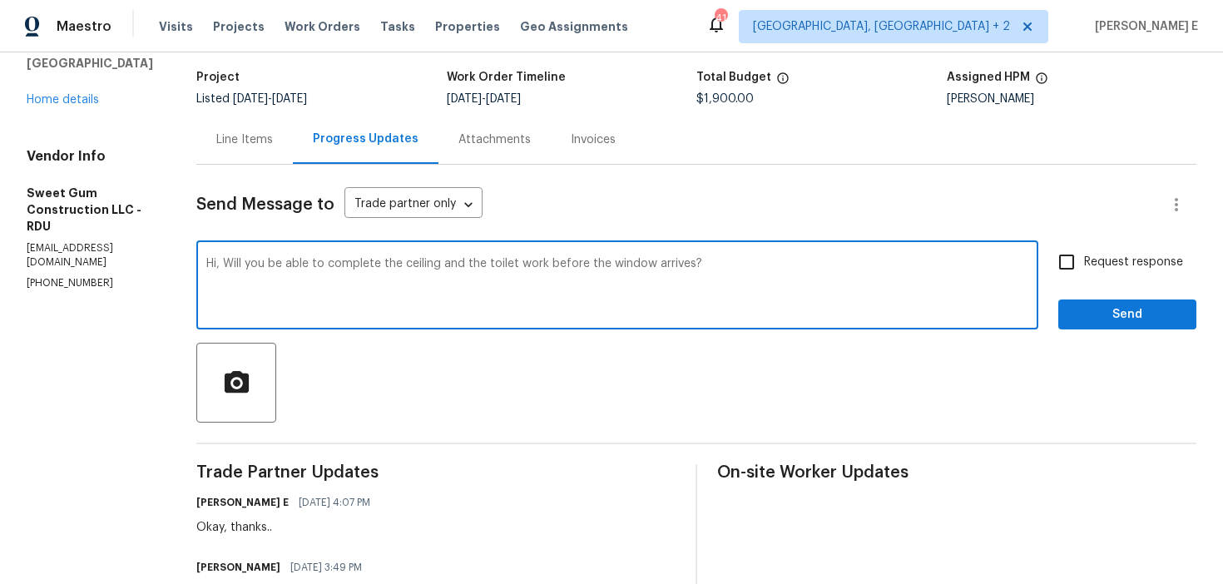
scroll to position [102, 0]
type textarea "Hi, Will you be able to complete the ceiling and the toilet work before the win…"
click at [1090, 259] on span "Request response" at bounding box center [1133, 261] width 99 height 17
click at [1084, 259] on input "Request response" at bounding box center [1067, 261] width 35 height 35
checkbox input "true"
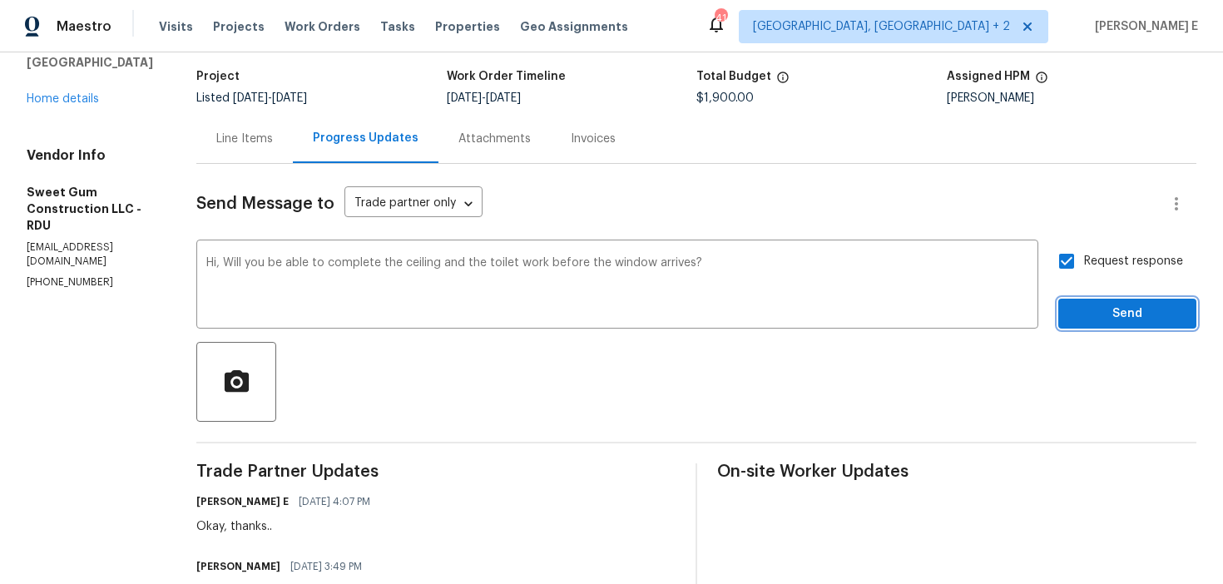
click at [1072, 318] on button "Send" at bounding box center [1128, 314] width 138 height 31
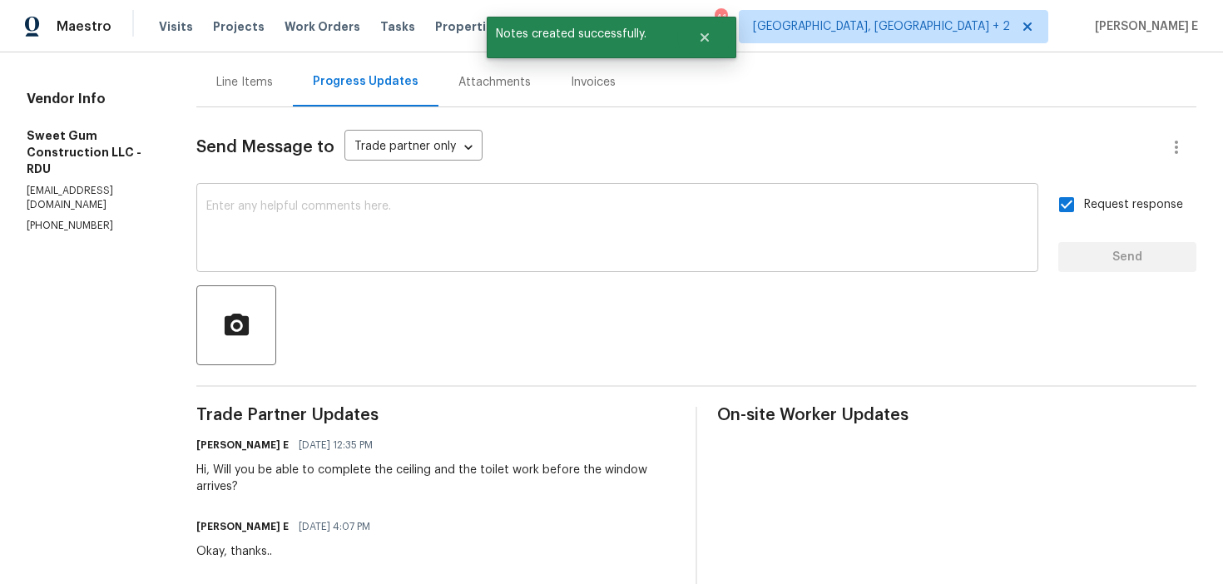
scroll to position [0, 0]
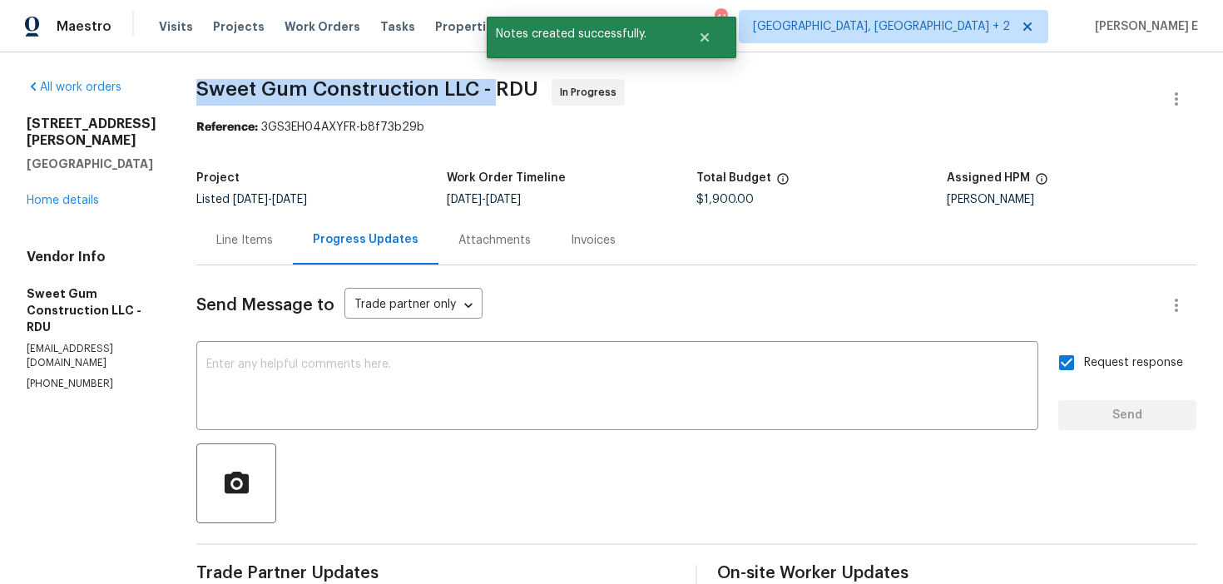
drag, startPoint x: 233, startPoint y: 88, endPoint x: 533, endPoint y: 83, distance: 300.5
click at [533, 83] on span "Sweet Gum Construction LLC - RDU" at bounding box center [367, 89] width 342 height 20
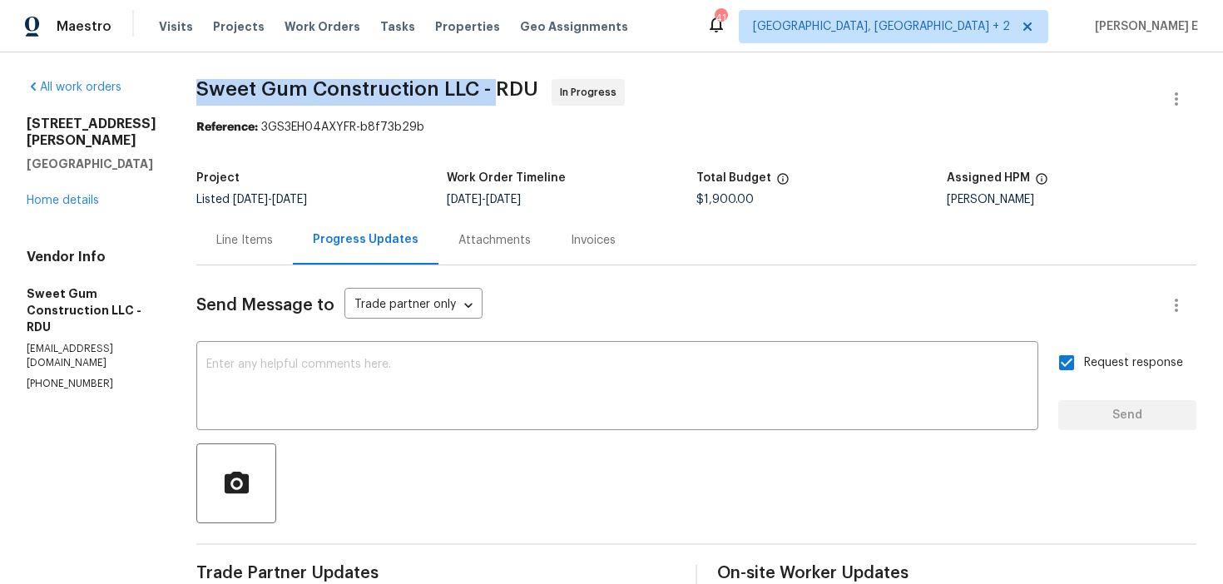
copy span "Sweet Gum Construction LLC -"
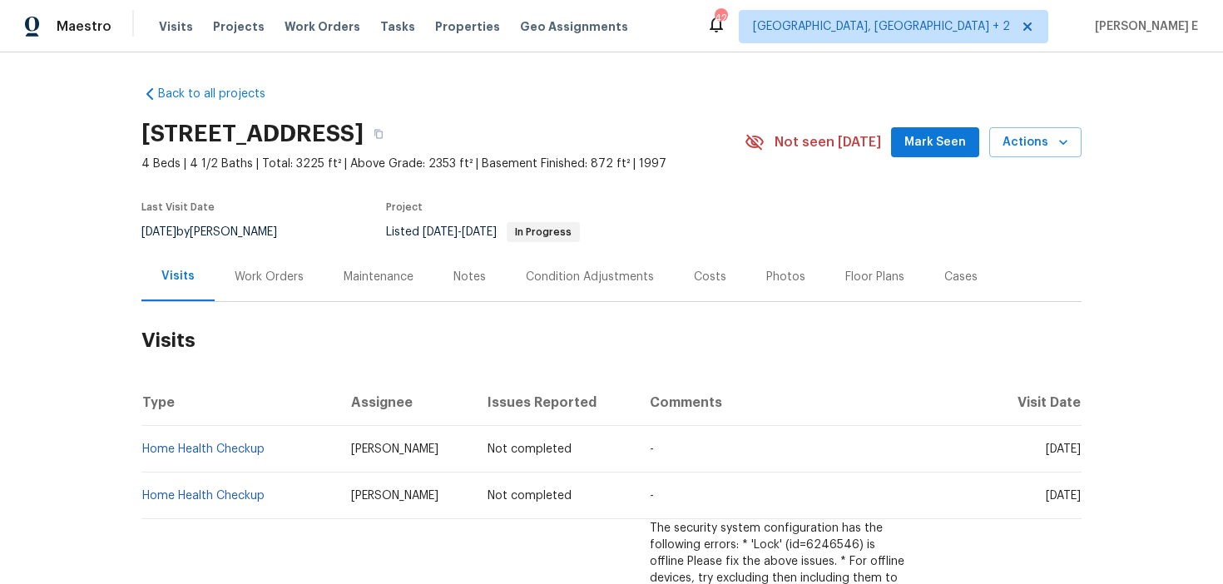
click at [270, 252] on div "Work Orders" at bounding box center [269, 276] width 109 height 49
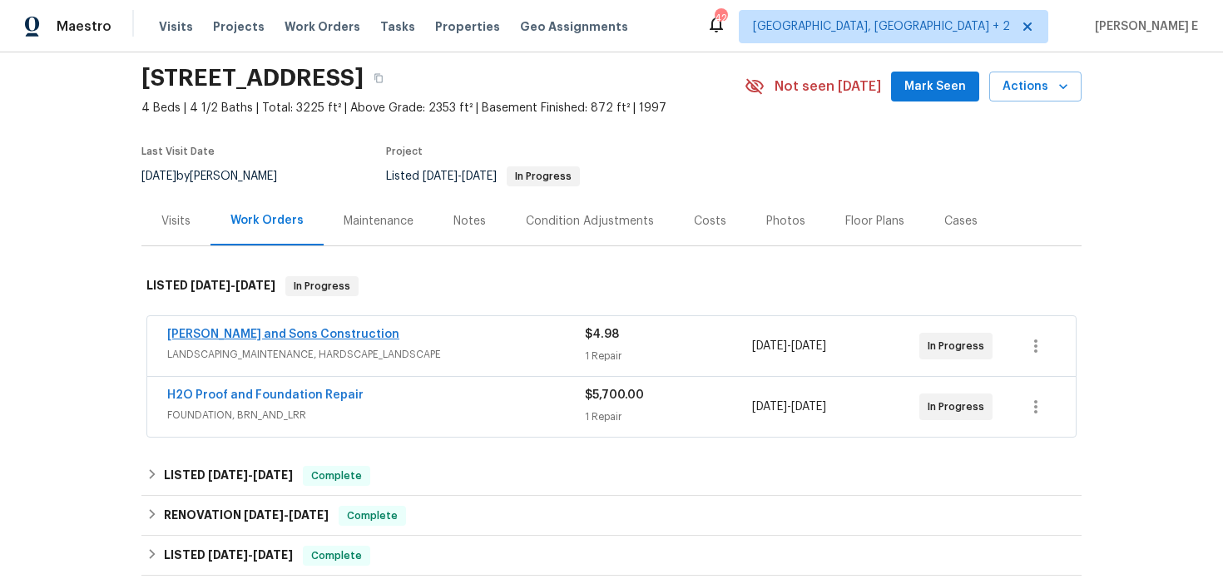
scroll to position [57, 0]
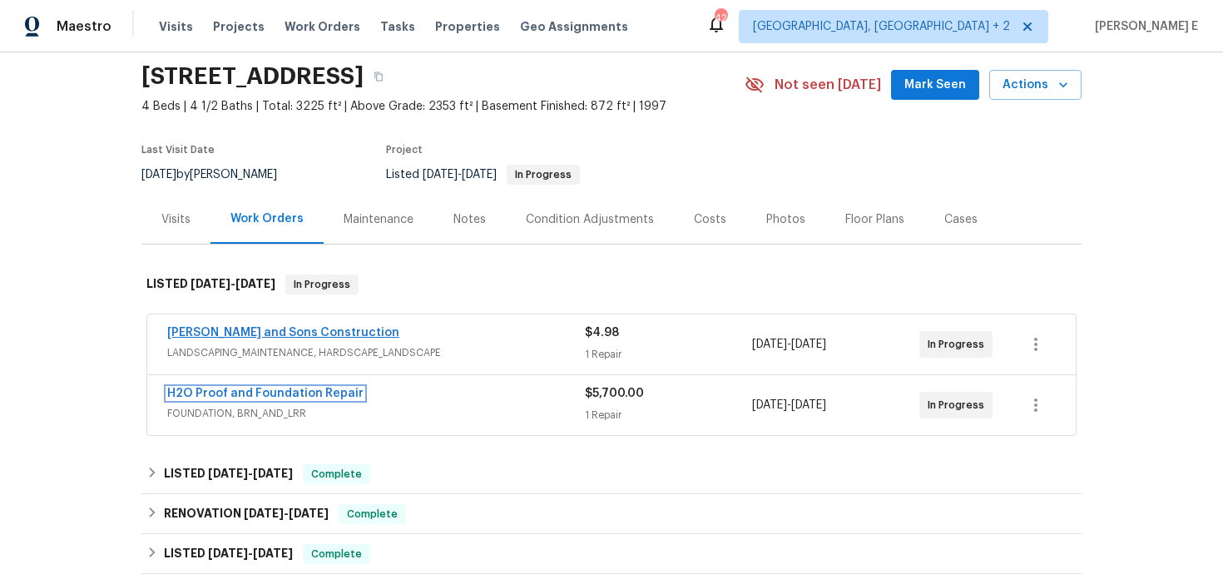
click at [291, 395] on link "H2O Proof and Foundation Repair" at bounding box center [265, 394] width 196 height 12
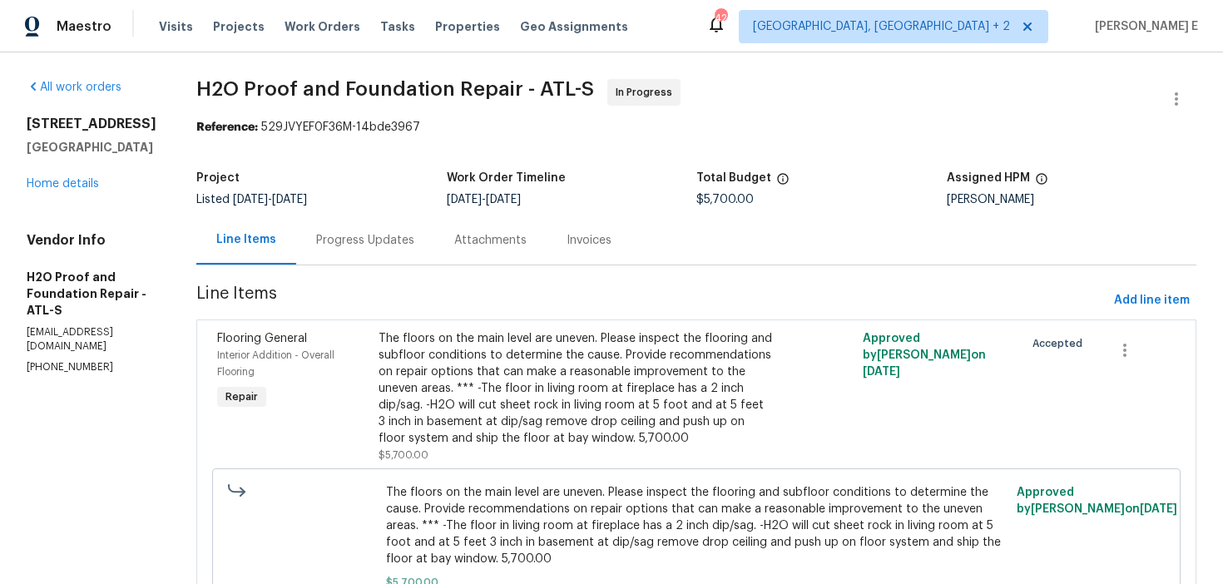
click at [345, 245] on div "Progress Updates" at bounding box center [365, 240] width 98 height 17
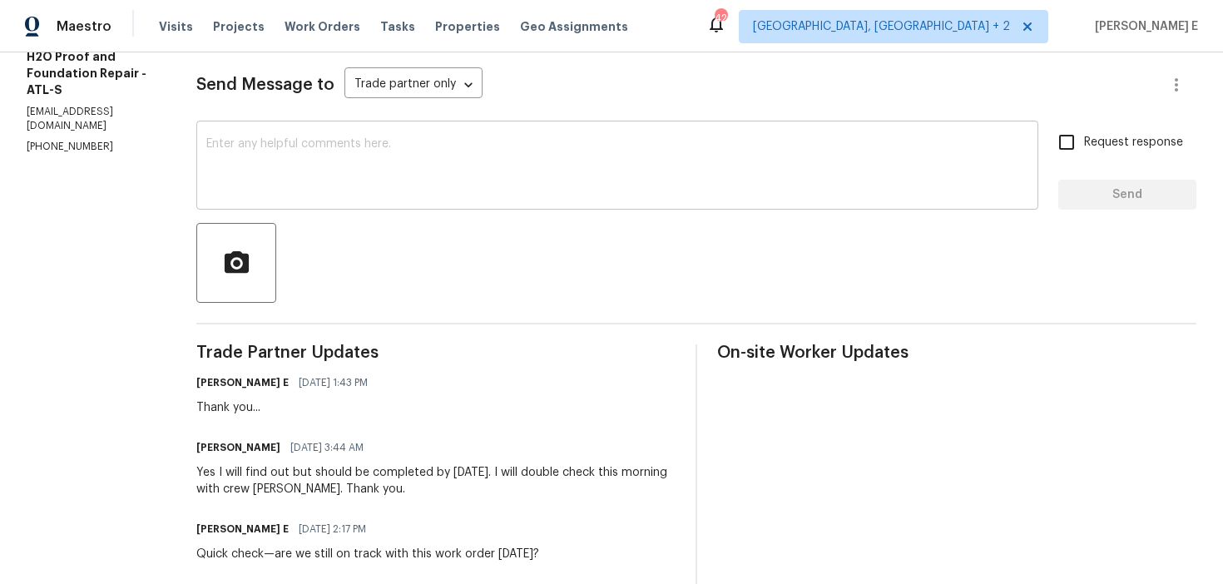
scroll to position [216, 0]
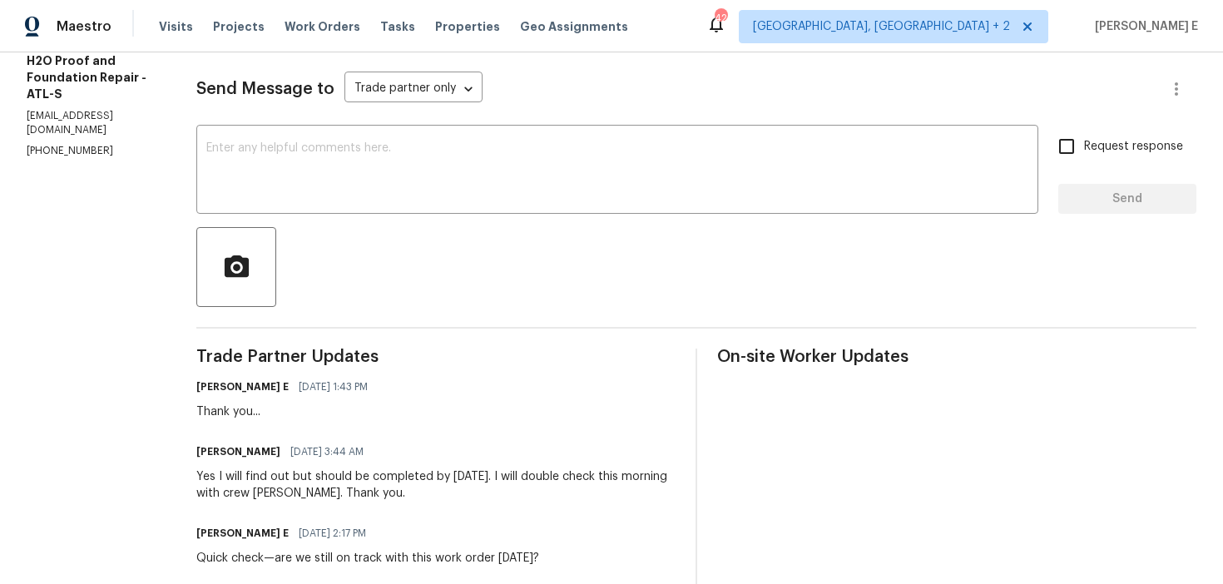
click at [464, 186] on textarea at bounding box center [617, 171] width 822 height 58
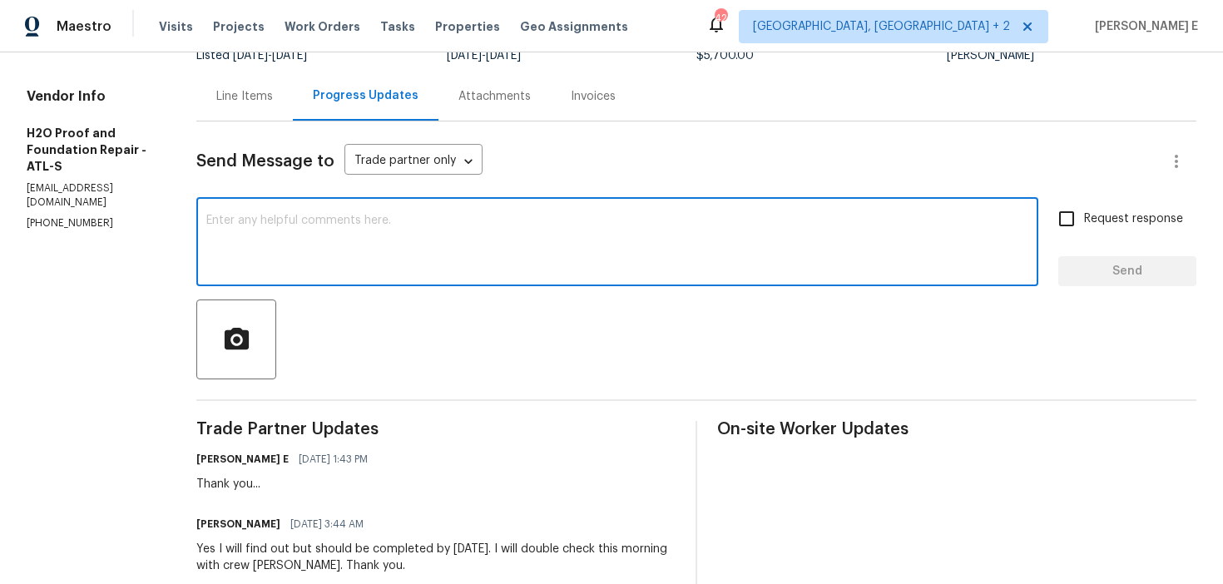
scroll to position [132, 0]
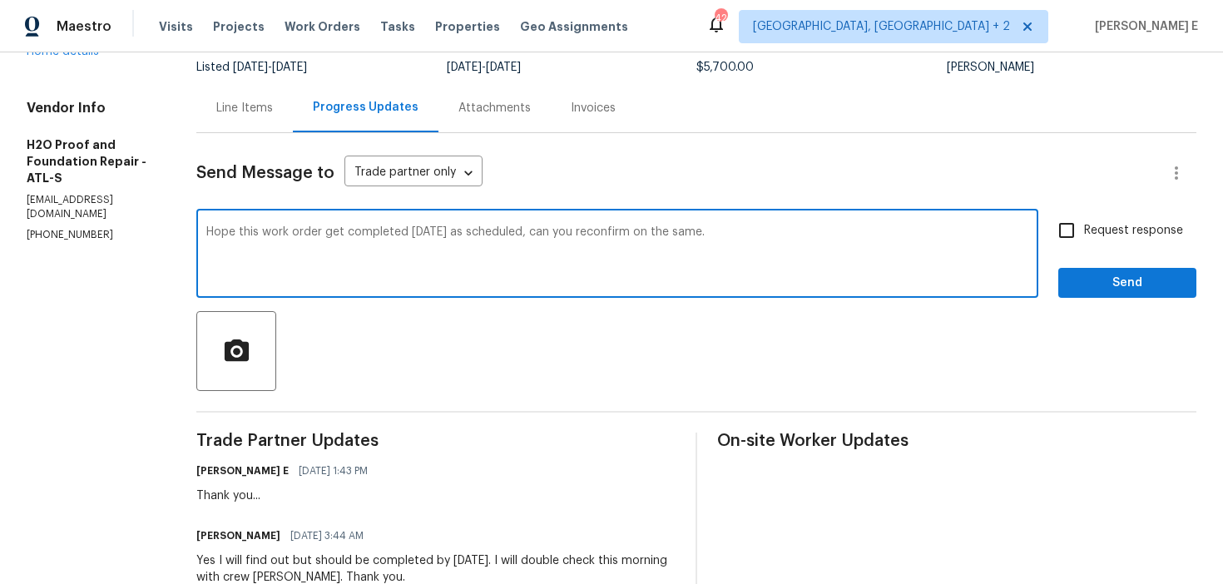
paste textarea "wraps up today as planned—can you confirm?"
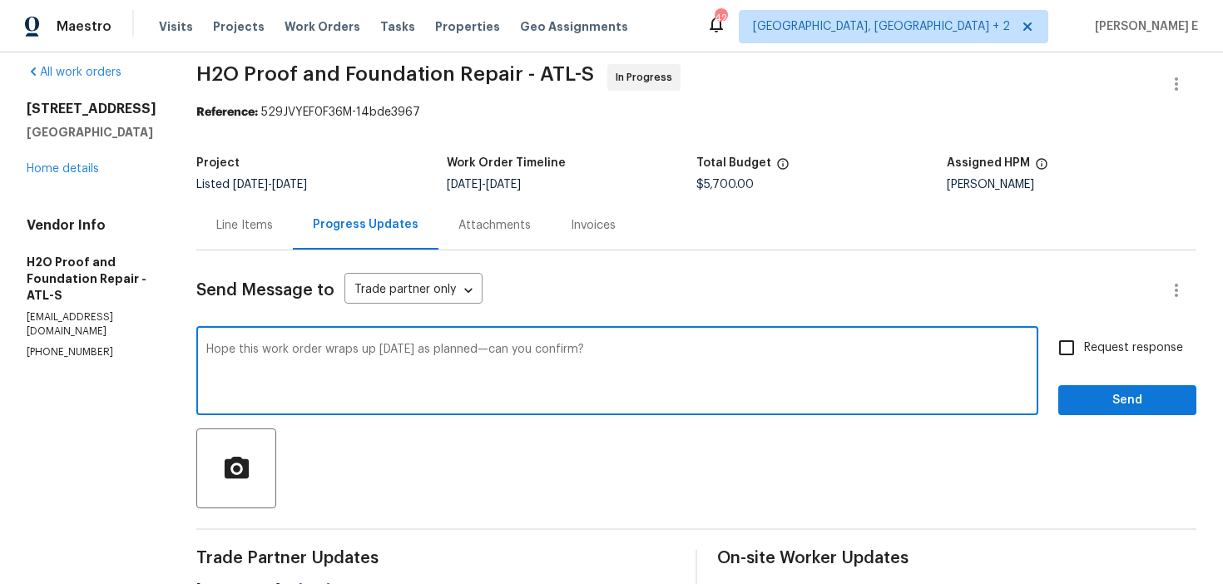
scroll to position [10, 0]
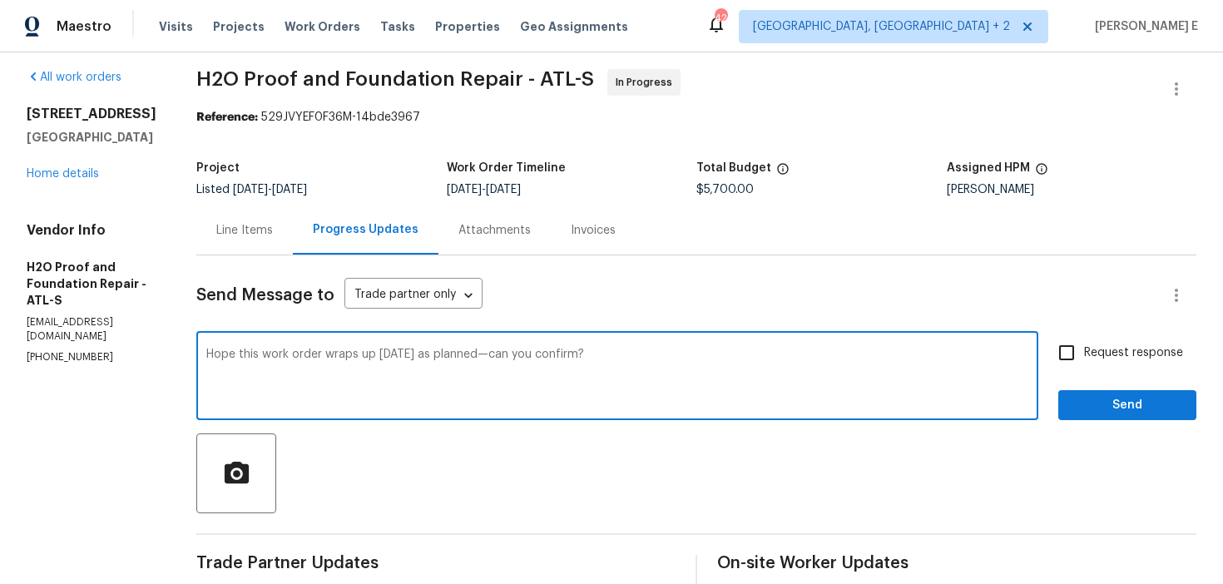
type textarea "Hope this work order wraps up today as planned—can you confirm?"
click at [1045, 356] on div "Hope this work order wraps up today as planned—can you confirm? x ​ Request res…" at bounding box center [696, 377] width 1000 height 85
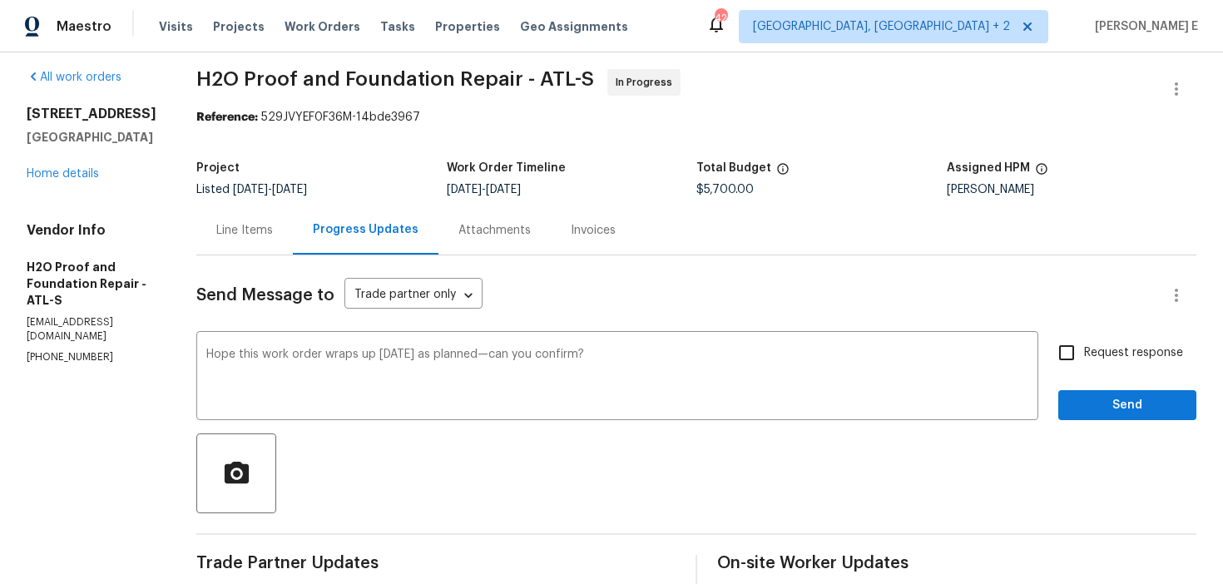
click at [1071, 355] on input "Request response" at bounding box center [1067, 352] width 35 height 35
checkbox input "true"
click at [1074, 407] on span "Send" at bounding box center [1128, 405] width 112 height 21
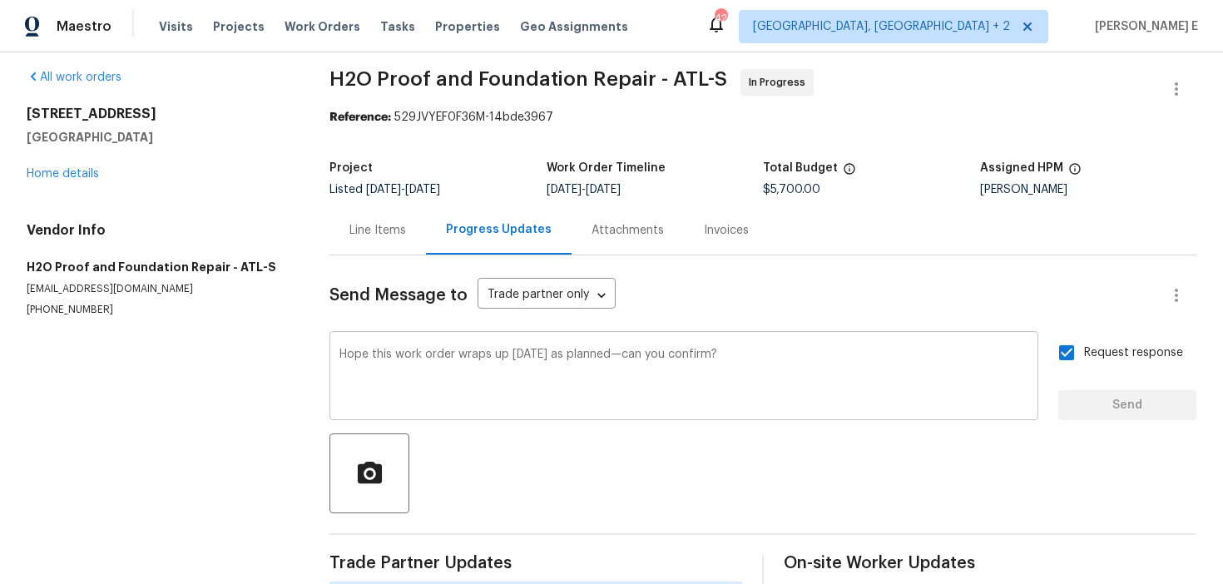
scroll to position [0, 0]
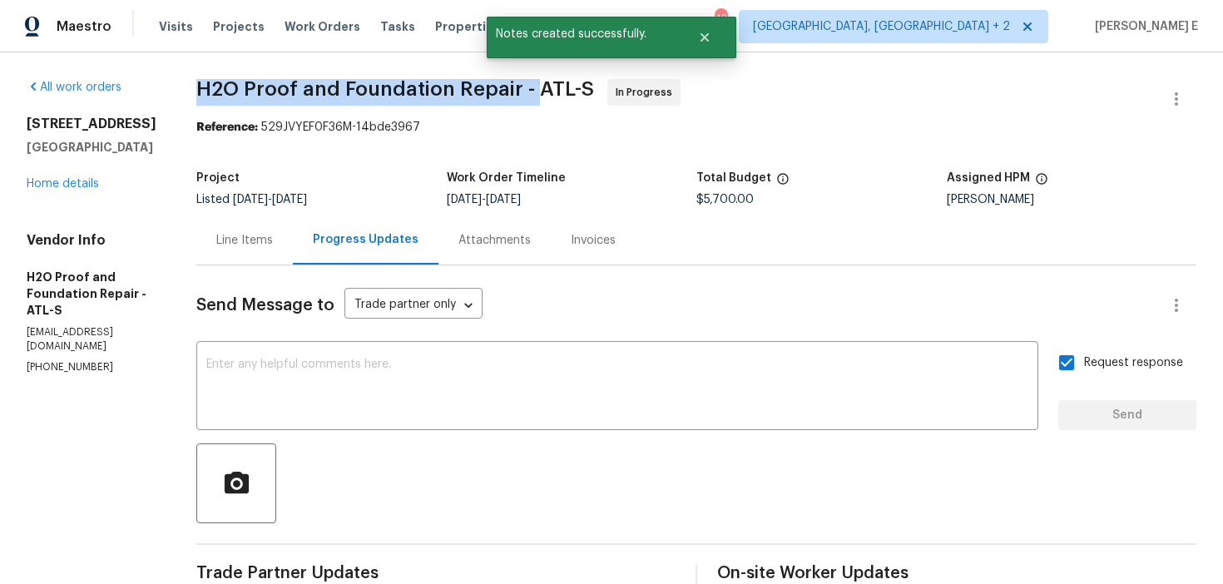
drag, startPoint x: 189, startPoint y: 90, endPoint x: 528, endPoint y: 88, distance: 338.7
copy span "H2O Proof and Foundation Repair -"
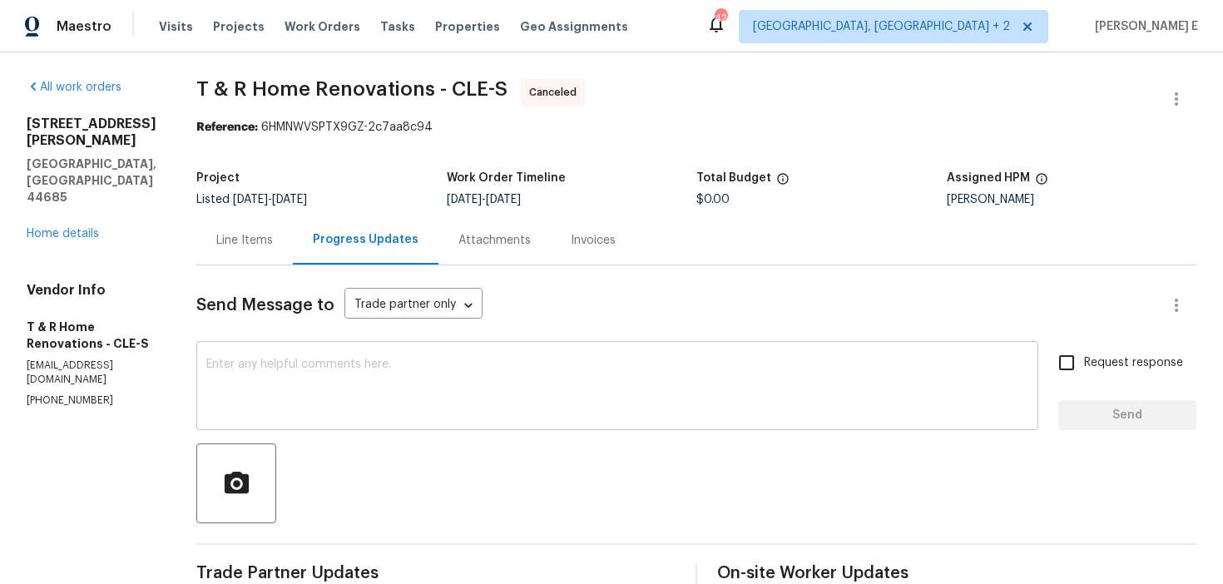
scroll to position [11, 0]
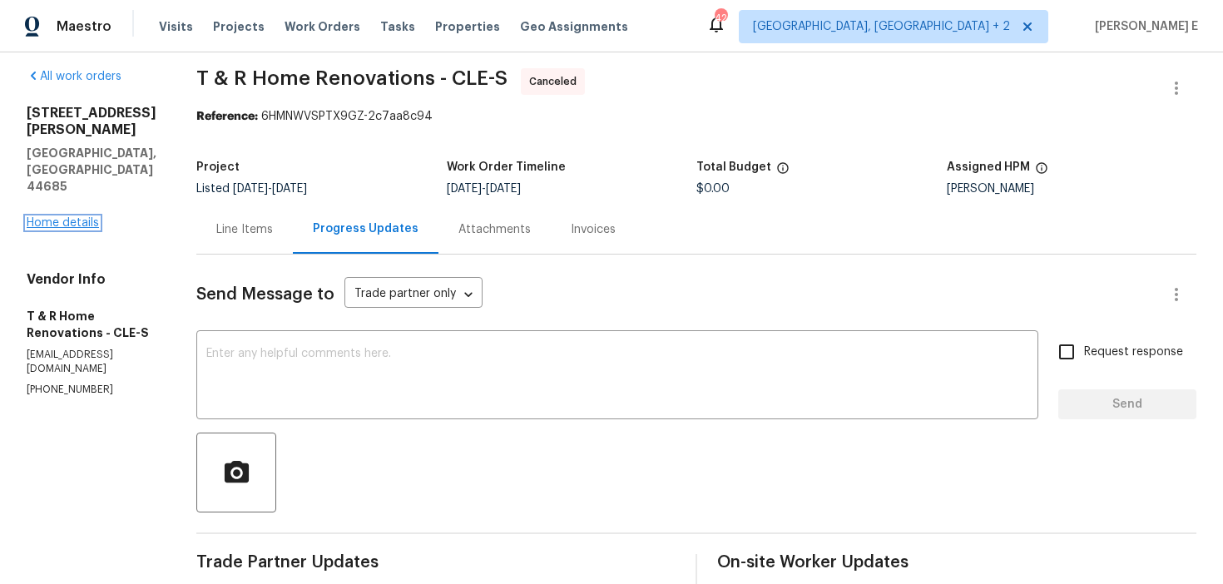
click at [46, 217] on link "Home details" at bounding box center [63, 223] width 72 height 12
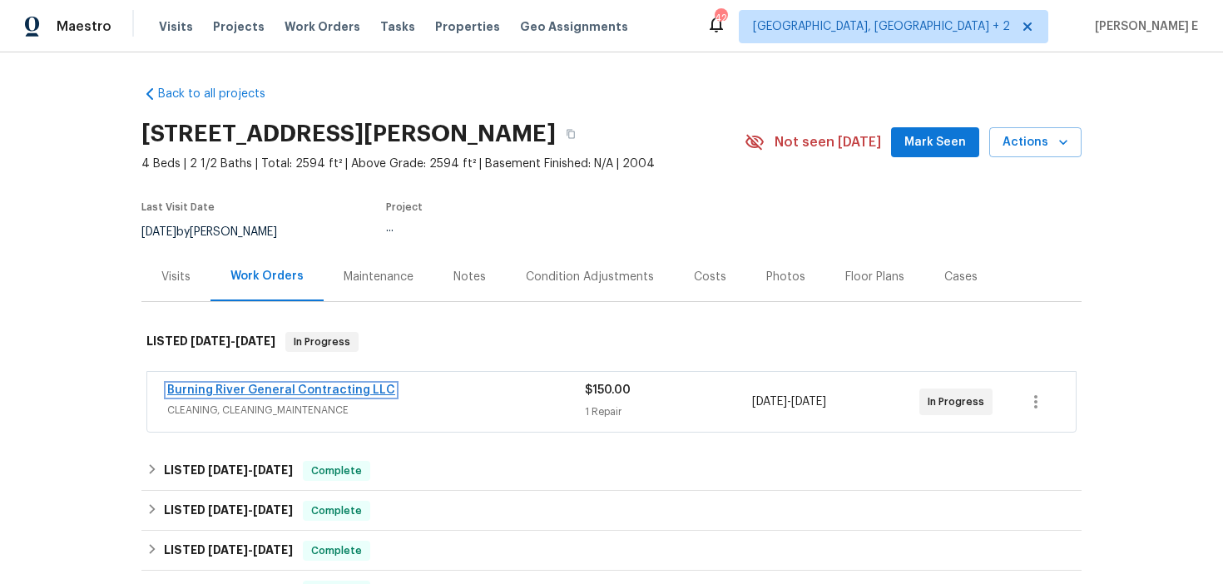
click at [355, 391] on link "Burning River General Contracting LLC" at bounding box center [281, 391] width 228 height 12
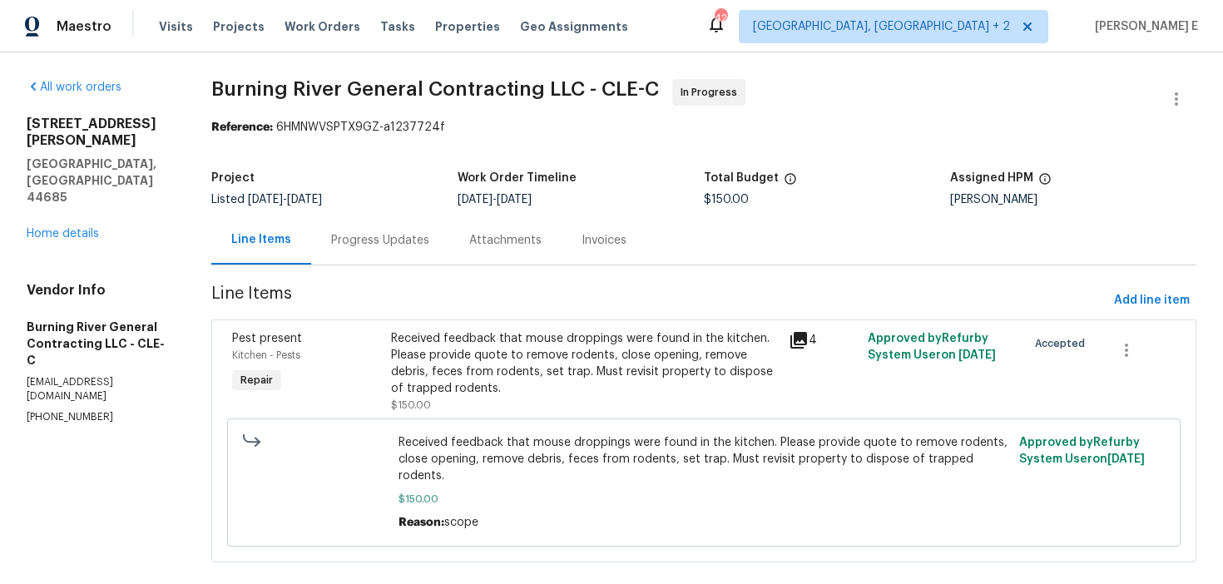
click at [427, 238] on div "Progress Updates" at bounding box center [380, 240] width 138 height 49
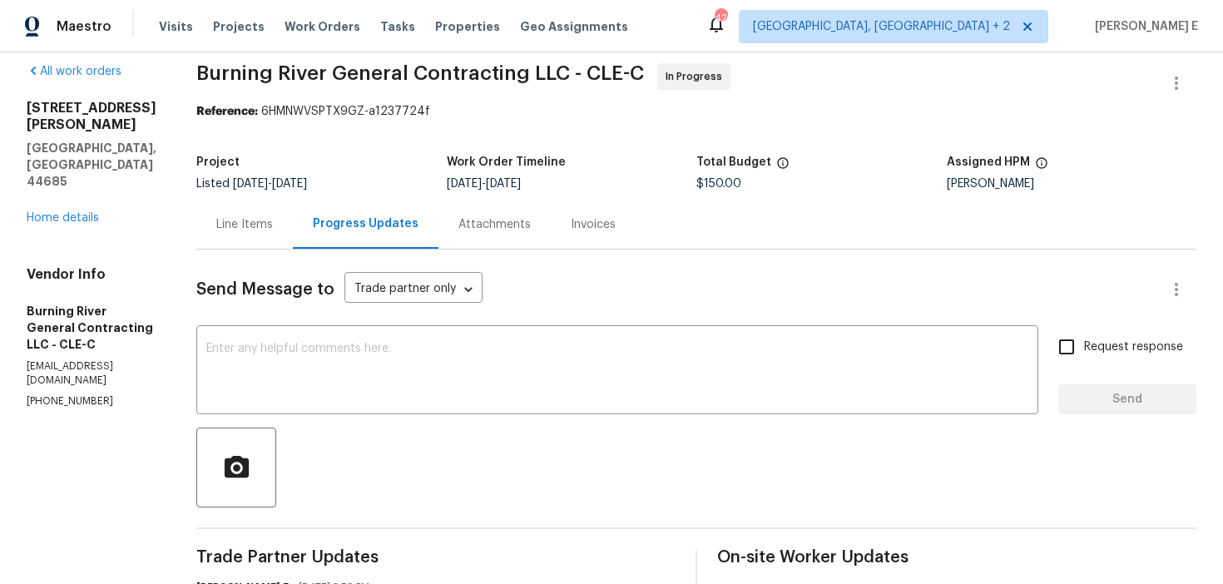
click at [235, 216] on div "Line Items" at bounding box center [244, 224] width 57 height 17
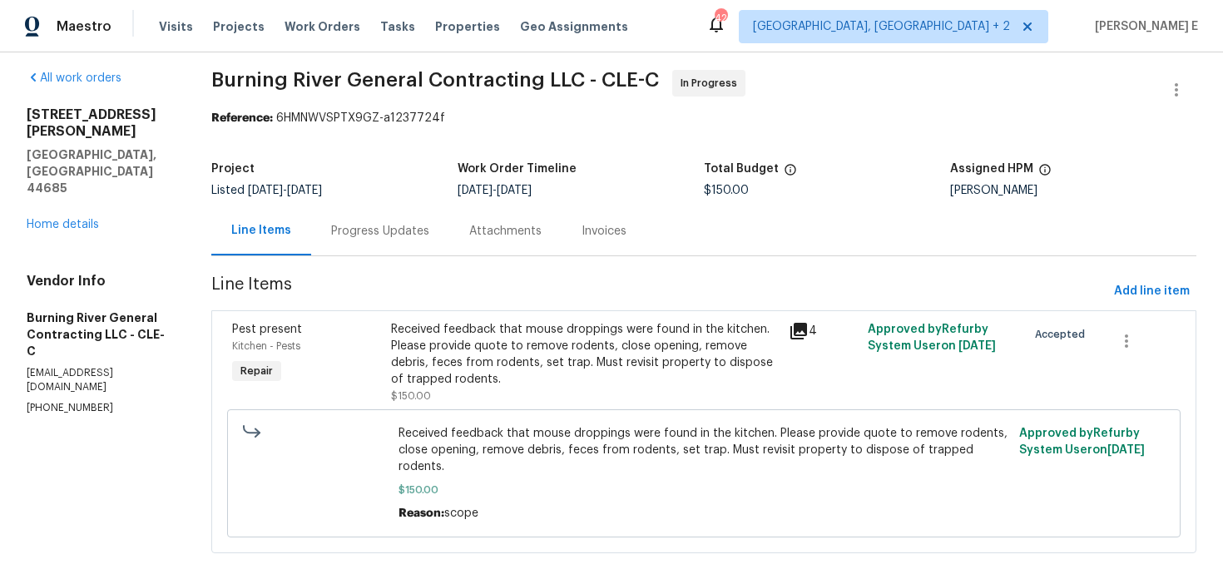
click at [484, 385] on div "Received feedback that mouse droppings were found in the kitchen. Please provid…" at bounding box center [584, 354] width 387 height 67
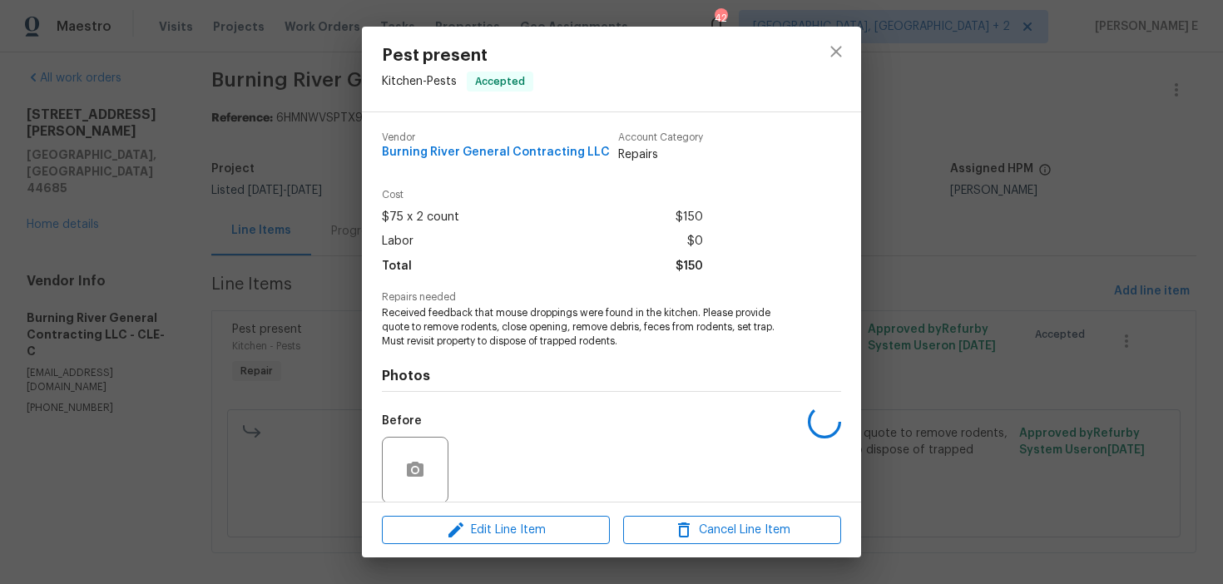
scroll to position [127, 0]
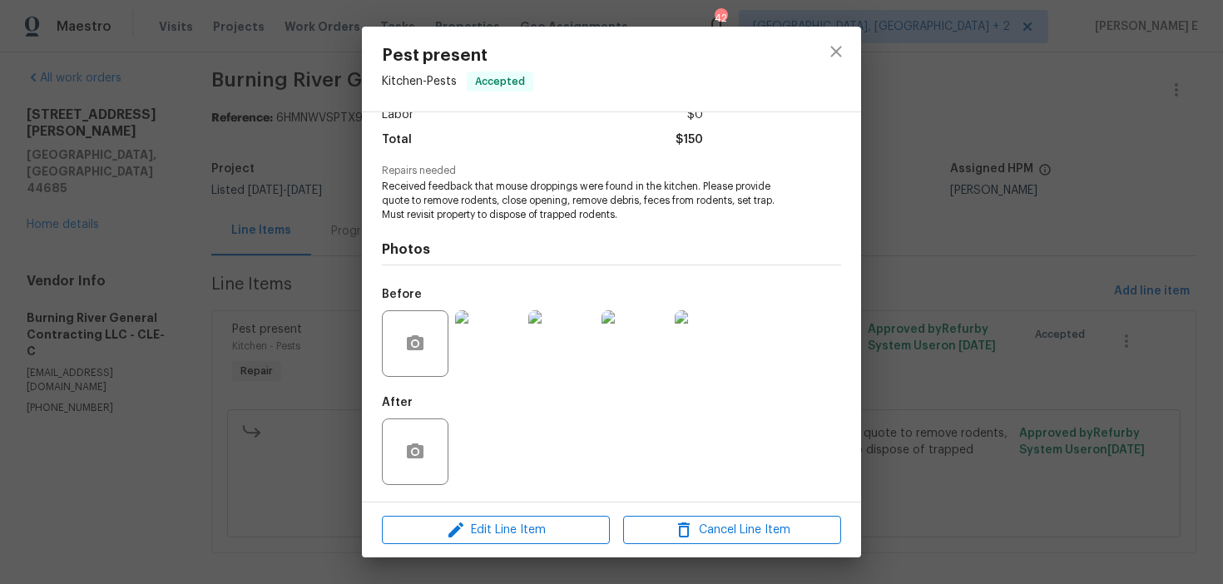
click at [496, 317] on img at bounding box center [488, 343] width 67 height 67
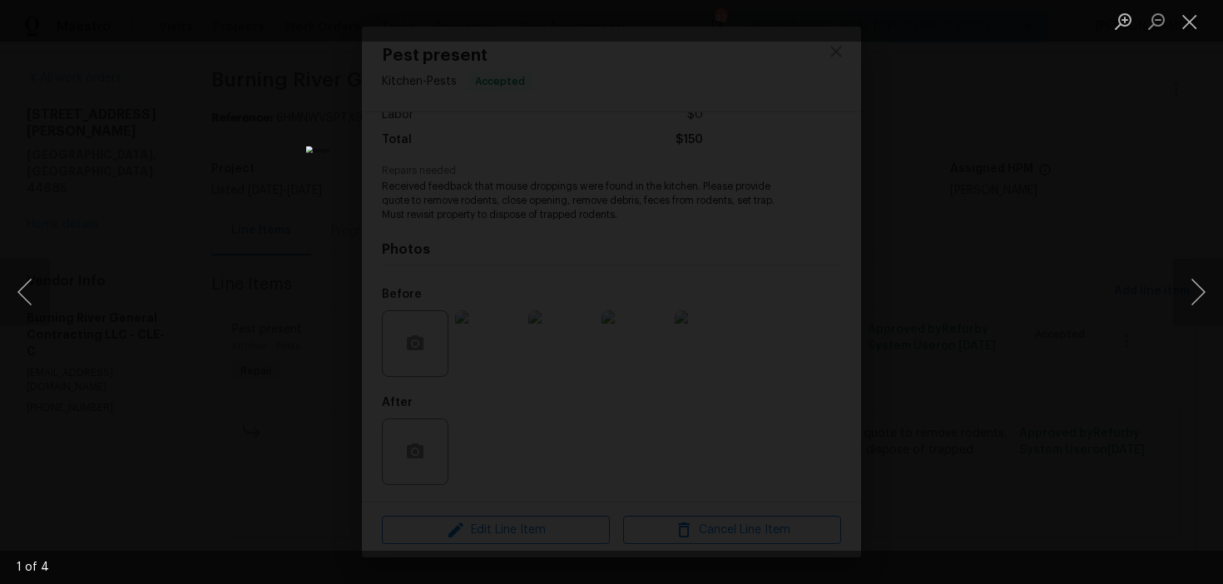
click at [1086, 308] on div "Lightbox" at bounding box center [611, 292] width 1223 height 584
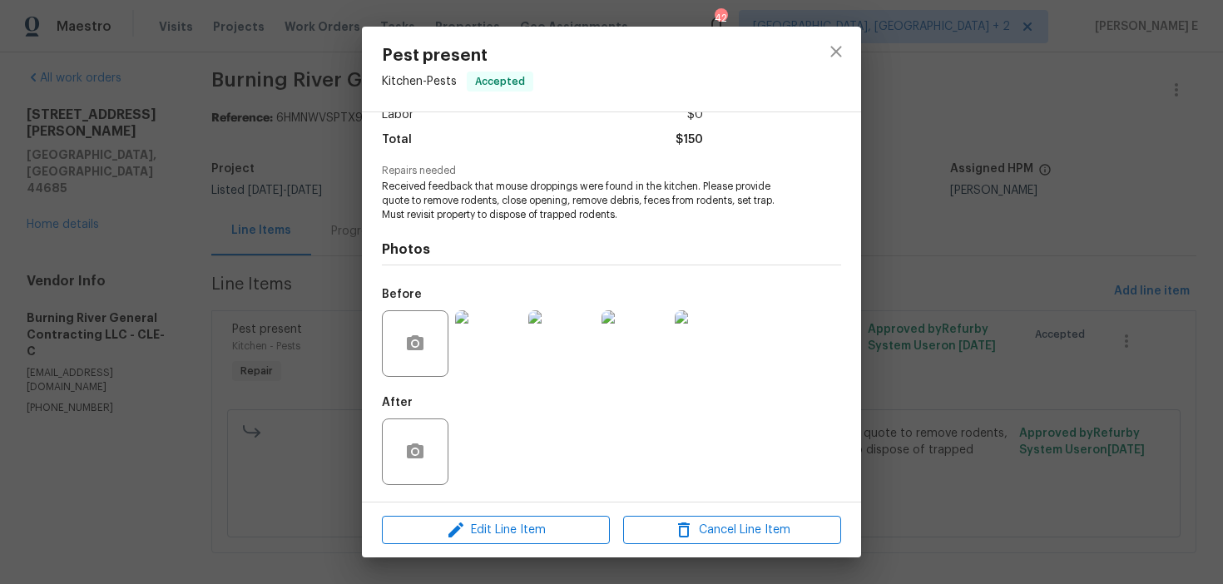
click at [479, 359] on img at bounding box center [488, 343] width 67 height 67
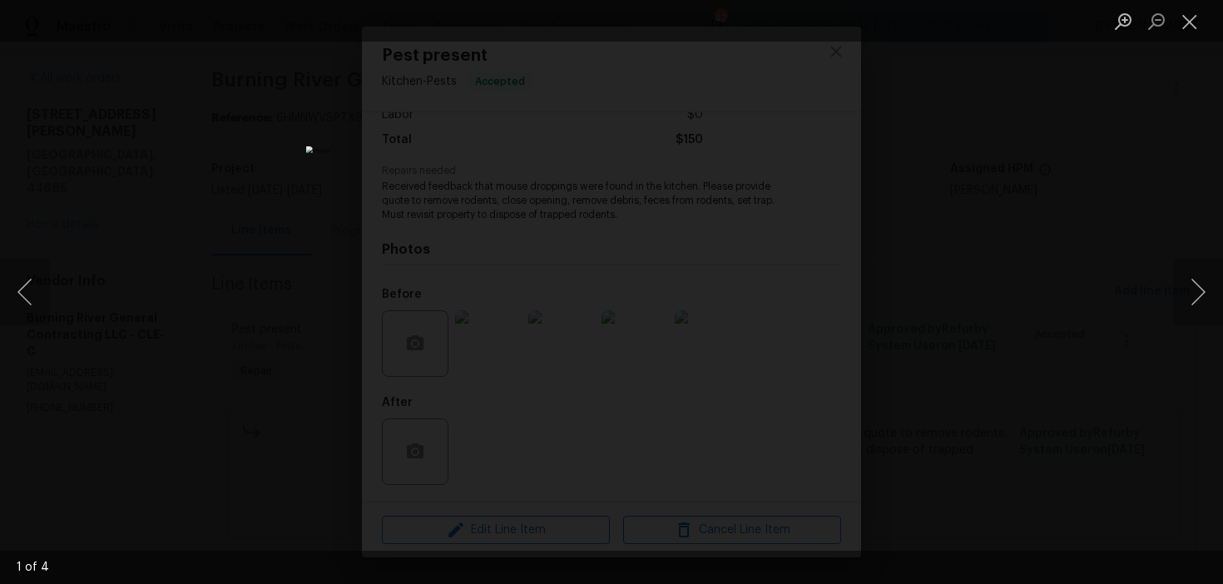
click at [1088, 97] on div "Lightbox" at bounding box center [611, 292] width 1223 height 584
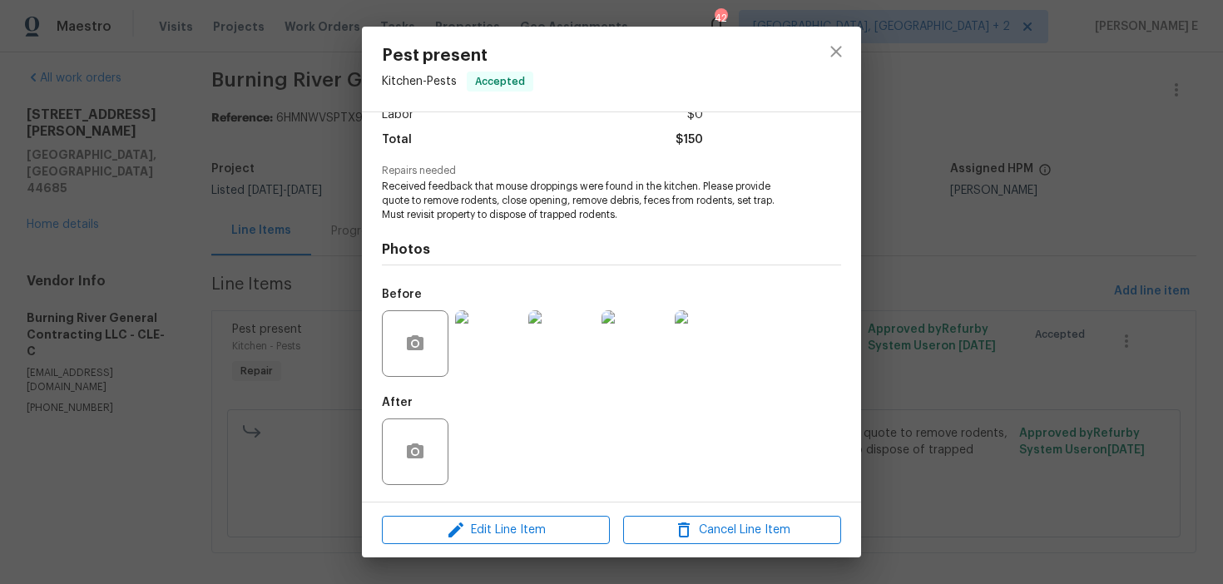
click at [485, 331] on img at bounding box center [488, 343] width 67 height 67
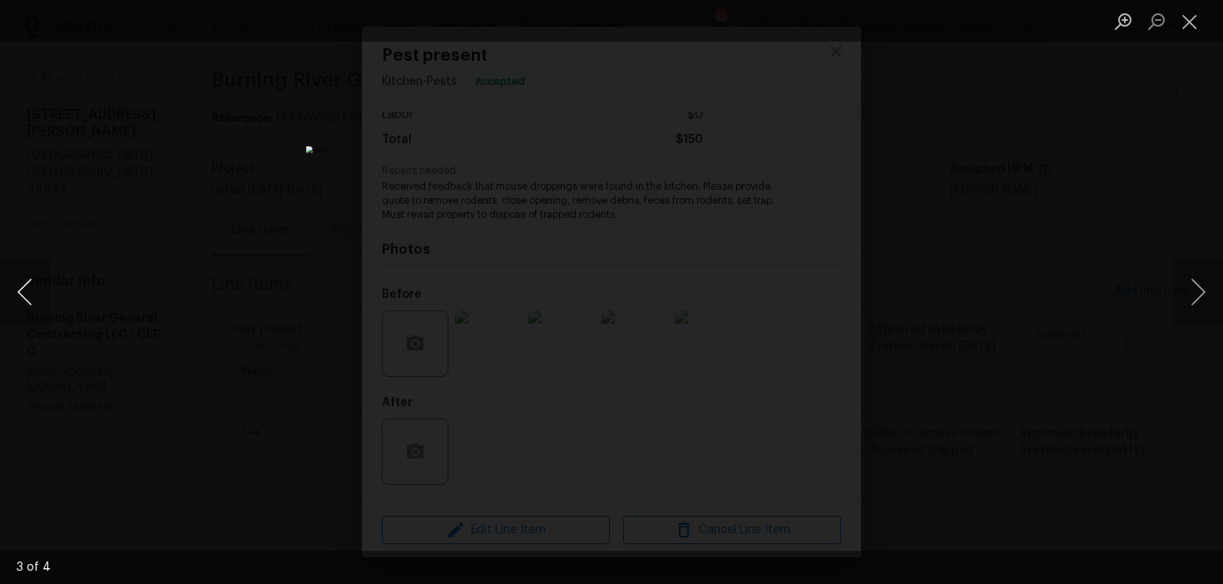
click at [26, 300] on button "Previous image" at bounding box center [25, 292] width 50 height 67
click at [734, 422] on img "Lightbox" at bounding box center [611, 291] width 1086 height 519
click at [568, 302] on img "Lightbox" at bounding box center [611, 292] width 611 height 292
click at [17, 294] on button "Previous image" at bounding box center [25, 292] width 50 height 67
click at [36, 297] on button "Previous image" at bounding box center [25, 292] width 50 height 67
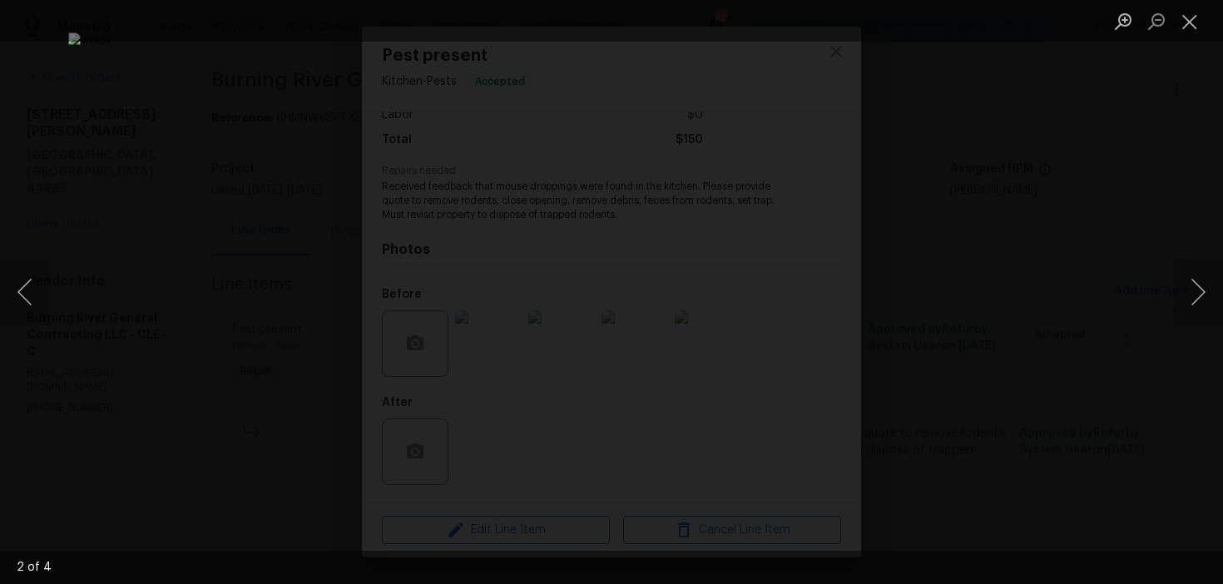
click at [1054, 59] on div "Lightbox" at bounding box center [611, 292] width 1223 height 584
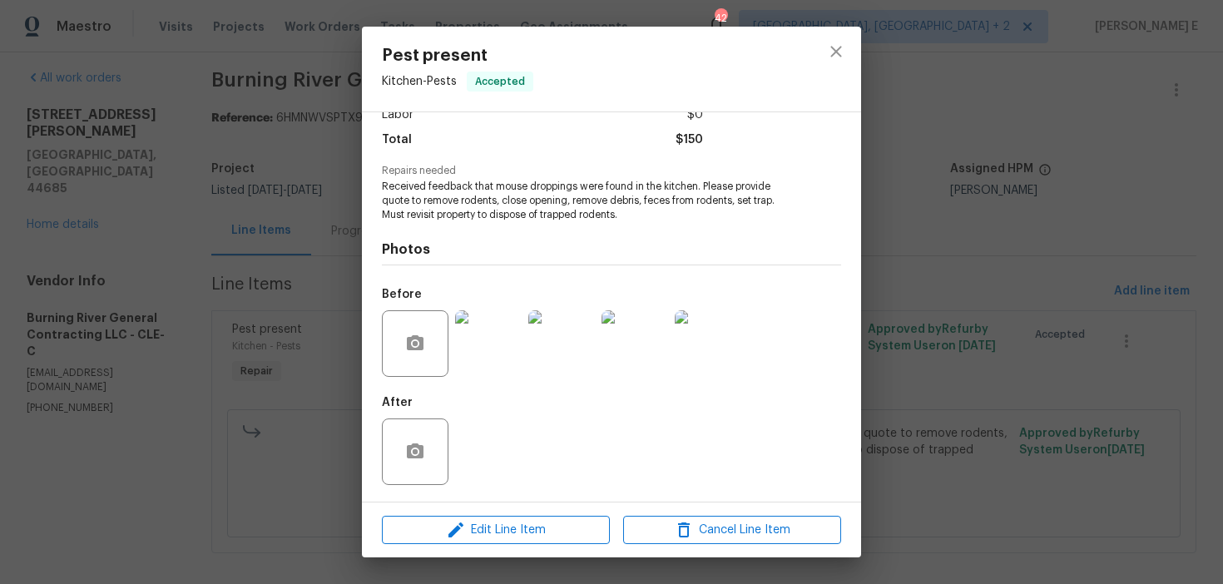
click at [1013, 161] on div "Pest present Kitchen - Pests Accepted Vendor Burning River General Contracting …" at bounding box center [611, 292] width 1223 height 584
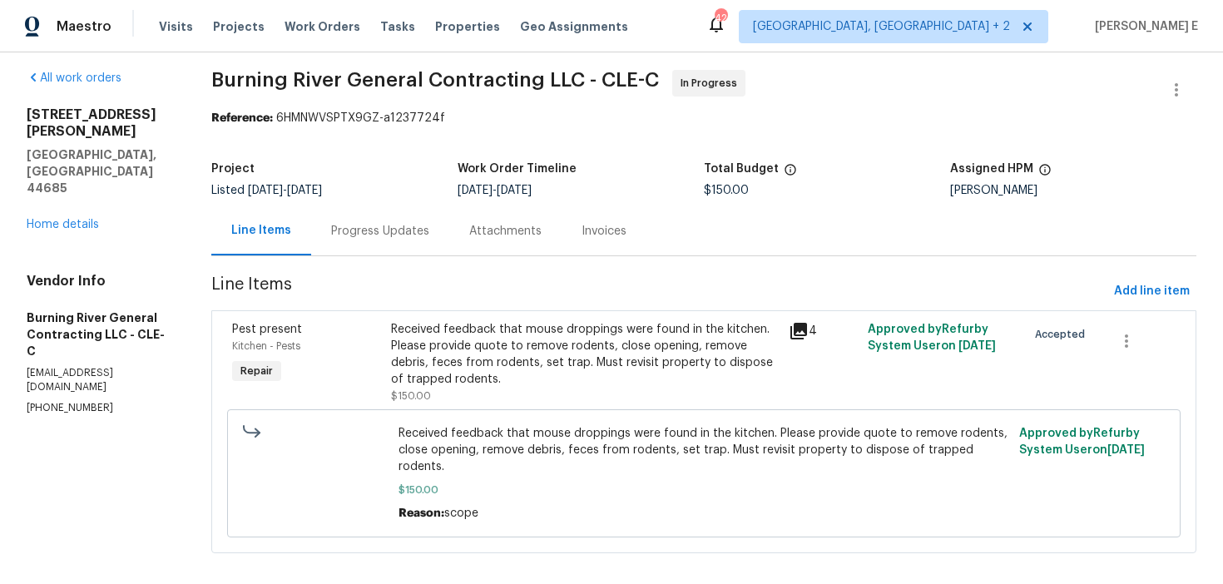
click at [428, 233] on div "Progress Updates" at bounding box center [380, 230] width 138 height 49
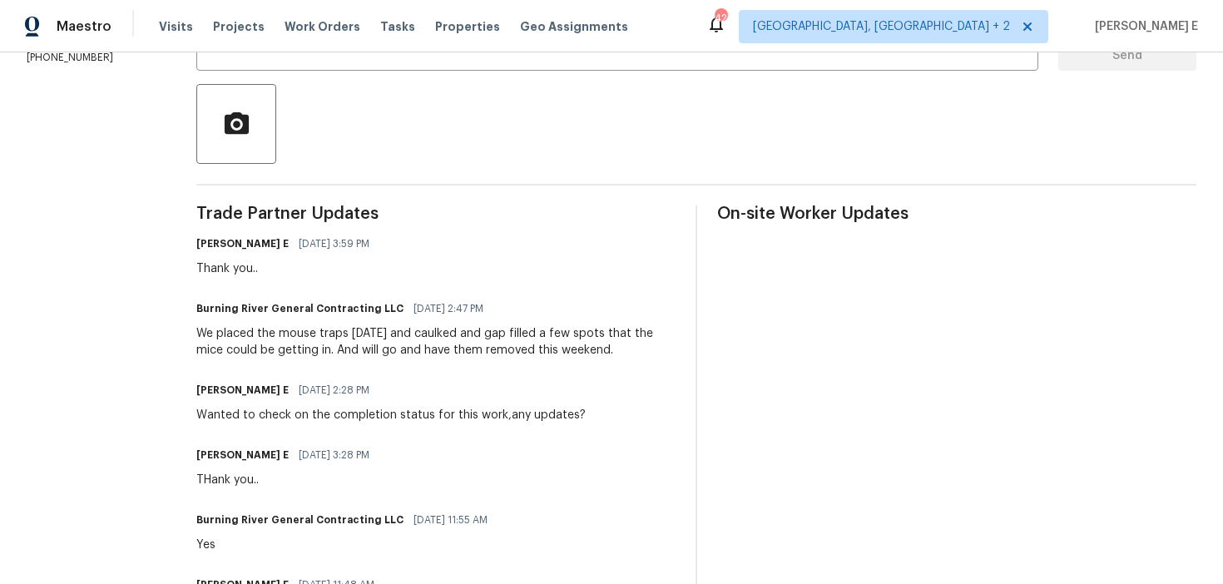
scroll to position [354, 0]
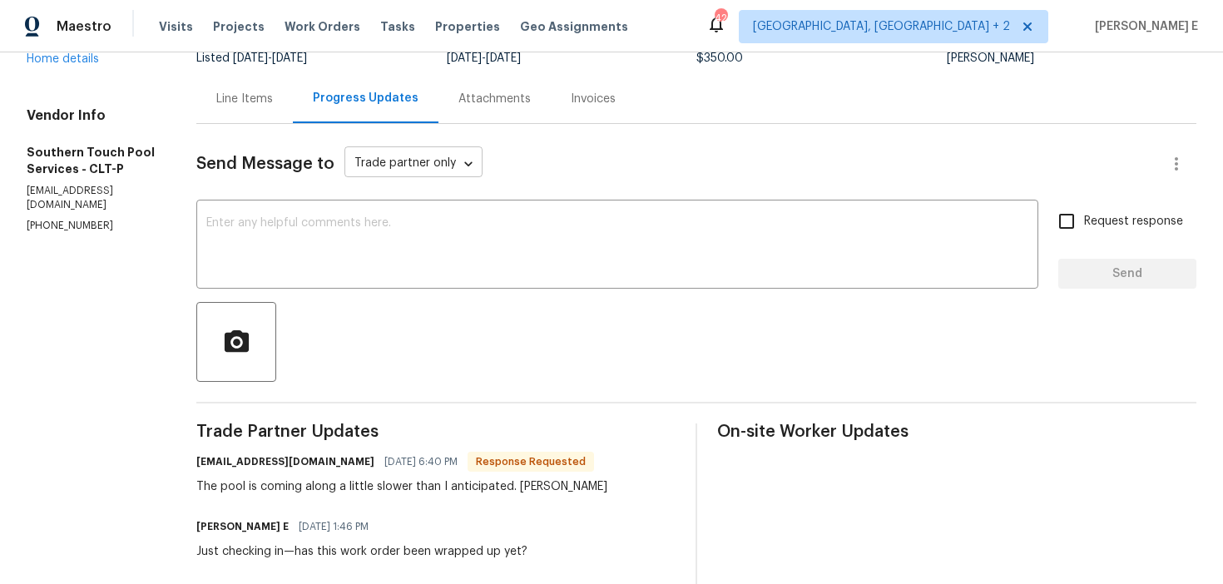
scroll to position [152, 0]
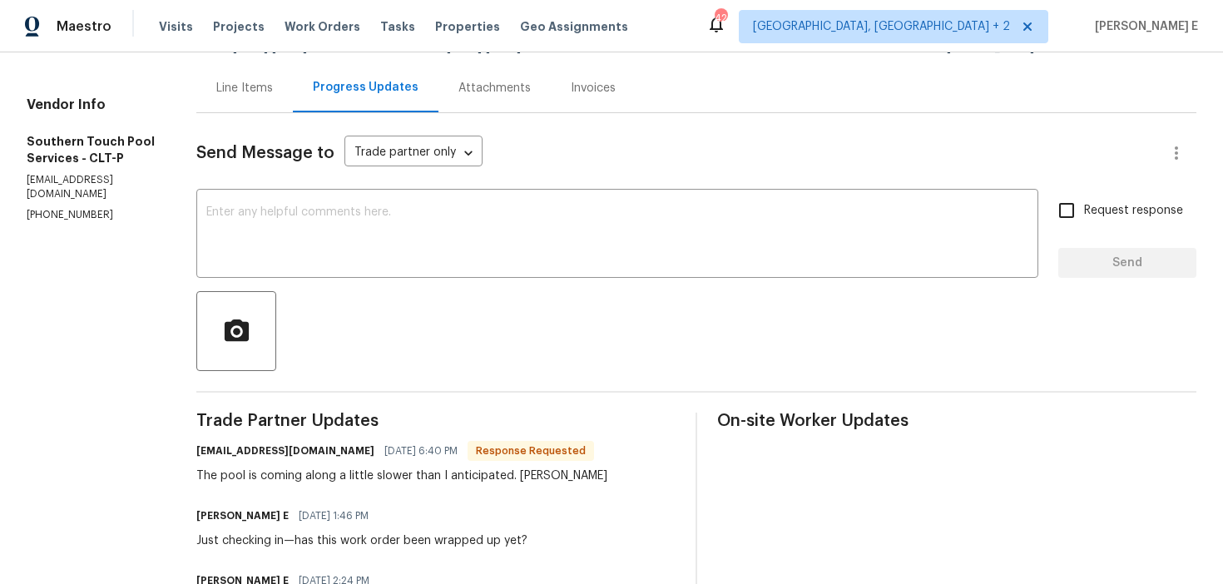
click at [241, 87] on div "Line Items" at bounding box center [244, 88] width 57 height 17
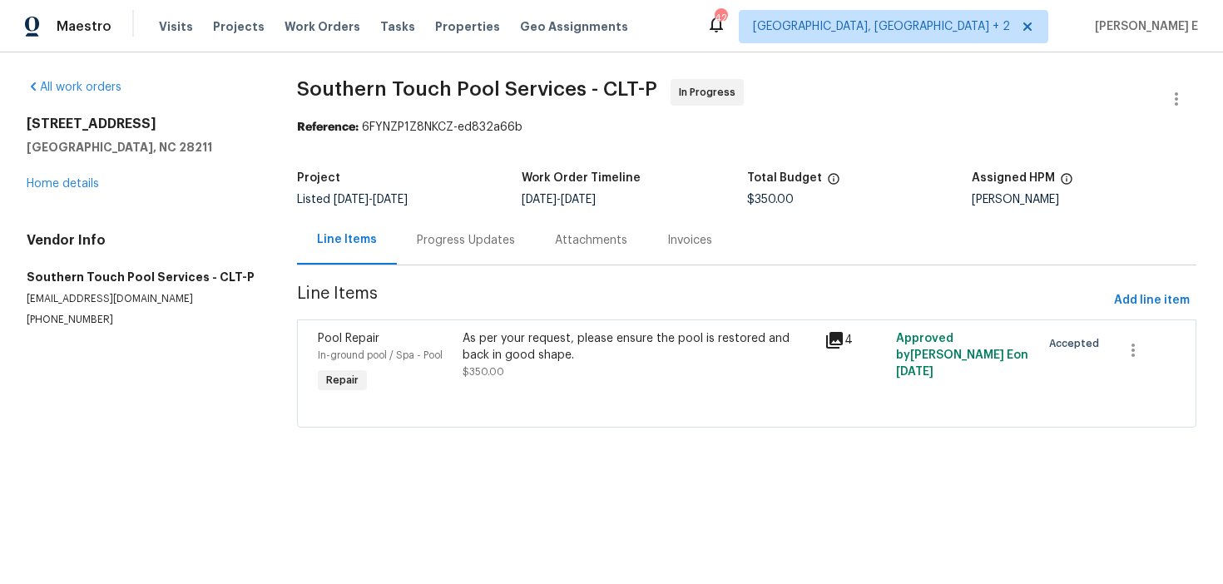
click at [509, 359] on div "As per your request, please ensure the pool is restored and back in good shape." at bounding box center [638, 346] width 351 height 33
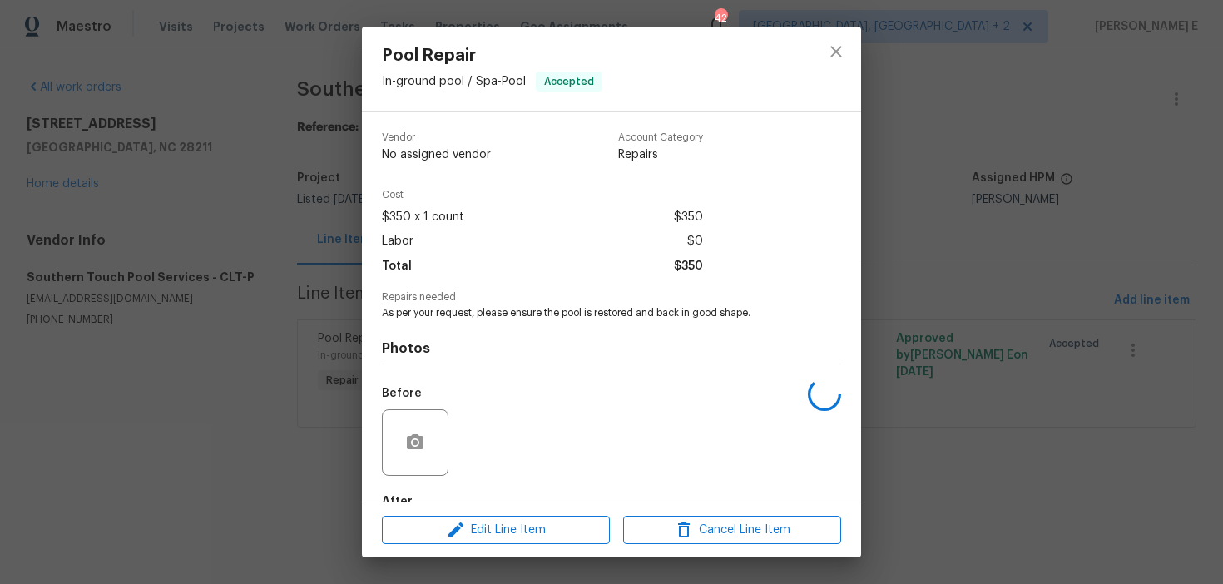
scroll to position [99, 0]
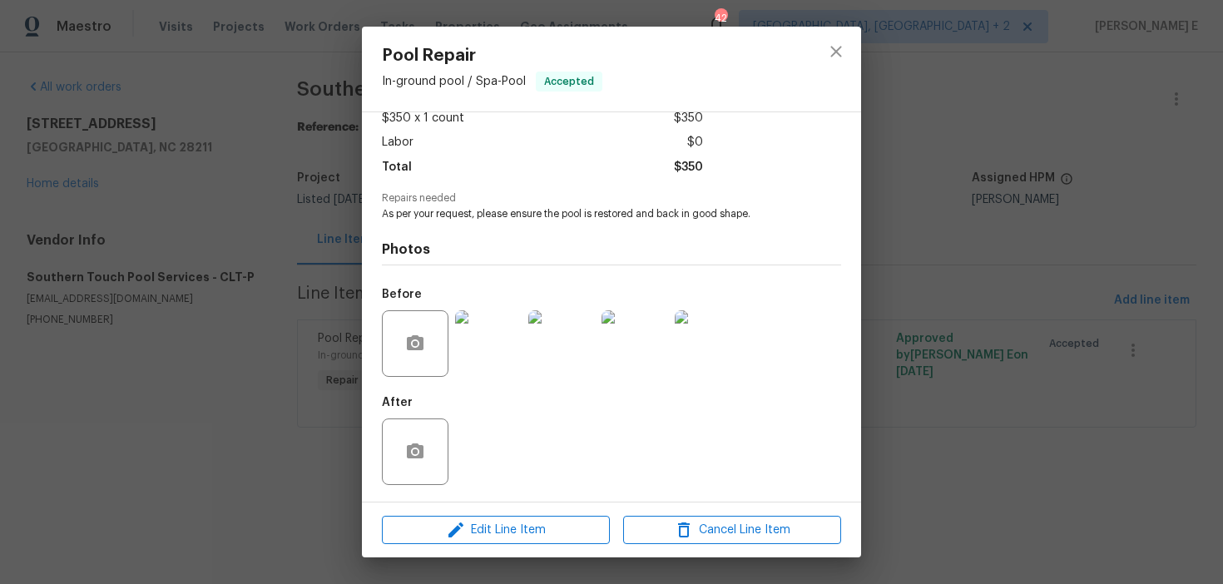
click at [509, 359] on img at bounding box center [488, 343] width 67 height 67
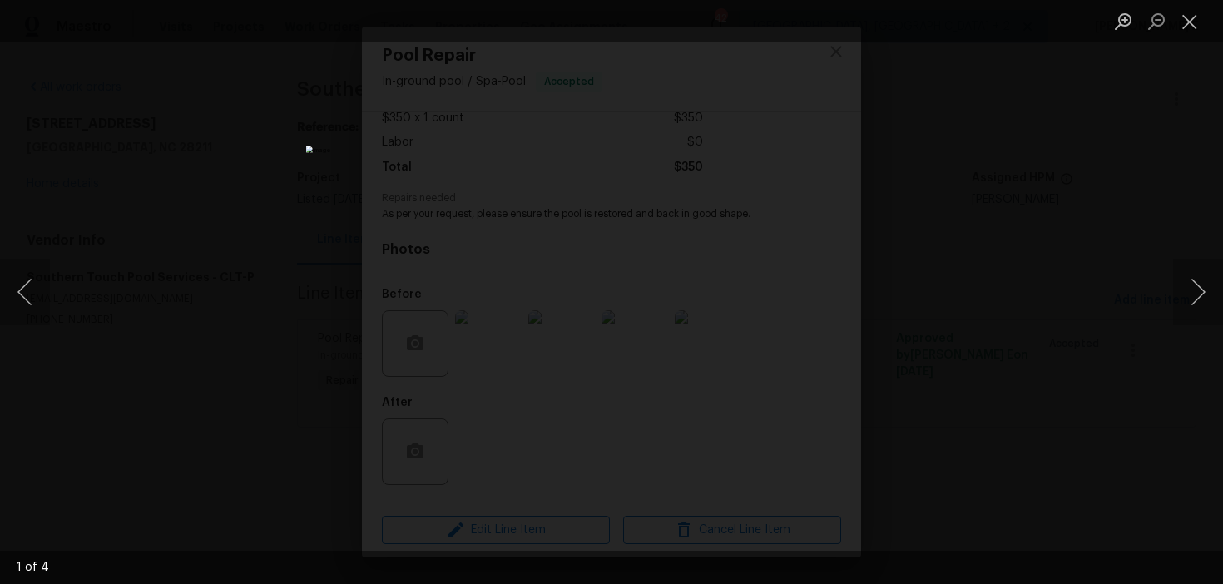
click at [987, 187] on div "Lightbox" at bounding box center [611, 292] width 1223 height 584
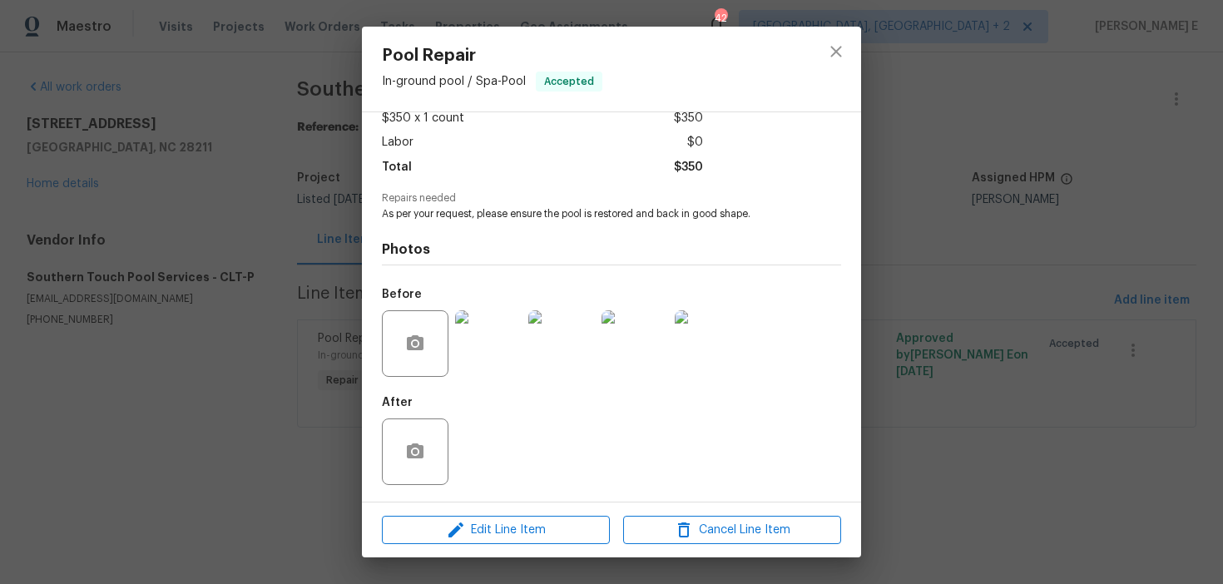
click at [734, 335] on img at bounding box center [708, 343] width 67 height 67
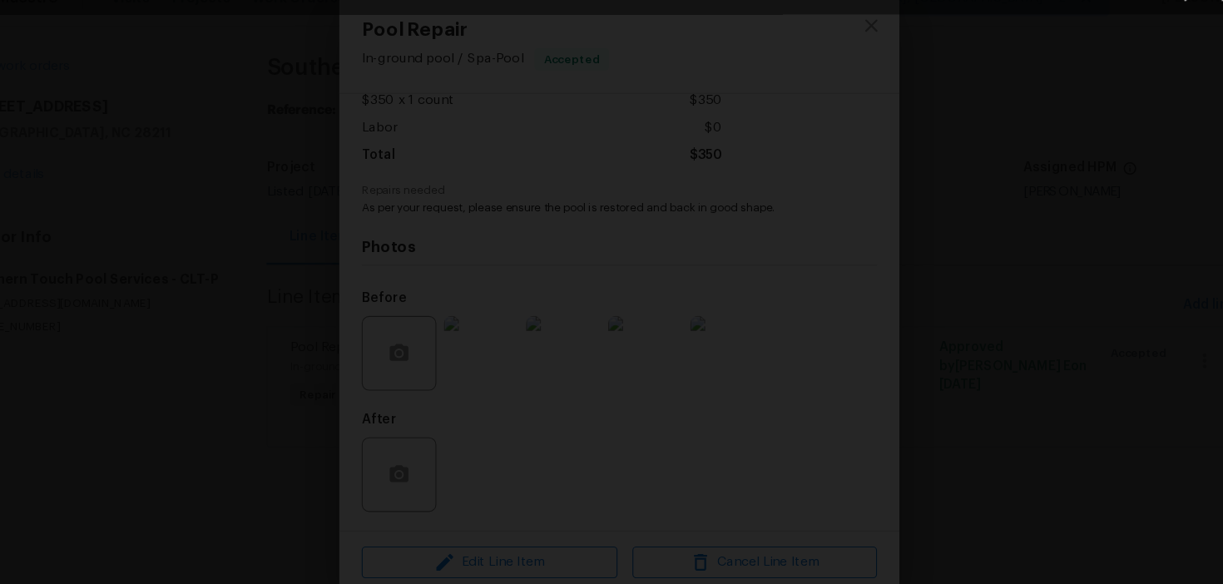
click at [401, 332] on img "Lightbox" at bounding box center [768, 497] width 3645 height 1741
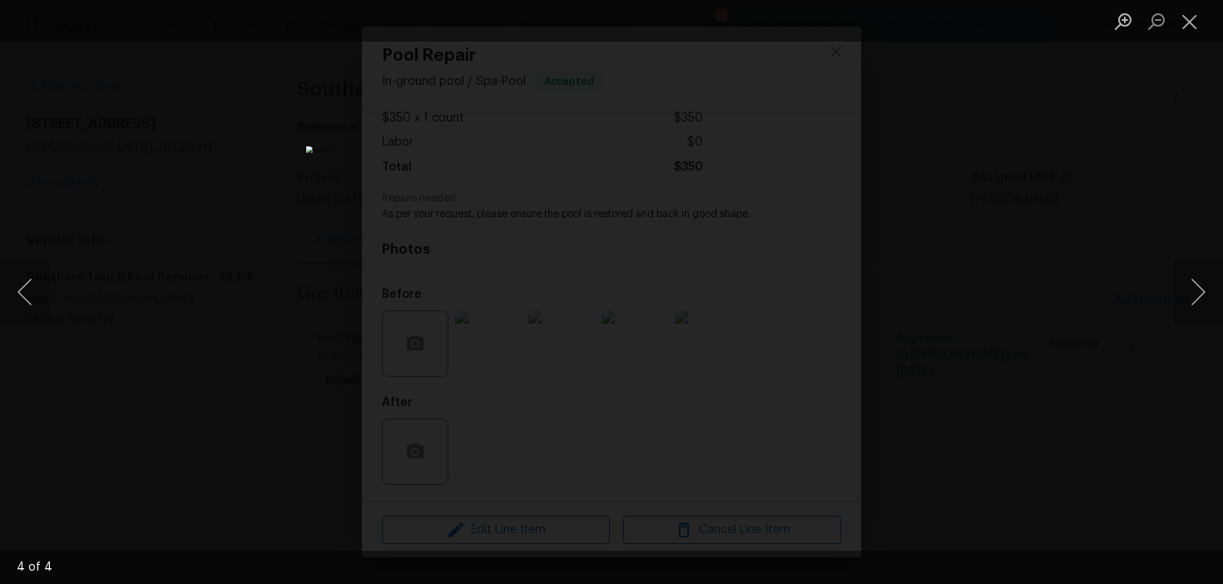
click at [1015, 194] on div "Lightbox" at bounding box center [611, 292] width 1223 height 584
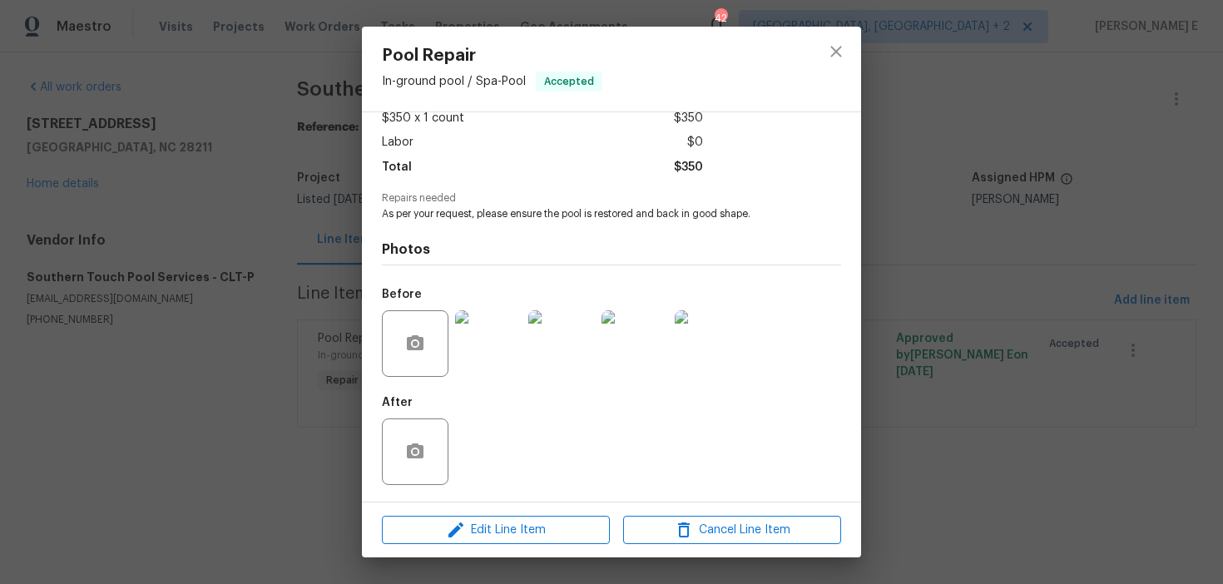
click at [1015, 194] on div "Pool Repair In-ground pool / Spa - Pool Accepted Vendor Southern Touch Pool Ser…" at bounding box center [611, 292] width 1223 height 584
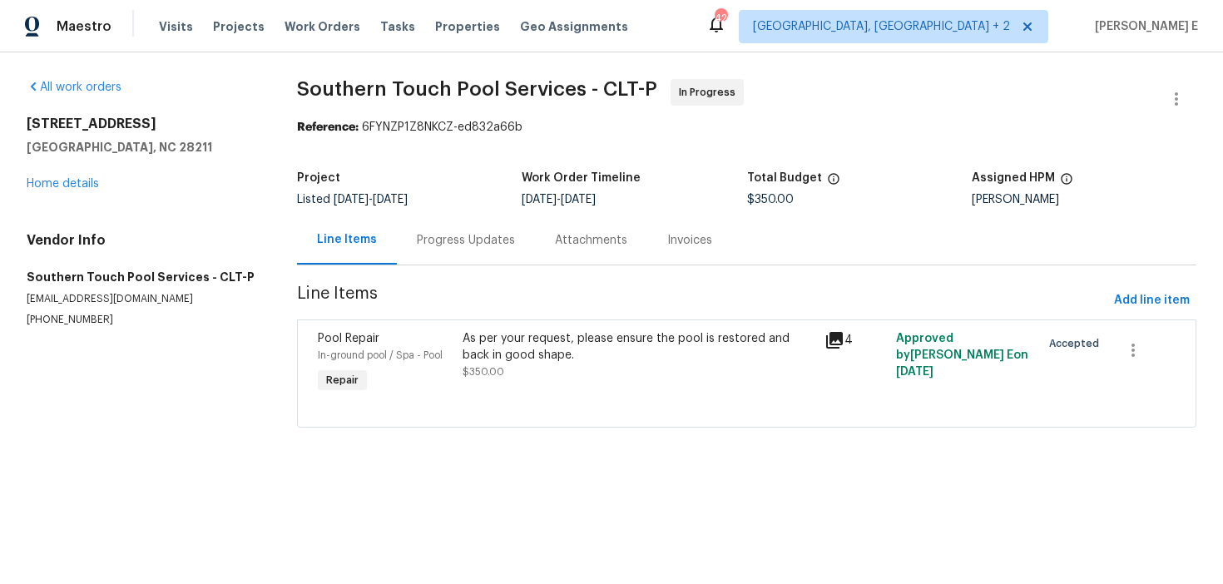
click at [489, 232] on div "Progress Updates" at bounding box center [466, 240] width 98 height 17
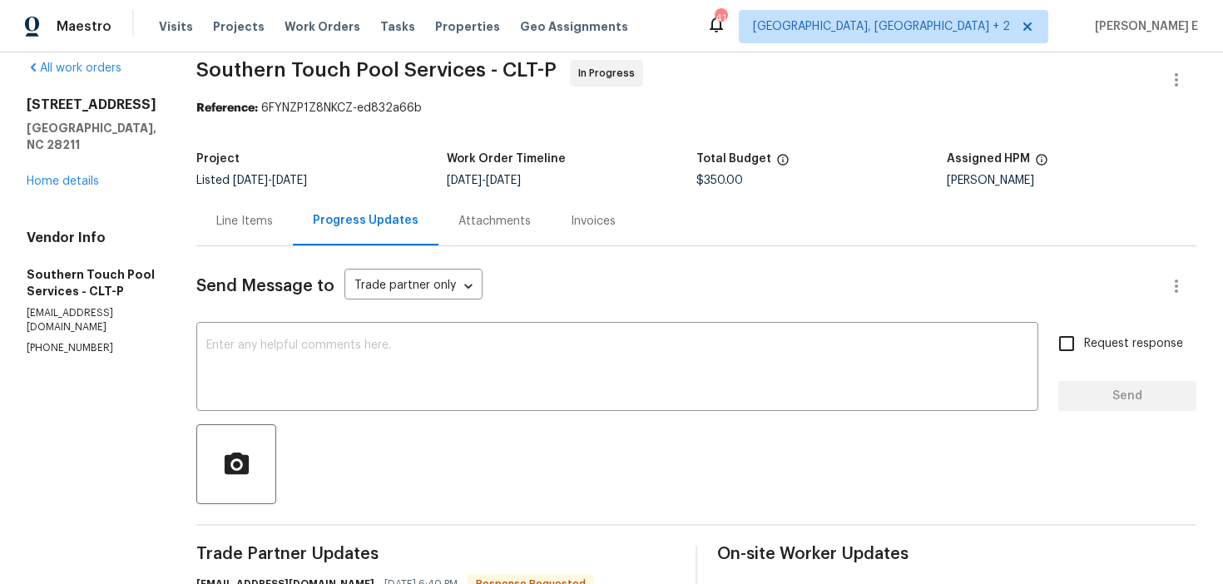
scroll to position [7, 0]
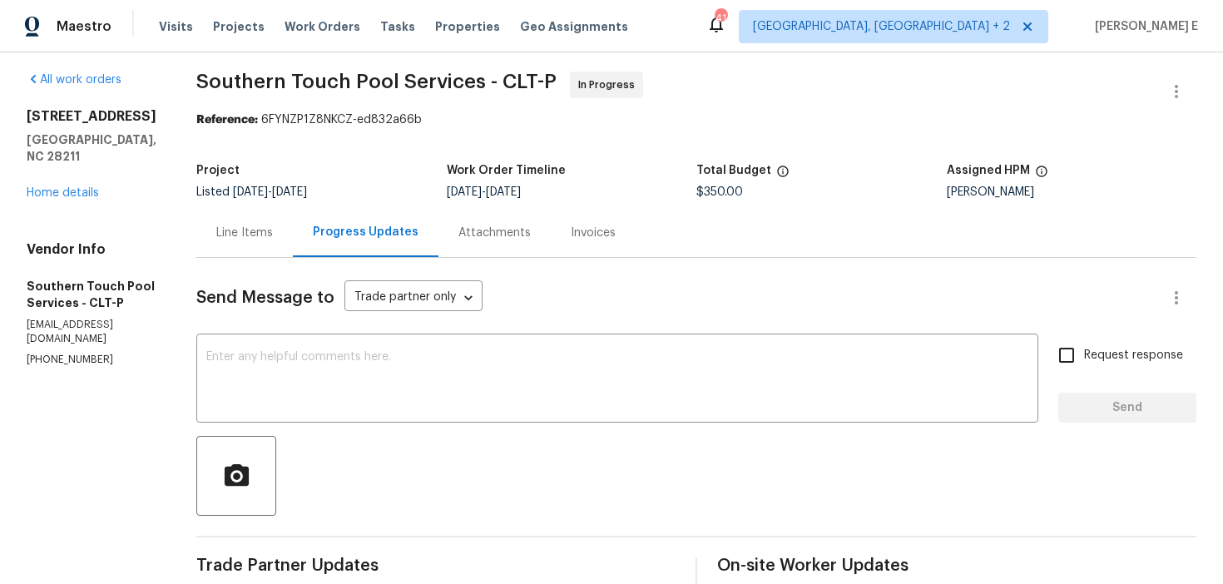
click at [489, 367] on textarea at bounding box center [617, 380] width 822 height 58
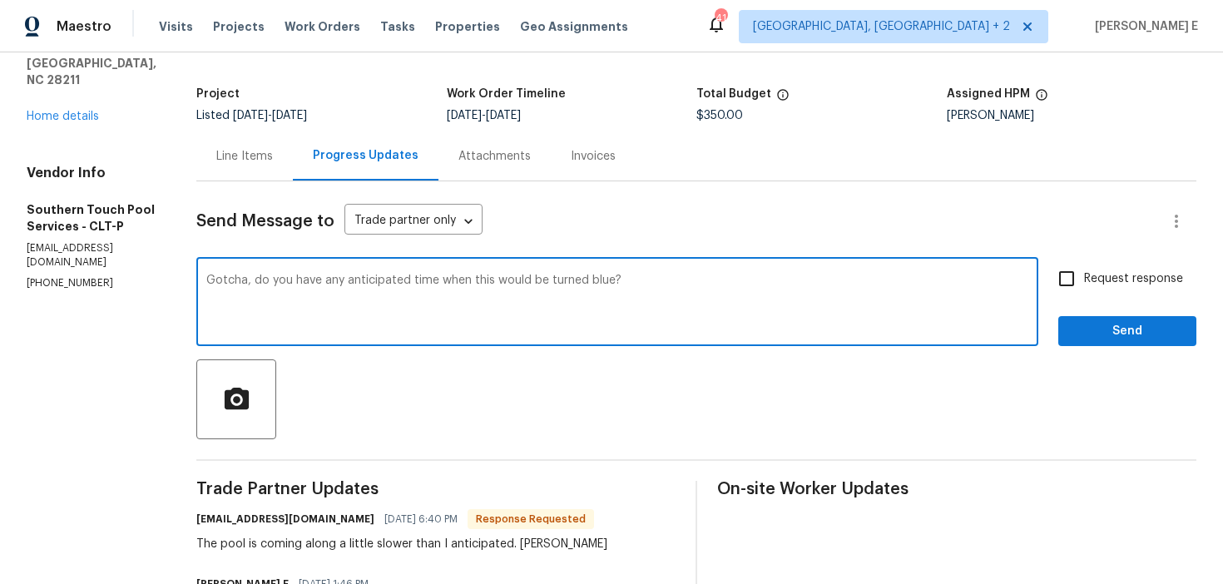
scroll to position [87, 0]
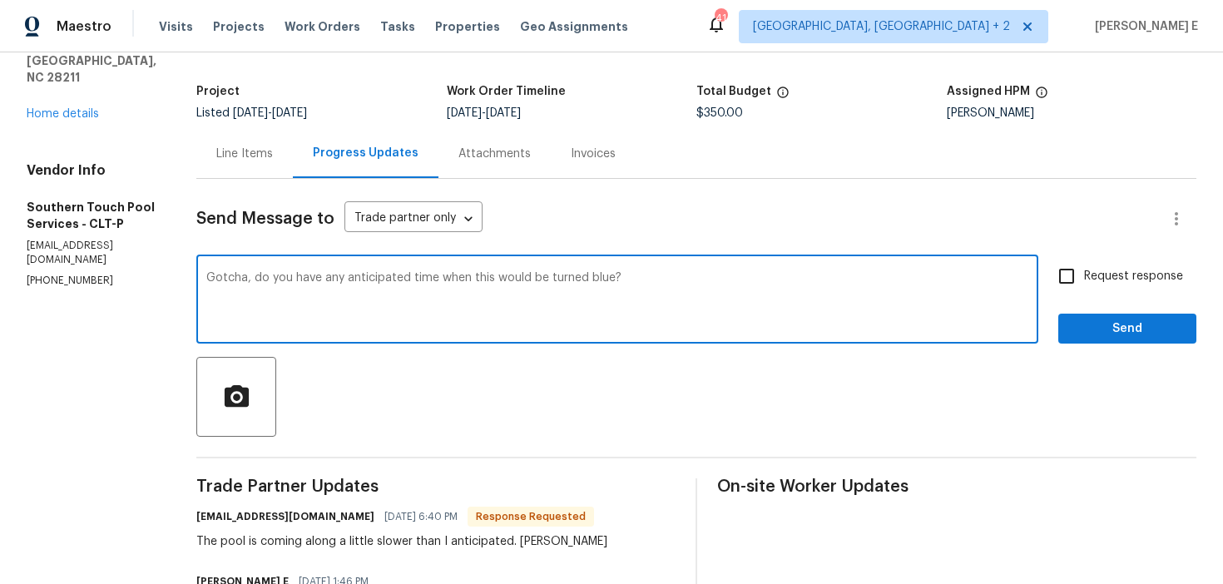
type textarea "Gotcha, do you have any anticipated time when this would be turned blue?"
click at [1079, 277] on input "Request response" at bounding box center [1067, 276] width 35 height 35
checkbox input "true"
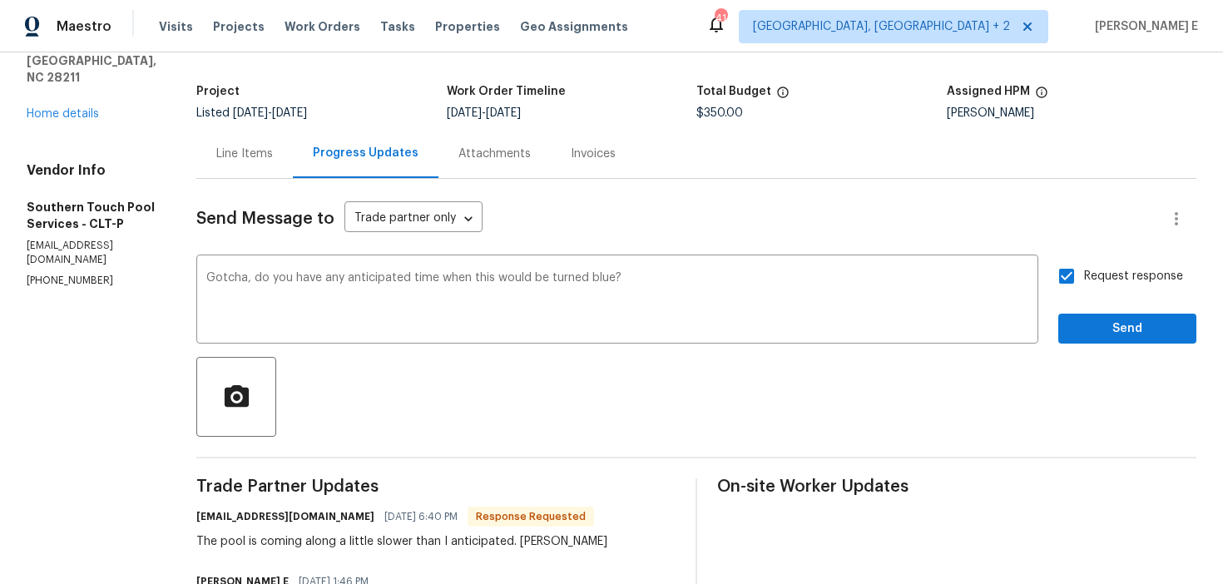
click at [1099, 335] on span "Send" at bounding box center [1128, 329] width 112 height 21
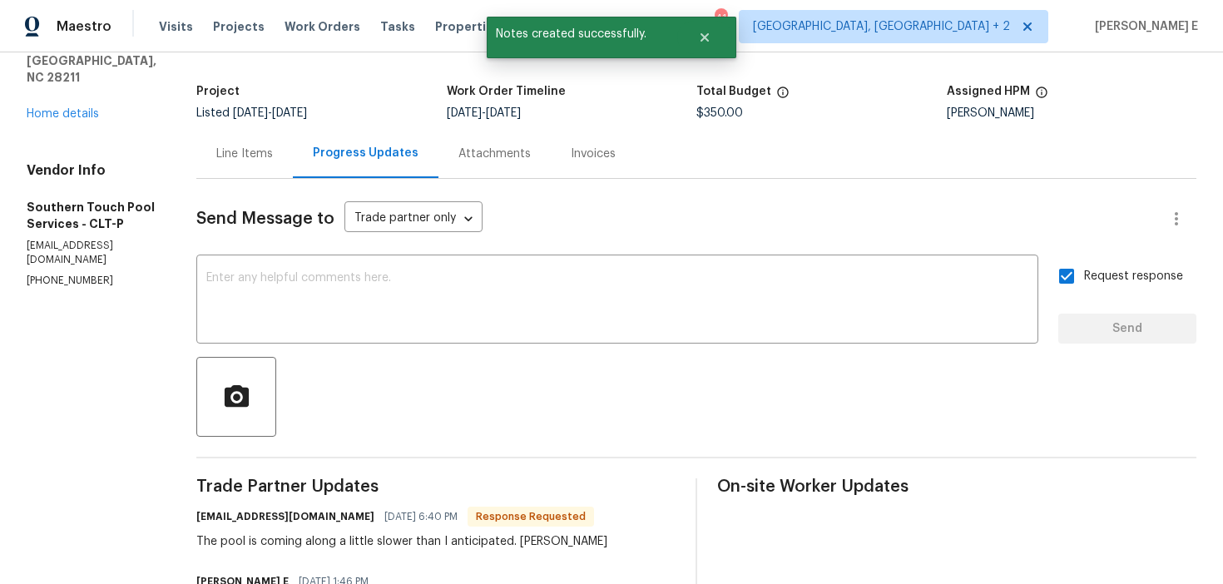
scroll to position [0, 0]
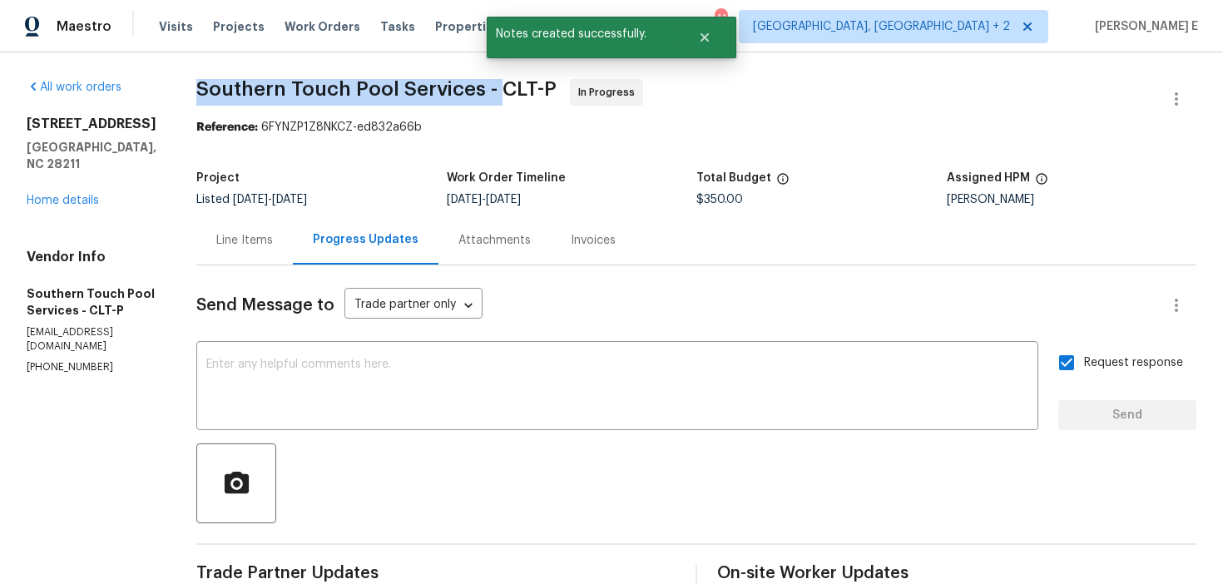
drag, startPoint x: 203, startPoint y: 91, endPoint x: 503, endPoint y: 96, distance: 299.7
click at [503, 96] on span "Southern Touch Pool Services - CLT-P" at bounding box center [376, 89] width 360 height 20
copy span "Southern Touch Pool Services -"
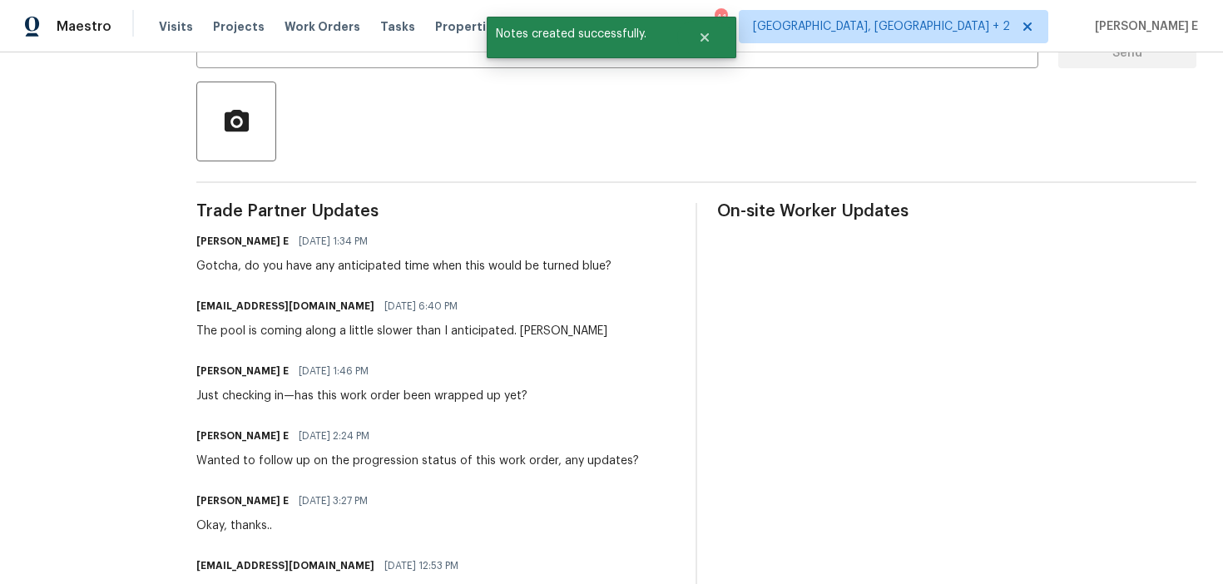
scroll to position [363, 0]
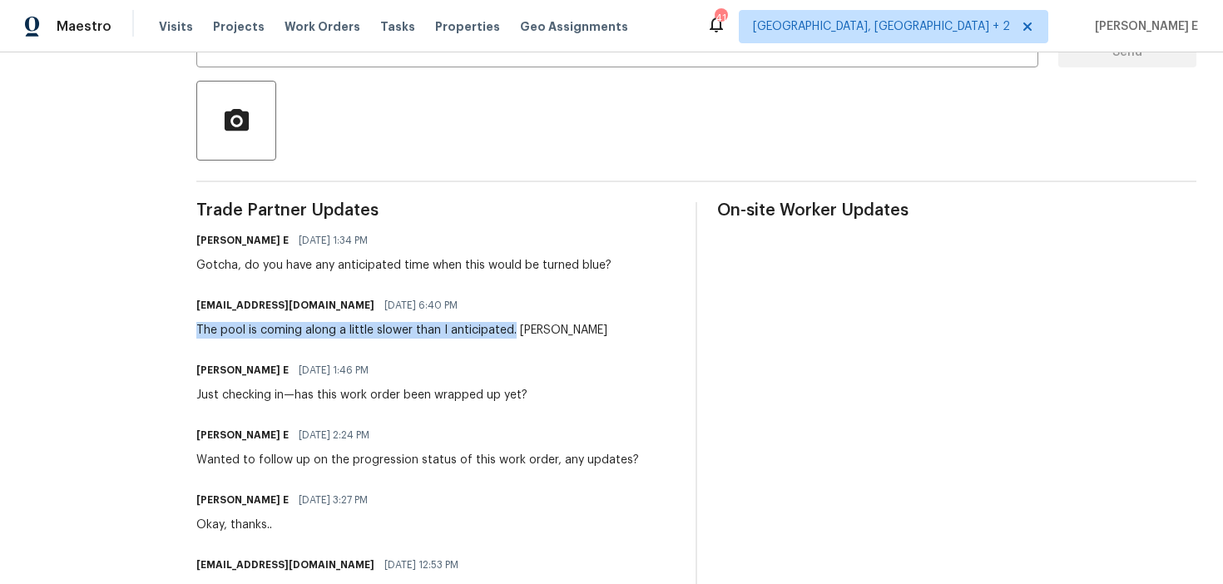
drag, startPoint x: 196, startPoint y: 332, endPoint x: 516, endPoint y: 338, distance: 319.7
click at [516, 336] on div "All work orders 6227 Thermal Rd Charlotte, NC 28211 Home details Vendor Info So…" at bounding box center [611, 574] width 1223 height 1769
copy div "The pool is coming along a little slower than I anticipated."
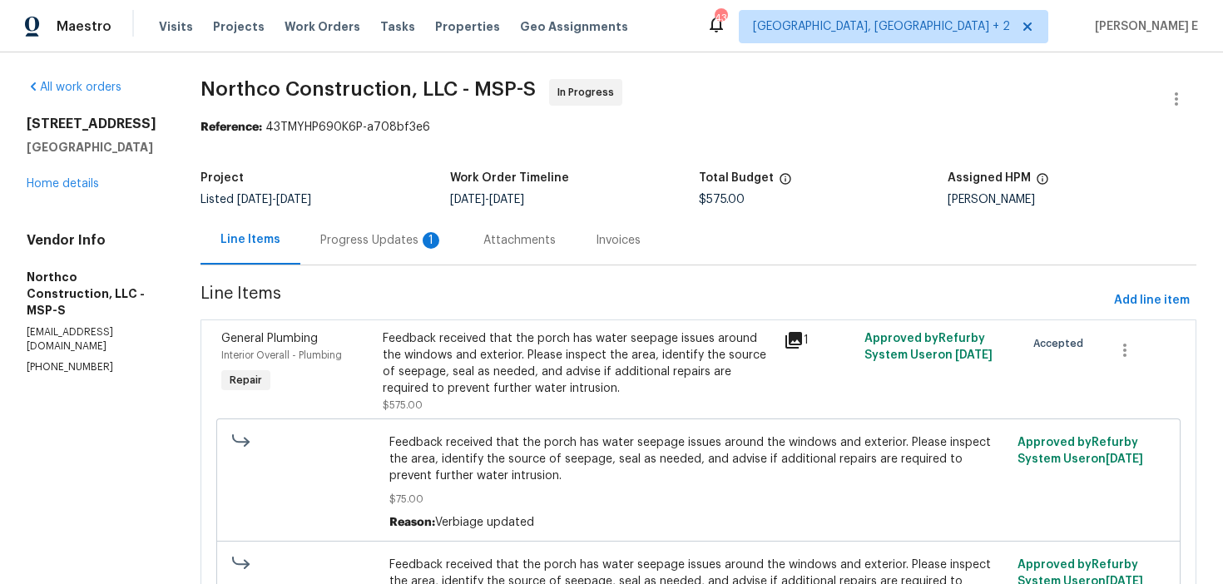
click at [395, 228] on div "Progress Updates 1" at bounding box center [381, 240] width 163 height 49
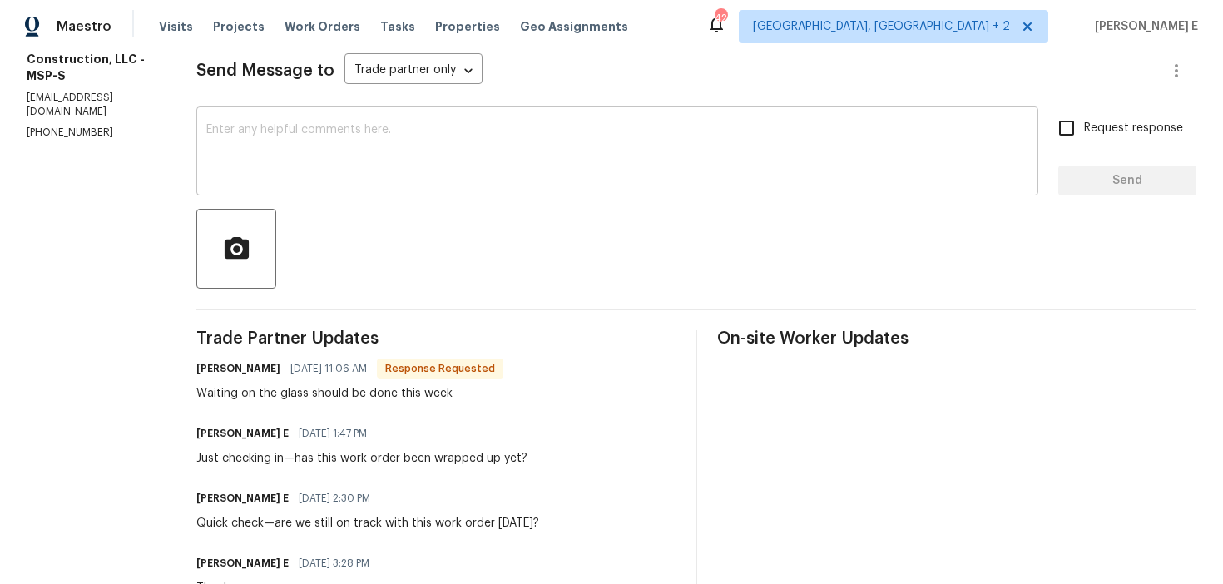
scroll to position [194, 0]
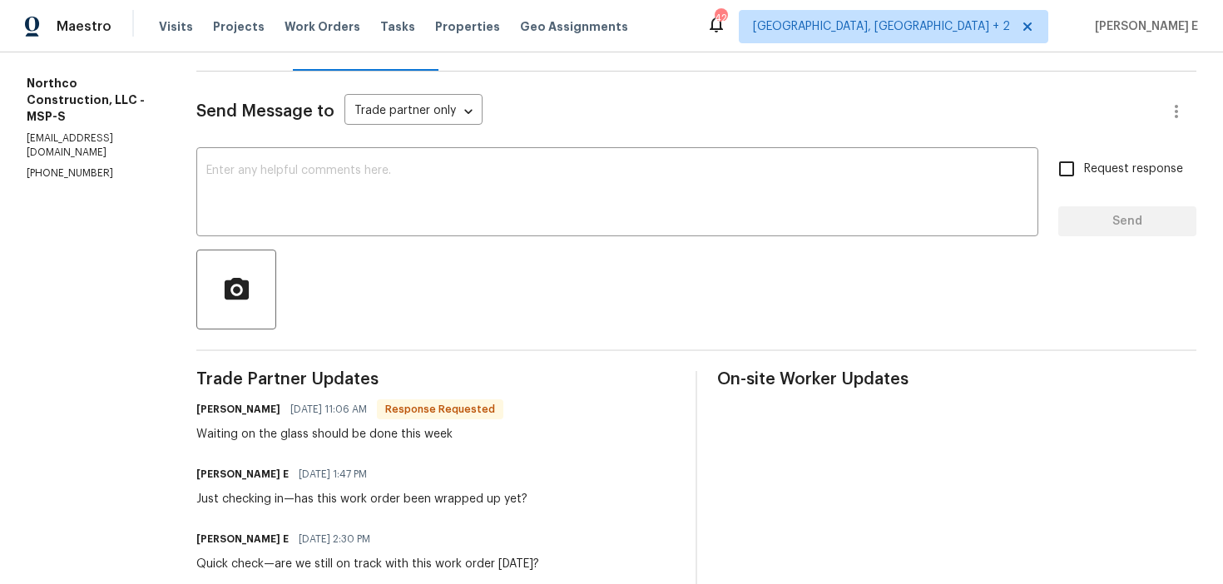
click at [504, 251] on div at bounding box center [696, 290] width 1000 height 80
click at [528, 225] on div "x ​" at bounding box center [617, 193] width 842 height 85
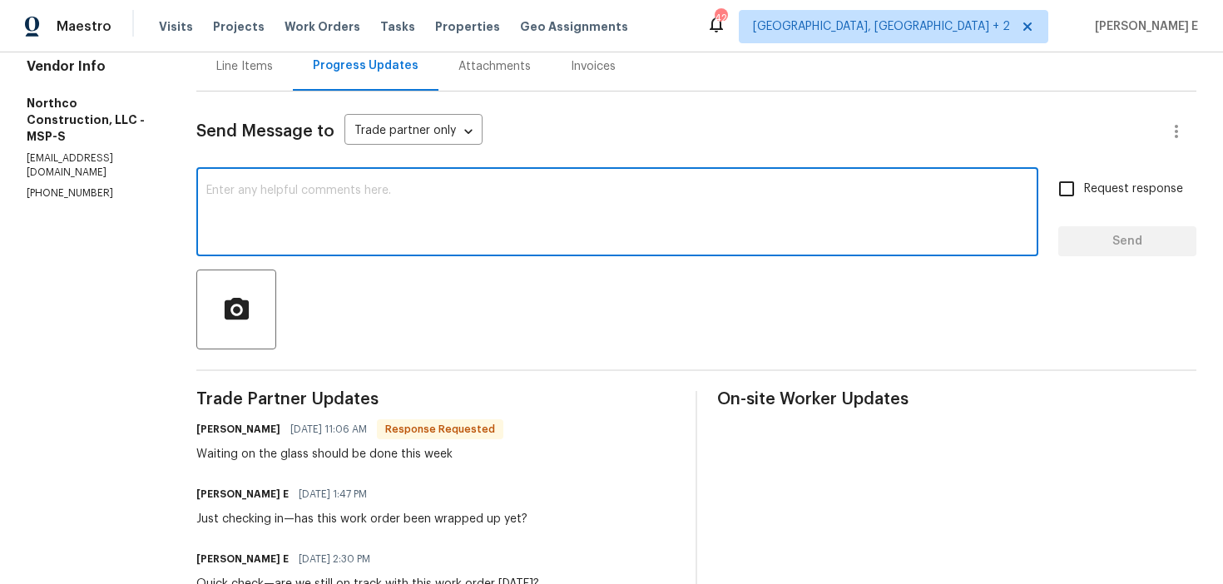
scroll to position [175, 0]
type textarea "q"
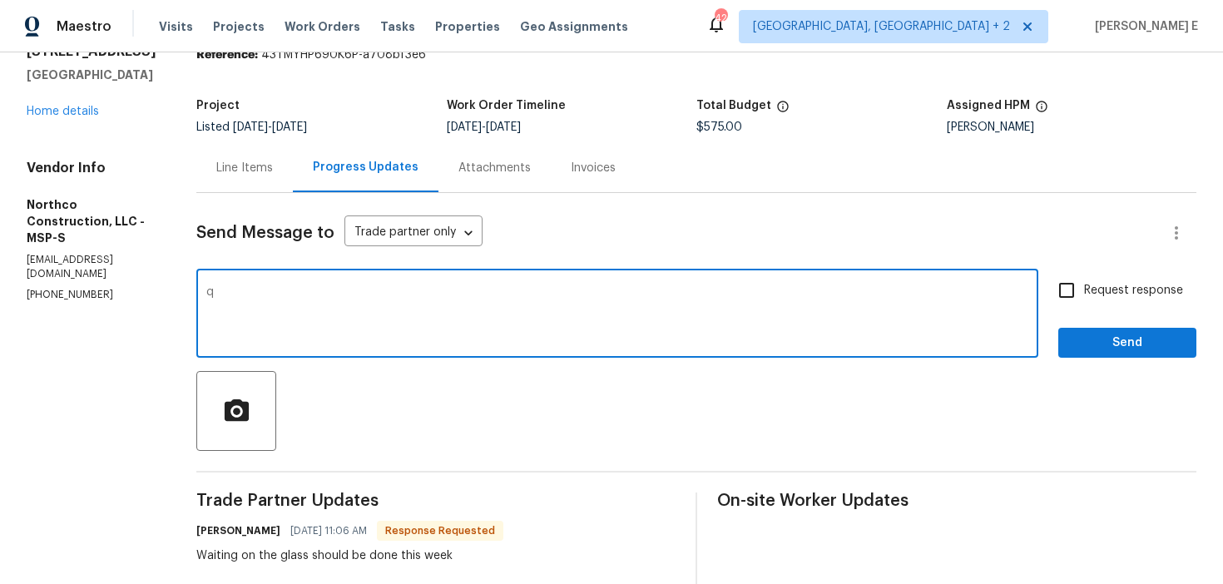
scroll to position [65, 0]
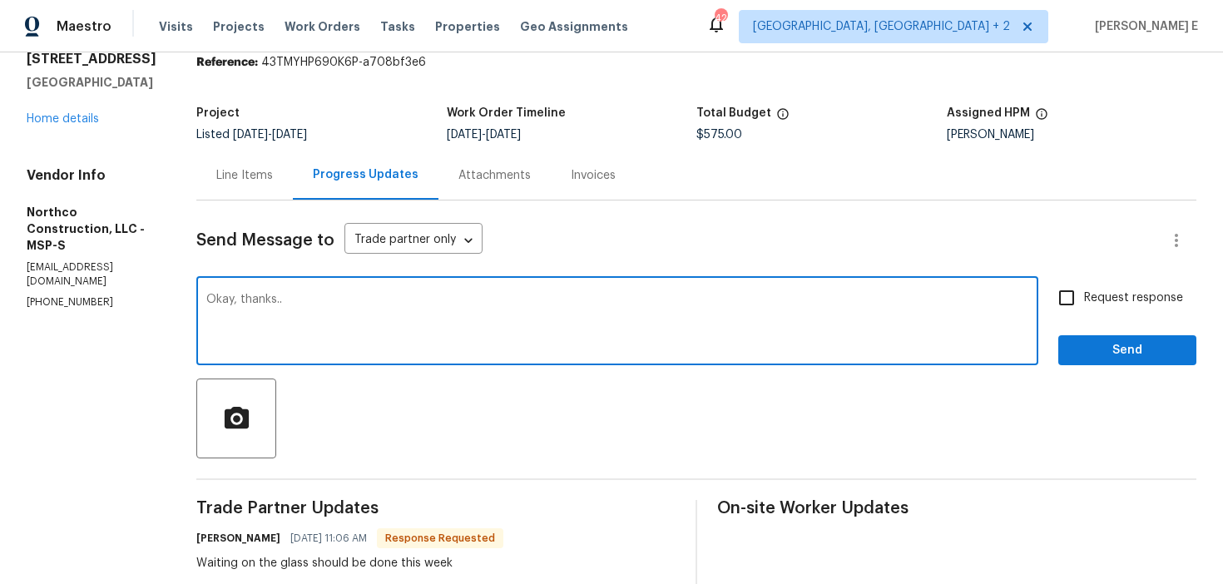
type textarea "Okay, thanks.."
click at [1085, 345] on span "Send" at bounding box center [1128, 350] width 112 height 21
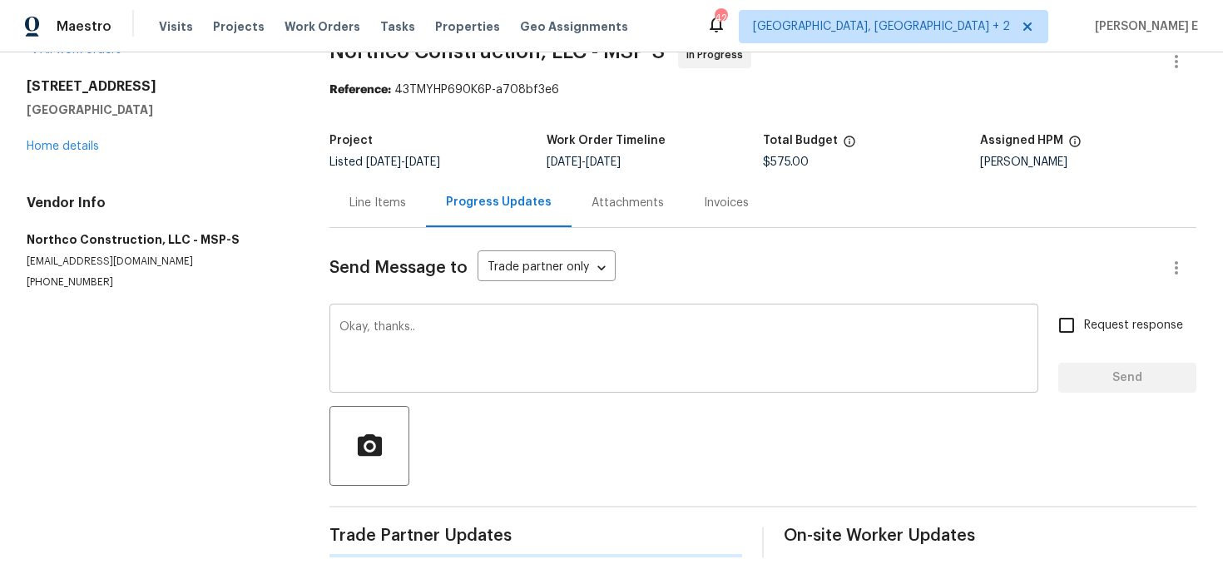
scroll to position [0, 0]
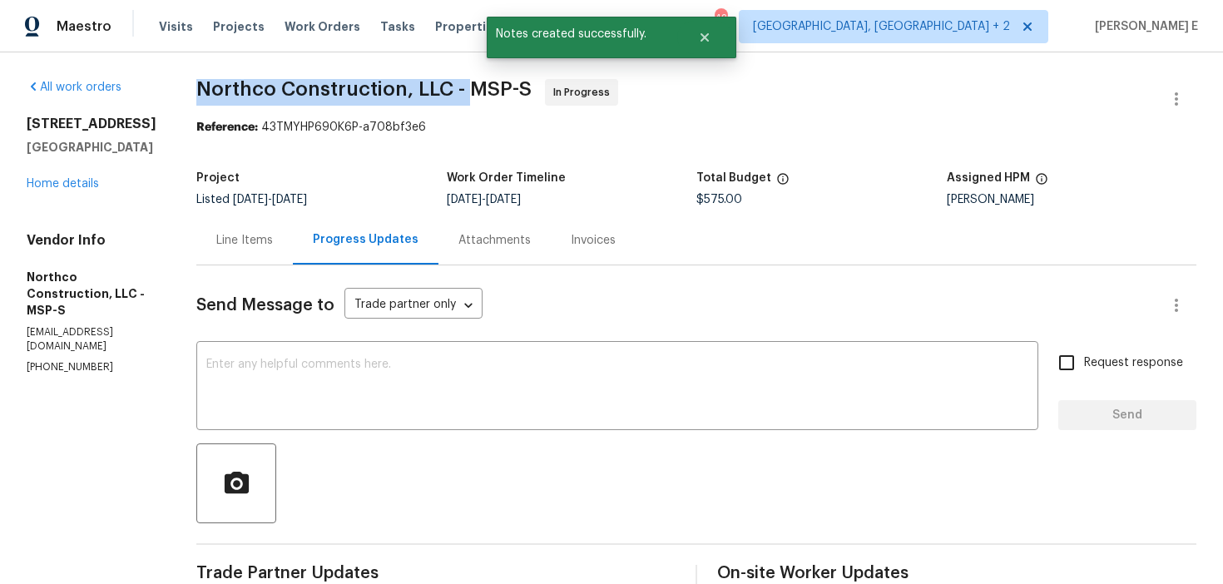
drag, startPoint x: 192, startPoint y: 88, endPoint x: 468, endPoint y: 92, distance: 275.5
click at [468, 92] on span "Northco Construction, LLC - MSP-S" at bounding box center [363, 89] width 335 height 20
copy span "Northco Construction, LLC -"
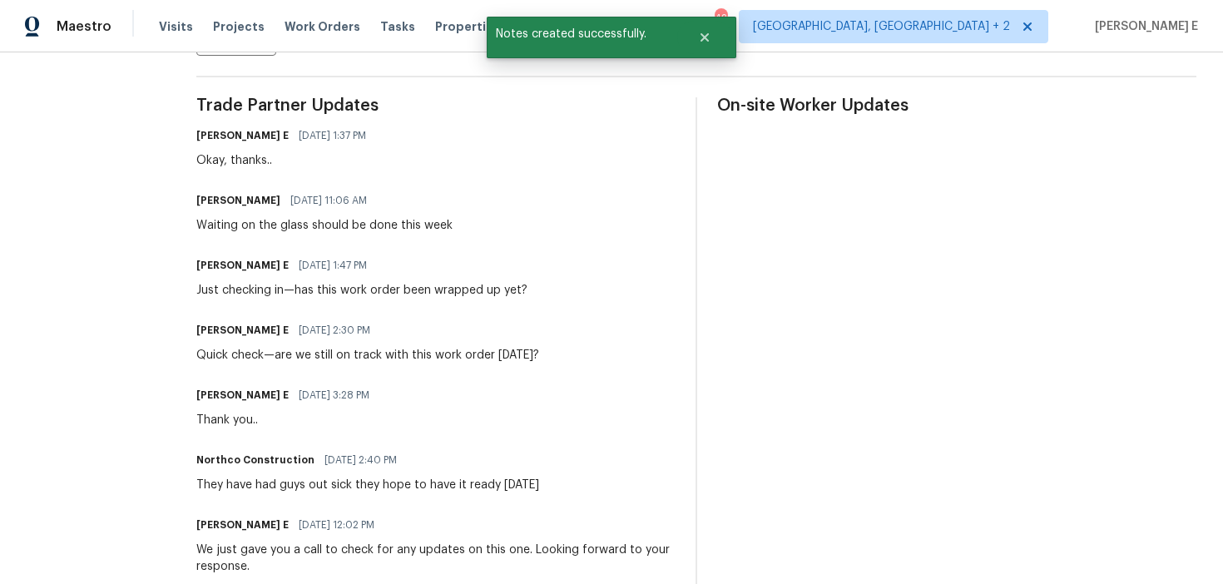
scroll to position [488, 0]
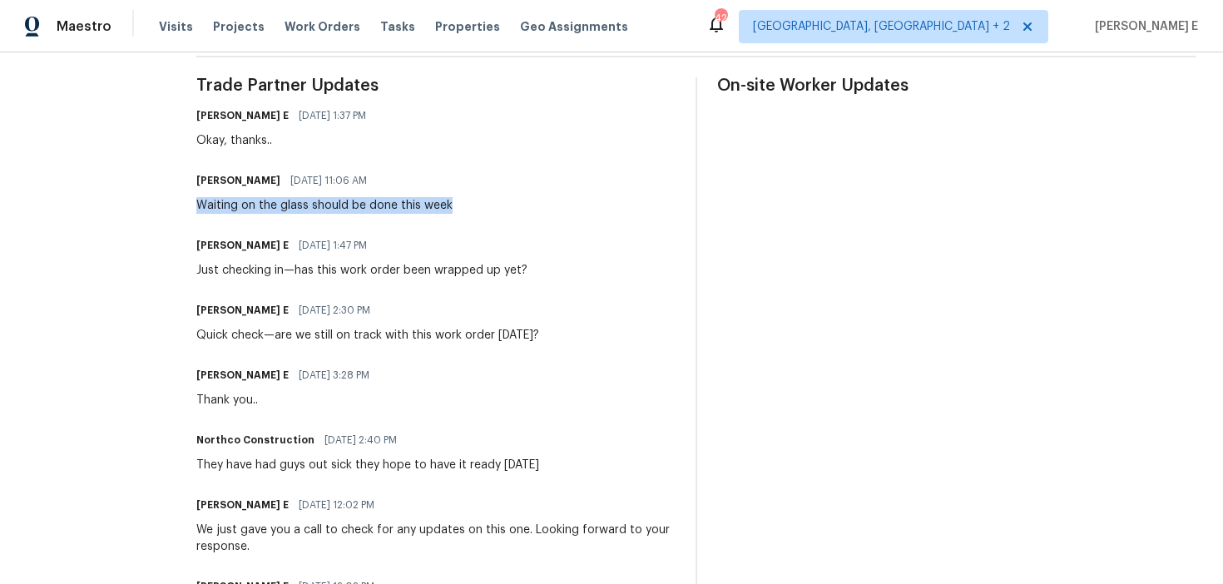
drag, startPoint x: 192, startPoint y: 206, endPoint x: 449, endPoint y: 211, distance: 257.2
click at [449, 211] on div "[PERSON_NAME] [DATE] 11:06 AM Waiting on the glass should be done this week" at bounding box center [435, 191] width 479 height 45
copy div "Waiting on the glass should be done this week"
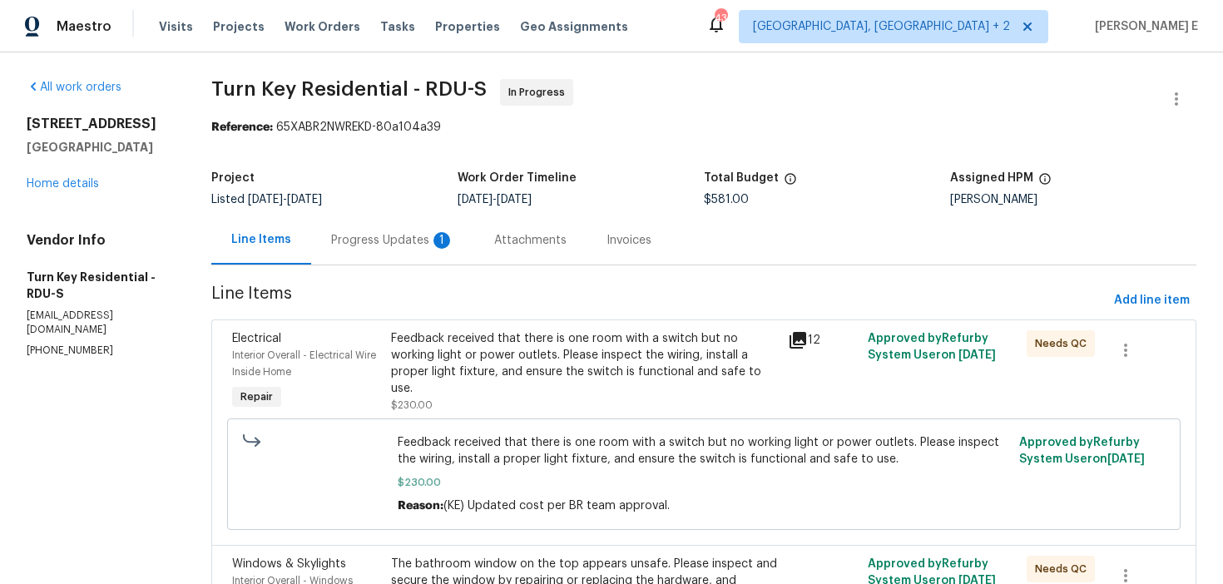
click at [415, 250] on div "Progress Updates 1" at bounding box center [392, 240] width 163 height 49
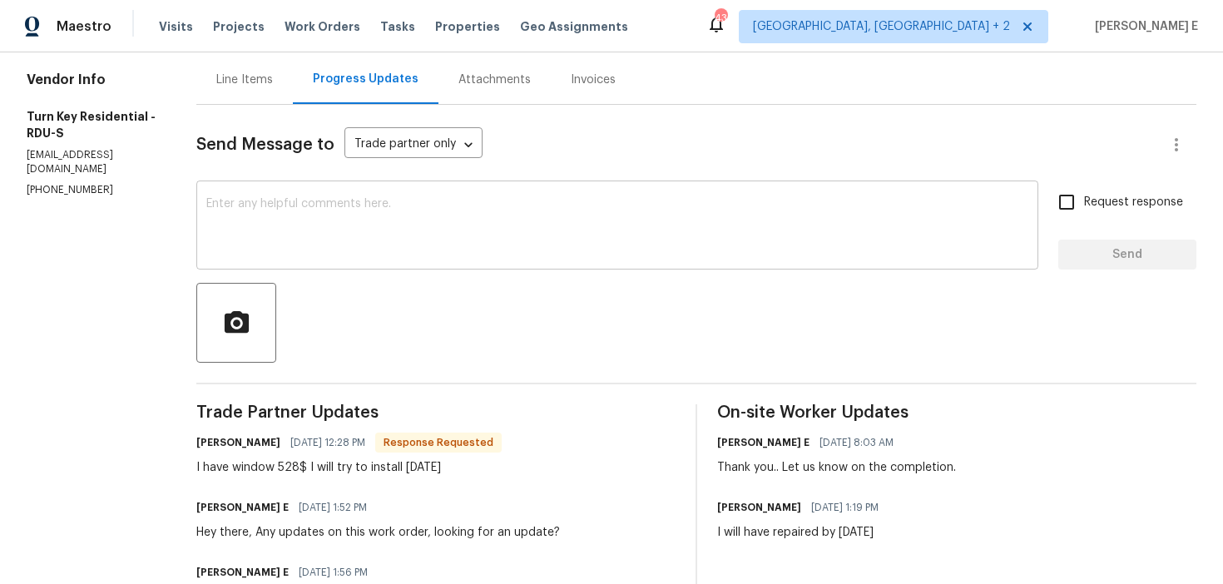
scroll to position [171, 0]
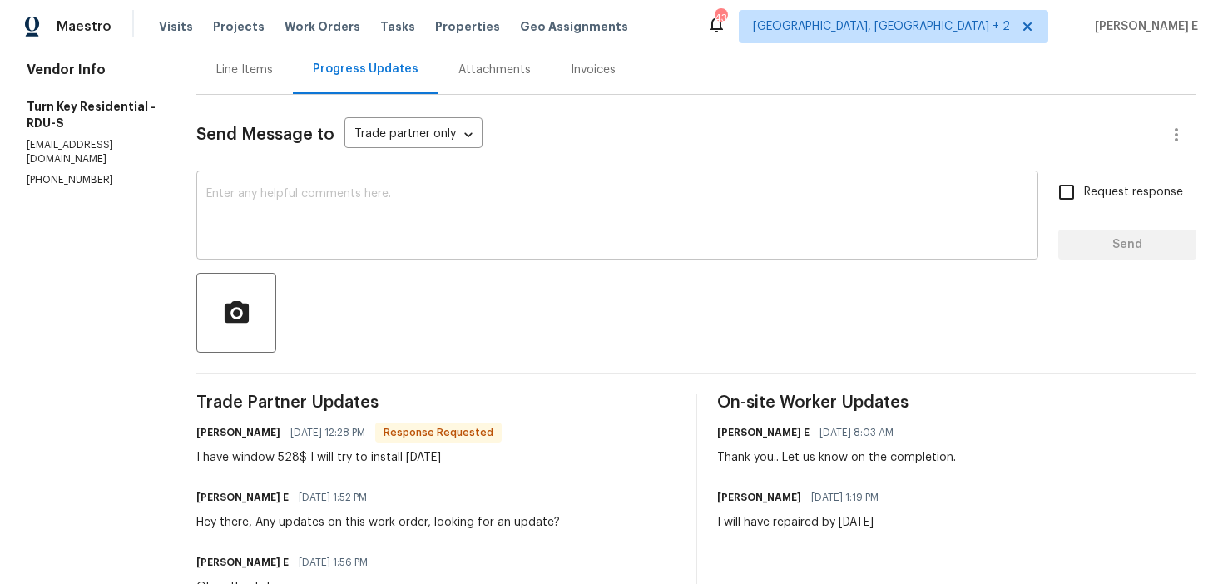
click at [488, 246] on textarea at bounding box center [617, 217] width 822 height 58
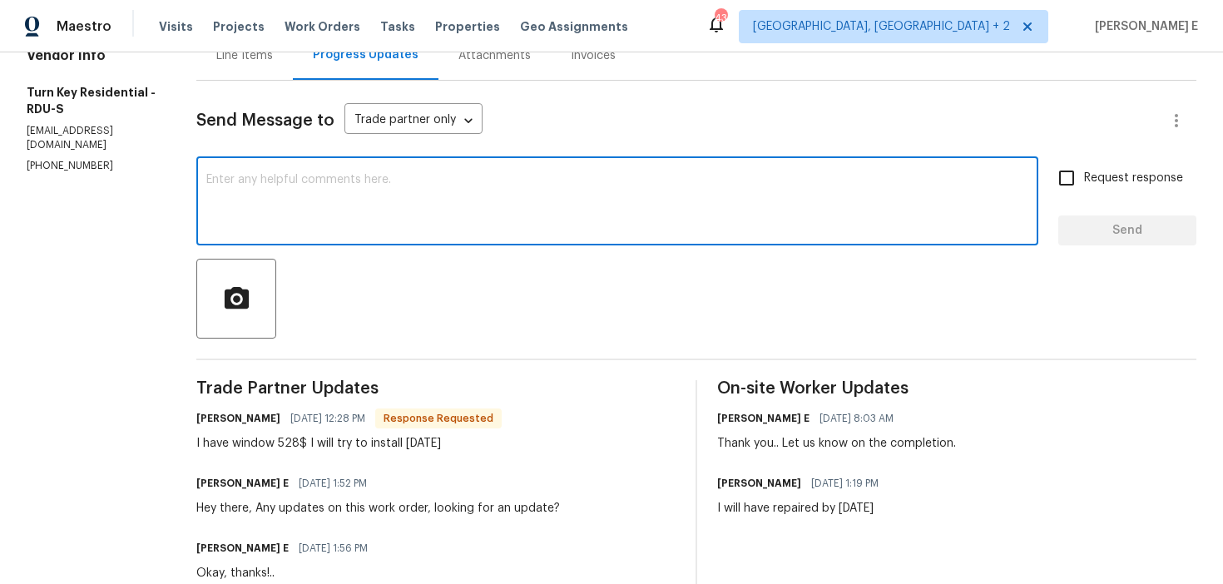
scroll to position [175, 0]
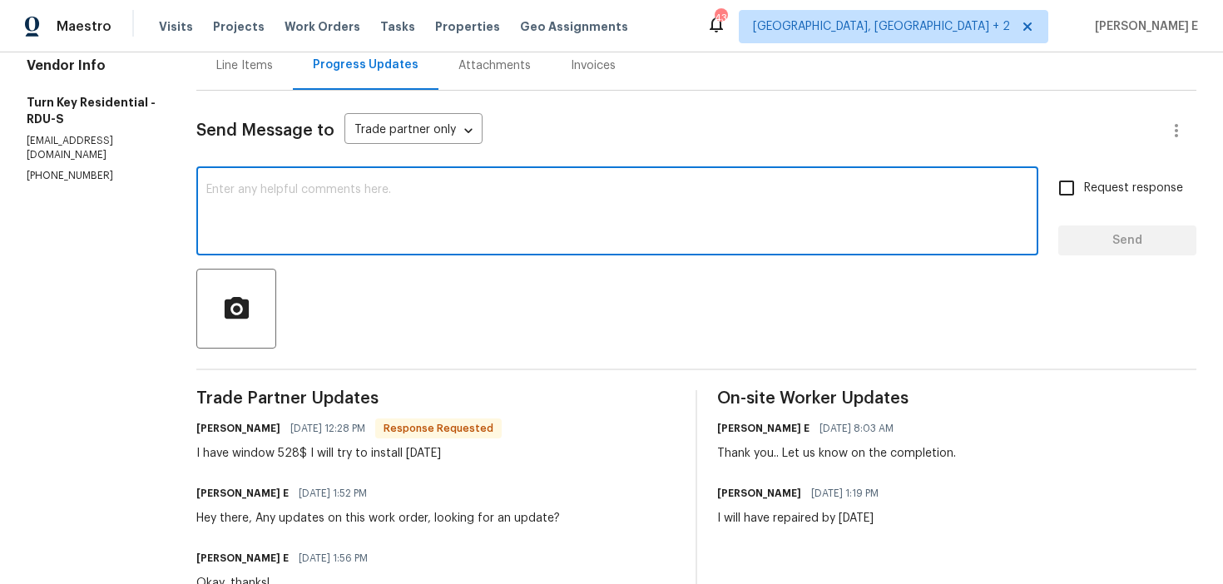
click at [524, 226] on textarea at bounding box center [617, 213] width 822 height 58
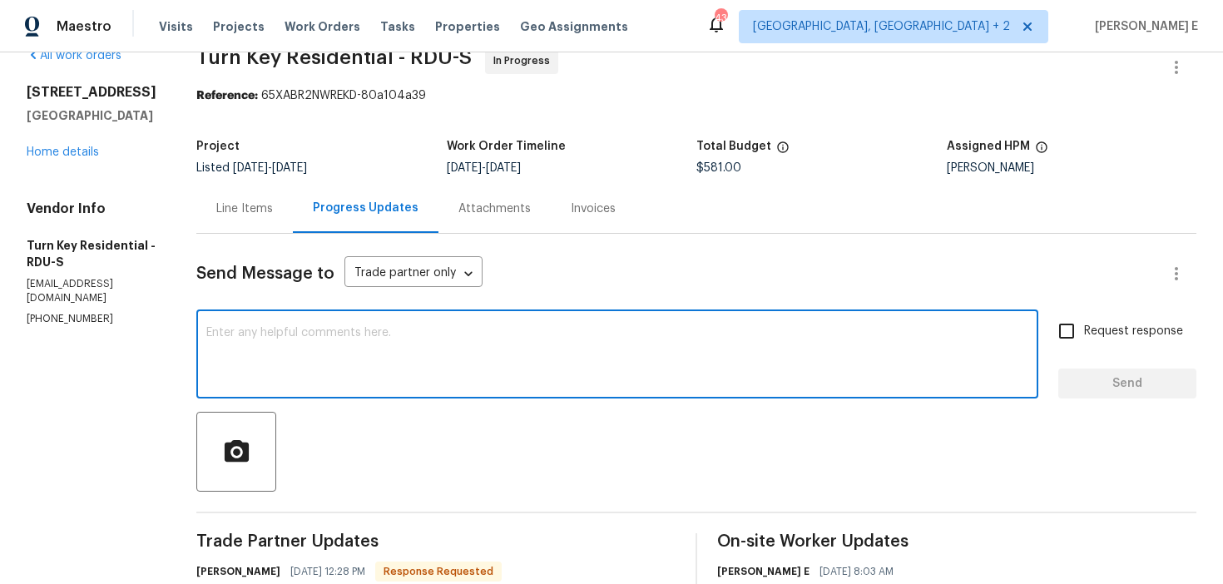
scroll to position [0, 0]
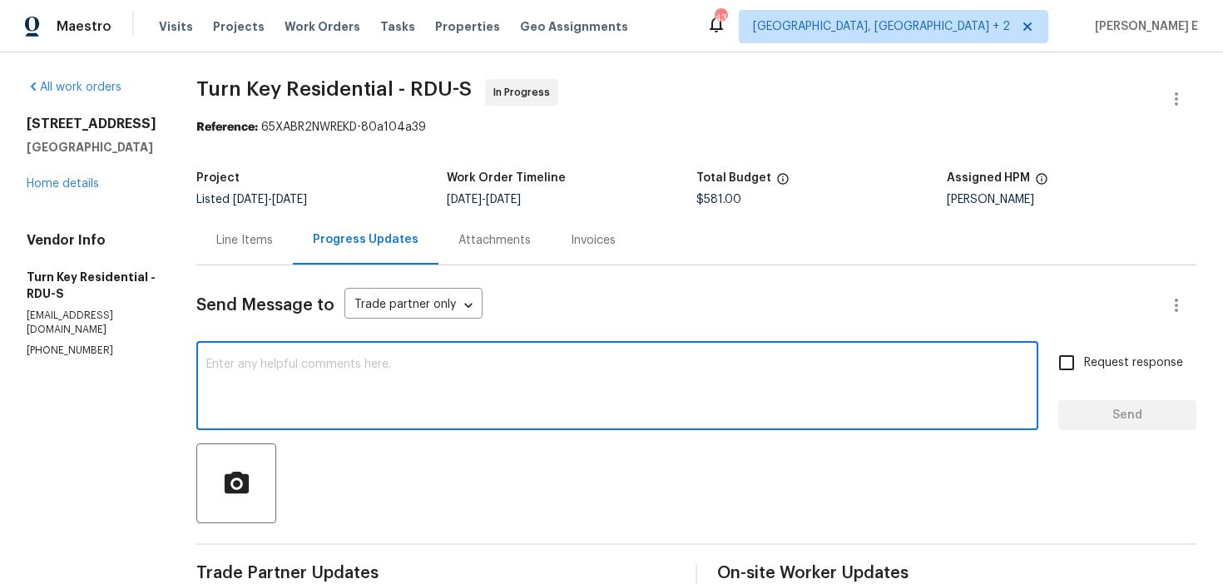
click at [273, 232] on div "Line Items" at bounding box center [244, 240] width 57 height 17
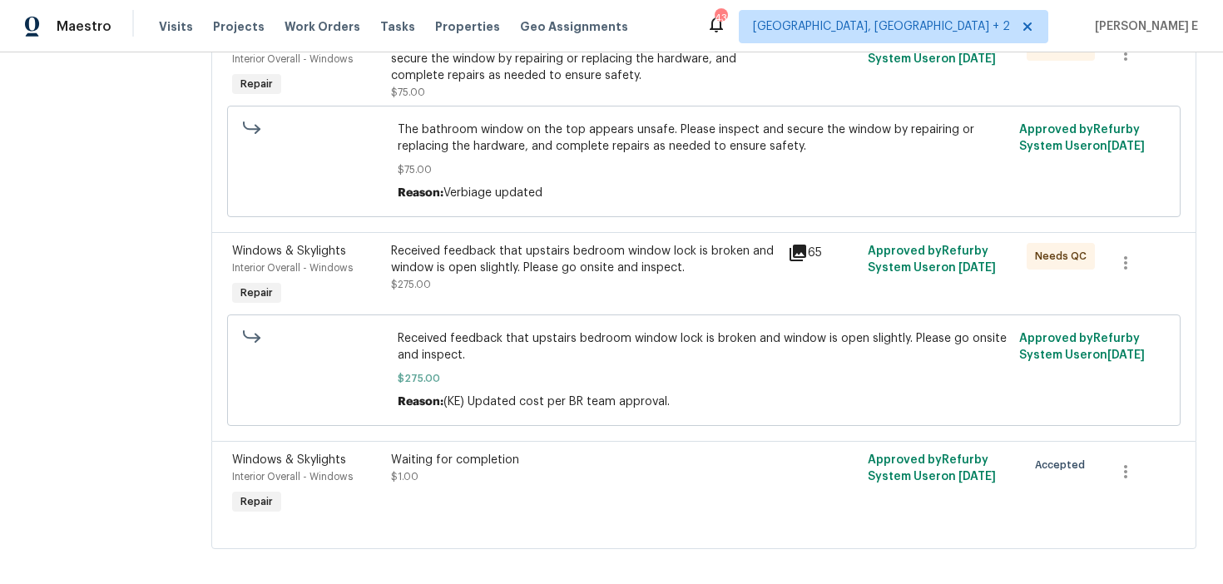
scroll to position [537, 0]
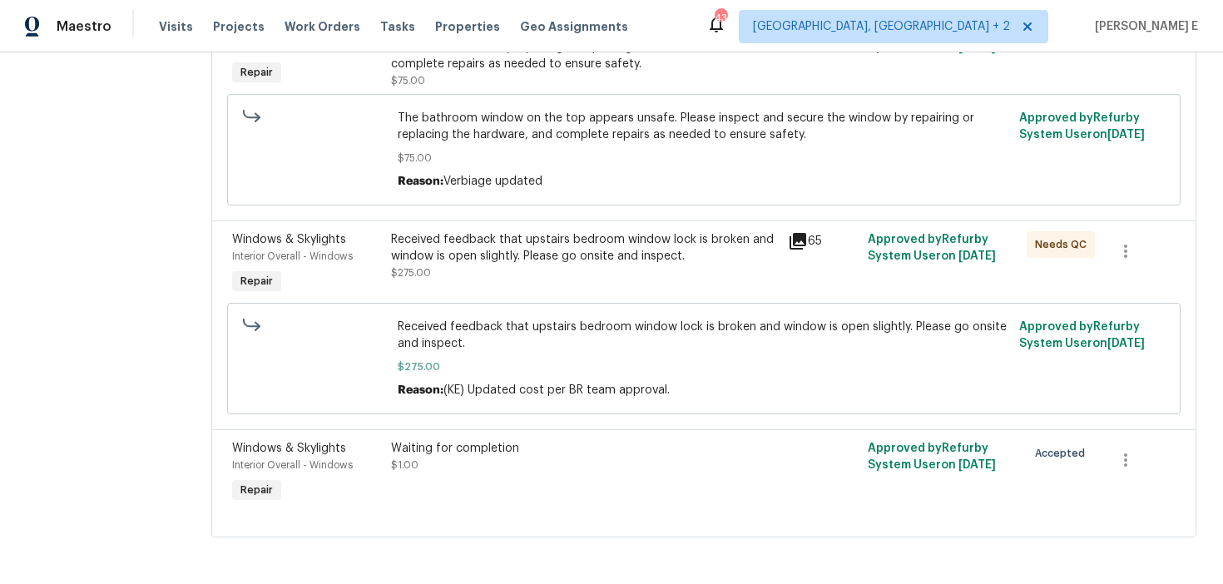
click at [544, 270] on div "Received feedback that upstairs bedroom window lock is broken and window is ope…" at bounding box center [585, 256] width 388 height 50
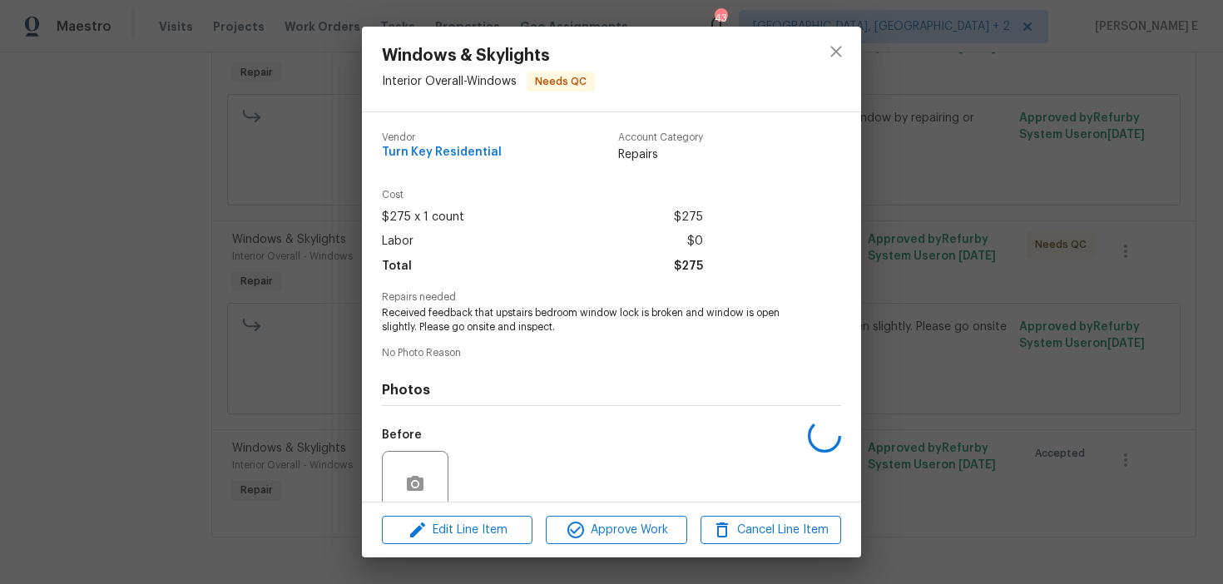
scroll to position [140, 0]
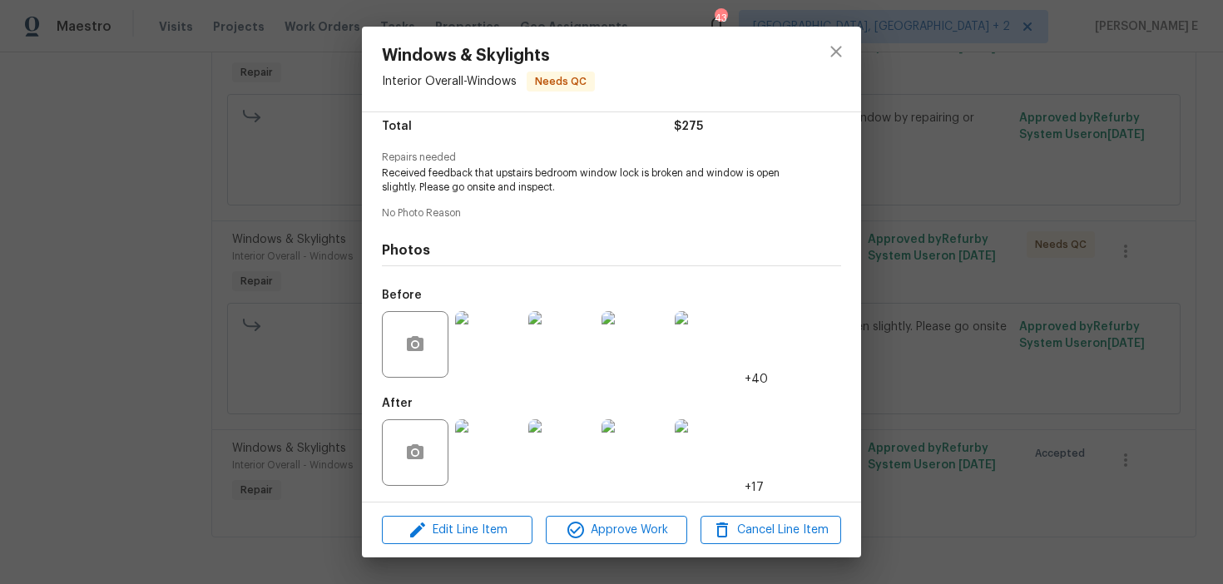
click at [495, 453] on img at bounding box center [488, 452] width 67 height 67
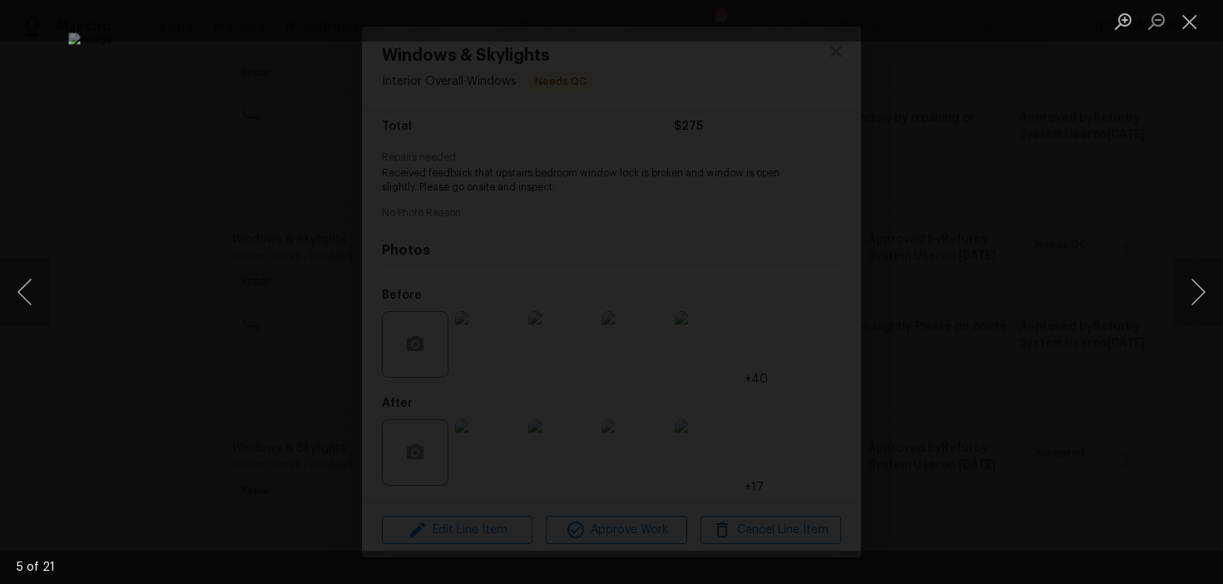
click at [1020, 331] on div "Lightbox" at bounding box center [611, 292] width 1223 height 584
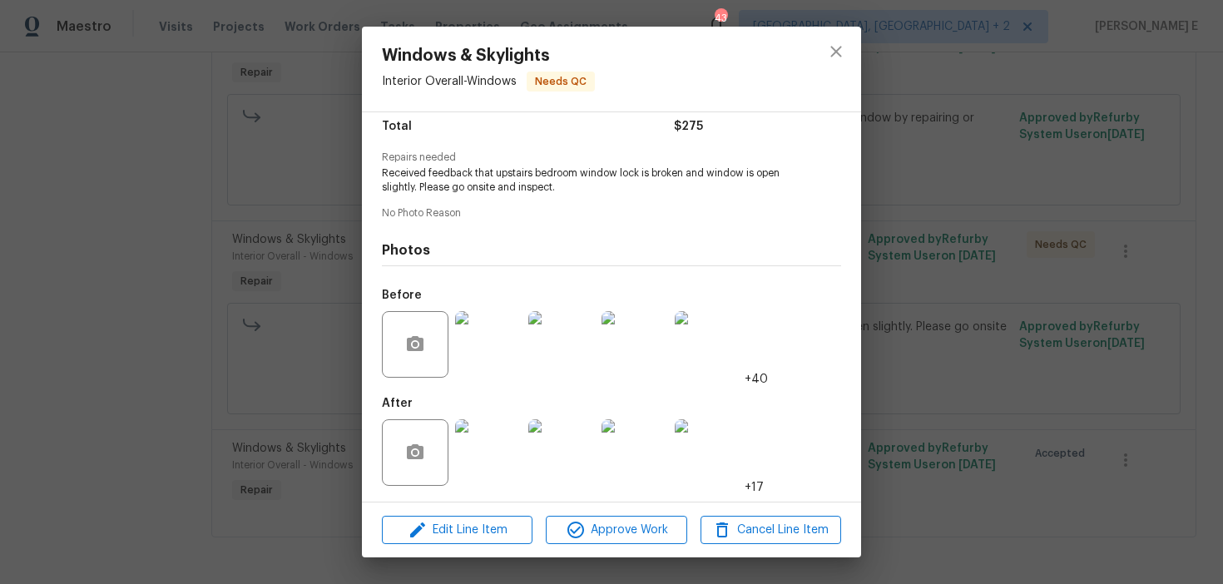
click at [1020, 331] on div "Lightbox" at bounding box center [611, 292] width 1223 height 584
click at [1020, 331] on div "Windows & Skylights Interior Overall - Windows Needs QC Vendor Turn Key Residen…" at bounding box center [611, 292] width 1223 height 584
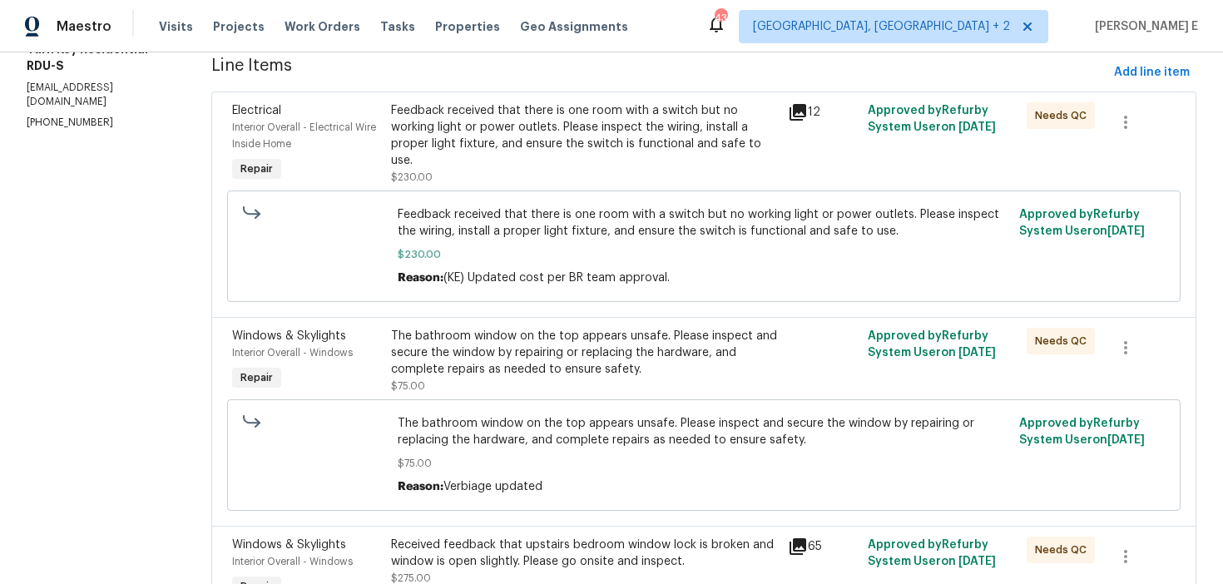
scroll to position [0, 0]
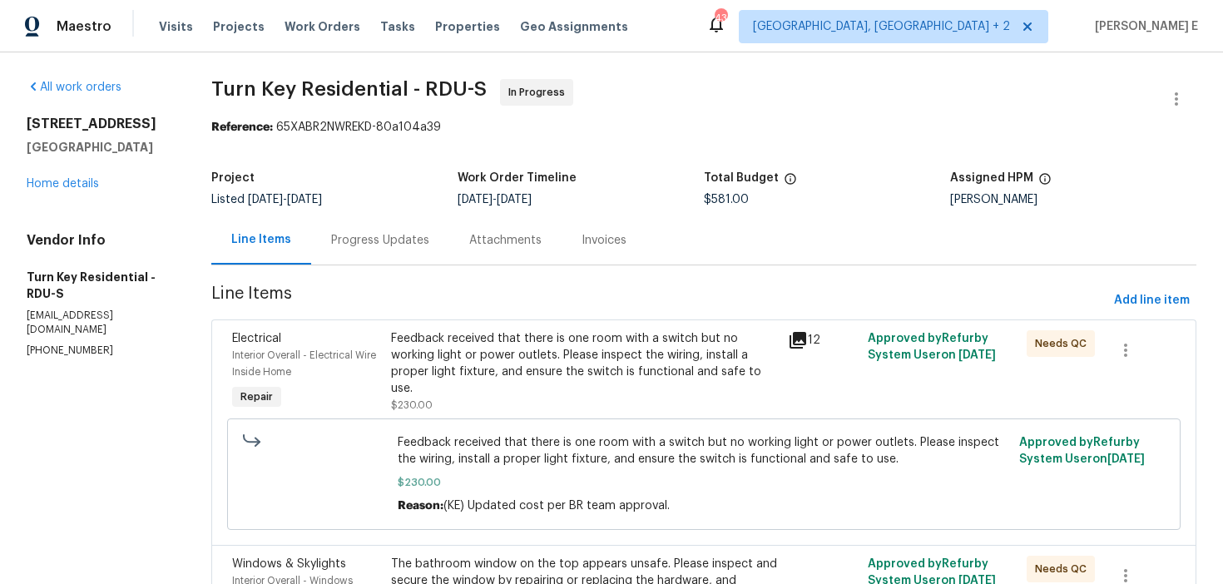
click at [434, 258] on div "Progress Updates" at bounding box center [380, 240] width 138 height 49
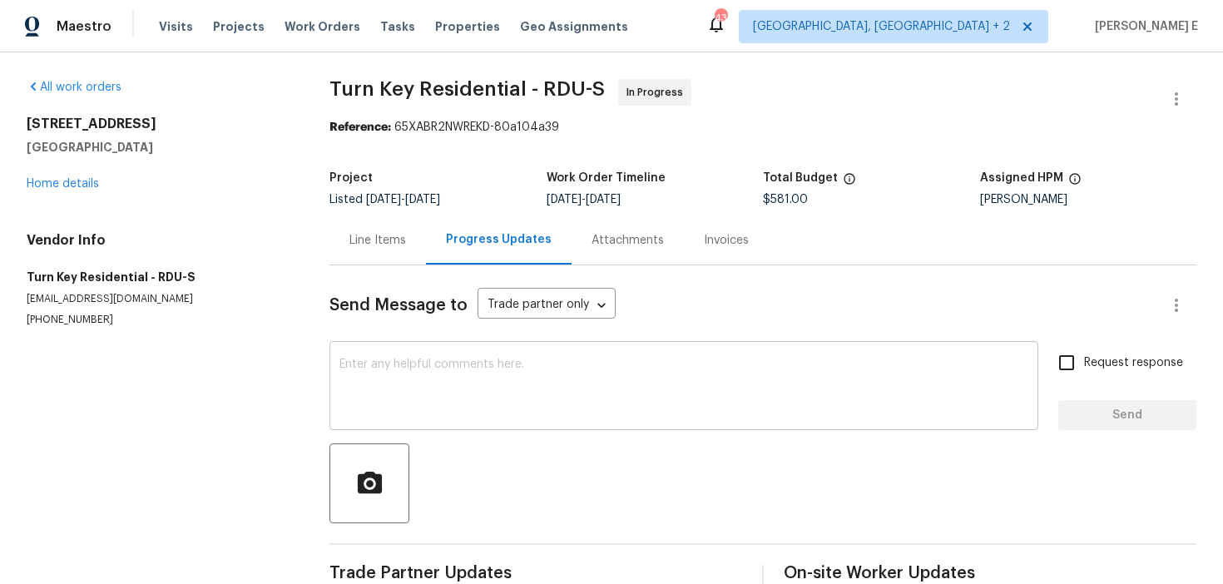
scroll to position [37, 0]
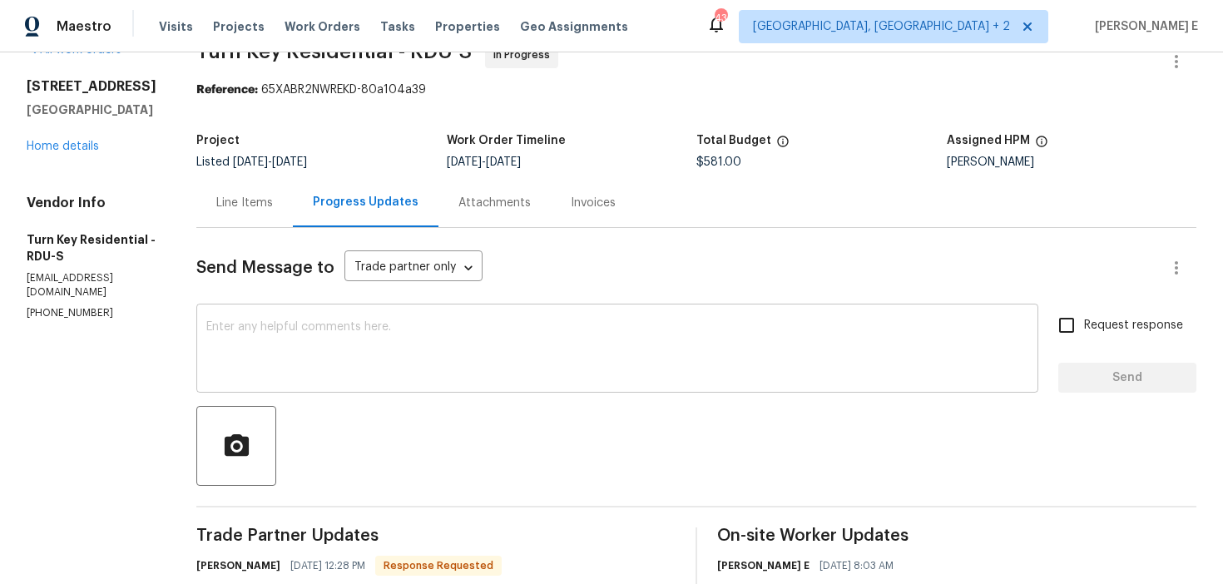
click at [511, 324] on textarea at bounding box center [617, 350] width 822 height 58
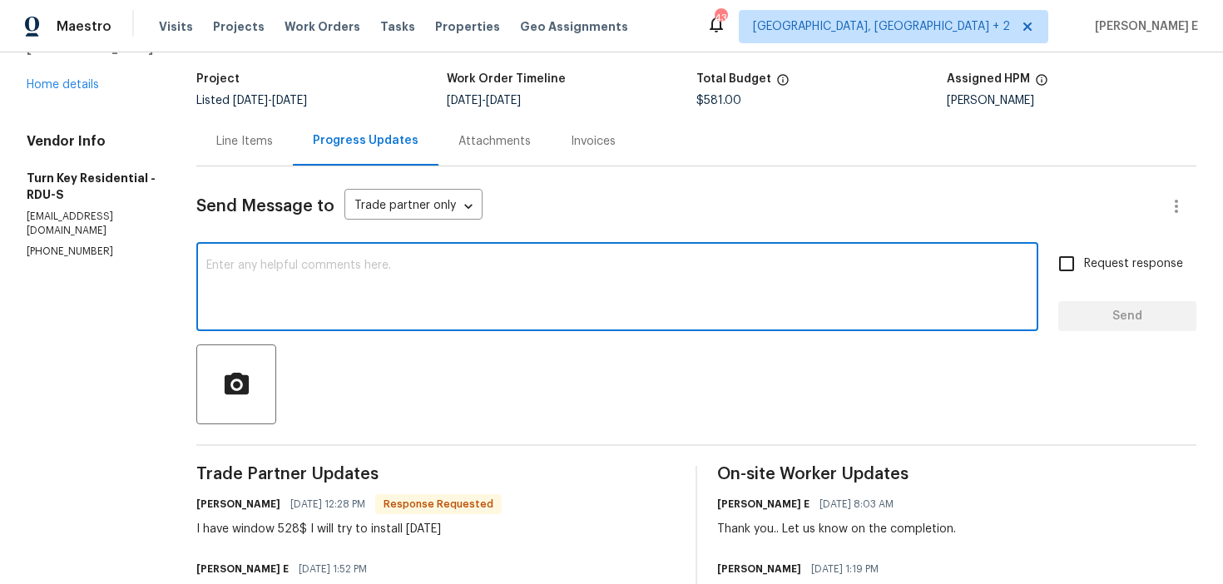
scroll to position [0, 0]
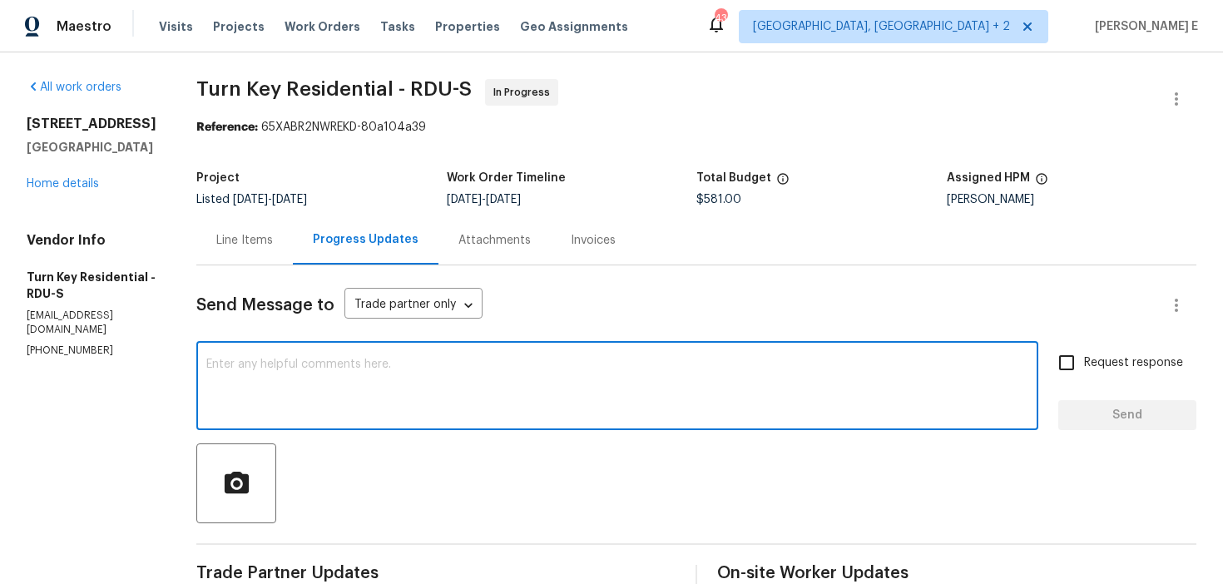
click at [613, 247] on div "Invoices" at bounding box center [593, 240] width 45 height 17
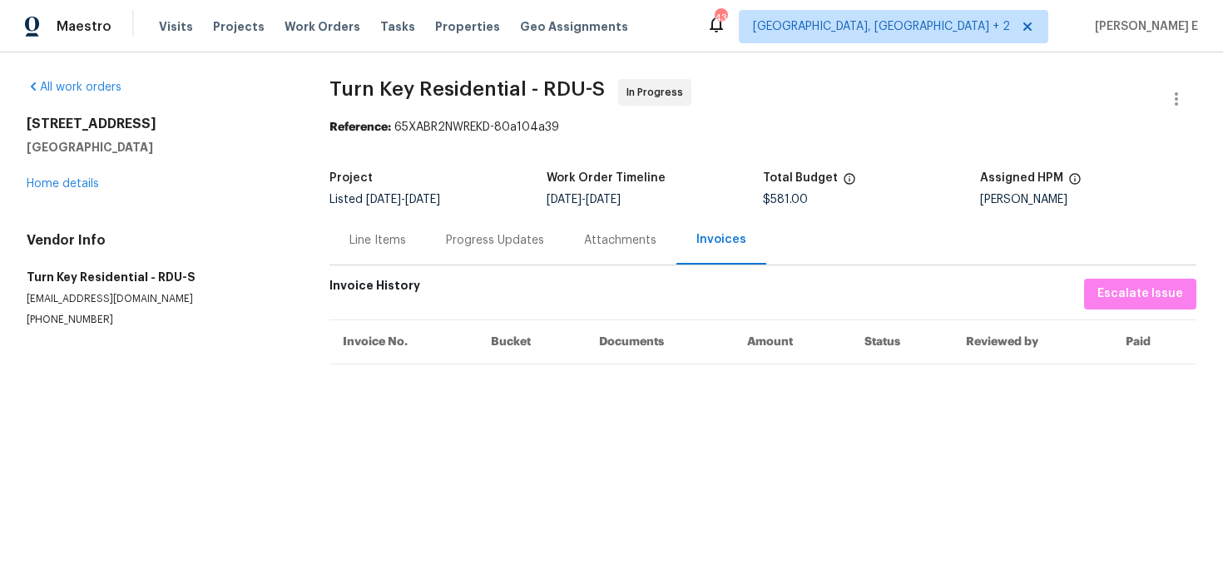
click at [488, 232] on div "Progress Updates" at bounding box center [495, 240] width 98 height 17
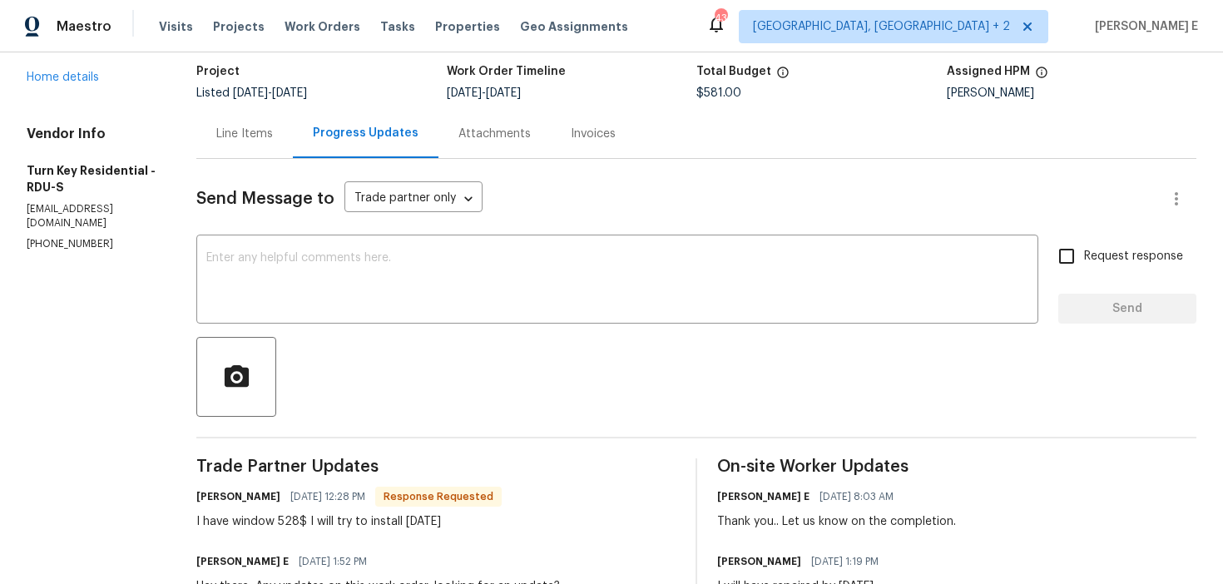
scroll to position [105, 0]
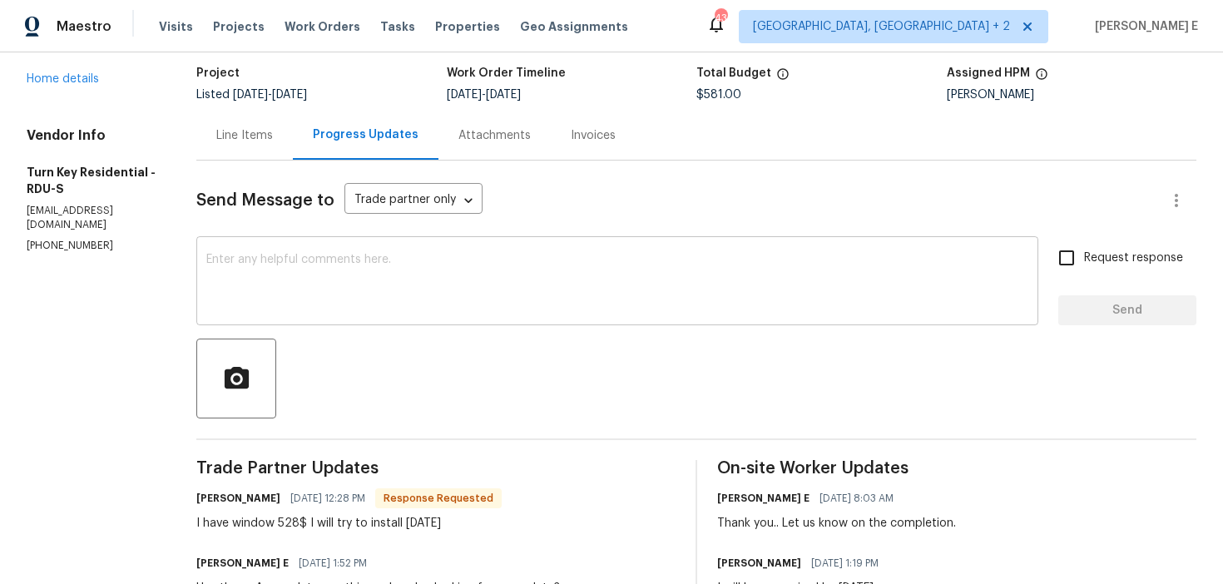
click at [705, 289] on textarea at bounding box center [617, 283] width 822 height 58
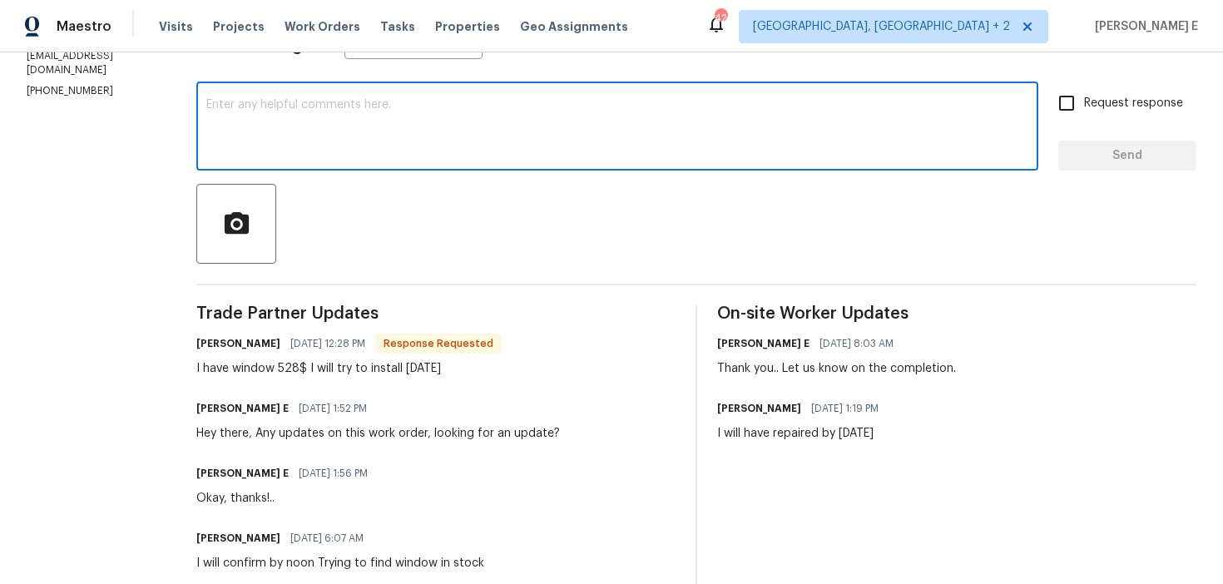
scroll to position [261, 0]
type textarea "x"
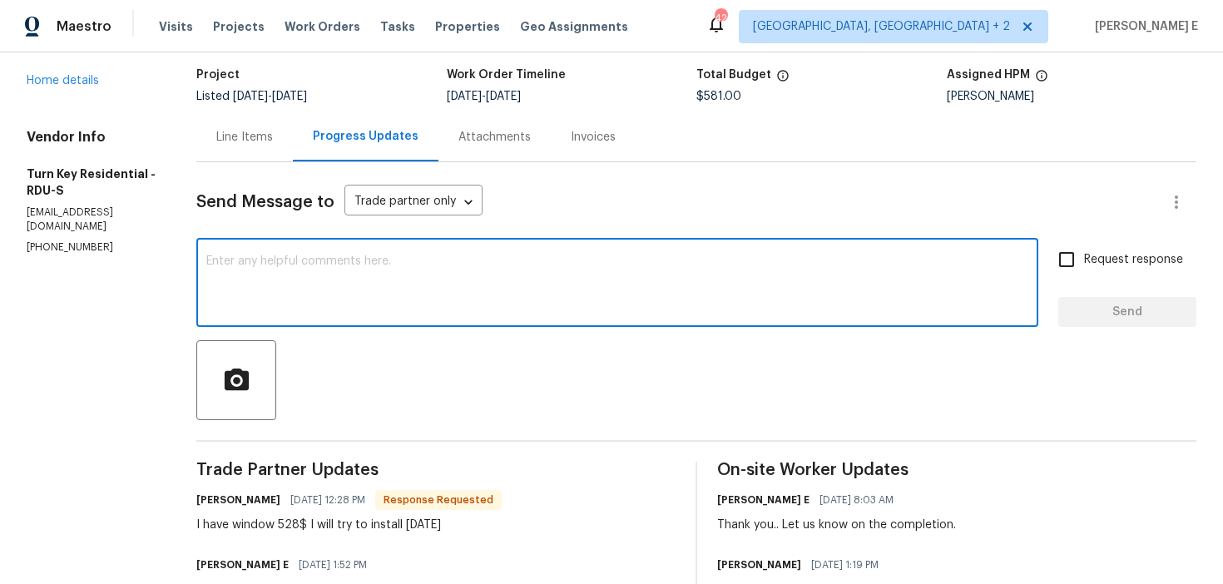
scroll to position [204, 0]
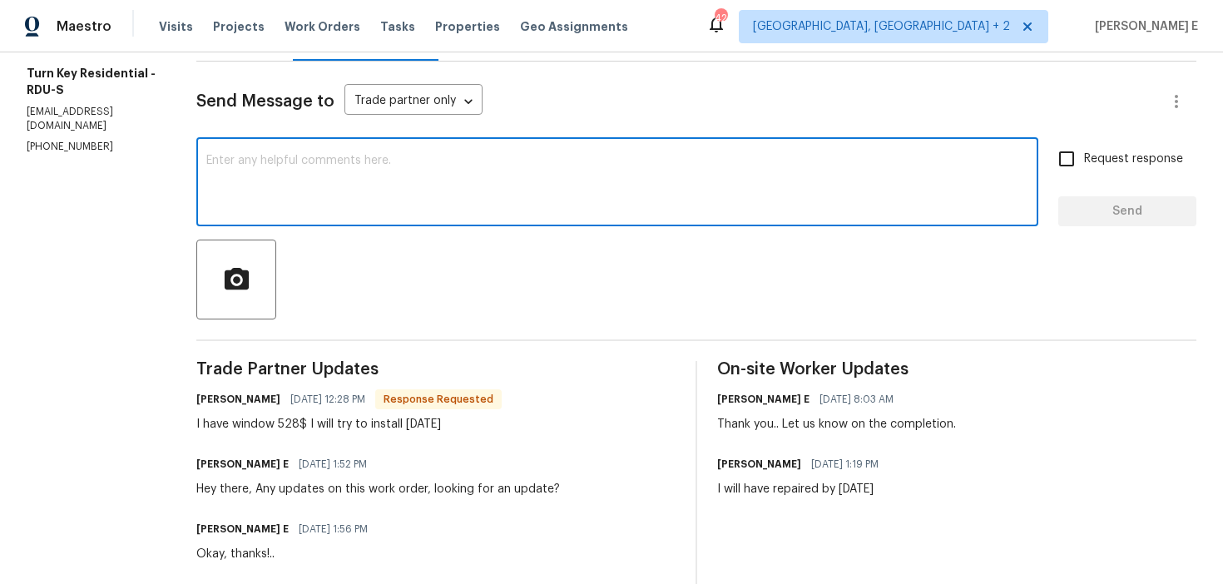
click at [1000, 152] on div "x ​" at bounding box center [617, 183] width 842 height 85
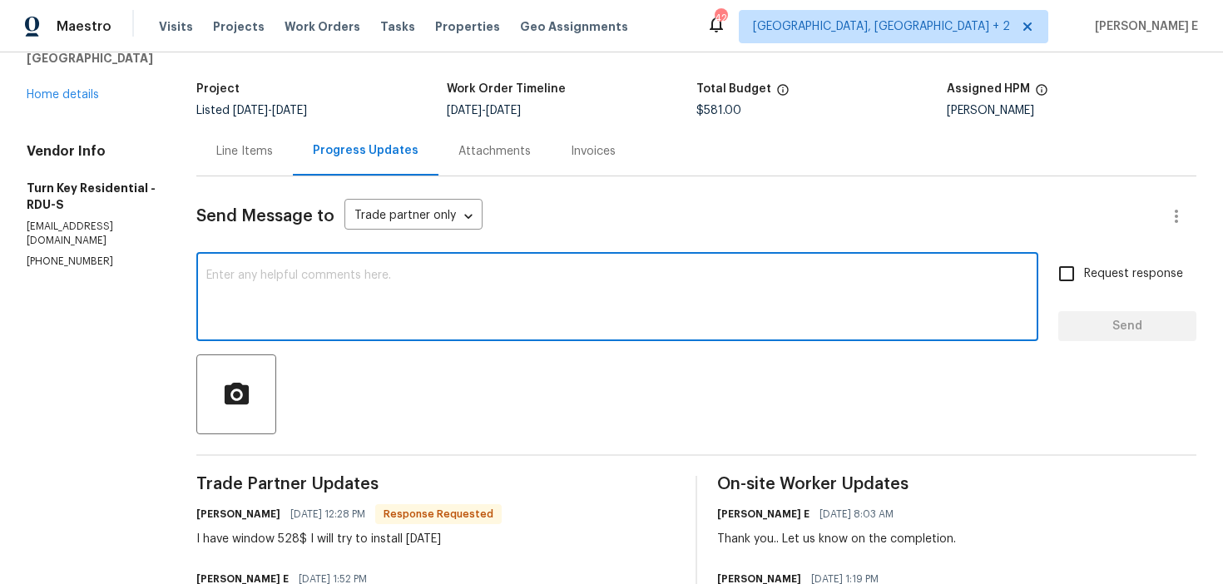
scroll to position [82, 0]
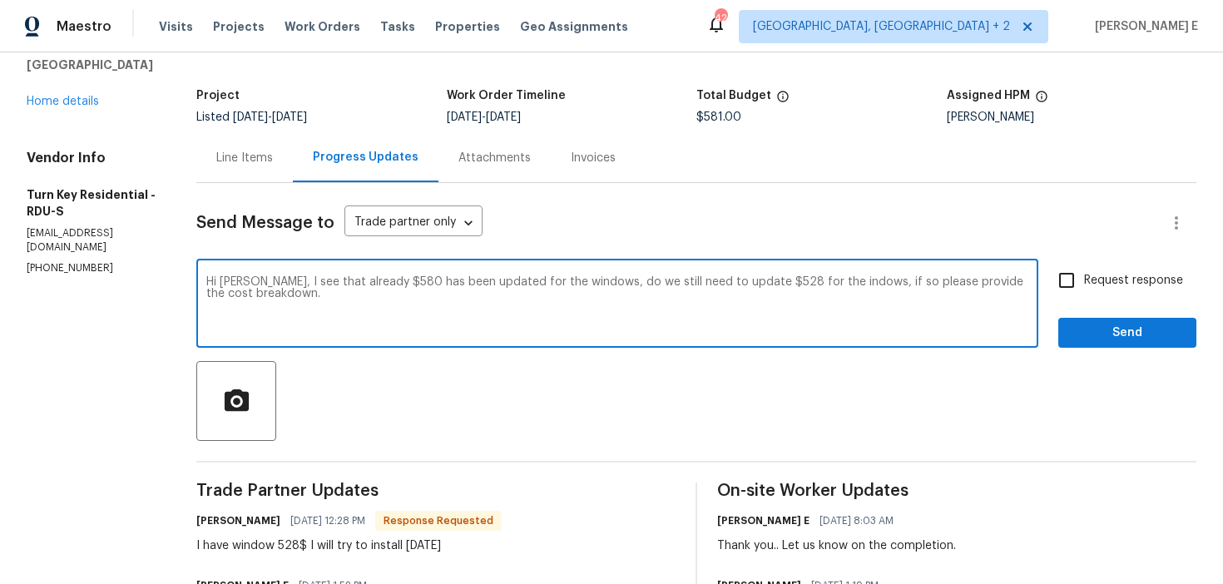
drag, startPoint x: 299, startPoint y: 282, endPoint x: 399, endPoint y: 342, distance: 116.5
click at [399, 342] on div "Hi Pedro, I see that already $580 has been updated for the windows, do we still…" at bounding box center [617, 305] width 842 height 85
paste textarea "$580 has already been updated for the windows. Do we still need to update the a…"
type textarea "Hi Pedro, I see that $580 has already been updated for the windows. Do we still…"
click at [1099, 284] on span "Request response" at bounding box center [1133, 280] width 99 height 17
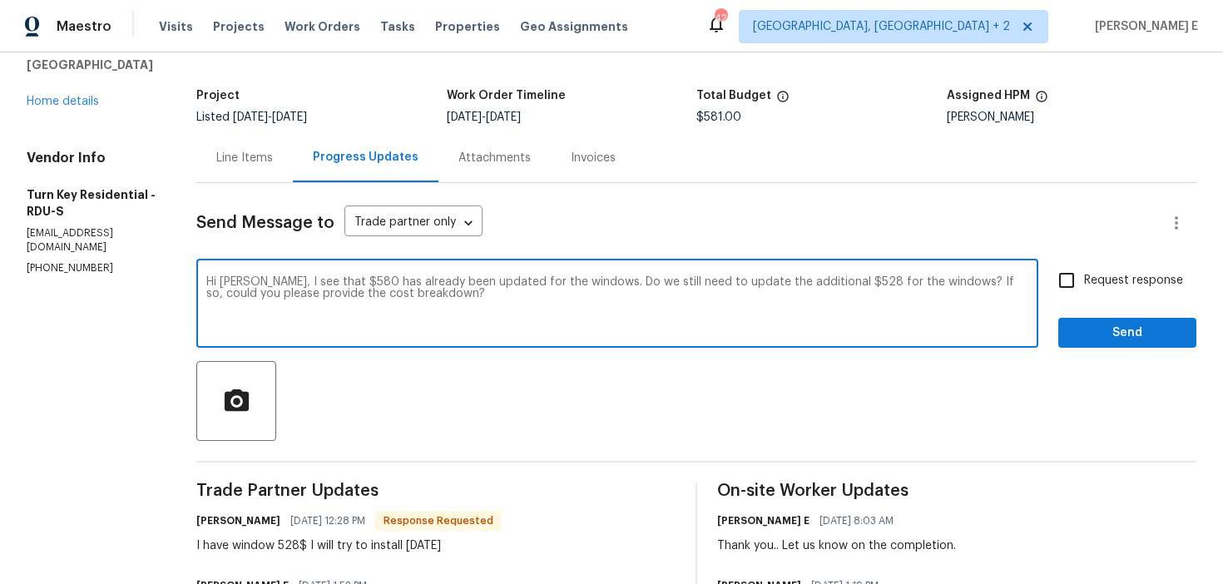
click at [1084, 284] on input "Request response" at bounding box center [1067, 280] width 35 height 35
checkbox input "true"
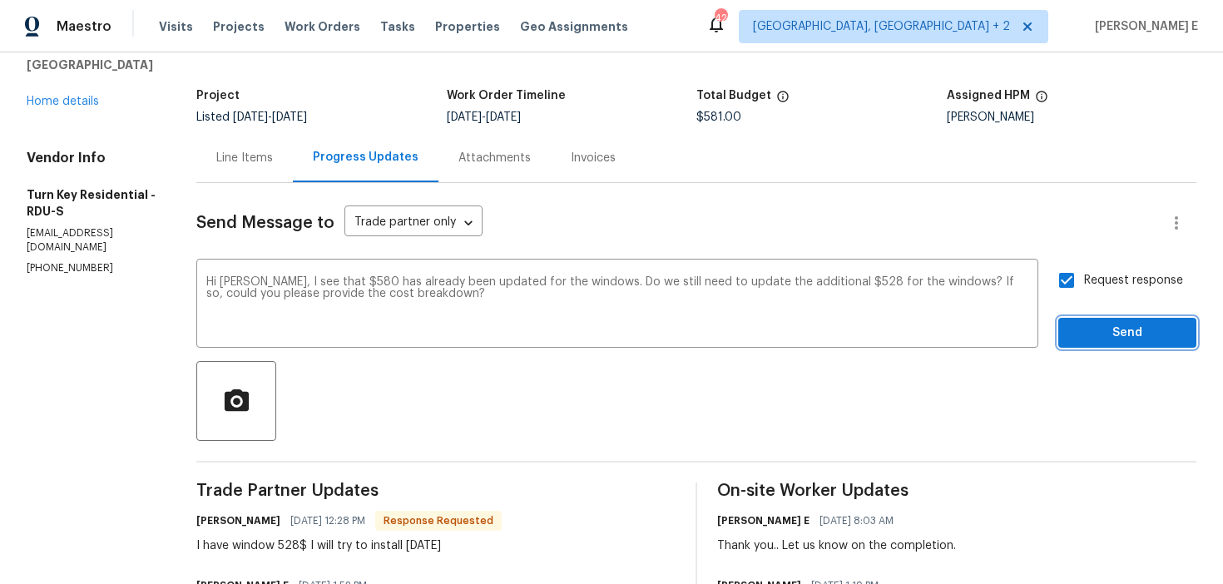
click at [1099, 341] on span "Send" at bounding box center [1128, 333] width 112 height 21
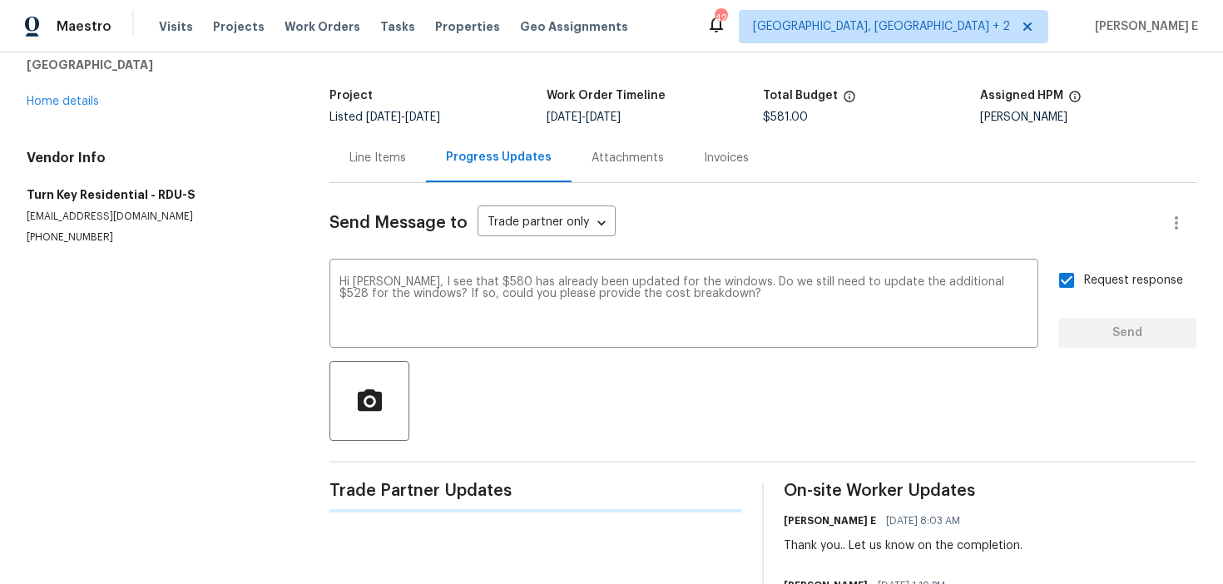
scroll to position [0, 0]
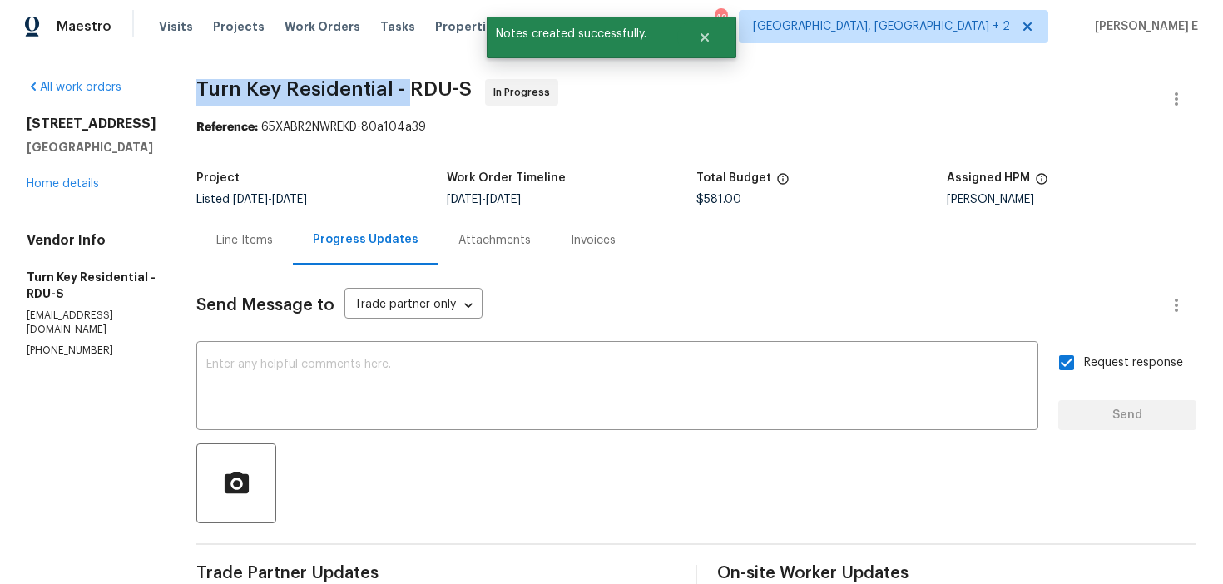
drag, startPoint x: 232, startPoint y: 86, endPoint x: 450, endPoint y: 87, distance: 218.1
copy span "Turn Key Residential -"
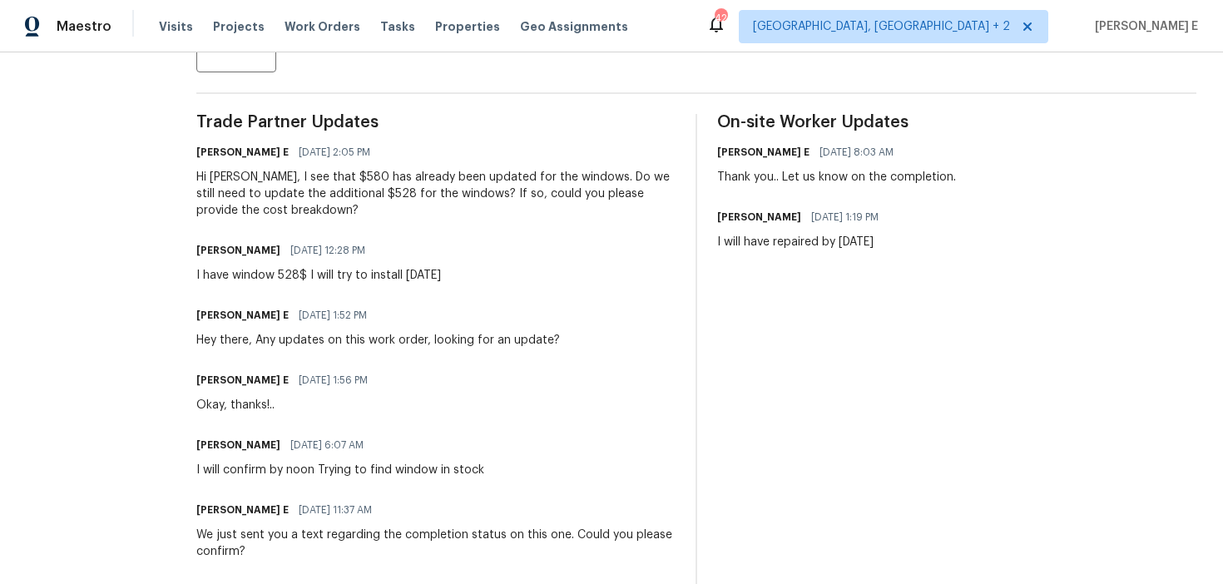
scroll to position [454, 0]
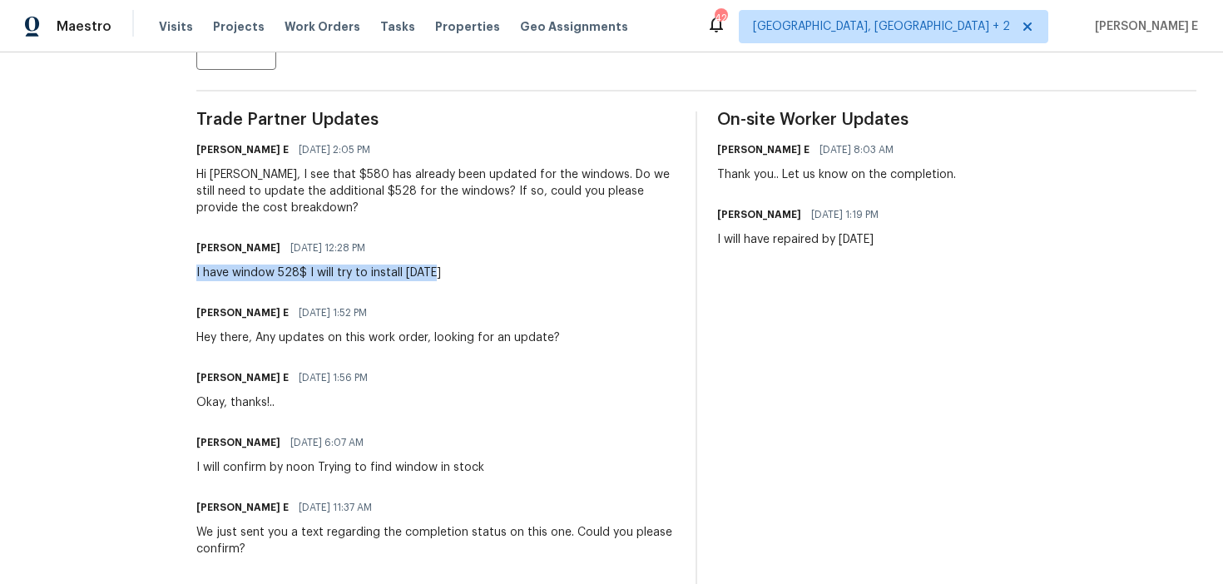
drag, startPoint x: 236, startPoint y: 272, endPoint x: 471, endPoint y: 274, distance: 234.7
click at [441, 274] on div "I have window 528$ I will try to install today" at bounding box center [318, 273] width 245 height 17
copy div "I have window 528$ I will try to install today"
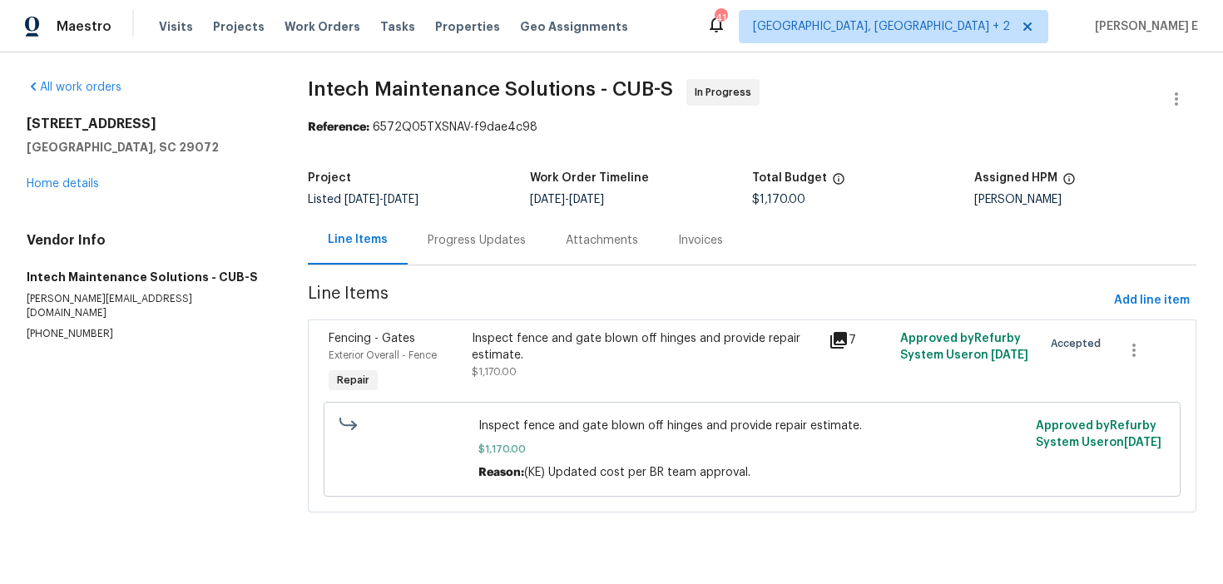
click at [416, 236] on div "Progress Updates" at bounding box center [477, 240] width 138 height 49
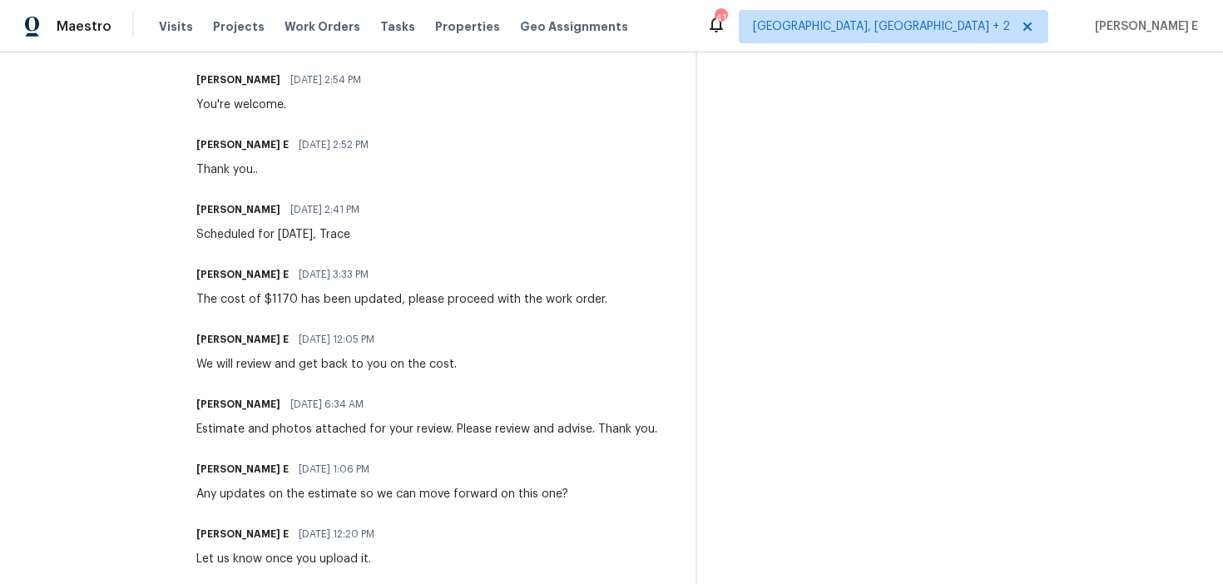
scroll to position [588, 0]
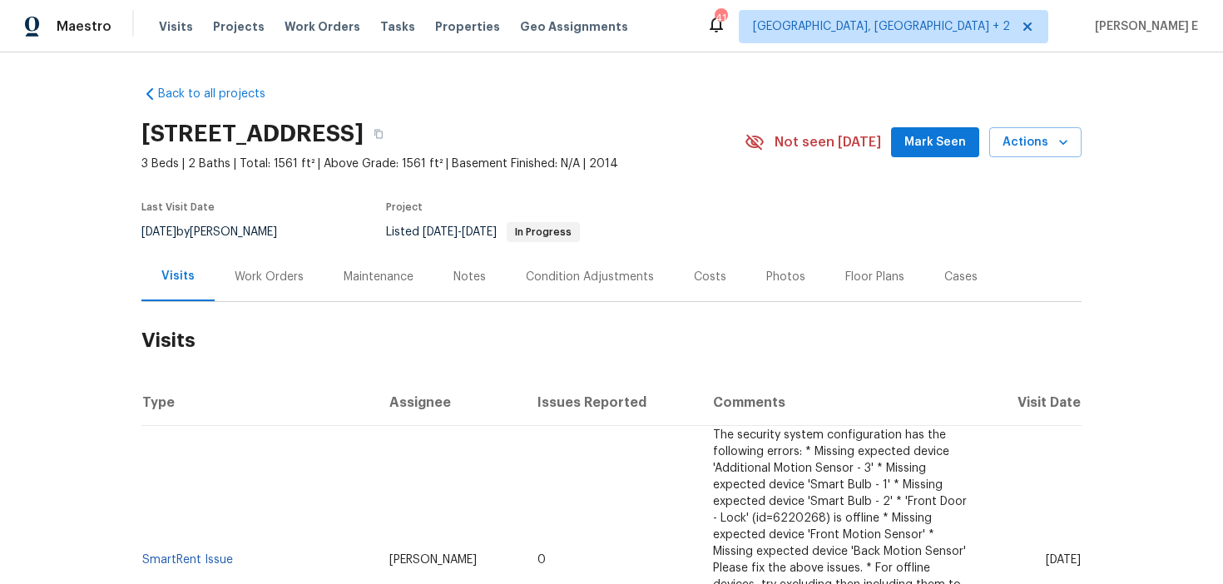
click at [281, 301] on div "Work Orders" at bounding box center [269, 276] width 109 height 49
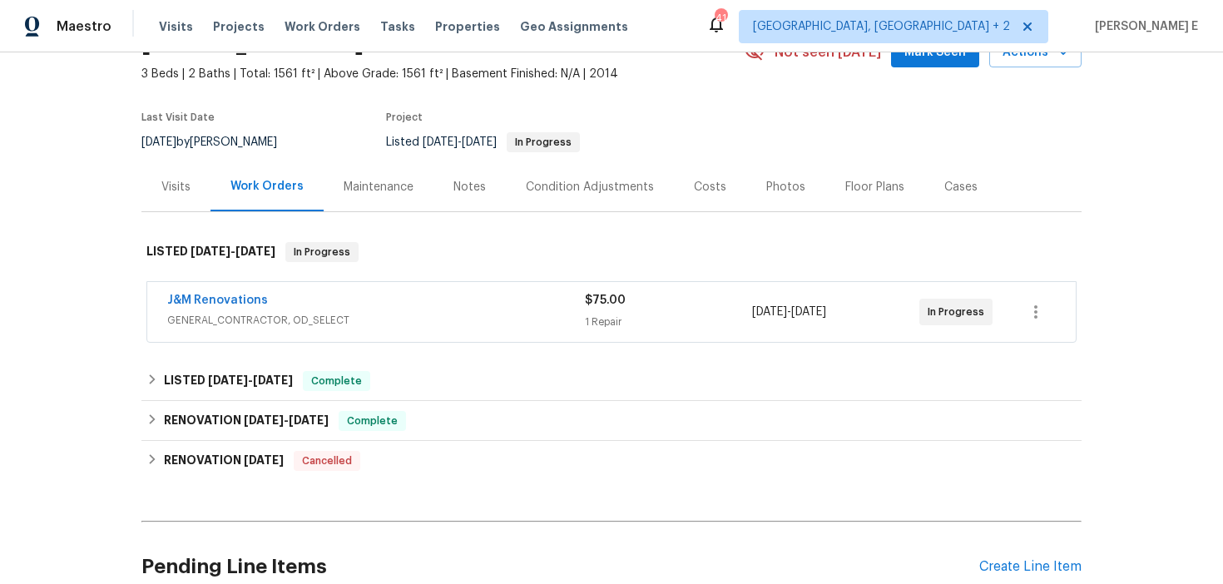
scroll to position [93, 0]
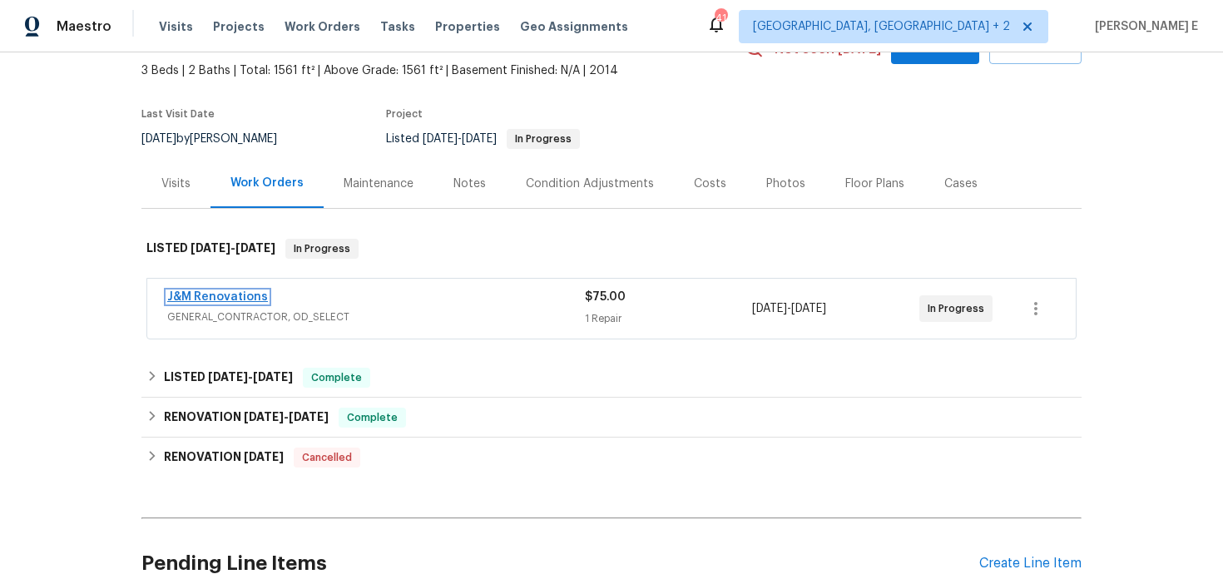
click at [251, 303] on link "J&M Renovations" at bounding box center [217, 297] width 101 height 12
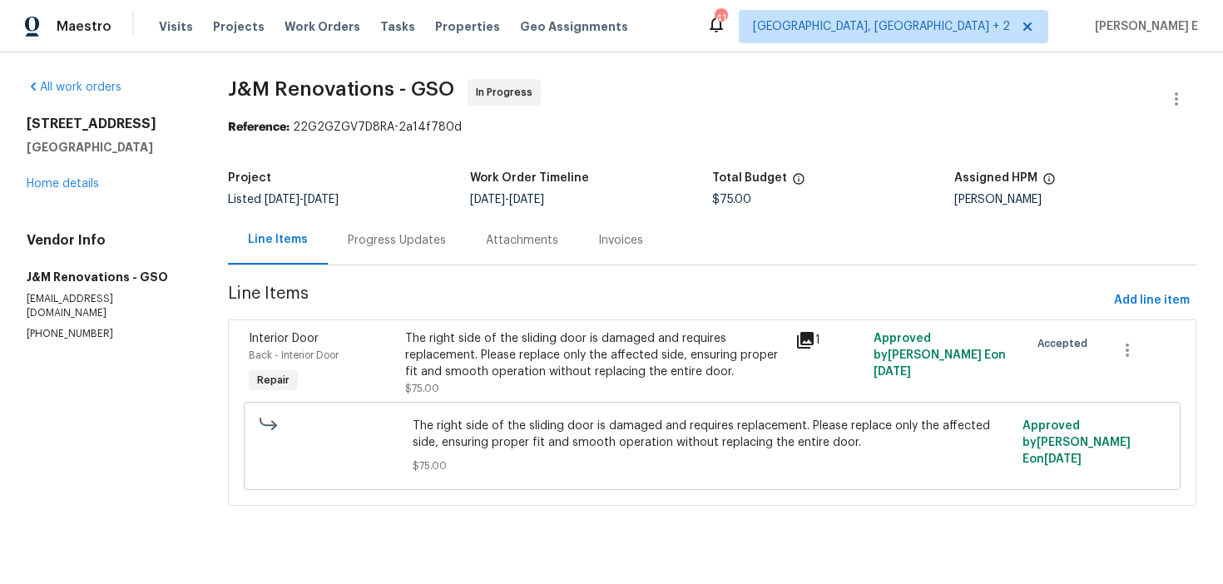
click at [414, 239] on div "Progress Updates" at bounding box center [397, 240] width 98 height 17
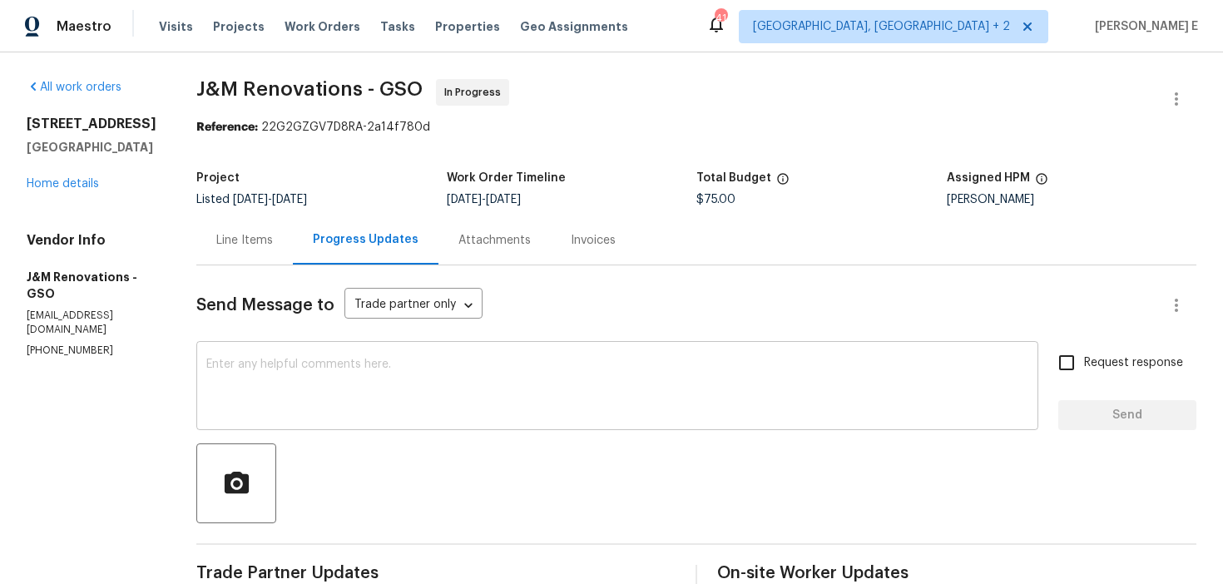
click at [483, 404] on textarea at bounding box center [617, 388] width 822 height 58
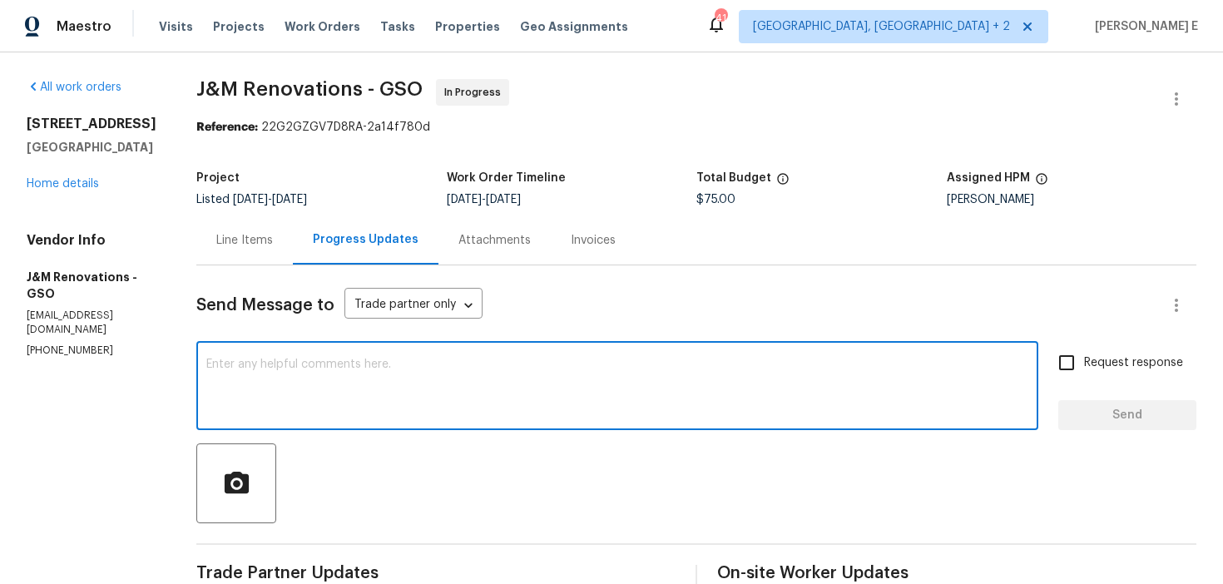
paste textarea "Thanks for accepting the work order! Just checking—do you have a scheduled date…"
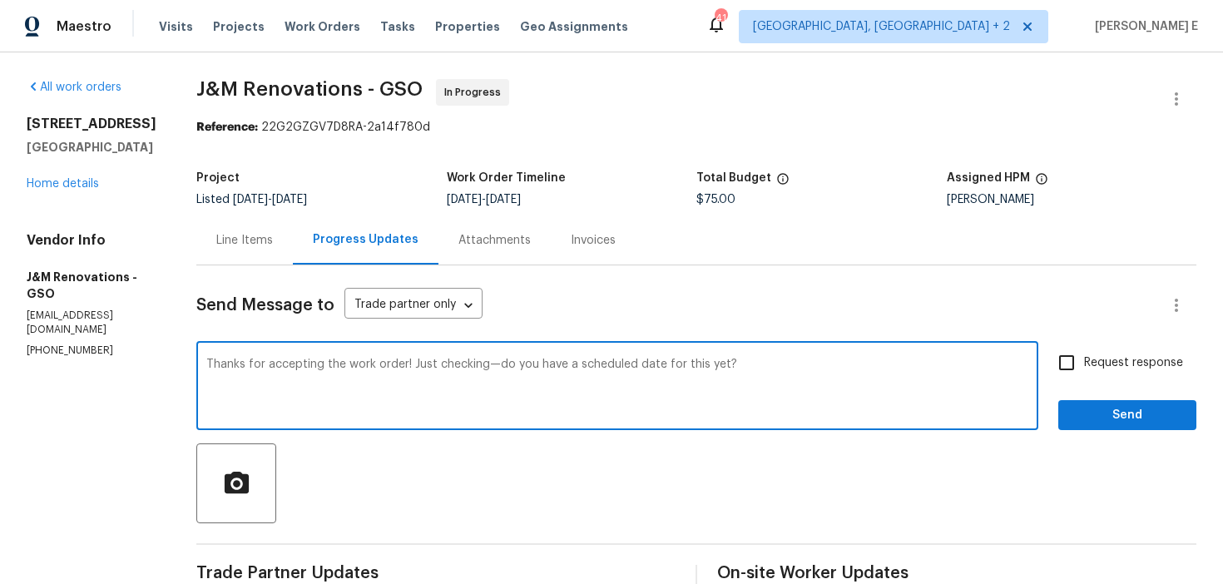
type textarea "Thanks for accepting the work order! Just checking—do you have a scheduled date…"
click at [1103, 364] on span "Request response" at bounding box center [1133, 363] width 99 height 17
click at [1084, 364] on input "Request response" at bounding box center [1067, 362] width 35 height 35
checkbox input "true"
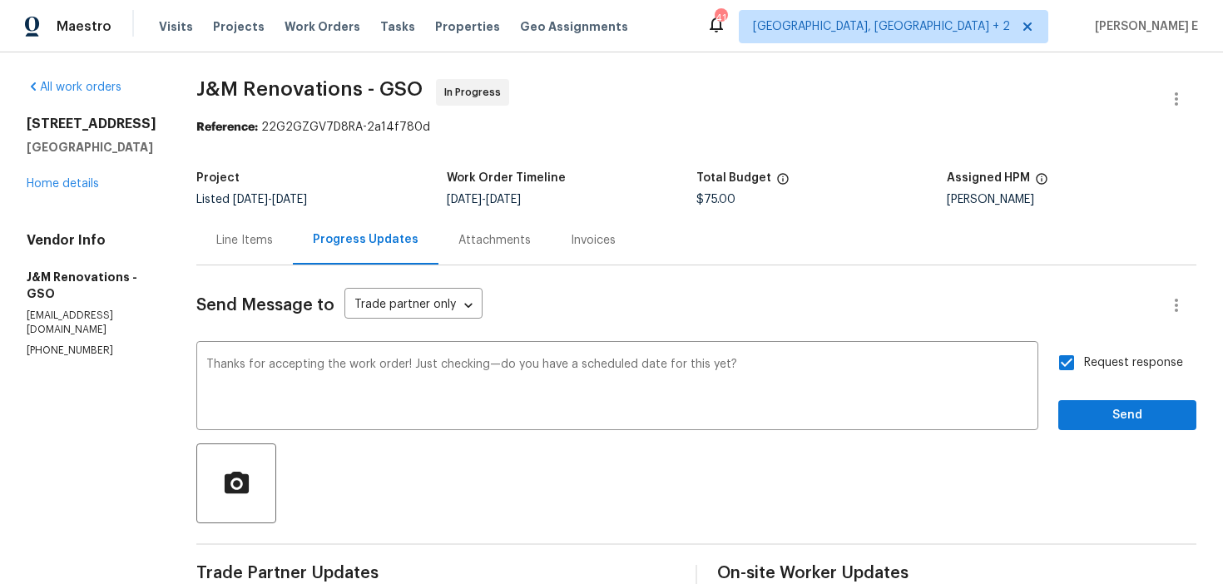
click at [1108, 434] on div "Send Message to Trade partner only Trade partner only ​ Thanks for accepting th…" at bounding box center [696, 552] width 1000 height 573
click at [1129, 419] on span "Send" at bounding box center [1128, 415] width 112 height 21
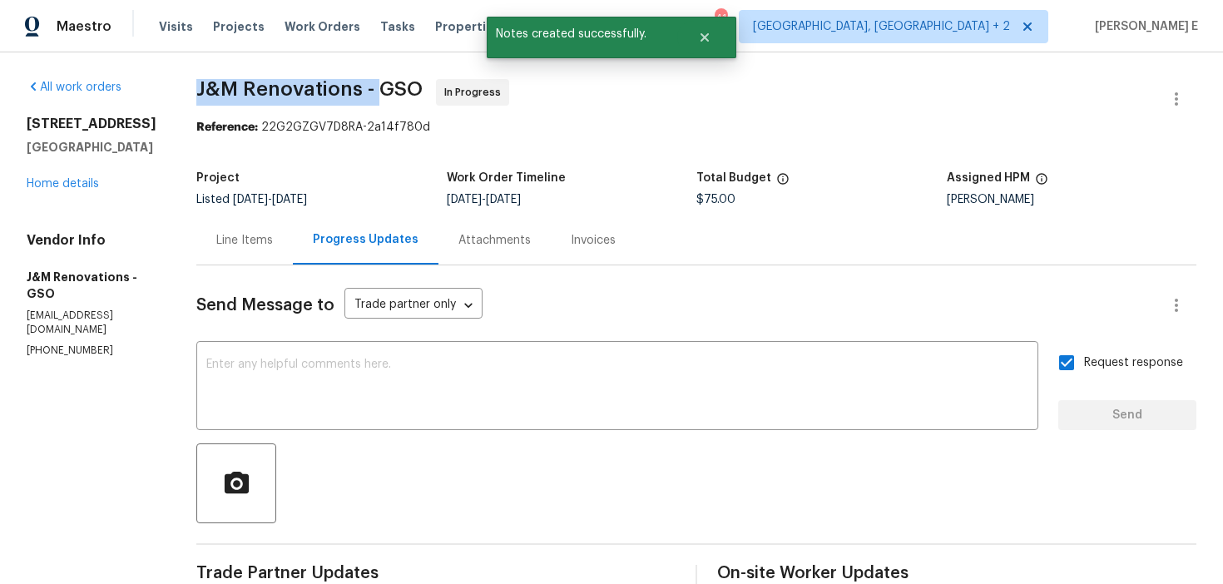
drag, startPoint x: 194, startPoint y: 89, endPoint x: 376, endPoint y: 88, distance: 182.3
click at [376, 88] on div "All work orders [STREET_ADDRESS] Home details Vendor Info J&M Renovations - GSO…" at bounding box center [611, 499] width 1223 height 894
copy span "J&M Renovations -"
